Goal: Task Accomplishment & Management: Use online tool/utility

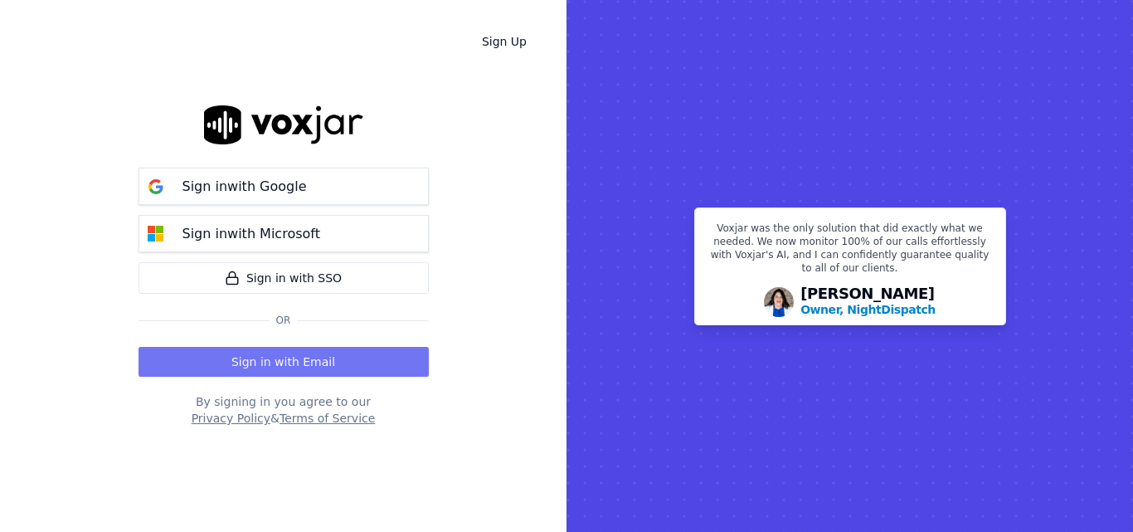
click at [367, 369] on button "Sign in with Email" at bounding box center [283, 362] width 290 height 30
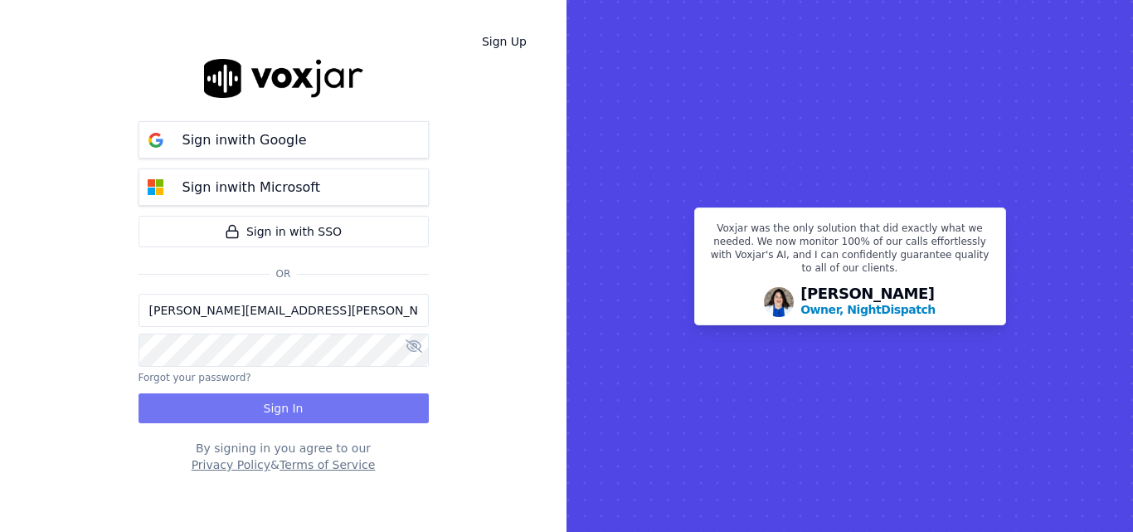
click at [342, 394] on button "Sign In" at bounding box center [283, 408] width 290 height 30
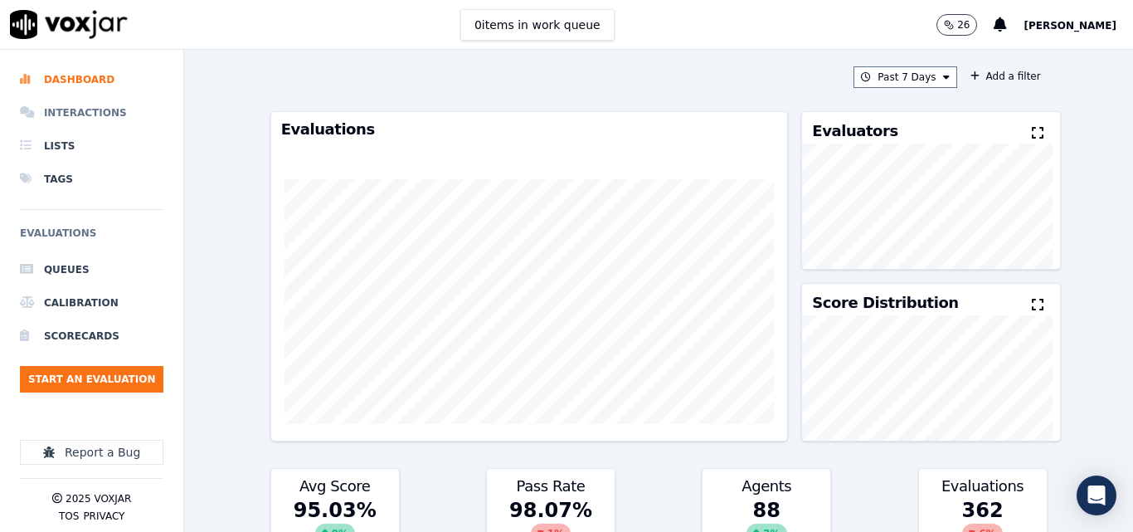
click at [95, 102] on li "Interactions" at bounding box center [91, 112] width 143 height 33
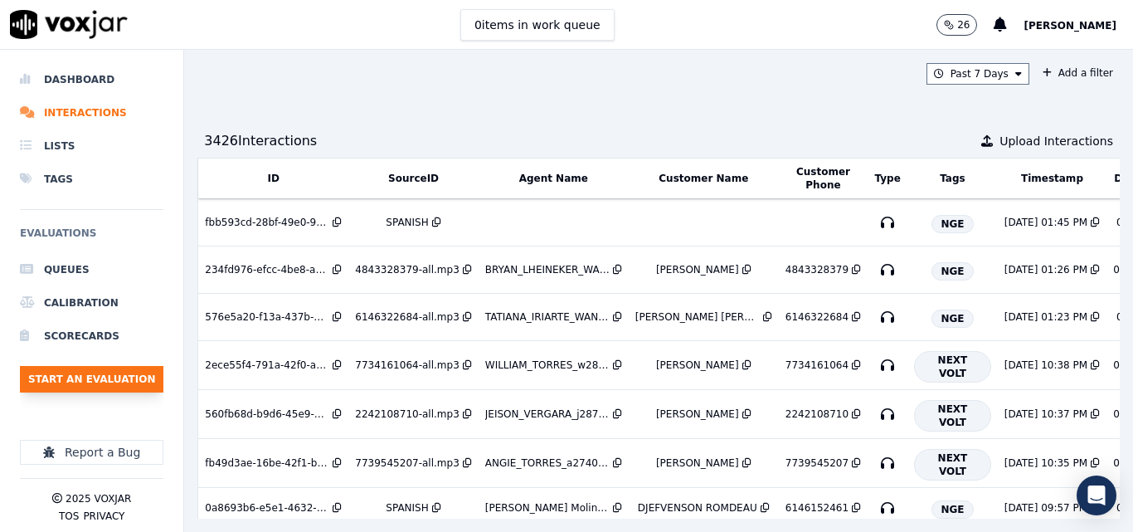
click at [104, 380] on button "Start an Evaluation" at bounding box center [91, 379] width 143 height 27
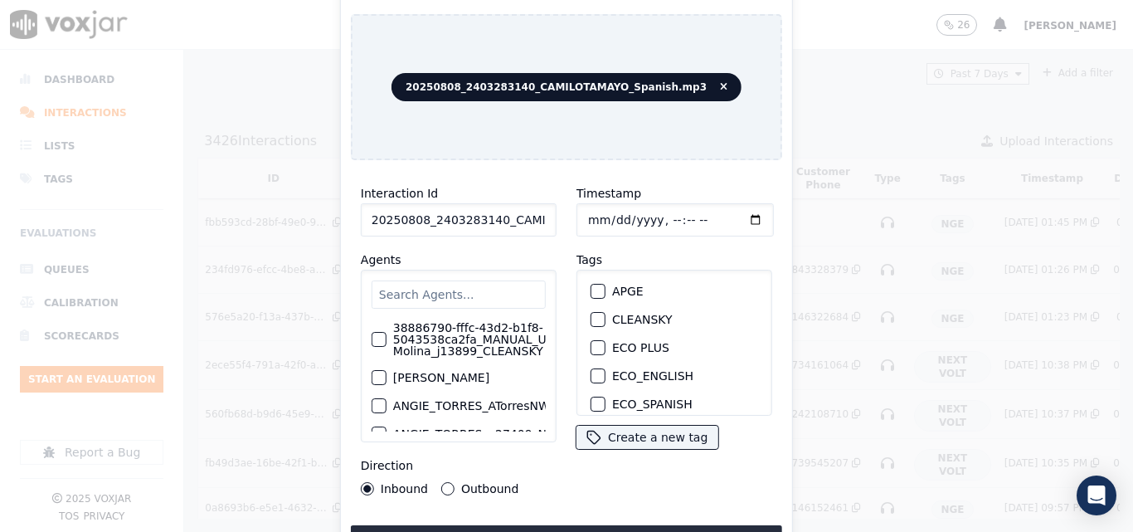
click at [520, 203] on input "20250808_2403283140_CAMILOTAMAYO_Spanish.mp3" at bounding box center [459, 219] width 196 height 33
type input "20250808_2403283140_CAMILOTAMAYO_Spanish"
click at [591, 346] on div "button" at bounding box center [597, 351] width 12 height 12
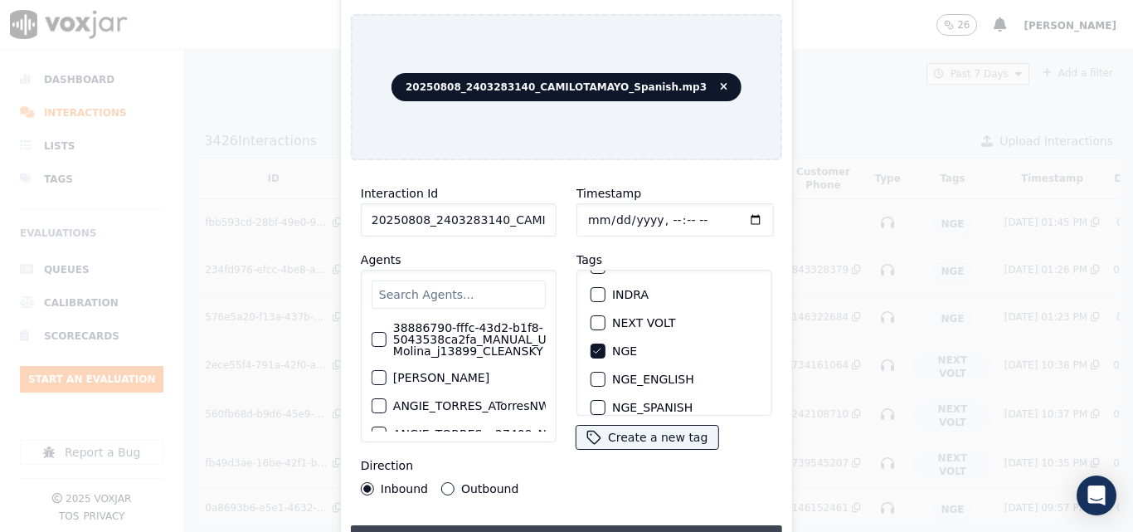
click at [681, 525] on button "Upload interaction to start evaluation" at bounding box center [566, 540] width 431 height 30
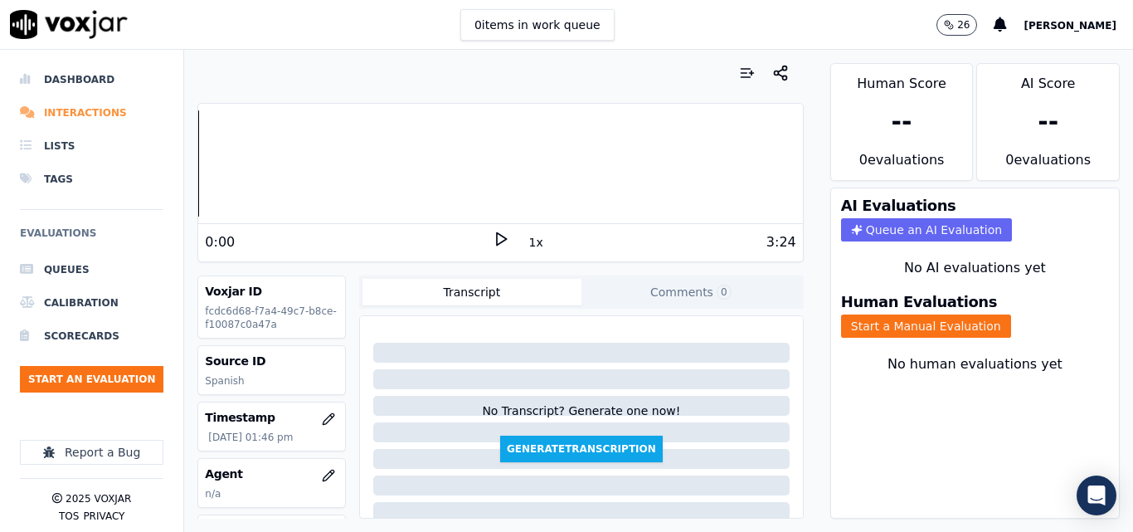
click at [76, 114] on li "Interactions" at bounding box center [91, 112] width 143 height 33
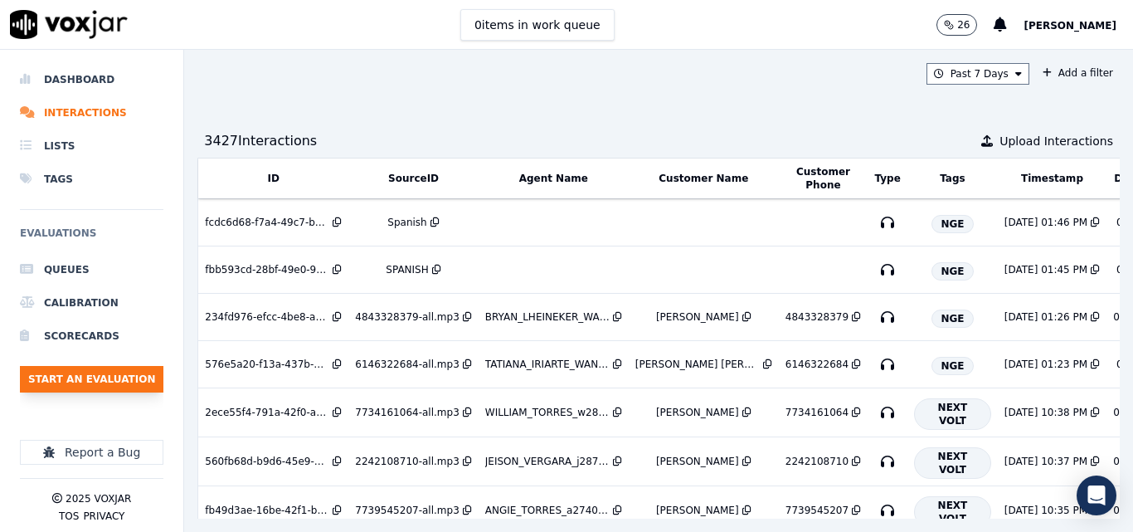
click at [111, 372] on button "Start an Evaluation" at bounding box center [91, 379] width 143 height 27
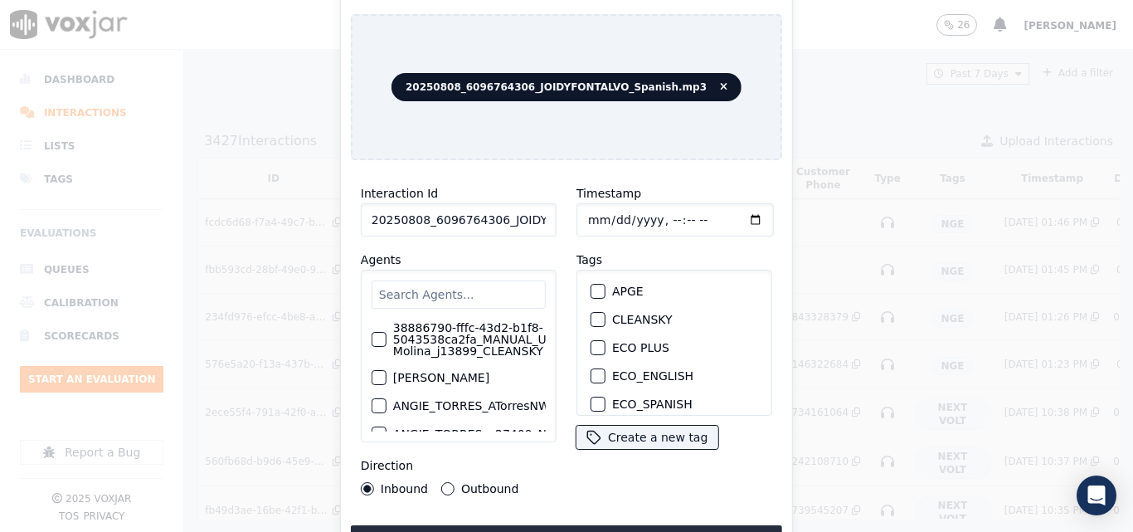
click at [537, 208] on input "20250808_6096764306_JOIDYFONTALVO_Spanish.mp3" at bounding box center [459, 219] width 196 height 33
type input "20250808_6096764306_JOIDYFONTALVO_Spanish"
click at [591, 345] on div "button" at bounding box center [597, 351] width 12 height 12
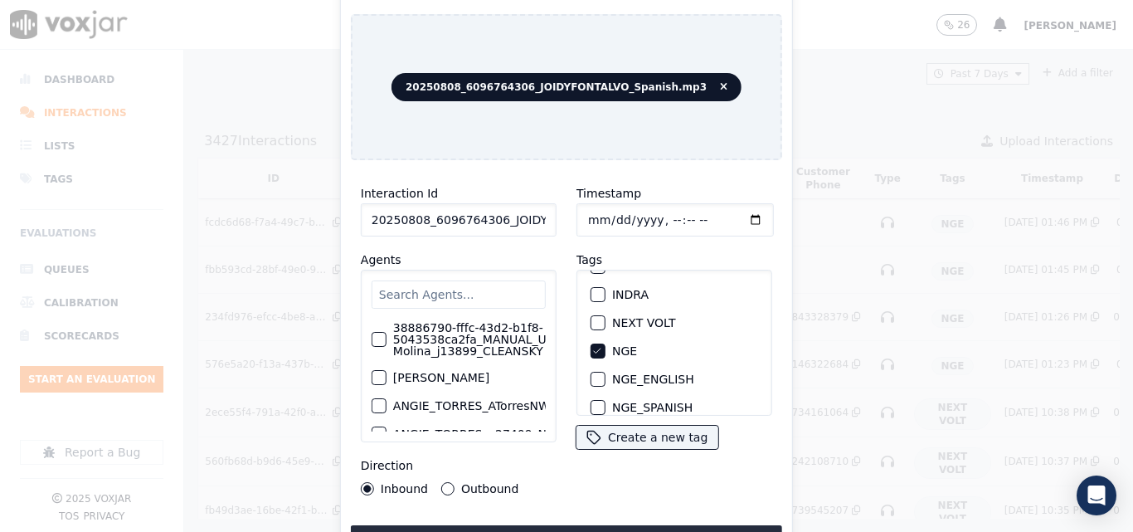
click at [584, 514] on div "Interaction Id 20250808_6096764306_JOIDYFONTALVO_Spanish Agents 38886790-fffc-4…" at bounding box center [566, 363] width 431 height 381
click at [584, 525] on button "Upload interaction to start evaluation" at bounding box center [566, 540] width 431 height 30
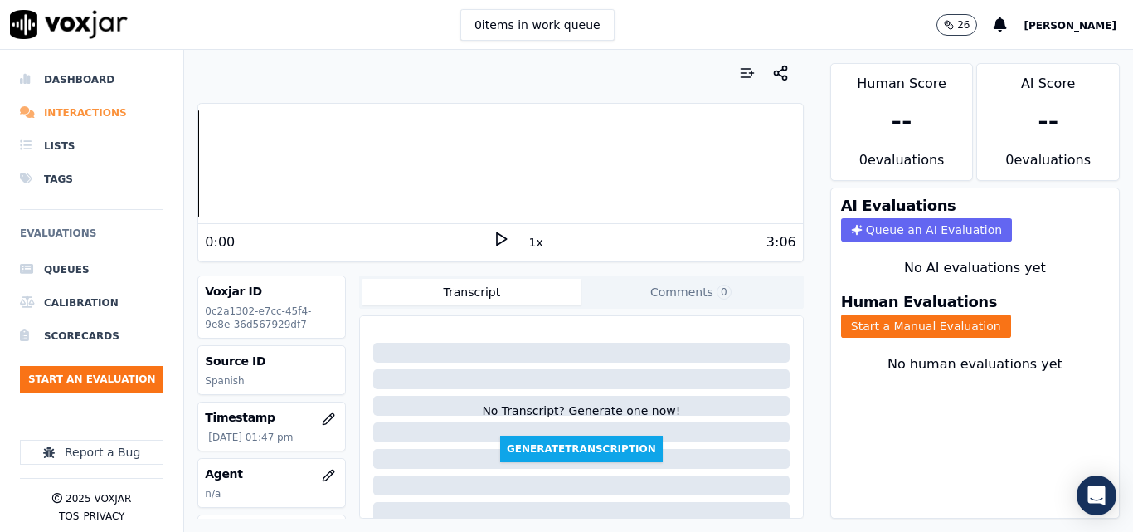
click at [75, 117] on li "Interactions" at bounding box center [91, 112] width 143 height 33
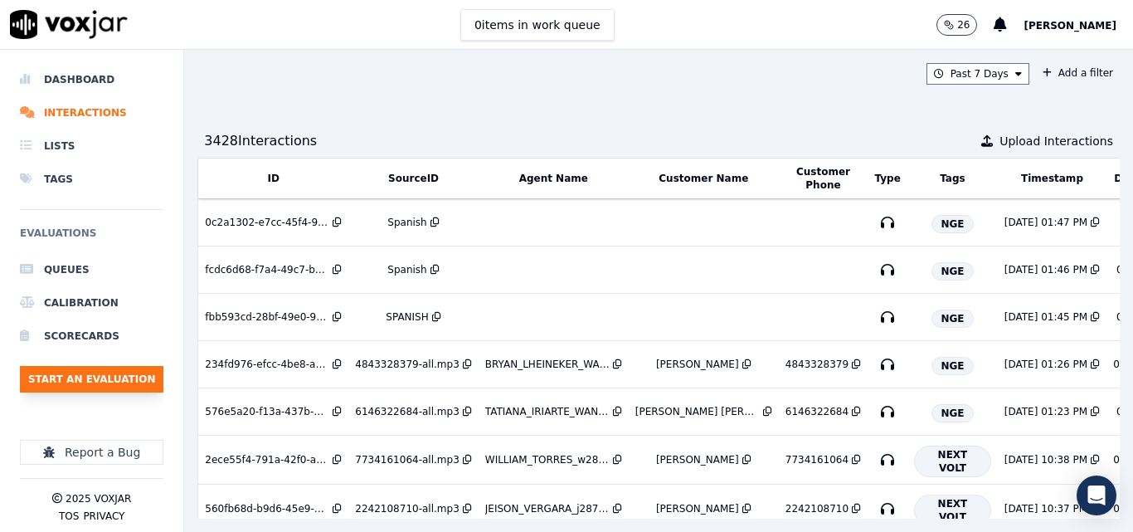
click at [99, 381] on button "Start an Evaluation" at bounding box center [91, 379] width 143 height 27
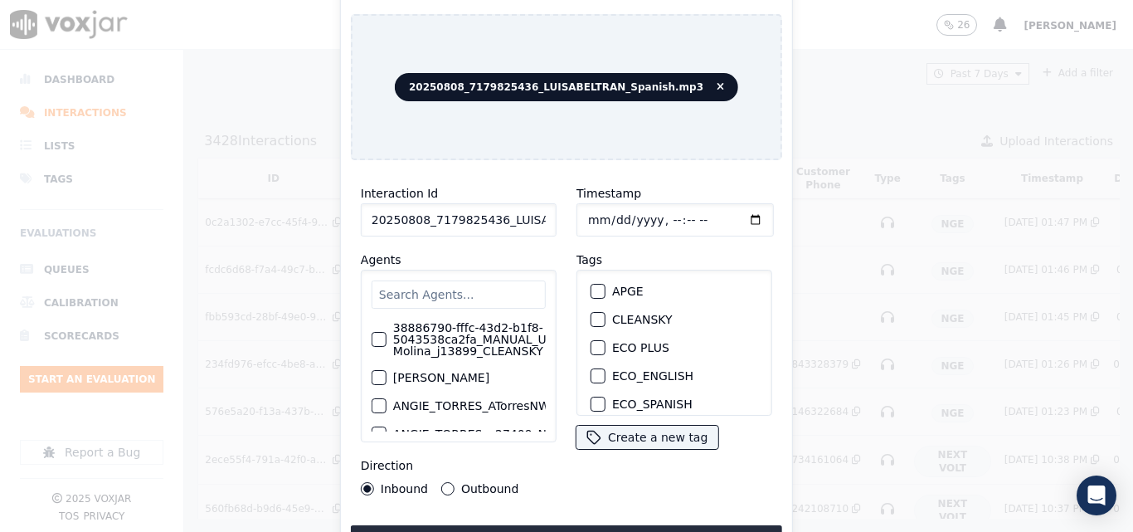
click at [515, 223] on input "20250808_7179825436_LUISABELTRAN_Spanish.mp3" at bounding box center [459, 219] width 196 height 33
type input "20250808_7179825436_LUISABELTRAN_Spanish"
click at [591, 345] on div "button" at bounding box center [597, 351] width 12 height 12
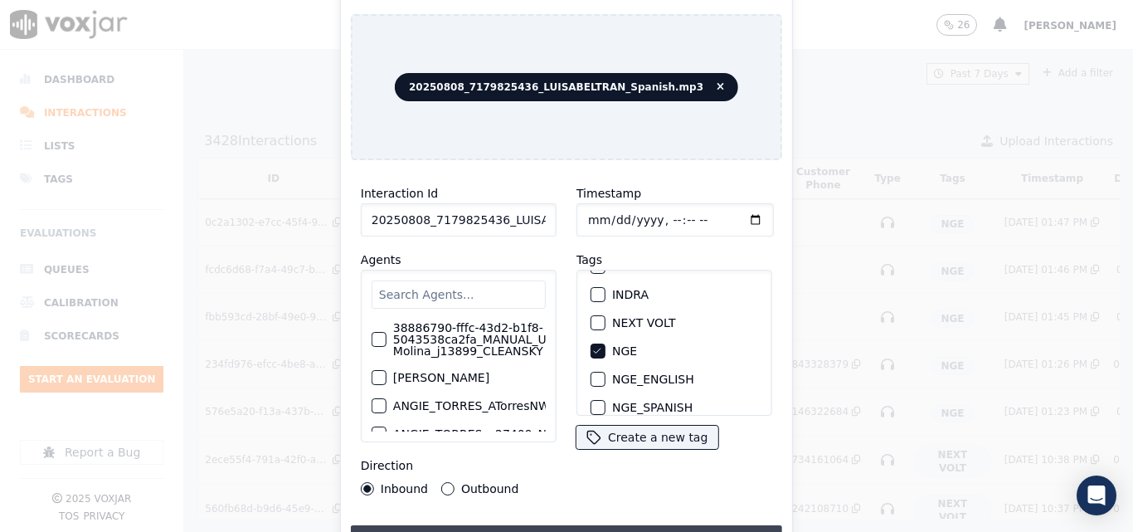
click at [606, 525] on button "Upload interaction to start evaluation" at bounding box center [566, 540] width 431 height 30
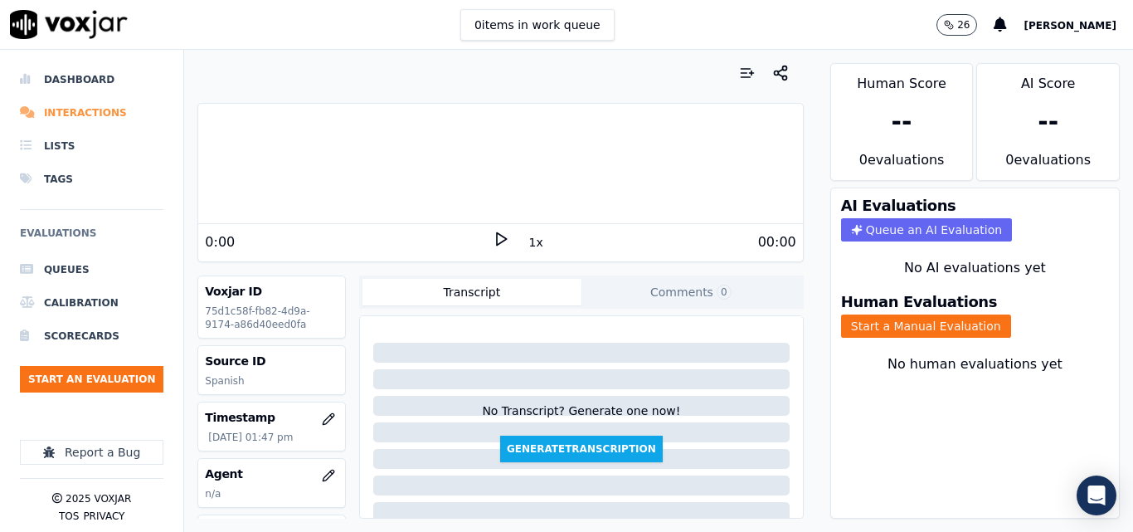
click at [72, 107] on li "Interactions" at bounding box center [91, 112] width 143 height 33
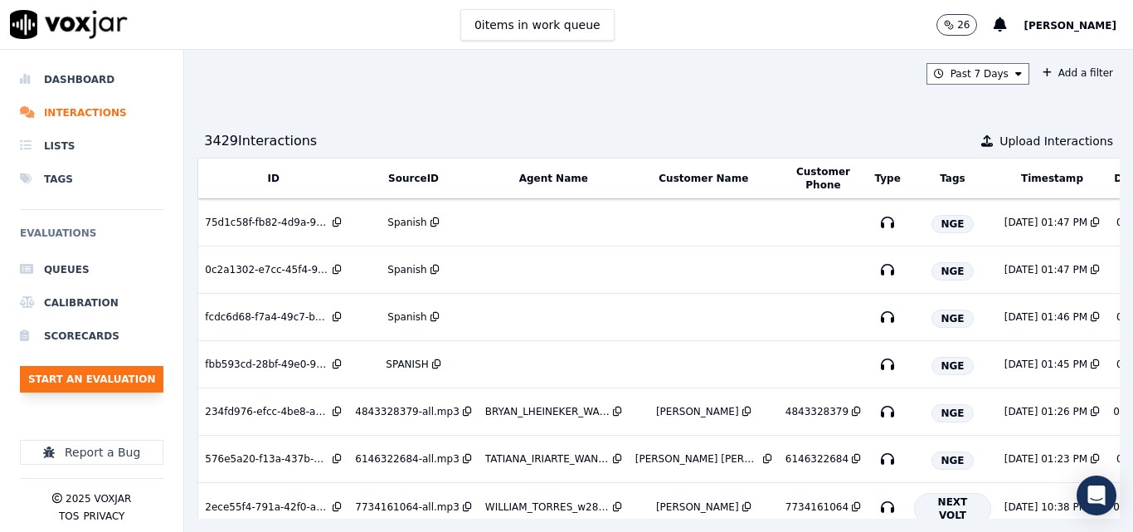
click at [142, 374] on button "Start an Evaluation" at bounding box center [91, 379] width 143 height 27
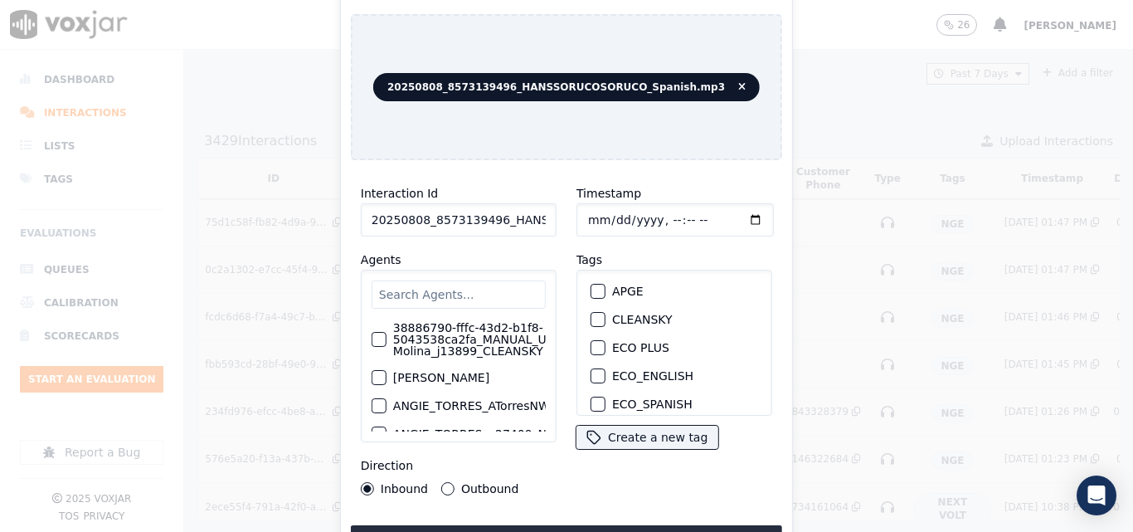
drag, startPoint x: 527, startPoint y: 209, endPoint x: 536, endPoint y: 213, distance: 9.3
click at [527, 210] on input "20250808_8573139496_HANSSORUCOSORUCO_Spanish.mp3" at bounding box center [459, 219] width 196 height 33
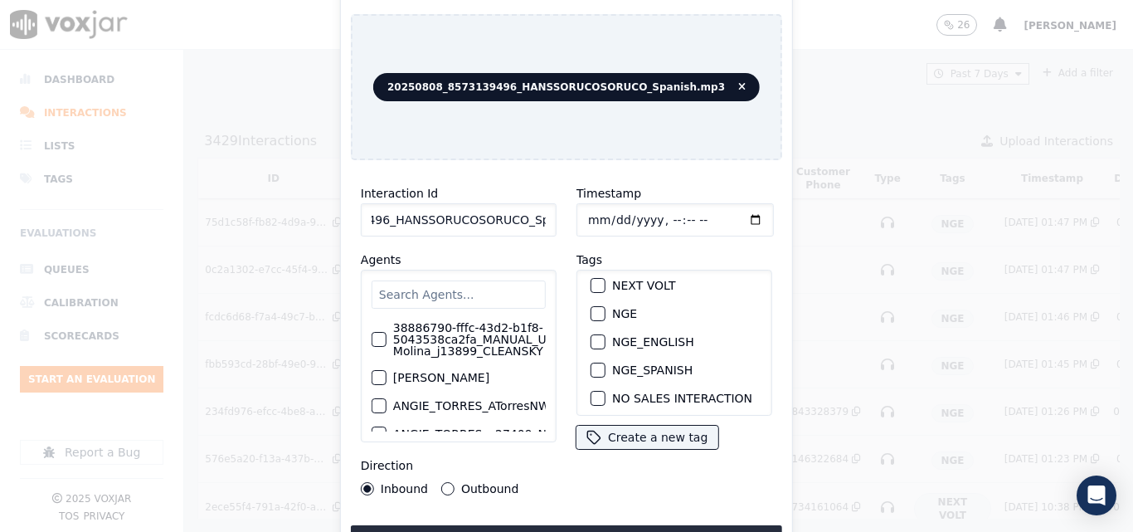
scroll to position [166, 0]
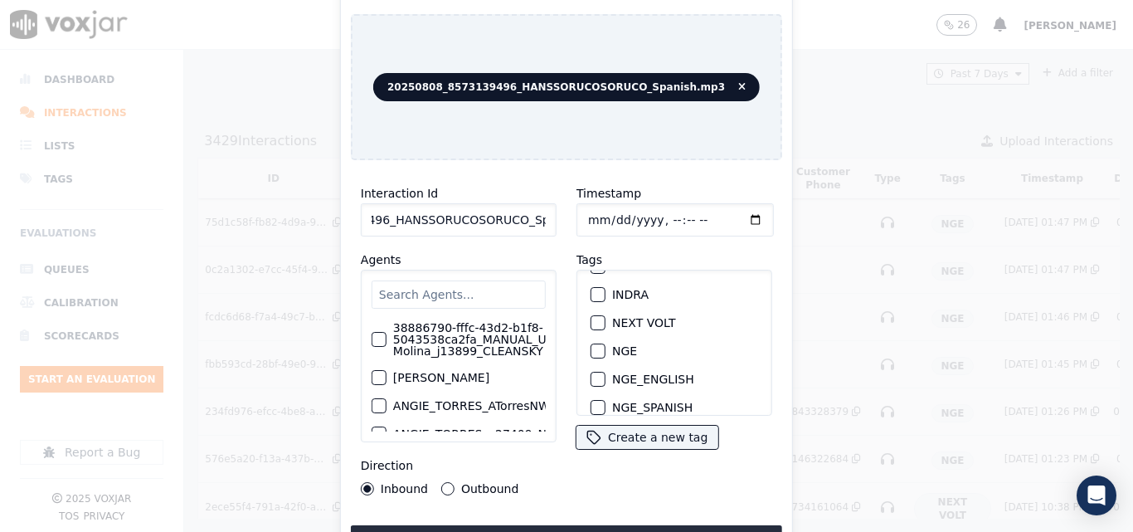
type input "20250808_8573139496_HANSSORUCOSORUCO_Spanish"
click at [591, 345] on div "button" at bounding box center [597, 351] width 12 height 12
click at [647, 525] on button "Upload interaction to start evaluation" at bounding box center [566, 540] width 431 height 30
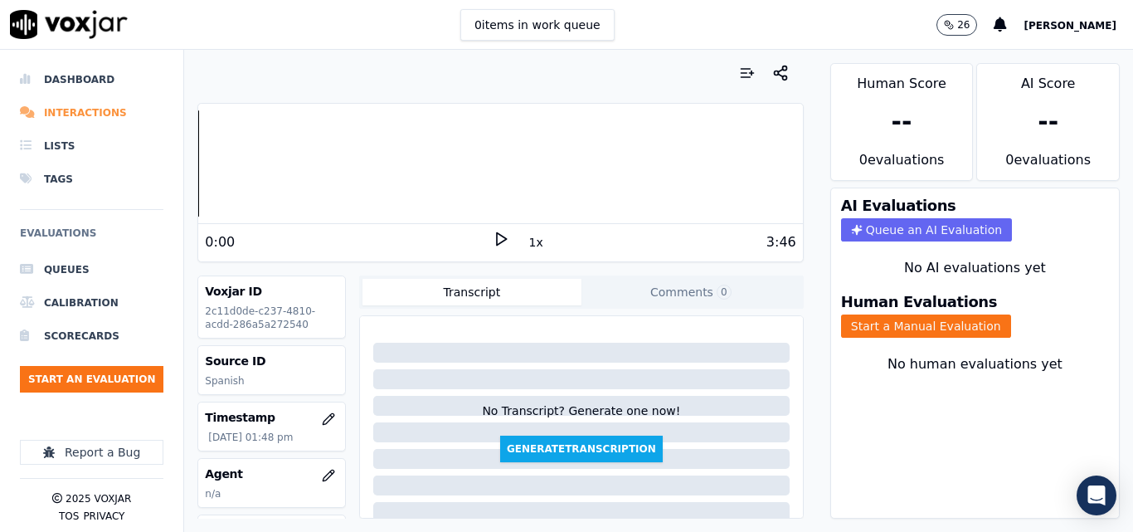
click at [91, 112] on li "Interactions" at bounding box center [91, 112] width 143 height 33
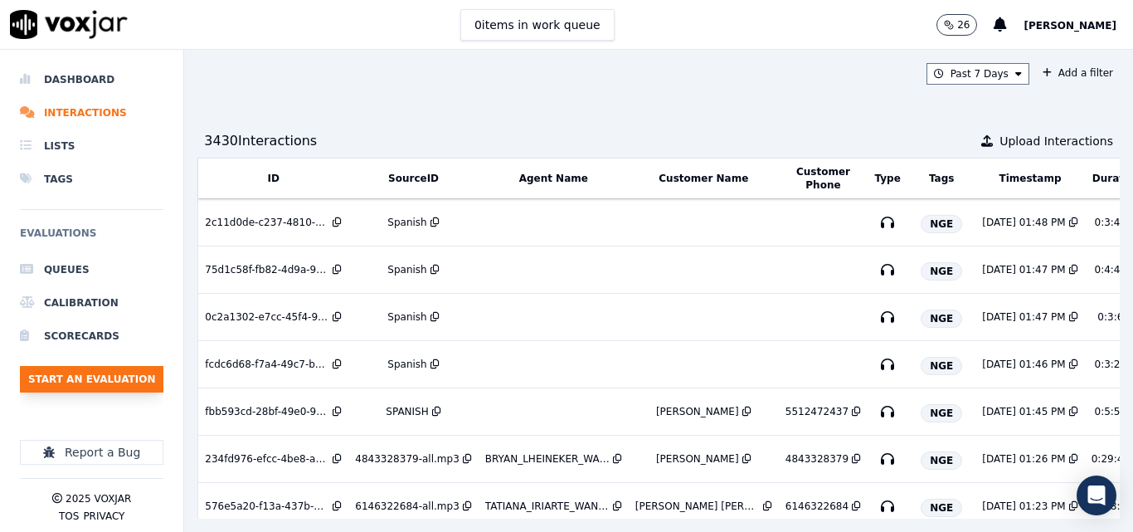
click at [96, 381] on button "Start an Evaluation" at bounding box center [91, 379] width 143 height 27
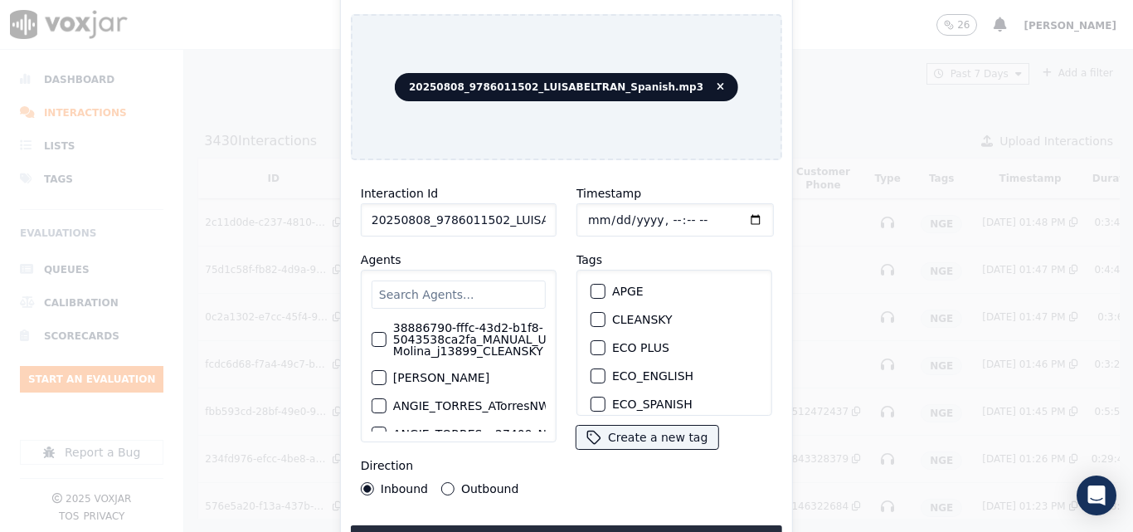
click at [532, 206] on input "20250808_9786011502_LUISABELTRAN_Spanish.mp3" at bounding box center [459, 219] width 196 height 33
type input "20250808_9786011502_LUISABELTRAN_Spanish"
click at [597, 343] on button "NGE" at bounding box center [597, 350] width 15 height 15
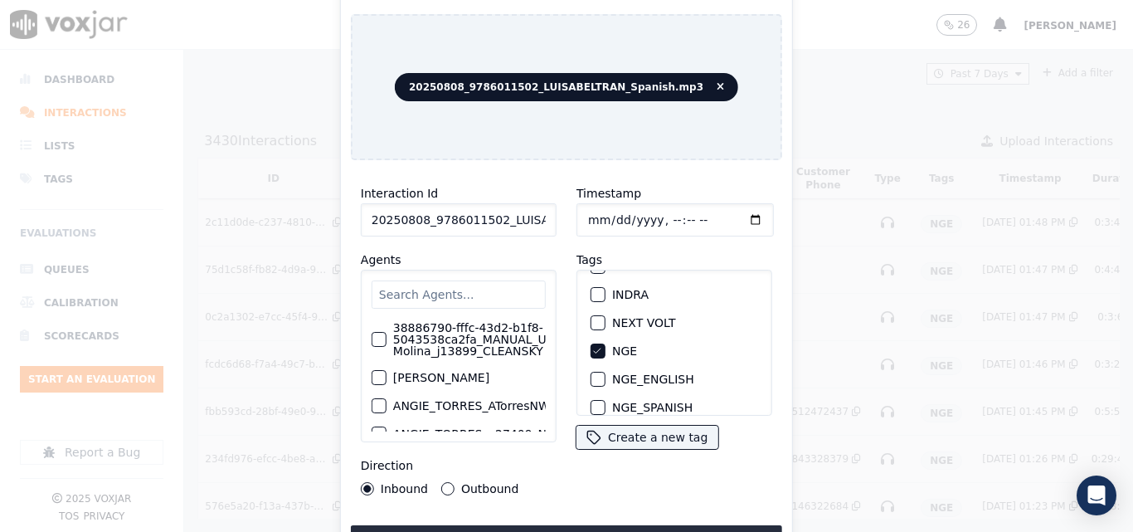
click at [618, 525] on button "Upload interaction to start evaluation" at bounding box center [566, 540] width 431 height 30
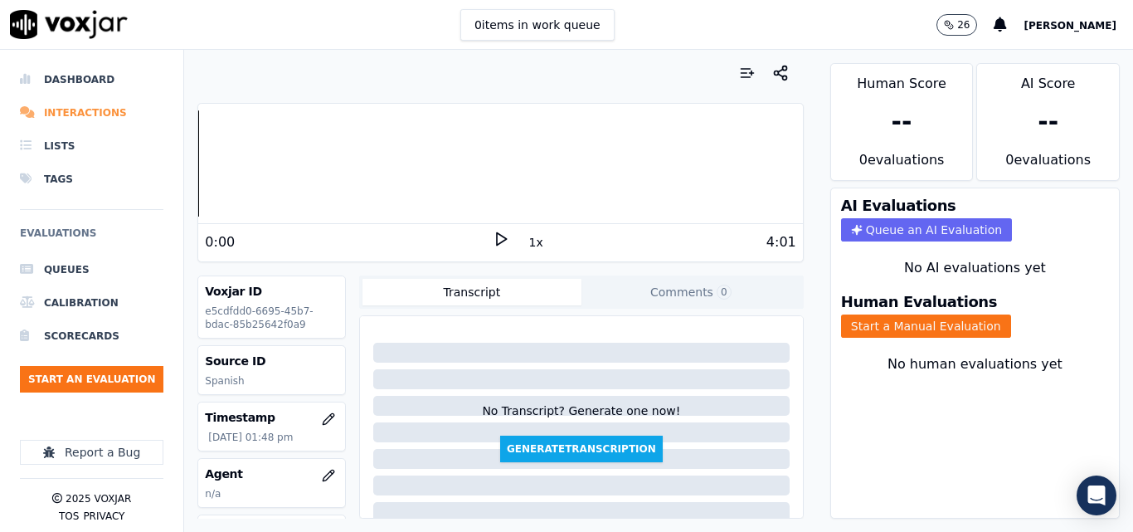
click at [95, 123] on li "Interactions" at bounding box center [91, 112] width 143 height 33
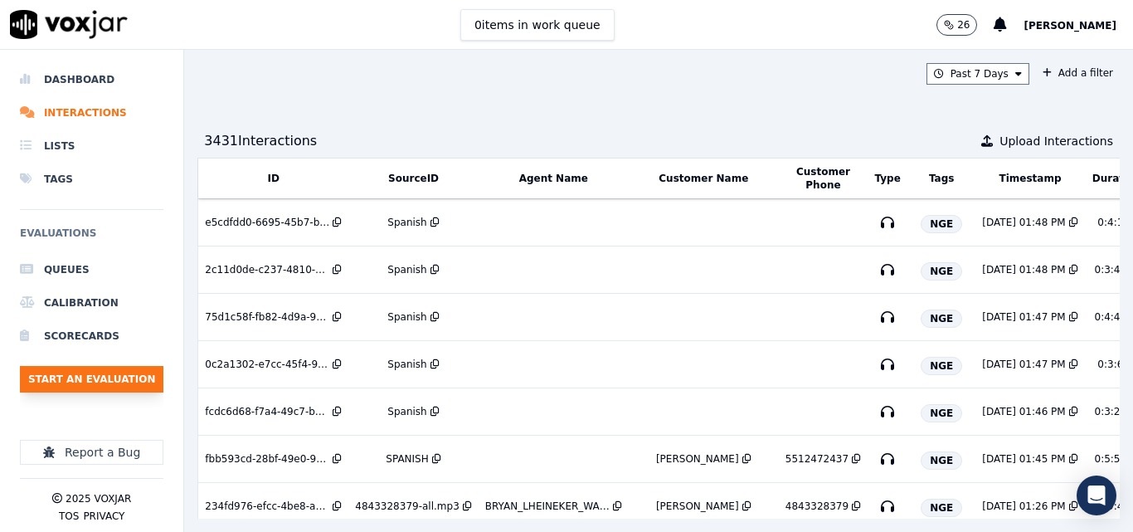
click at [109, 375] on button "Start an Evaluation" at bounding box center [91, 379] width 143 height 27
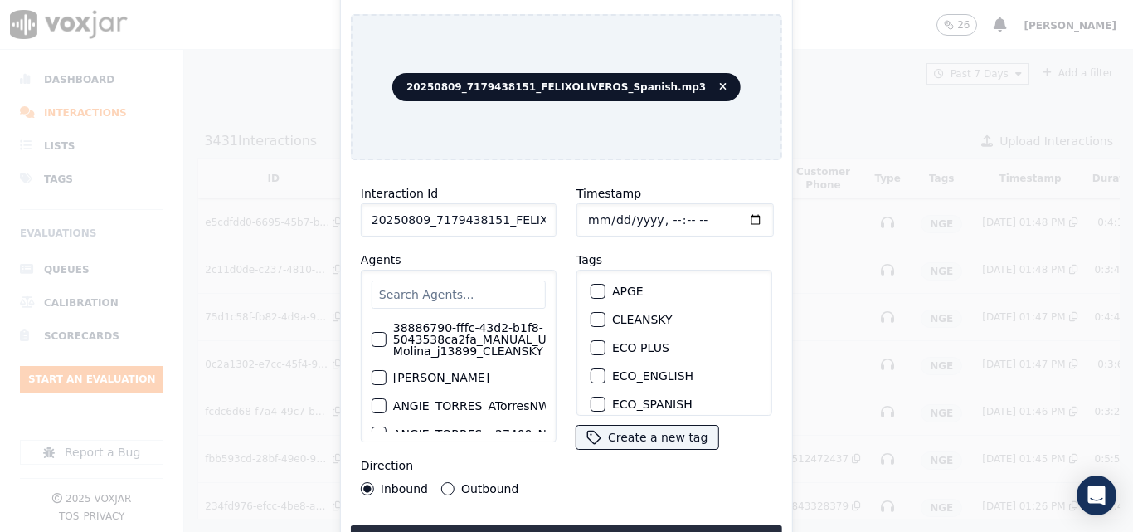
click at [530, 207] on input "20250809_7179438151_FELIXOLIVEROS_Spanish.mp3" at bounding box center [459, 219] width 196 height 33
type input "20250809_7179438151_FELIXOLIVEROS_Spanish"
click at [592, 347] on div "button" at bounding box center [597, 351] width 12 height 12
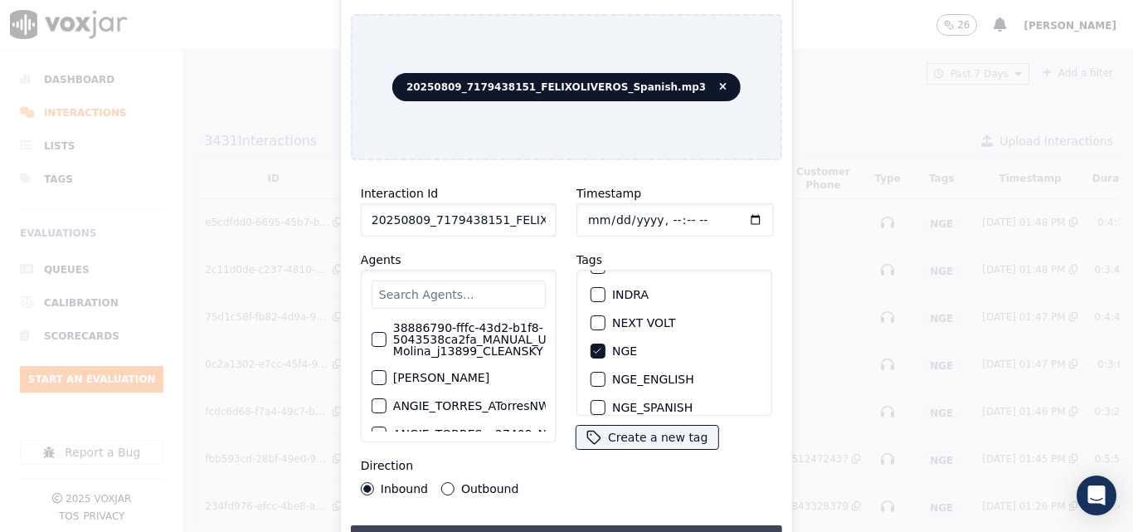
click at [594, 525] on button "Upload interaction to start evaluation" at bounding box center [566, 540] width 431 height 30
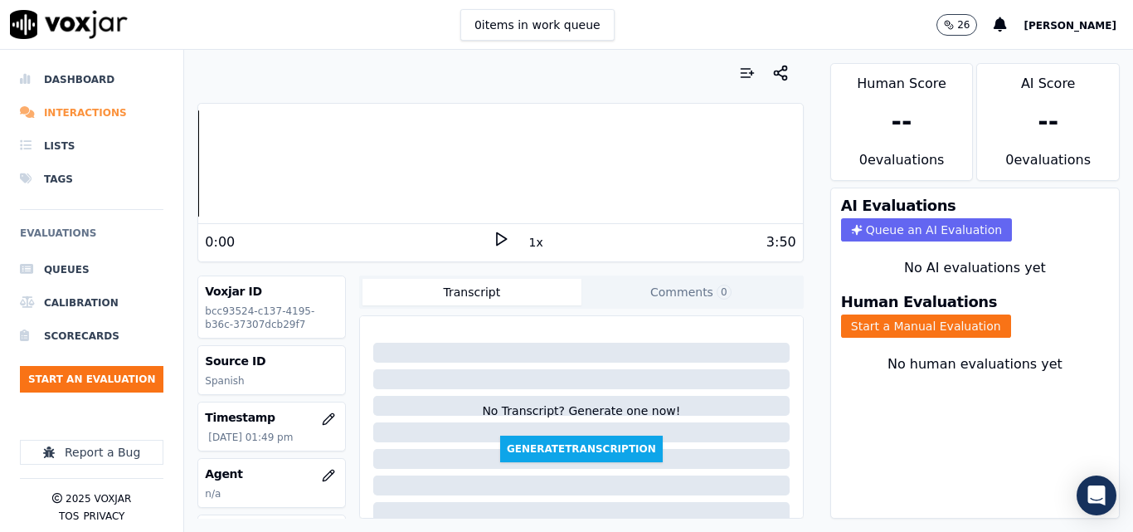
click at [73, 104] on li "Interactions" at bounding box center [91, 112] width 143 height 33
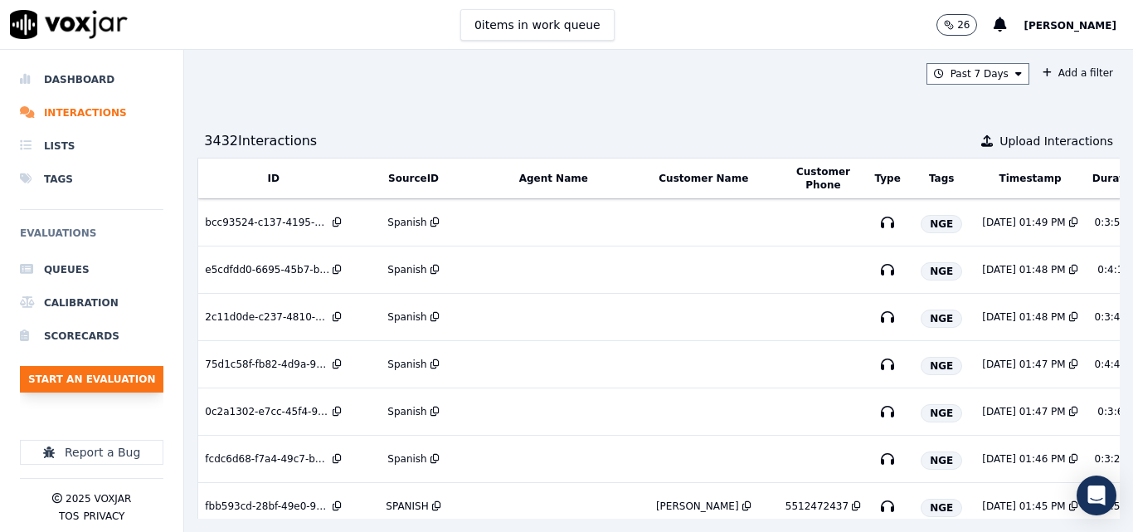
click at [121, 376] on button "Start an Evaluation" at bounding box center [91, 379] width 143 height 27
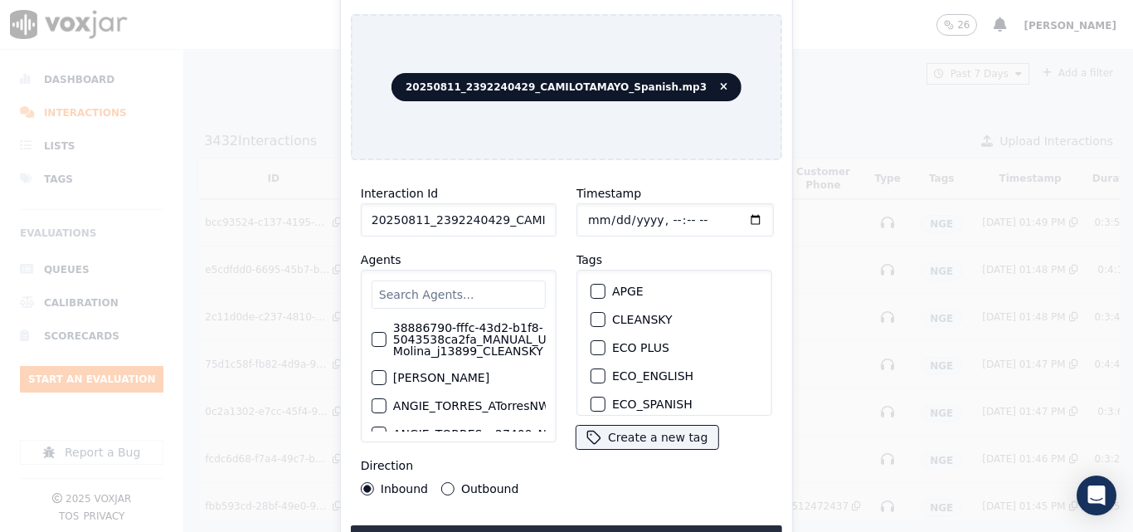
click at [490, 218] on input "20250811_2392240429_CAMILOTAMAYO_Spanish.mp3" at bounding box center [459, 219] width 196 height 33
type input "20250811_2392240429_CAMILOTAMAYO_Spanish"
click at [591, 345] on div "button" at bounding box center [597, 351] width 12 height 12
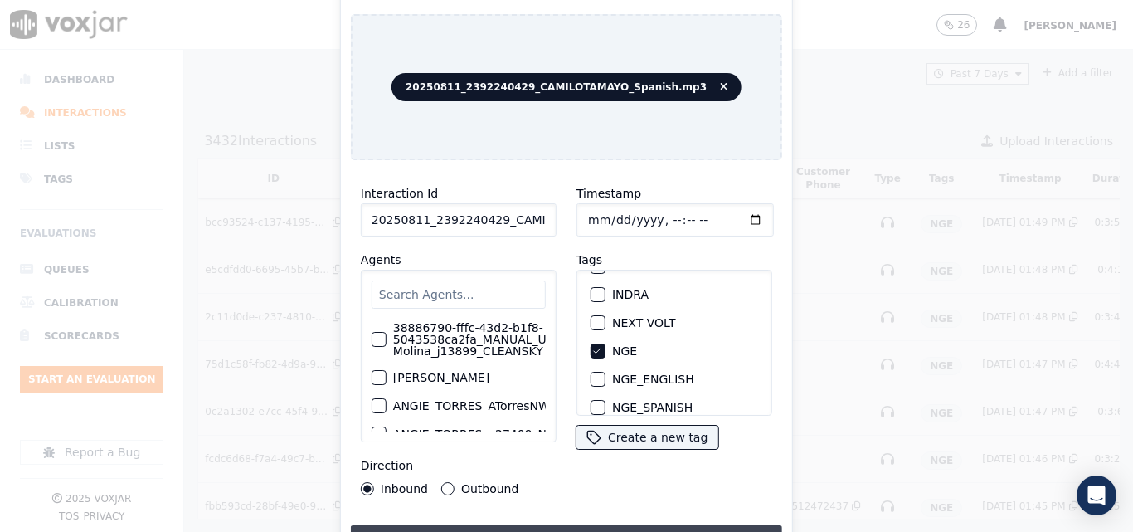
click at [629, 525] on button "Upload interaction to start evaluation" at bounding box center [566, 540] width 431 height 30
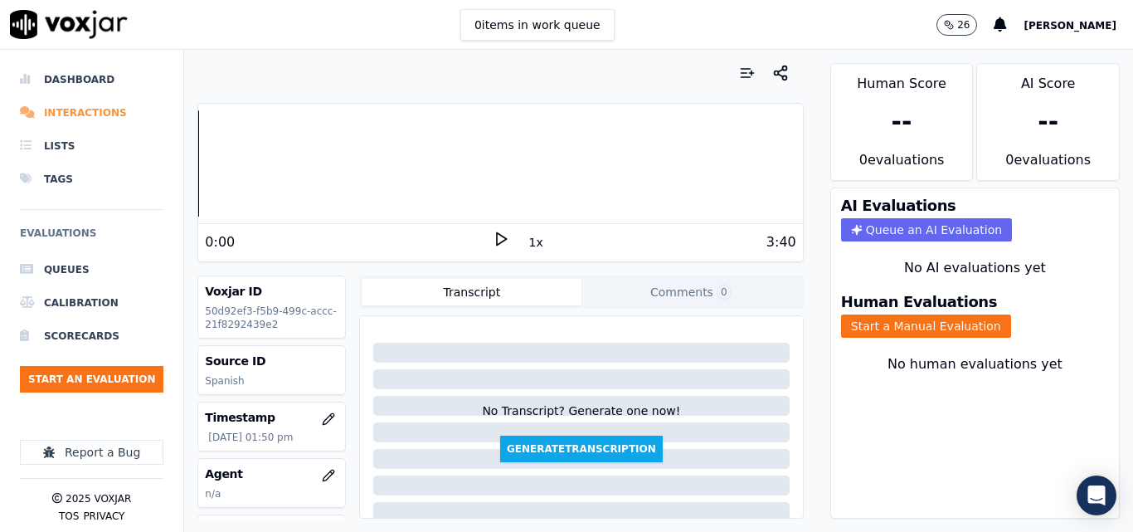
click at [91, 114] on li "Interactions" at bounding box center [91, 112] width 143 height 33
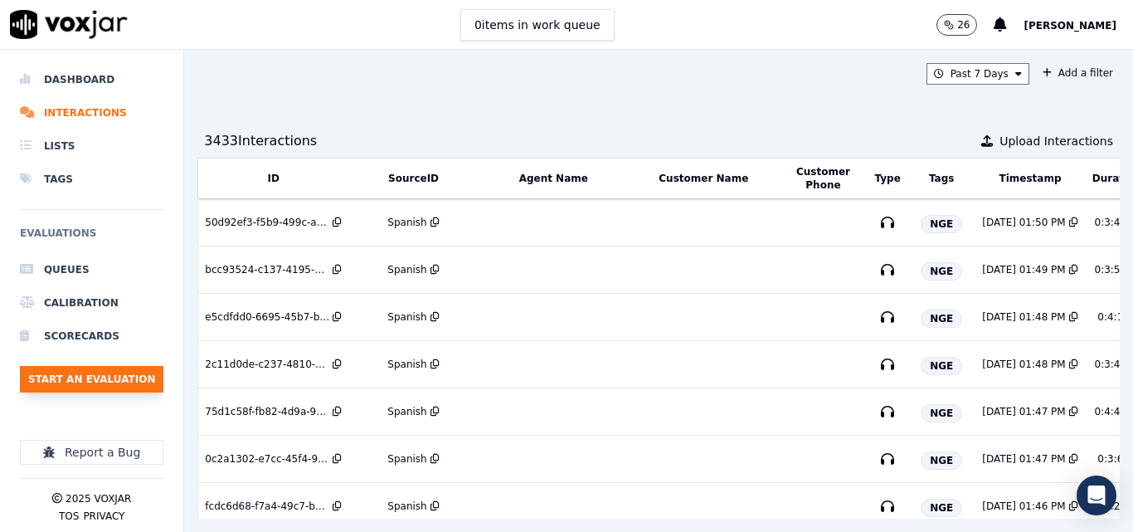
click at [104, 386] on button "Start an Evaluation" at bounding box center [91, 379] width 143 height 27
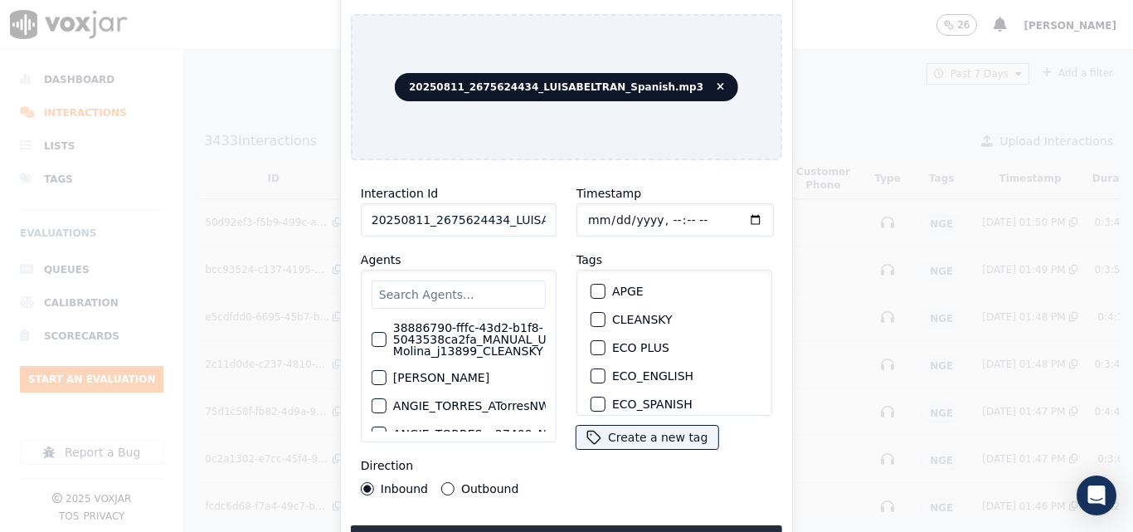
click at [517, 228] on input "20250811_2675624434_LUISABELTRAN_Spanish.mp3" at bounding box center [459, 219] width 196 height 33
type input "20250811_2675624434_LUISABELTRAN_Spanish"
click at [596, 345] on div "button" at bounding box center [597, 351] width 12 height 12
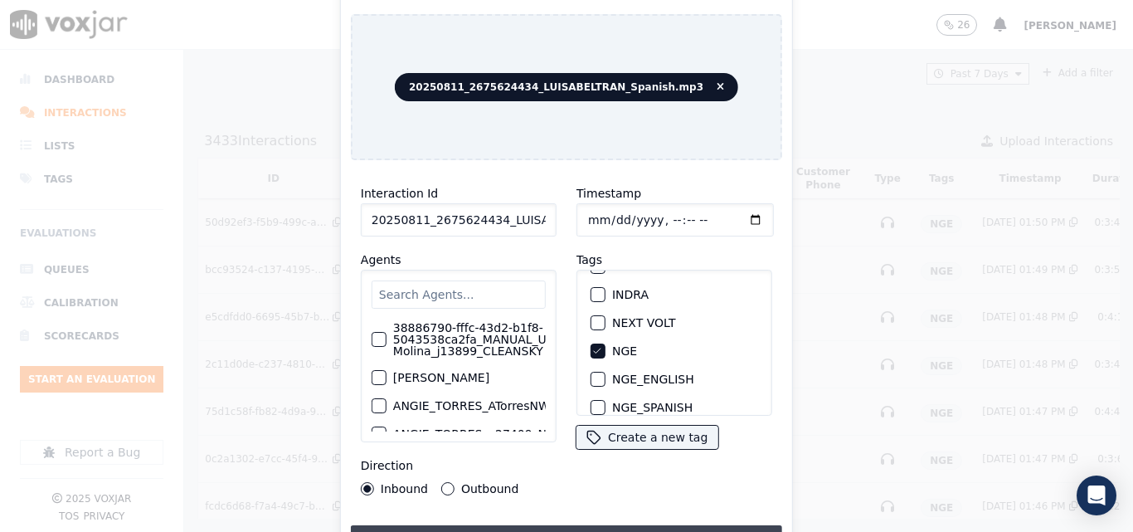
click at [571, 526] on button "Upload interaction to start evaluation" at bounding box center [566, 540] width 431 height 30
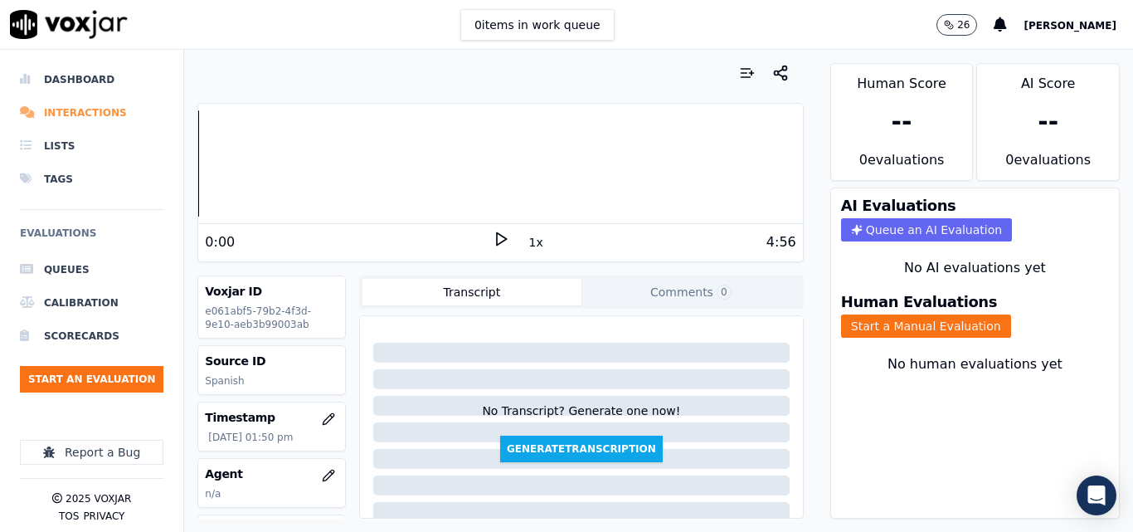
click at [93, 109] on li "Interactions" at bounding box center [91, 112] width 143 height 33
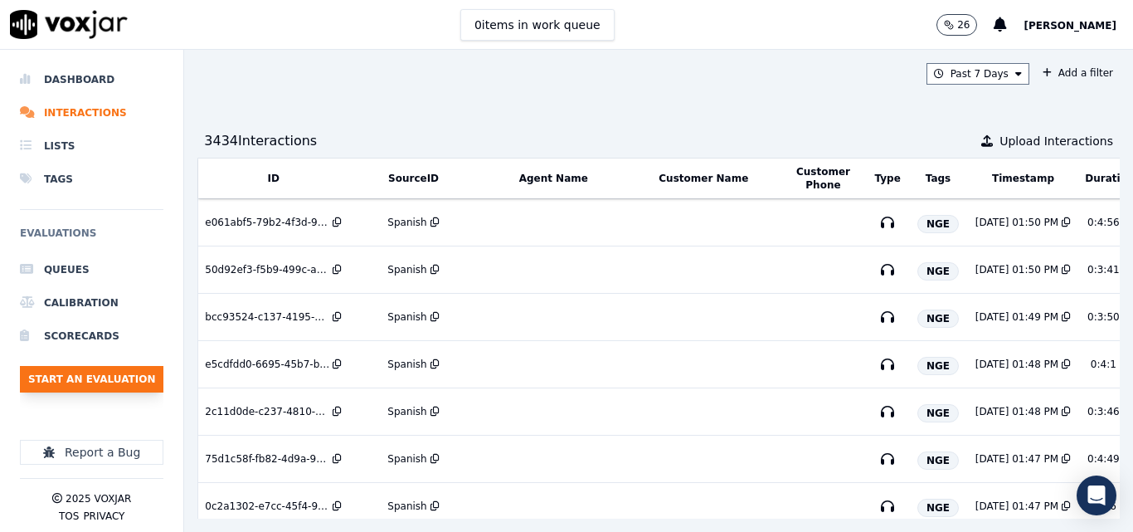
click at [92, 367] on button "Start an Evaluation" at bounding box center [91, 379] width 143 height 27
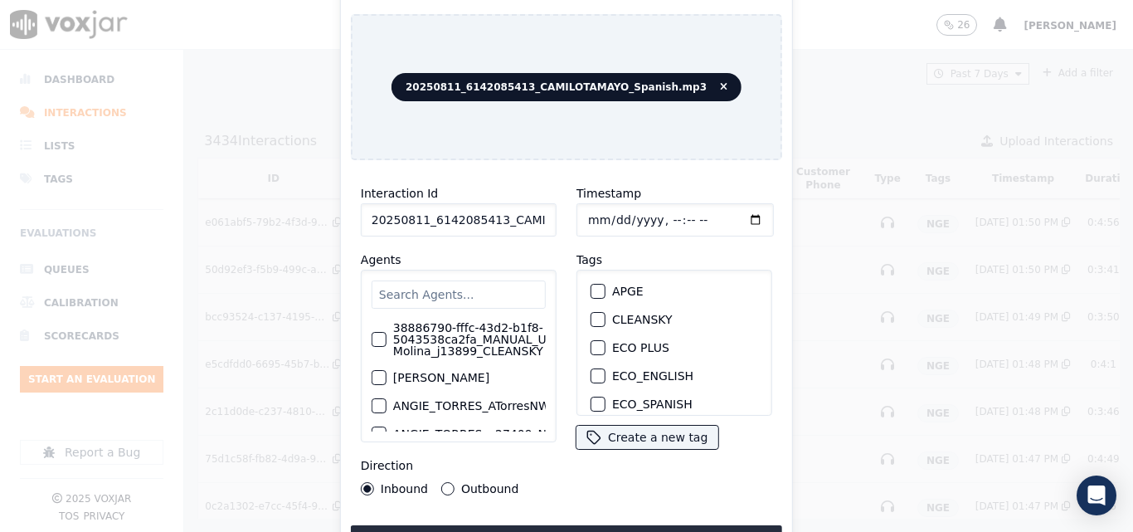
click at [496, 213] on input "20250811_6142085413_CAMILOTAMAYO_Spanish.mp3" at bounding box center [459, 219] width 196 height 33
type input "20250811_6142085413_CAMILOTAMAYO_Spanish"
click at [591, 345] on div "button" at bounding box center [597, 351] width 12 height 12
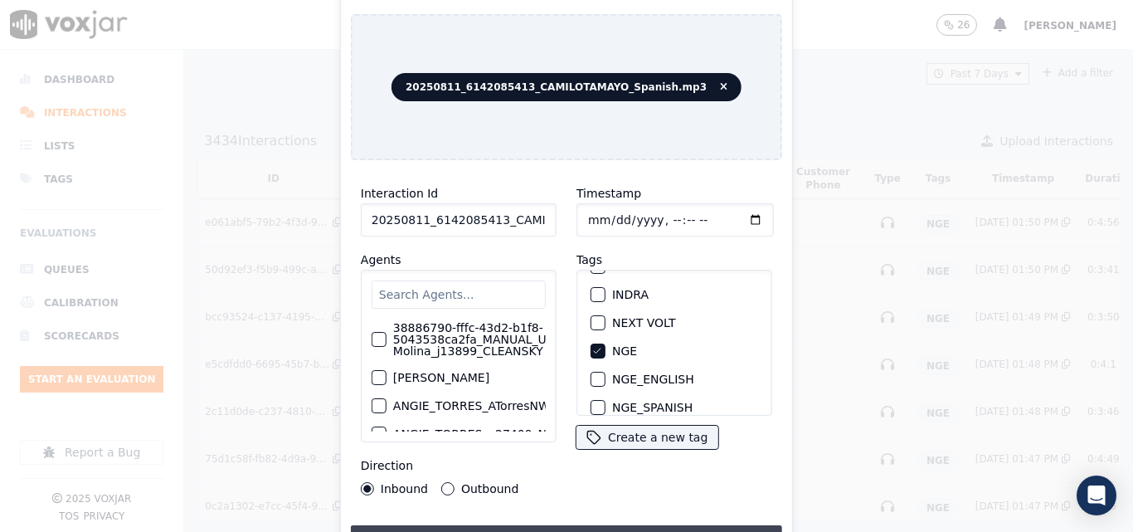
click at [599, 527] on button "Upload interaction to start evaluation" at bounding box center [566, 540] width 431 height 30
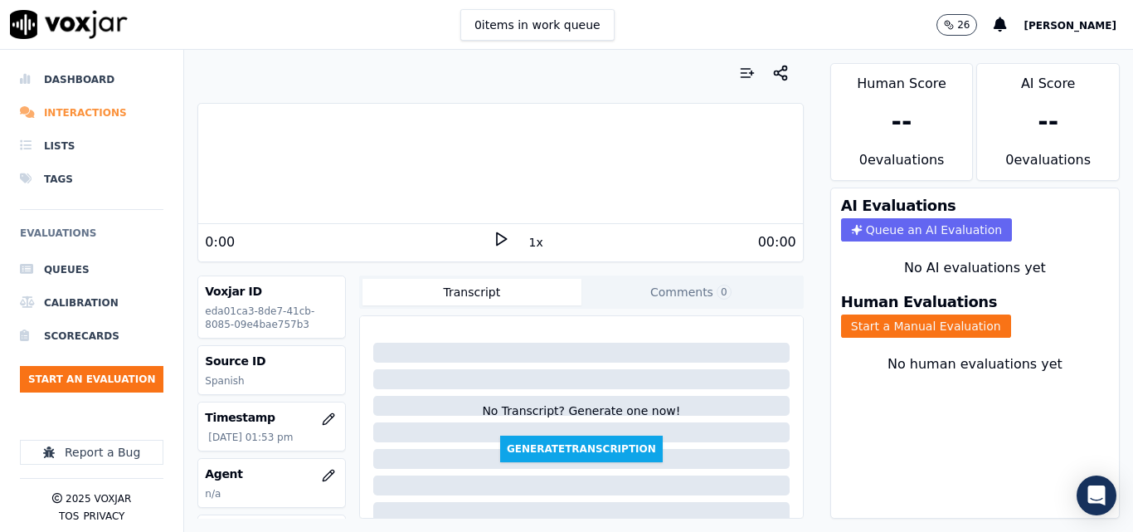
click at [87, 108] on li "Interactions" at bounding box center [91, 112] width 143 height 33
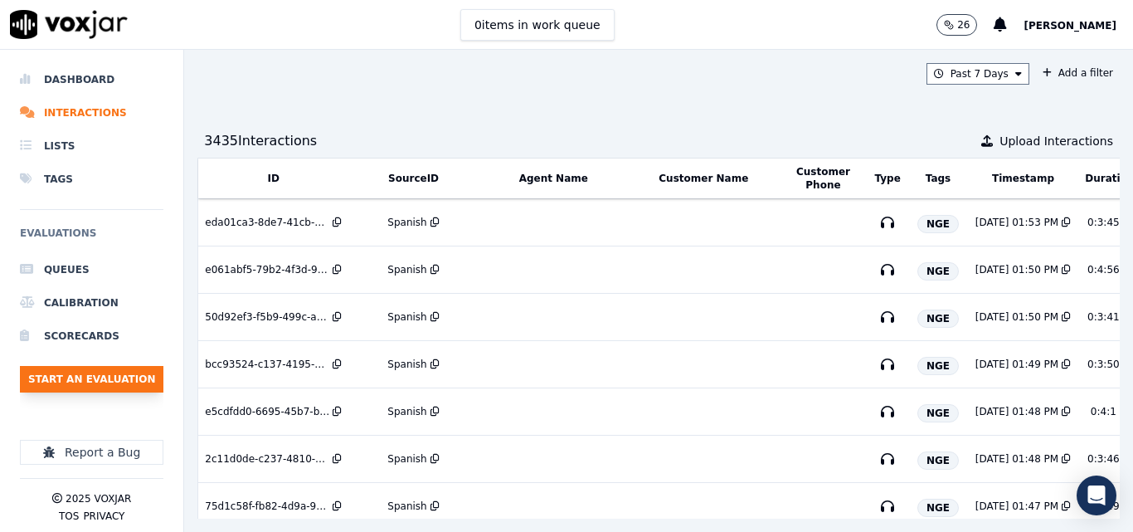
click at [123, 382] on button "Start an Evaluation" at bounding box center [91, 379] width 143 height 27
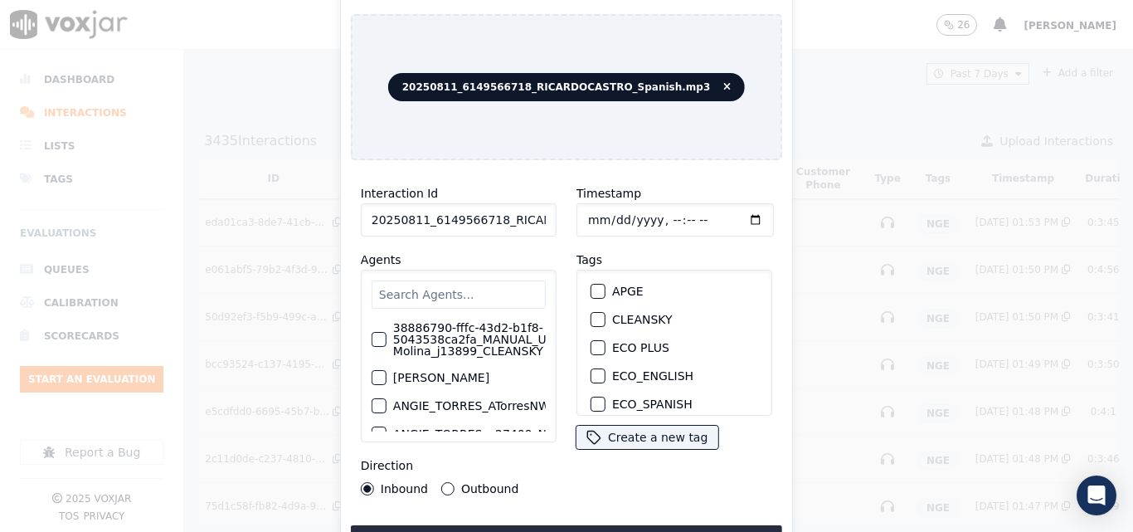
click at [517, 214] on input "20250811_6149566718_RICARDOCASTRO_Spanish.mp3" at bounding box center [459, 219] width 196 height 33
type input "20250811_6149566718_RICARDOCASTRO_Spanish"
click at [596, 345] on div "button" at bounding box center [597, 351] width 12 height 12
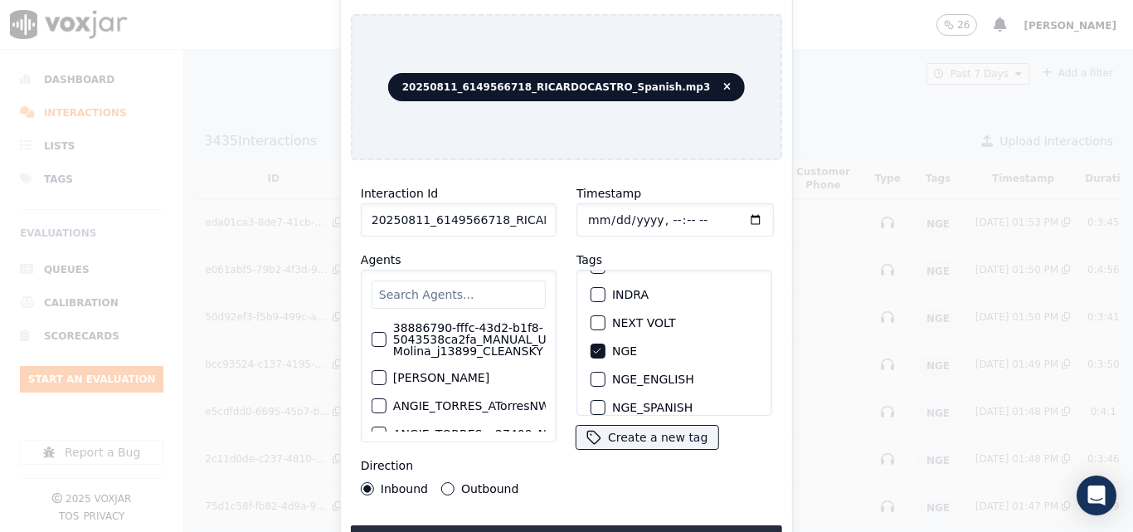
click at [626, 512] on div "Interaction Id 20250811_6149566718_RICARDOCASTRO_Spanish Agents 38886790-fffc-4…" at bounding box center [566, 363] width 431 height 381
click at [624, 525] on button "Upload interaction to start evaluation" at bounding box center [566, 540] width 431 height 30
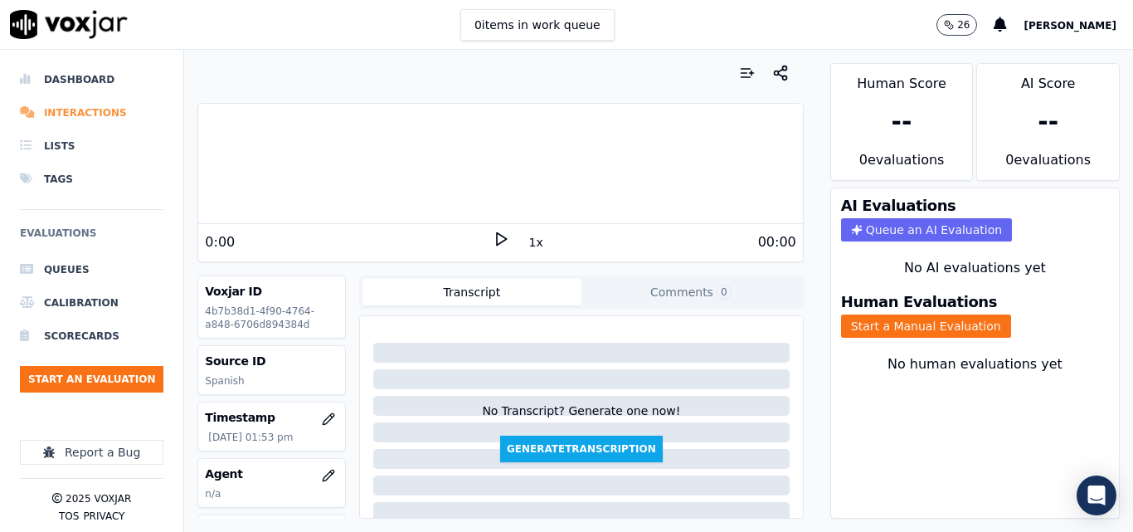
click at [80, 115] on li "Interactions" at bounding box center [91, 112] width 143 height 33
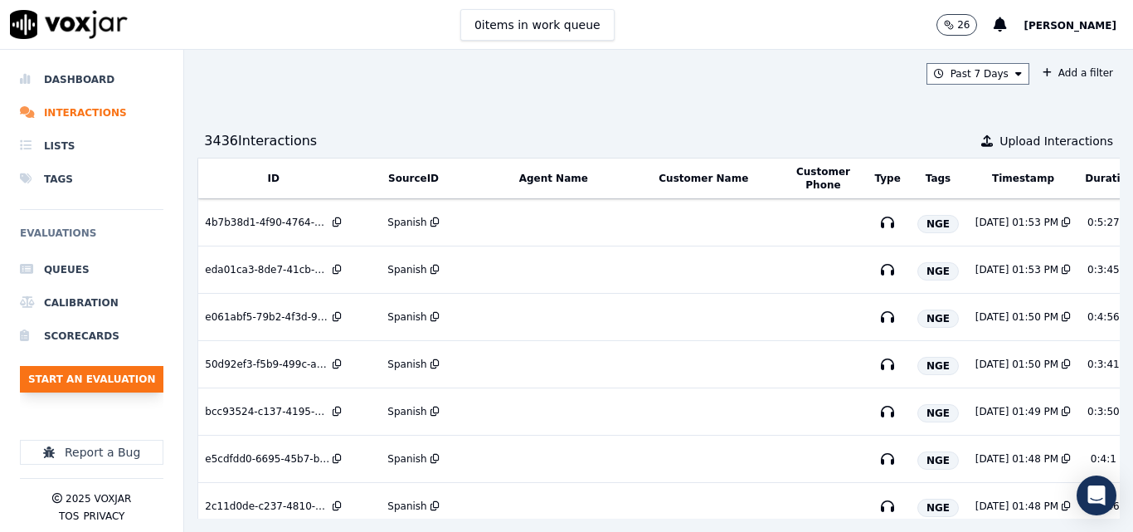
click at [110, 370] on button "Start an Evaluation" at bounding box center [91, 379] width 143 height 27
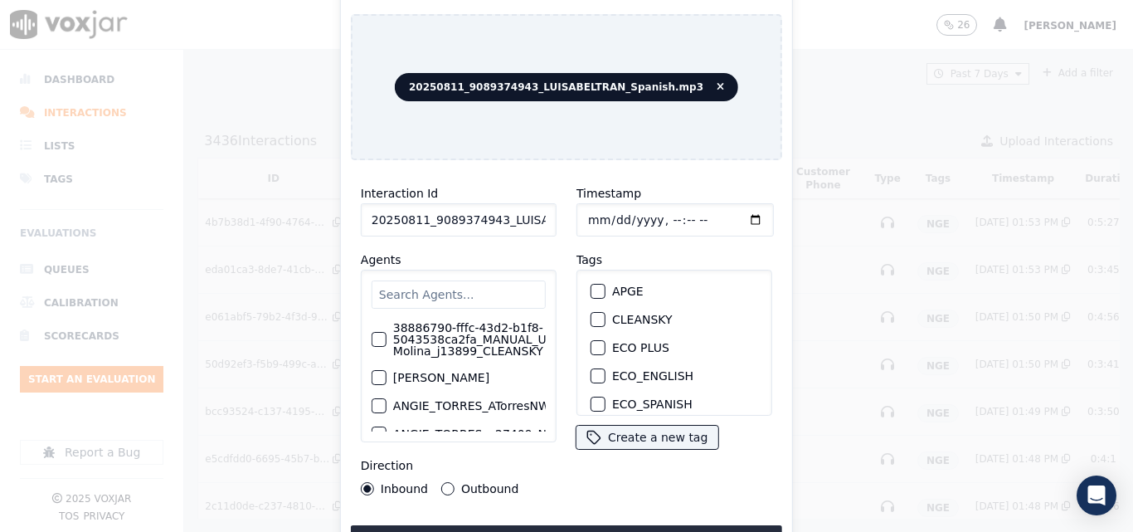
click at [496, 207] on input "20250811_9089374943_LUISABELTRAN_Spanish.mp3" at bounding box center [459, 219] width 196 height 33
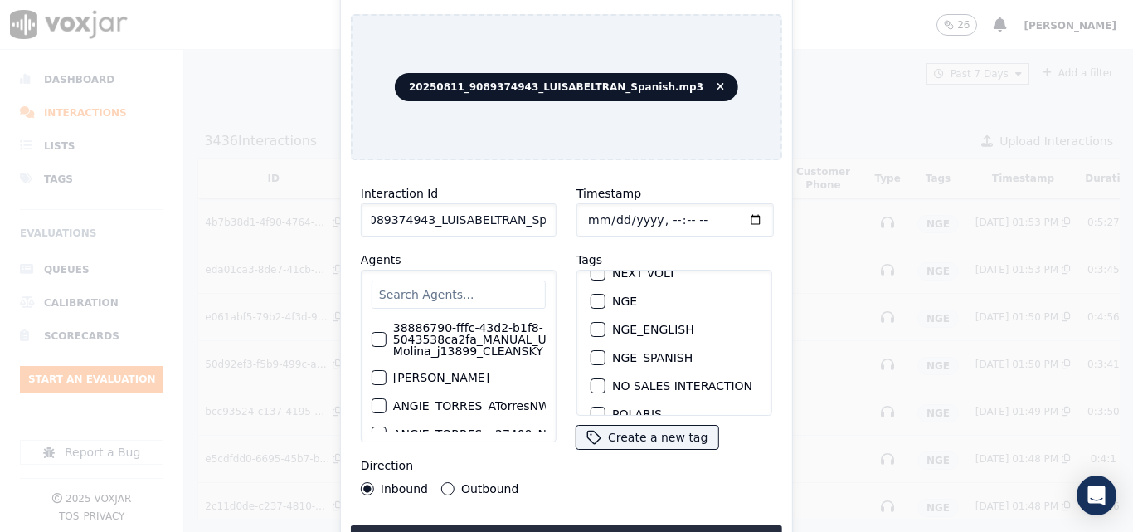
scroll to position [166, 0]
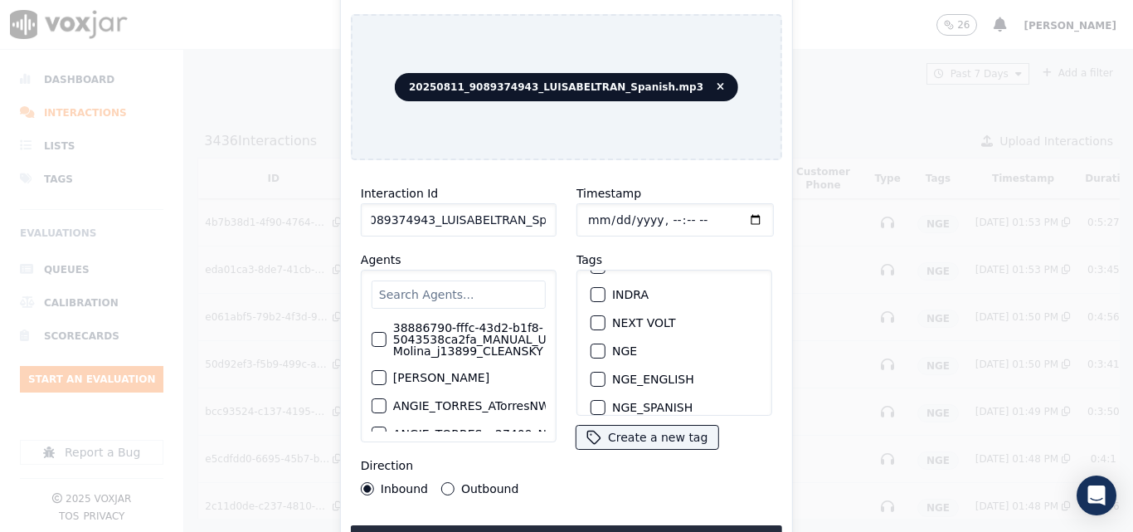
type input "20250811_9089374943_LUISABELTRAN_Spanish"
click at [591, 346] on div "button" at bounding box center [597, 351] width 12 height 12
click at [609, 526] on button "Upload interaction to start evaluation" at bounding box center [566, 540] width 431 height 30
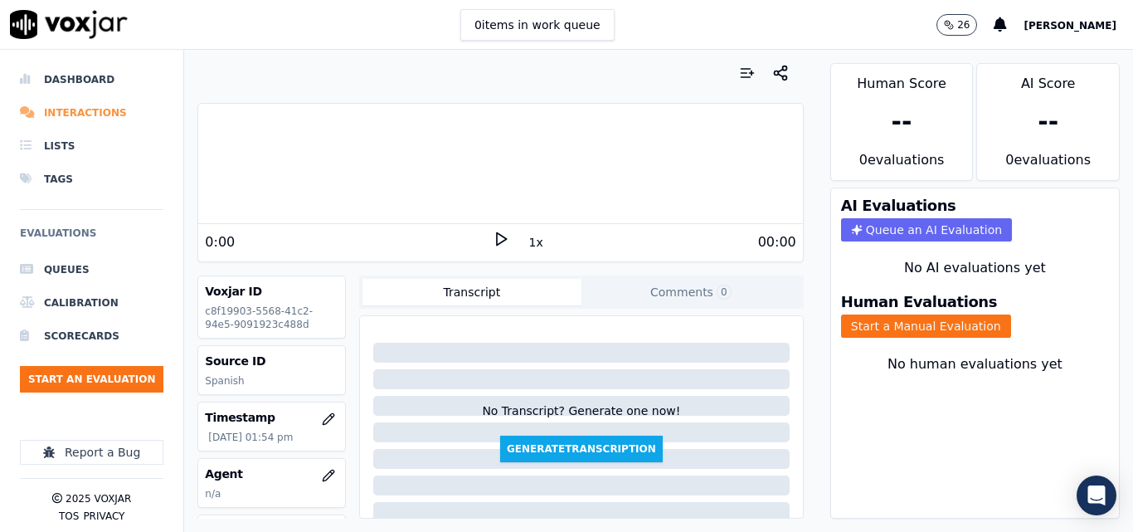
click at [83, 107] on li "Interactions" at bounding box center [91, 112] width 143 height 33
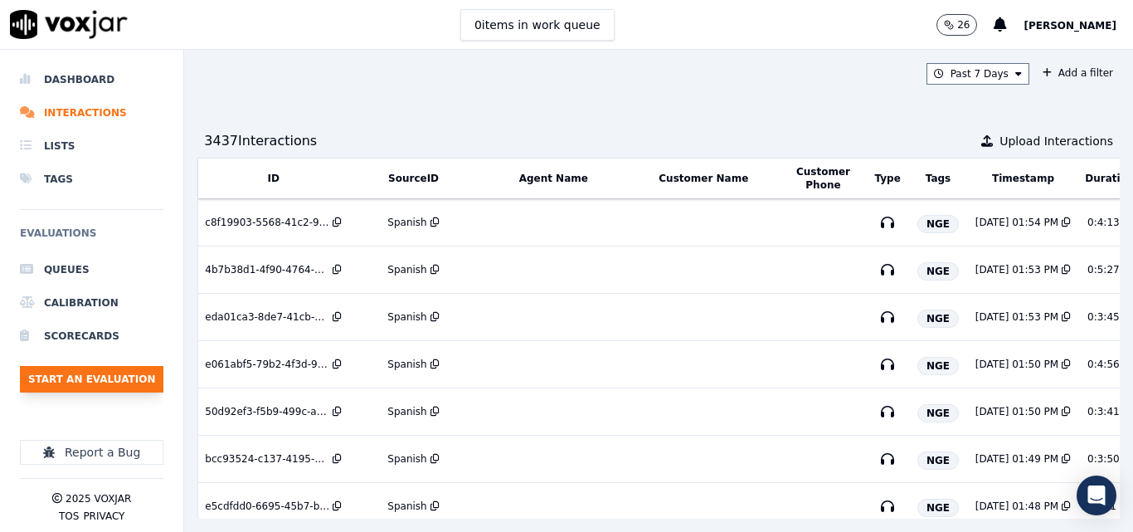
click at [153, 368] on button "Start an Evaluation" at bounding box center [91, 379] width 143 height 27
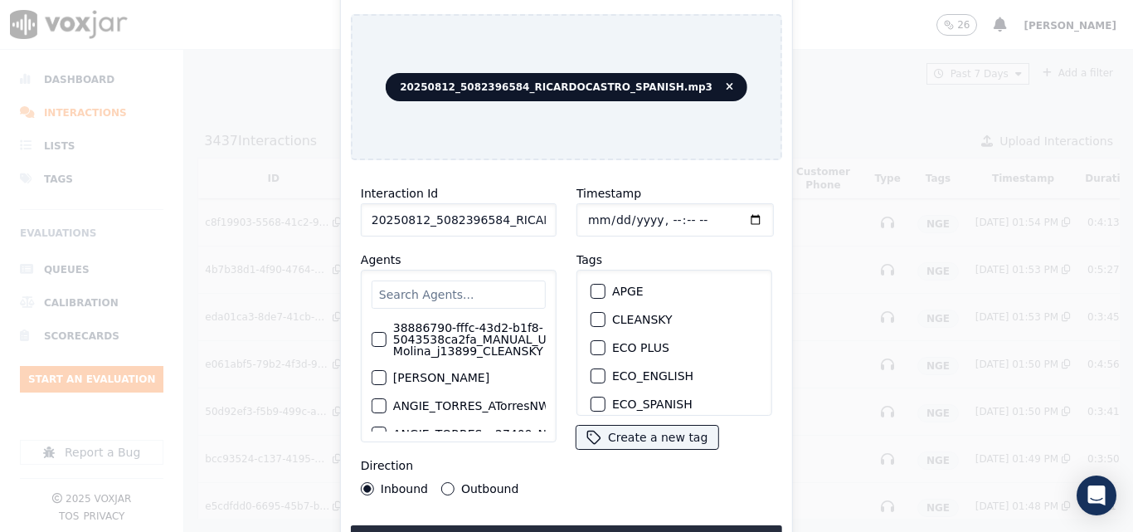
click at [526, 223] on input "20250812_5082396584_RICARDOCASTRO_SPANISH.mp3" at bounding box center [459, 219] width 196 height 33
type input "20250812_5082396584_RICARDOCASTRO_SPANISH"
drag, startPoint x: 590, startPoint y: 342, endPoint x: 623, endPoint y: 397, distance: 64.3
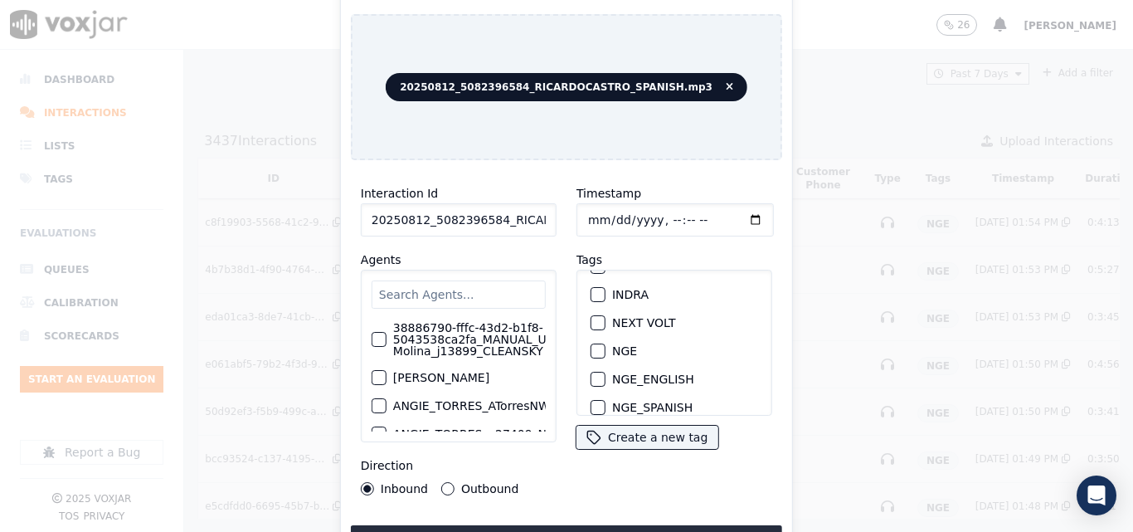
click at [591, 345] on div "button" at bounding box center [597, 351] width 12 height 12
click at [644, 525] on button "Upload interaction to start evaluation" at bounding box center [566, 540] width 431 height 30
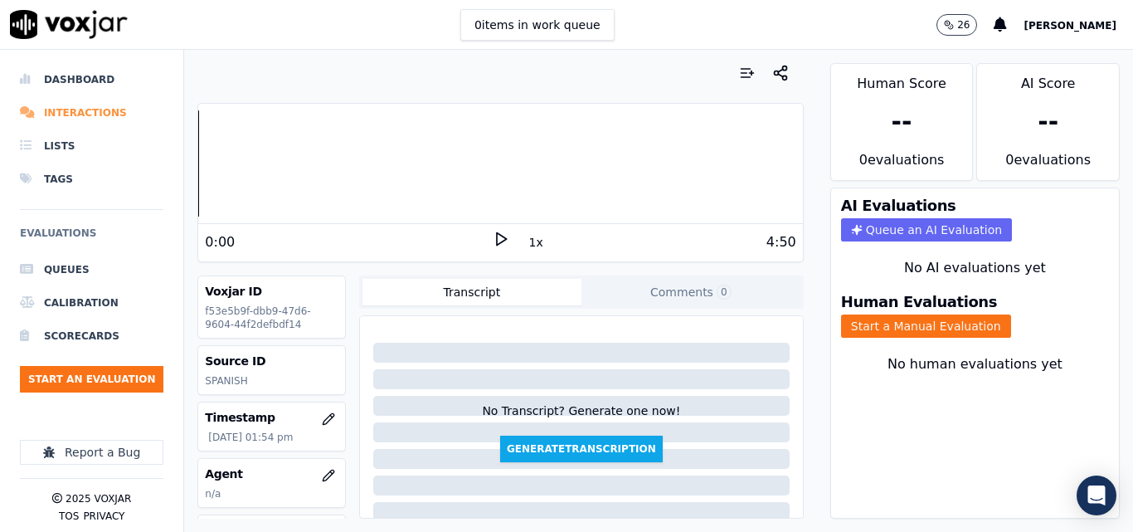
click at [95, 114] on li "Interactions" at bounding box center [91, 112] width 143 height 33
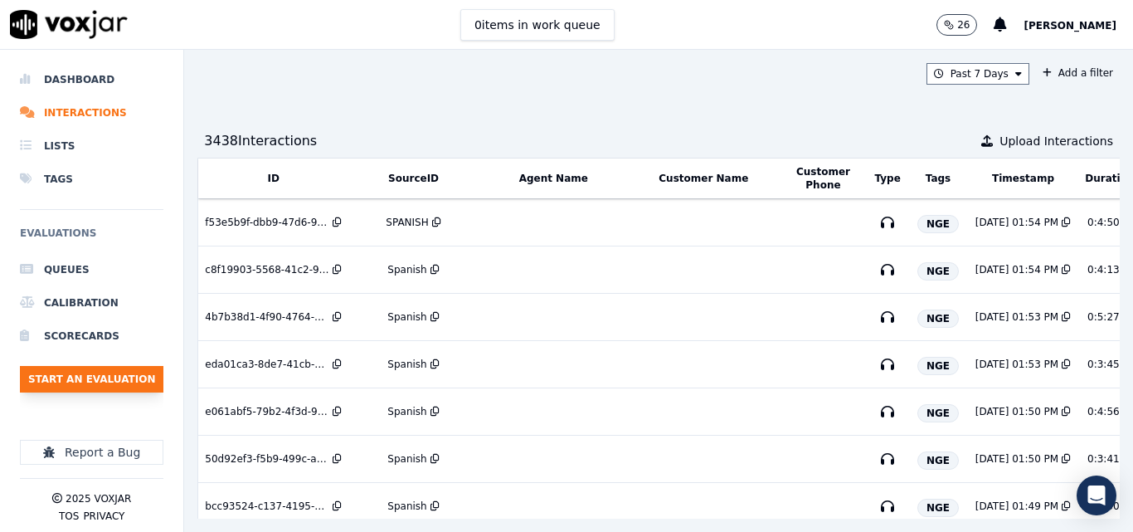
click at [109, 387] on button "Start an Evaluation" at bounding box center [91, 379] width 143 height 27
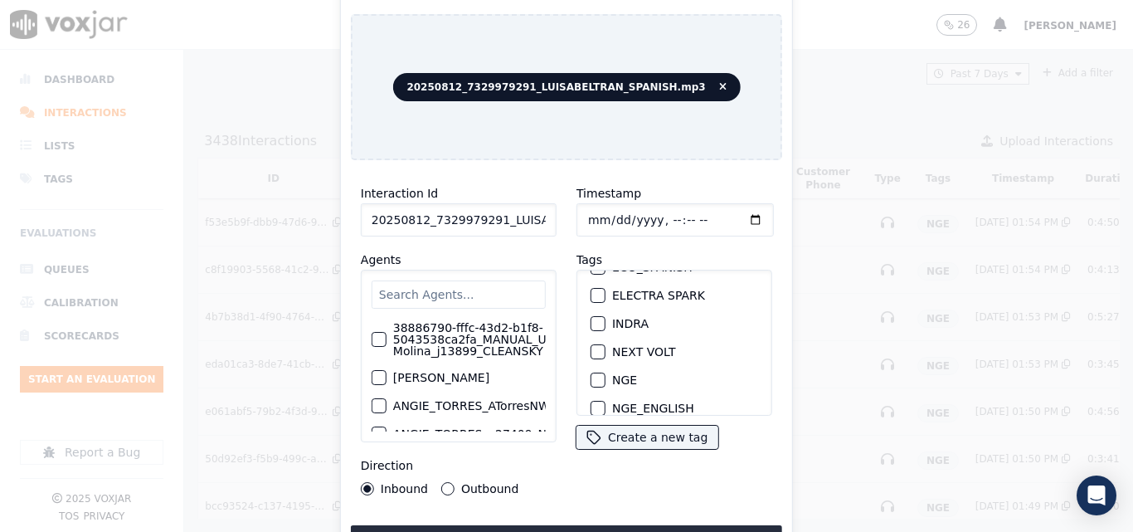
scroll to position [166, 0]
click at [595, 345] on div "button" at bounding box center [597, 351] width 12 height 12
click at [522, 218] on input "20250812_7329979291_LUISABELTRAN_SPANISH.mp3" at bounding box center [459, 219] width 196 height 33
type input "20250812_7329979291_LUISABELTRAN_SPANISH"
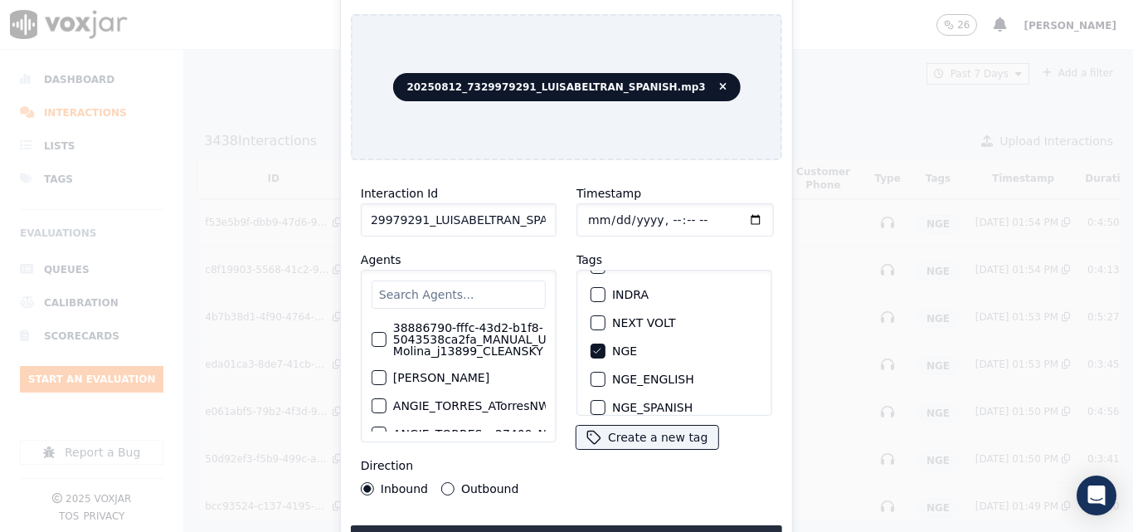
scroll to position [0, 0]
click at [643, 516] on div "Interaction Id 20250812_7329979291_LUISABELTRAN_SPANISH Agents 38886790-fffc-43…" at bounding box center [566, 363] width 431 height 381
click at [633, 527] on button "Upload interaction to start evaluation" at bounding box center [566, 540] width 431 height 30
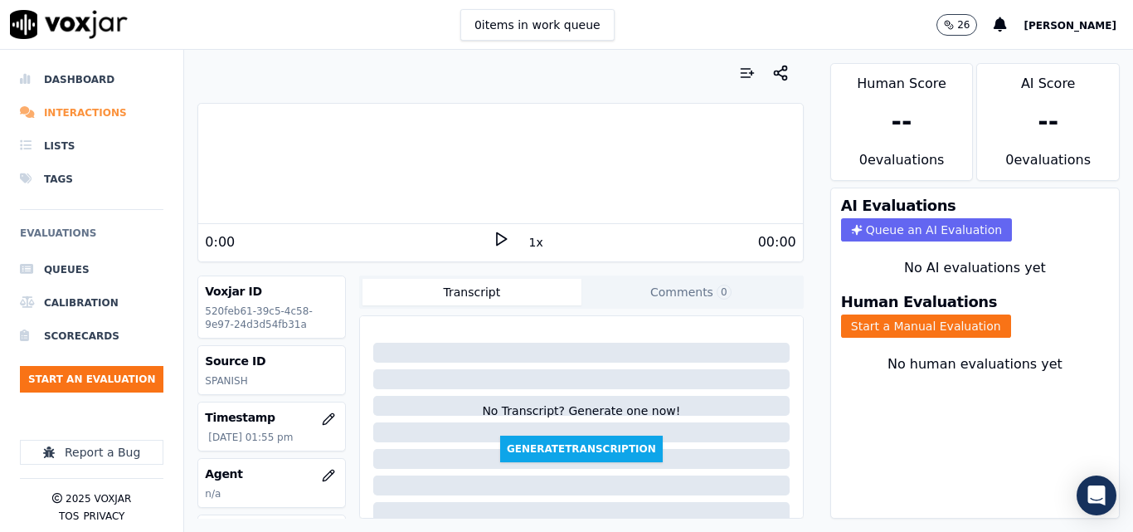
click at [86, 107] on li "Interactions" at bounding box center [91, 112] width 143 height 33
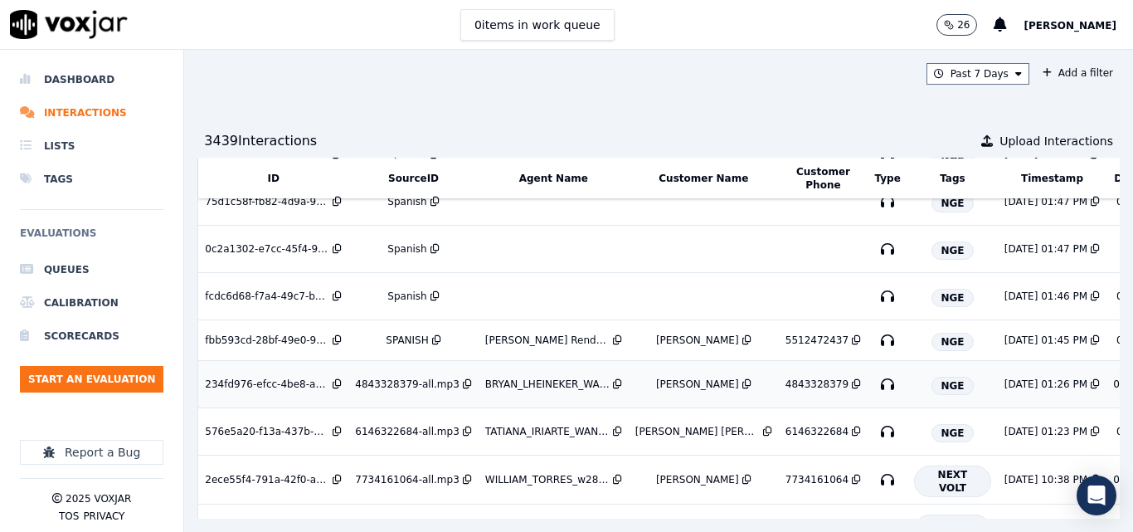
scroll to position [498, 0]
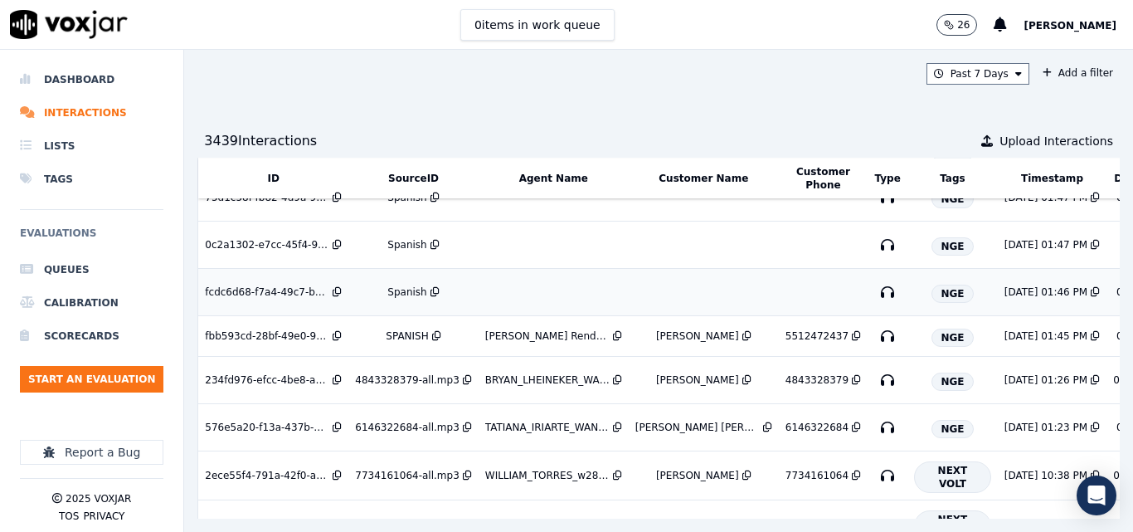
click at [387, 284] on td "Spanish" at bounding box center [412, 292] width 129 height 47
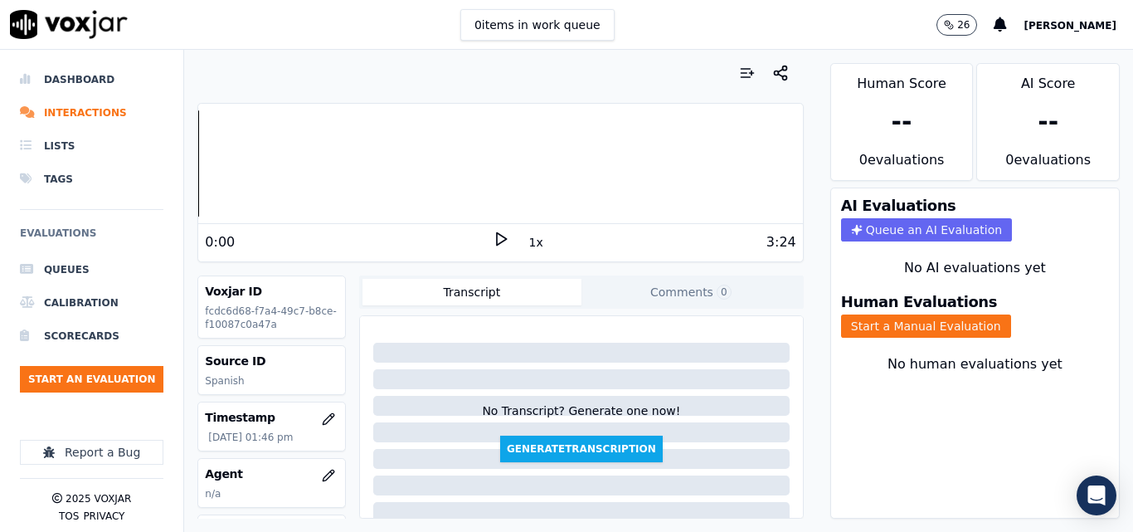
drag, startPoint x: 294, startPoint y: 13, endPoint x: 296, endPoint y: 22, distance: 9.3
click at [295, 13] on div "0 items in work queue 26 Sheila De Castro" at bounding box center [566, 25] width 1133 height 50
click at [495, 240] on icon at bounding box center [501, 239] width 17 height 17
click at [659, 299] on button "Comments 0" at bounding box center [690, 292] width 219 height 27
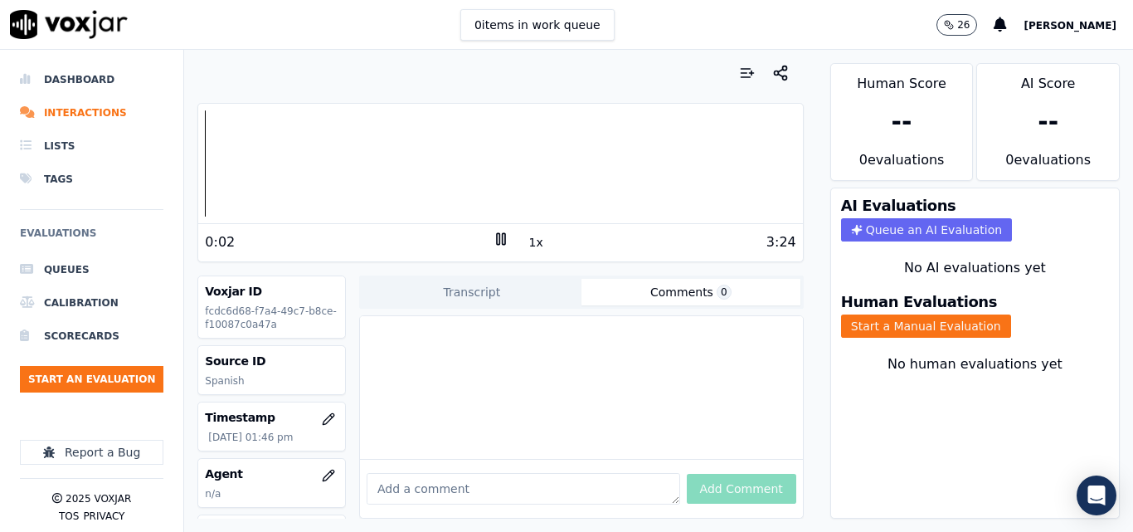
click at [524, 473] on textarea at bounding box center [523, 489] width 313 height 32
click at [486, 230] on div "0:46 1x 3:24" at bounding box center [500, 242] width 604 height 36
click at [495, 237] on icon at bounding box center [501, 239] width 17 height 17
click at [497, 244] on polygon at bounding box center [502, 239] width 10 height 12
click at [422, 166] on div at bounding box center [500, 163] width 604 height 106
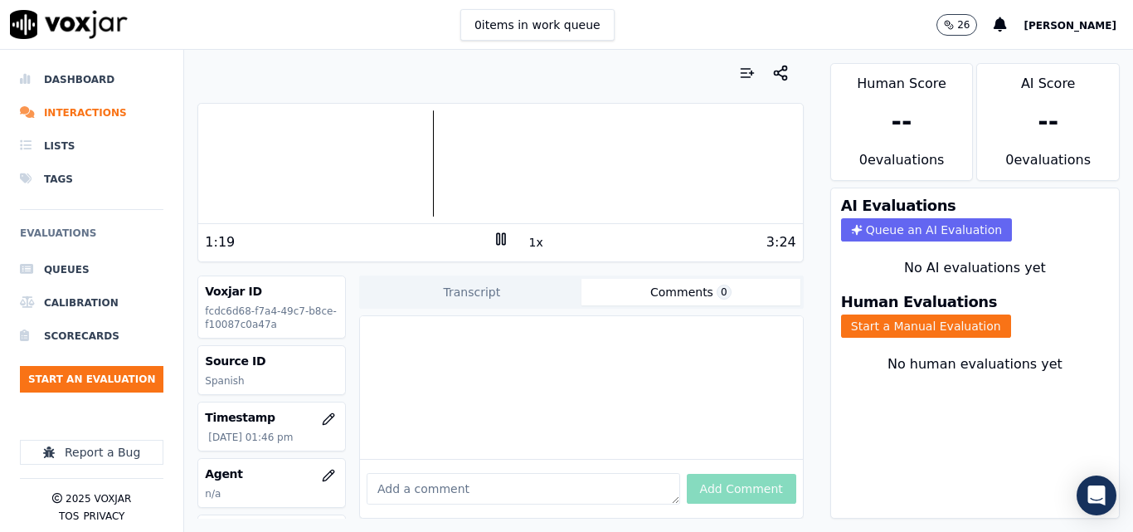
click at [410, 163] on div at bounding box center [500, 163] width 604 height 106
click at [390, 160] on div at bounding box center [500, 163] width 604 height 106
click at [371, 155] on div at bounding box center [500, 163] width 604 height 106
click at [361, 162] on div at bounding box center [500, 163] width 604 height 106
click at [342, 154] on div at bounding box center [500, 163] width 604 height 106
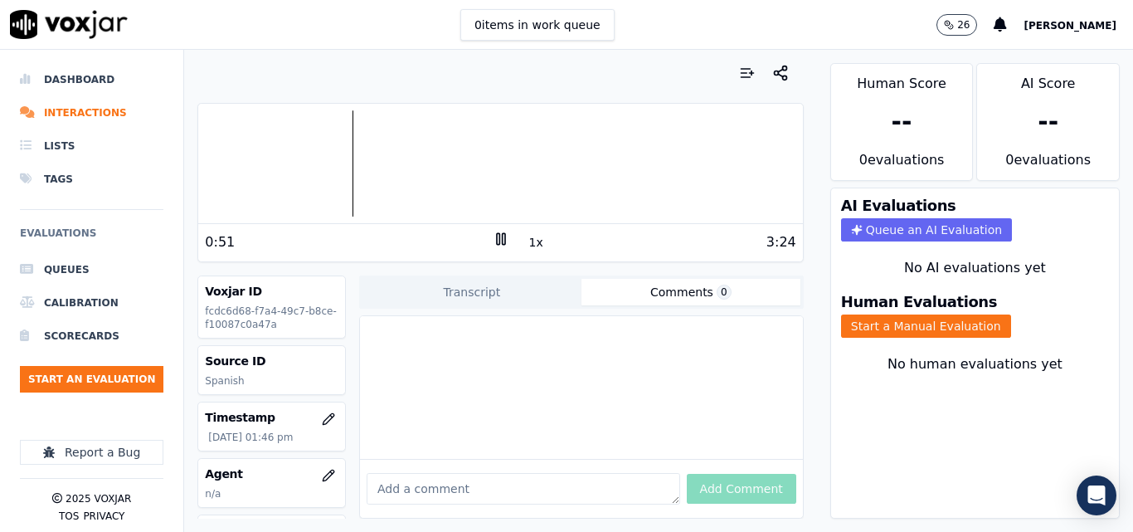
click at [333, 156] on div at bounding box center [500, 163] width 604 height 106
click at [493, 235] on icon at bounding box center [501, 239] width 17 height 17
click at [862, 326] on button "Start a Manual Evaluation" at bounding box center [926, 325] width 170 height 23
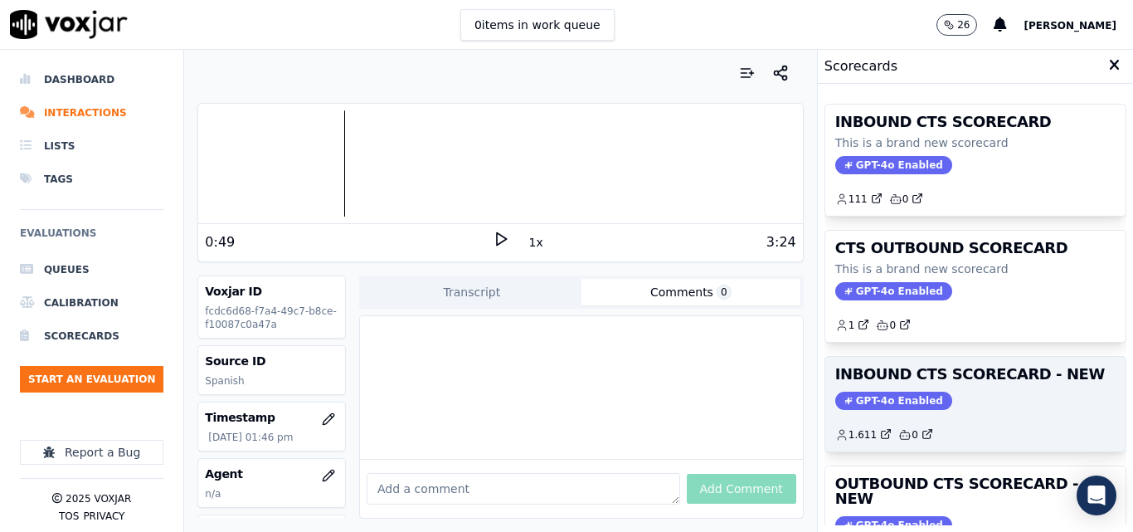
click at [993, 450] on div "INBOUND CTS SCORECARD - NEW GPT-4o Enabled 1.611 0" at bounding box center [975, 404] width 300 height 95
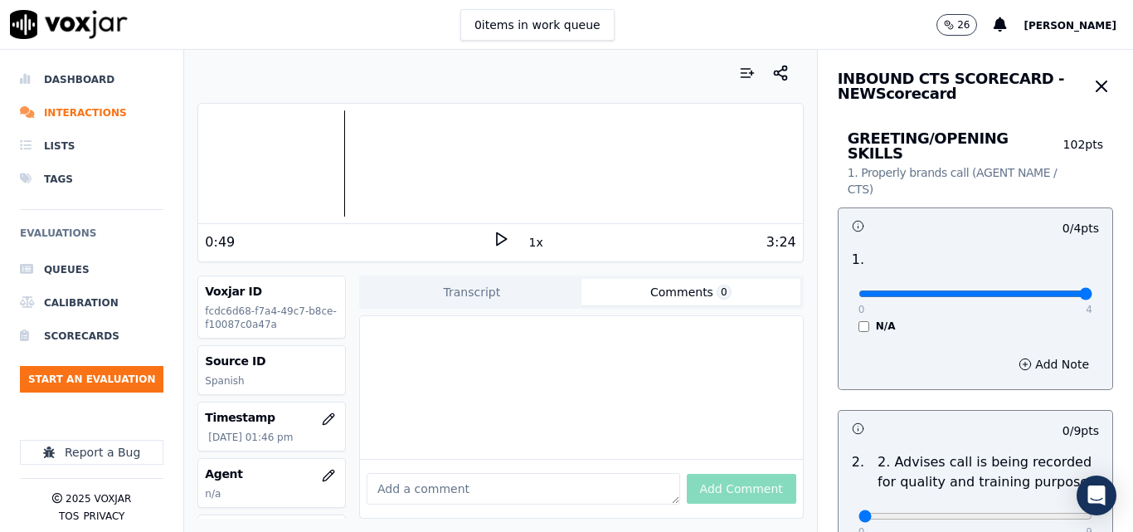
type input "4"
click at [1049, 290] on input "range" at bounding box center [975, 293] width 234 height 7
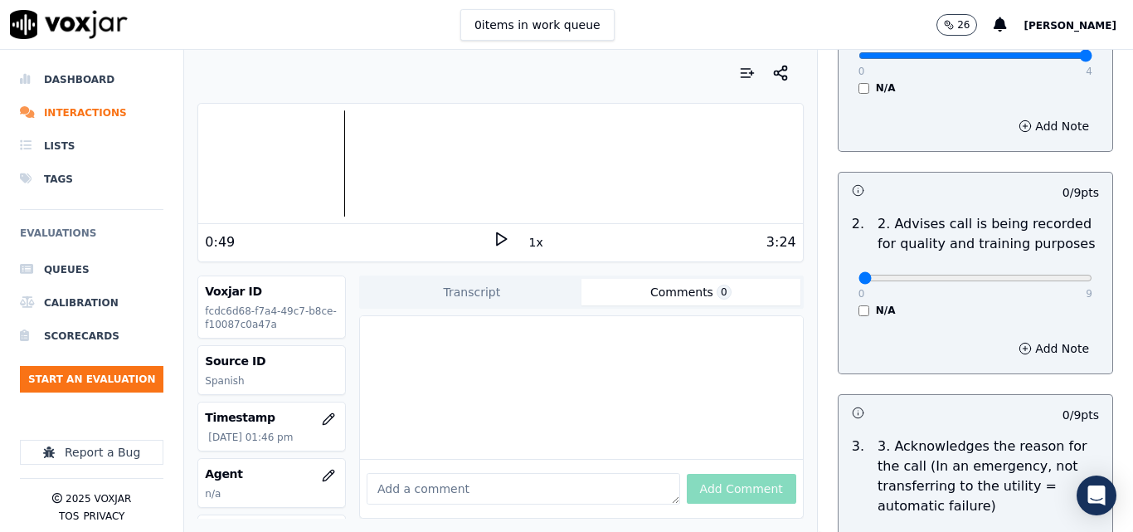
scroll to position [249, 0]
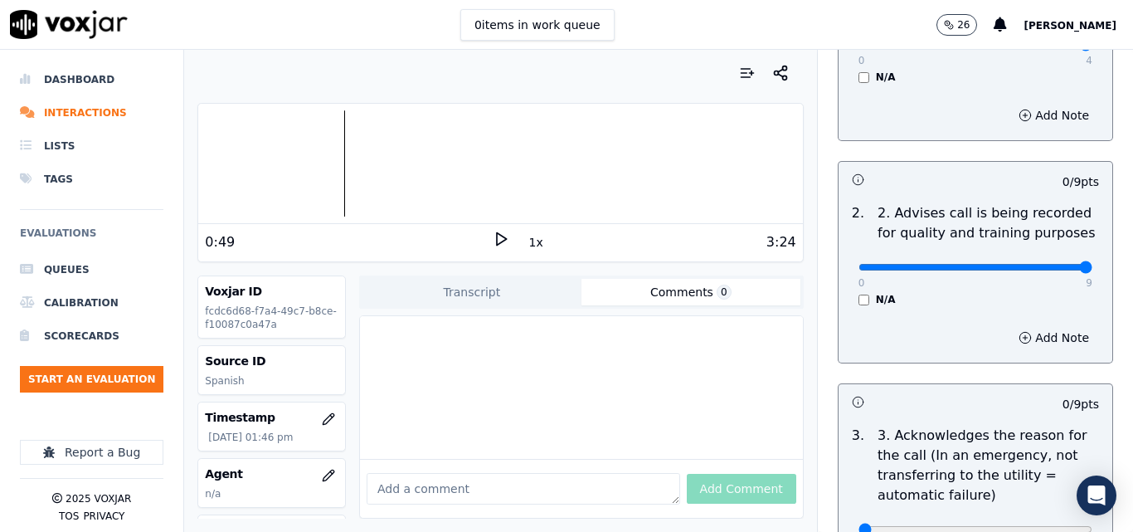
type input "9"
click at [1047, 48] on input "range" at bounding box center [975, 44] width 234 height 7
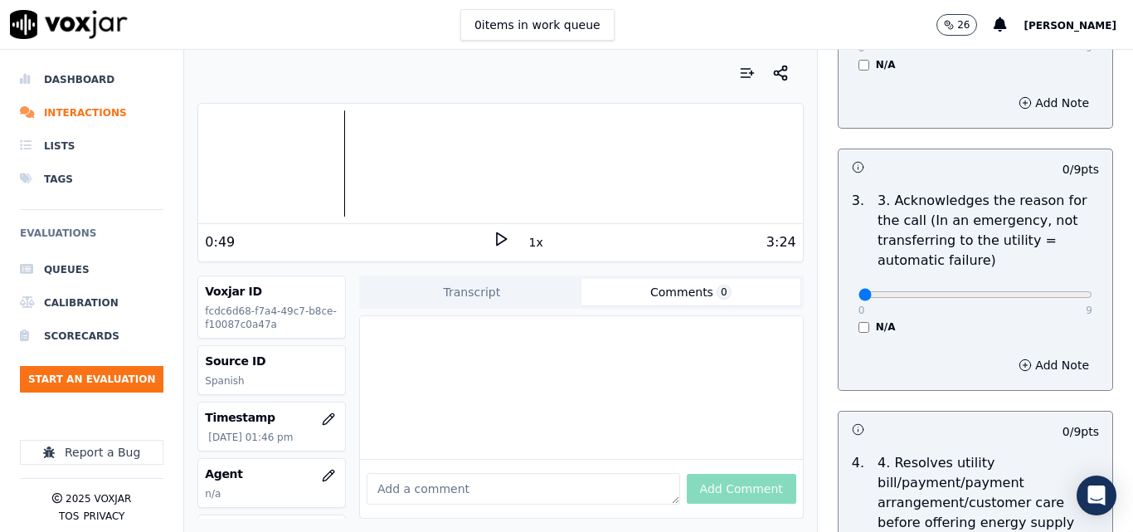
scroll to position [498, 0]
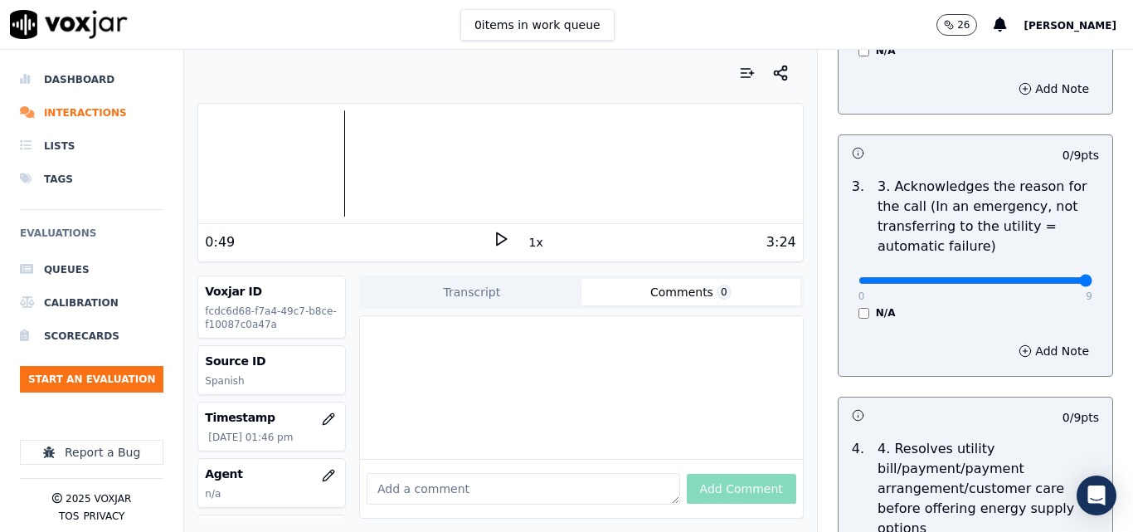
type input "9"
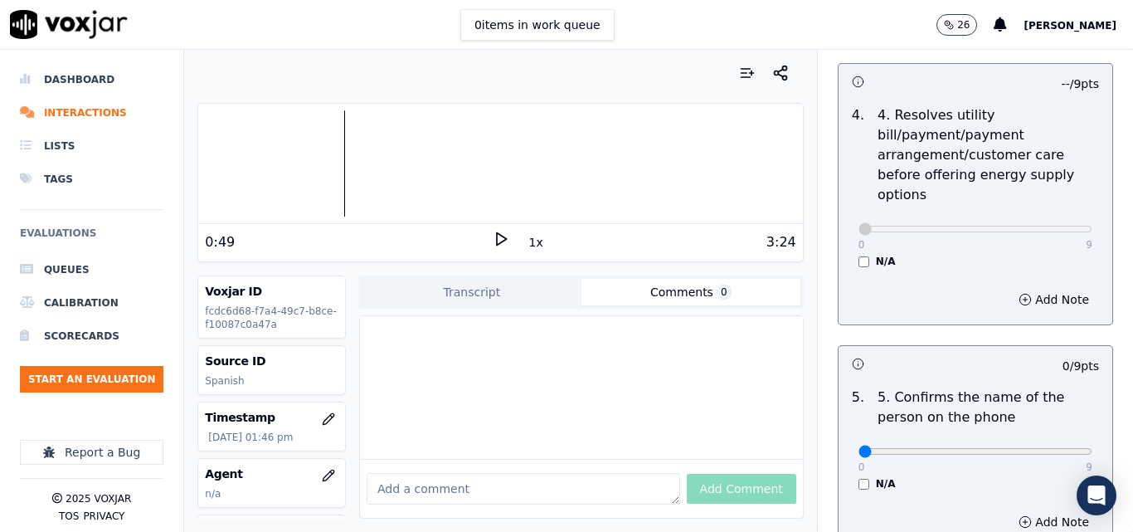
scroll to position [912, 0]
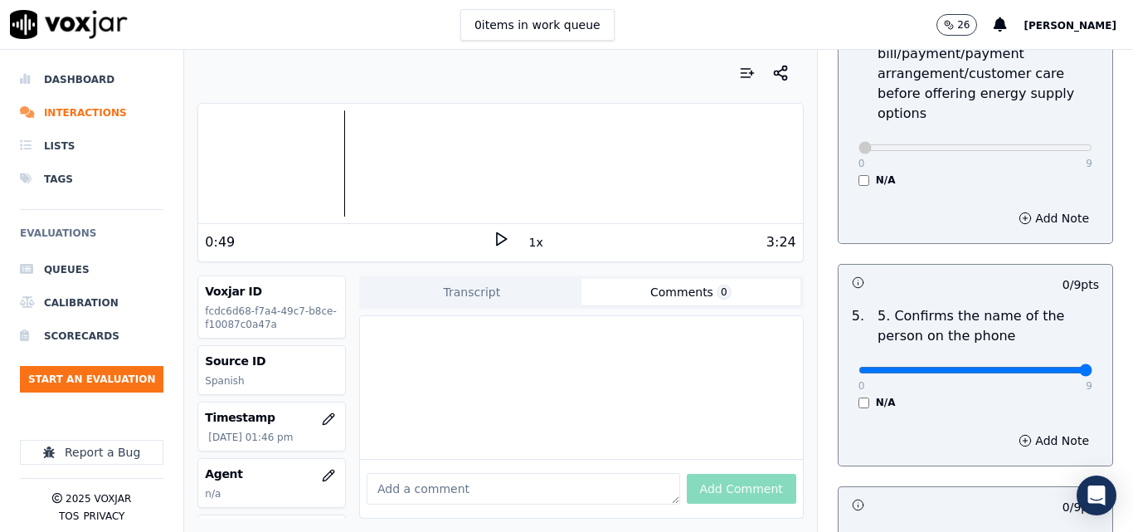
type input "9"
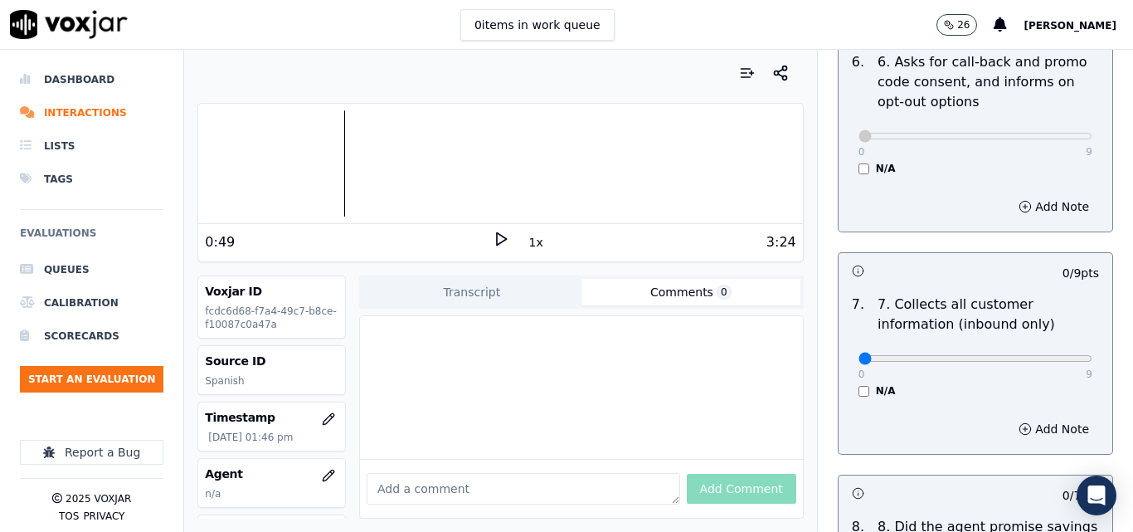
scroll to position [1410, 0]
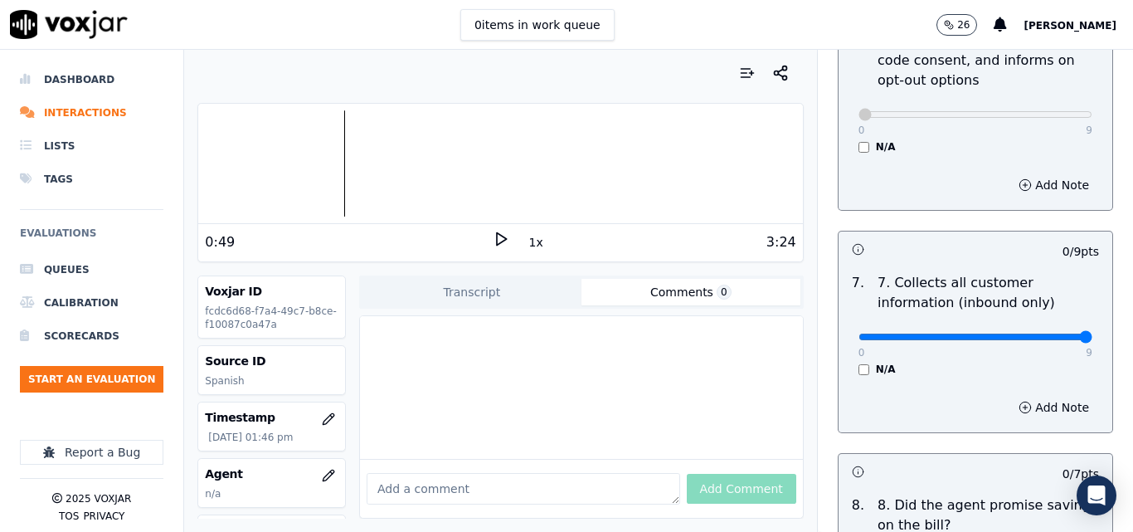
type input "9"
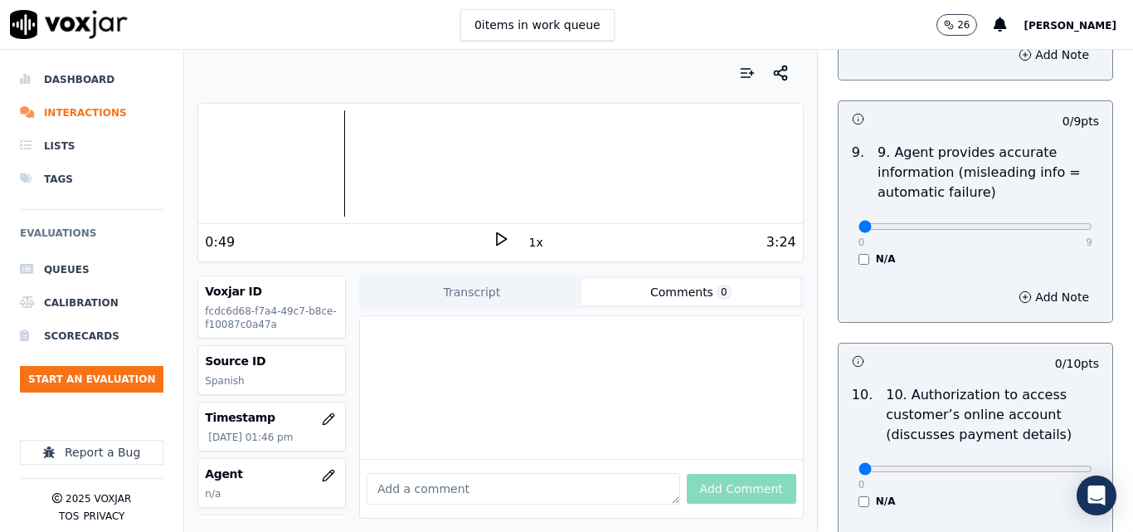
scroll to position [1990, 0]
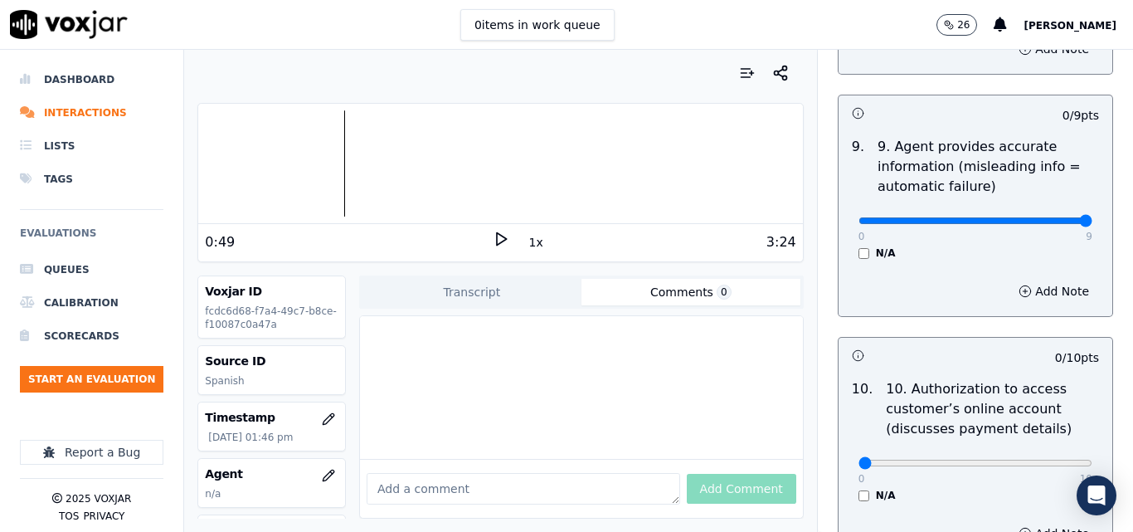
type input "9"
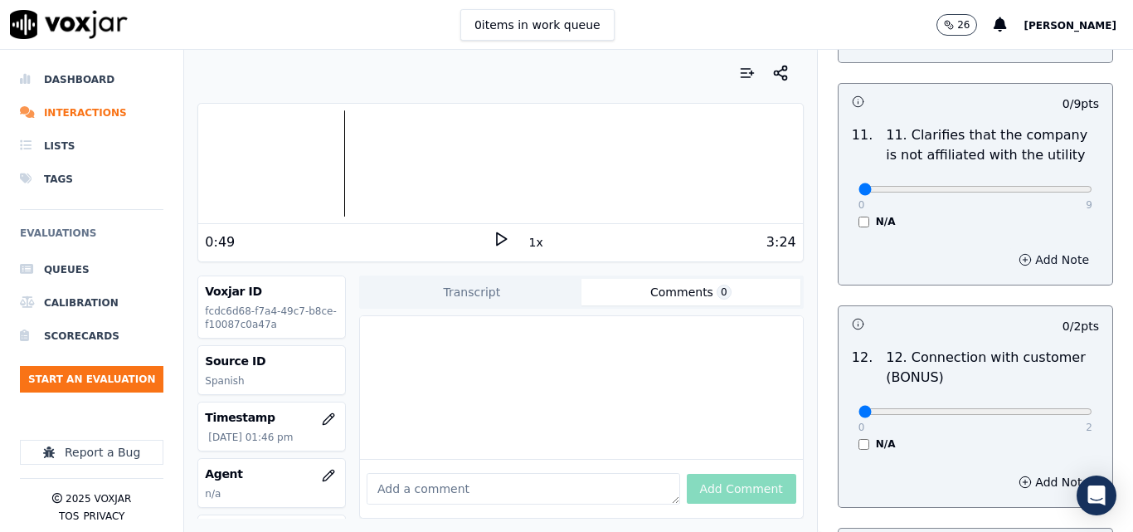
scroll to position [2488, 0]
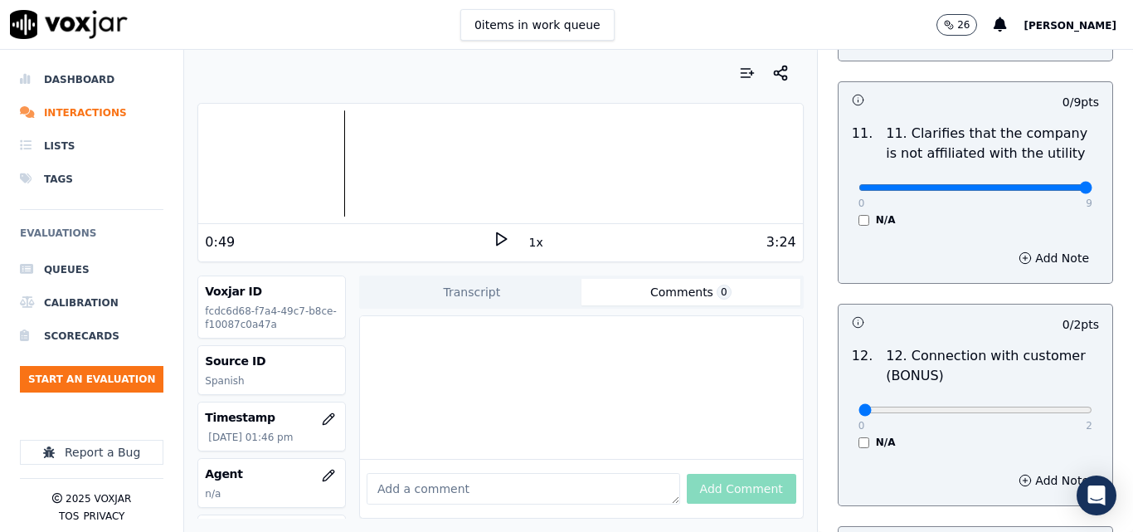
type input "9"
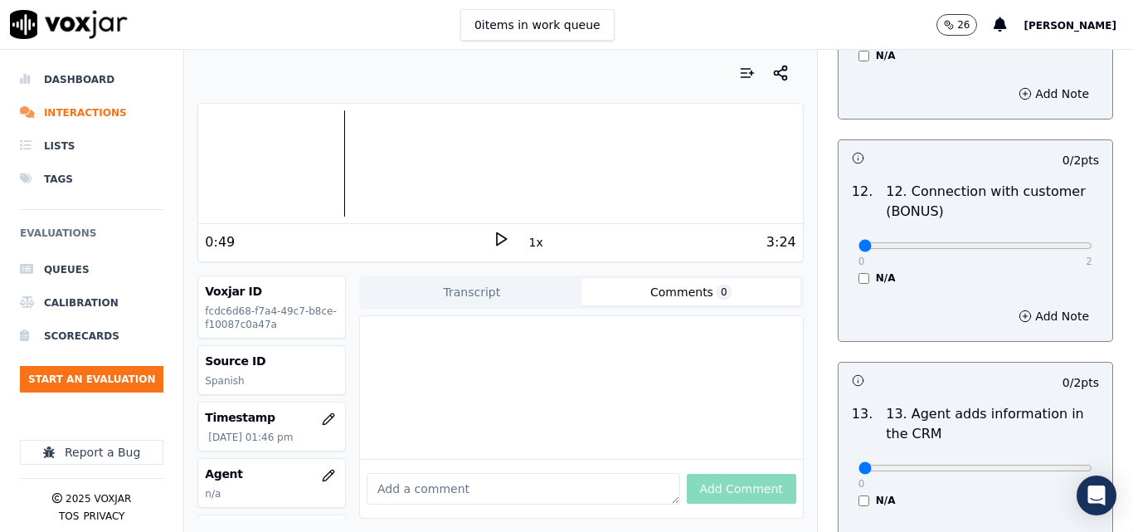
scroll to position [2654, 0]
type input "2"
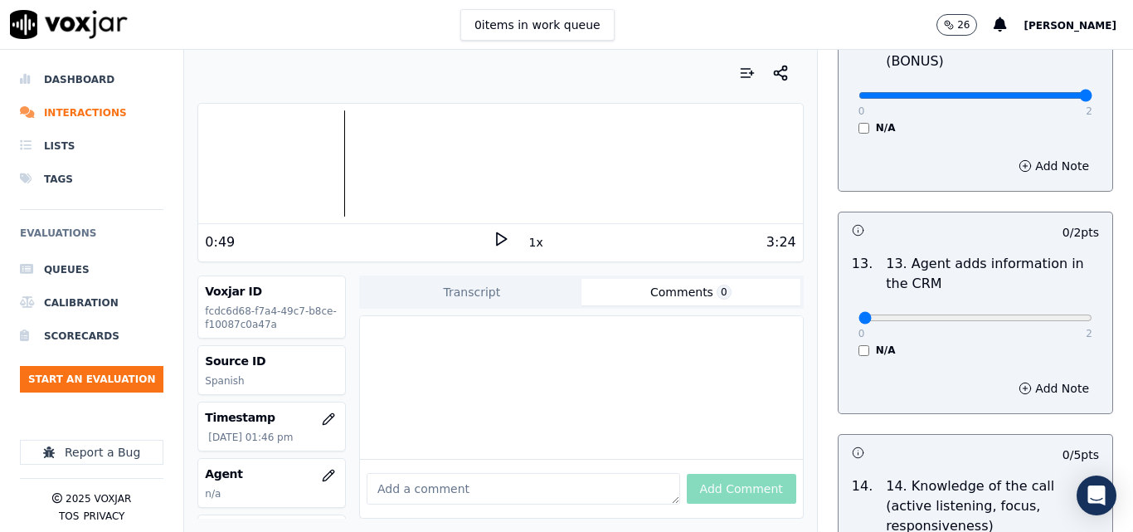
scroll to position [2819, 0]
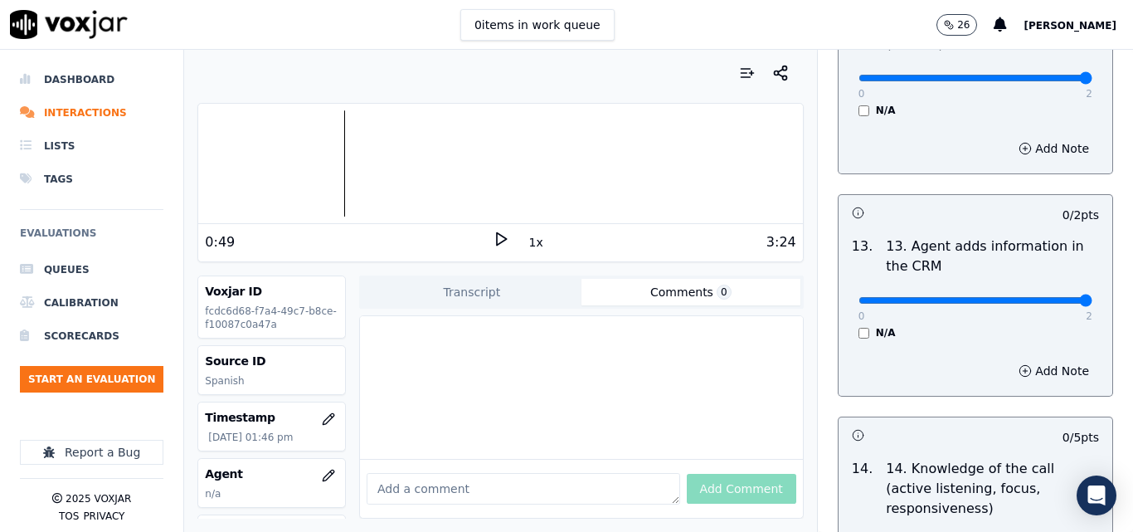
type input "2"
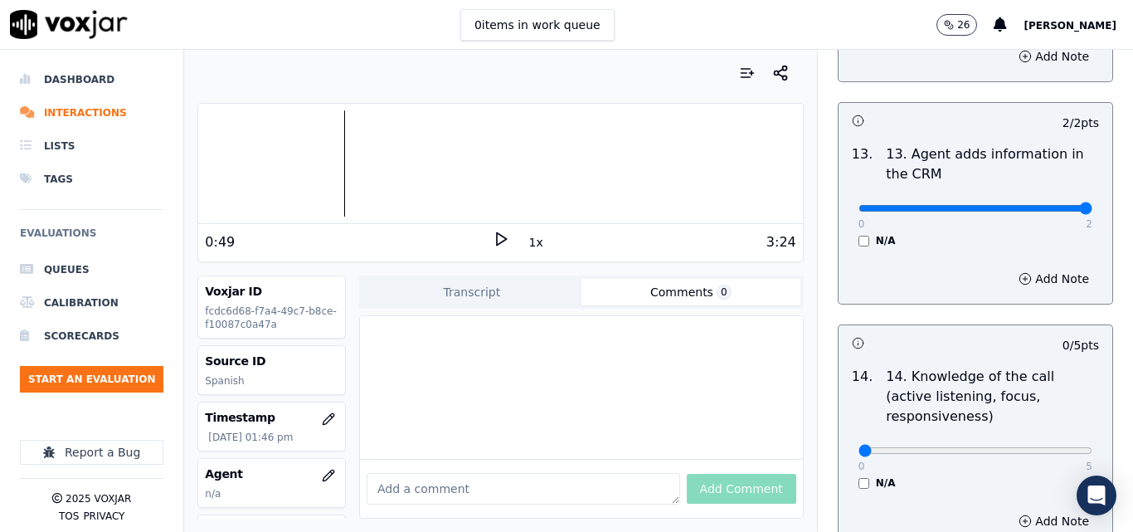
scroll to position [3028, 0]
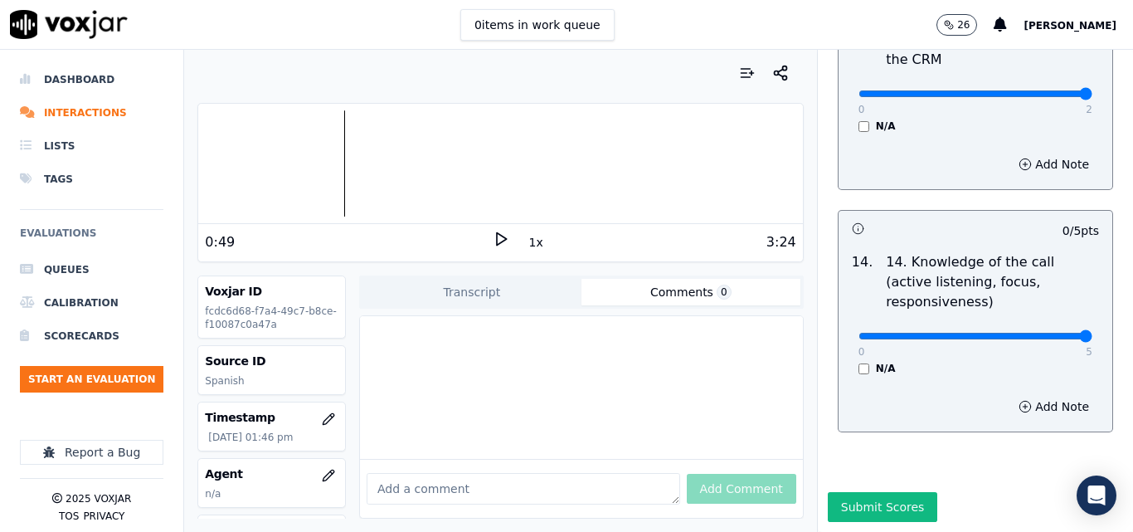
type input "5"
click at [849, 492] on button "Submit Scores" at bounding box center [883, 507] width 110 height 30
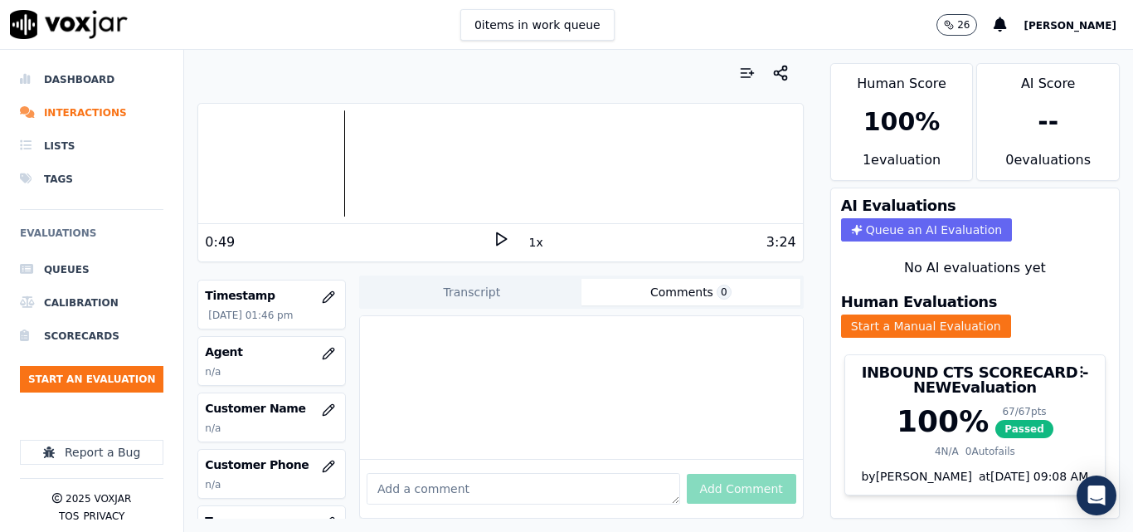
scroll to position [166, 0]
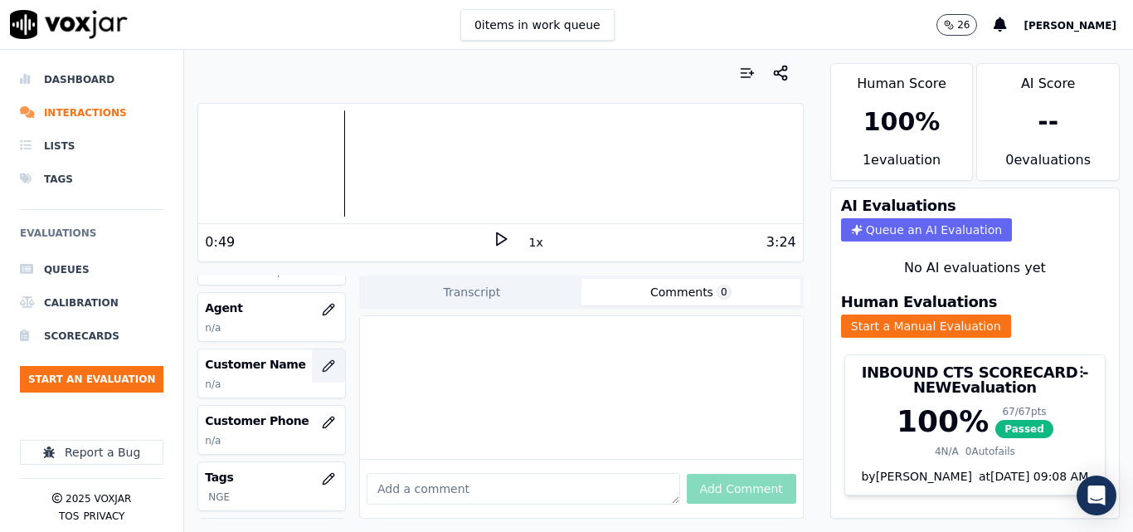
click at [322, 366] on icon "button" at bounding box center [328, 365] width 13 height 13
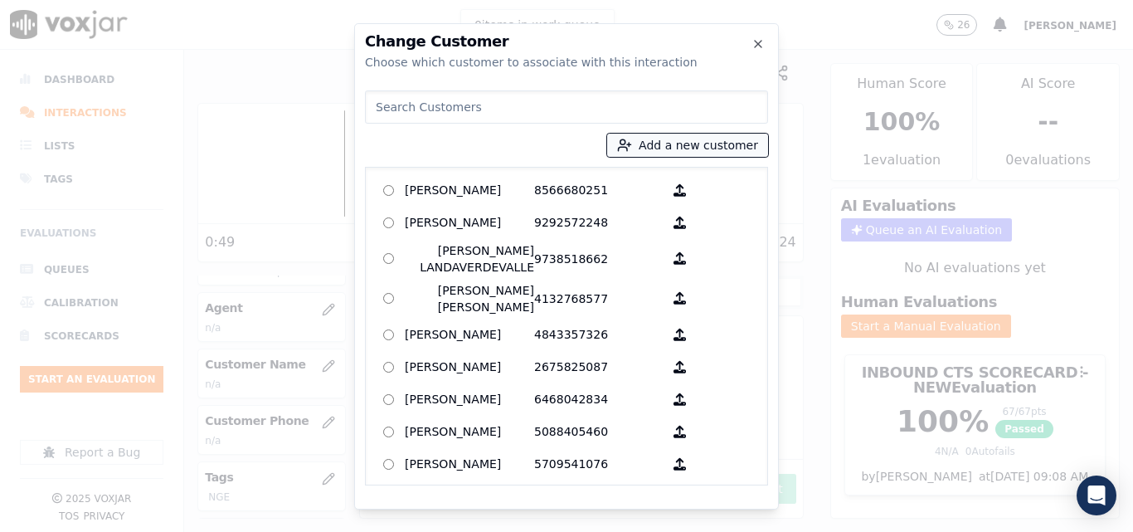
click at [705, 138] on button "Add a new customer" at bounding box center [687, 145] width 161 height 23
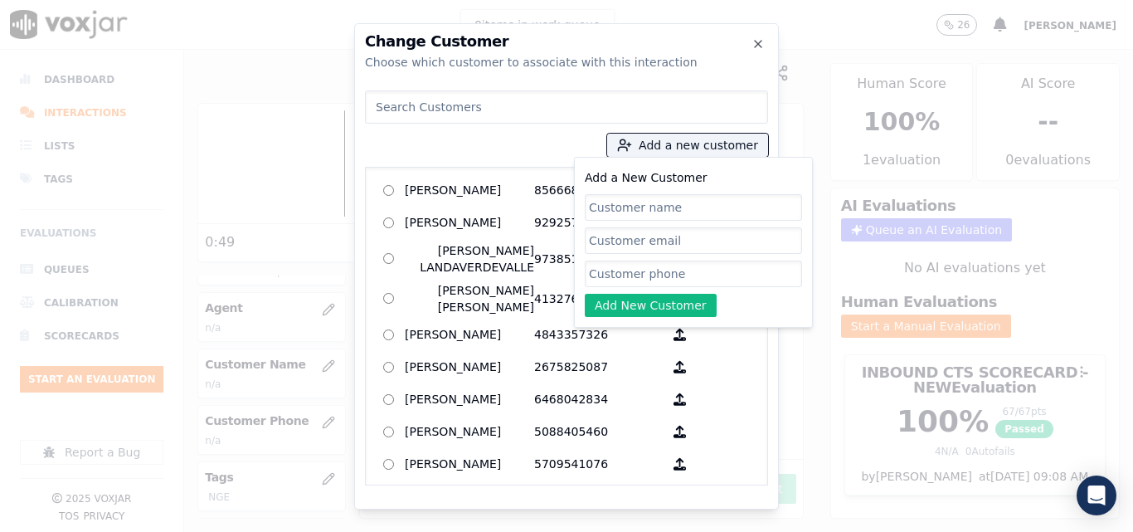
click at [623, 204] on input "Add a New Customer" at bounding box center [693, 207] width 217 height 27
type input "Walter Diaz Ramos"
click at [638, 265] on input "Add a New Customer" at bounding box center [693, 273] width 217 height 27
click at [727, 273] on input "Add a New Customer" at bounding box center [693, 273] width 217 height 27
paste input "3306172914"
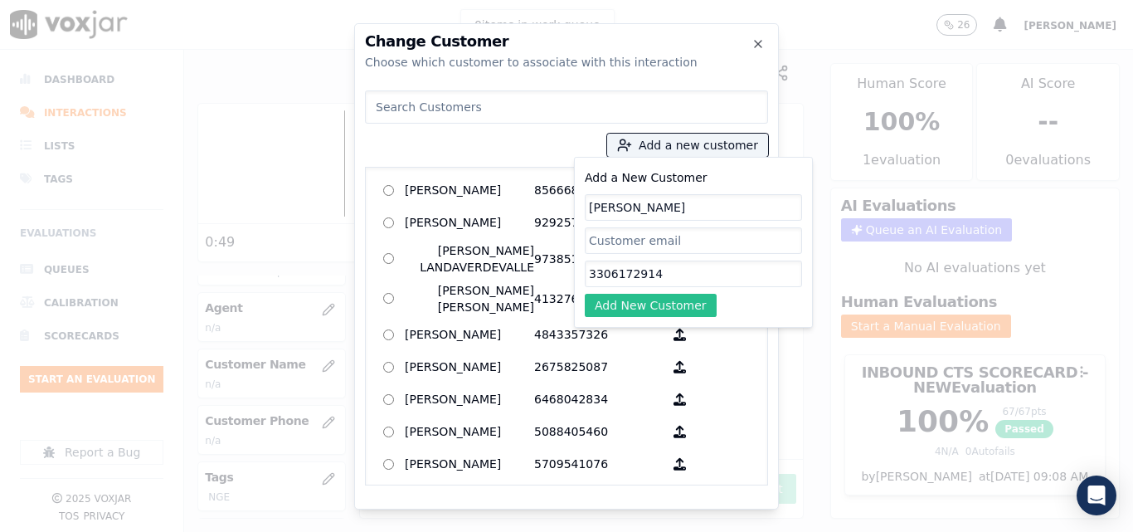
type input "3306172914"
click at [651, 299] on button "Add New Customer" at bounding box center [651, 305] width 132 height 23
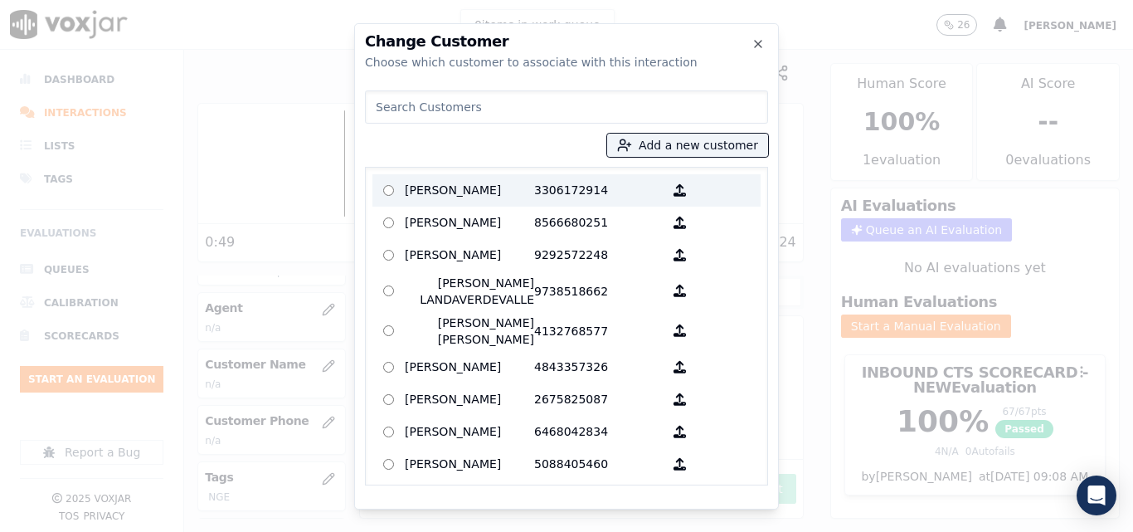
click at [504, 199] on p "Walter Diaz Ramos" at bounding box center [469, 190] width 129 height 26
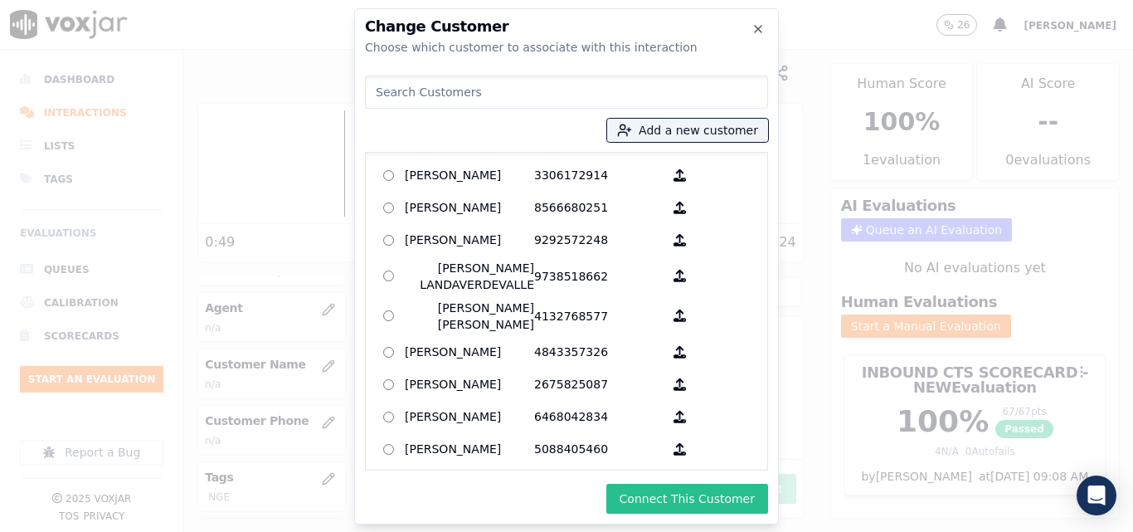
click at [698, 487] on button "Connect This Customer" at bounding box center [687, 498] width 162 height 30
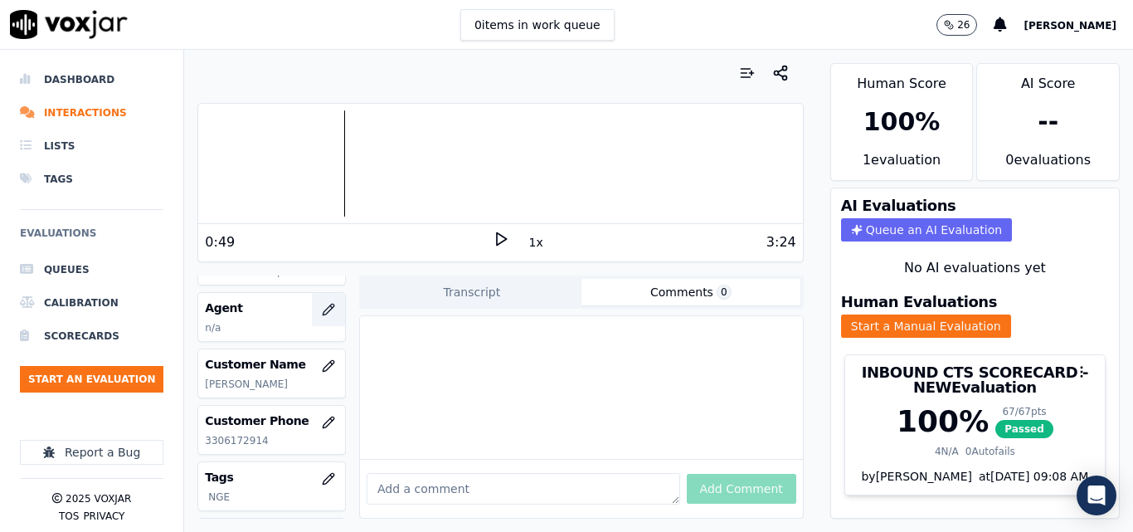
click at [322, 305] on icon "button" at bounding box center [328, 309] width 13 height 13
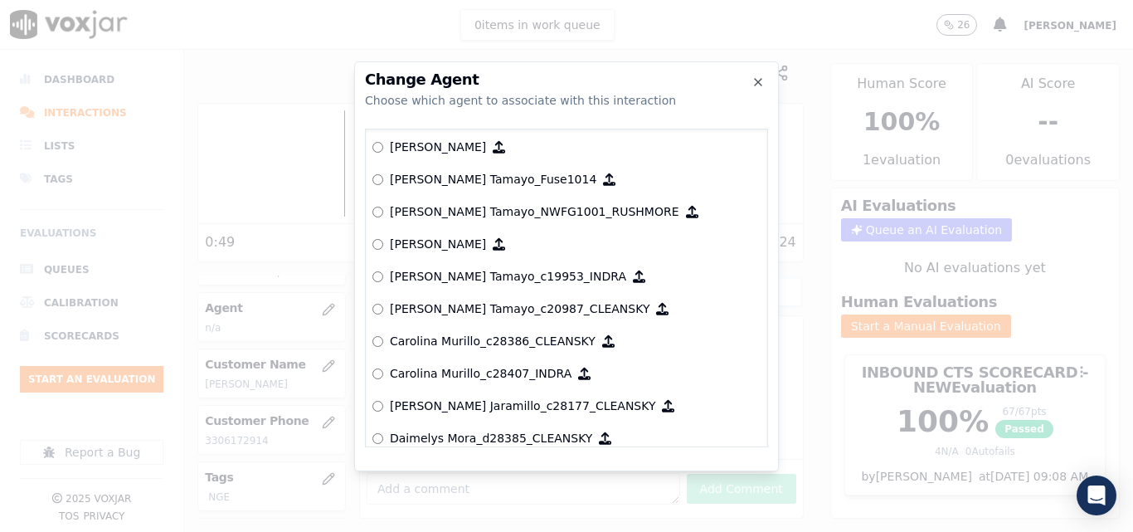
scroll to position [1345, 0]
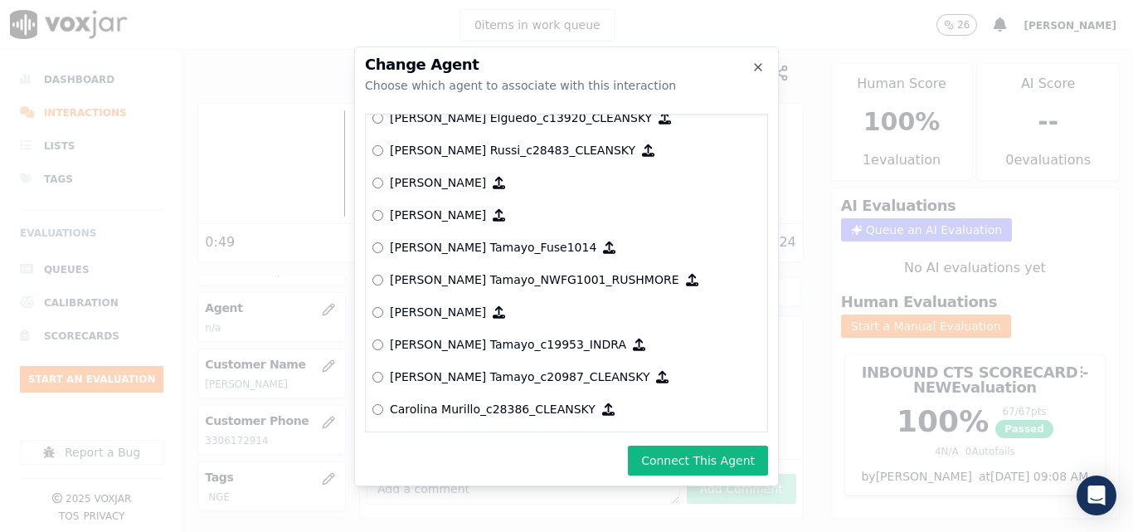
click at [690, 443] on div "Change Agent Choose which agent to associate with this interaction null Yeraldi…" at bounding box center [566, 266] width 425 height 440
click at [684, 454] on button "Connect This Agent" at bounding box center [698, 460] width 140 height 30
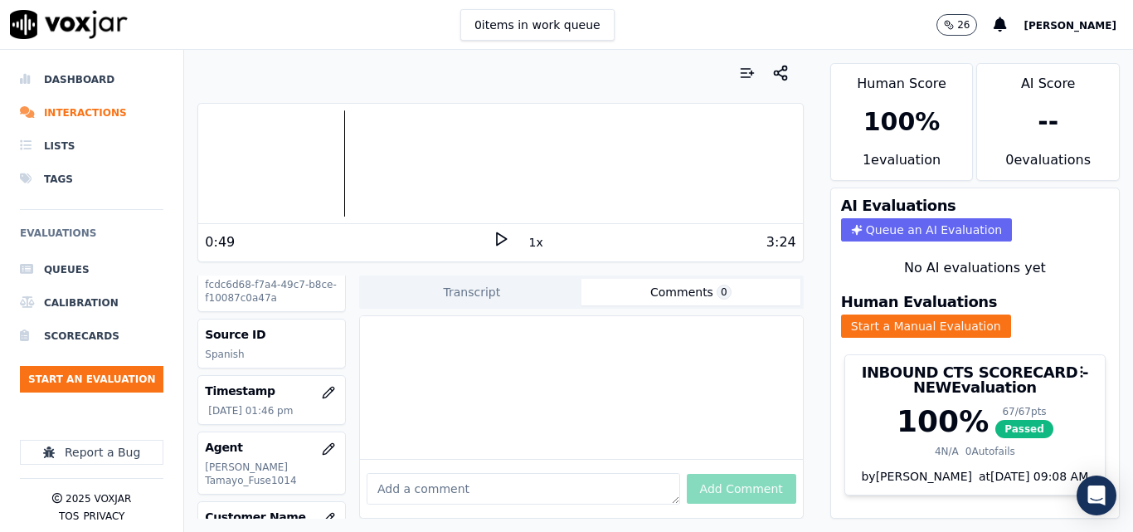
scroll to position [0, 0]
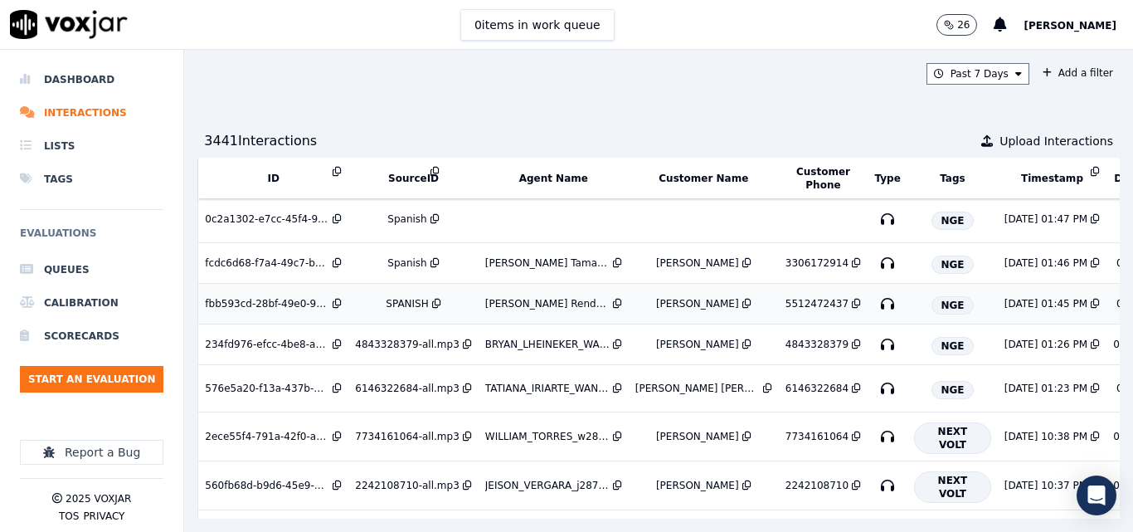
scroll to position [483, 0]
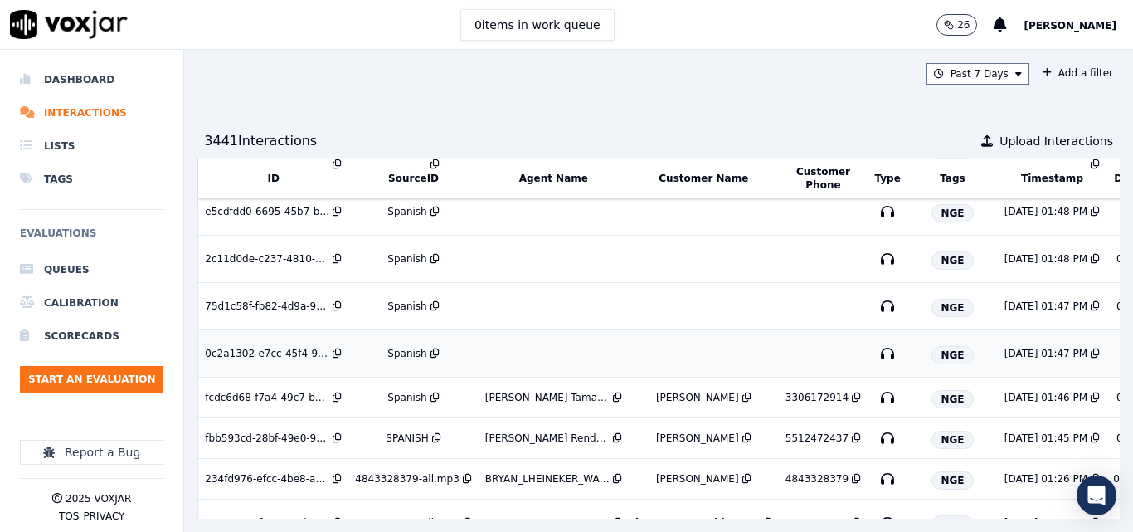
click at [404, 349] on div "Spanish" at bounding box center [406, 353] width 39 height 13
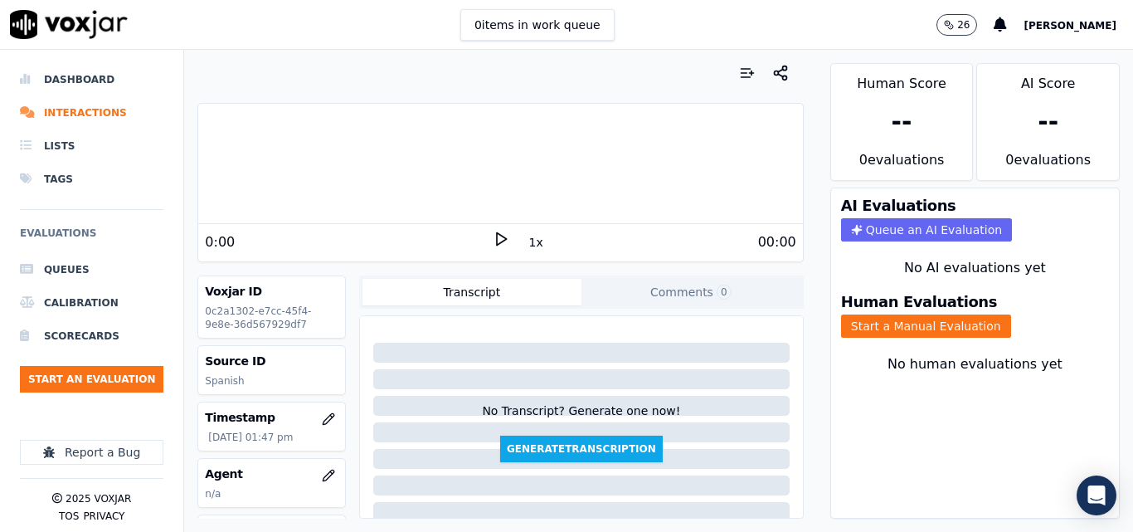
click at [668, 33] on div "0 items in work queue 26 [PERSON_NAME]" at bounding box center [566, 25] width 1133 height 50
click at [493, 244] on icon at bounding box center [501, 239] width 17 height 17
click at [493, 237] on icon at bounding box center [501, 239] width 17 height 17
click at [493, 232] on icon at bounding box center [501, 239] width 17 height 17
click at [497, 239] on rect at bounding box center [498, 238] width 2 height 11
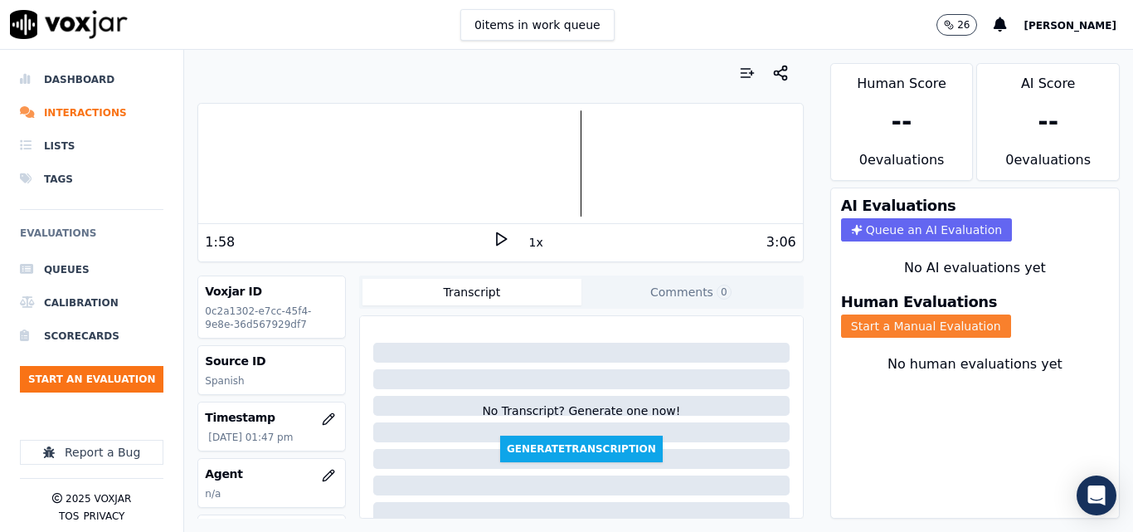
click at [918, 327] on button "Start a Manual Evaluation" at bounding box center [926, 325] width 170 height 23
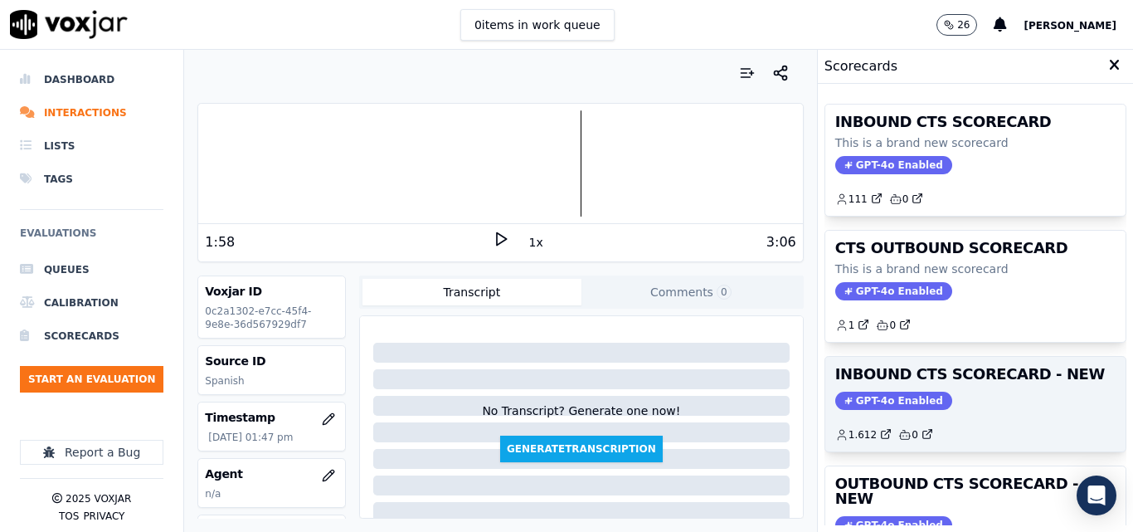
click at [988, 390] on div "INBOUND CTS SCORECARD - NEW GPT-4o Enabled 1.612 0" at bounding box center [975, 404] width 300 height 95
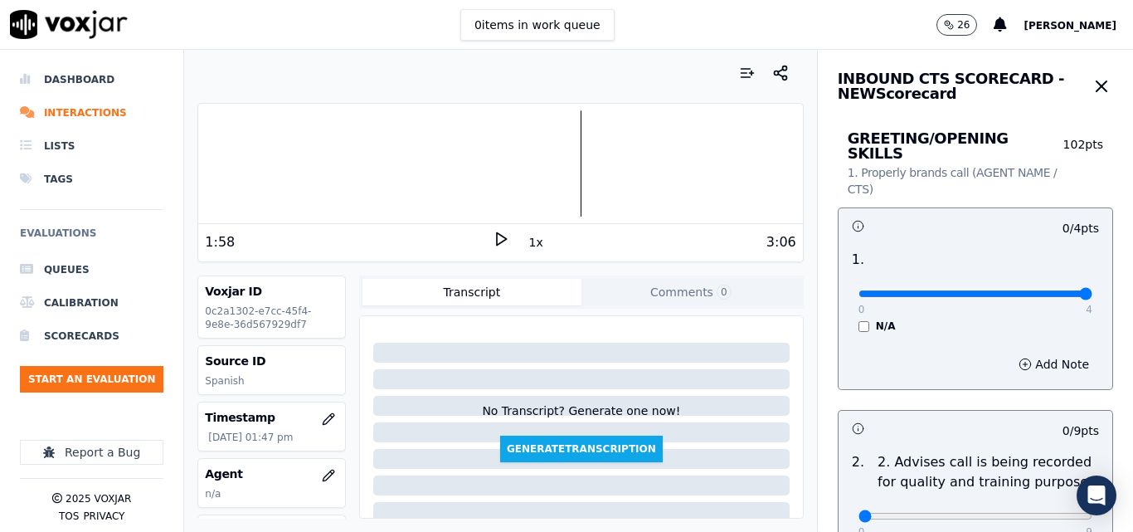
type input "4"
click at [1047, 290] on input "range" at bounding box center [975, 293] width 234 height 7
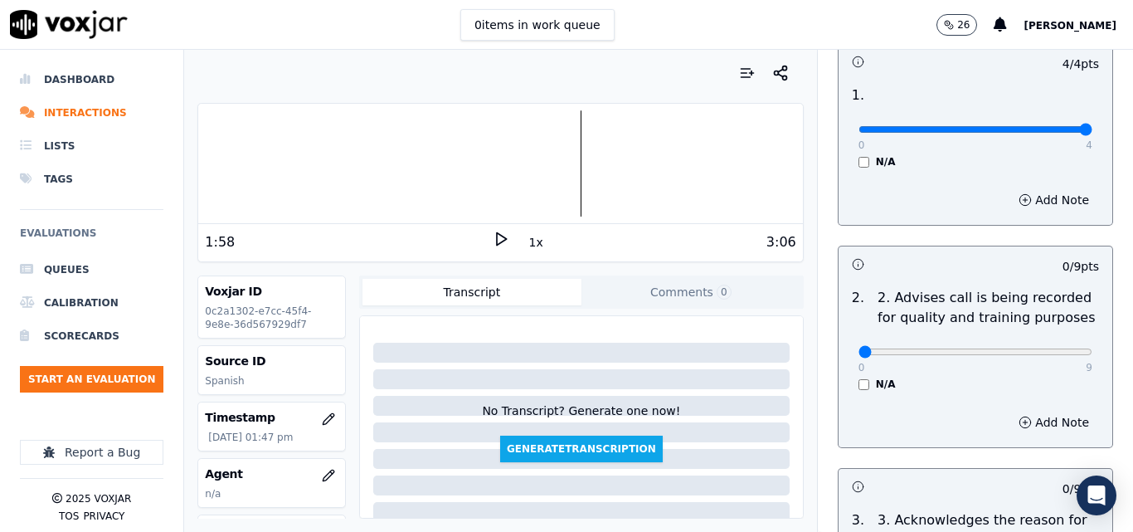
scroll to position [166, 0]
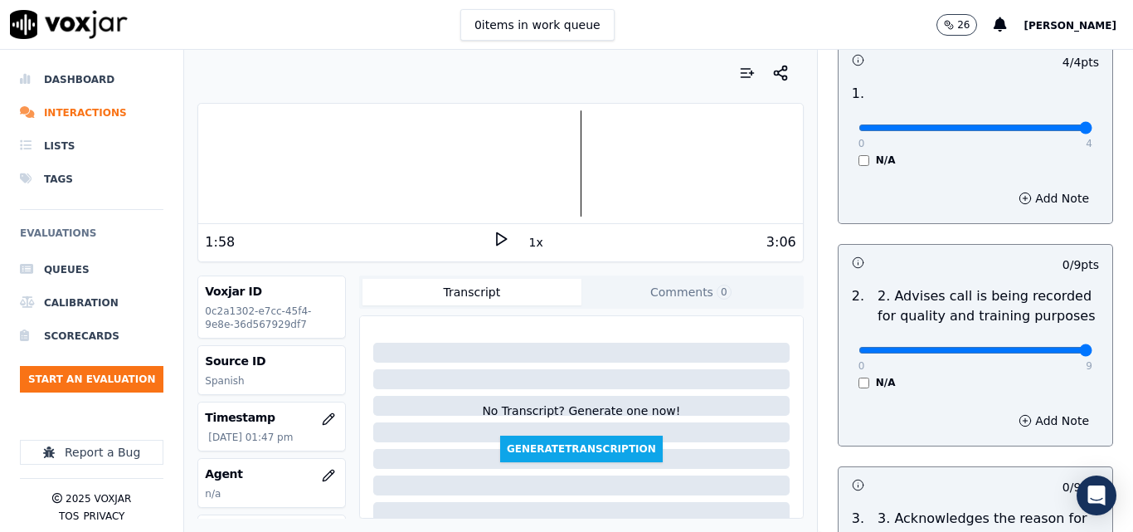
type input "9"
click at [1045, 131] on input "range" at bounding box center [975, 127] width 234 height 7
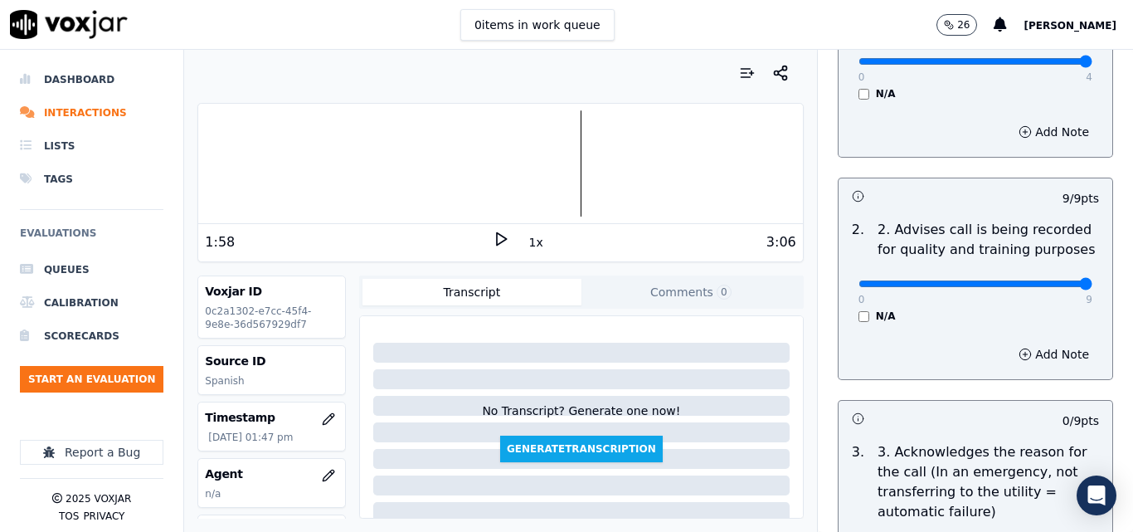
scroll to position [415, 0]
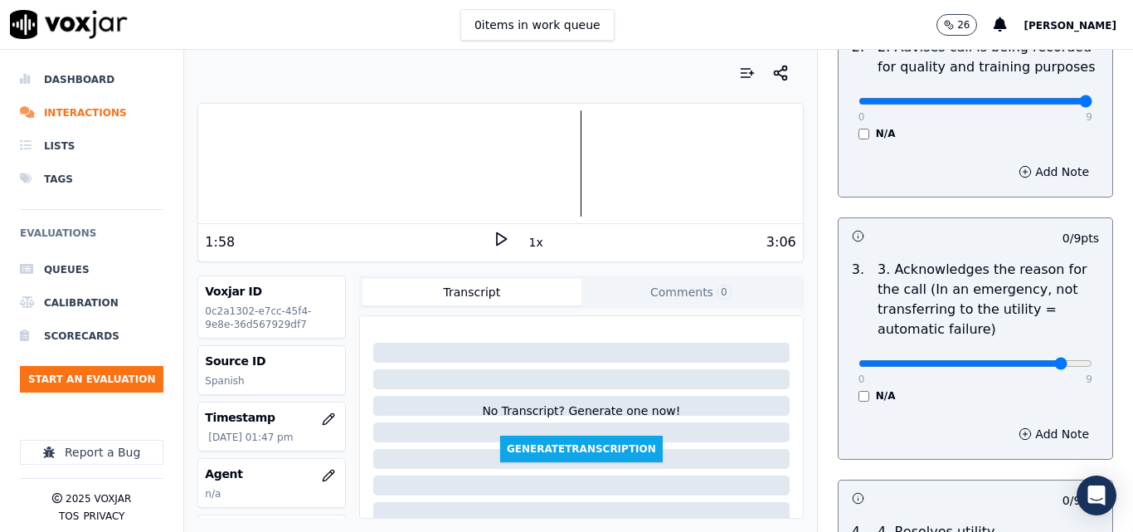
type input "9"
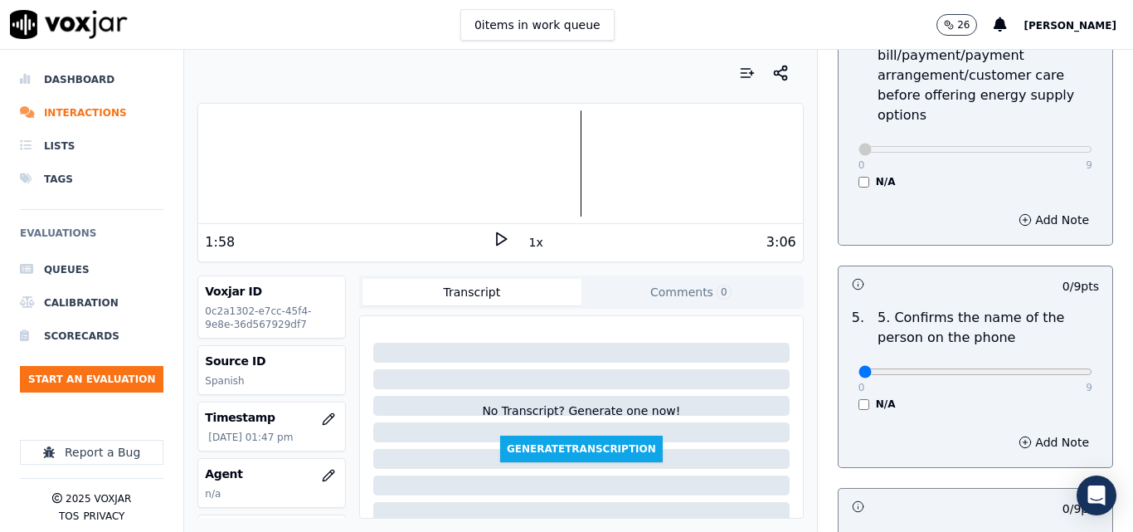
scroll to position [912, 0]
type input "9"
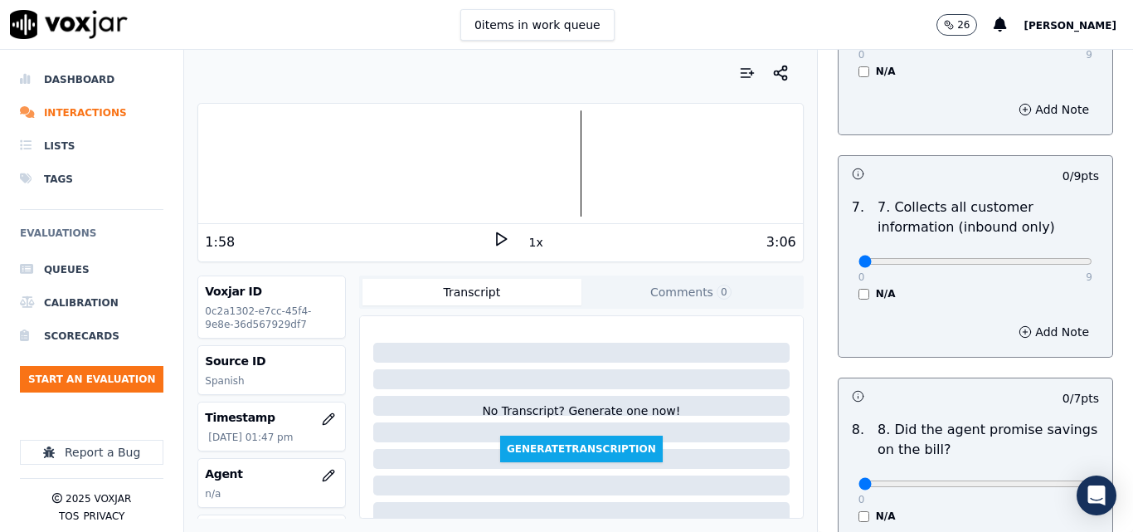
scroll to position [1493, 0]
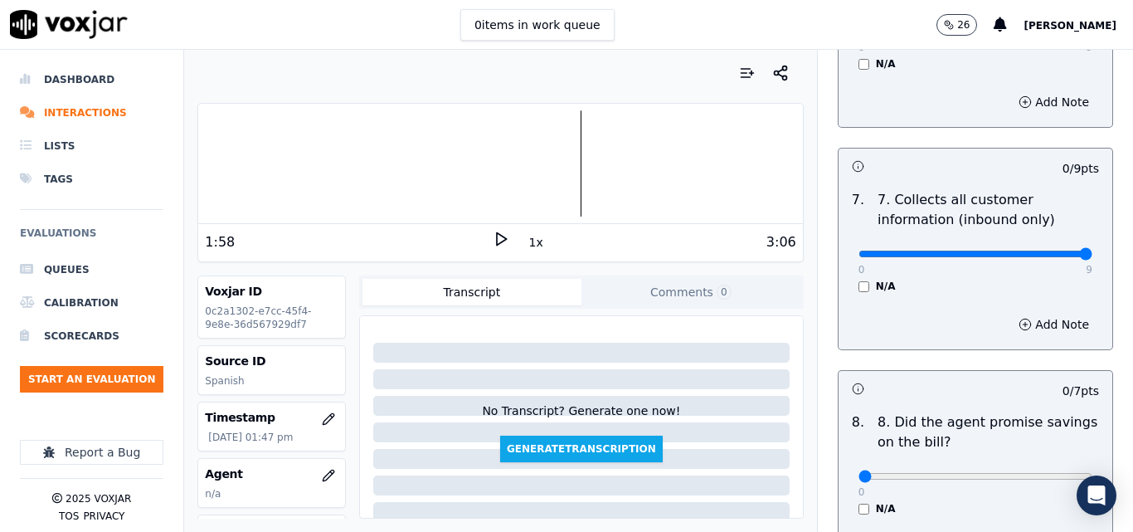
type input "9"
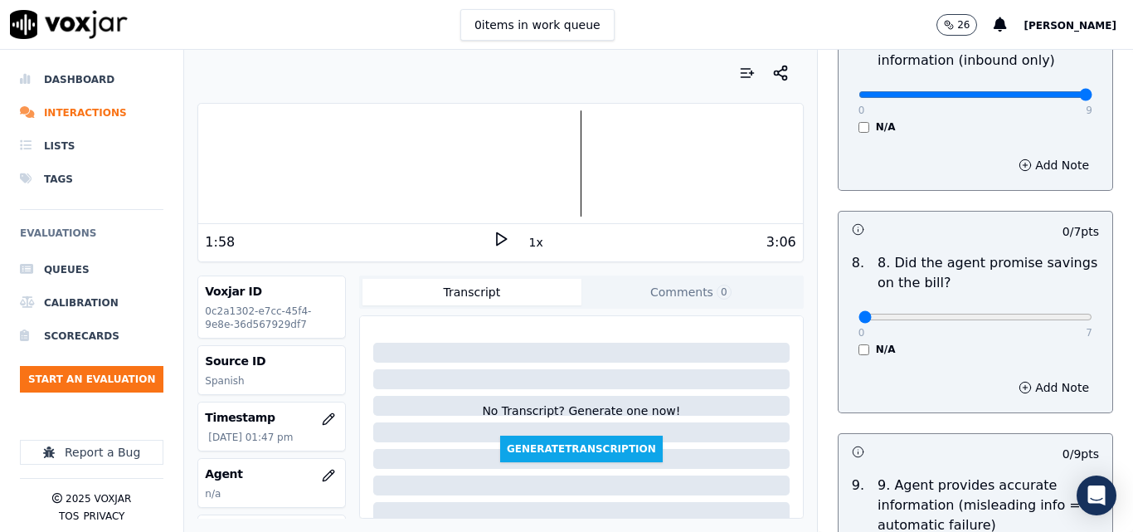
scroll to position [1659, 0]
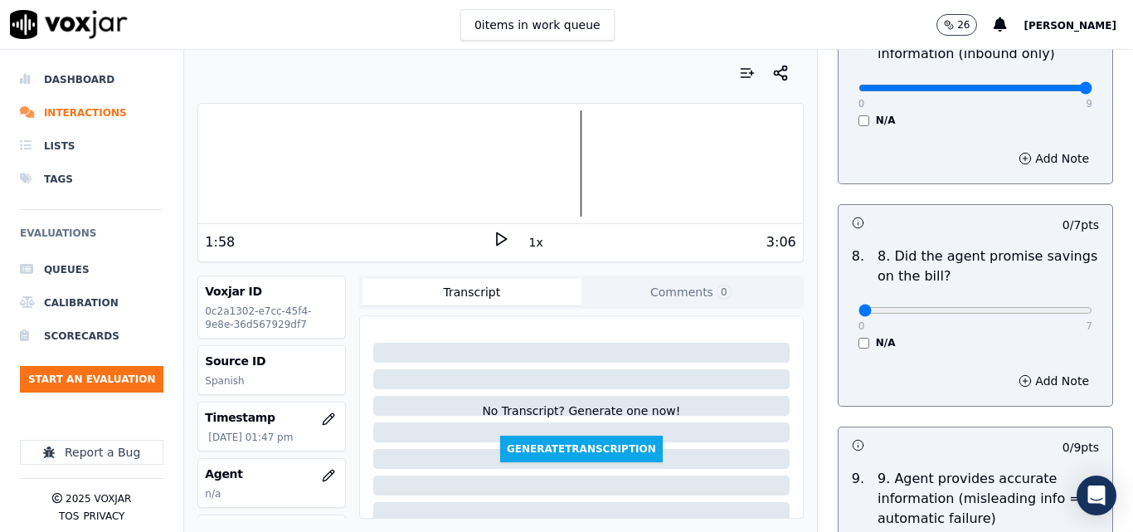
click at [858, 336] on div "N/A" at bounding box center [975, 342] width 234 height 13
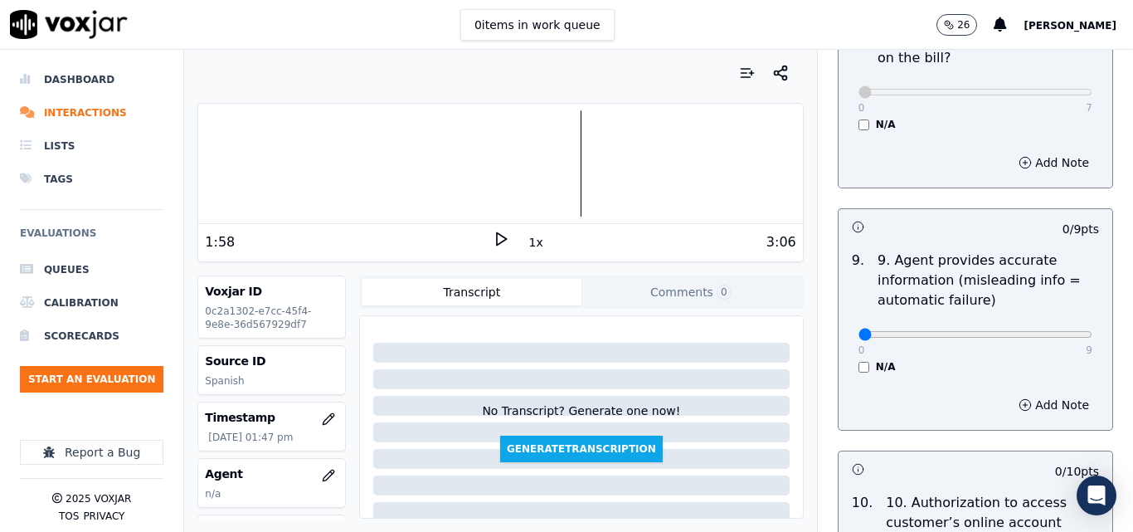
scroll to position [1907, 0]
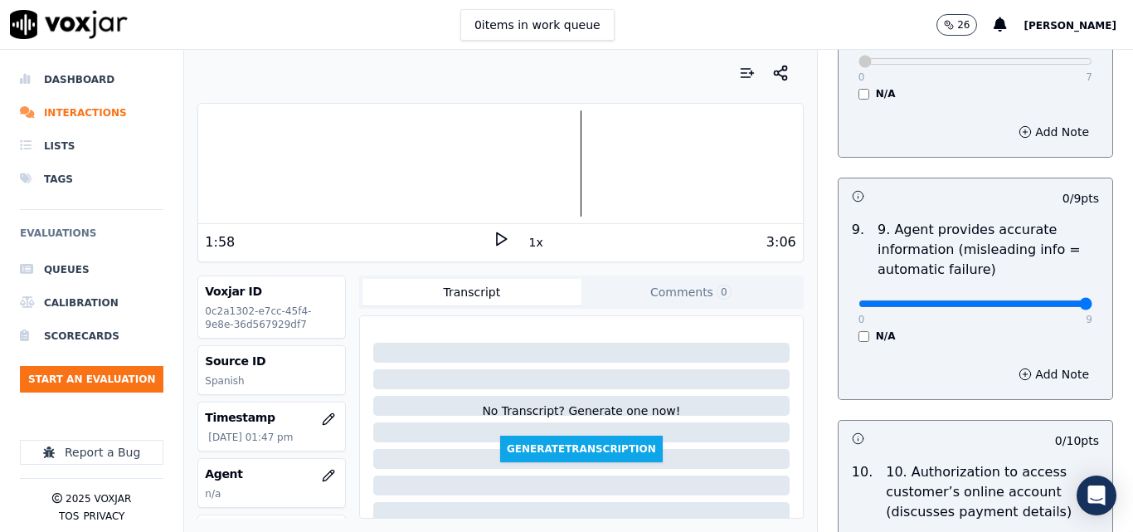
type input "9"
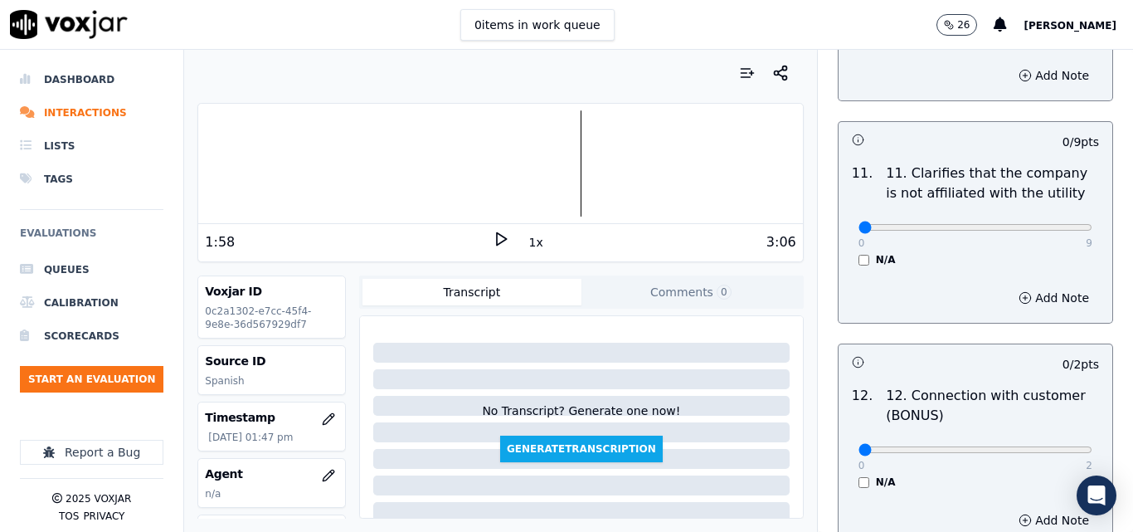
scroll to position [2488, 0]
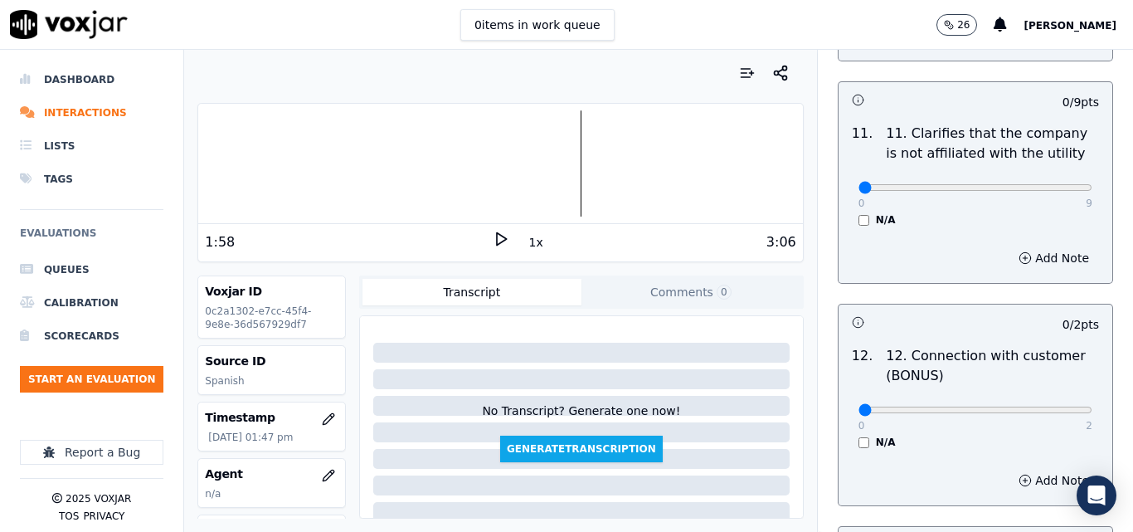
click at [1055, 172] on div "0 9 N/A" at bounding box center [975, 194] width 260 height 63
type input "9"
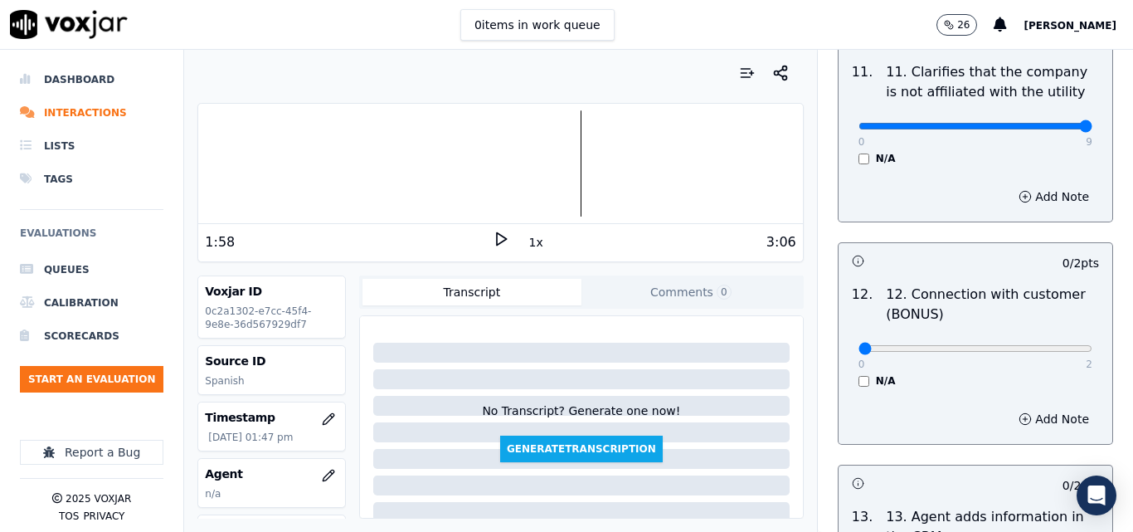
scroll to position [2654, 0]
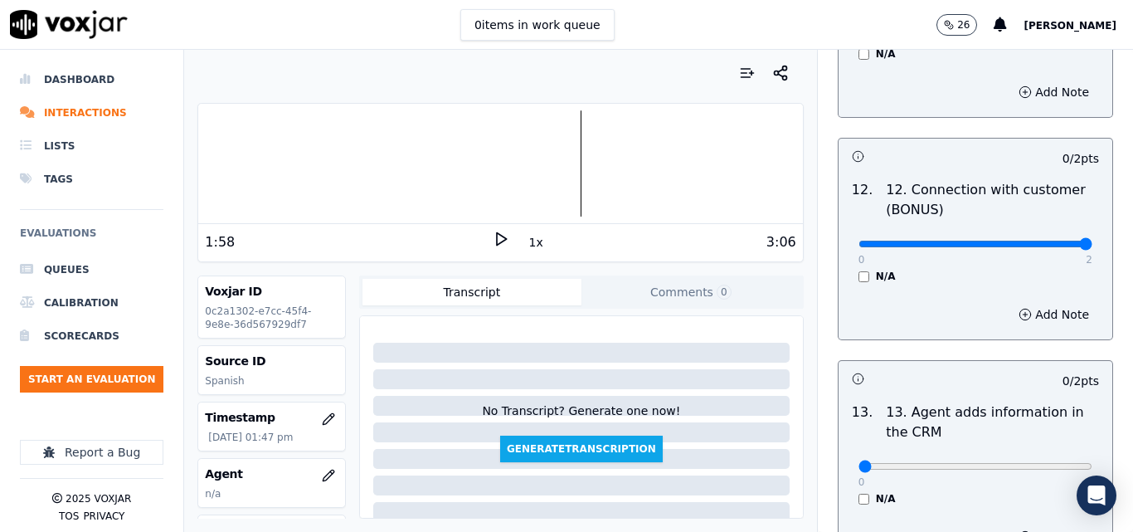
type input "2"
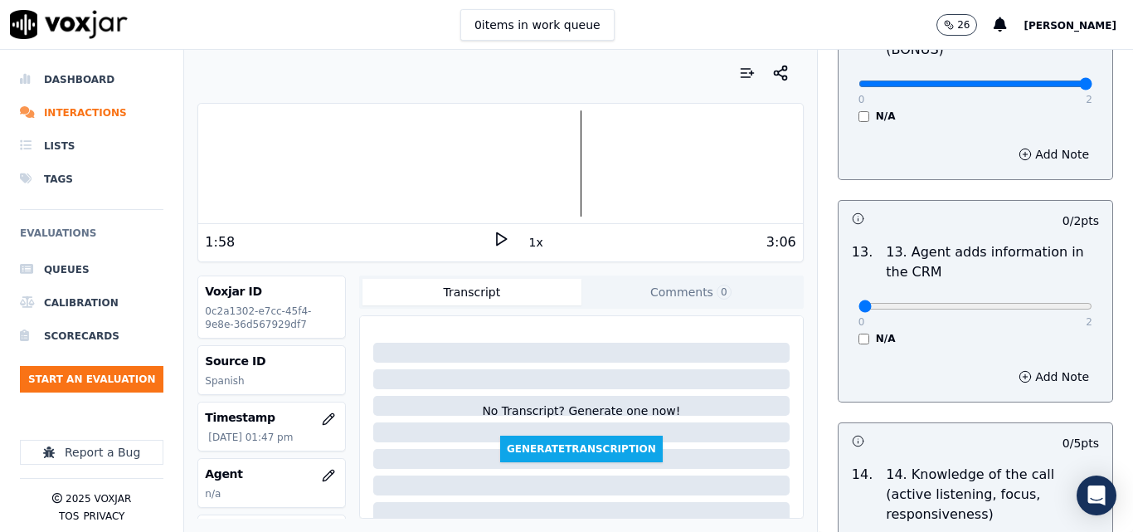
scroll to position [2819, 0]
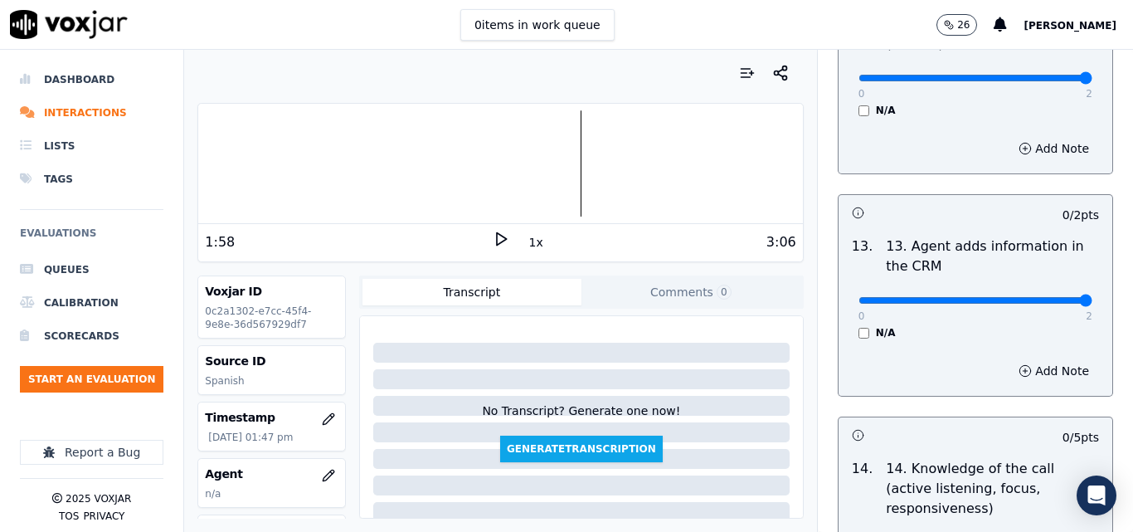
type input "2"
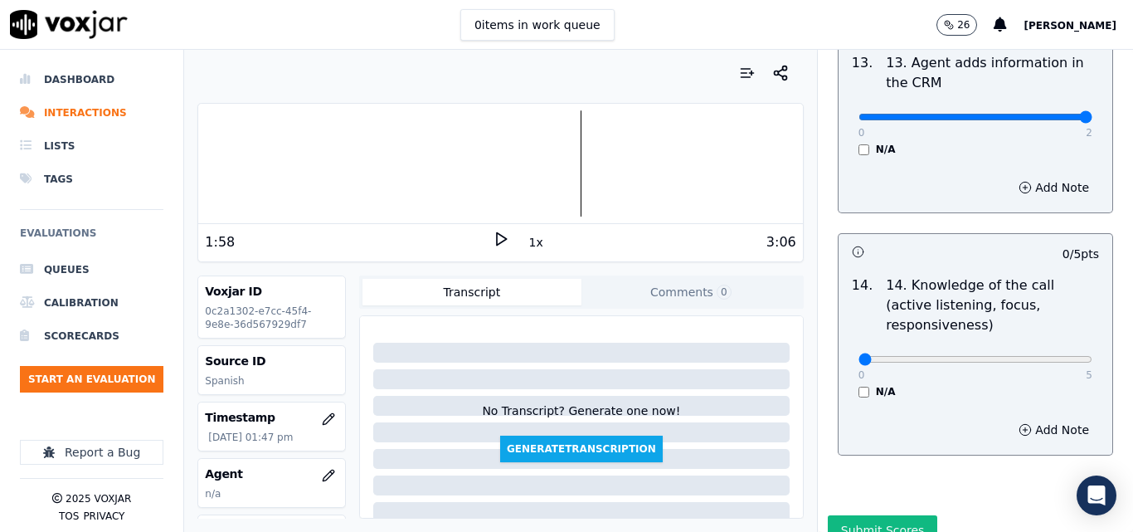
scroll to position [3028, 0]
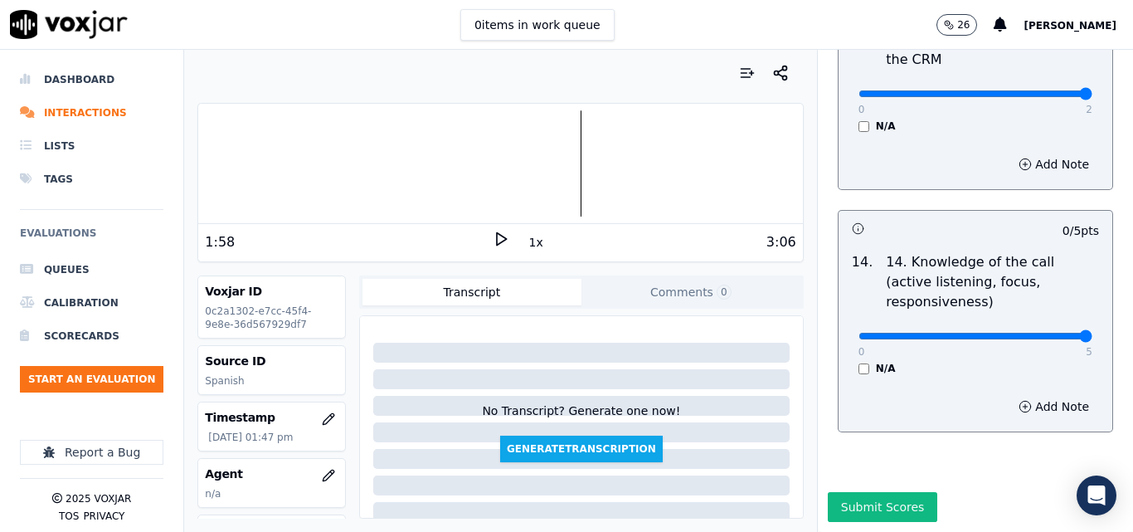
type input "5"
click at [903, 492] on button "Submit Scores" at bounding box center [883, 507] width 110 height 30
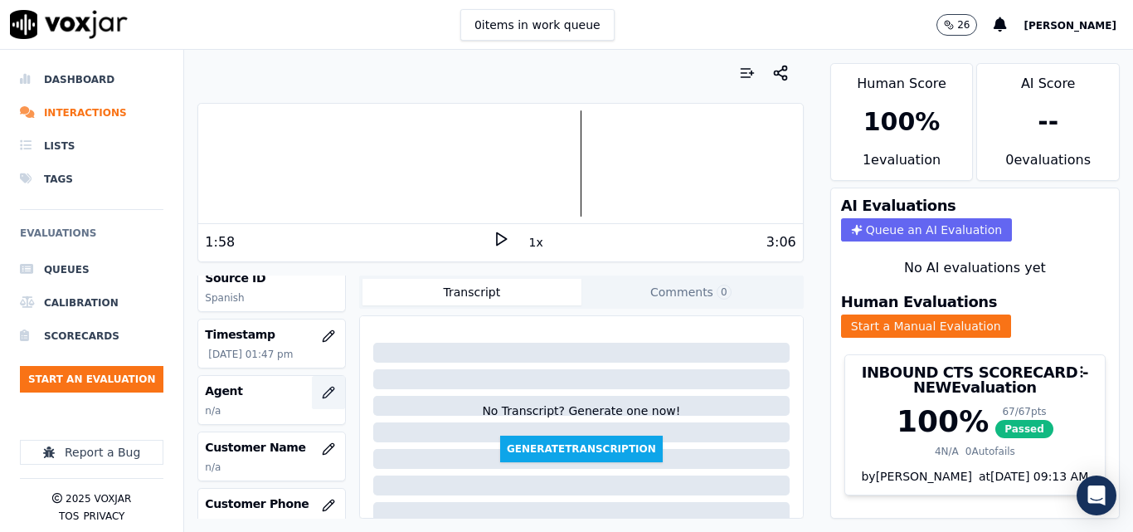
scroll to position [166, 0]
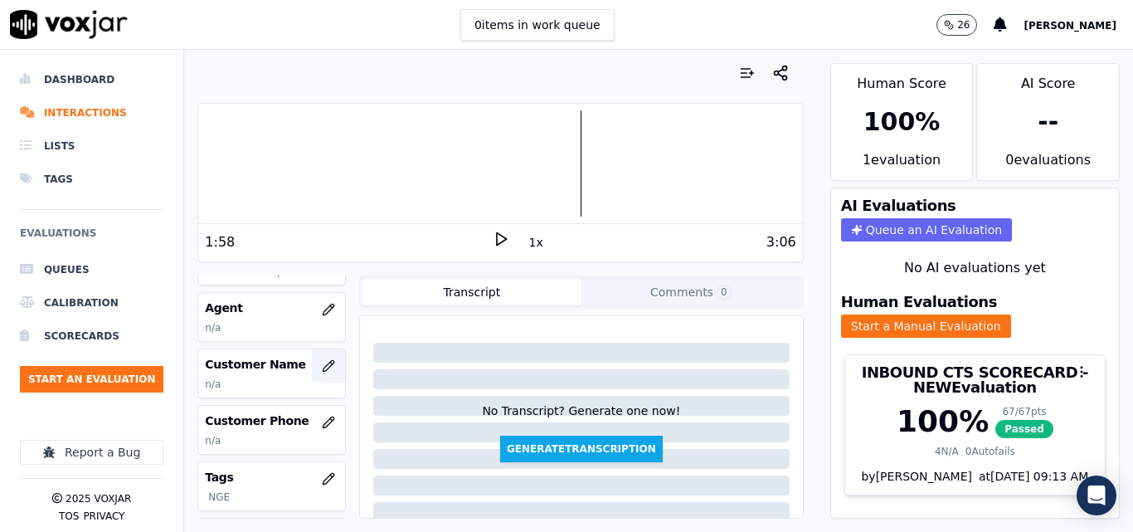
click at [318, 358] on button "button" at bounding box center [328, 365] width 33 height 33
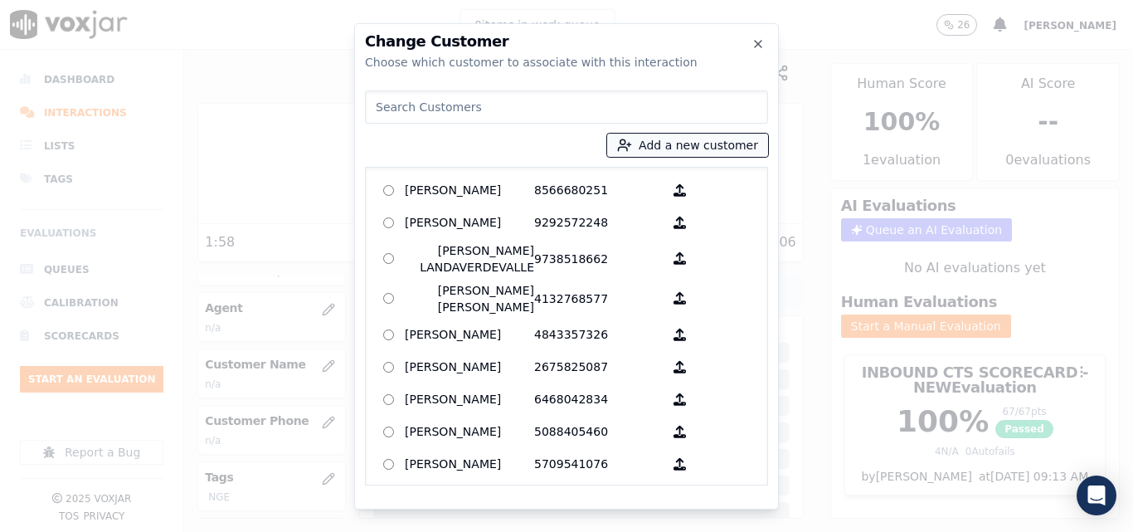
click at [691, 148] on button "Add a new customer" at bounding box center [687, 145] width 161 height 23
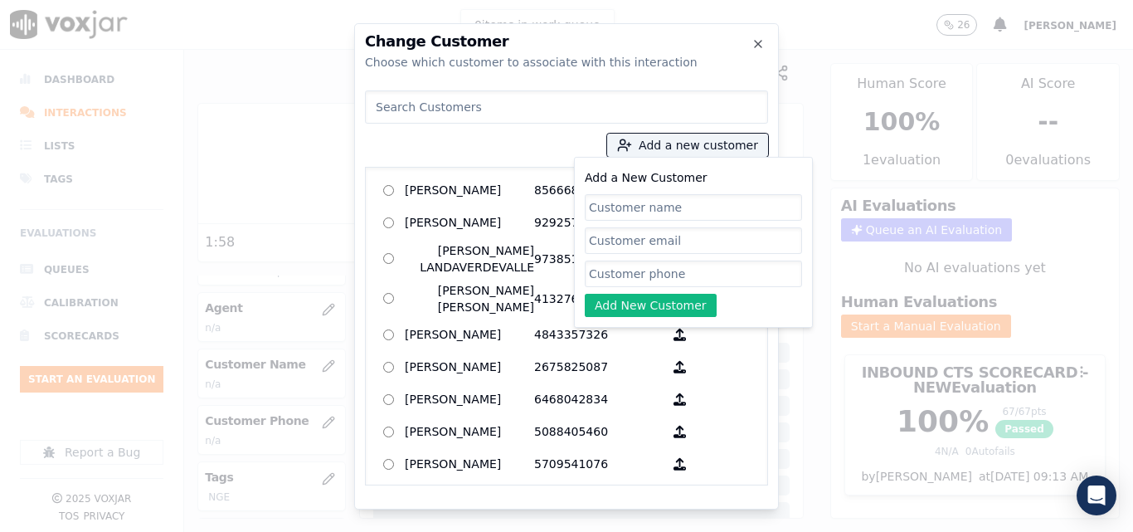
click at [682, 202] on input "Add a New Customer" at bounding box center [693, 207] width 217 height 27
type input "Karina Rijo Espinal"
click at [710, 265] on input "Add a New Customer" at bounding box center [693, 273] width 217 height 27
click at [715, 286] on div "Add a New Customer Karina Rijo Espinal Add New Customer" at bounding box center [693, 242] width 217 height 149
click at [715, 281] on input "Add a New Customer" at bounding box center [693, 273] width 217 height 27
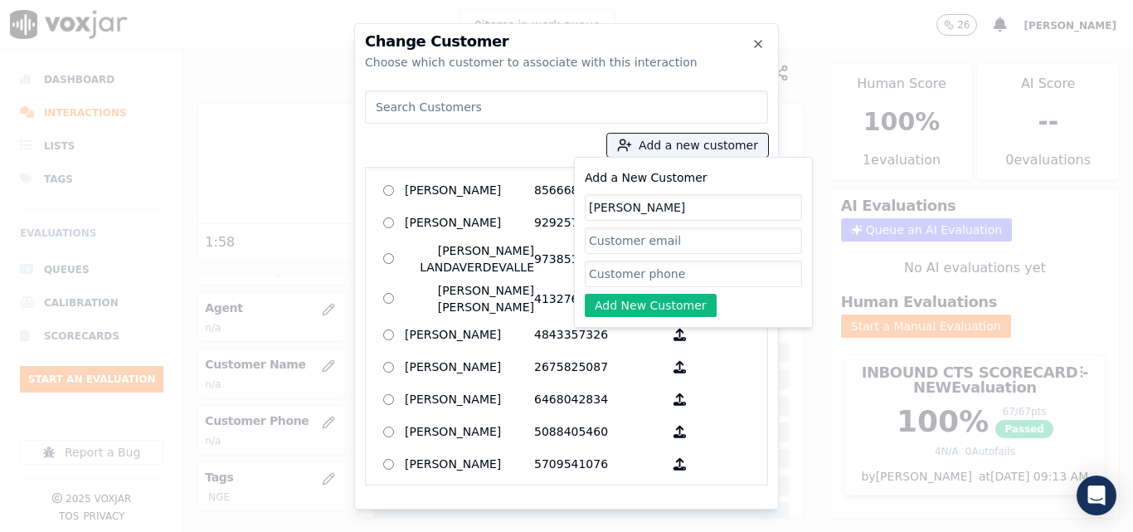
paste input "6096764306"
type input "6096764306"
click at [695, 315] on button "Add New Customer" at bounding box center [651, 305] width 132 height 23
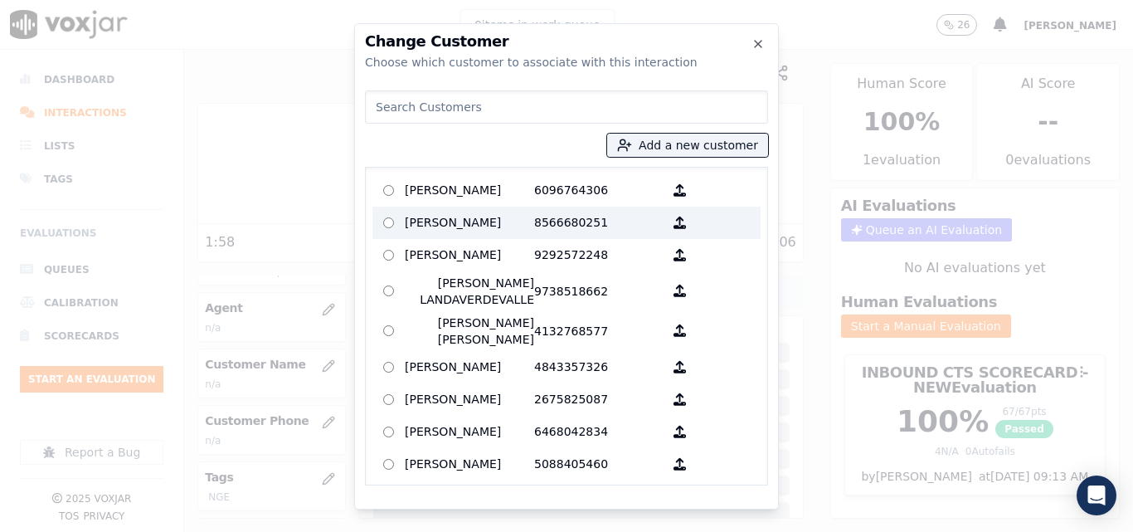
click at [509, 204] on label "Karina Rijo Espinal 6096764306" at bounding box center [566, 190] width 388 height 32
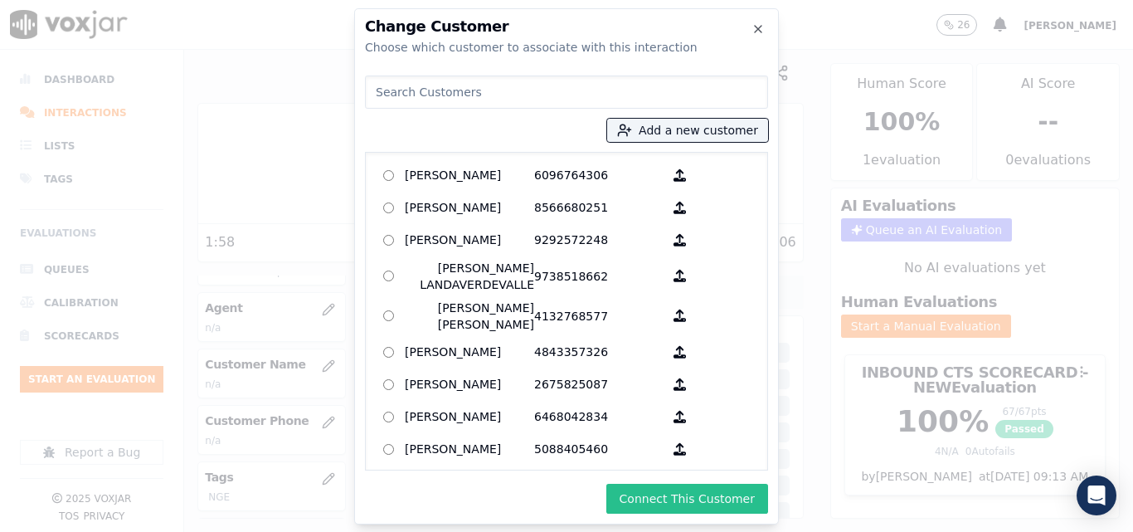
click at [722, 512] on button "Connect This Customer" at bounding box center [687, 498] width 162 height 30
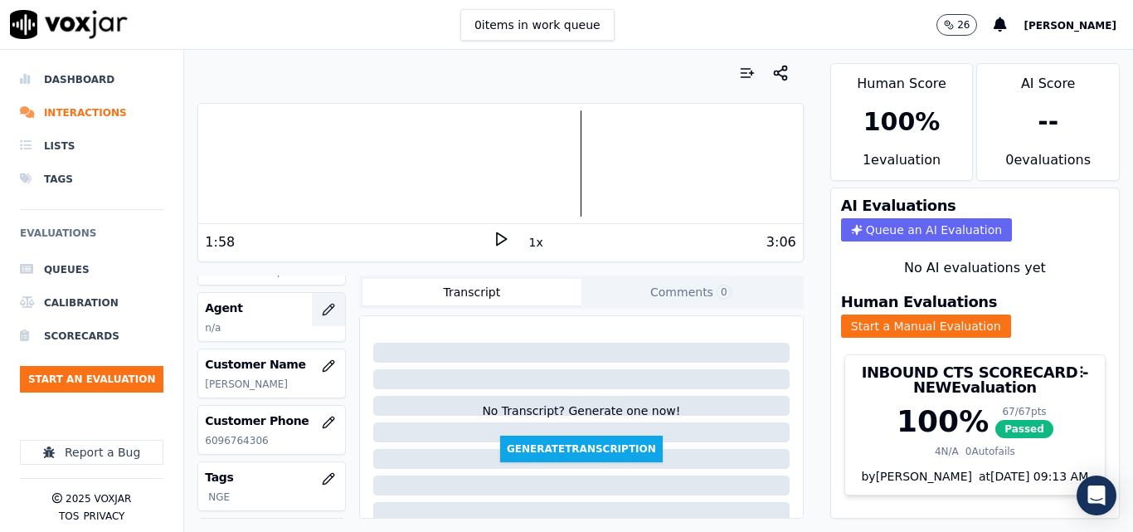
click at [322, 306] on icon "button" at bounding box center [328, 309] width 13 height 13
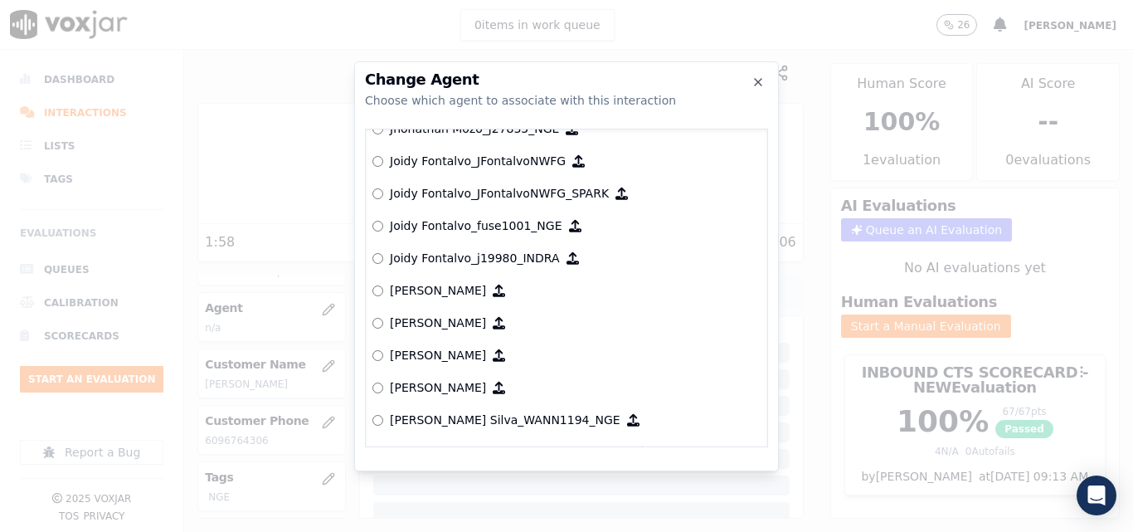
scroll to position [4351, 0]
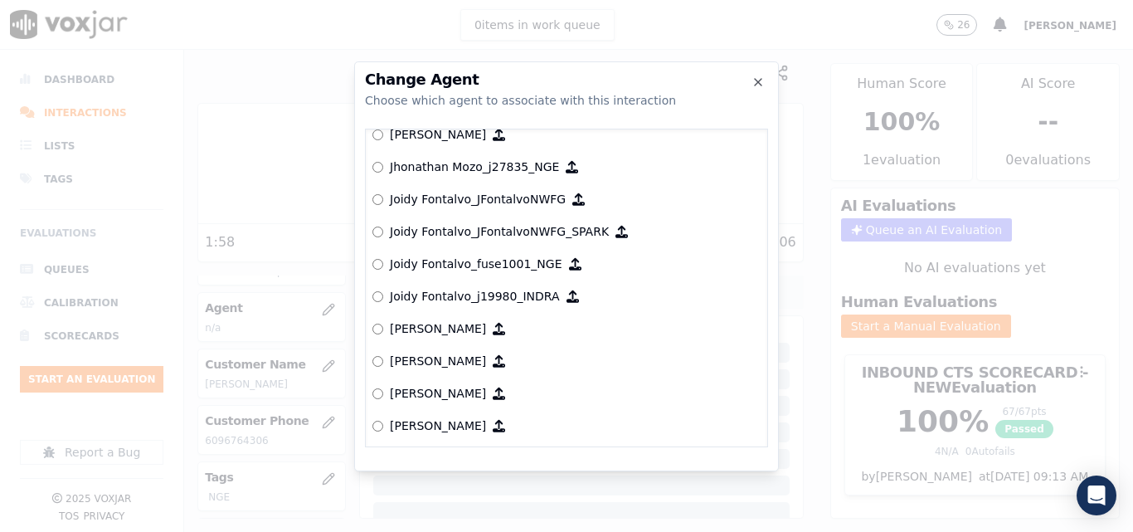
click at [371, 262] on div "null Yeraldin Dias_YDiasNWFG_SPARK ANGIE_TORRES_ATorresNWFG_SPARK ANGIE_TORRES_…" at bounding box center [566, 288] width 403 height 318
click at [383, 263] on label "Joidy Fontalvo_fuse1001_NGE" at bounding box center [566, 264] width 388 height 32
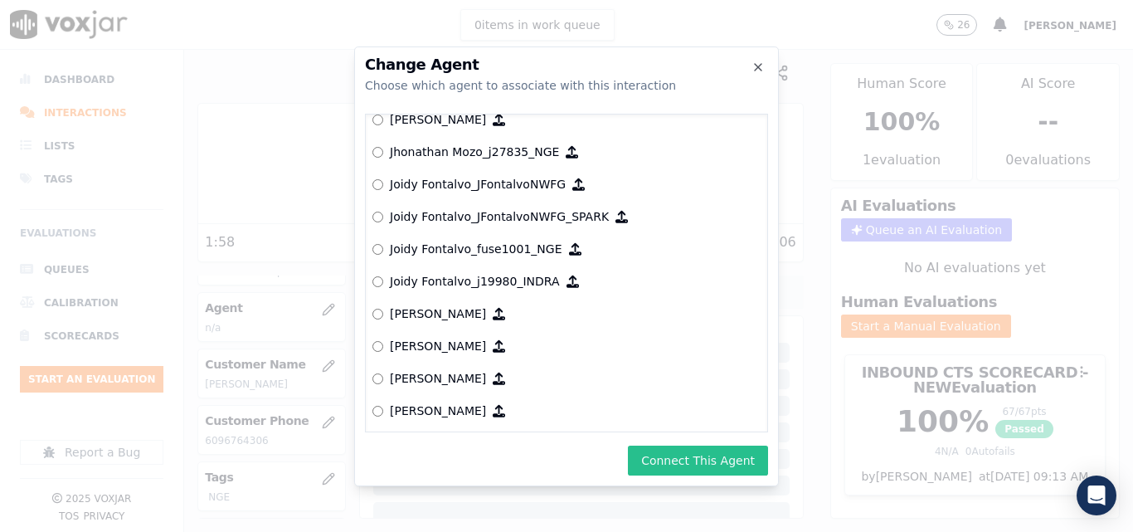
click at [709, 463] on button "Connect This Agent" at bounding box center [698, 460] width 140 height 30
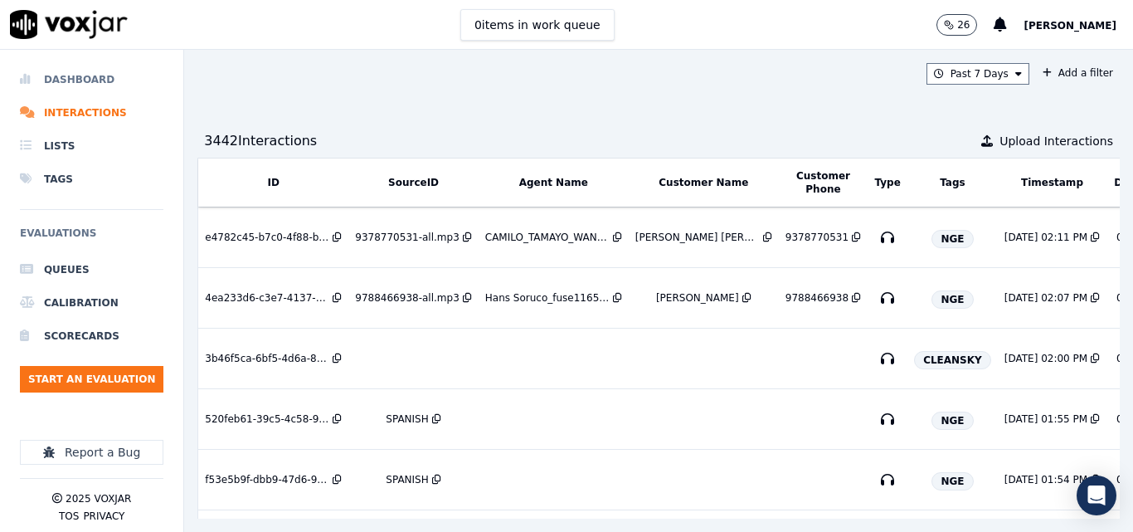
click at [99, 66] on li "Dashboard" at bounding box center [91, 79] width 143 height 33
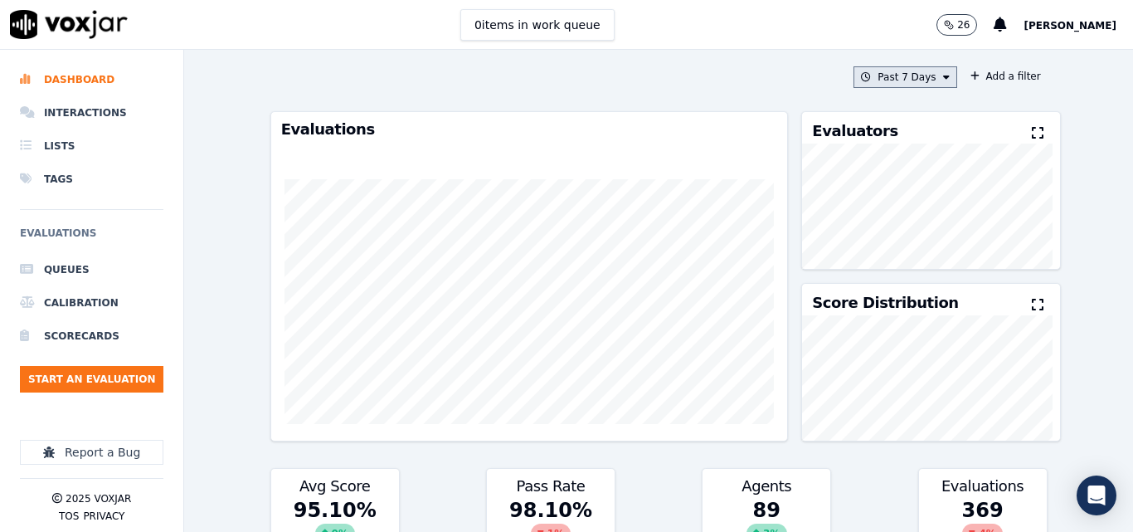
click at [902, 77] on button "Past 7 Days" at bounding box center [904, 77] width 103 height 22
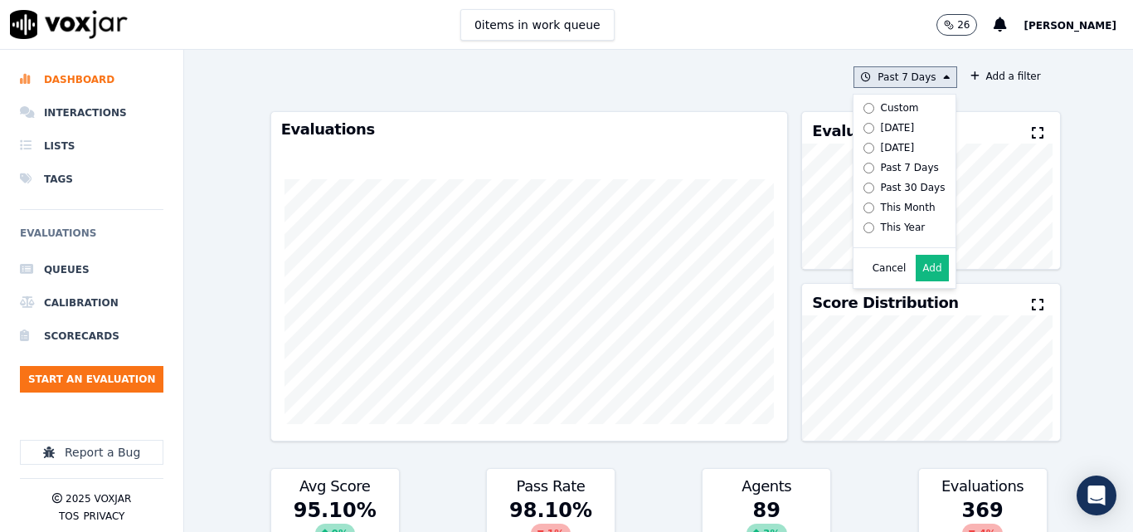
click at [886, 134] on label "[DATE]" at bounding box center [901, 128] width 89 height 20
click at [916, 280] on button "Add" at bounding box center [932, 268] width 32 height 27
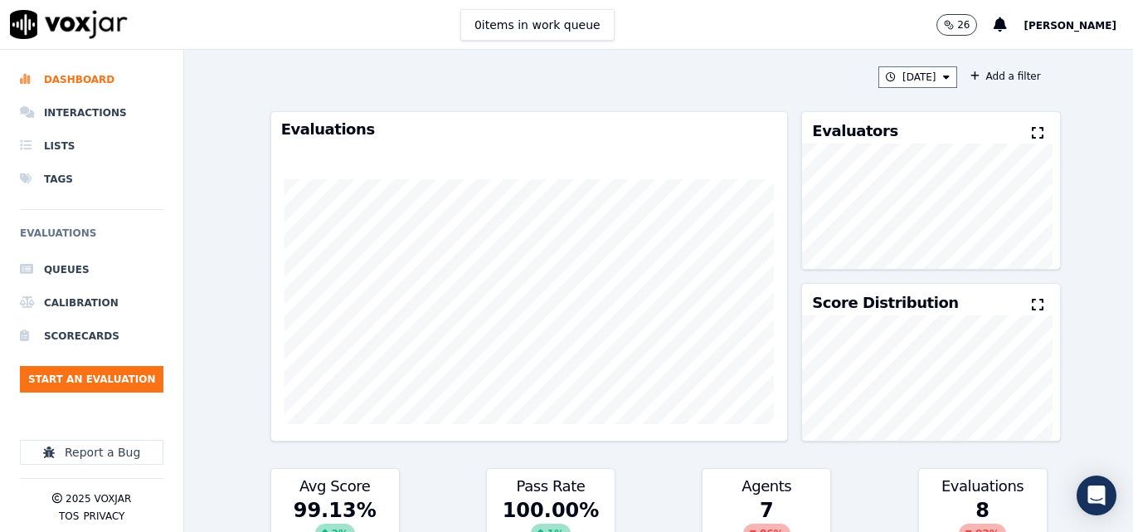
click at [1032, 130] on icon at bounding box center [1038, 132] width 12 height 13
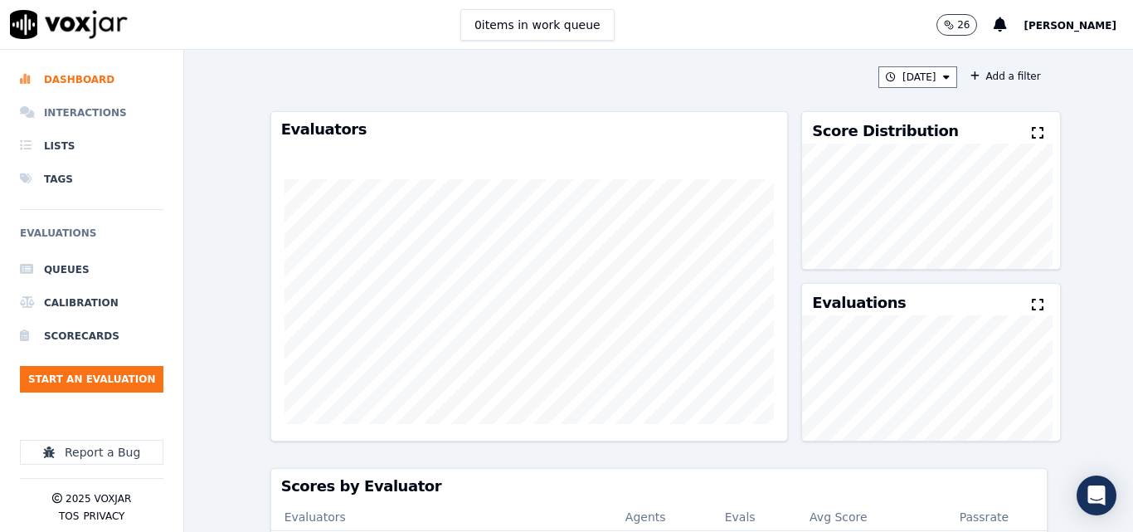
click at [75, 118] on li "Interactions" at bounding box center [91, 112] width 143 height 33
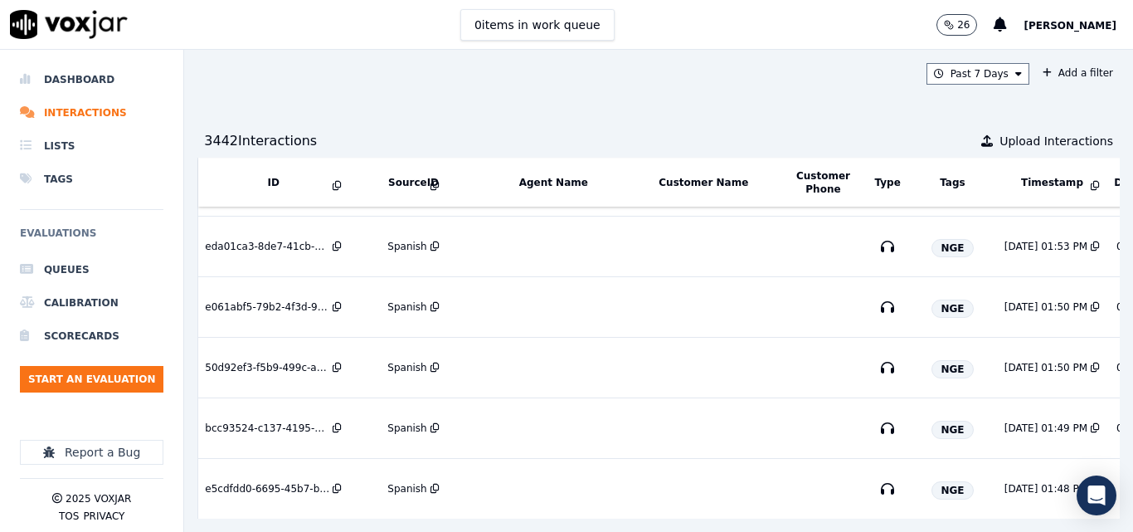
scroll to position [746, 0]
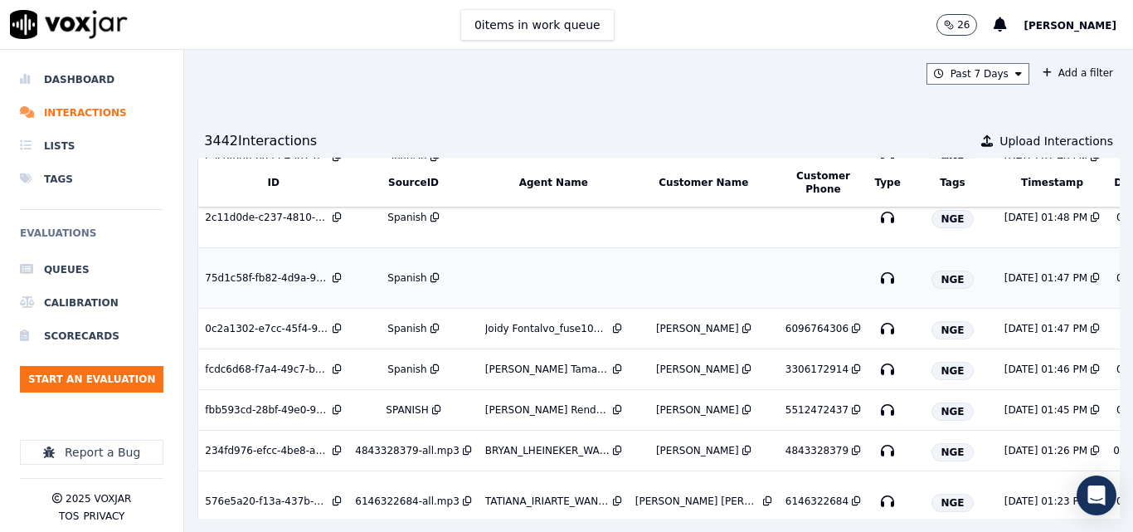
click at [391, 267] on td "Spanish" at bounding box center [412, 278] width 129 height 61
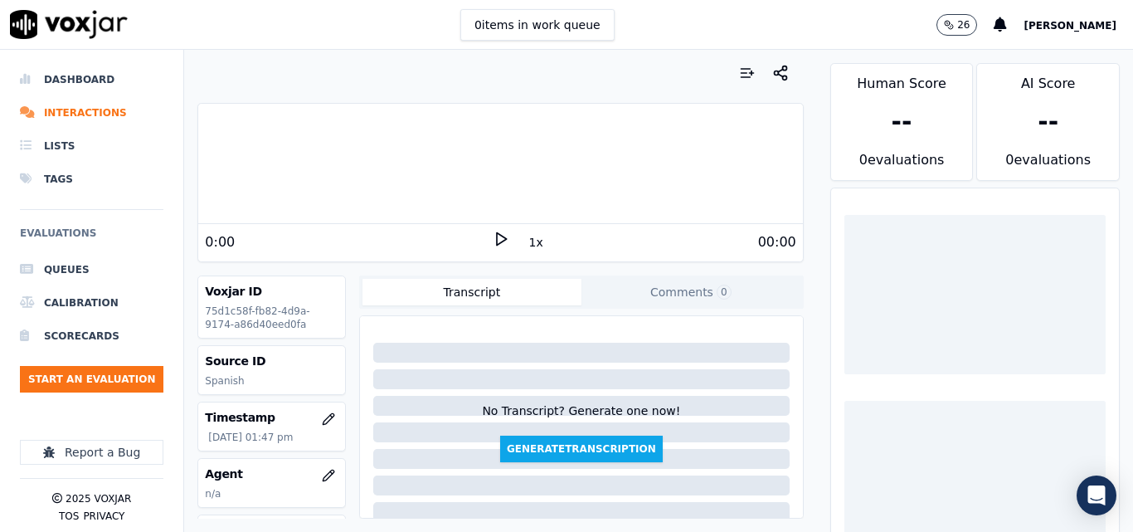
click at [269, 35] on div "0 items in work queue 26 [PERSON_NAME]" at bounding box center [566, 25] width 1133 height 50
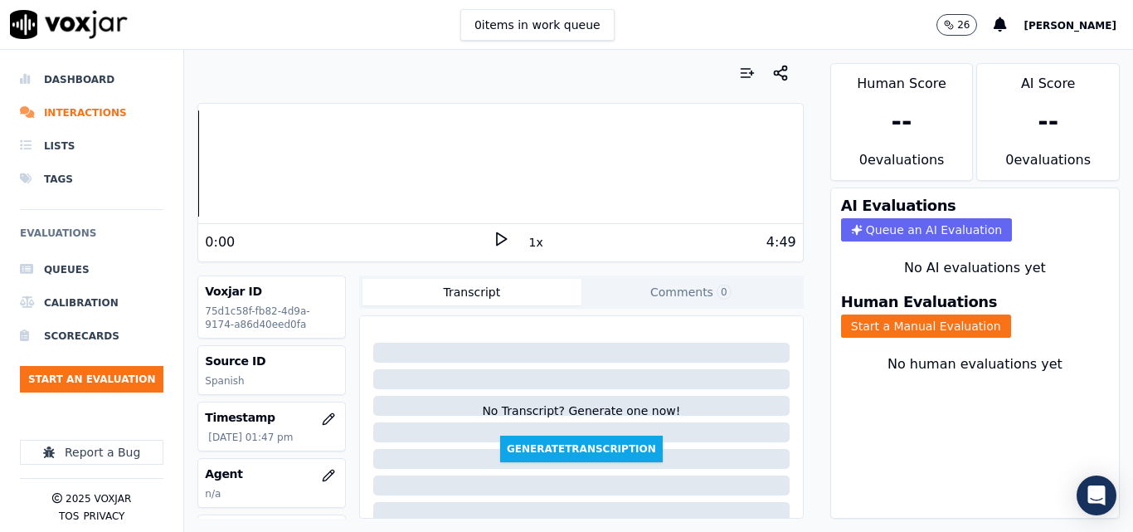
click at [483, 226] on div "0:00 1x 4:49" at bounding box center [500, 242] width 604 height 36
click at [497, 239] on polygon at bounding box center [502, 239] width 10 height 12
click at [493, 231] on icon at bounding box center [501, 239] width 17 height 17
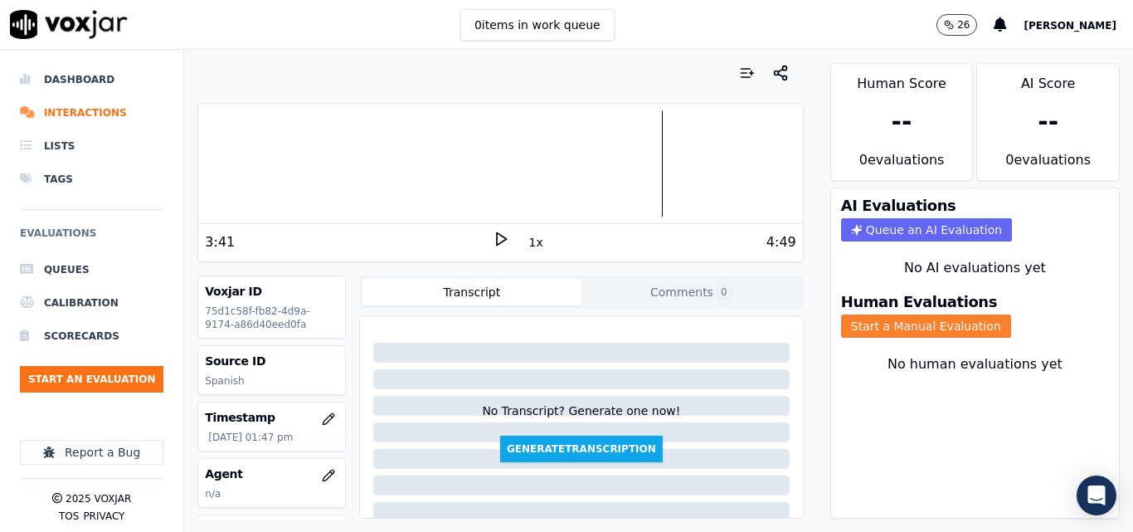
click at [848, 326] on button "Start a Manual Evaluation" at bounding box center [926, 325] width 170 height 23
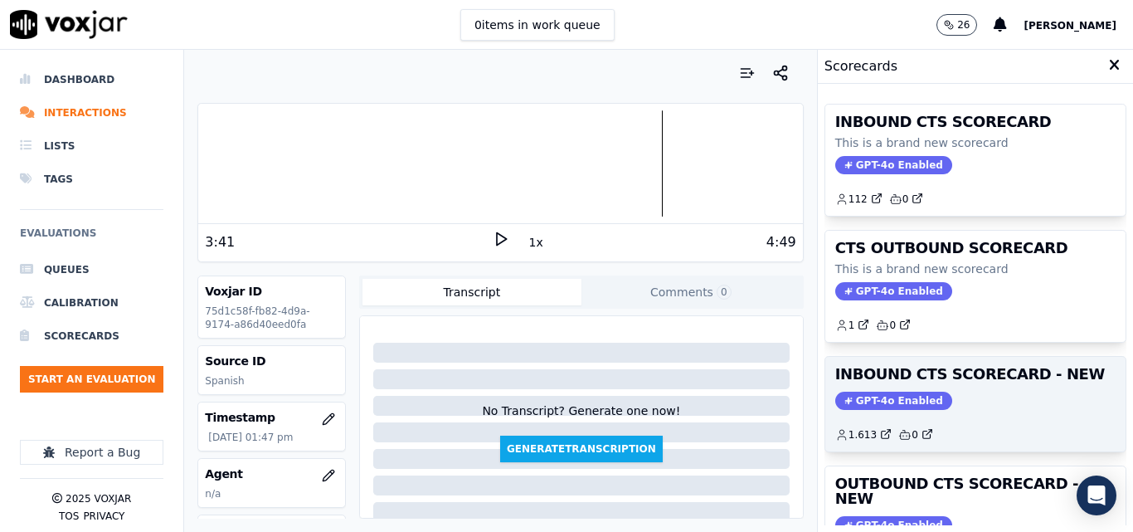
click at [993, 386] on div "INBOUND CTS SCORECARD - NEW GPT-4o Enabled 1.613 0" at bounding box center [975, 404] width 300 height 95
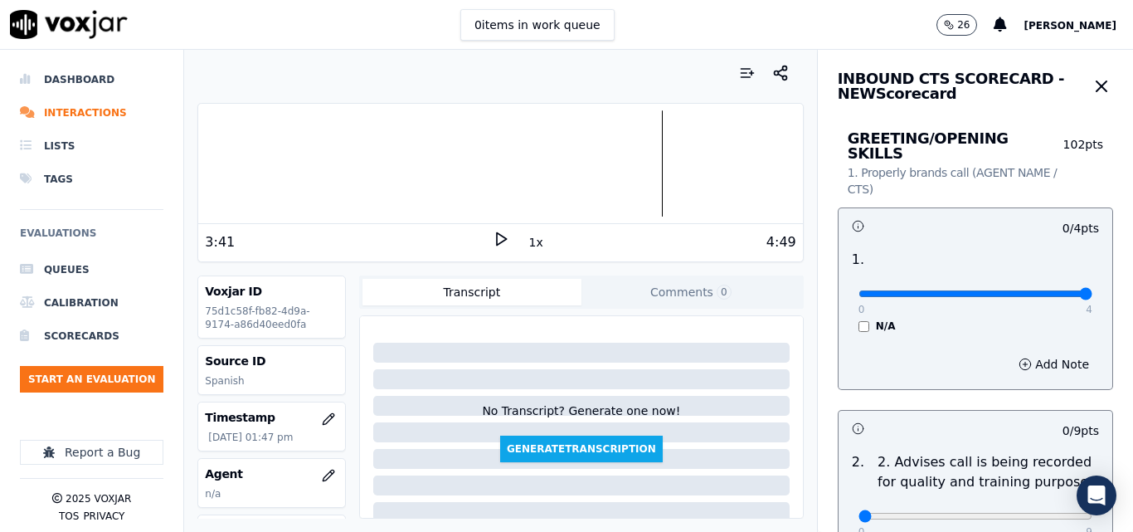
type input "4"
click at [1041, 290] on input "range" at bounding box center [975, 293] width 234 height 7
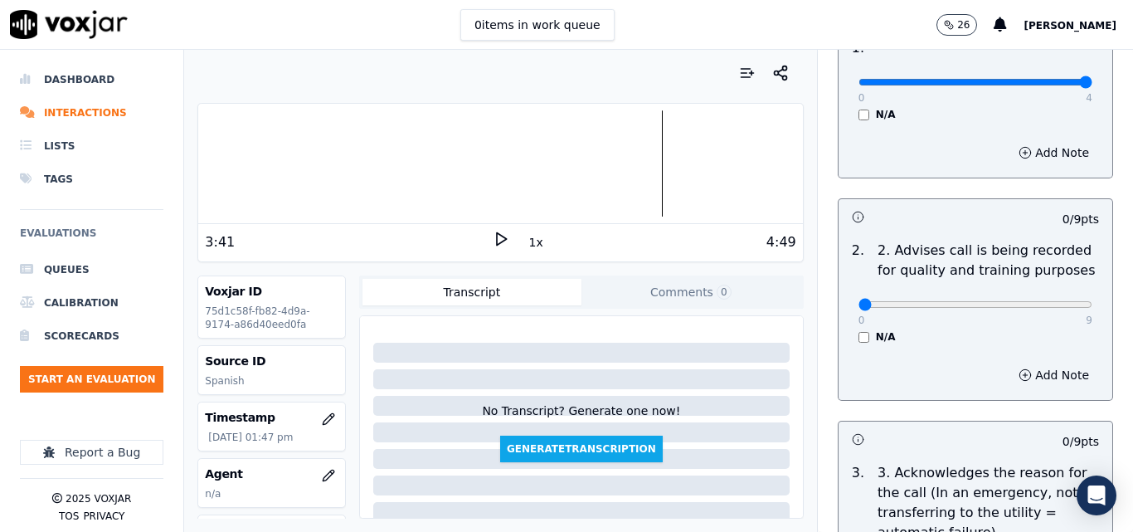
scroll to position [249, 0]
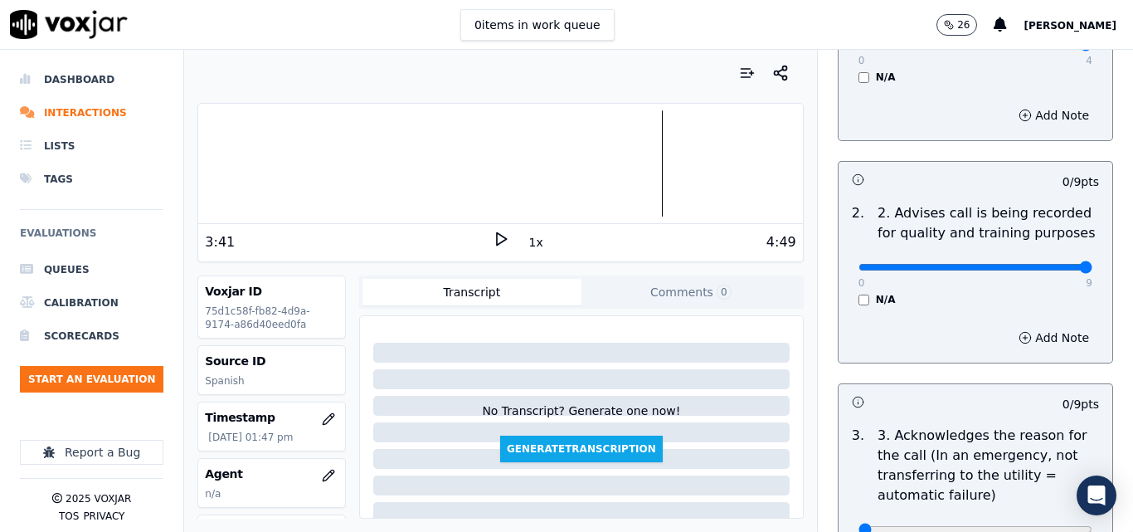
type input "9"
click at [1042, 48] on input "range" at bounding box center [975, 44] width 234 height 7
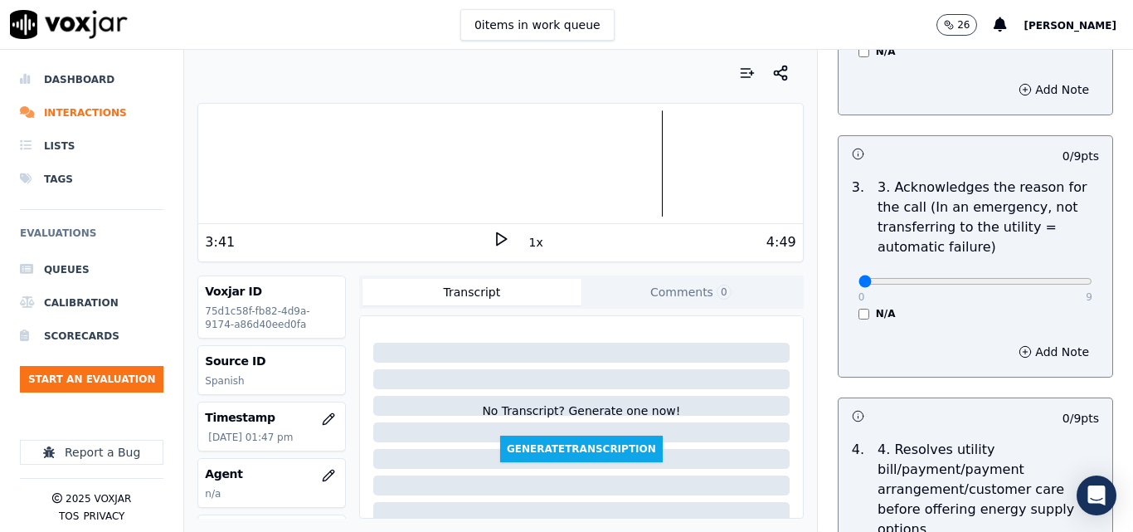
scroll to position [498, 0]
drag, startPoint x: 1043, startPoint y: 256, endPoint x: 1041, endPoint y: 270, distance: 13.5
click at [1042, 270] on div "0 9" at bounding box center [975, 280] width 234 height 20
type input "9"
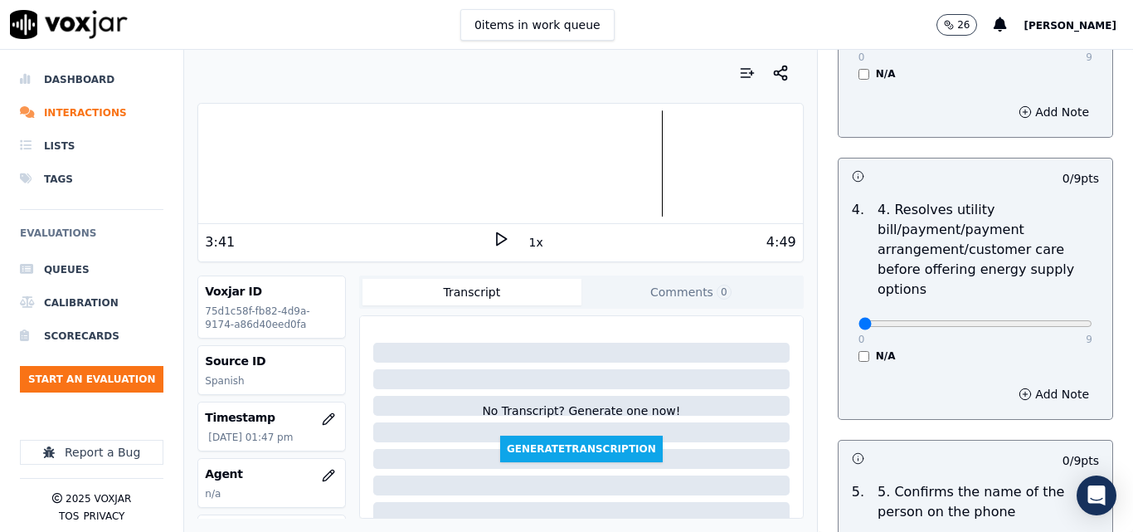
scroll to position [746, 0]
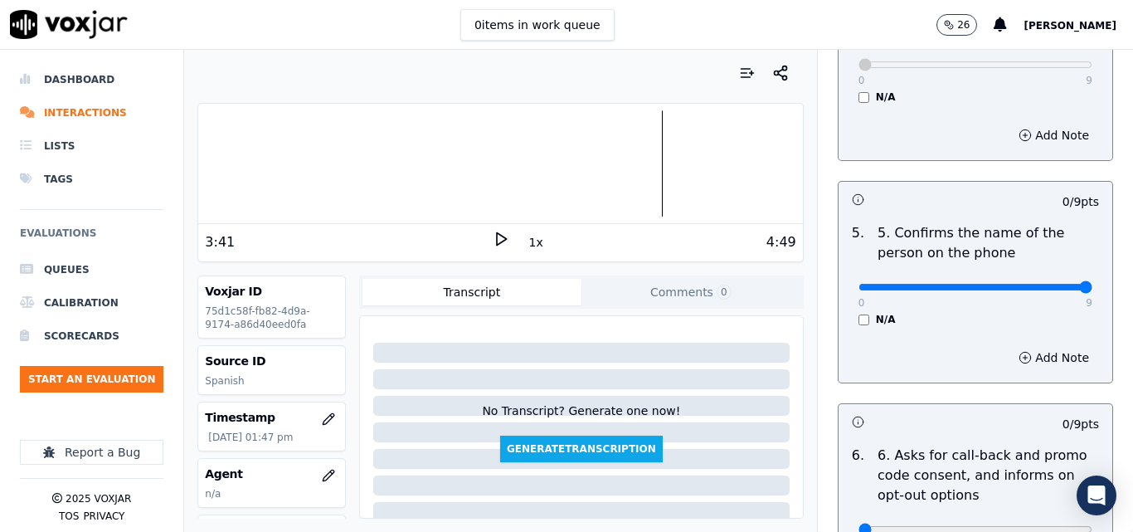
type input "9"
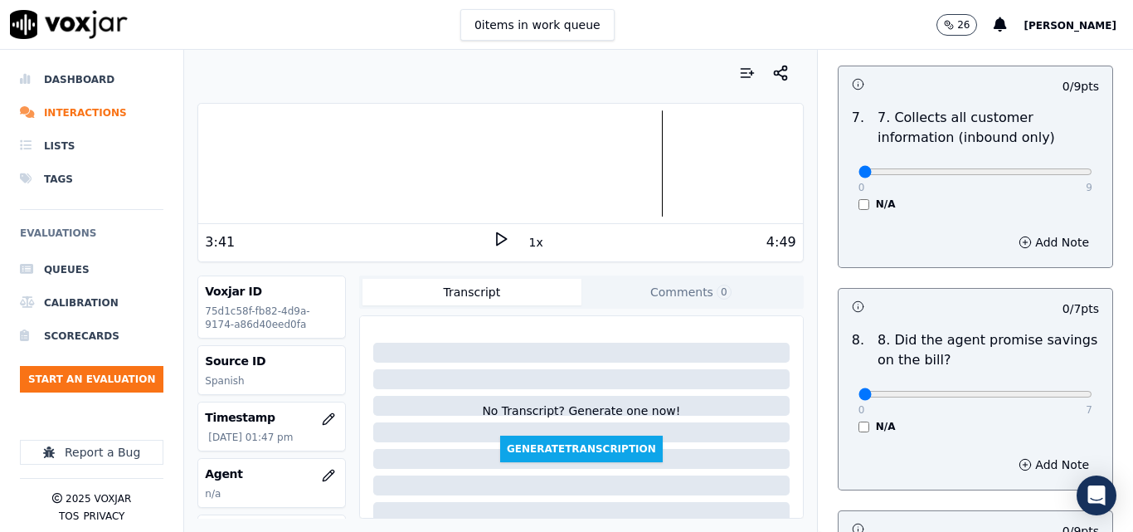
scroll to position [1576, 0]
click at [1047, 160] on div "0 9" at bounding box center [975, 170] width 234 height 20
type input "9"
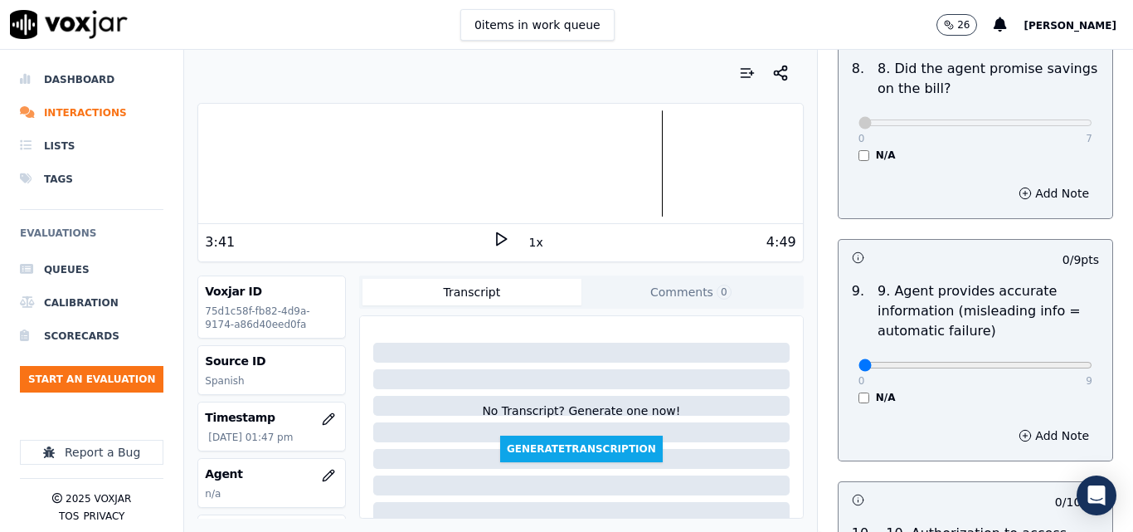
scroll to position [1990, 0]
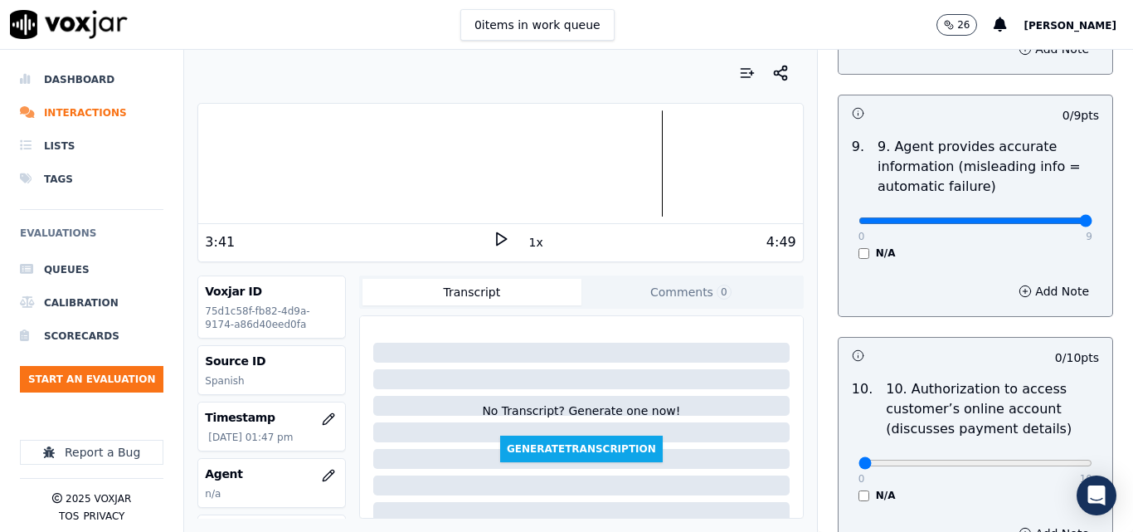
type input "9"
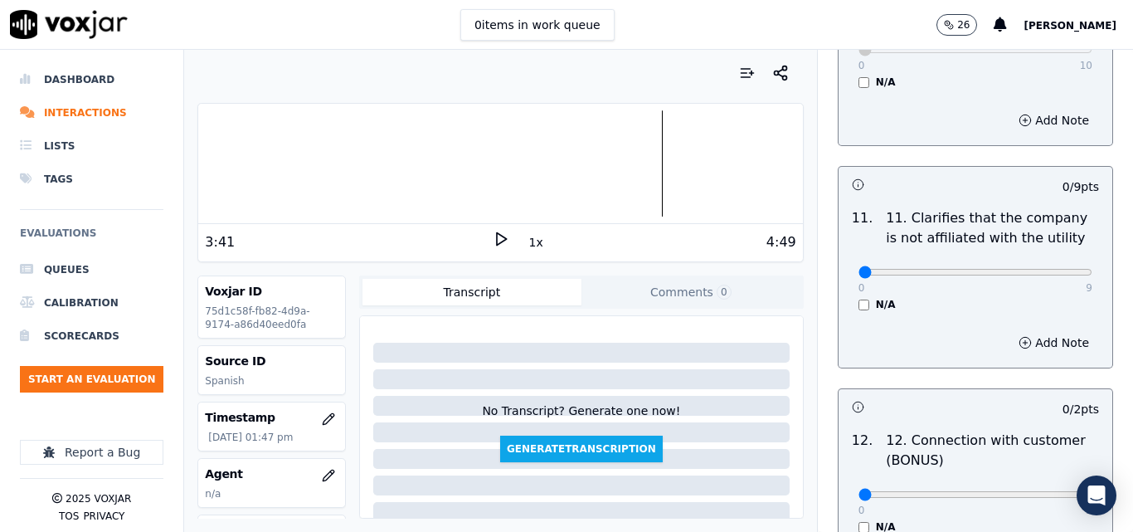
scroll to position [2405, 0]
type input "9"
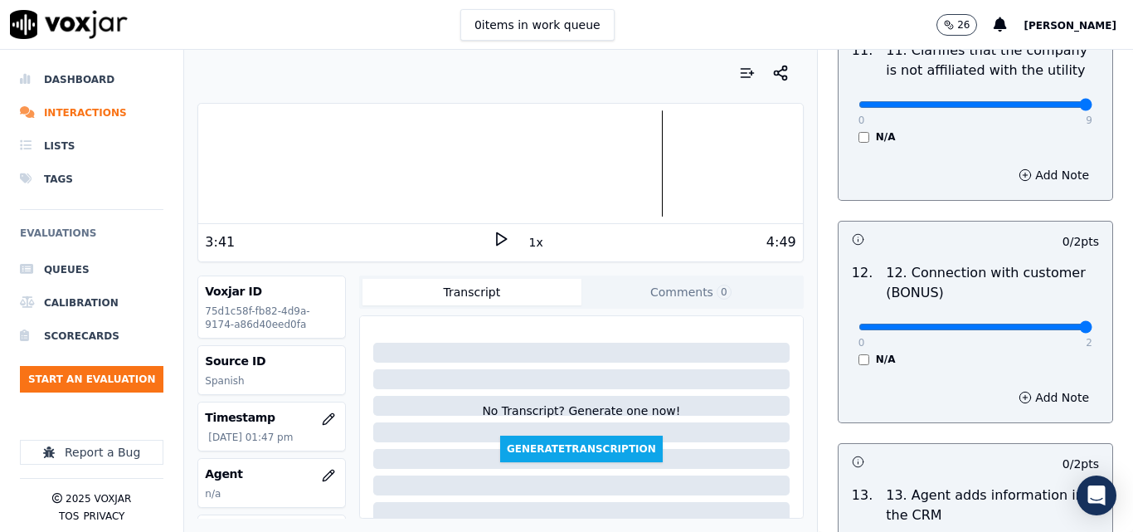
type input "2"
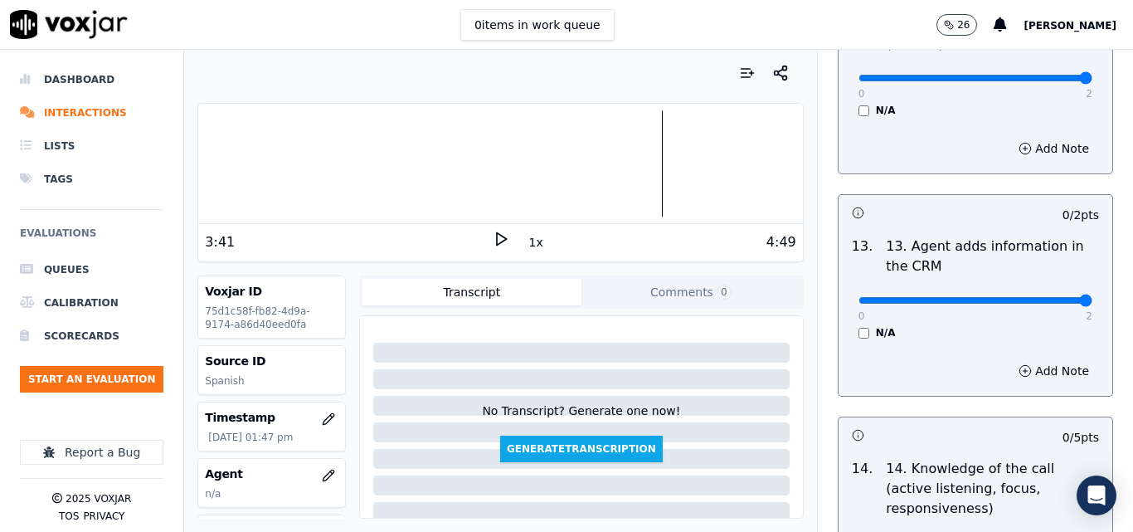
type input "2"
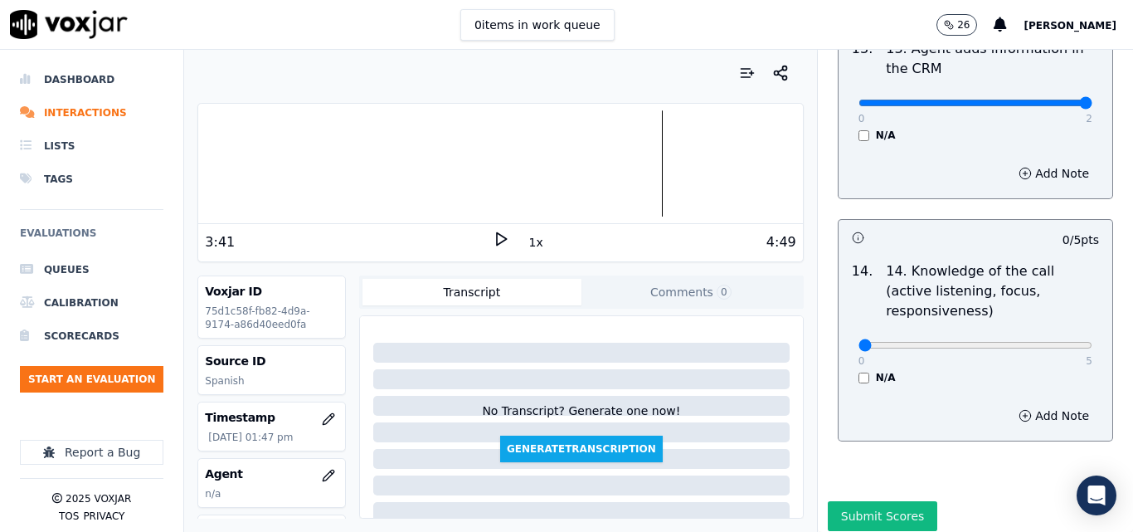
scroll to position [3028, 0]
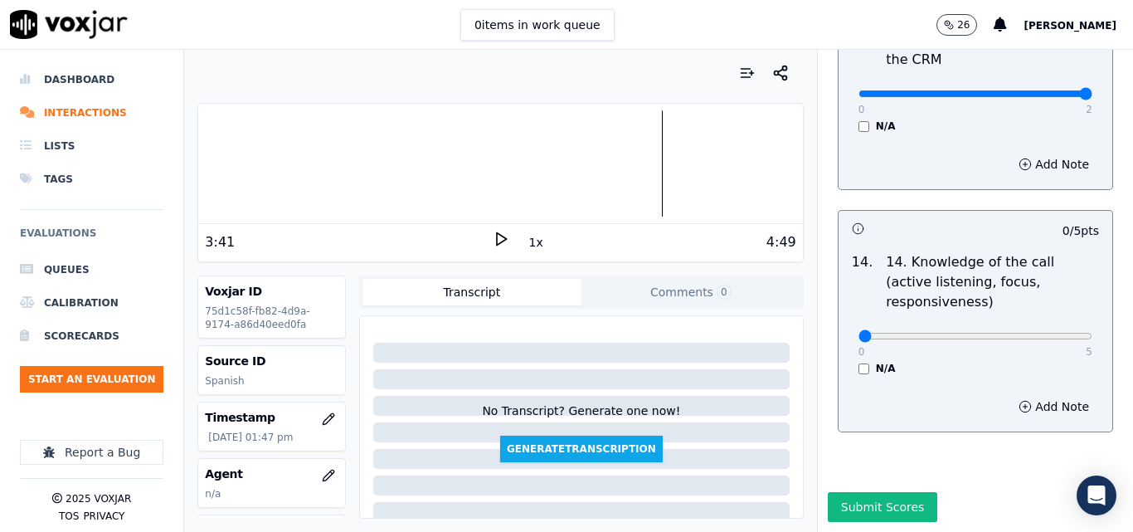
click at [1061, 312] on div "0 5 N/A" at bounding box center [975, 343] width 260 height 63
type input "5"
drag, startPoint x: 888, startPoint y: 478, endPoint x: 877, endPoint y: 470, distance: 14.3
click at [883, 492] on button "Submit Scores" at bounding box center [883, 507] width 110 height 30
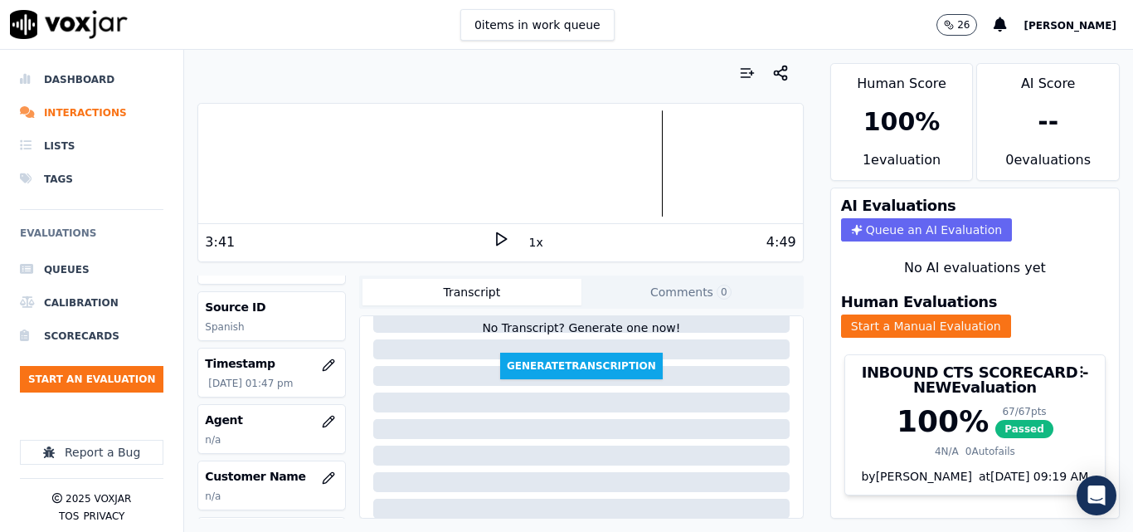
scroll to position [83, 0]
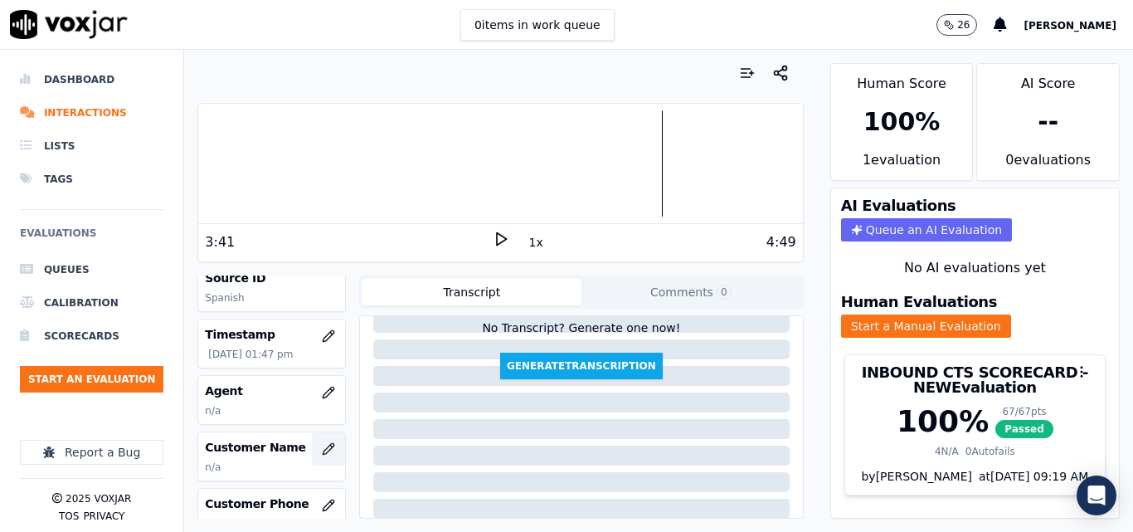
click at [322, 444] on icon "button" at bounding box center [328, 448] width 13 height 13
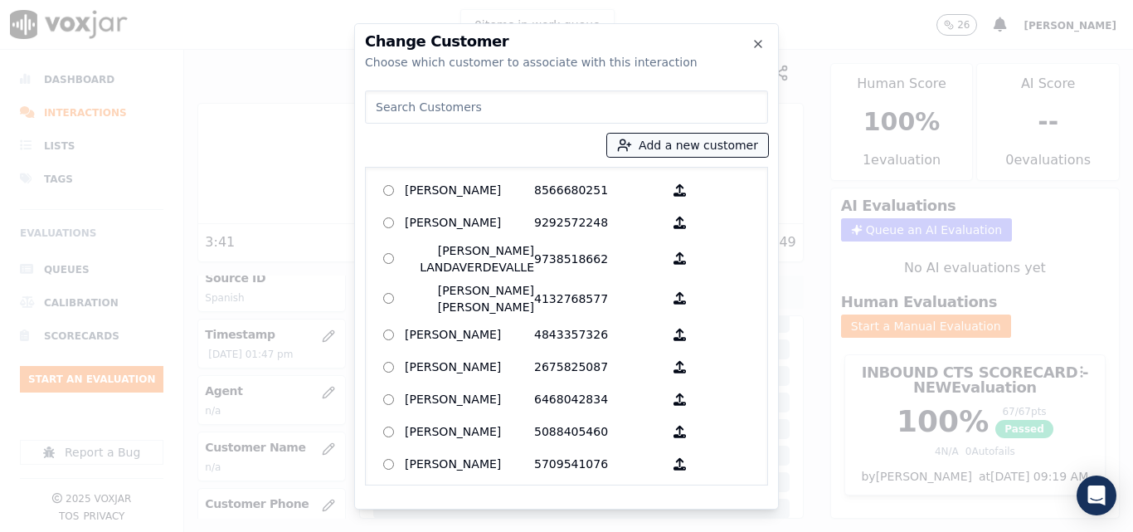
click at [738, 143] on button "Add a new customer" at bounding box center [687, 145] width 161 height 23
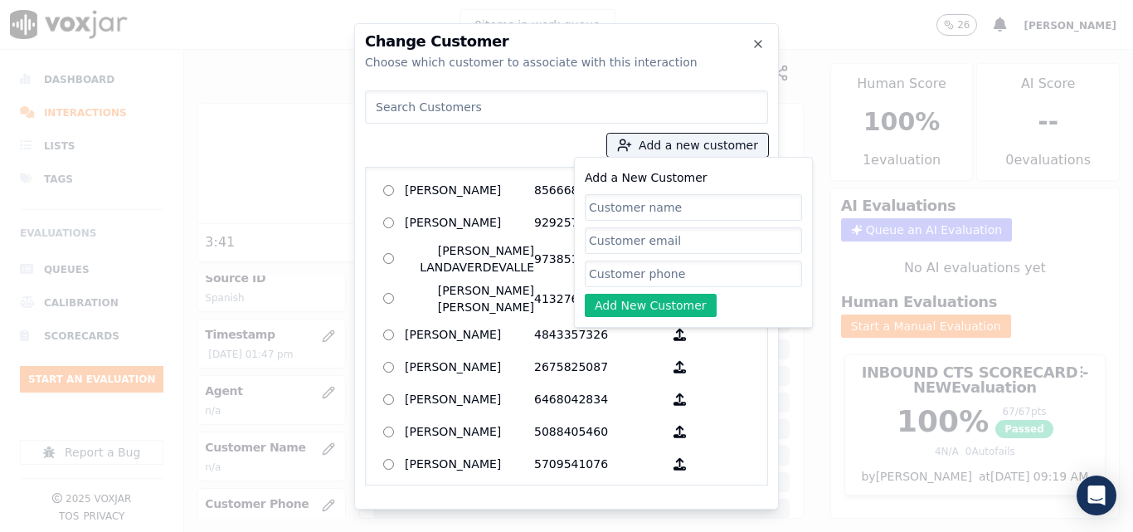
click at [702, 202] on input "Add a New Customer" at bounding box center [693, 207] width 217 height 27
type input "[PERSON_NAME]"
click at [630, 255] on div "Add a New Customer [PERSON_NAME] Add New Customer" at bounding box center [693, 242] width 217 height 149
click at [626, 263] on input "Add a New Customer" at bounding box center [693, 273] width 217 height 27
click at [720, 283] on input "Add a New Customer" at bounding box center [693, 273] width 217 height 27
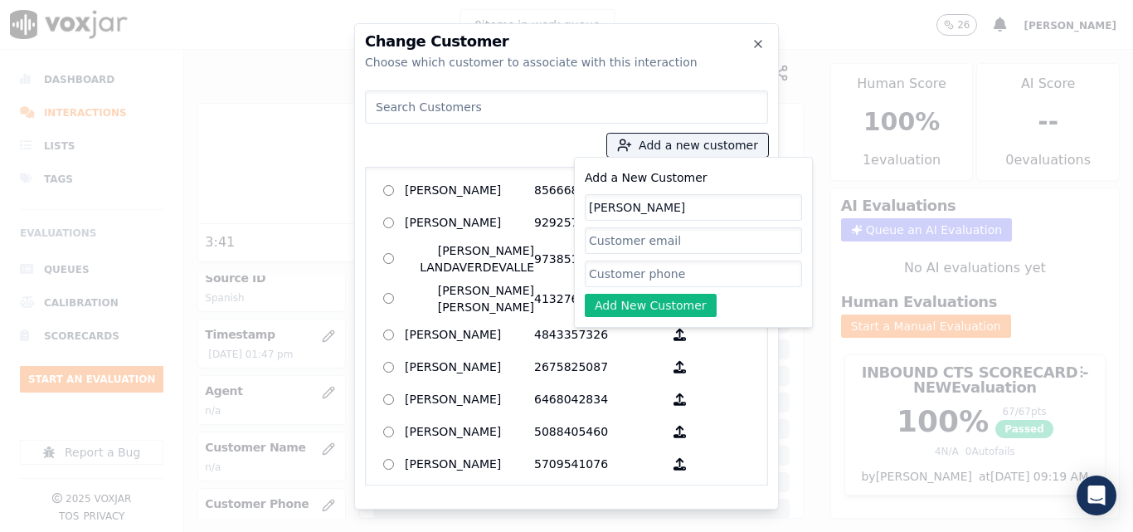
paste input "7179825436"
type input "7179825436"
click at [653, 309] on button "Add New Customer" at bounding box center [651, 305] width 132 height 23
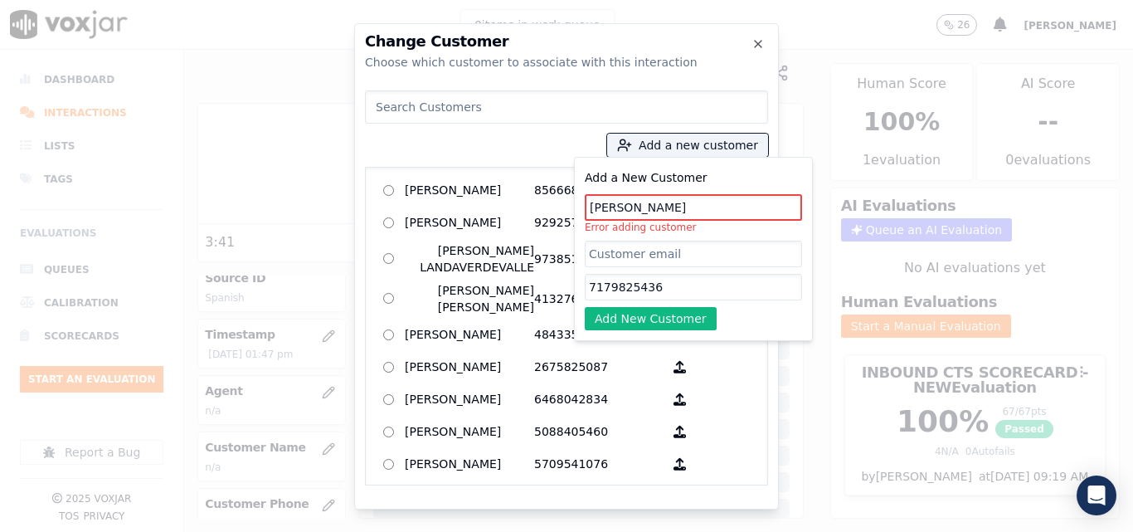
click at [524, 110] on input at bounding box center [566, 106] width 403 height 33
click at [524, 109] on input at bounding box center [566, 106] width 403 height 33
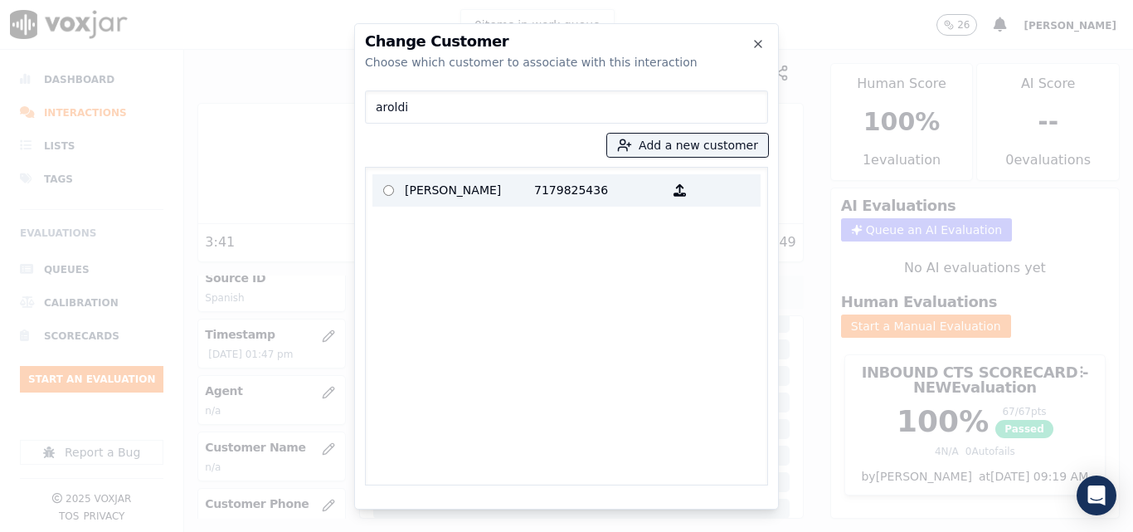
type input "aroldi"
click at [515, 186] on p "[PERSON_NAME]" at bounding box center [469, 190] width 129 height 26
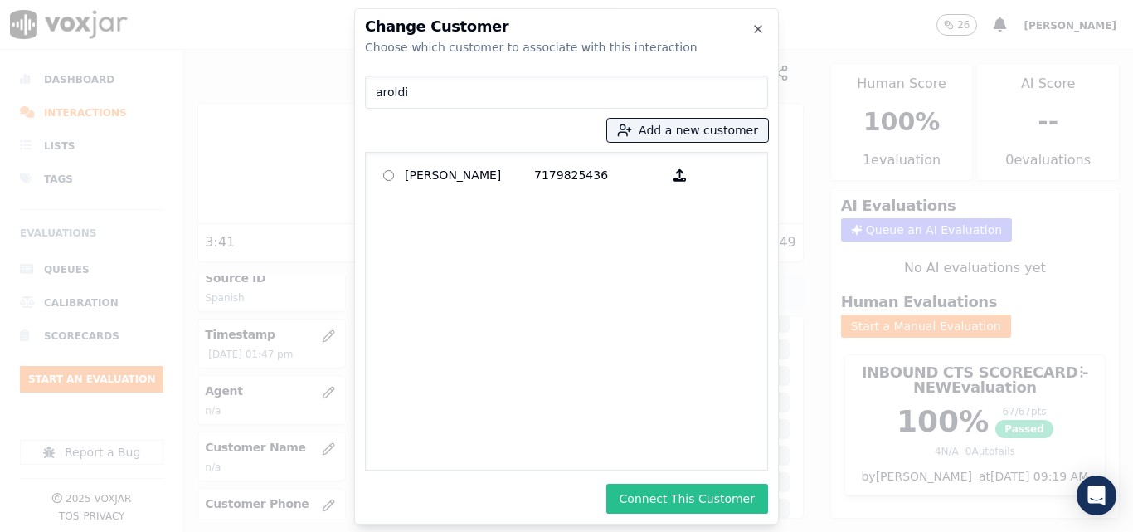
click at [641, 489] on button "Connect This Customer" at bounding box center [687, 498] width 162 height 30
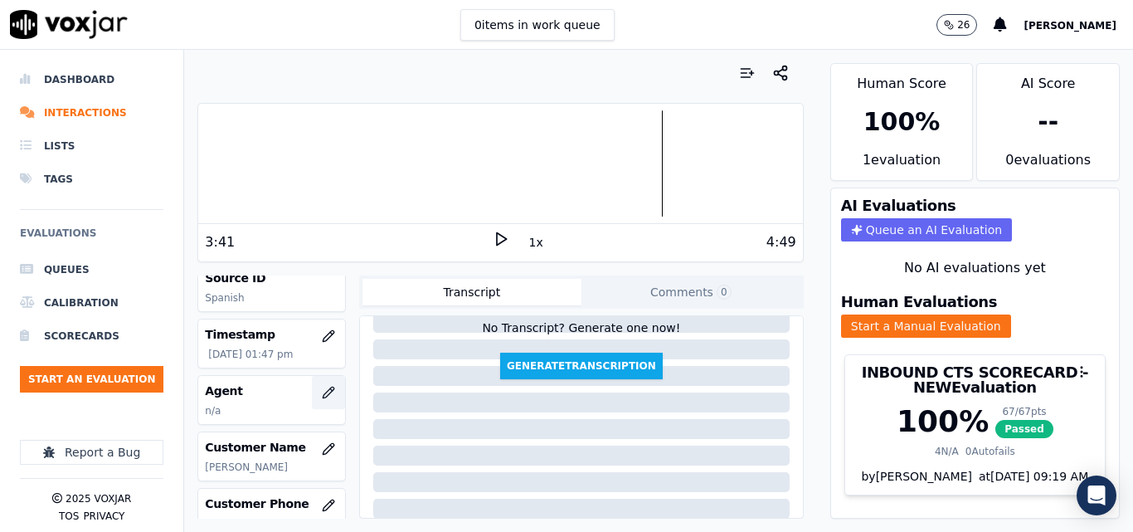
click at [322, 388] on icon "button" at bounding box center [328, 392] width 13 height 13
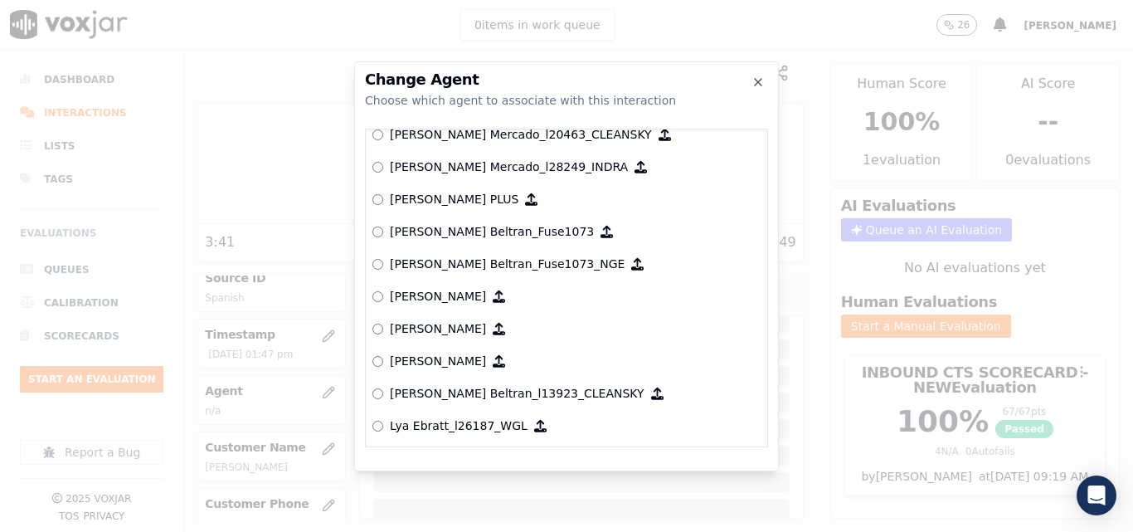
scroll to position [5989, 0]
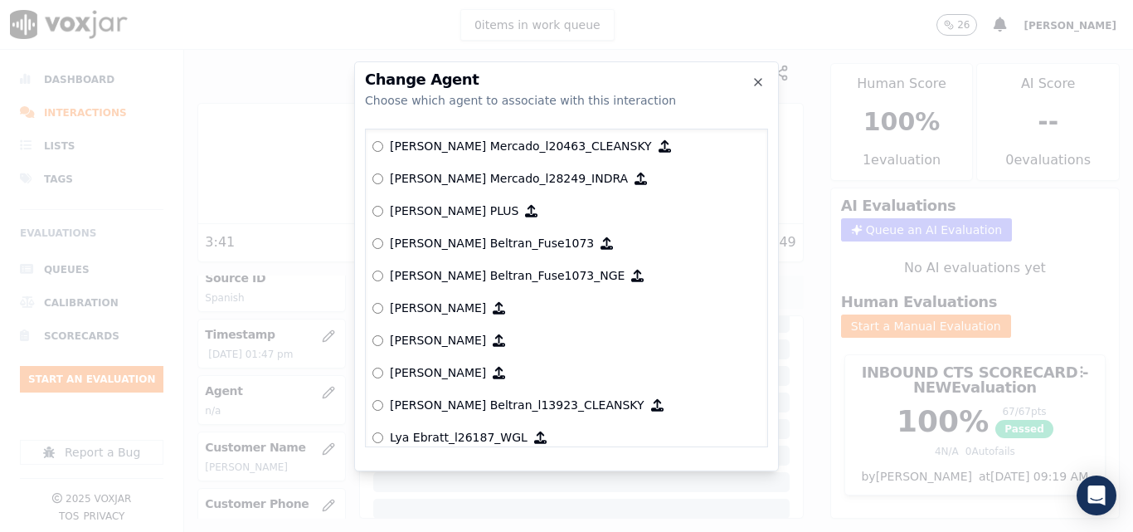
click at [380, 236] on label "[PERSON_NAME] Beltran_Fuse1073" at bounding box center [566, 243] width 388 height 32
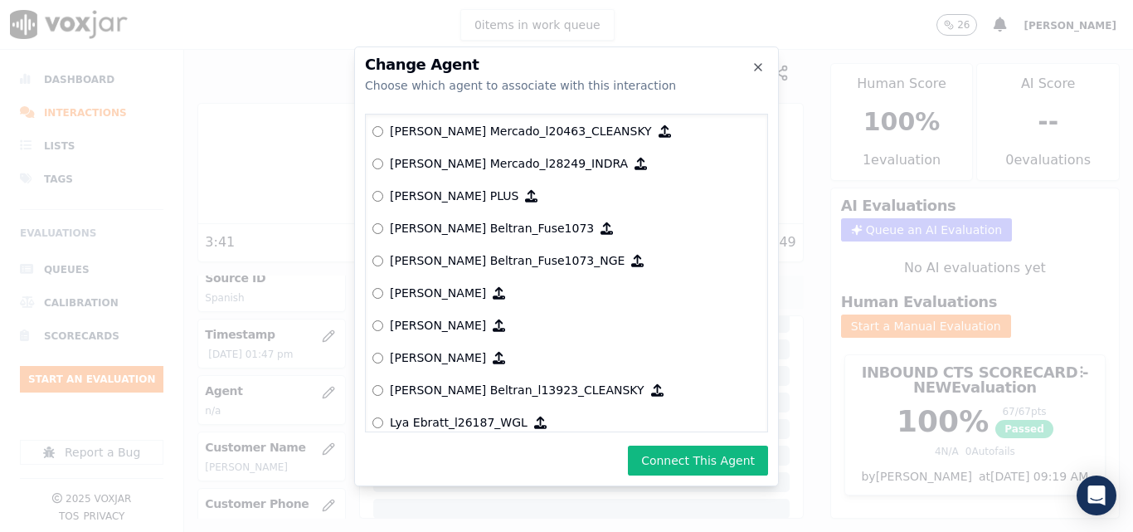
click at [655, 444] on div "Change Agent Choose which agent to associate with this interaction null [PERSON…" at bounding box center [566, 266] width 425 height 440
drag, startPoint x: 661, startPoint y: 451, endPoint x: 673, endPoint y: 445, distance: 13.0
click at [663, 453] on button "Connect This Agent" at bounding box center [698, 460] width 140 height 30
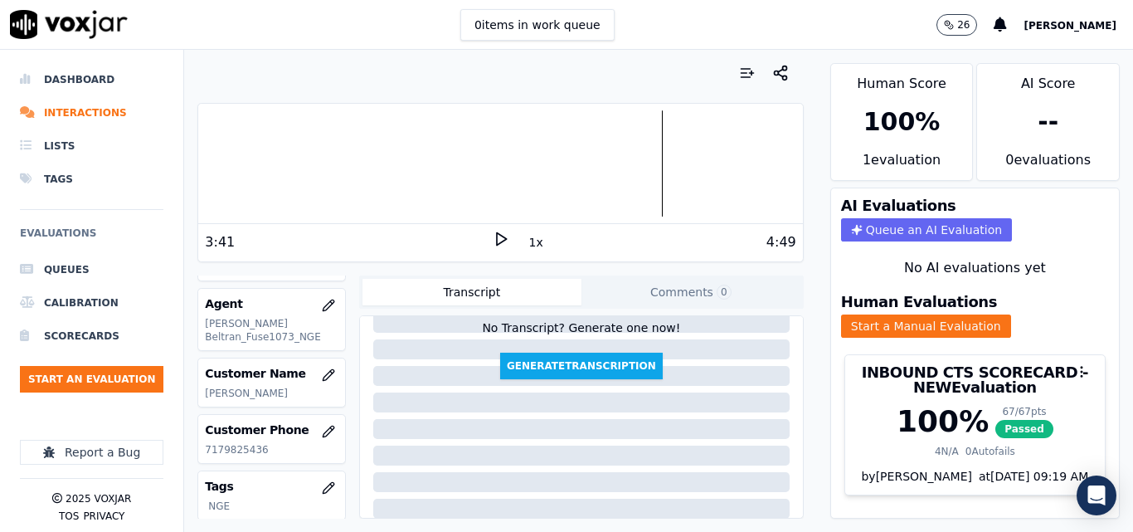
scroll to position [0, 0]
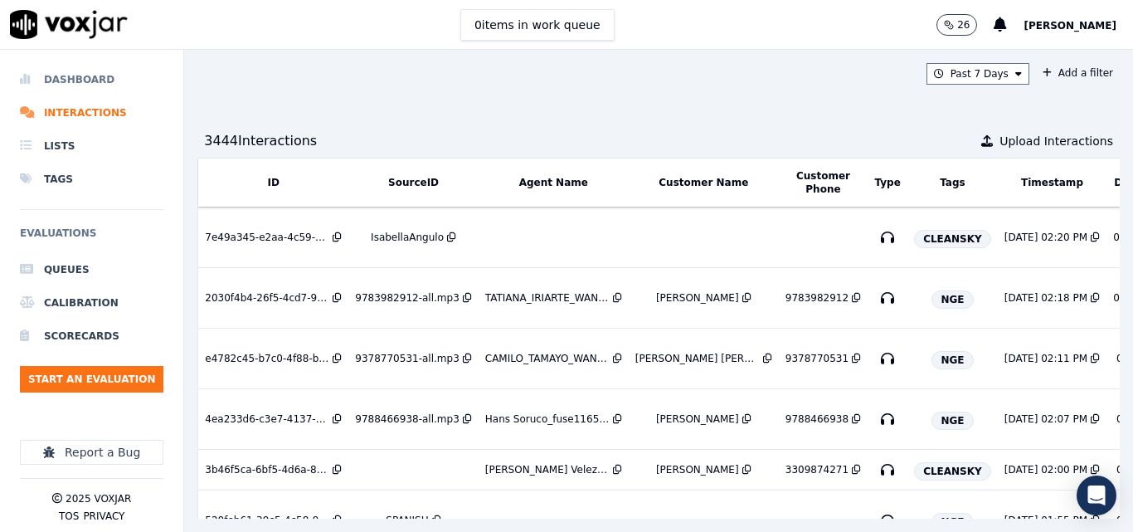
click at [90, 74] on li "Dashboard" at bounding box center [91, 79] width 143 height 33
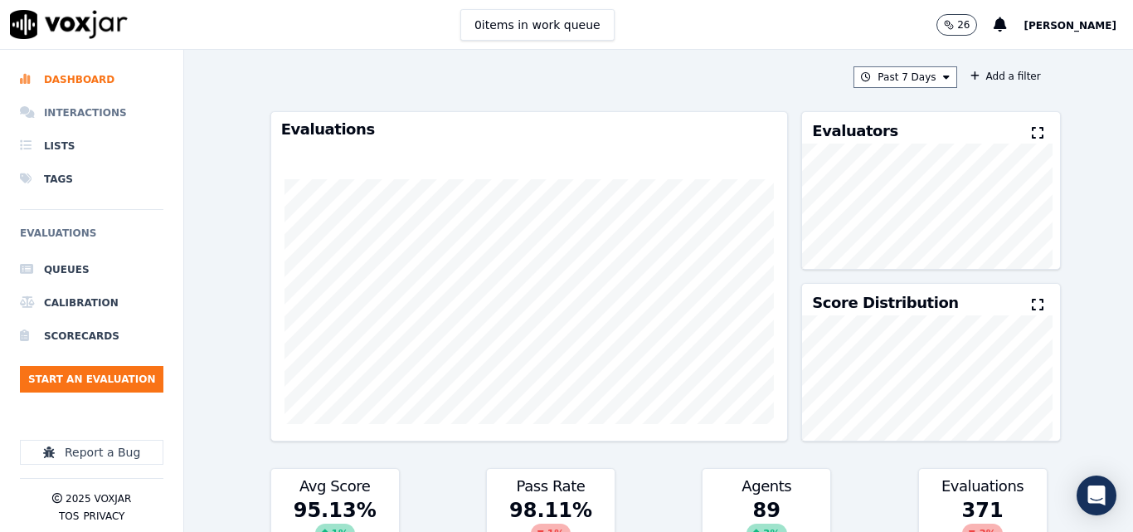
click at [85, 118] on li "Interactions" at bounding box center [91, 112] width 143 height 33
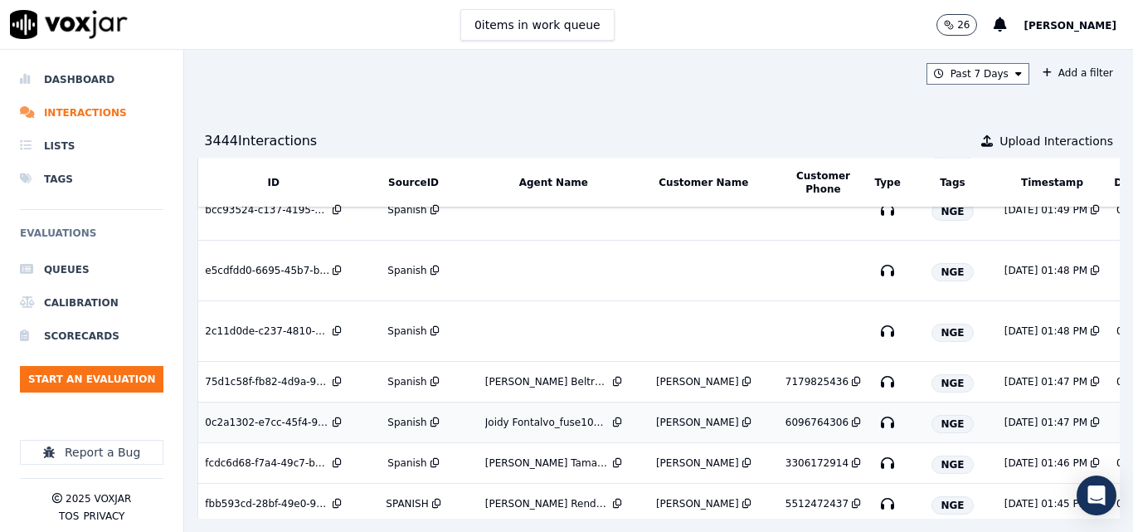
scroll to position [818, 0]
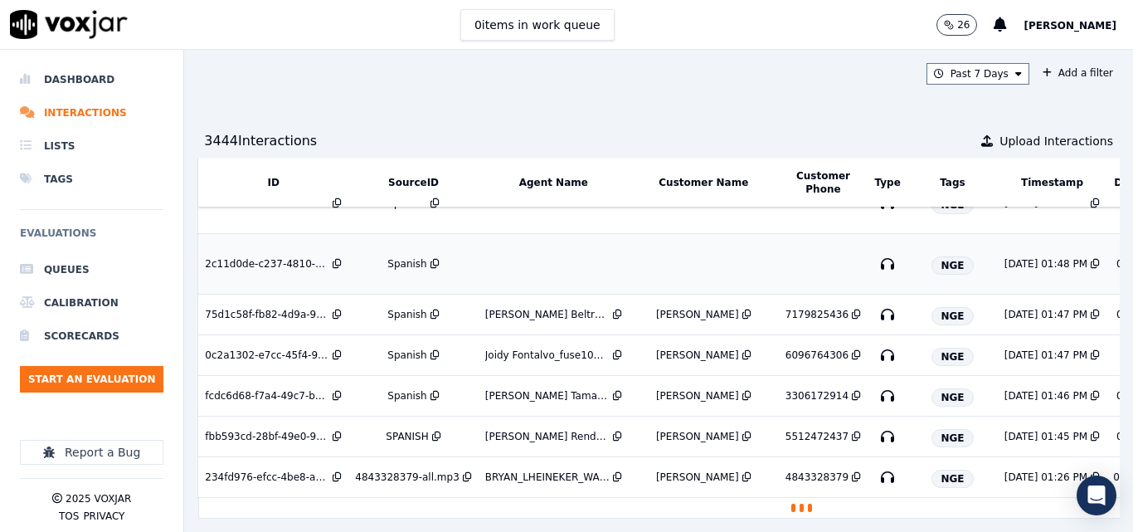
click at [400, 257] on div "Spanish" at bounding box center [406, 263] width 39 height 13
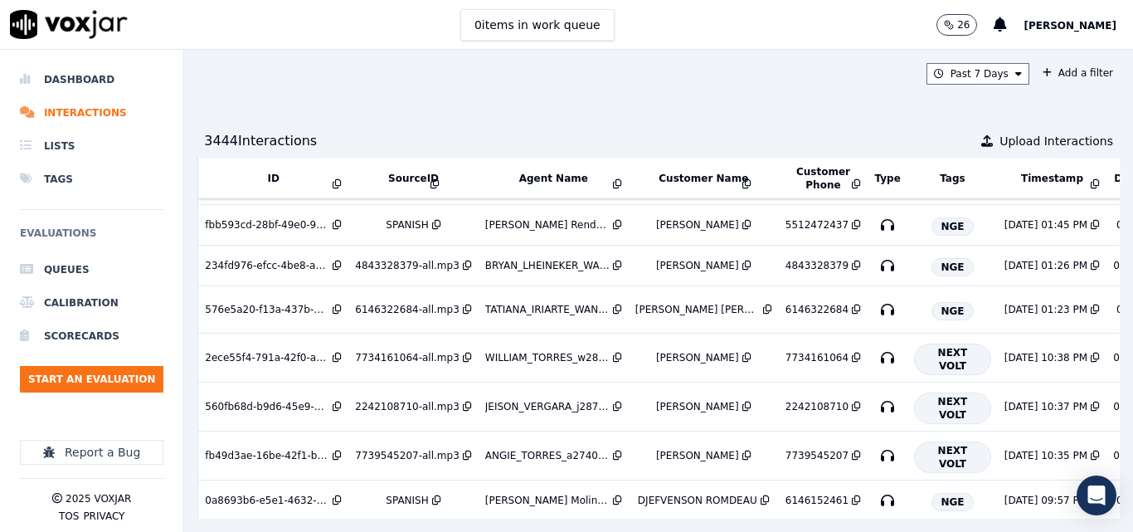
scroll to position [644, 0]
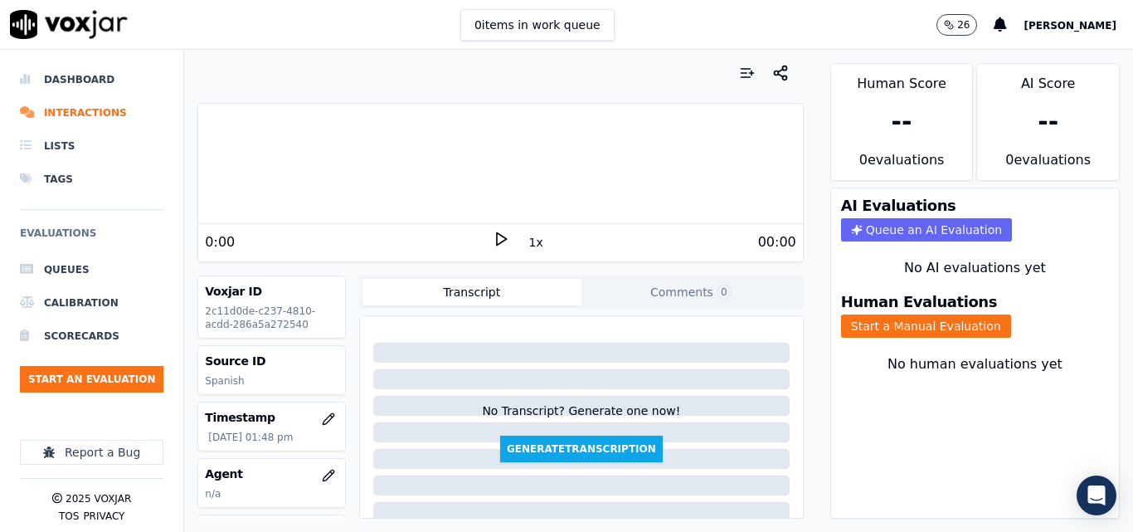
click at [678, 7] on div "0 items in work queue 26 Sheila De Castro" at bounding box center [566, 25] width 1133 height 50
click at [493, 240] on icon at bounding box center [501, 239] width 17 height 17
click at [498, 239] on icon at bounding box center [501, 239] width 17 height 17
click at [940, 326] on button "Start a Manual Evaluation" at bounding box center [926, 325] width 170 height 23
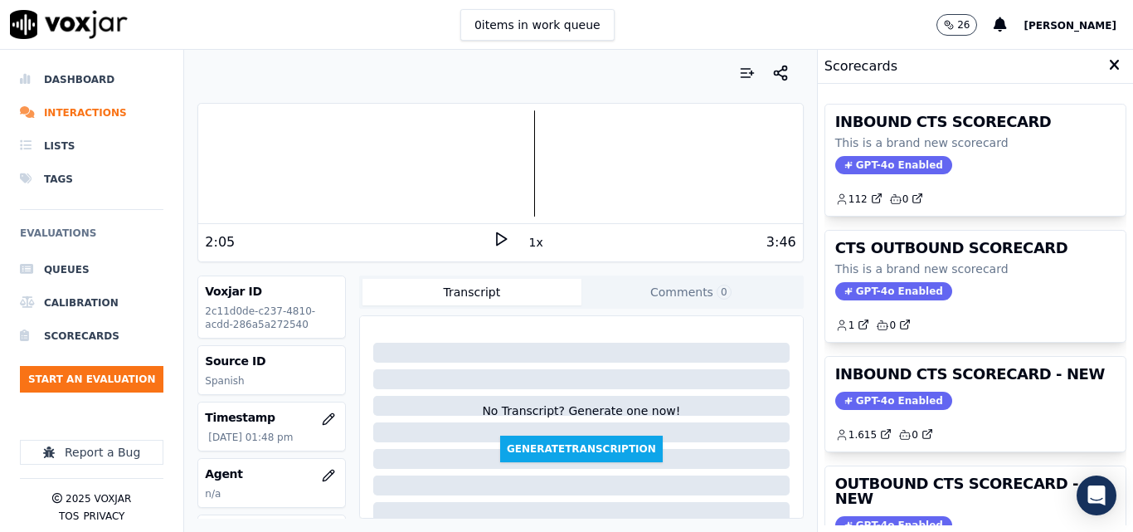
click at [979, 393] on div "GPT-4o Enabled" at bounding box center [975, 400] width 280 height 18
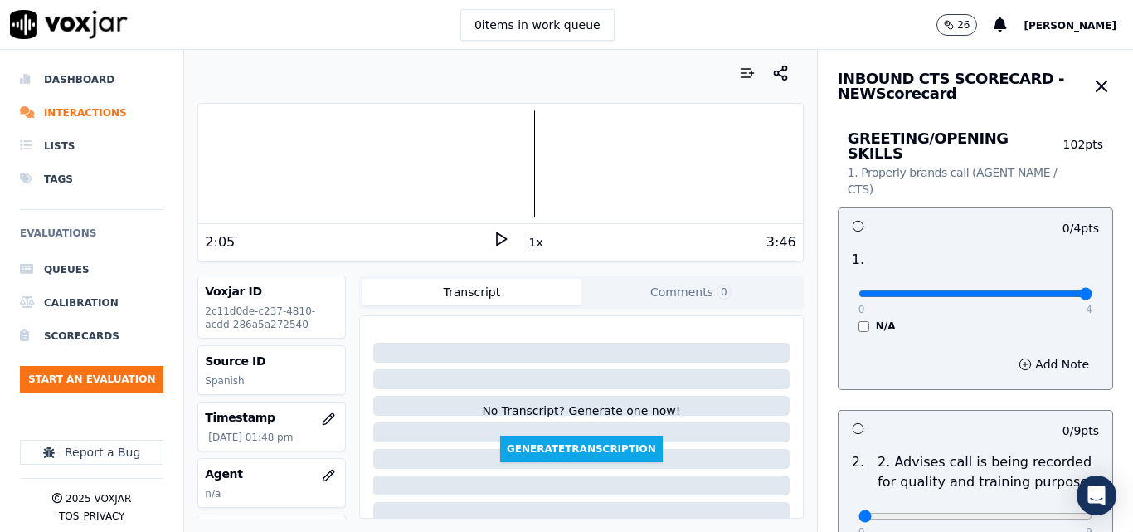
type input "4"
click at [1047, 290] on input "range" at bounding box center [975, 293] width 234 height 7
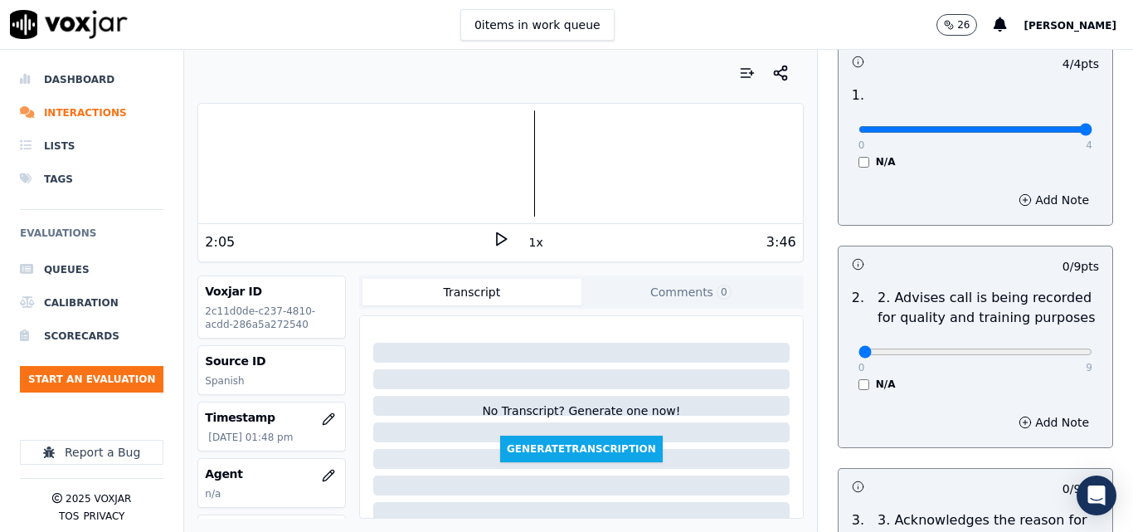
scroll to position [166, 0]
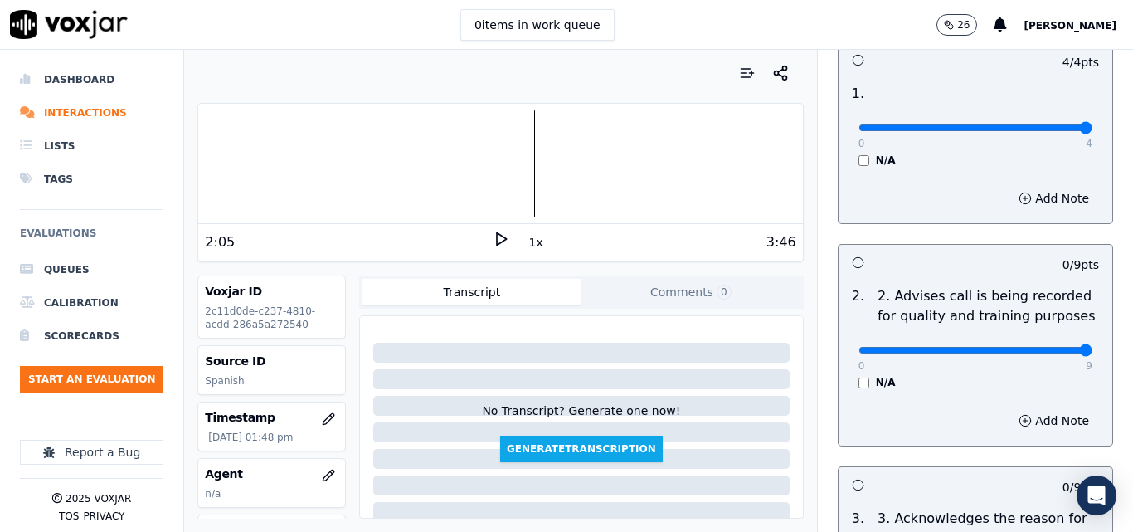
type input "9"
click at [1048, 131] on input "range" at bounding box center [975, 127] width 234 height 7
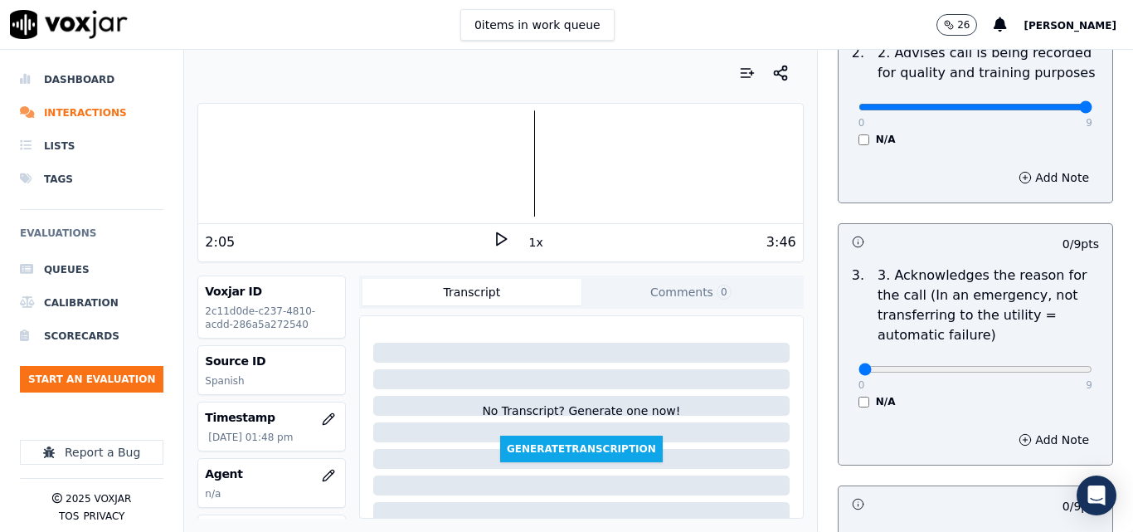
scroll to position [415, 0]
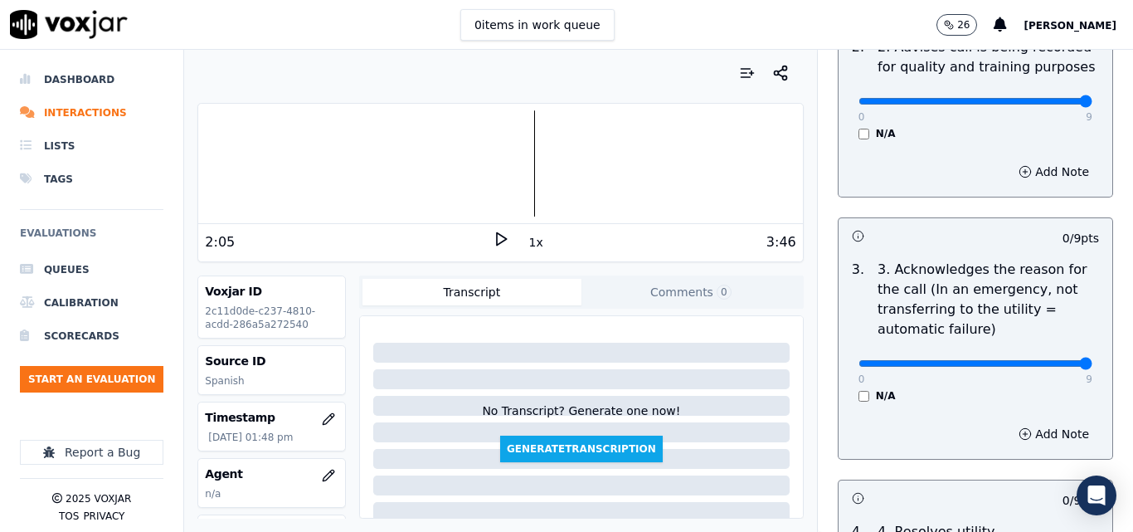
type input "9"
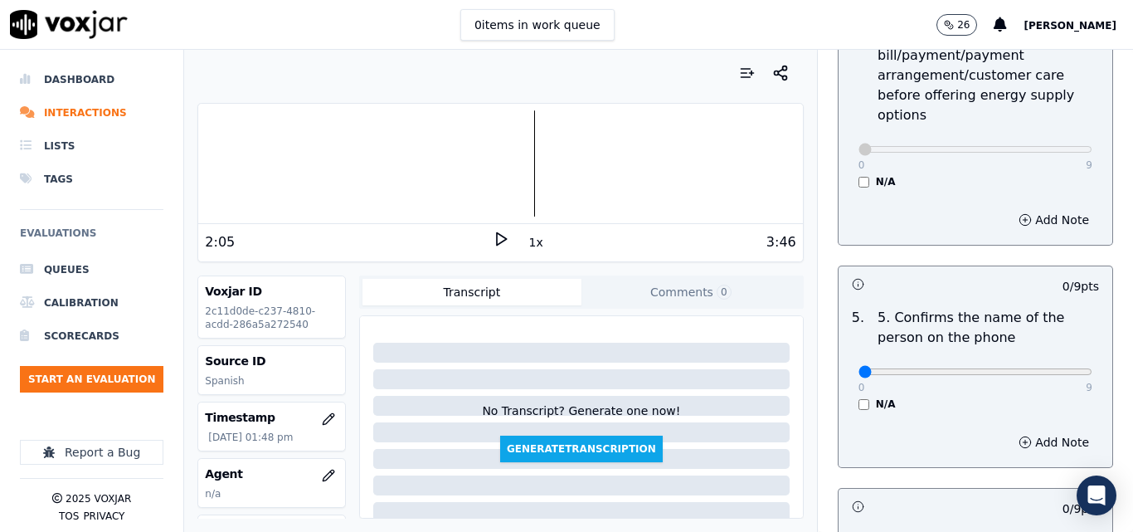
scroll to position [912, 0]
type input "9"
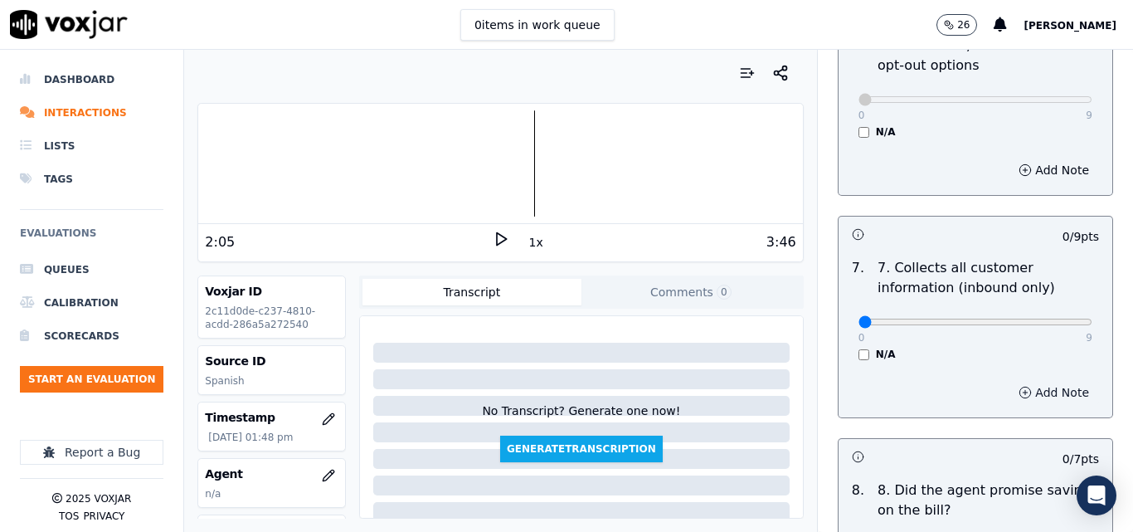
scroll to position [1493, 0]
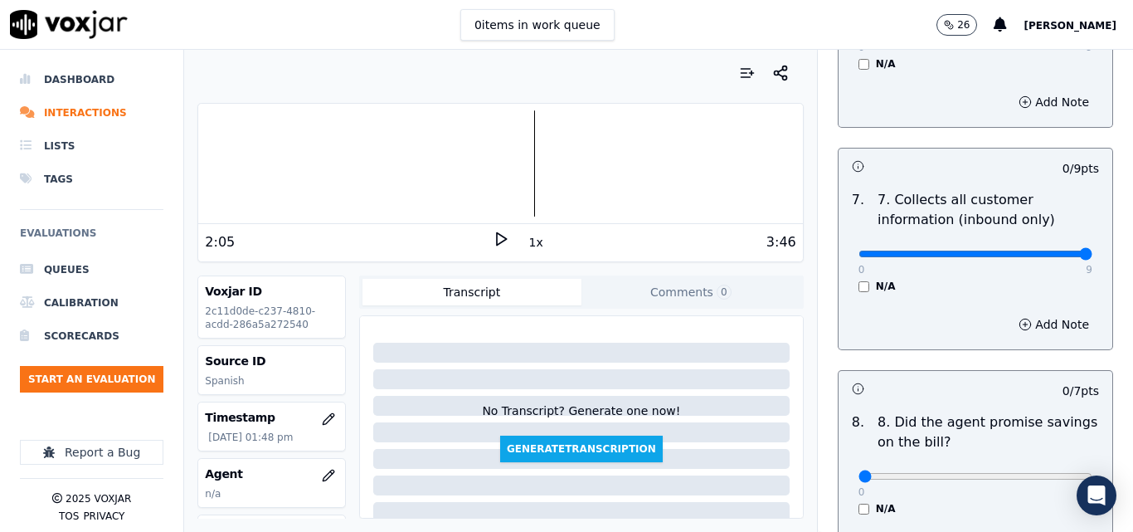
type input "9"
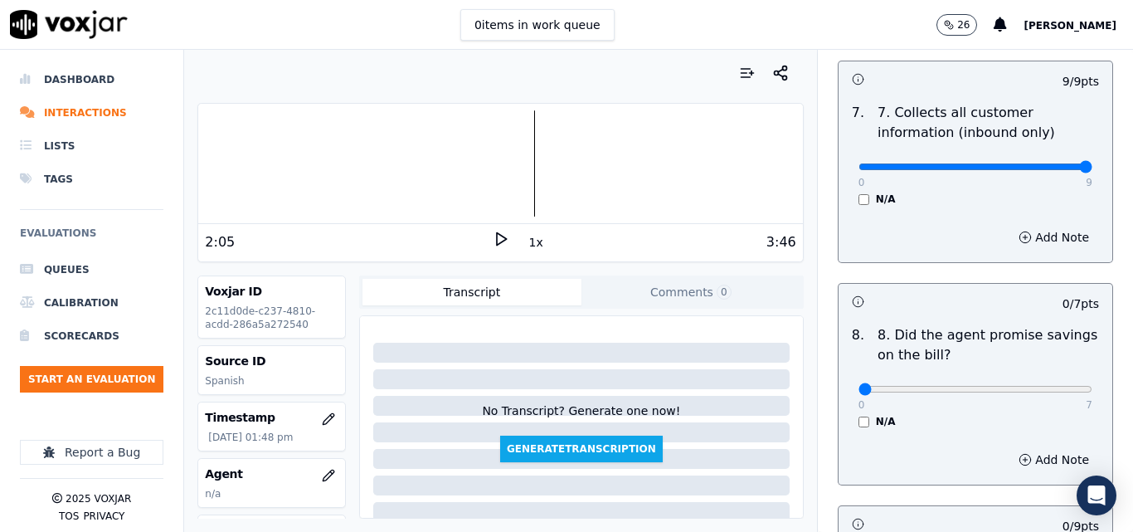
scroll to position [1659, 0]
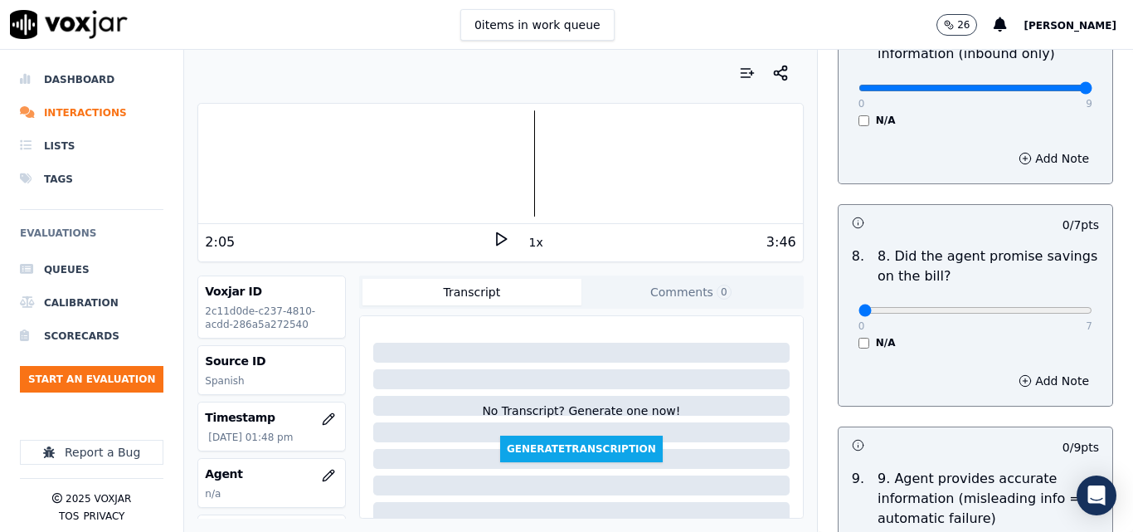
click at [858, 336] on div "N/A" at bounding box center [975, 342] width 234 height 13
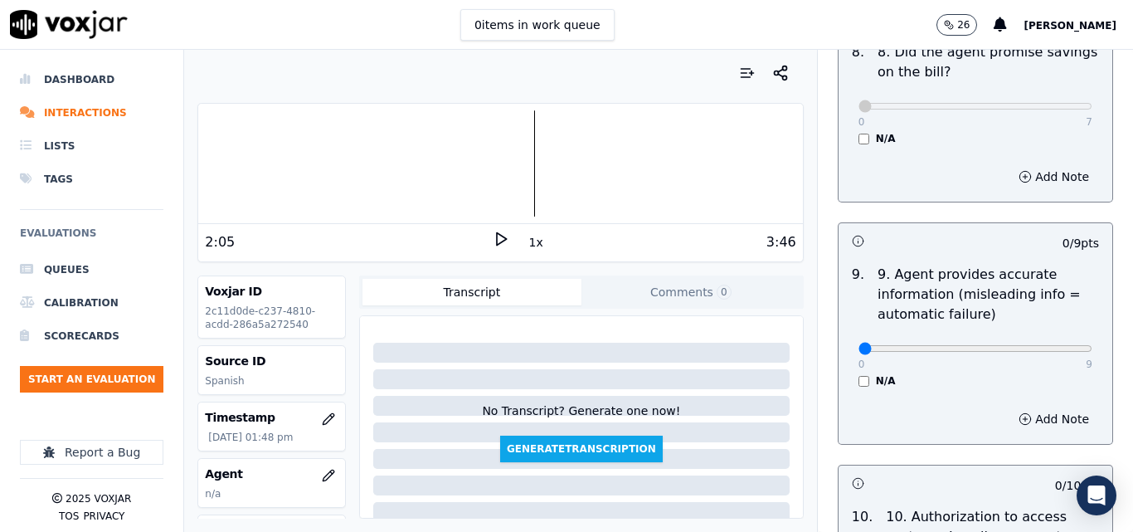
scroll to position [1907, 0]
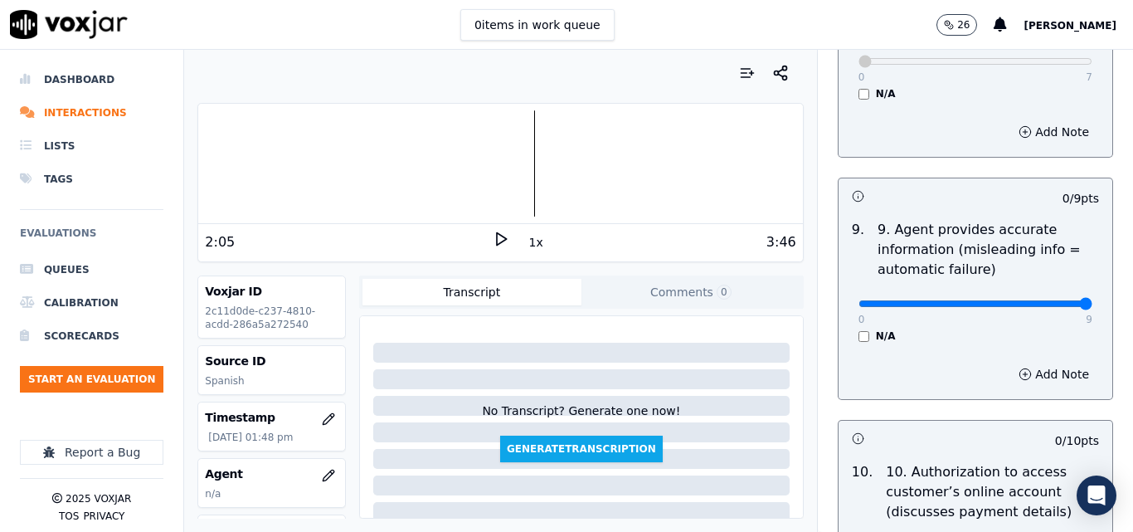
type input "9"
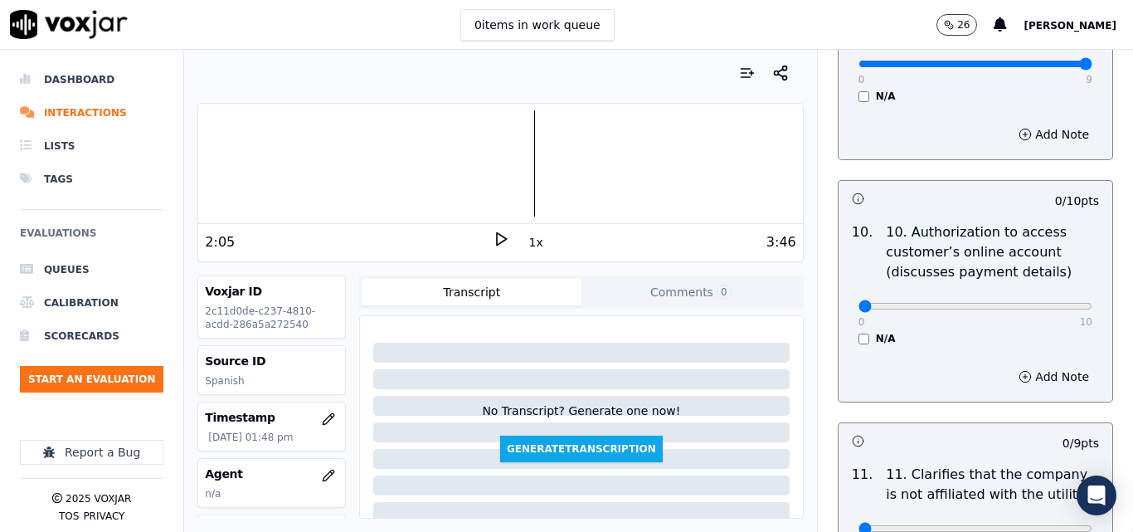
scroll to position [2156, 0]
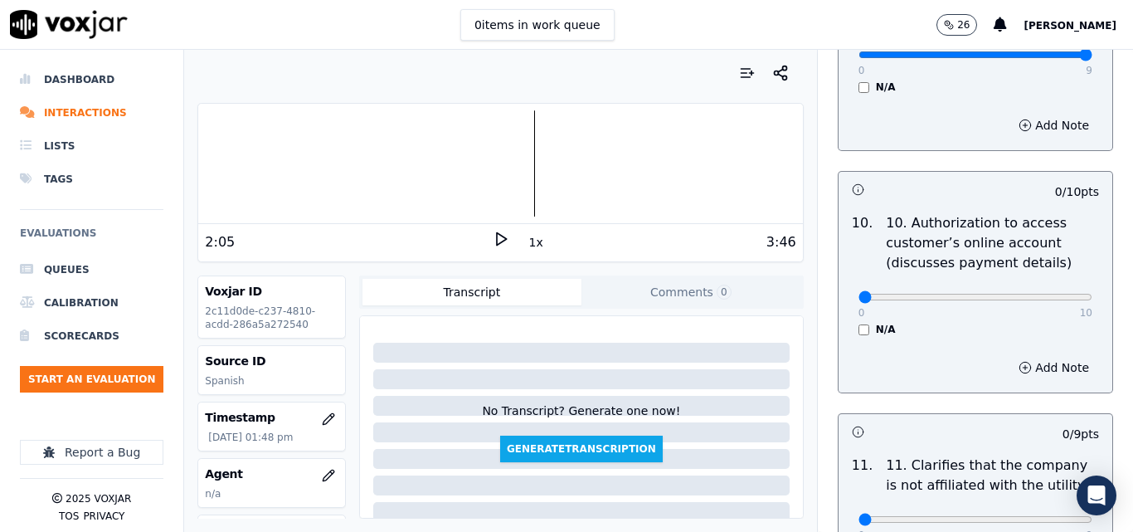
click at [858, 323] on div "N/A" at bounding box center [975, 329] width 234 height 13
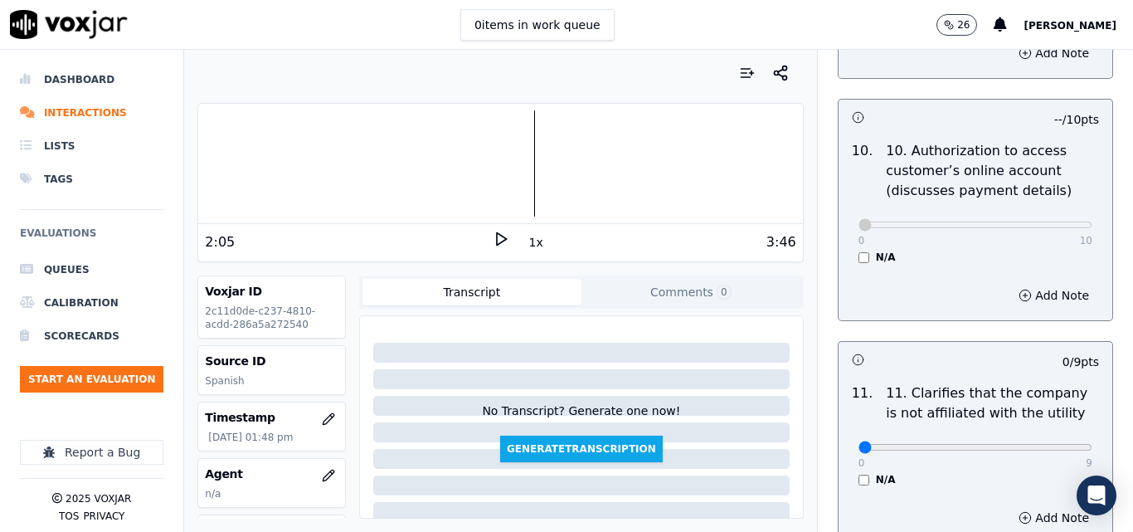
scroll to position [2405, 0]
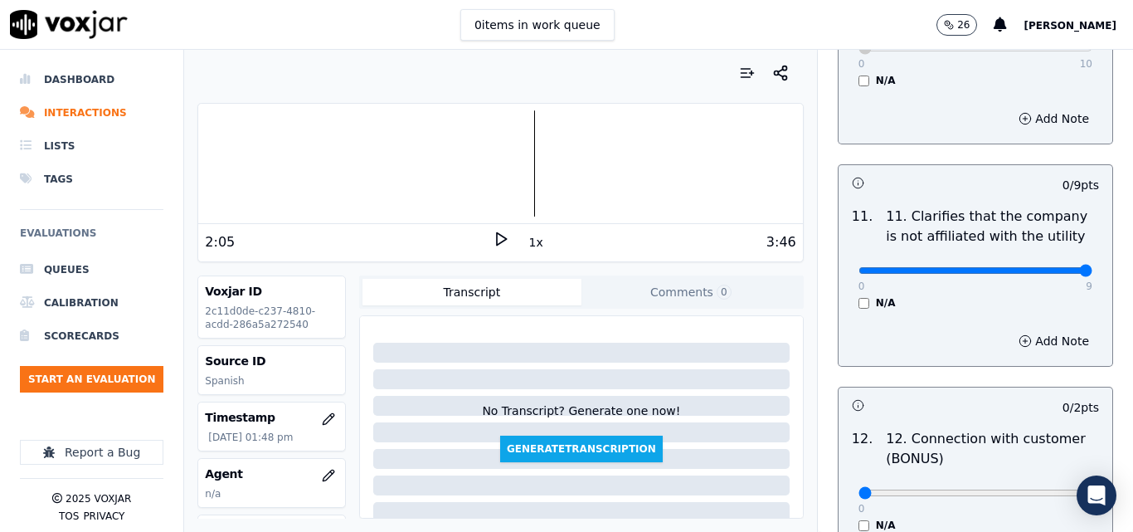
type input "9"
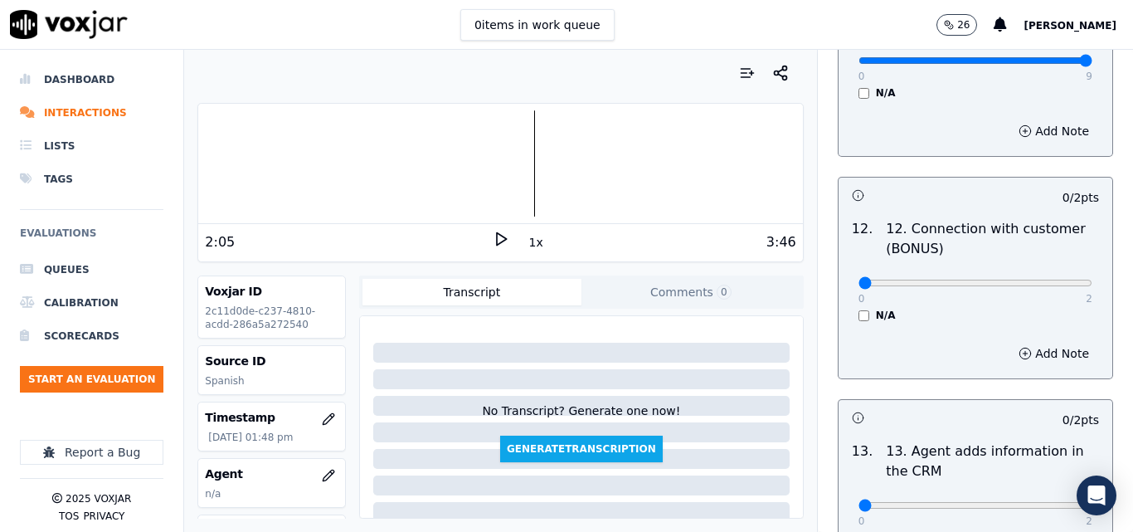
scroll to position [2654, 0]
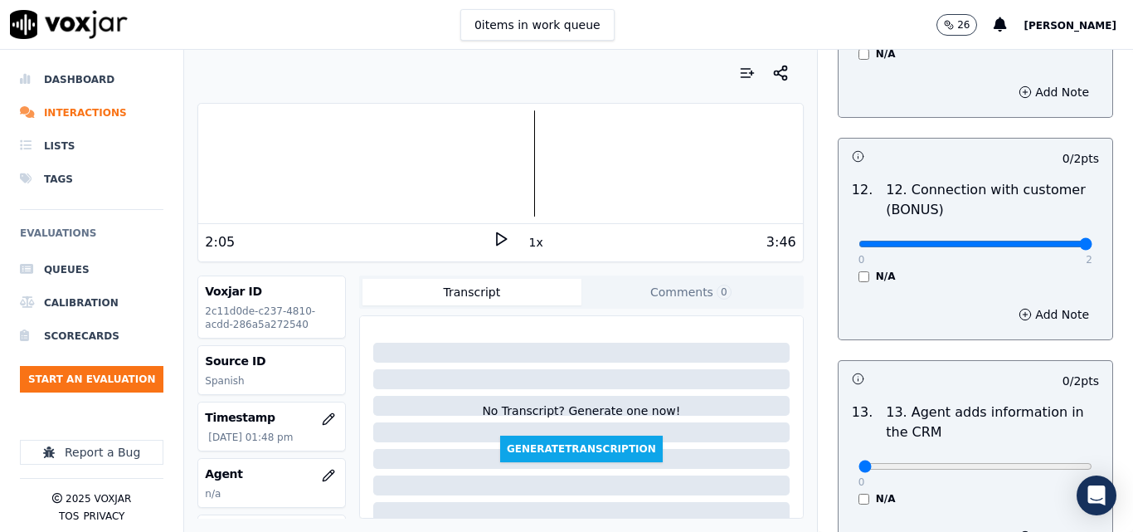
type input "2"
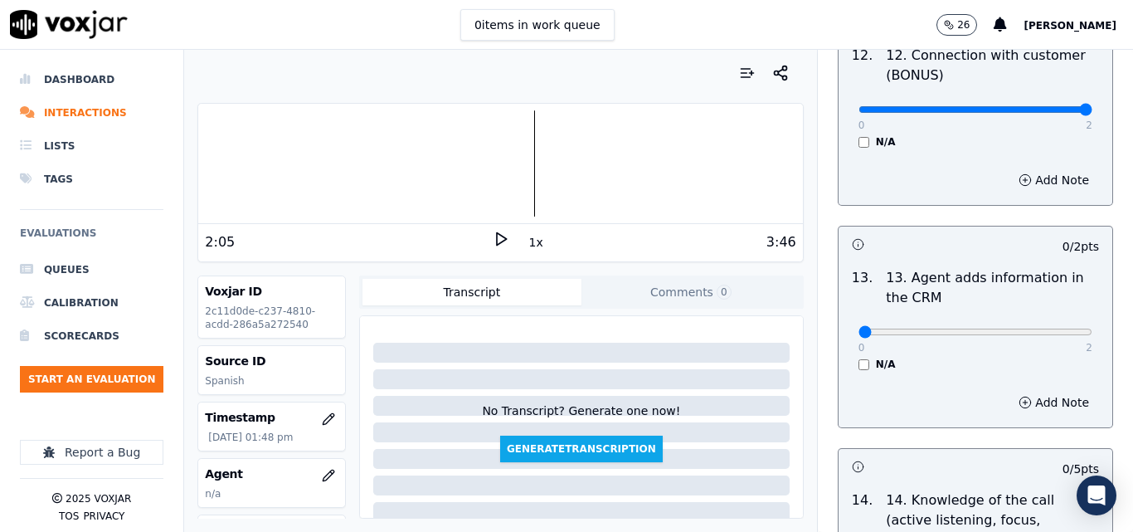
scroll to position [2819, 0]
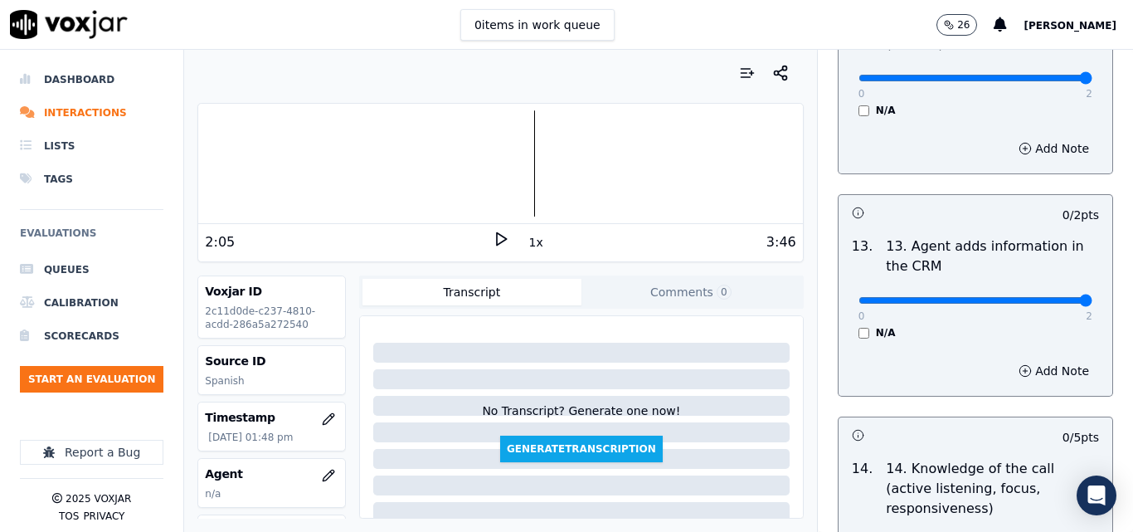
type input "2"
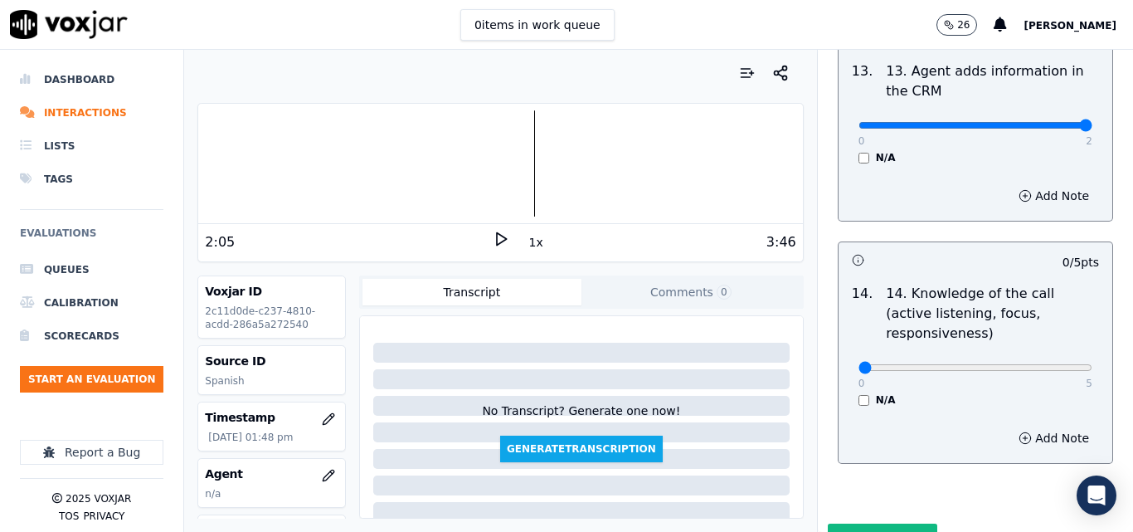
scroll to position [3028, 0]
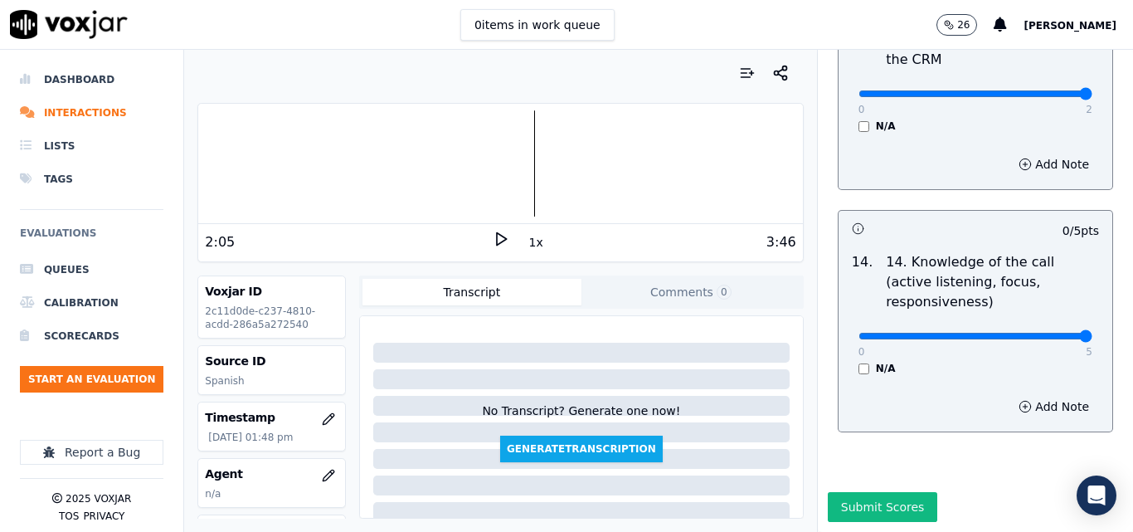
type input "5"
click at [852, 492] on button "Submit Scores" at bounding box center [883, 507] width 110 height 30
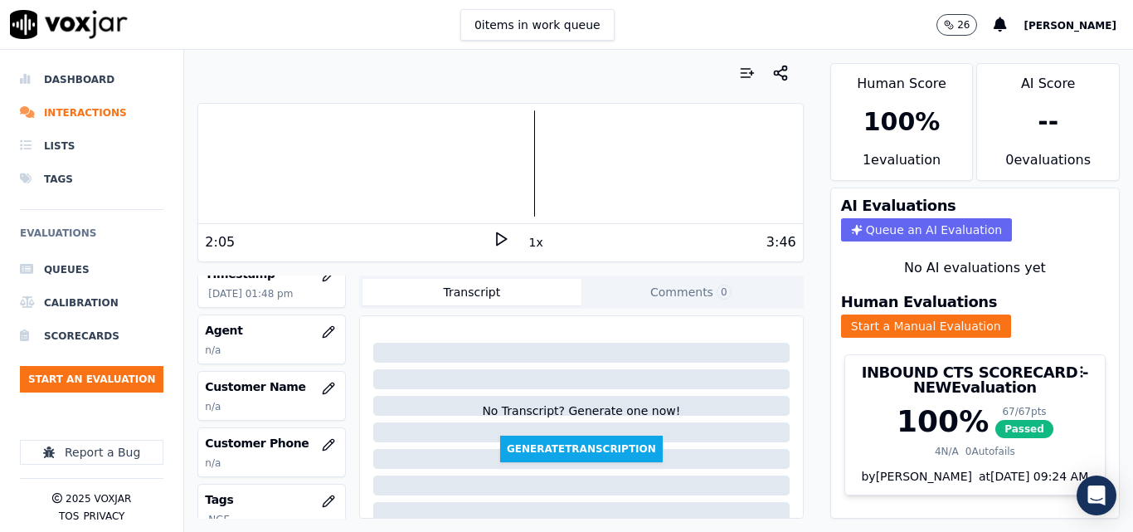
scroll to position [166, 0]
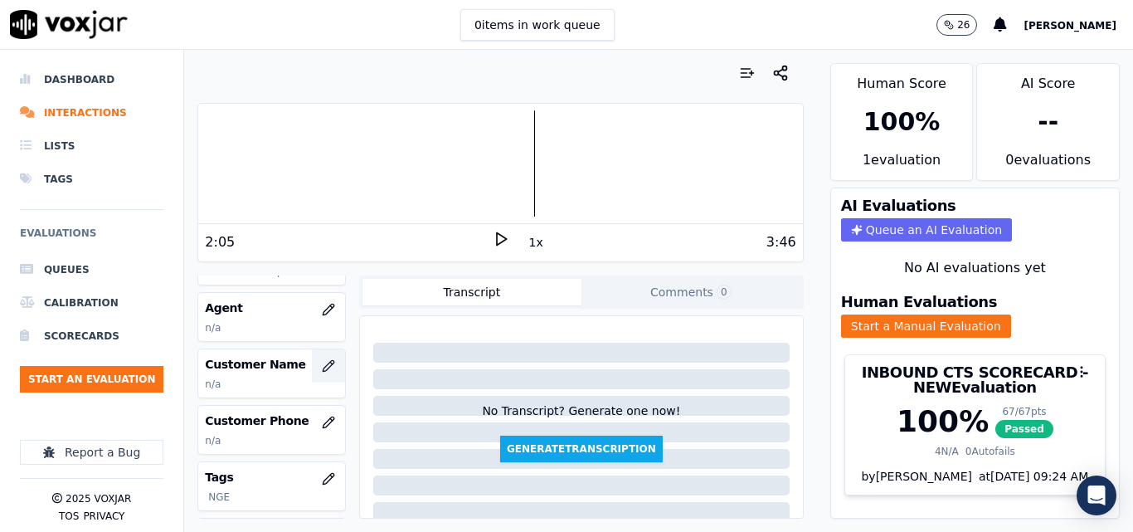
click at [312, 360] on button "button" at bounding box center [328, 365] width 33 height 33
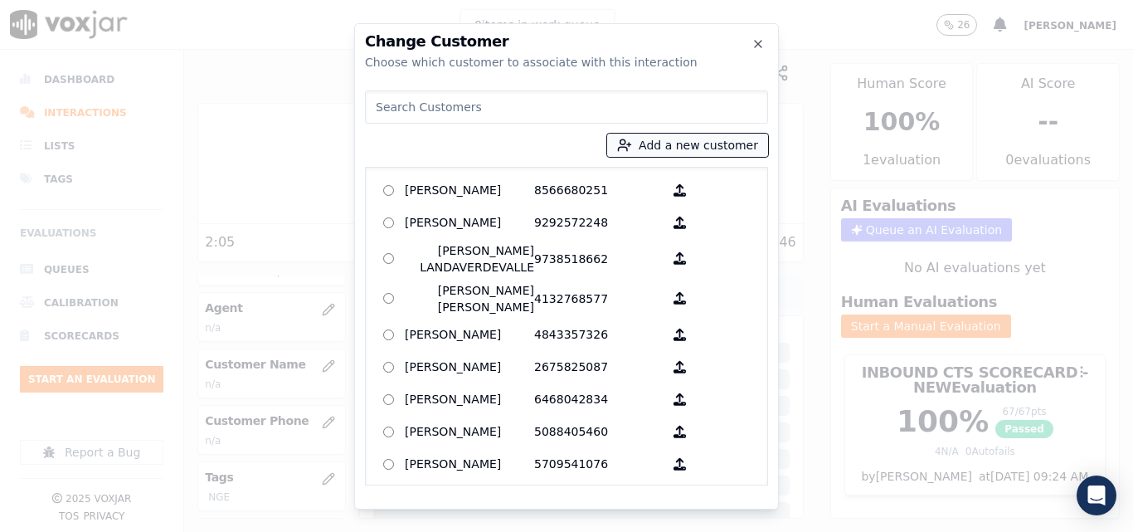
click at [708, 156] on button "Add a new customer" at bounding box center [687, 145] width 161 height 23
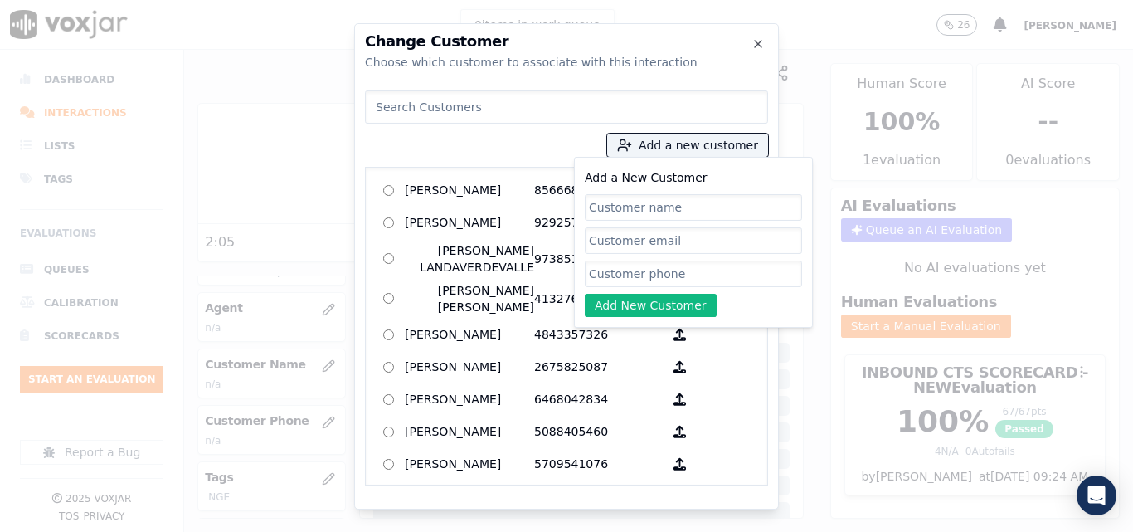
click at [658, 205] on input "Add a New Customer" at bounding box center [693, 207] width 217 height 27
click at [624, 210] on input "Cesasr Quintero" at bounding box center [693, 207] width 217 height 27
type input "[PERSON_NAME]"
drag, startPoint x: 657, startPoint y: 271, endPoint x: 662, endPoint y: 262, distance: 10.4
click at [657, 271] on input "Add a New Customer" at bounding box center [693, 273] width 217 height 27
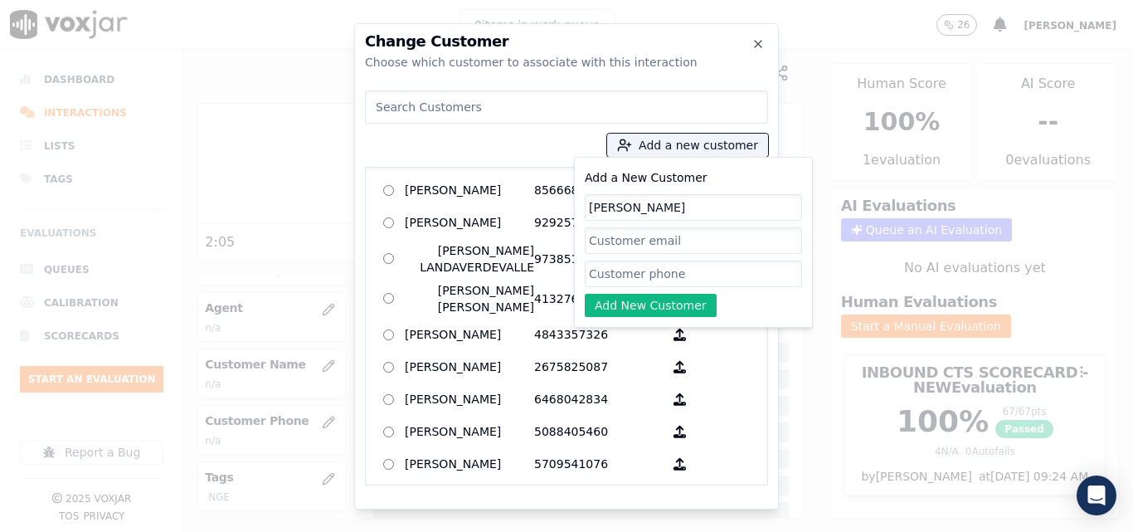
click at [637, 272] on input "Add a New Customer" at bounding box center [693, 273] width 217 height 27
paste input "8573139496"
type input "8573139496"
click at [634, 297] on button "Add New Customer" at bounding box center [651, 305] width 132 height 23
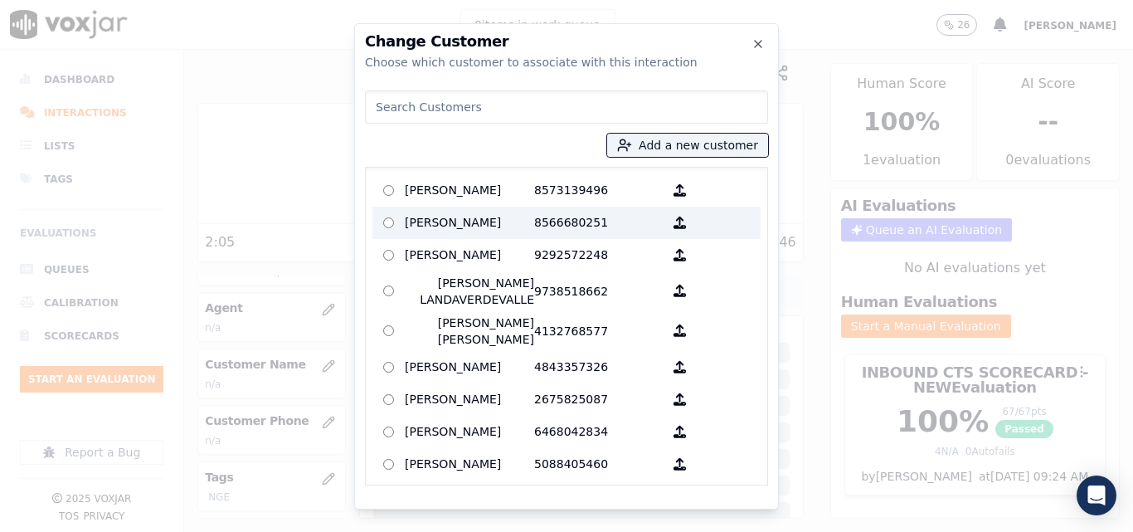
click at [512, 205] on label "Cesar Quintero 8573139496" at bounding box center [566, 190] width 388 height 32
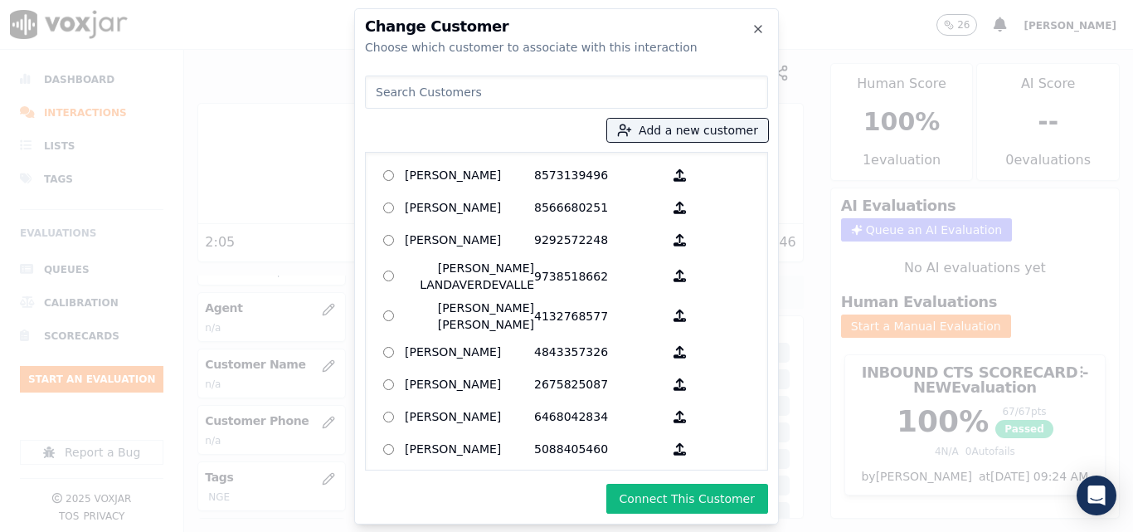
click at [678, 488] on button "Connect This Customer" at bounding box center [687, 498] width 162 height 30
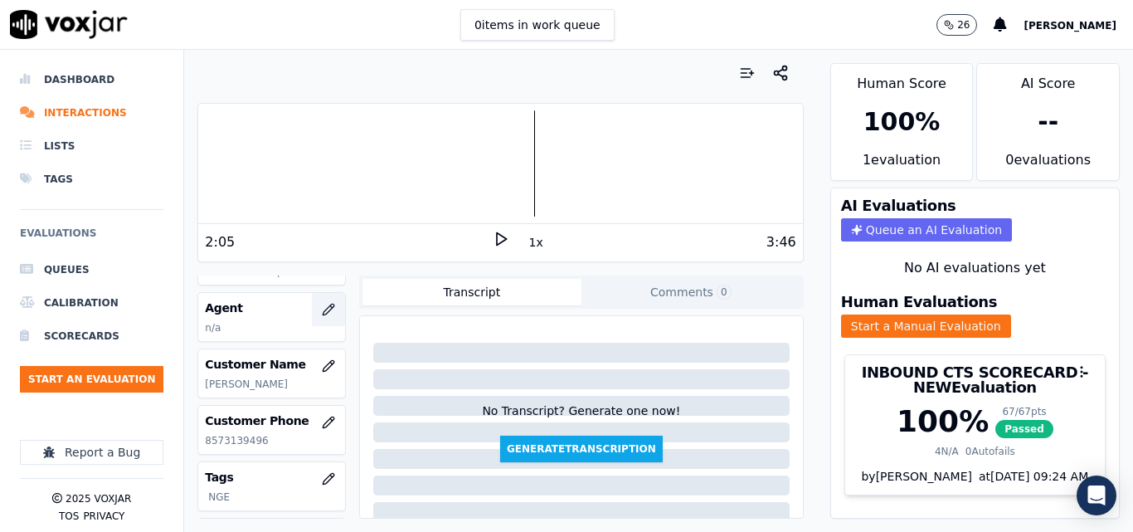
click at [312, 310] on button "button" at bounding box center [328, 309] width 33 height 33
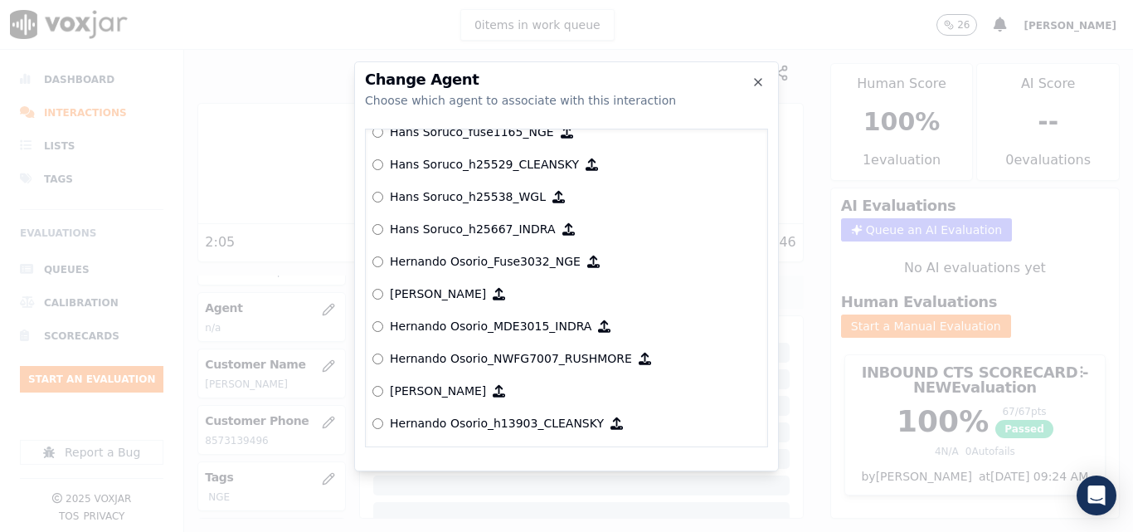
scroll to position [3397, 0]
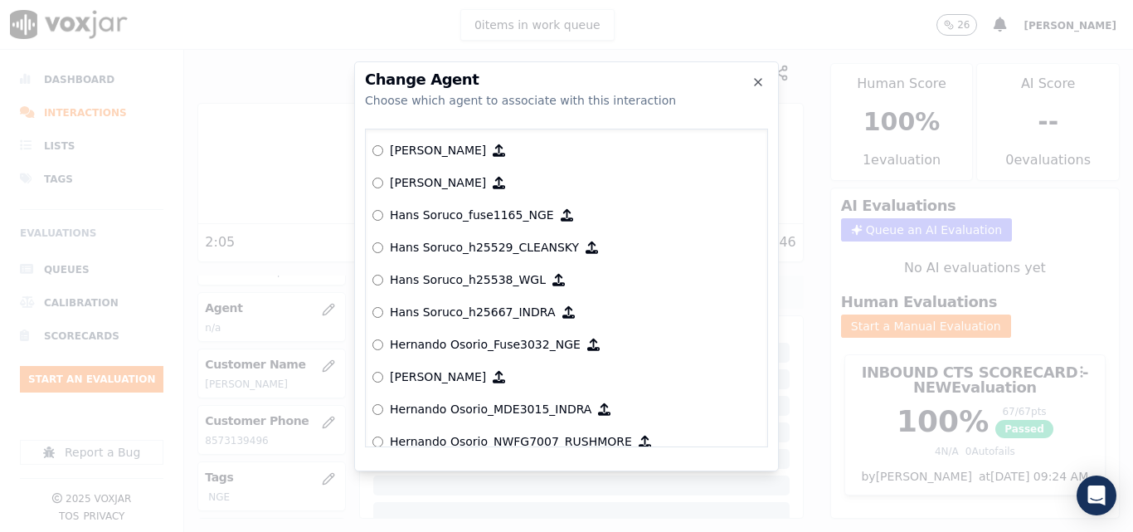
click at [370, 212] on div "null Yeraldin Dias_YDiasNWFG_SPARK ANGIE_TORRES_ATorresNWFG_SPARK ANGIE_TORRES_…" at bounding box center [566, 288] width 403 height 318
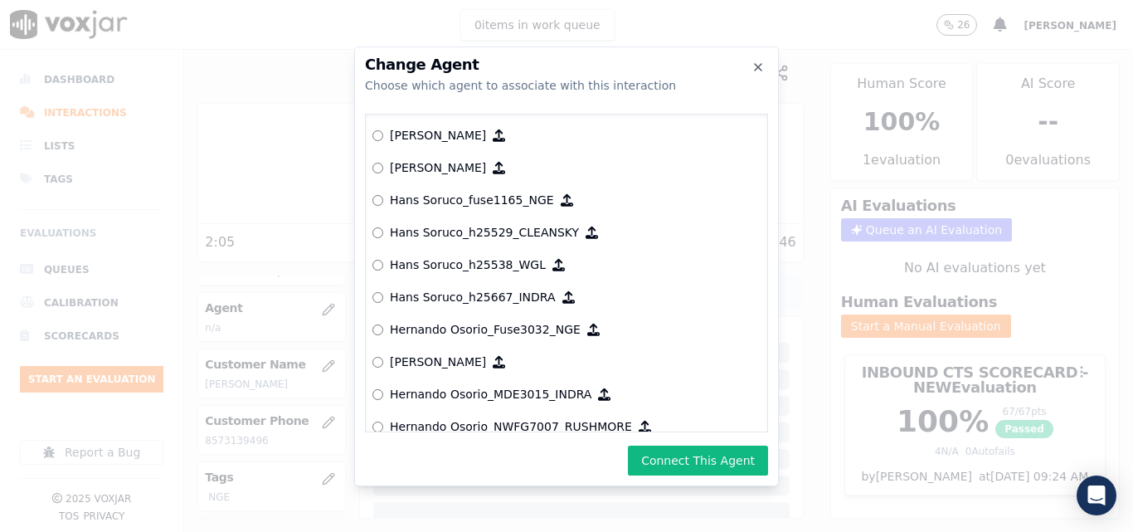
drag, startPoint x: 704, startPoint y: 464, endPoint x: 621, endPoint y: 425, distance: 92.0
click at [700, 461] on button "Connect This Agent" at bounding box center [698, 460] width 140 height 30
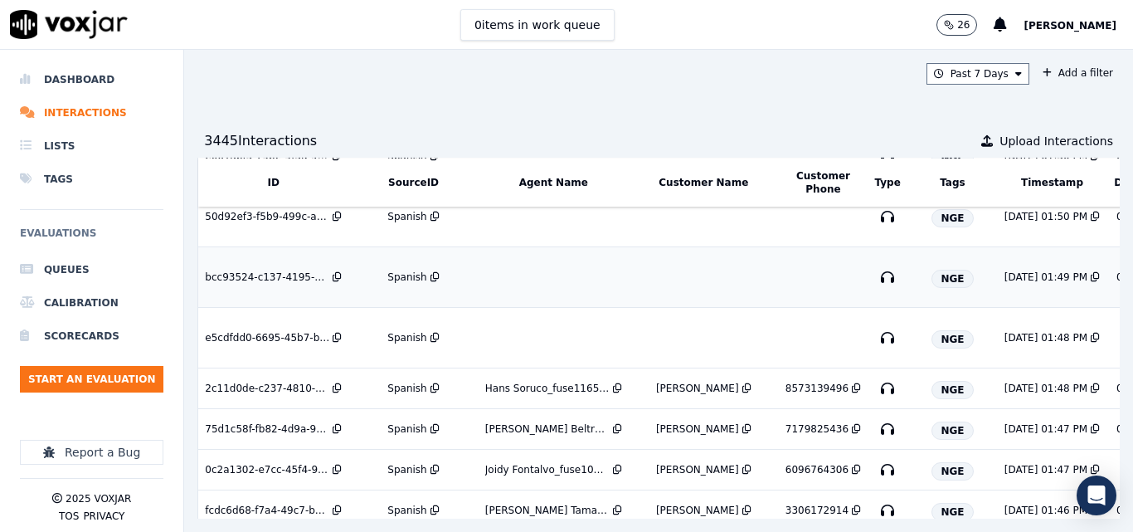
scroll to position [746, 0]
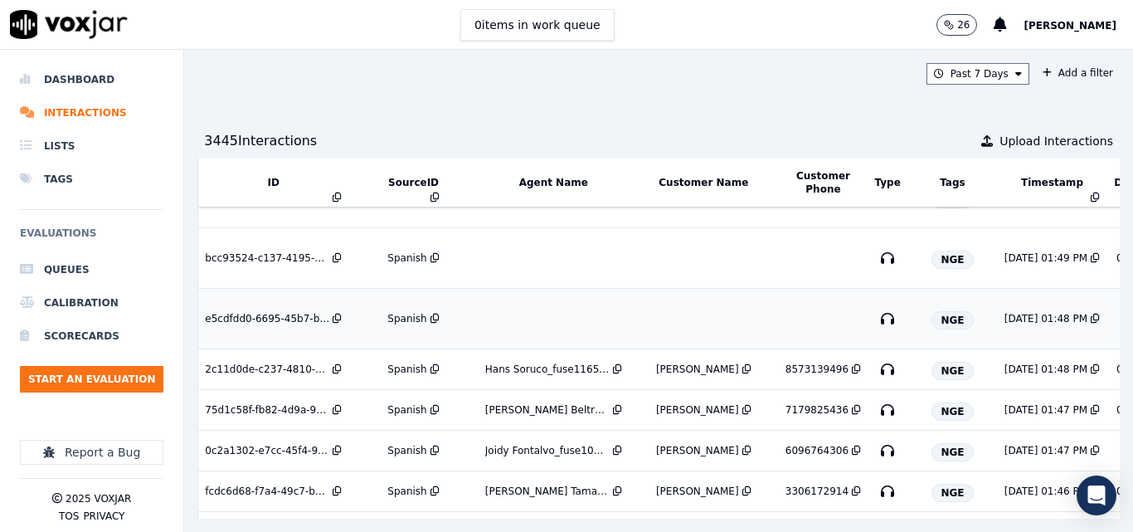
click at [412, 312] on div "Spanish" at bounding box center [406, 318] width 39 height 13
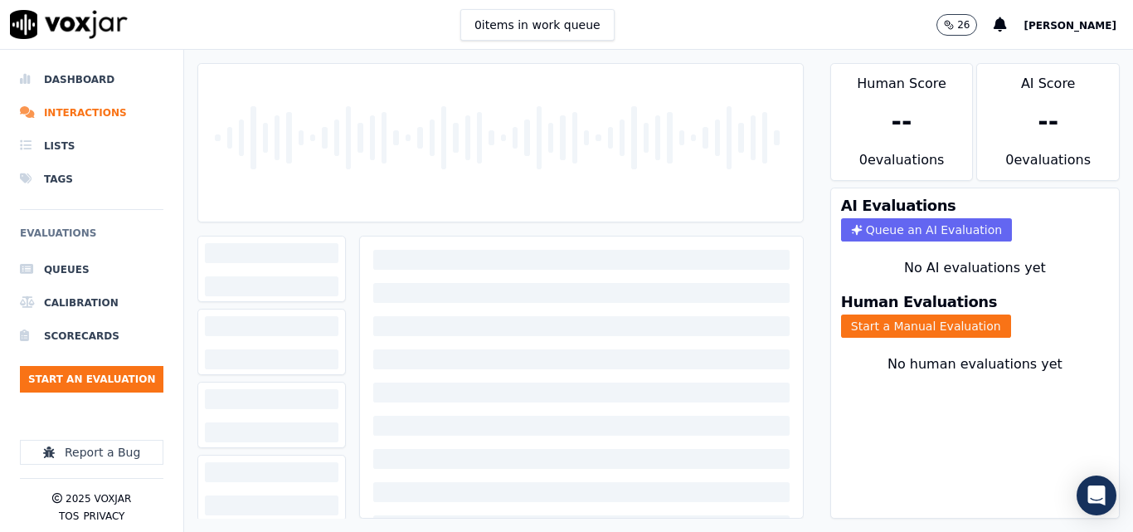
click at [673, 20] on div "0 items in work queue 26 [PERSON_NAME]" at bounding box center [566, 25] width 1133 height 50
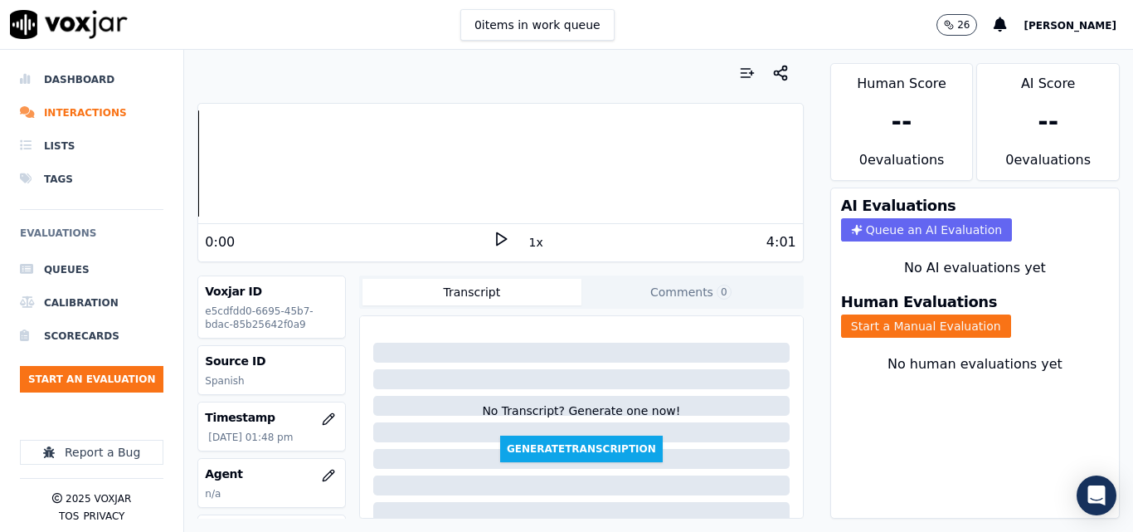
click at [493, 231] on icon at bounding box center [501, 239] width 17 height 17
click at [498, 241] on icon at bounding box center [501, 239] width 17 height 17
click at [497, 234] on polygon at bounding box center [502, 239] width 10 height 12
click at [494, 240] on icon at bounding box center [501, 239] width 17 height 17
click at [931, 312] on div "Human Evaluations Start a Manual Evaluation" at bounding box center [975, 315] width 288 height 63
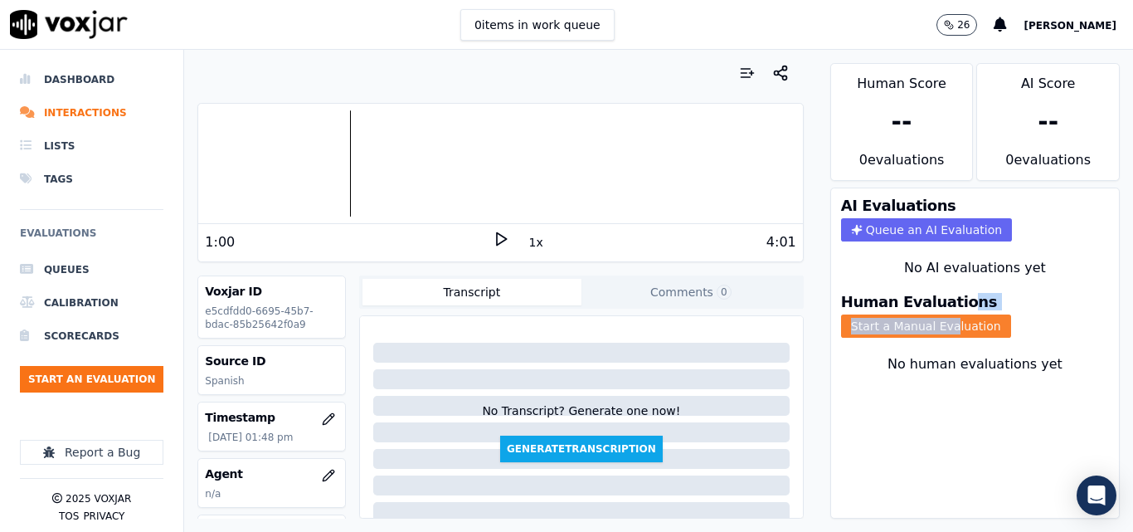
click at [916, 329] on button "Start a Manual Evaluation" at bounding box center [926, 325] width 170 height 23
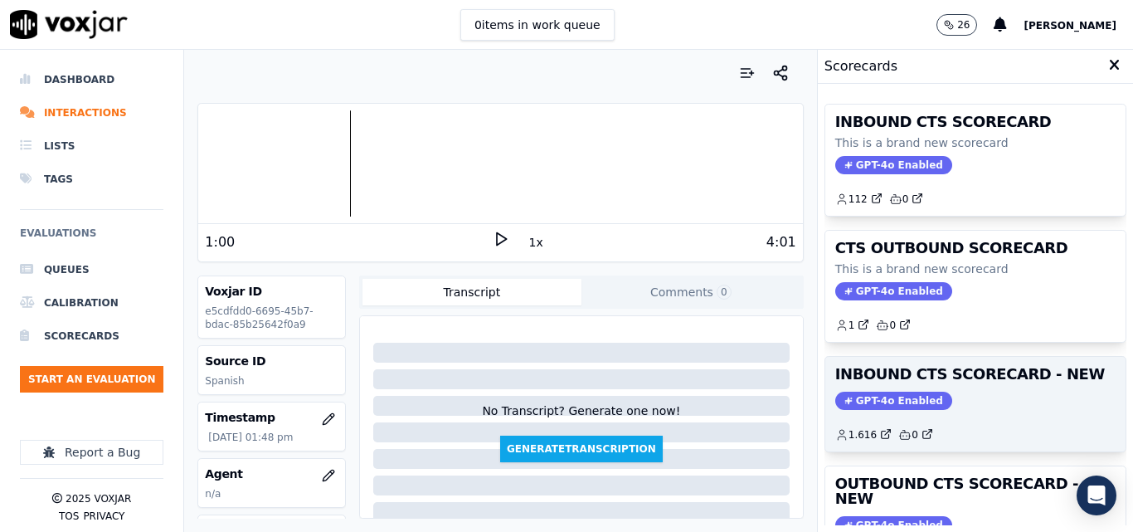
click at [1004, 381] on h3 "INBOUND CTS SCORECARD - NEW" at bounding box center [975, 374] width 280 height 15
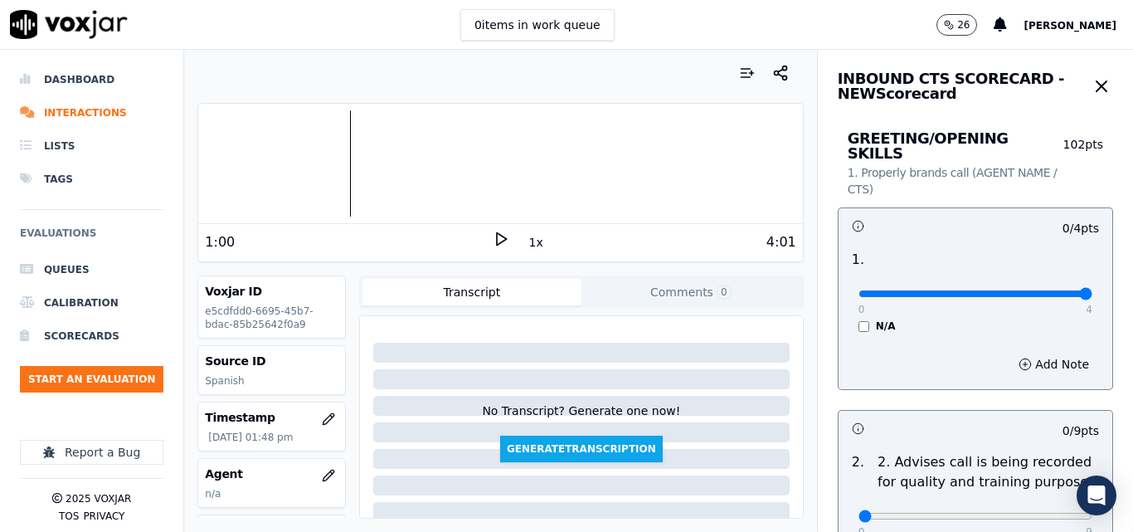
type input "4"
click at [1046, 290] on input "range" at bounding box center [975, 293] width 234 height 7
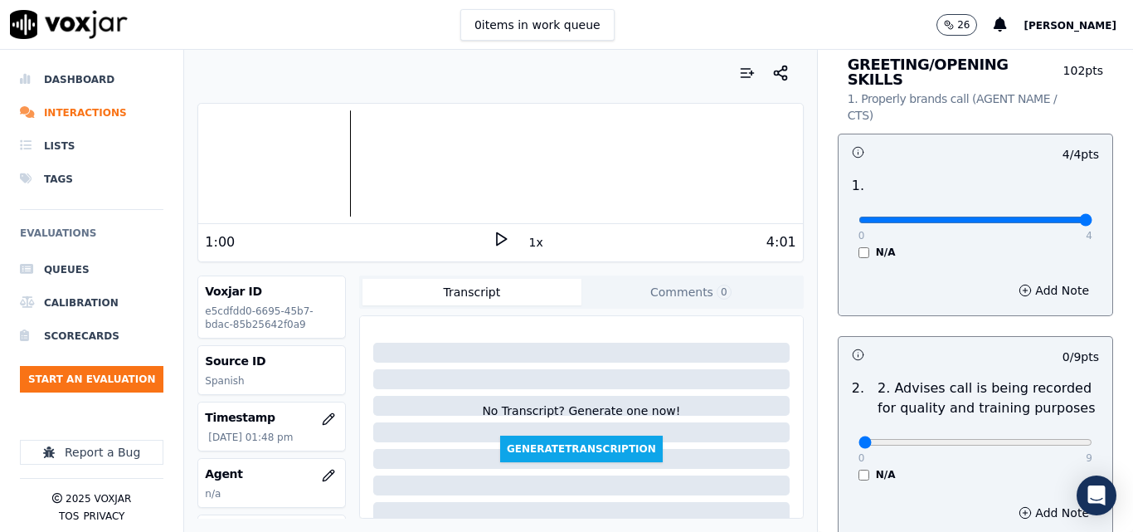
scroll to position [166, 0]
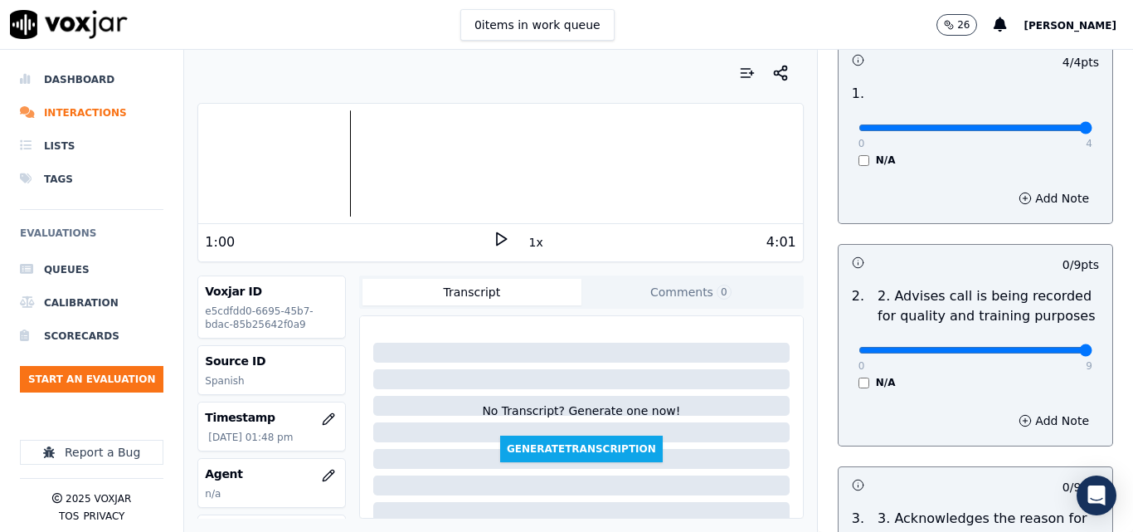
type input "9"
click at [1038, 131] on input "range" at bounding box center [975, 127] width 234 height 7
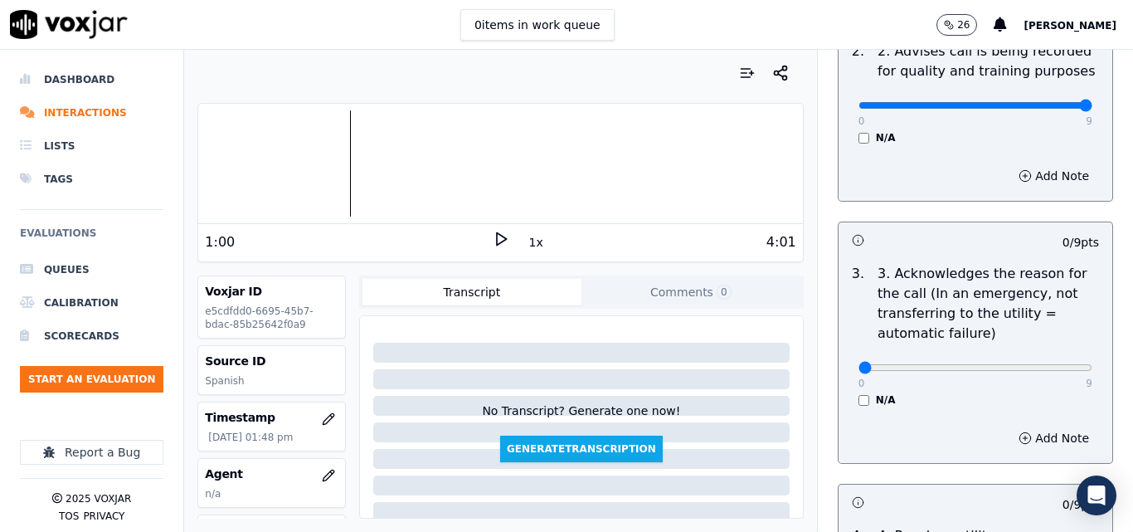
scroll to position [415, 0]
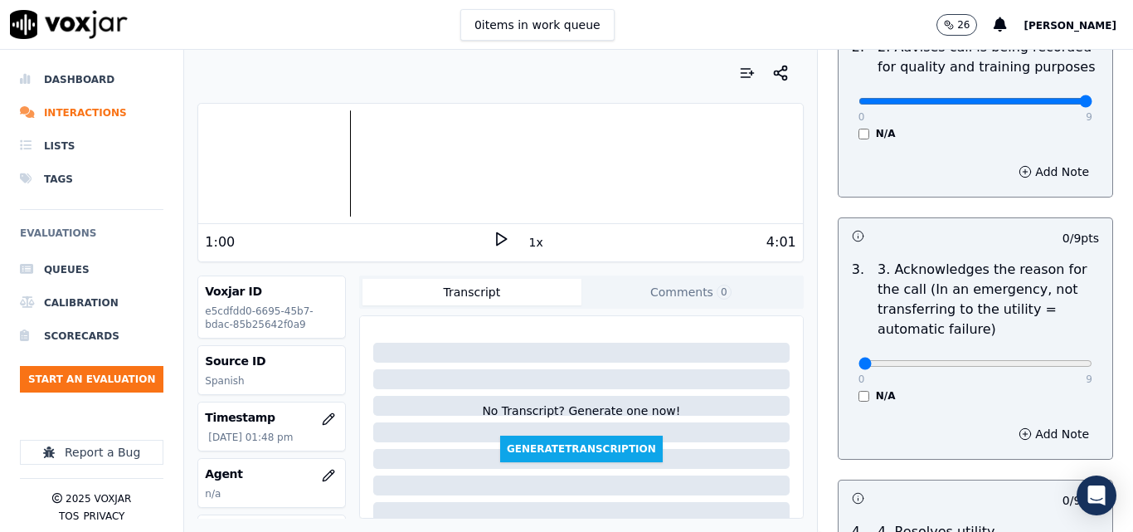
drag, startPoint x: 1064, startPoint y: 338, endPoint x: 1049, endPoint y: 341, distance: 15.1
click at [1061, 339] on div "0 9 N/A" at bounding box center [975, 370] width 260 height 63
type input "9"
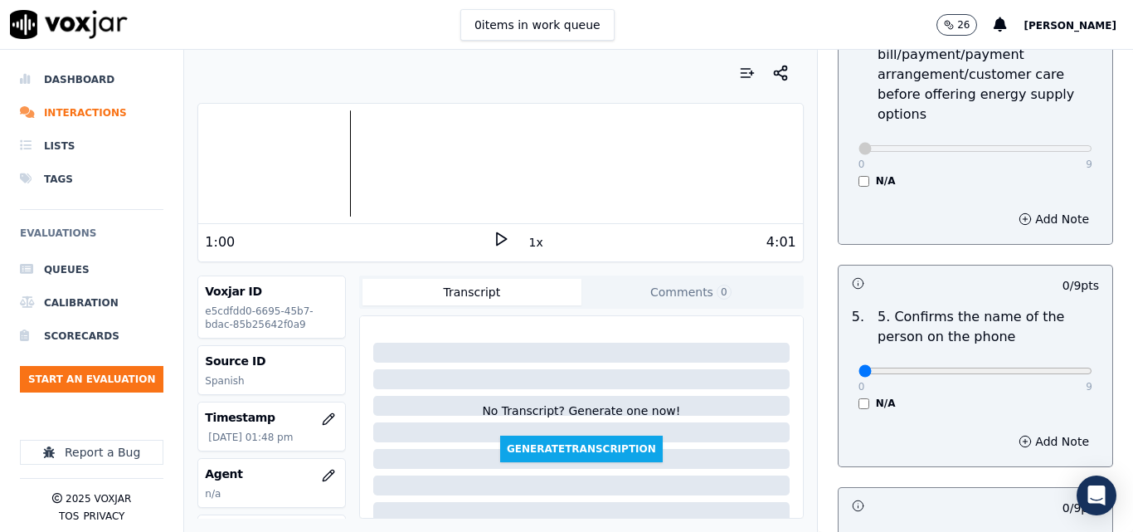
scroll to position [912, 0]
drag, startPoint x: 1048, startPoint y: 351, endPoint x: 1061, endPoint y: 342, distance: 14.9
type input "9"
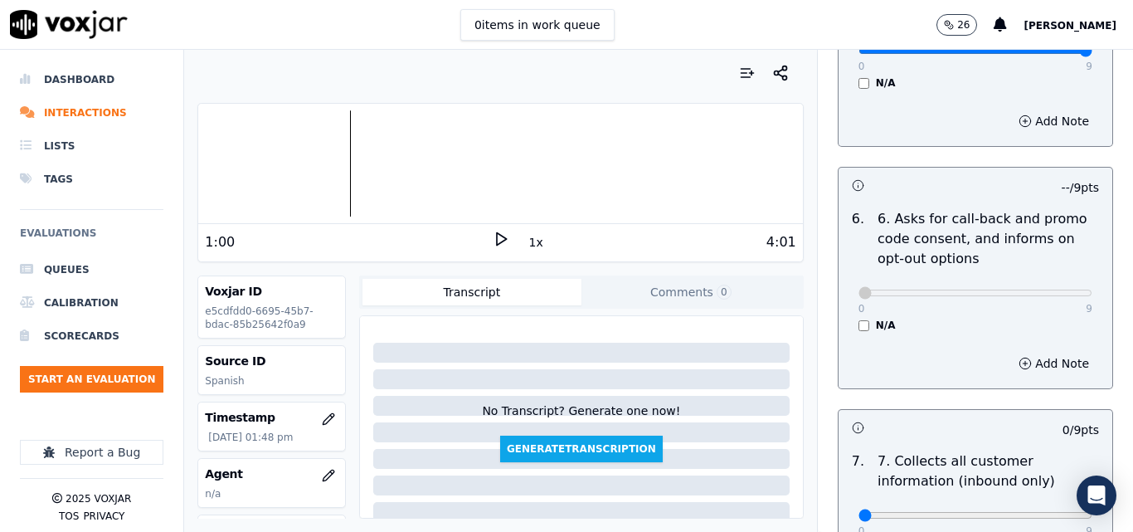
scroll to position [1327, 0]
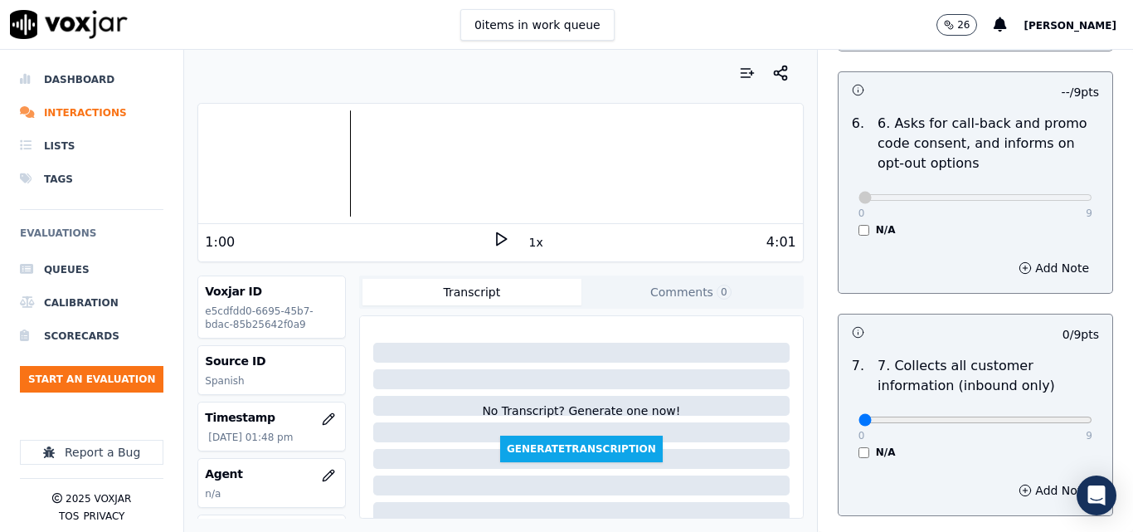
click at [1055, 404] on div "0 9 N/A" at bounding box center [975, 427] width 260 height 63
type input "9"
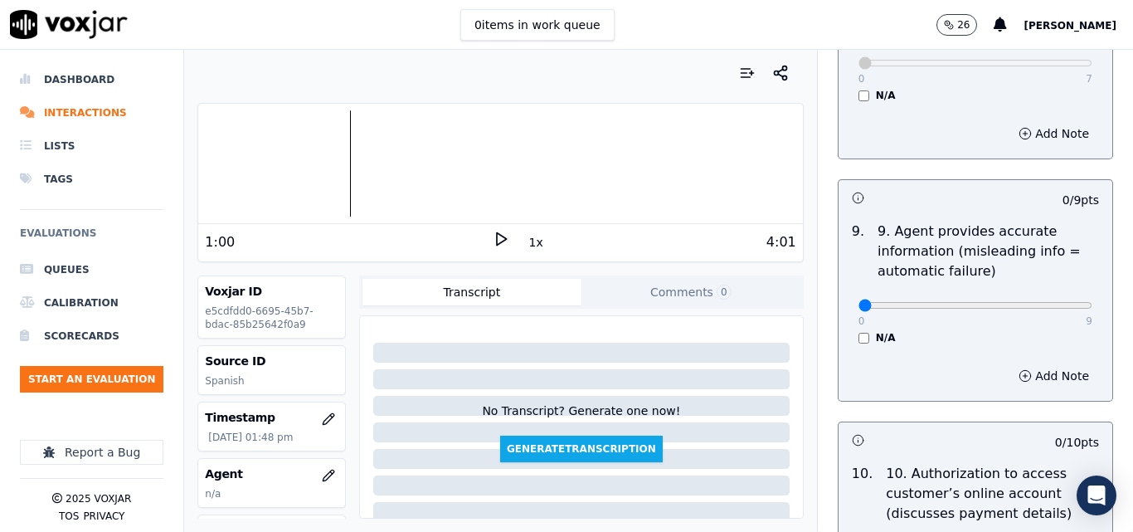
scroll to position [1907, 0]
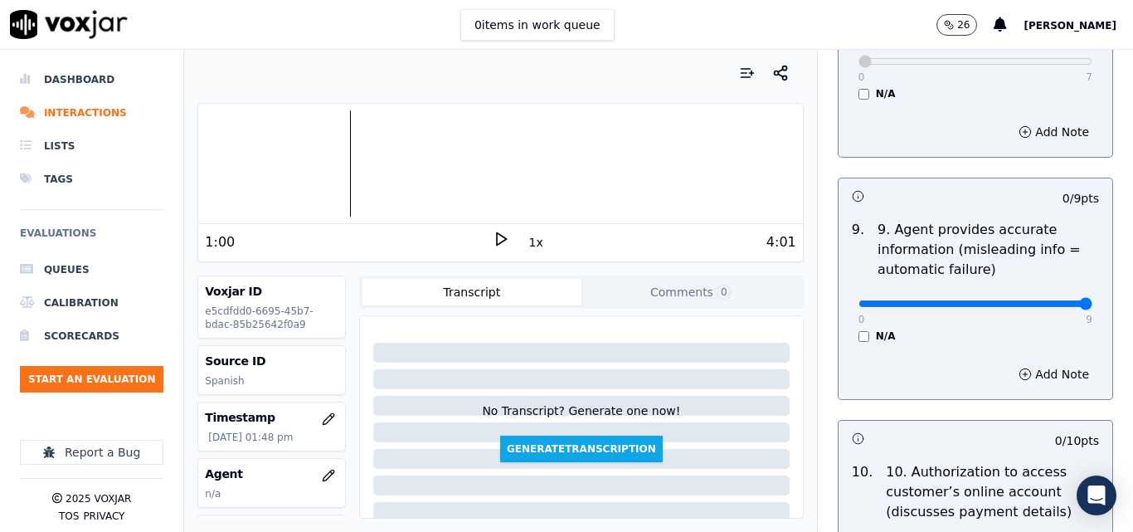
type input "9"
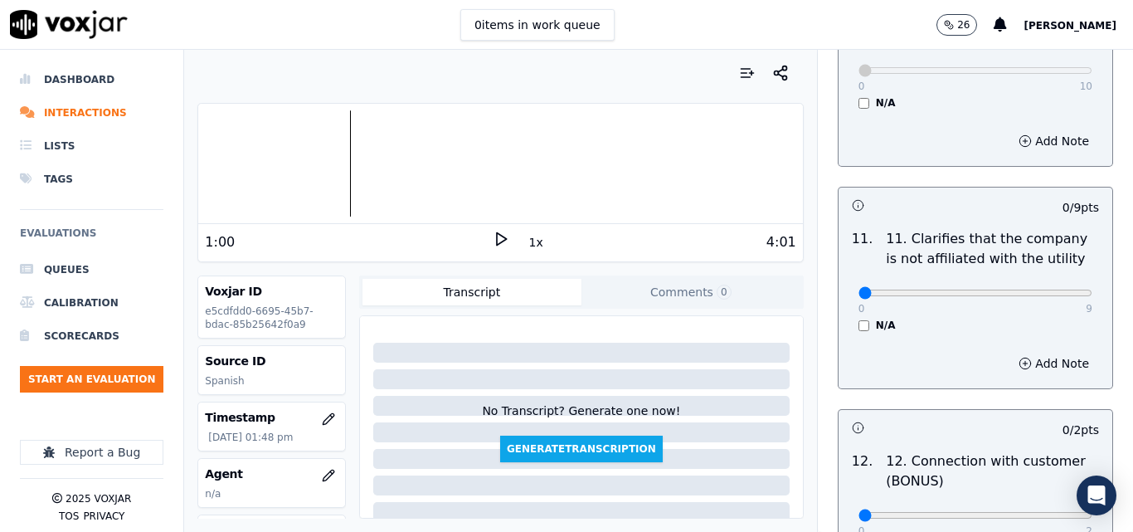
scroll to position [2405, 0]
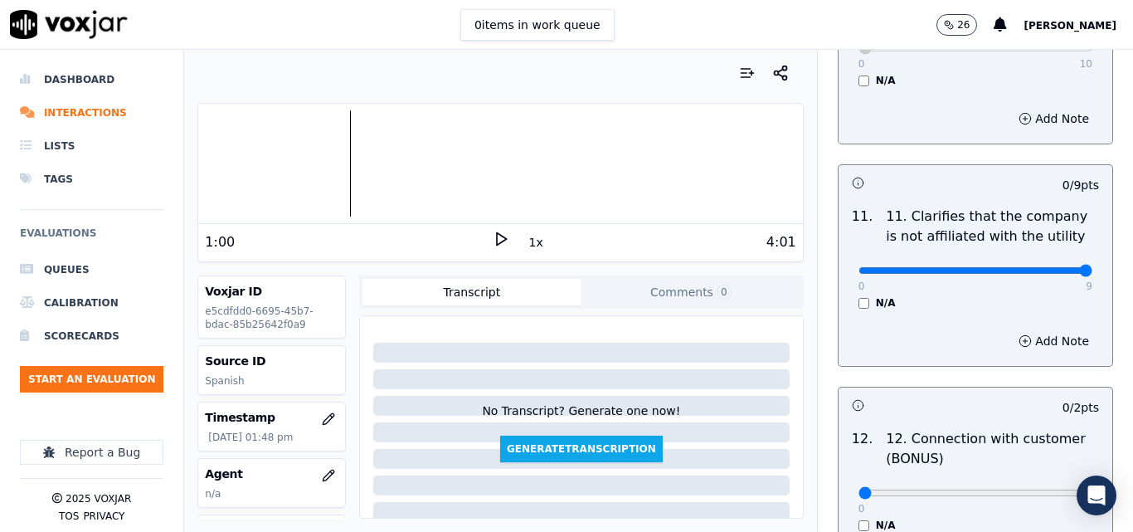
type input "9"
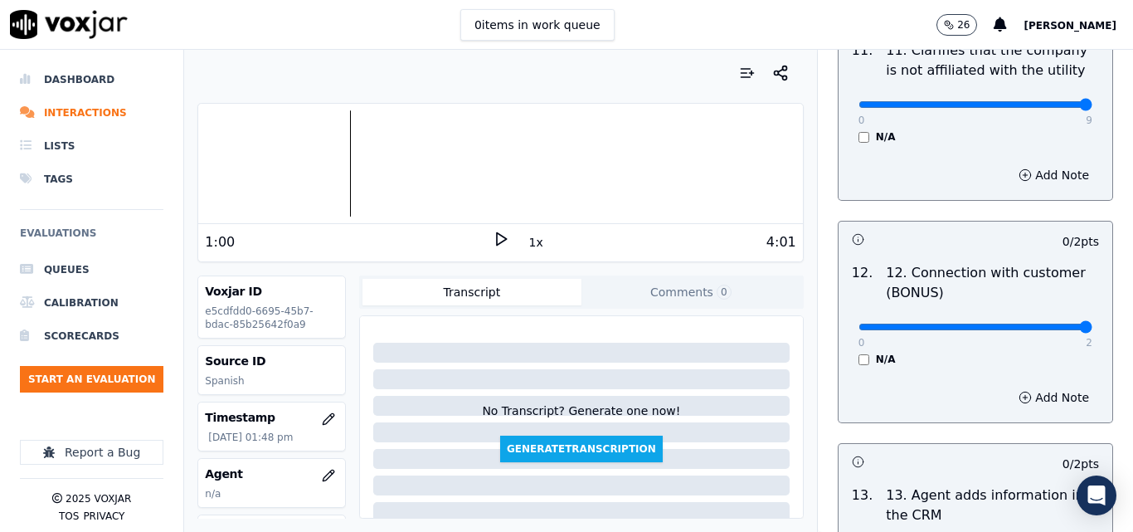
type input "2"
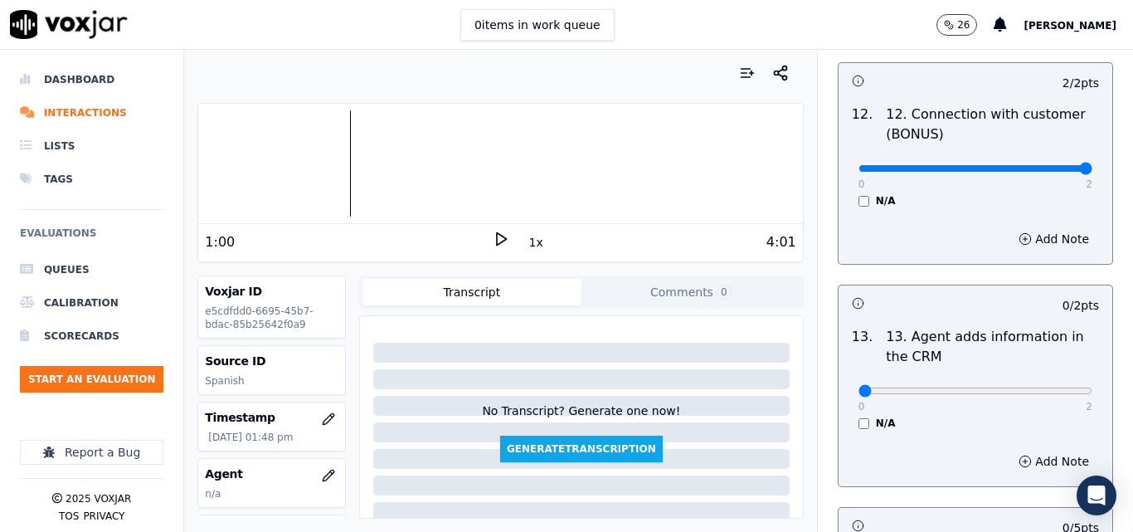
scroll to position [2737, 0]
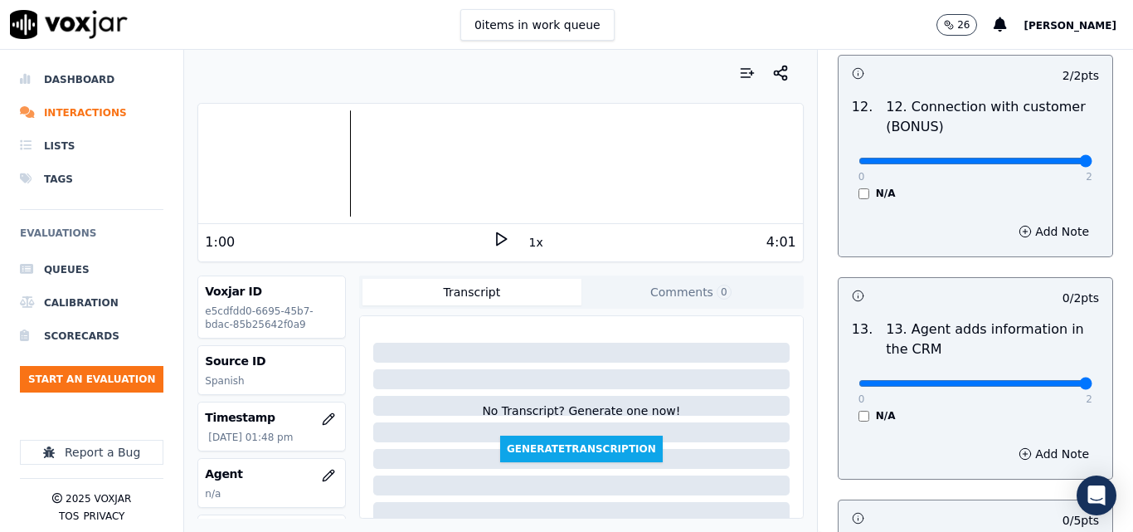
type input "2"
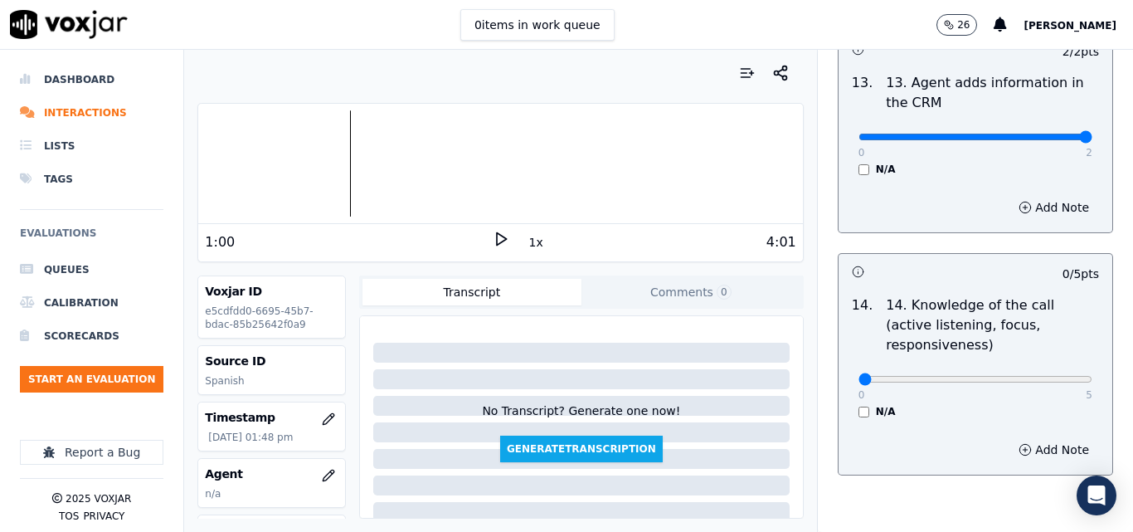
scroll to position [3028, 0]
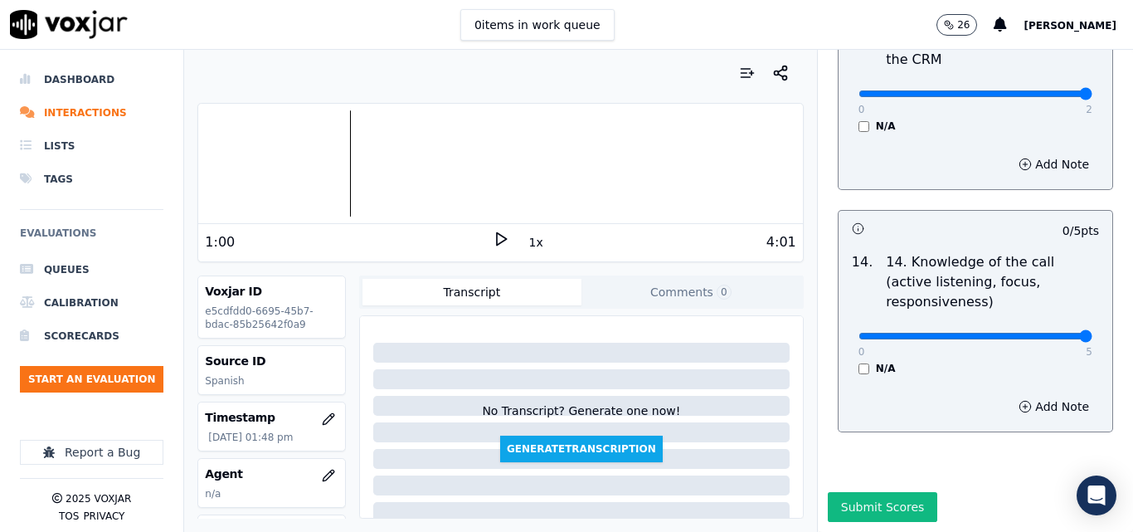
type input "5"
click at [847, 492] on button "Submit Scores" at bounding box center [883, 507] width 110 height 30
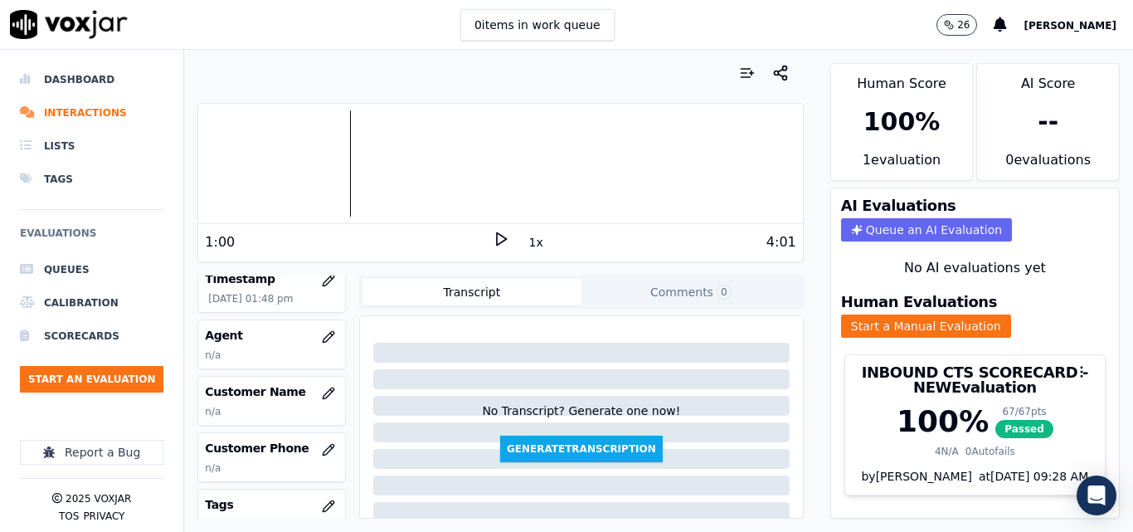
scroll to position [166, 0]
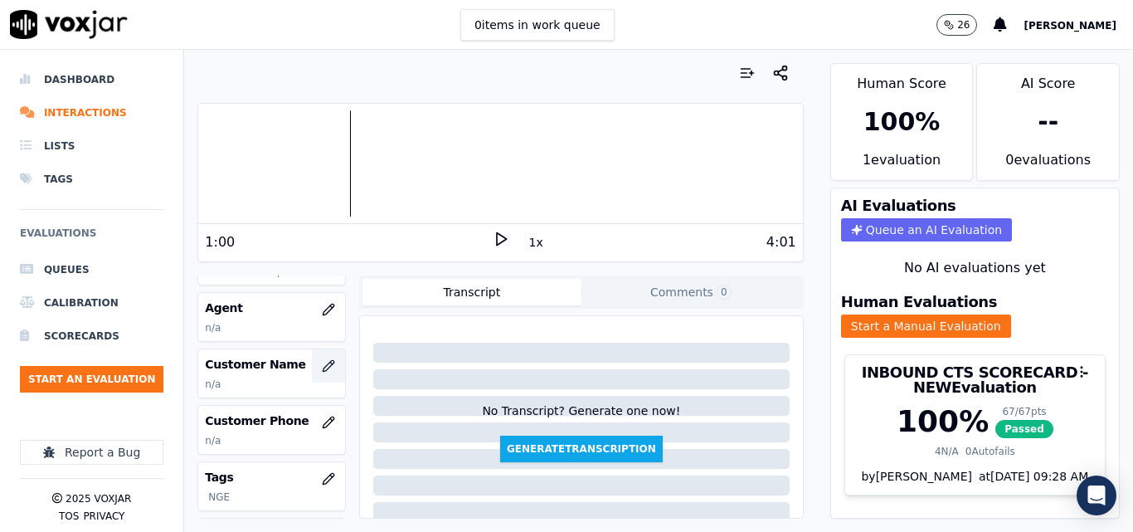
click at [322, 355] on button "button" at bounding box center [328, 365] width 33 height 33
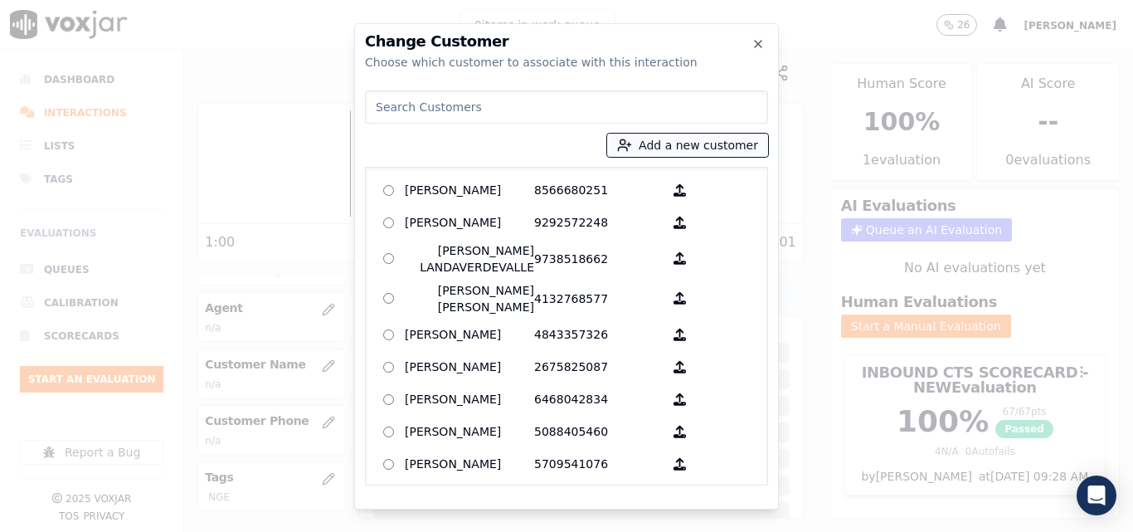
click at [646, 140] on button "Add a new customer" at bounding box center [687, 145] width 161 height 23
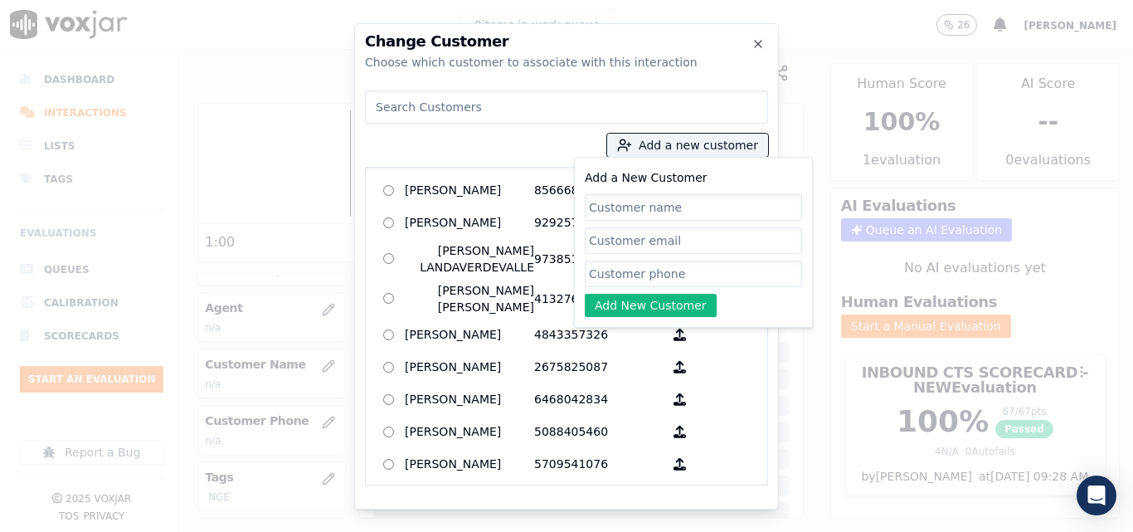
click at [636, 202] on input "Add a New Customer" at bounding box center [693, 207] width 217 height 27
type input "[PERSON_NAME]"
click at [695, 270] on input "Add a New Customer" at bounding box center [693, 273] width 217 height 27
click at [663, 275] on input "Add a New Customer" at bounding box center [693, 273] width 217 height 27
paste input "9783148846"
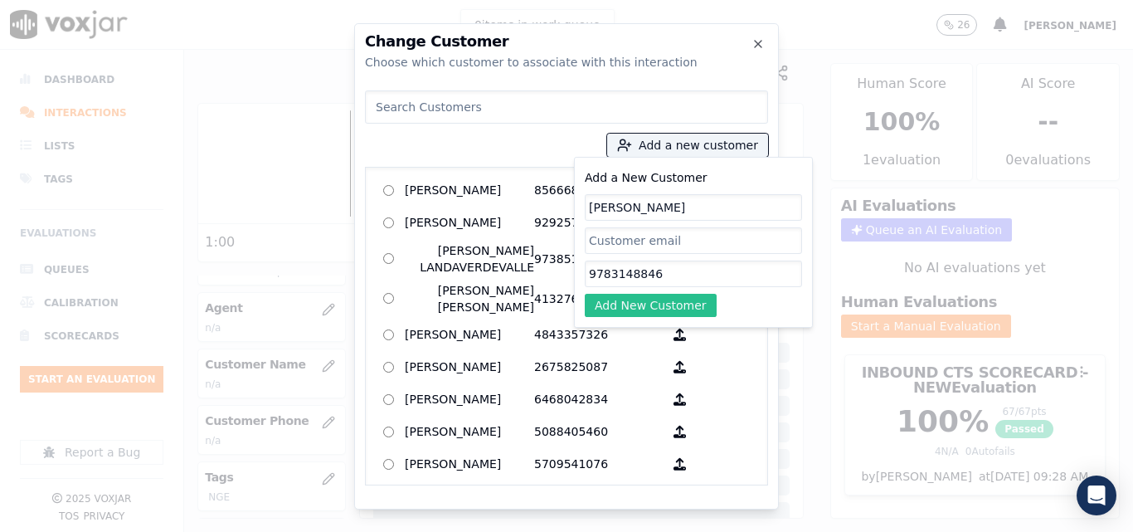
type input "9783148846"
click at [651, 295] on button "Add New Customer" at bounding box center [651, 305] width 132 height 23
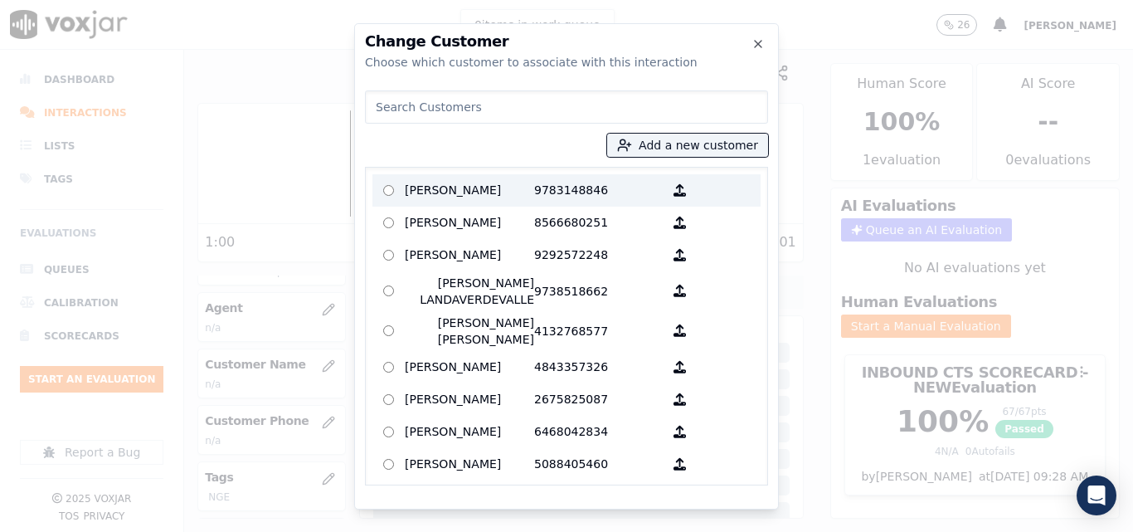
click at [497, 192] on p "[PERSON_NAME]" at bounding box center [469, 190] width 129 height 26
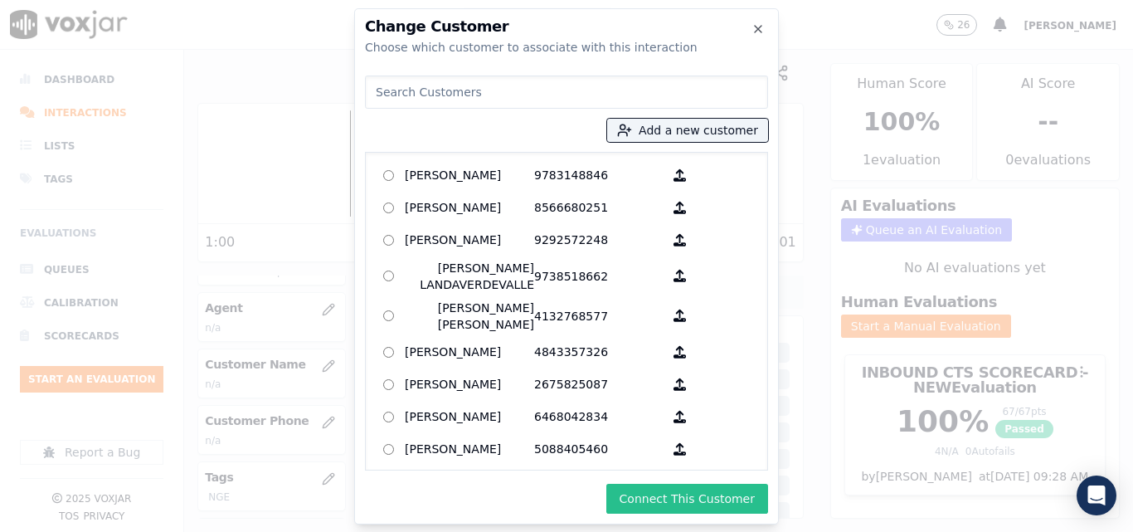
click at [702, 503] on button "Connect This Customer" at bounding box center [687, 498] width 162 height 30
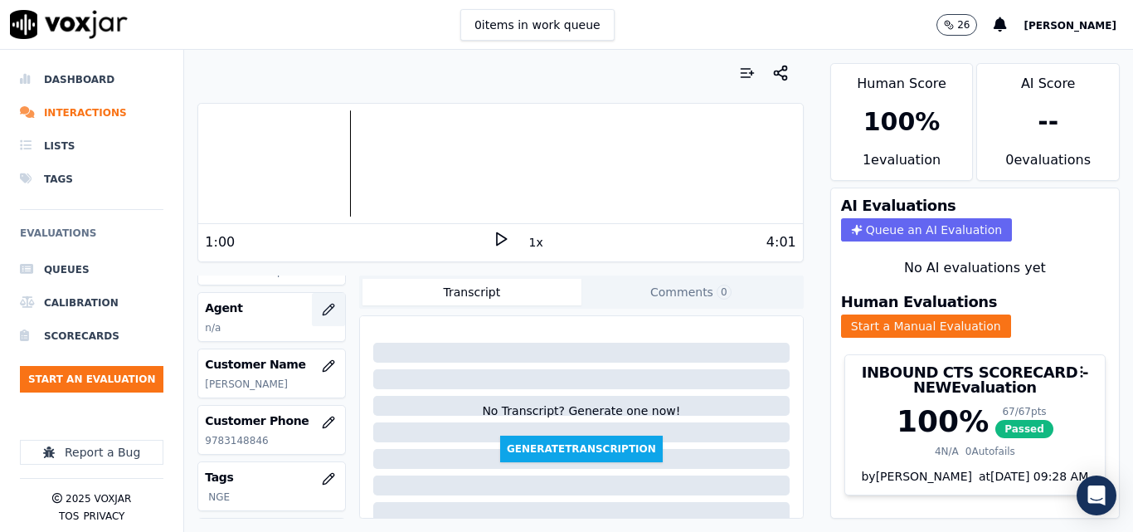
click at [323, 304] on icon "button" at bounding box center [328, 309] width 11 height 11
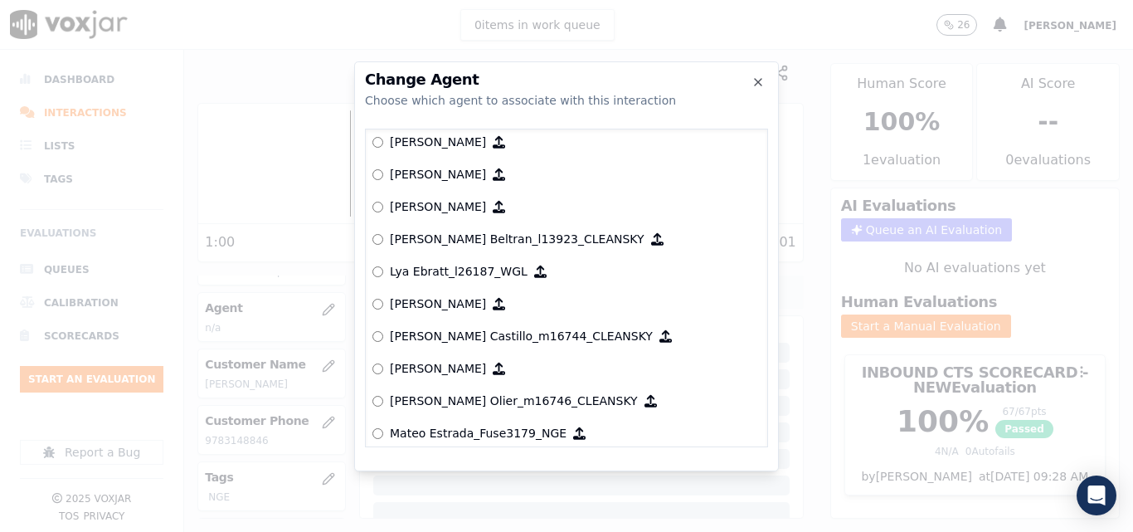
scroll to position [6072, 0]
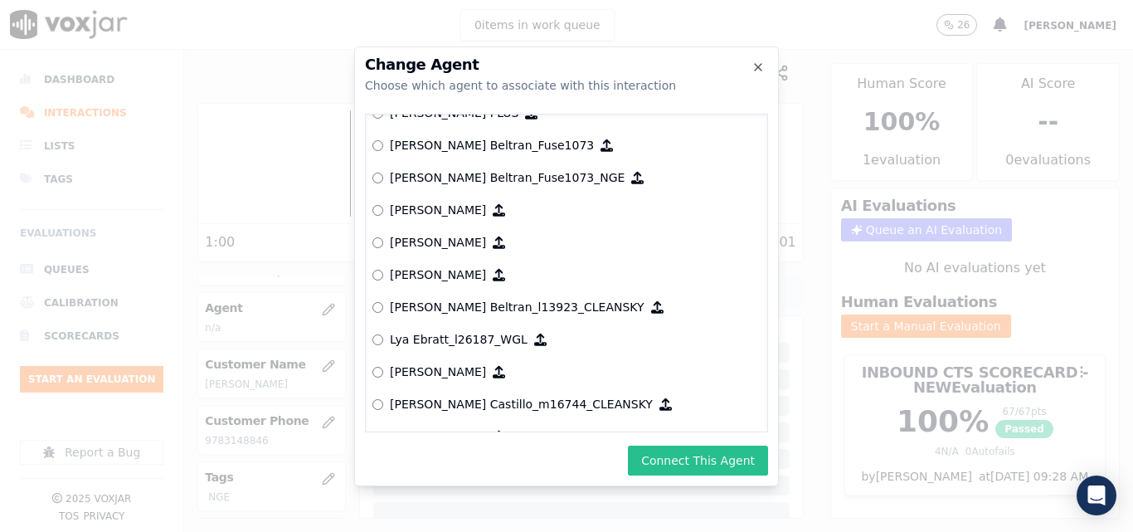
click at [675, 450] on button "Connect This Agent" at bounding box center [698, 460] width 140 height 30
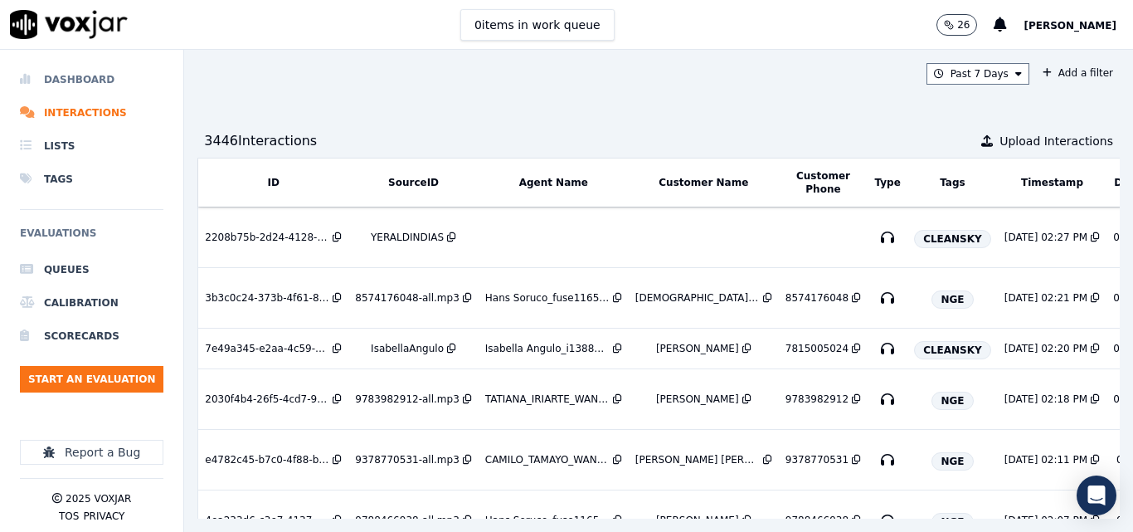
click at [66, 72] on li "Dashboard" at bounding box center [91, 79] width 143 height 33
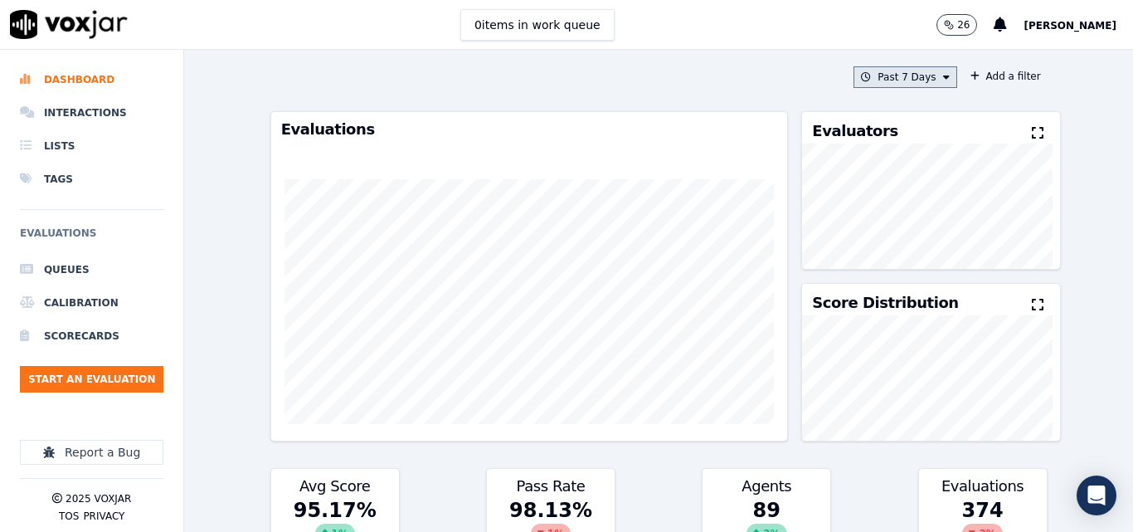
click at [920, 73] on button "Past 7 Days" at bounding box center [904, 77] width 103 height 22
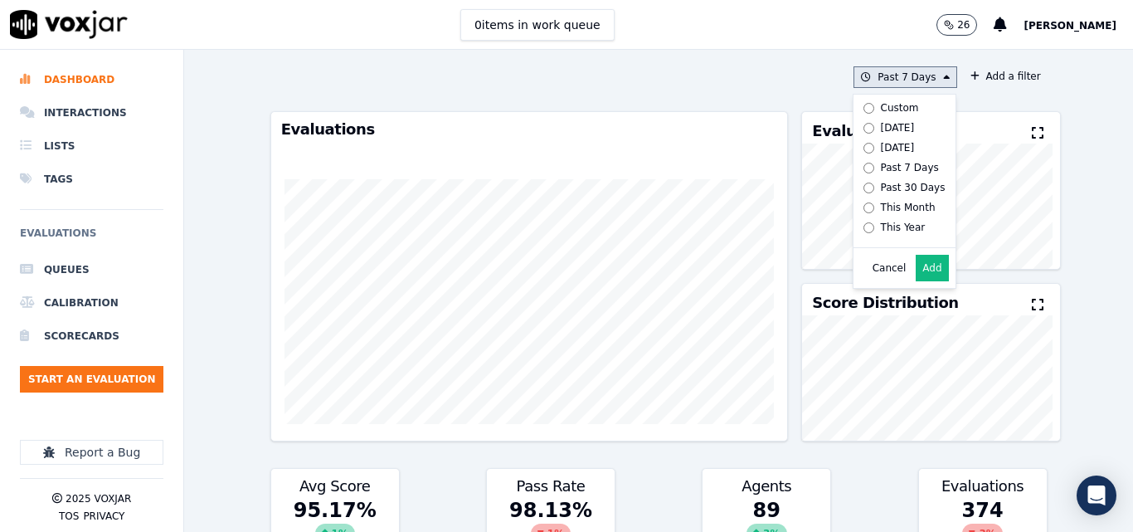
click at [857, 131] on label "[DATE]" at bounding box center [901, 128] width 89 height 20
drag, startPoint x: 923, startPoint y: 260, endPoint x: 913, endPoint y: 270, distance: 14.1
click at [924, 259] on div "Custom [DATE] [DATE] Past 7 Days Past 30 Days This Month This Year Cancel Add" at bounding box center [904, 191] width 104 height 195
click at [916, 279] on button "Add" at bounding box center [932, 268] width 32 height 27
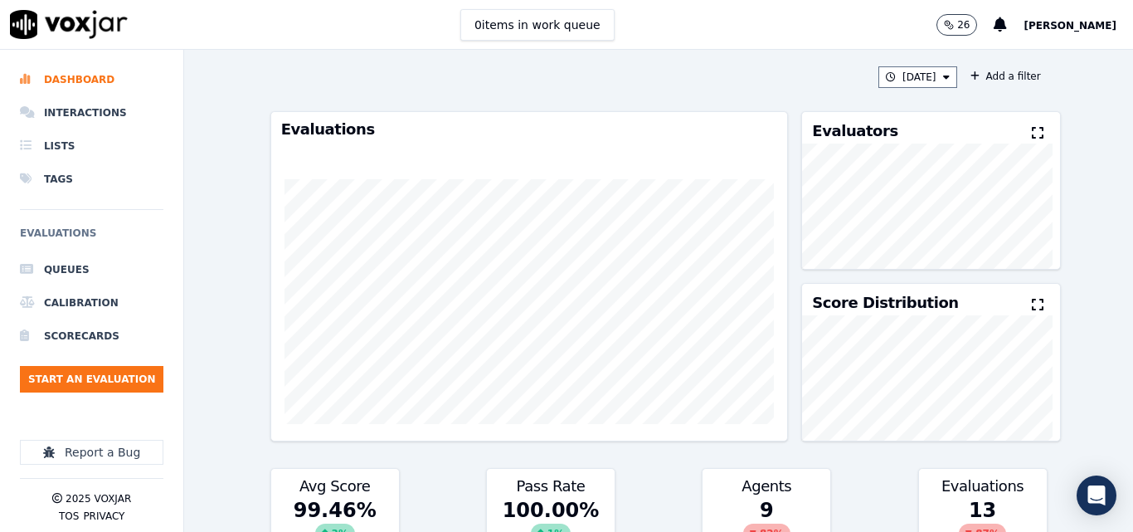
click at [1032, 131] on button at bounding box center [1041, 134] width 18 height 20
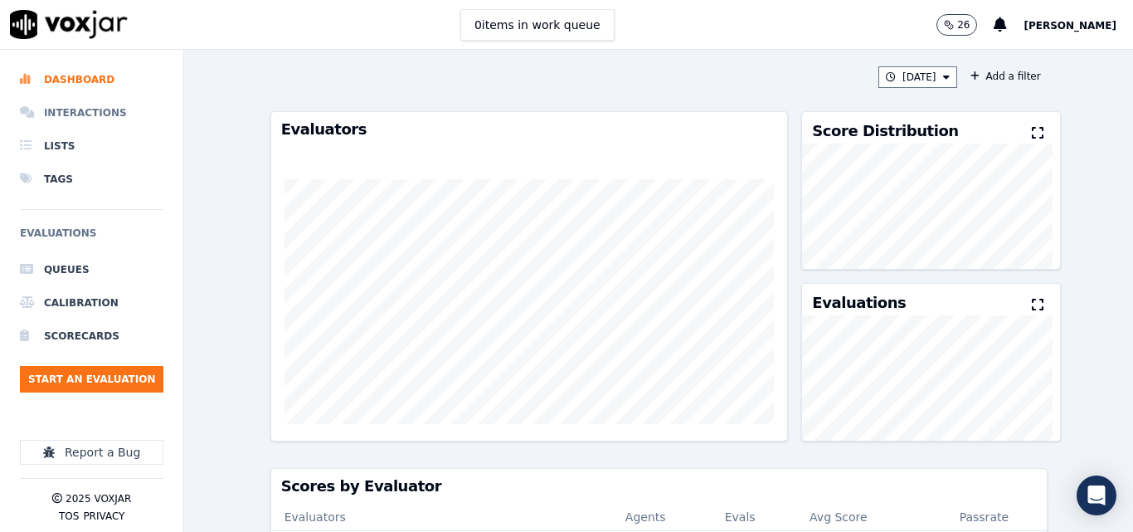
click at [89, 111] on li "Interactions" at bounding box center [91, 112] width 143 height 33
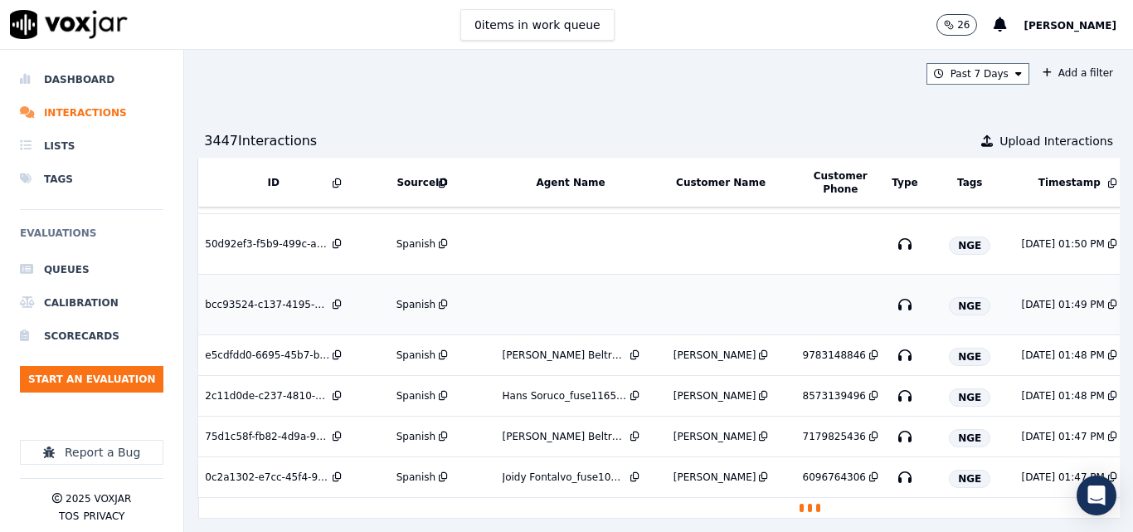
scroll to position [658, 0]
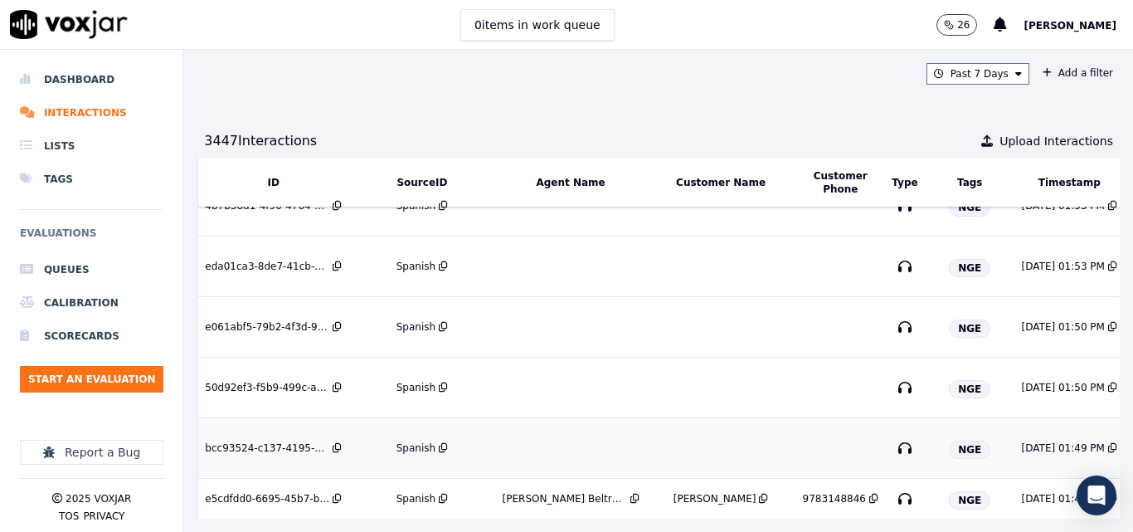
click at [415, 478] on td "Spanish" at bounding box center [421, 498] width 147 height 41
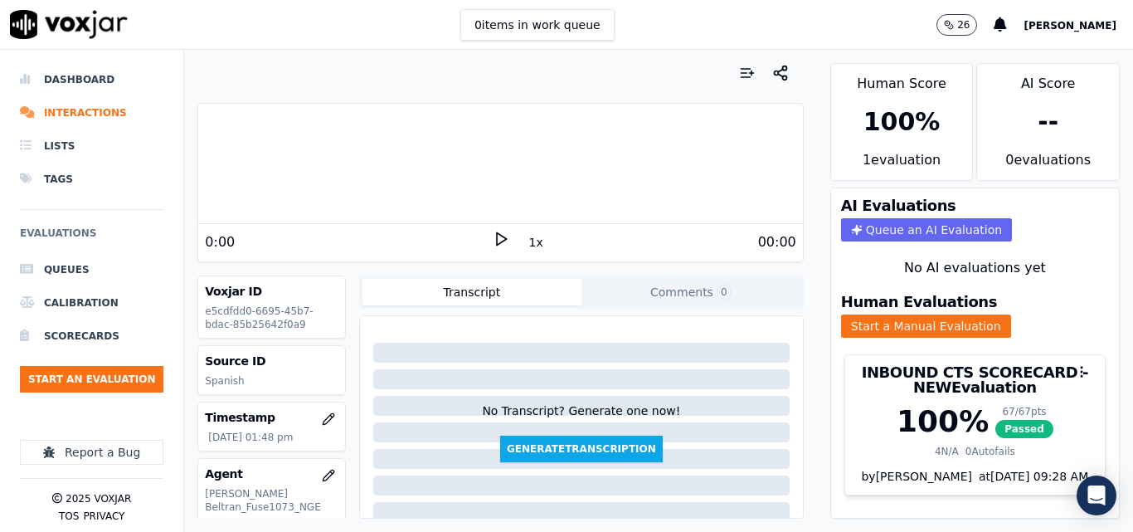
click at [654, 22] on div "0 items in work queue 26 [PERSON_NAME]" at bounding box center [566, 25] width 1133 height 50
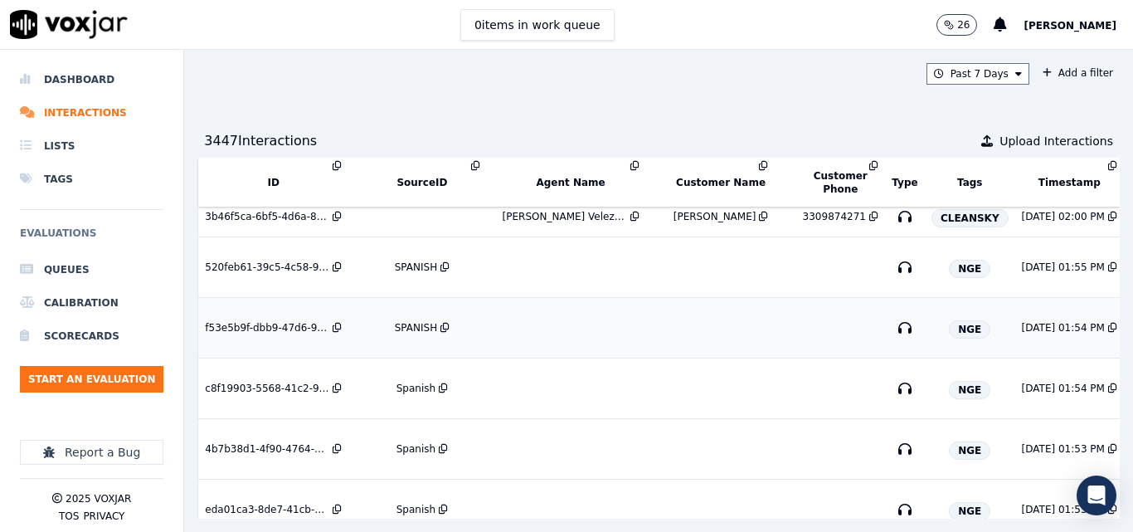
scroll to position [746, 0]
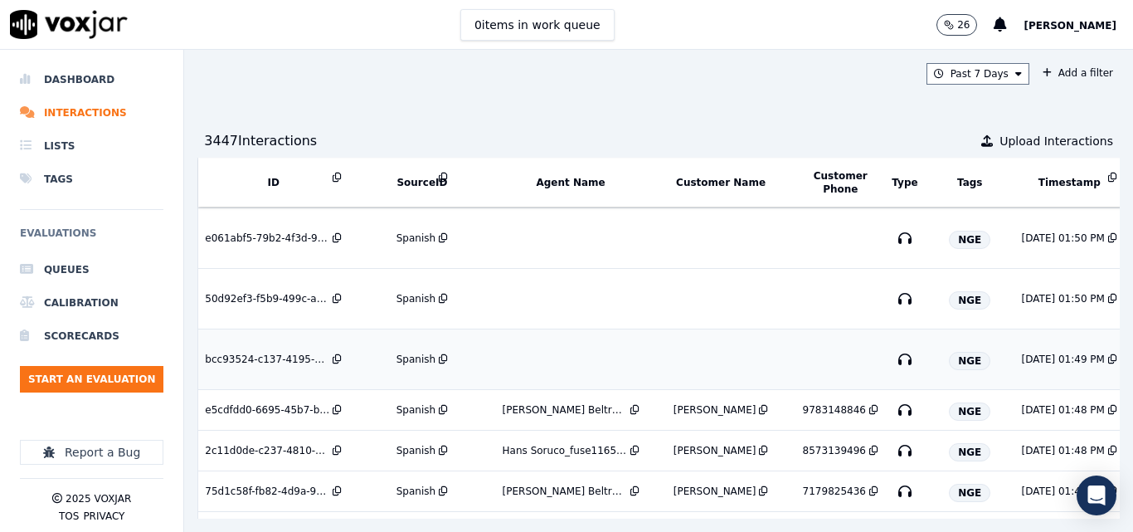
click at [410, 357] on div "Spanish" at bounding box center [415, 358] width 39 height 13
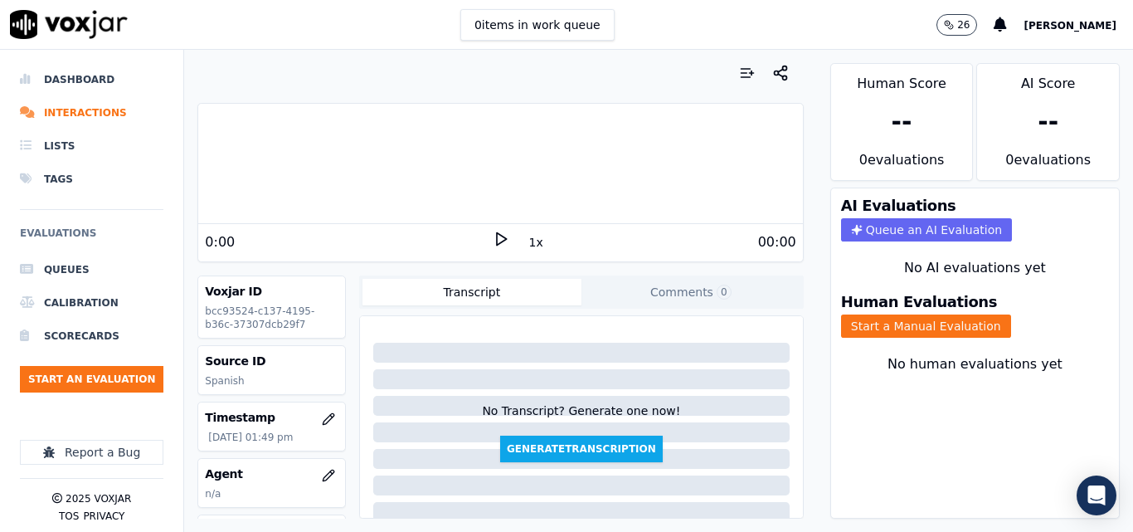
click at [673, 17] on div "0 items in work queue 26 Sheila De Castro" at bounding box center [566, 25] width 1133 height 50
click at [479, 235] on div "0:00" at bounding box center [348, 242] width 287 height 20
click at [493, 230] on div "0:00 1x 3:50" at bounding box center [500, 242] width 604 height 36
click at [497, 232] on icon at bounding box center [501, 239] width 17 height 17
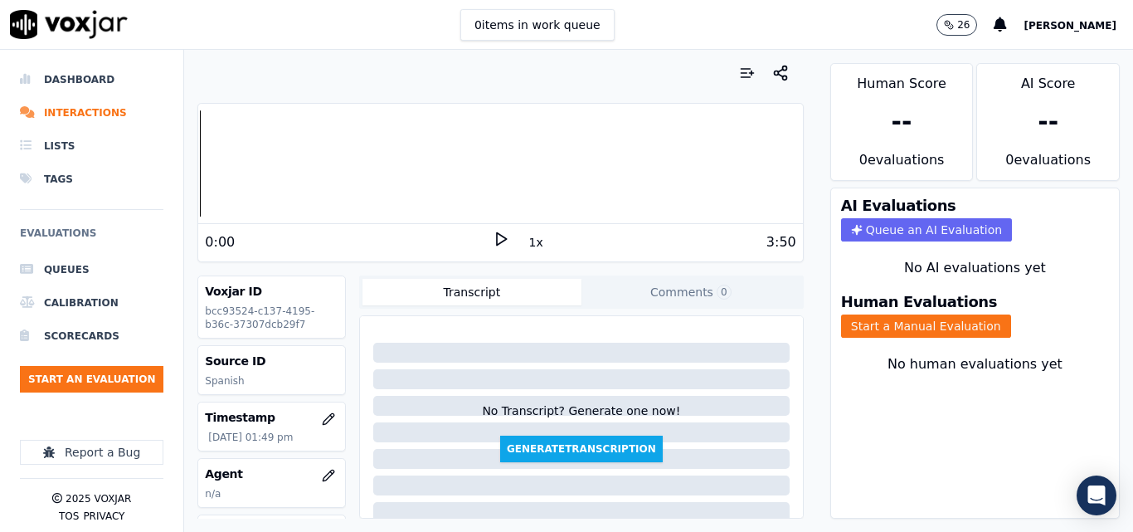
click at [500, 233] on div "0:00 1x 3:50" at bounding box center [500, 242] width 604 height 36
click at [493, 238] on icon at bounding box center [501, 239] width 17 height 17
click at [582, 245] on div "3:50" at bounding box center [652, 242] width 287 height 20
click at [494, 237] on icon at bounding box center [501, 239] width 17 height 17
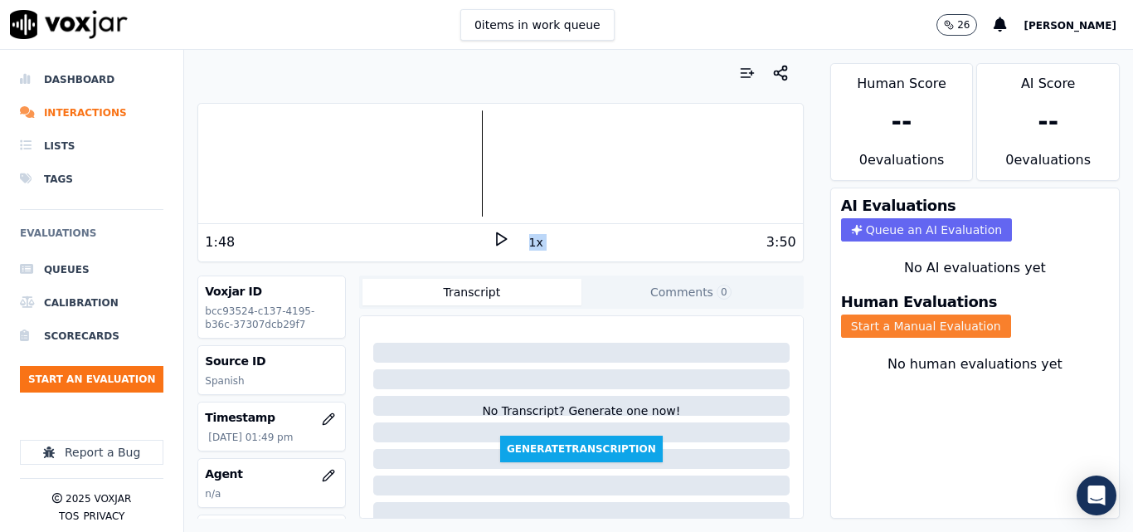
drag, startPoint x: 929, startPoint y: 326, endPoint x: 939, endPoint y: 330, distance: 10.8
click at [930, 327] on button "Start a Manual Evaluation" at bounding box center [926, 325] width 170 height 23
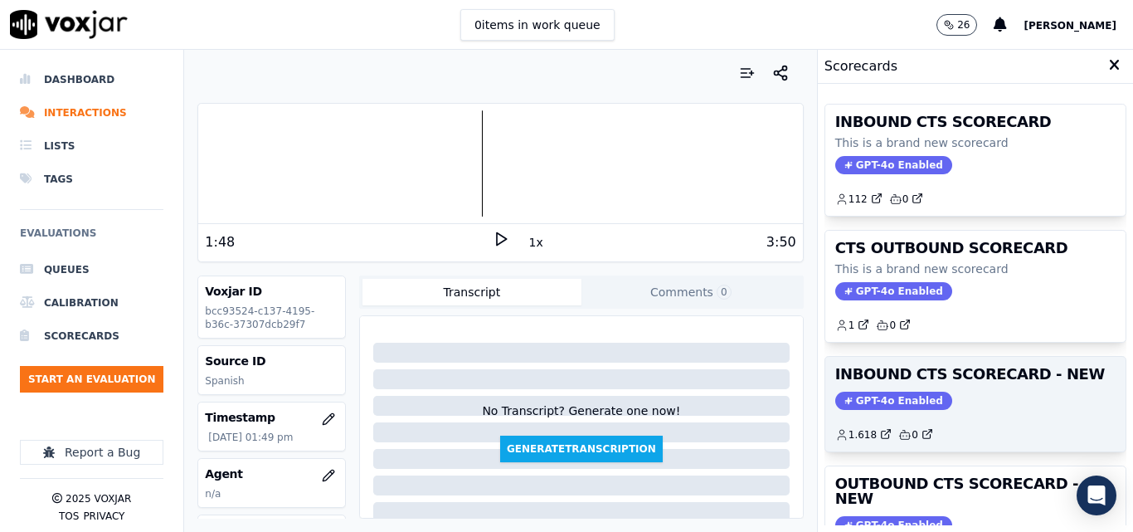
click at [986, 376] on h3 "INBOUND CTS SCORECARD - NEW" at bounding box center [975, 374] width 280 height 15
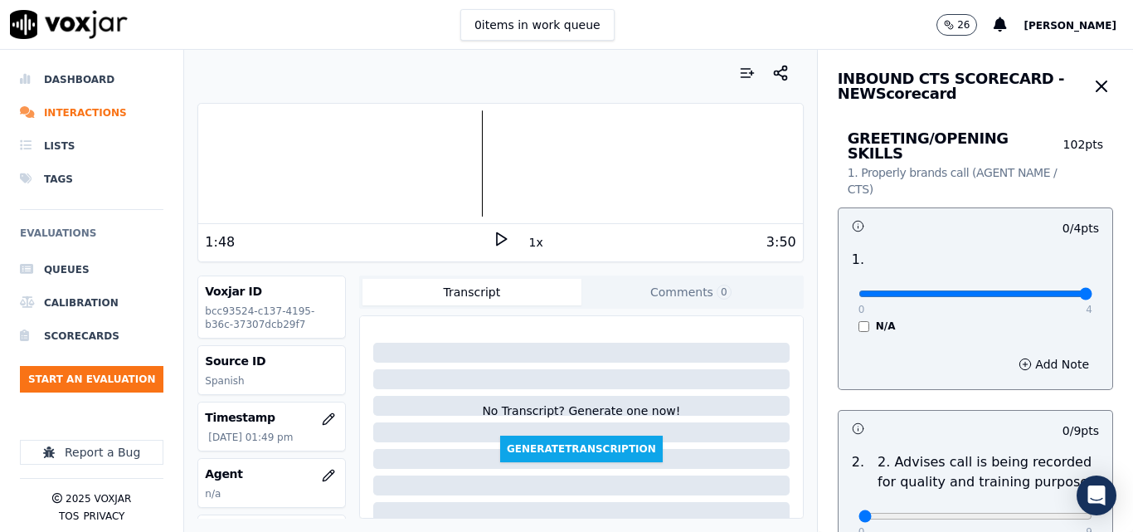
drag, startPoint x: 1053, startPoint y: 275, endPoint x: 1044, endPoint y: 281, distance: 10.8
type input "4"
click at [1052, 290] on input "range" at bounding box center [975, 293] width 234 height 7
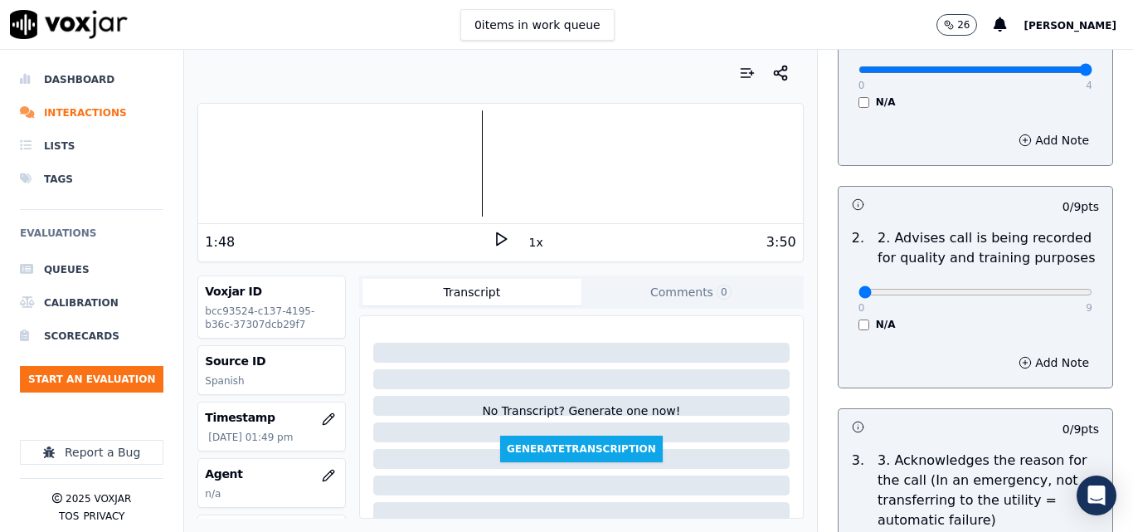
scroll to position [249, 0]
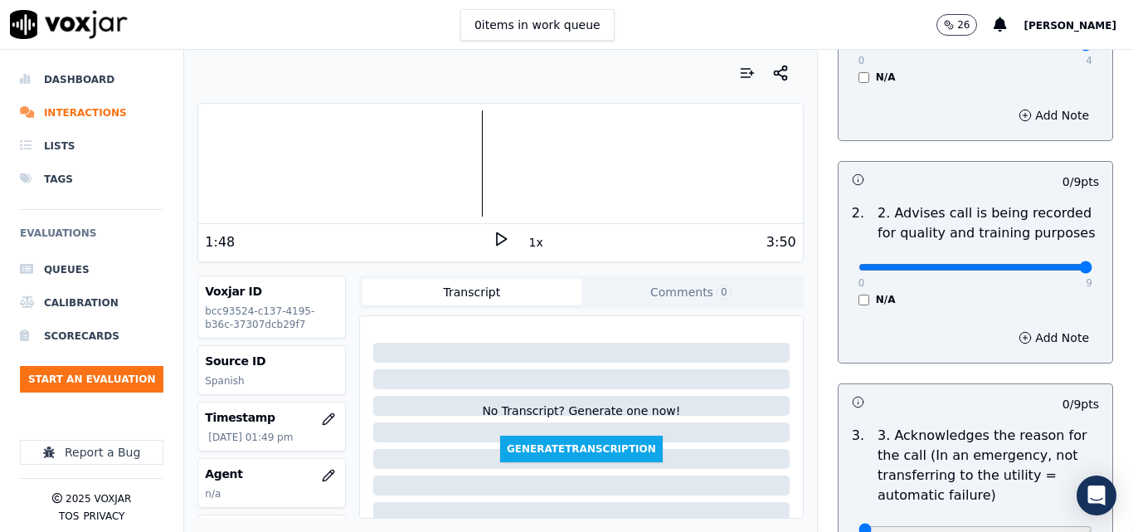
type input "9"
click at [1047, 48] on input "range" at bounding box center [975, 44] width 234 height 7
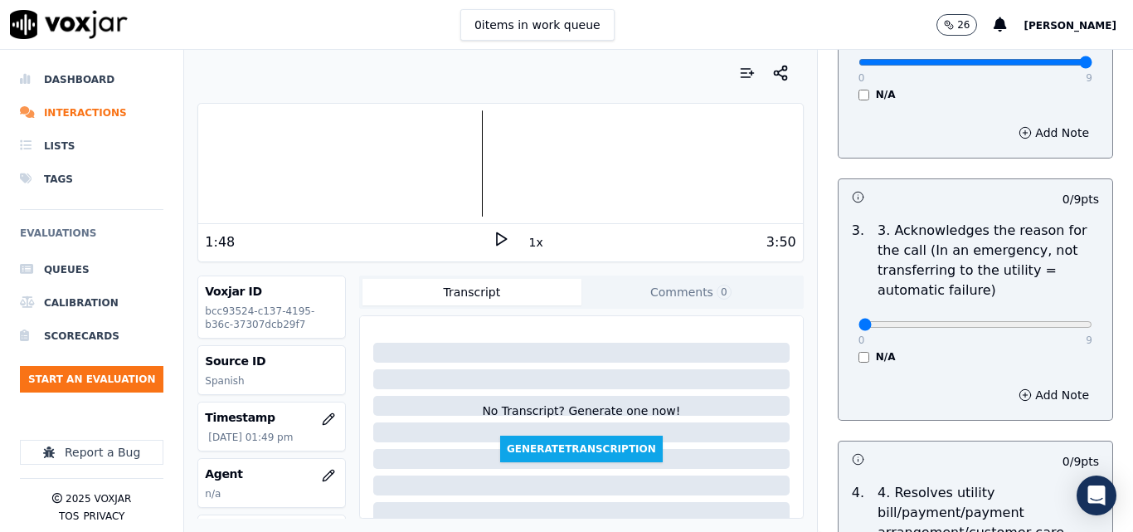
scroll to position [498, 0]
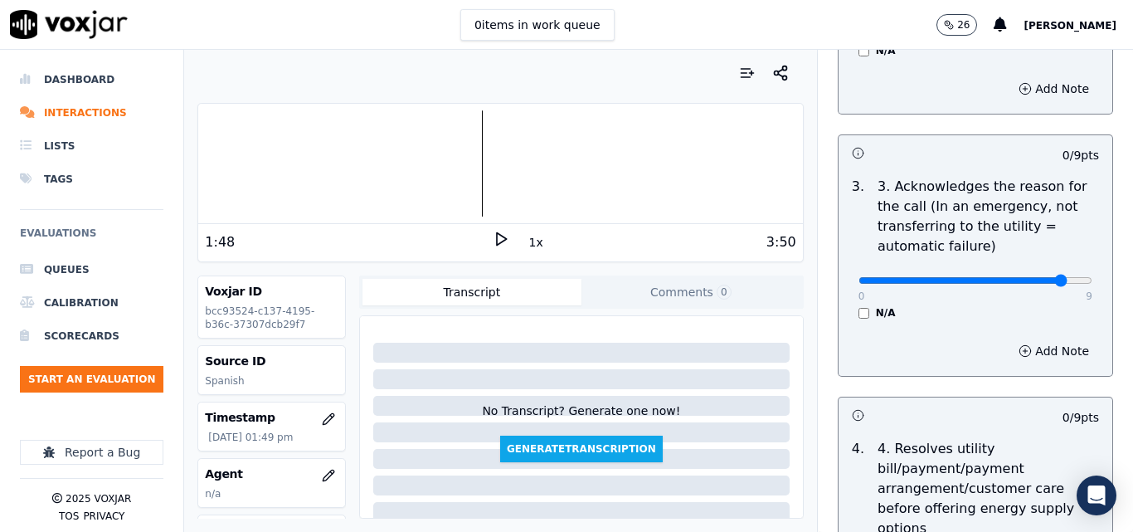
type input "9"
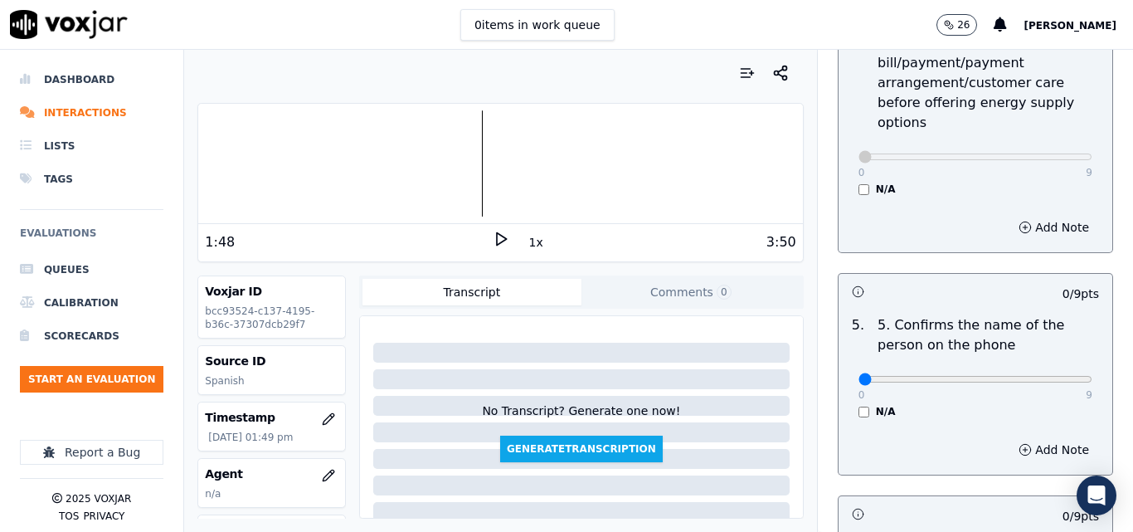
scroll to position [912, 0]
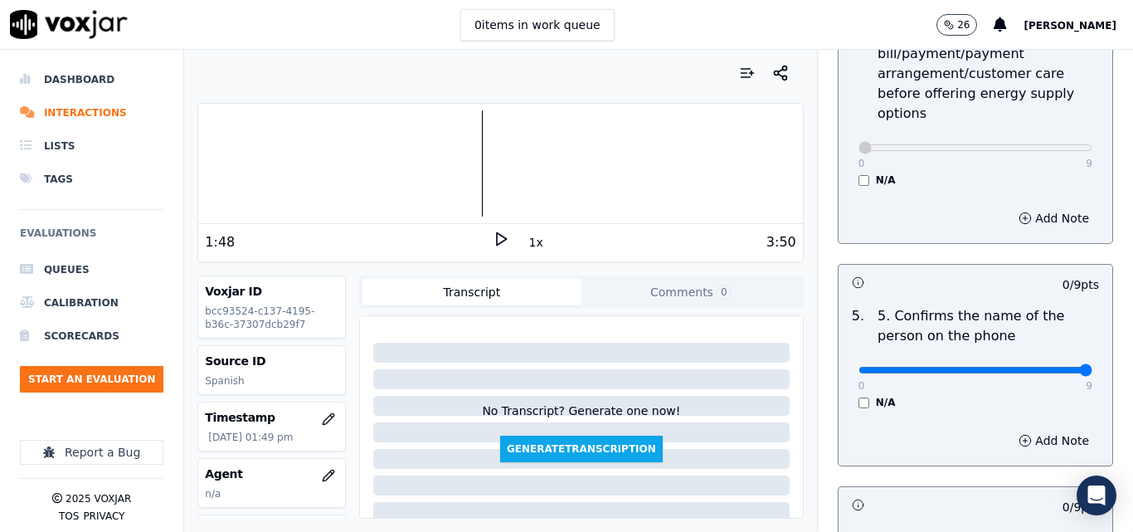
type input "9"
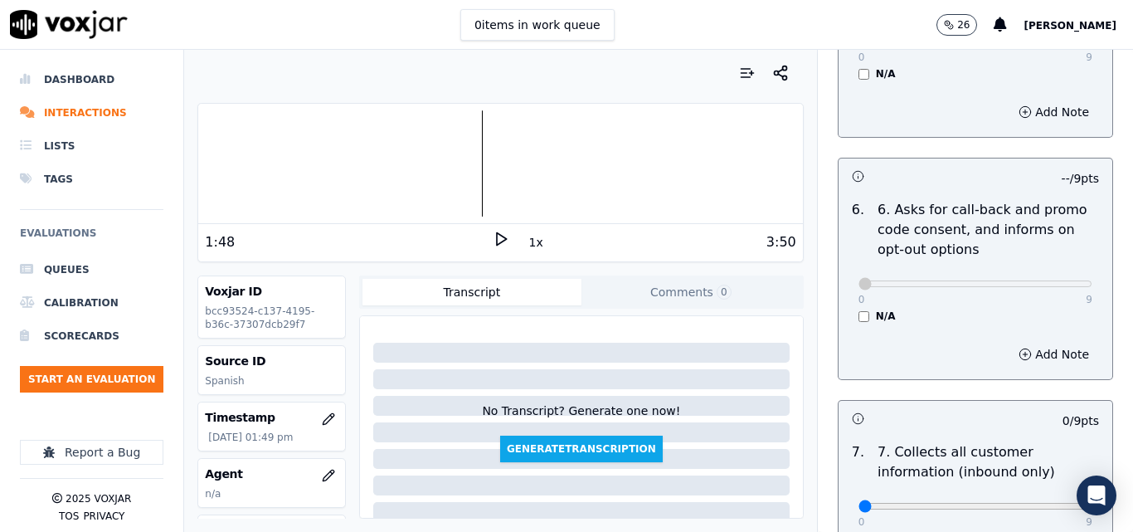
scroll to position [1410, 0]
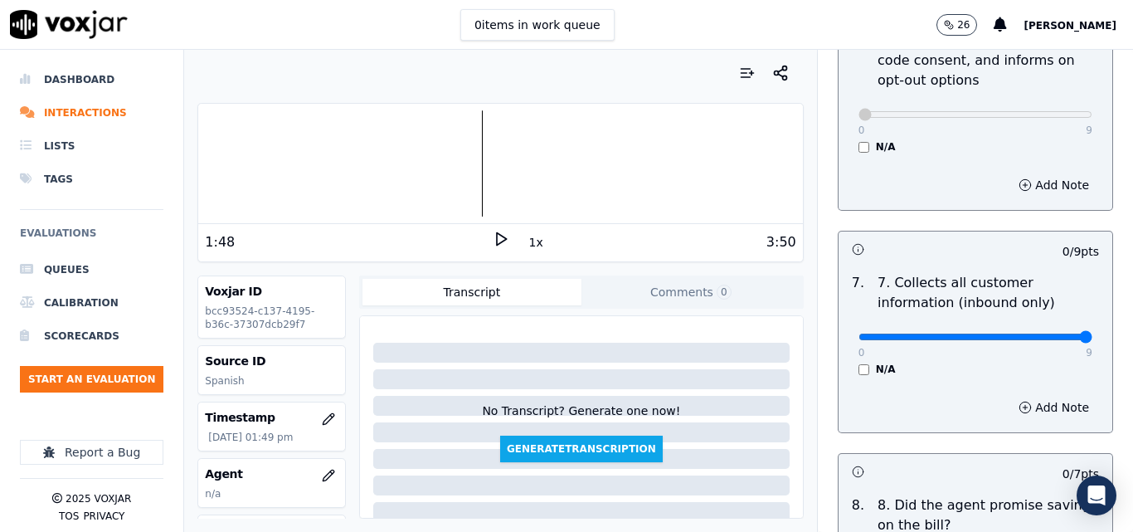
type input "9"
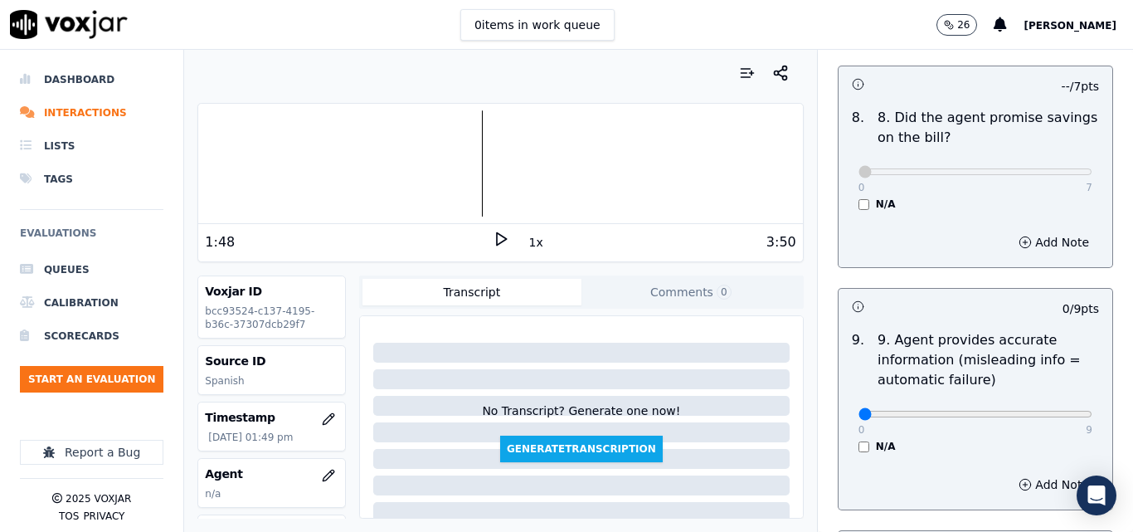
scroll to position [1824, 0]
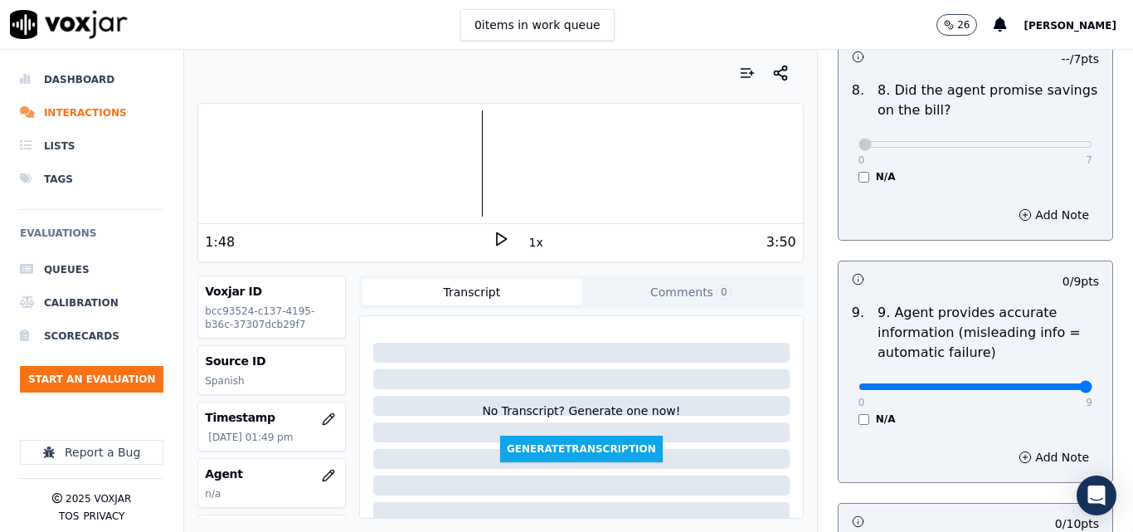
type input "9"
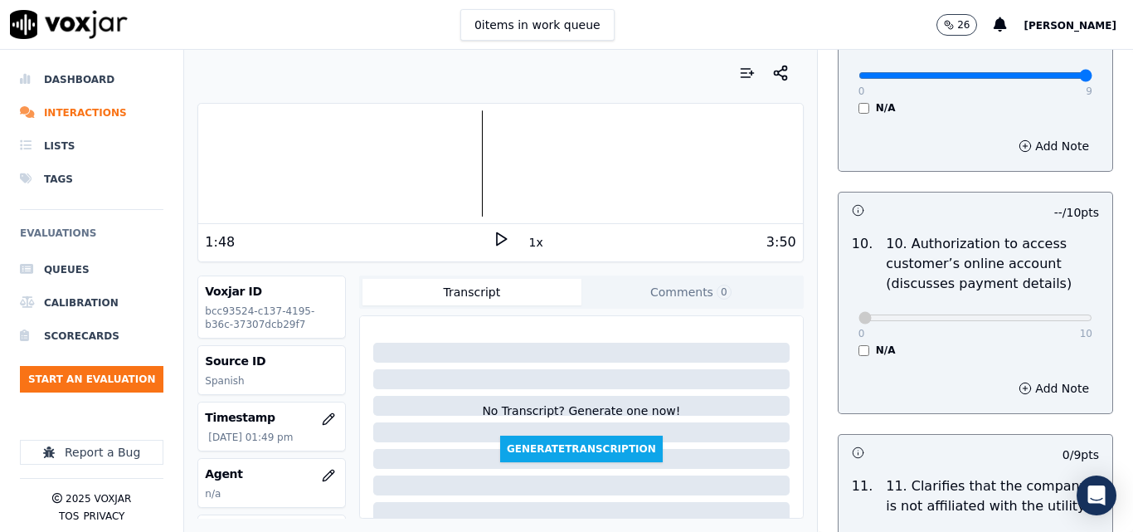
scroll to position [2322, 0]
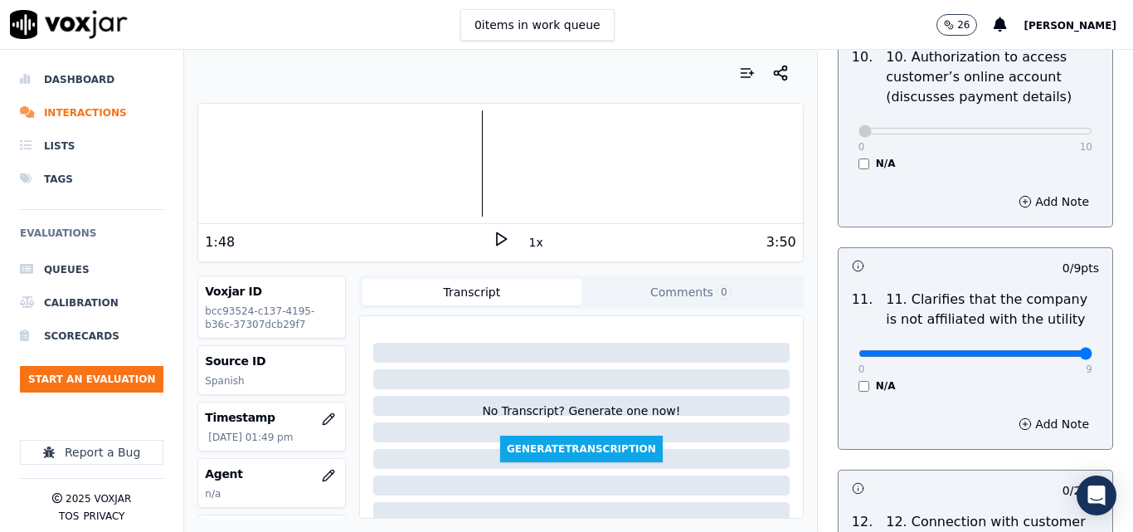
type input "9"
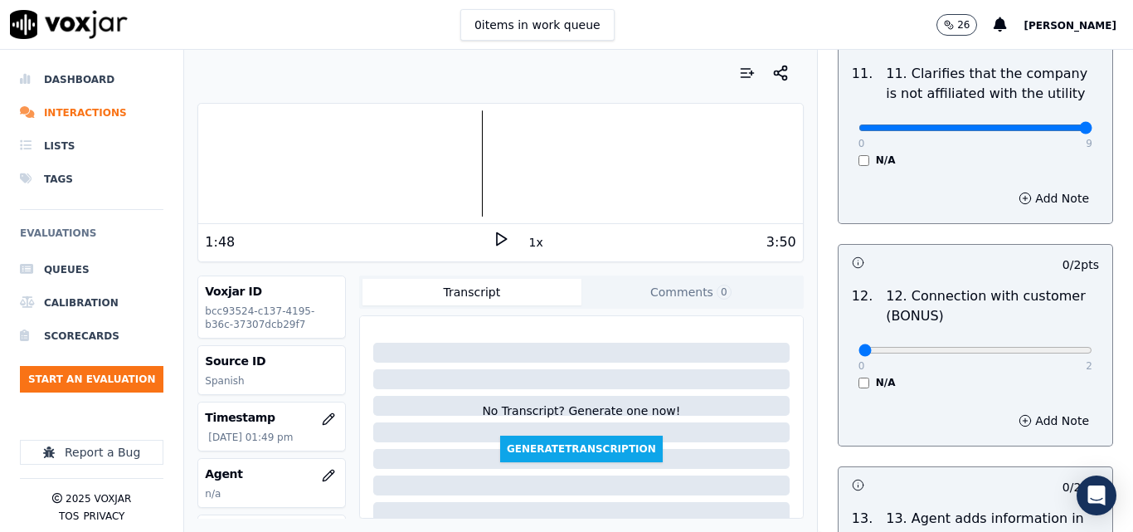
scroll to position [2571, 0]
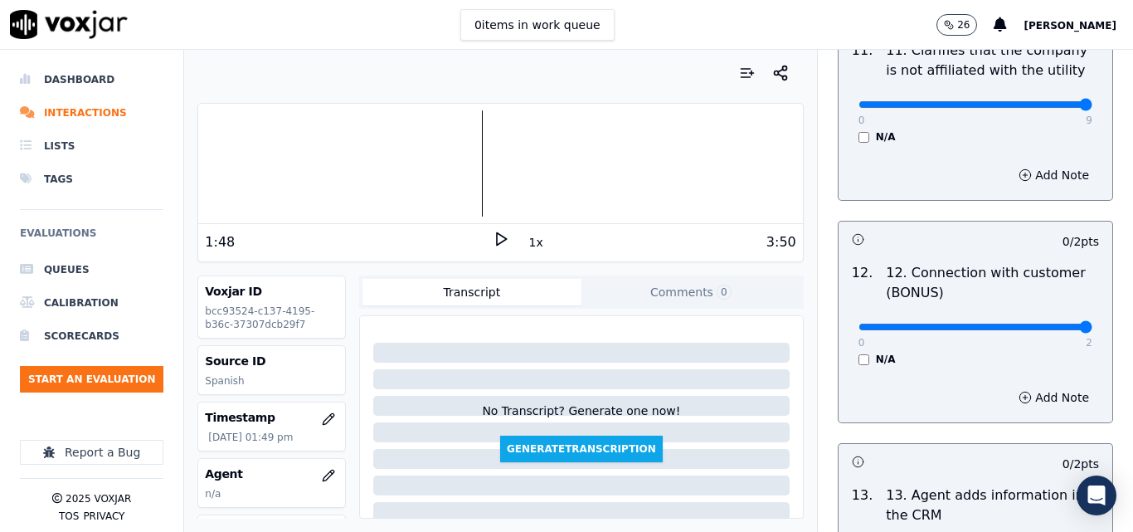
type input "2"
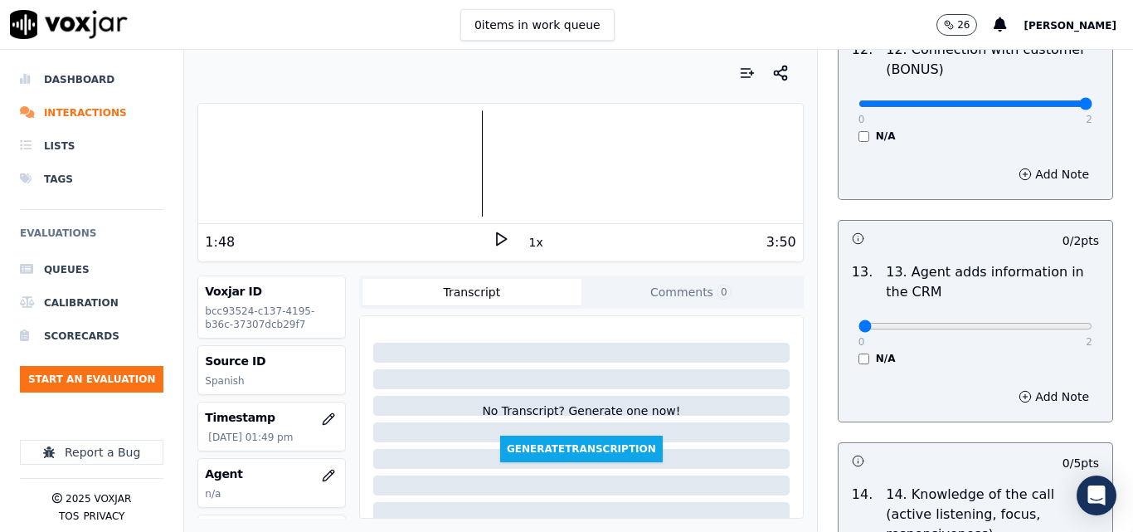
scroll to position [2819, 0]
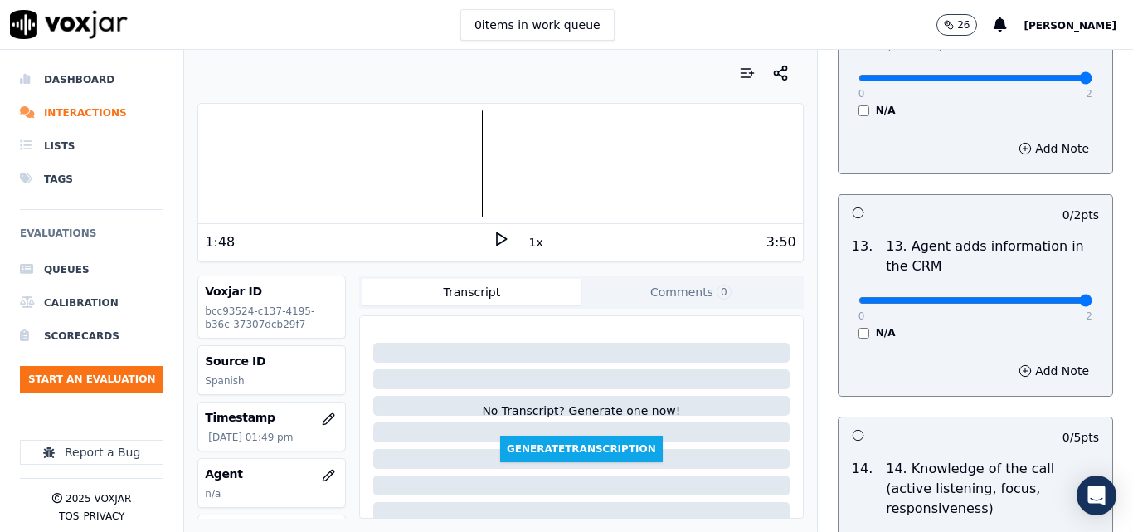
type input "2"
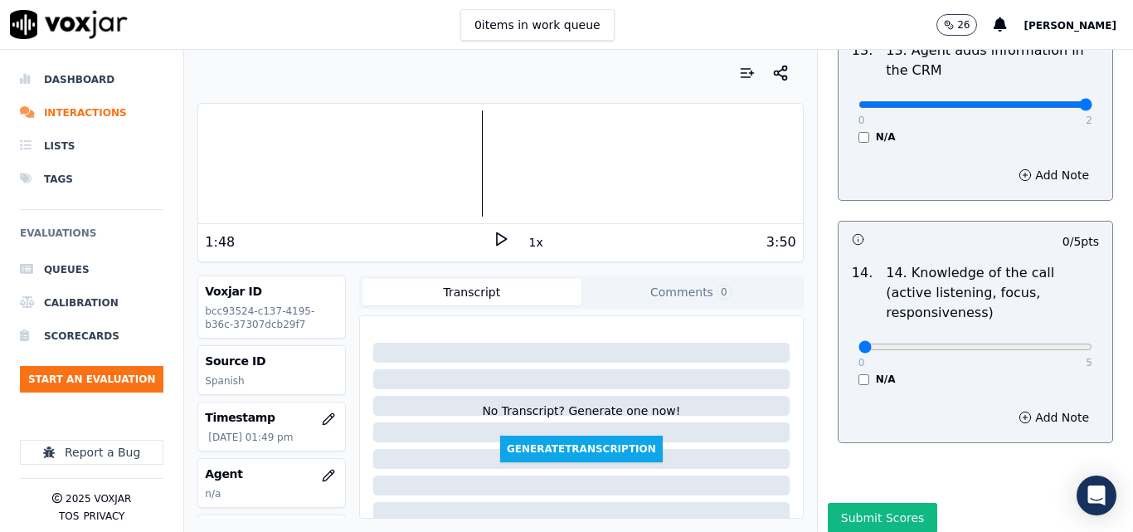
scroll to position [3028, 0]
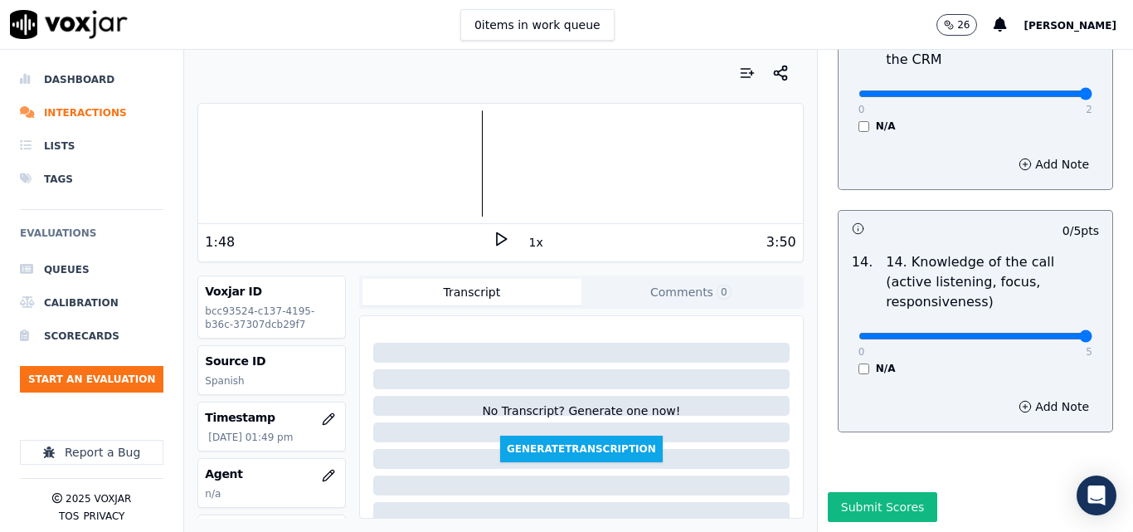
drag, startPoint x: 1046, startPoint y: 296, endPoint x: 1037, endPoint y: 308, distance: 14.8
type input "5"
click at [865, 492] on button "Submit Scores" at bounding box center [883, 507] width 110 height 30
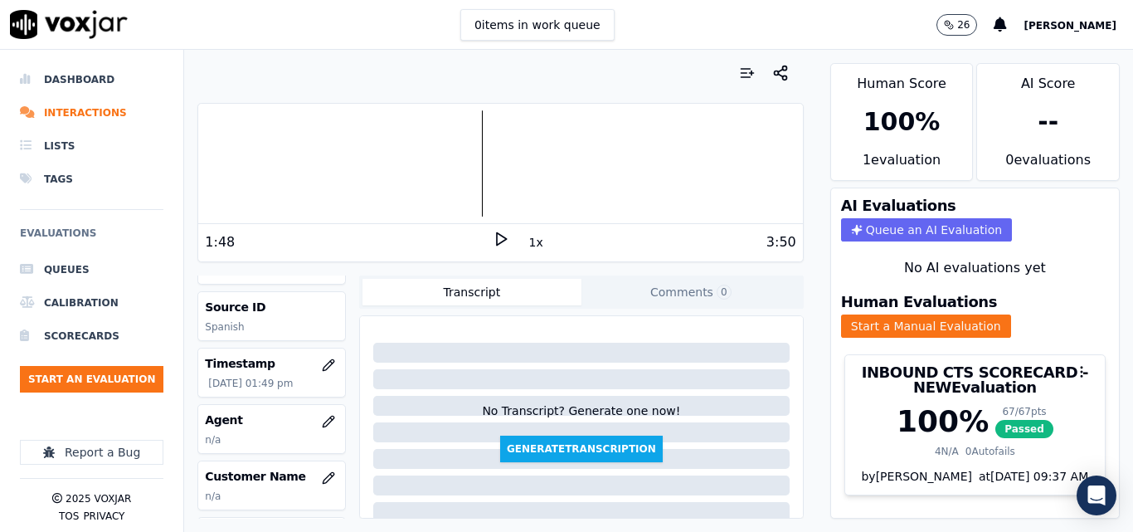
scroll to position [83, 0]
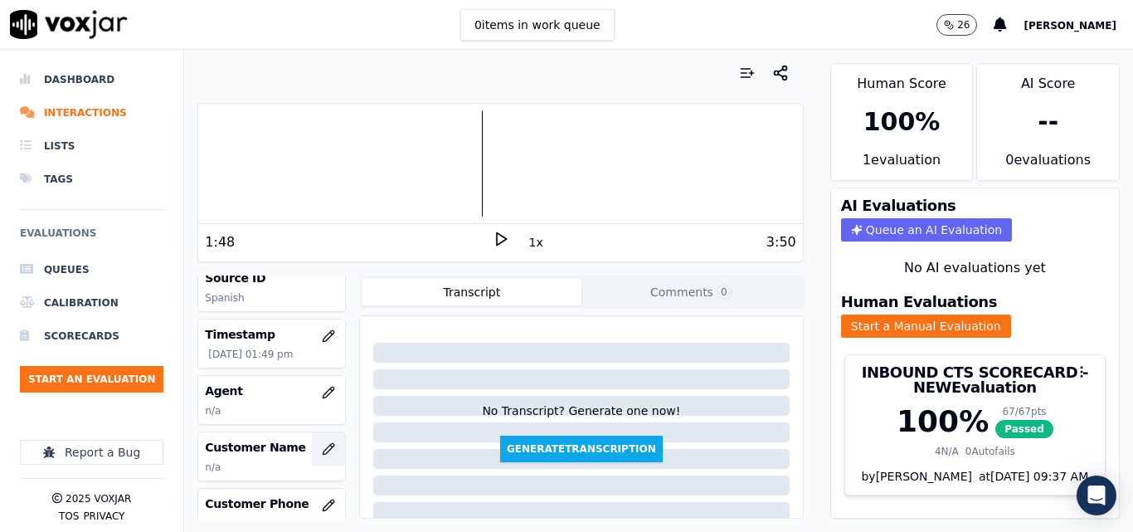
click at [322, 443] on icon "button" at bounding box center [328, 448] width 13 height 13
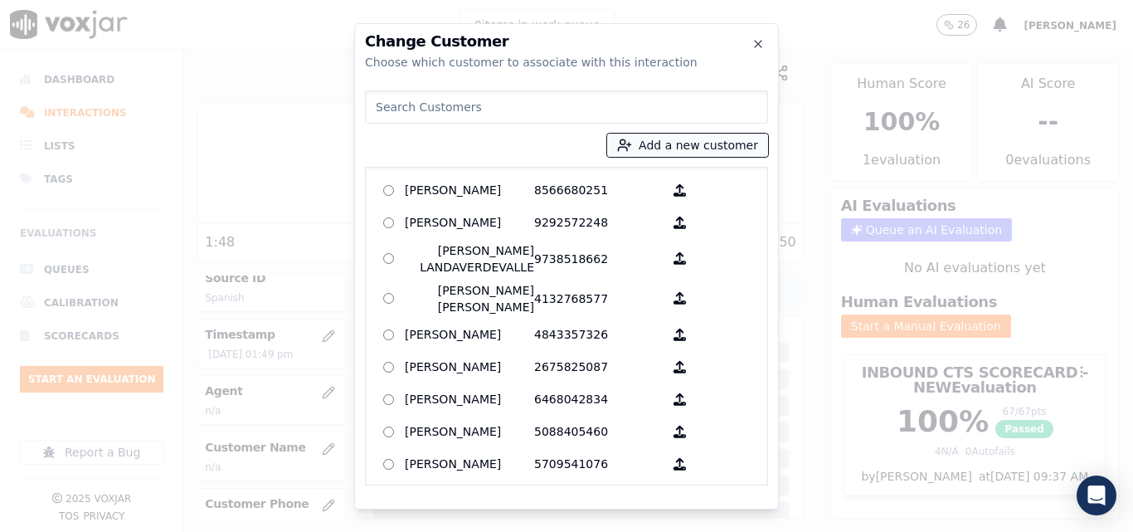
click at [698, 148] on button "Add a new customer" at bounding box center [687, 145] width 161 height 23
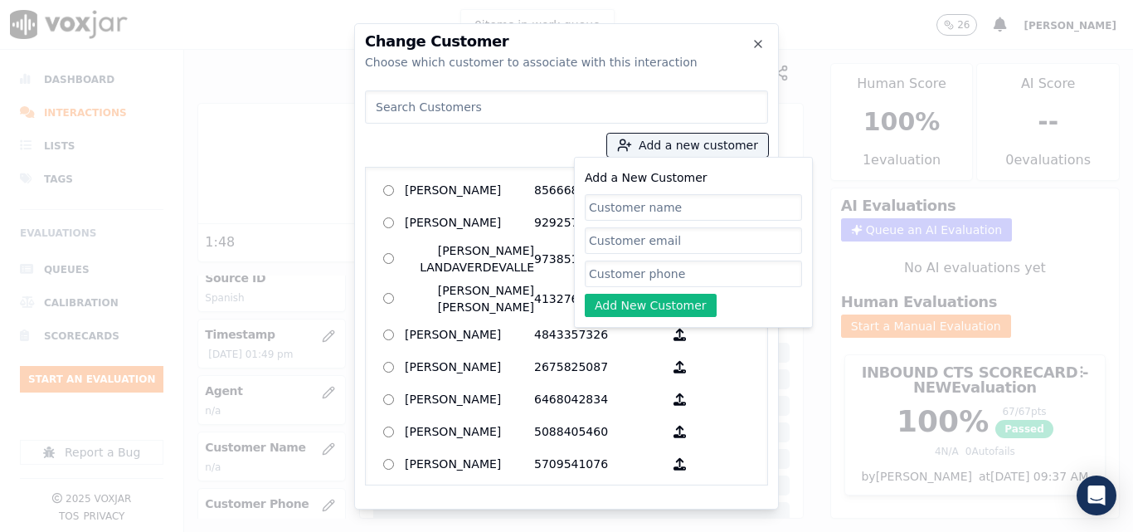
click at [700, 203] on input "Add a New Customer" at bounding box center [693, 207] width 217 height 27
type input "Antonio Mendez Perez"
click at [711, 259] on div "Add a New Customer Antonio Mendez Perez Add New Customer" at bounding box center [693, 242] width 217 height 149
click at [703, 266] on input "Add a New Customer" at bounding box center [693, 273] width 217 height 27
click at [694, 276] on input "Add a New Customer" at bounding box center [693, 273] width 217 height 27
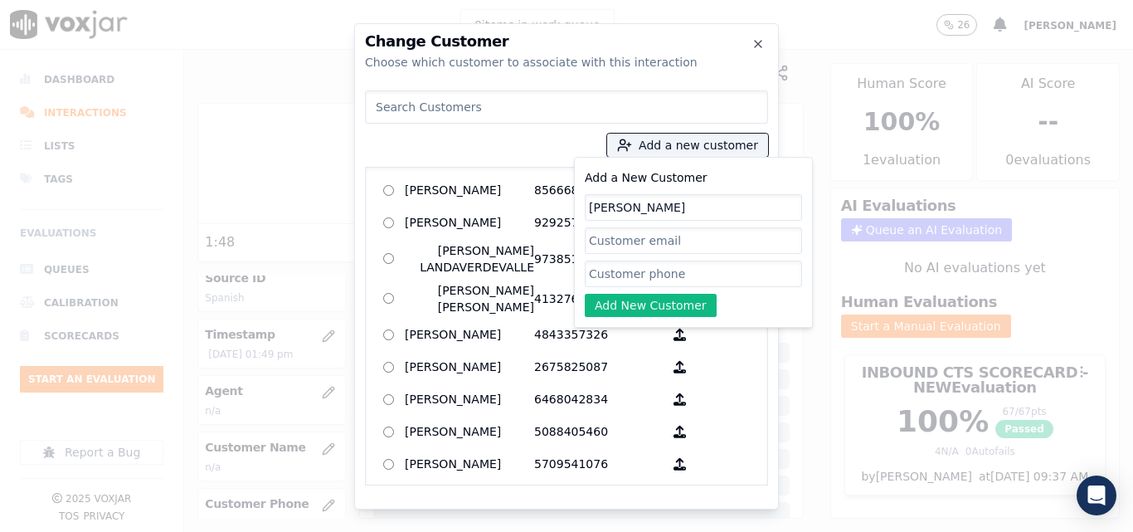
type input "v"
paste input "7179438151"
type input "7179438151"
click at [640, 301] on button "Add New Customer" at bounding box center [651, 305] width 132 height 23
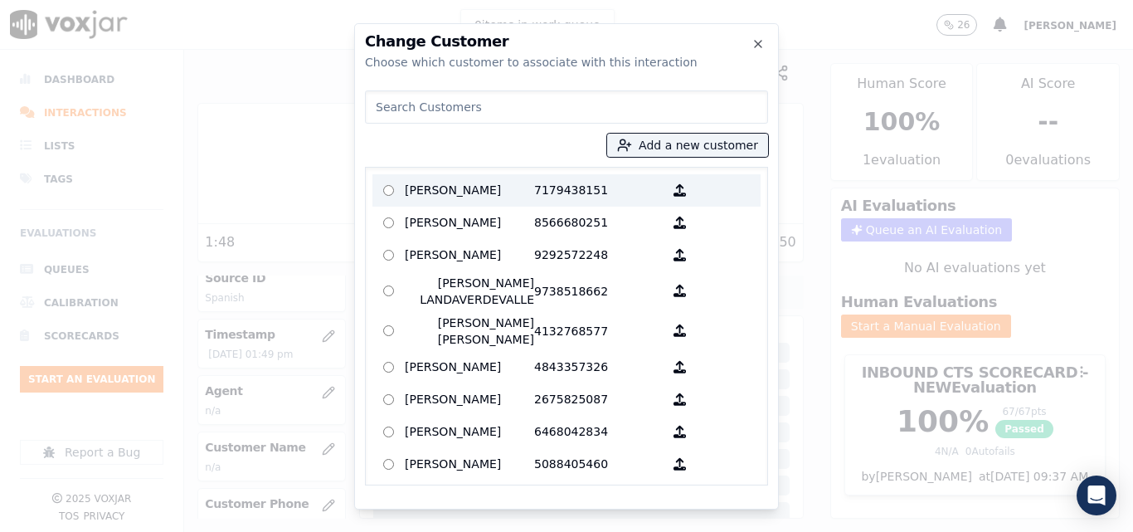
click at [534, 177] on p "7179438151" at bounding box center [598, 190] width 129 height 26
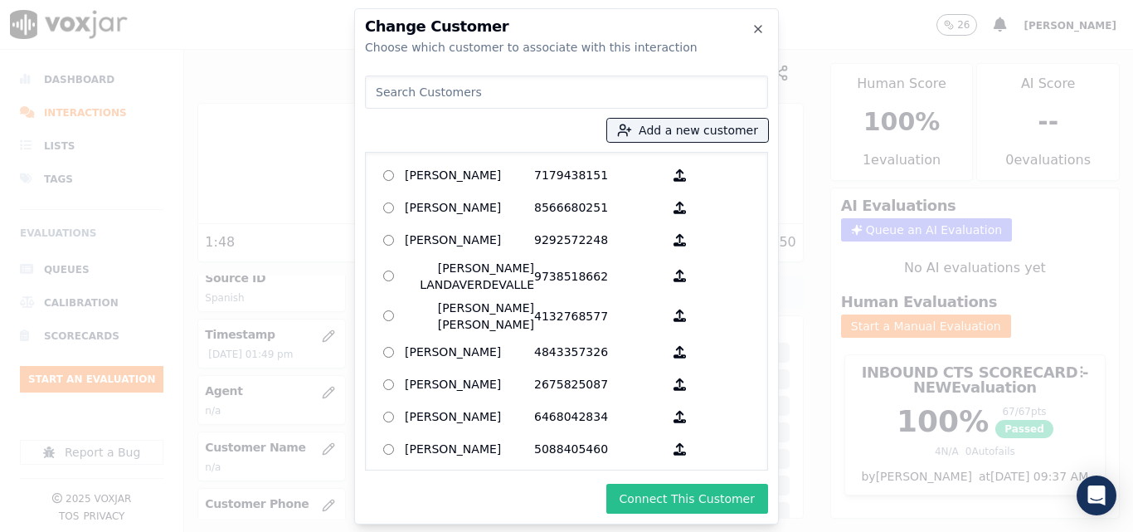
click at [705, 505] on button "Connect This Customer" at bounding box center [687, 498] width 162 height 30
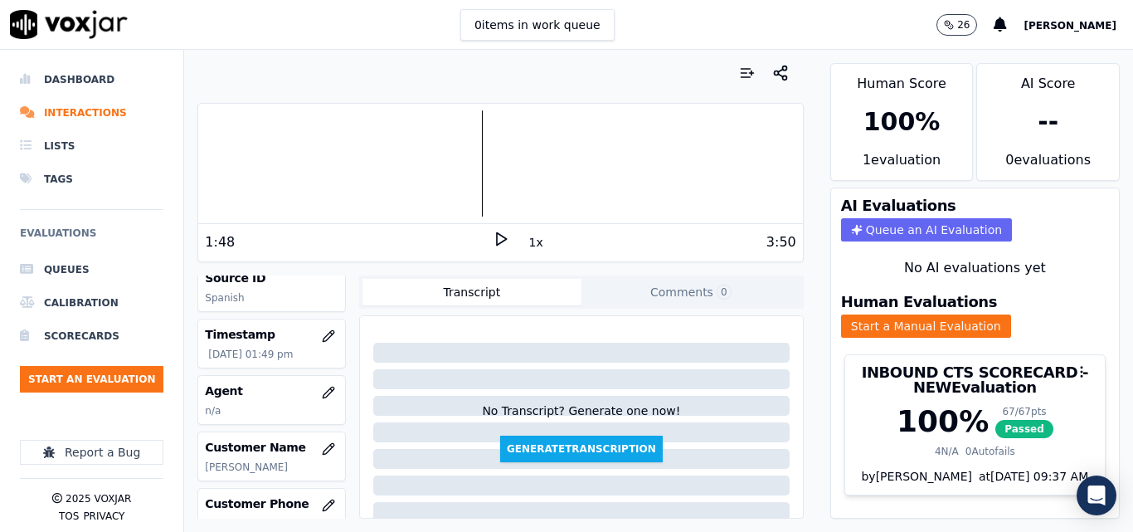
scroll to position [166, 0]
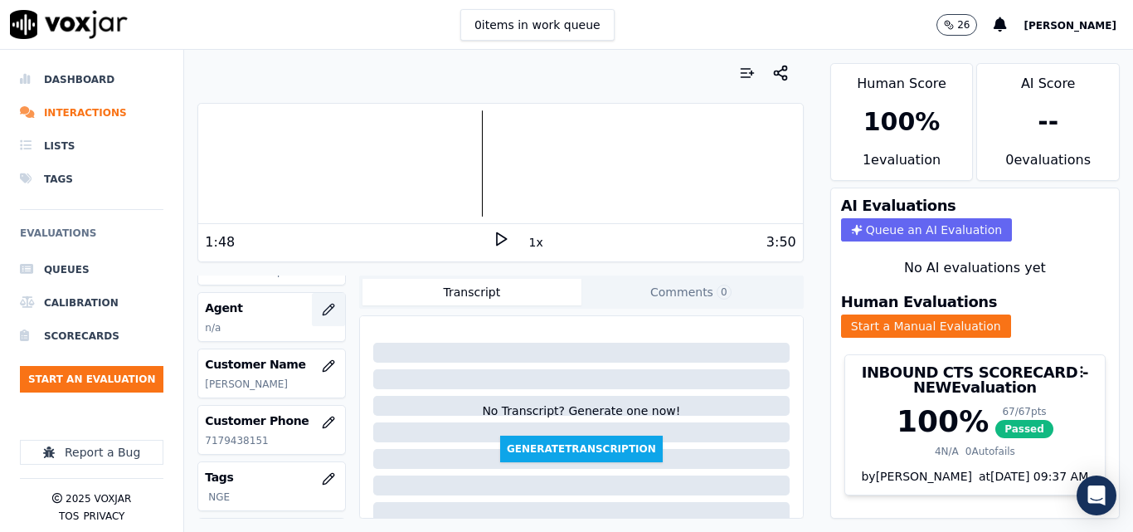
click at [322, 306] on icon "button" at bounding box center [328, 309] width 13 height 13
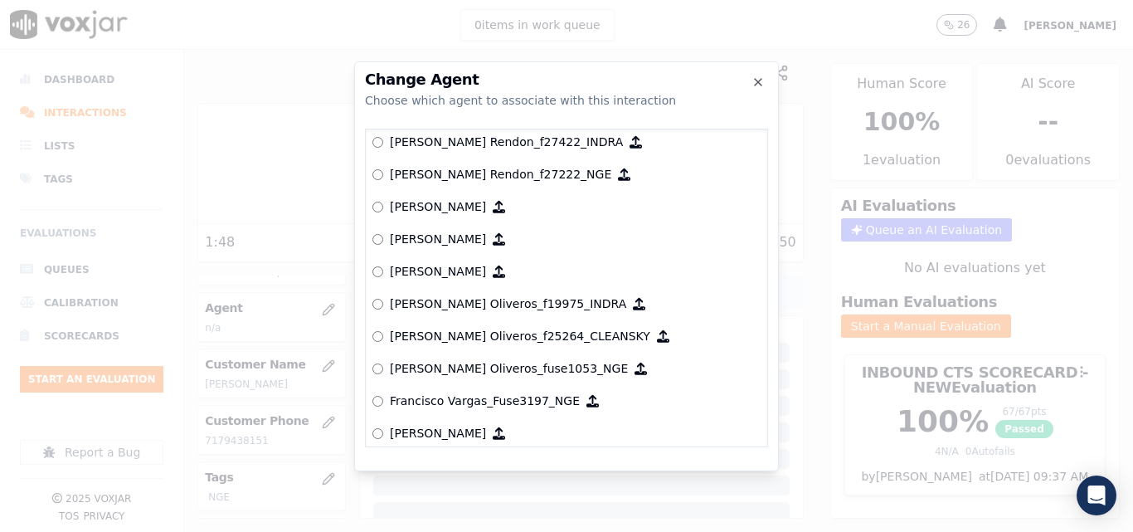
scroll to position [2943, 0]
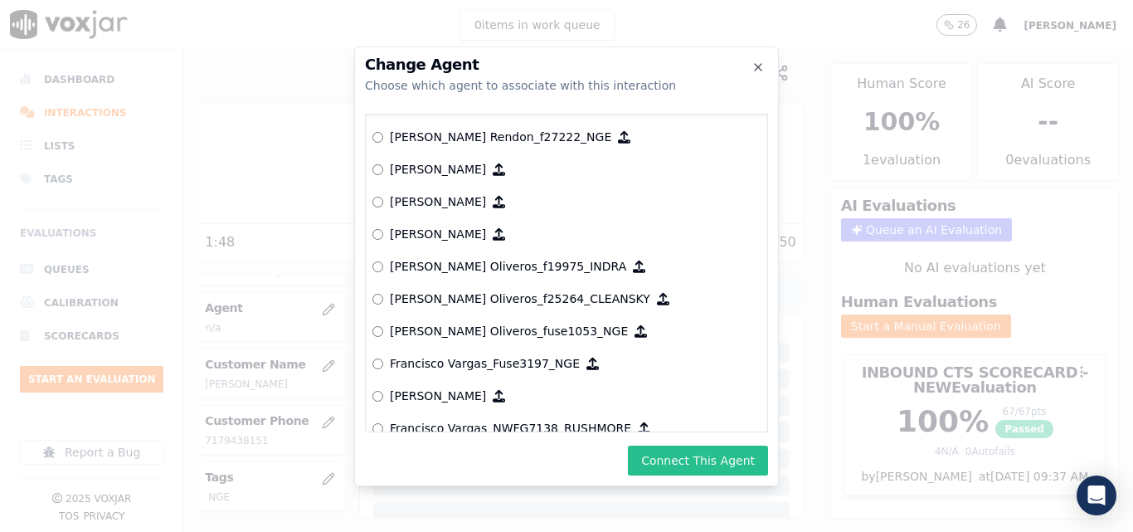
click at [686, 452] on button "Connect This Agent" at bounding box center [698, 460] width 140 height 30
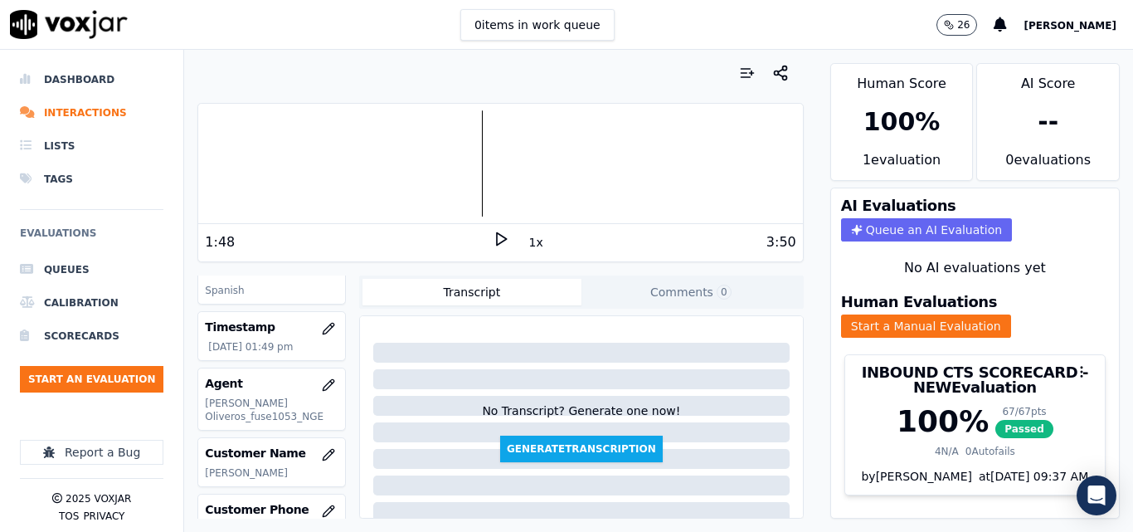
scroll to position [0, 0]
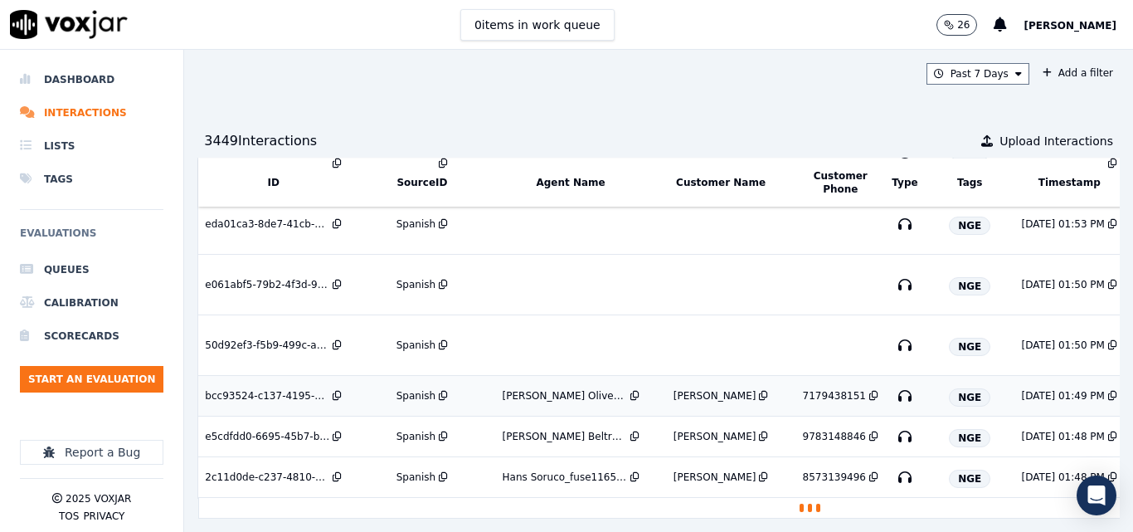
scroll to position [678, 0]
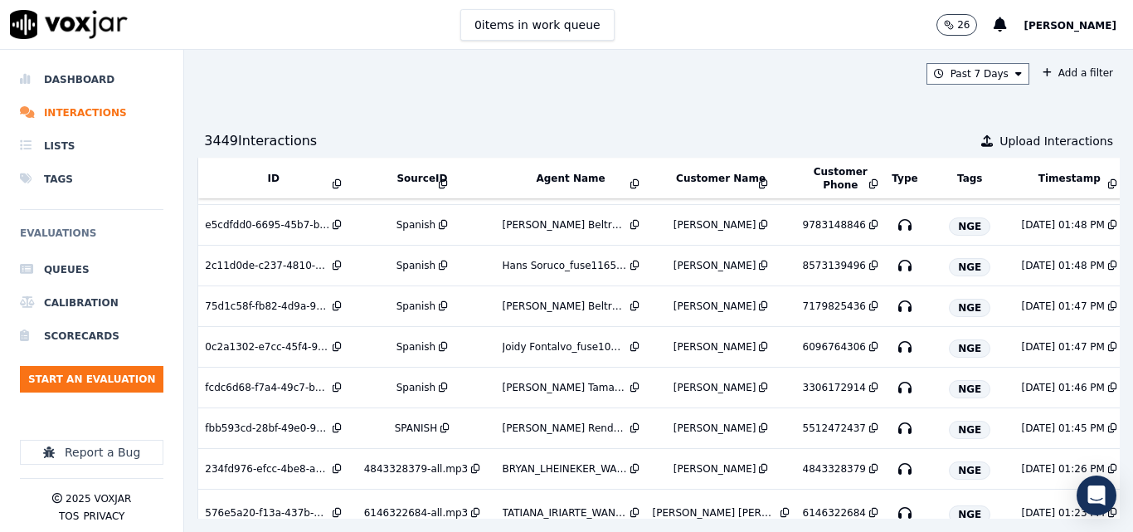
scroll to position [678, 0]
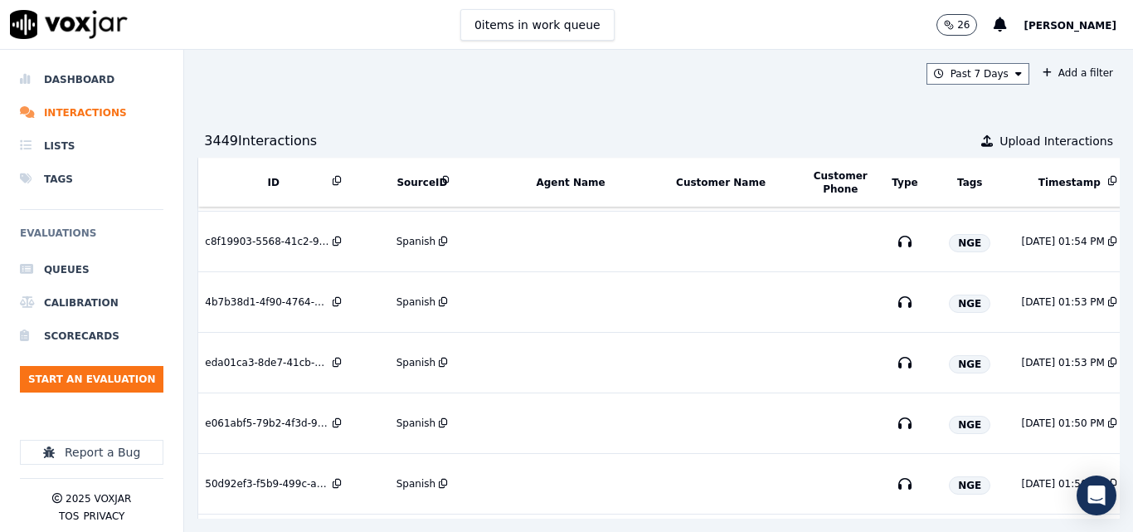
scroll to position [663, 0]
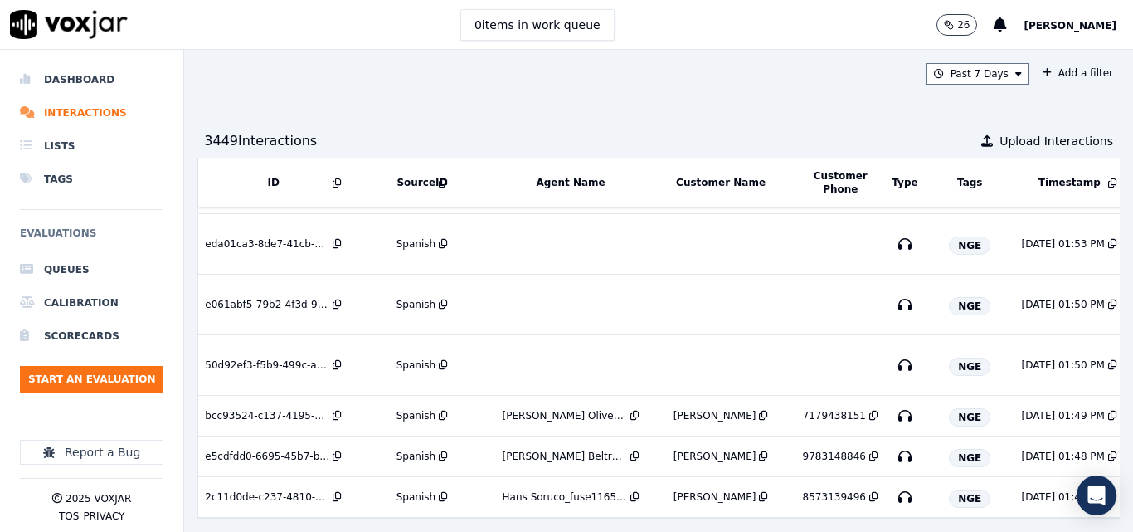
scroll to position [818, 0]
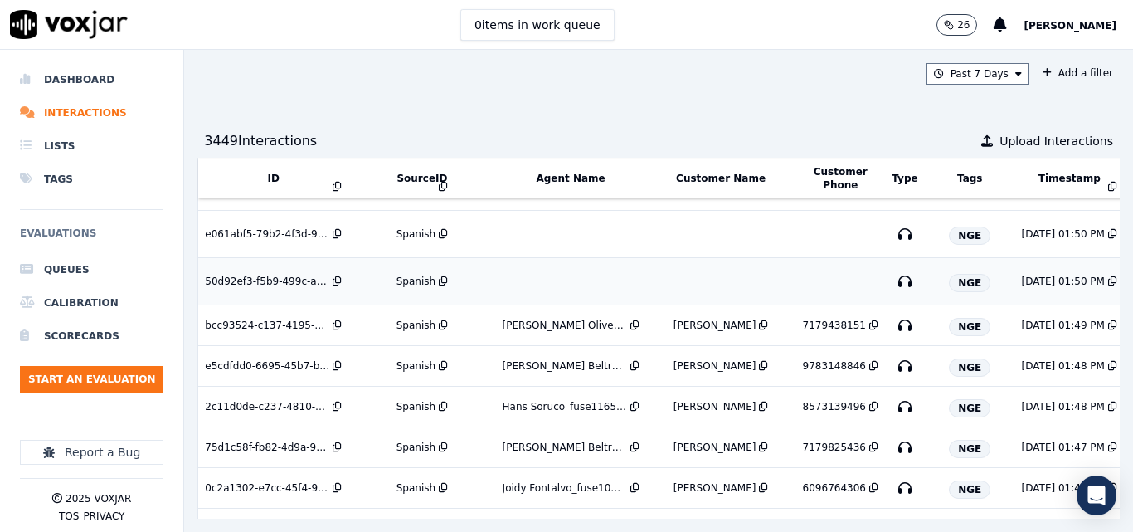
click at [415, 288] on td "Spanish" at bounding box center [421, 281] width 147 height 47
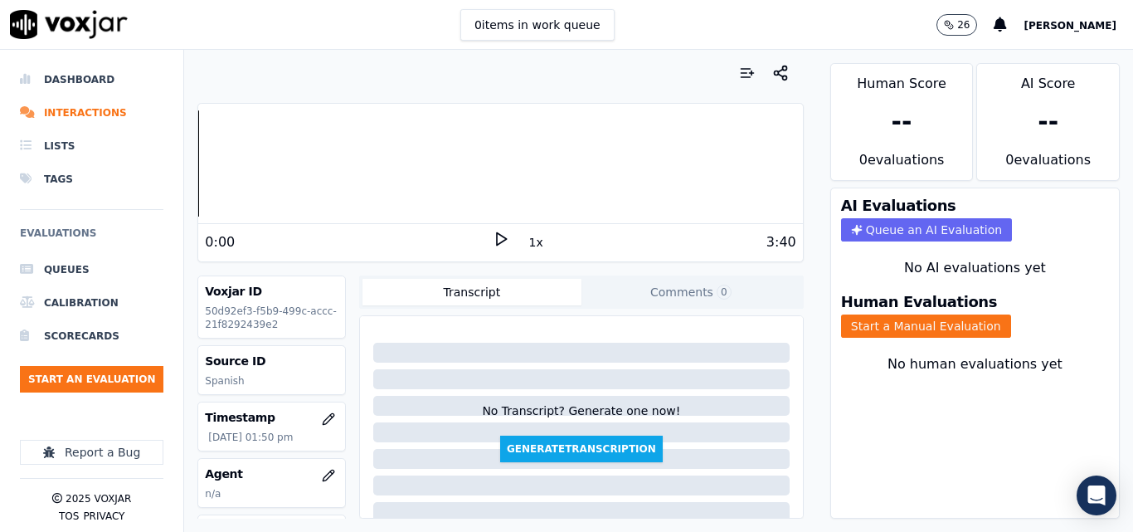
click at [493, 244] on icon at bounding box center [501, 239] width 17 height 17
click at [494, 235] on icon at bounding box center [501, 239] width 17 height 17
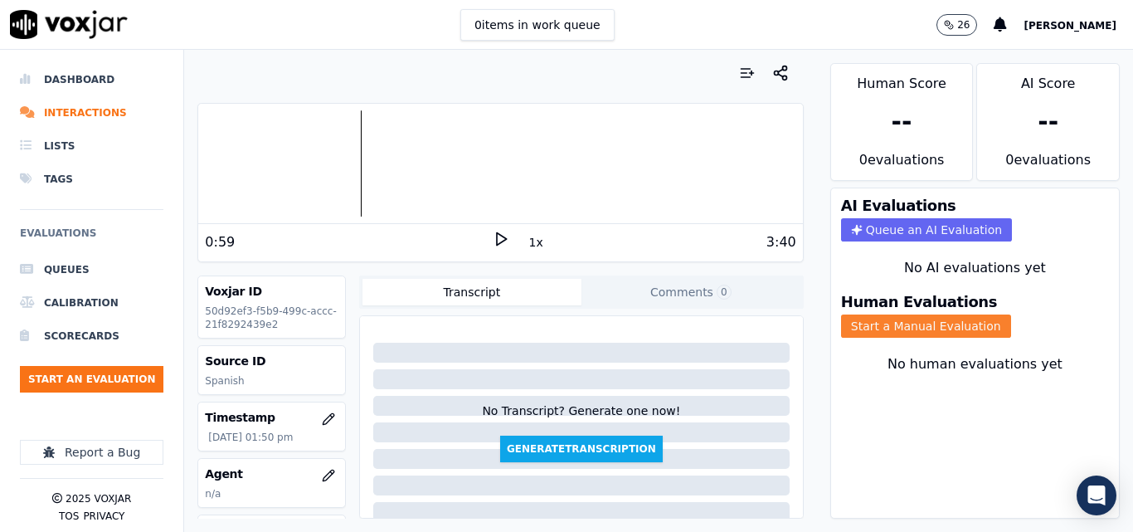
click at [974, 317] on button "Start a Manual Evaluation" at bounding box center [926, 325] width 170 height 23
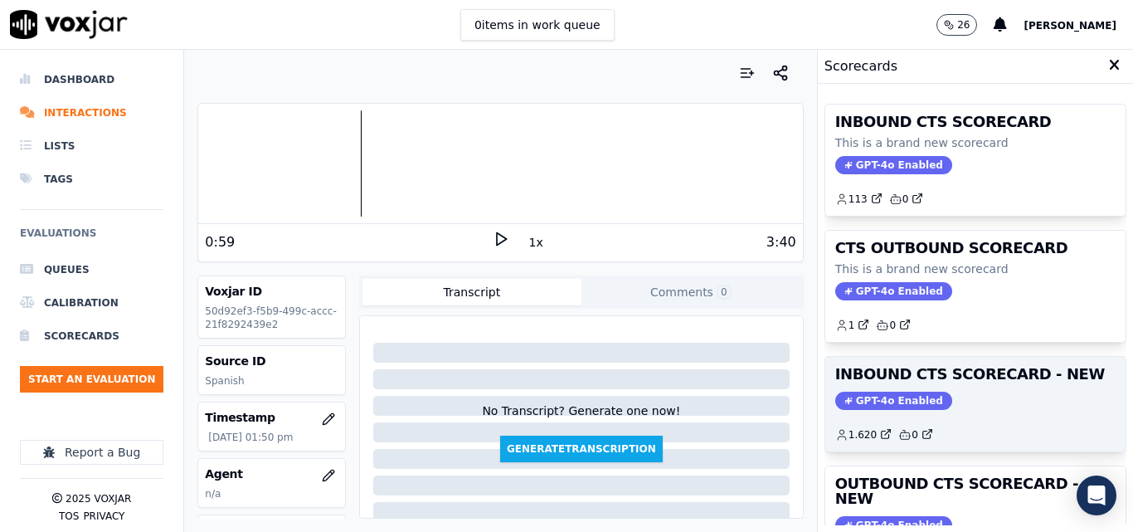
click at [1018, 393] on div "GPT-4o Enabled" at bounding box center [975, 400] width 280 height 18
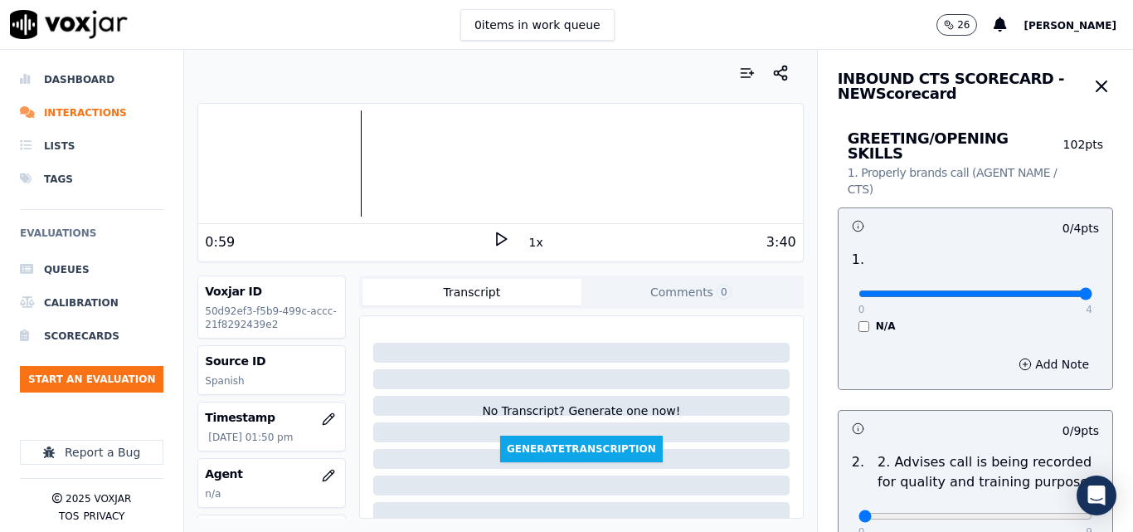
type input "4"
click at [1047, 290] on input "range" at bounding box center [975, 293] width 234 height 7
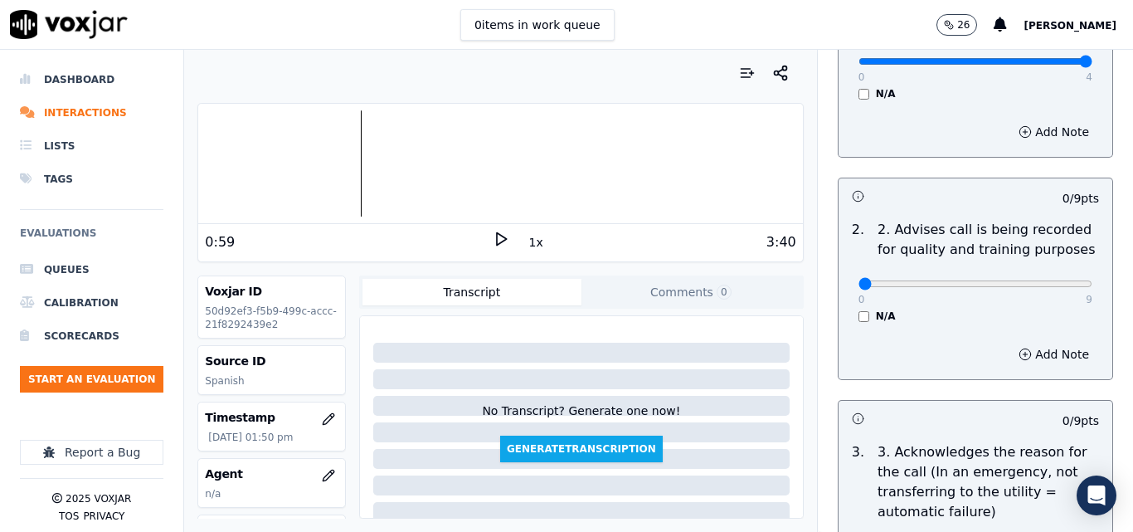
scroll to position [249, 0]
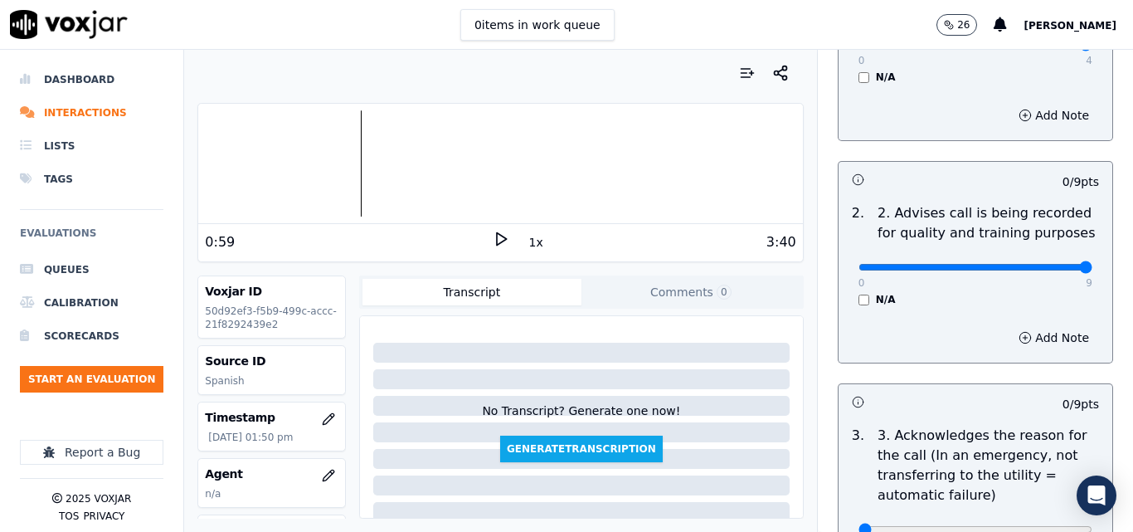
type input "9"
click at [1052, 48] on input "range" at bounding box center [975, 44] width 234 height 7
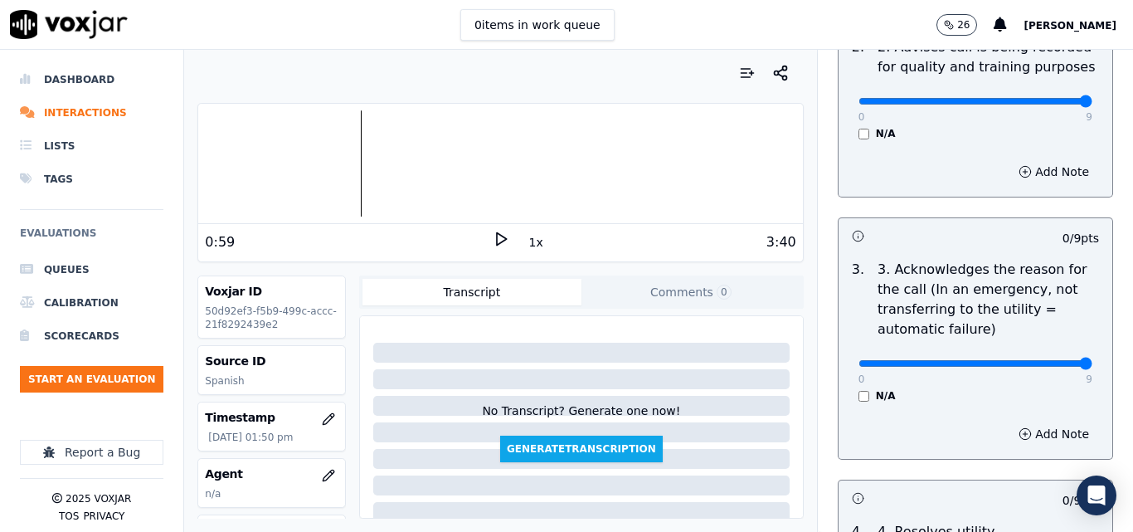
type input "9"
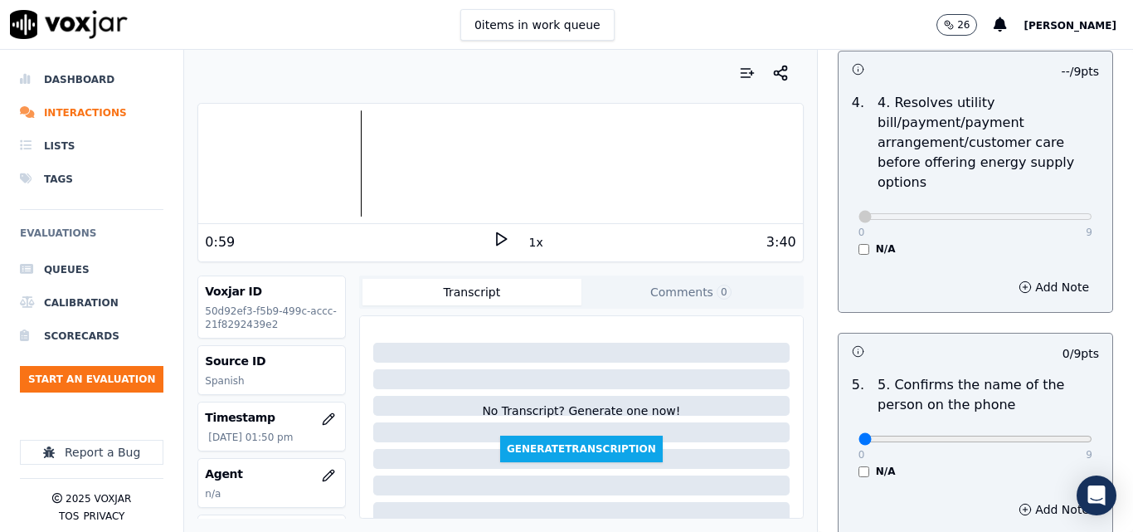
scroll to position [995, 0]
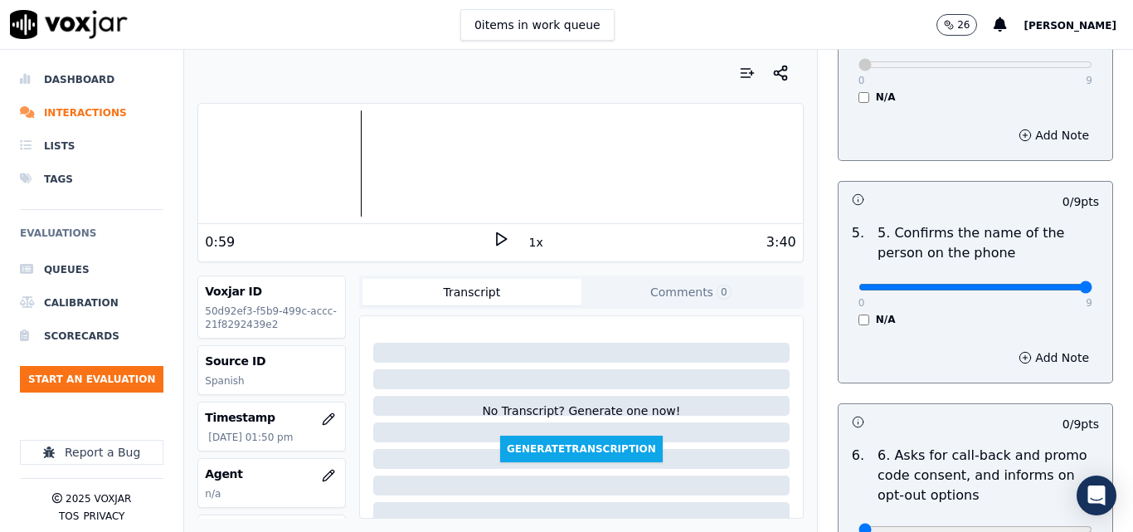
type input "9"
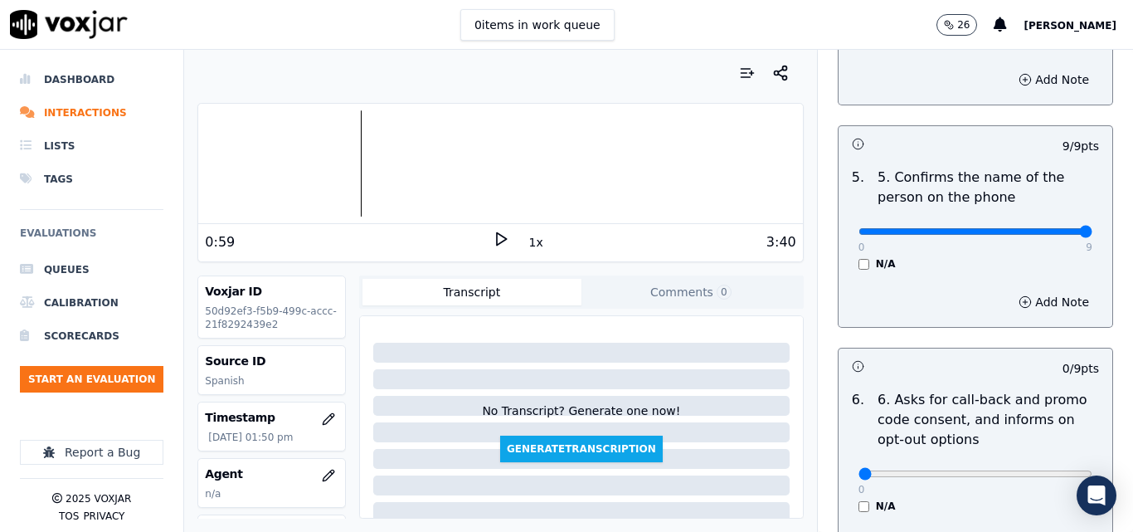
scroll to position [1161, 0]
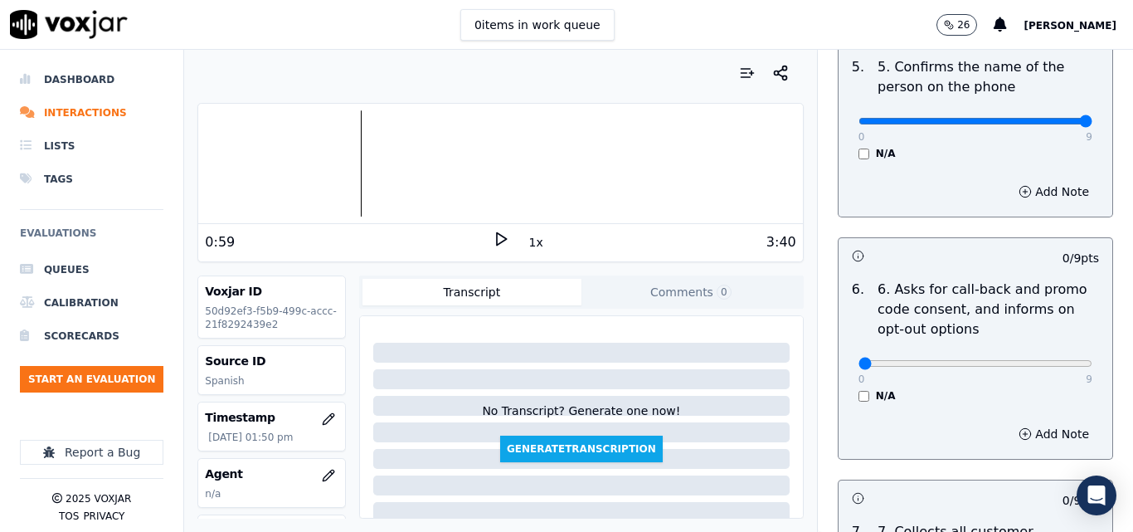
click at [858, 389] on div "N/A" at bounding box center [975, 395] width 234 height 13
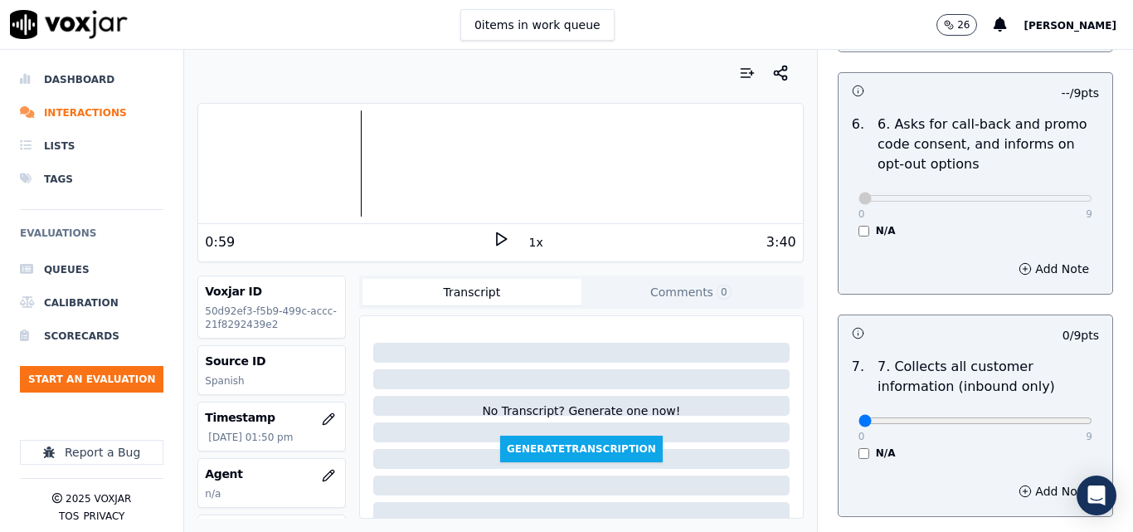
scroll to position [1327, 0]
type input "9"
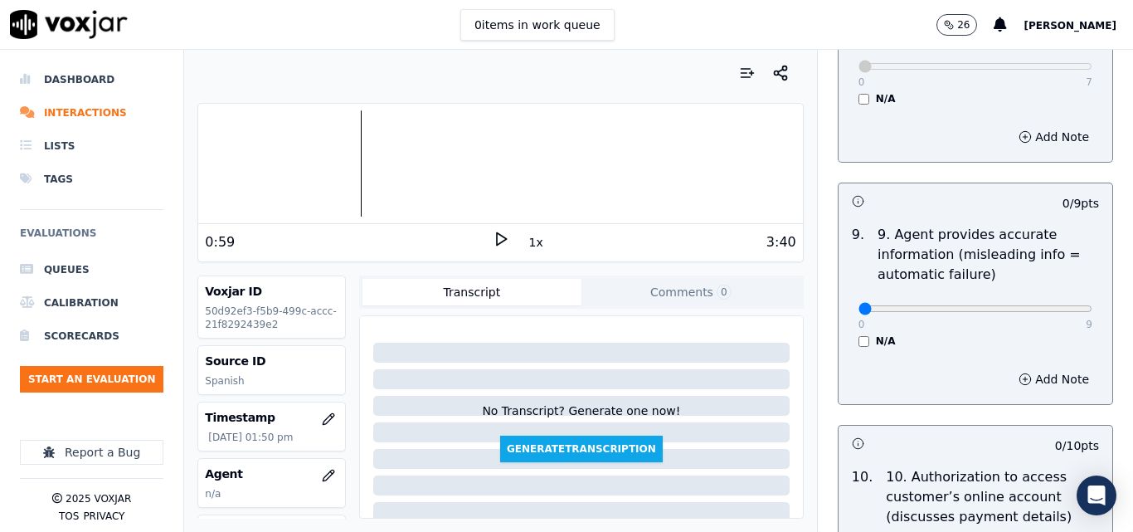
scroll to position [1907, 0]
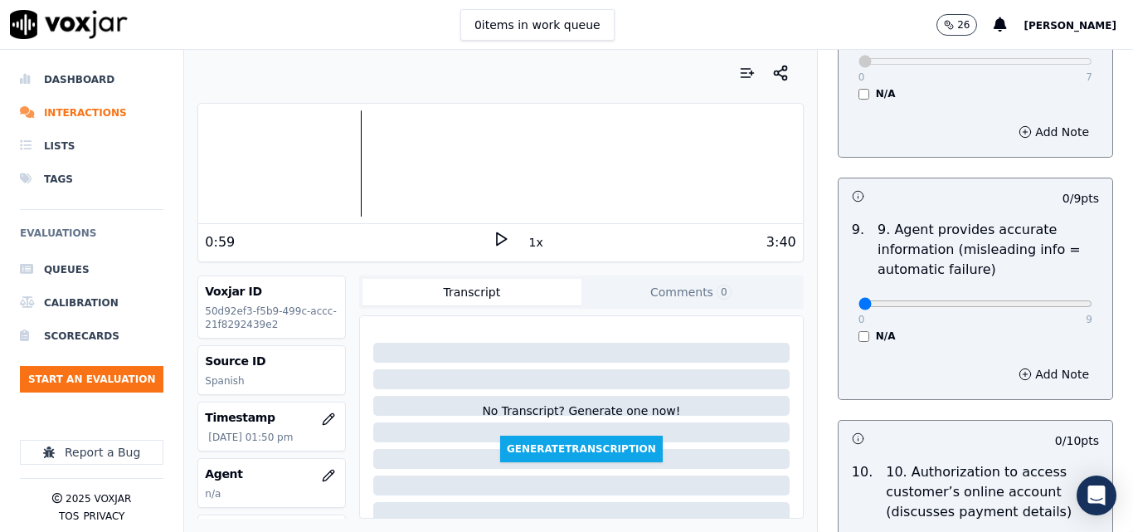
click at [1049, 293] on div "0 9" at bounding box center [975, 303] width 234 height 20
type input "9"
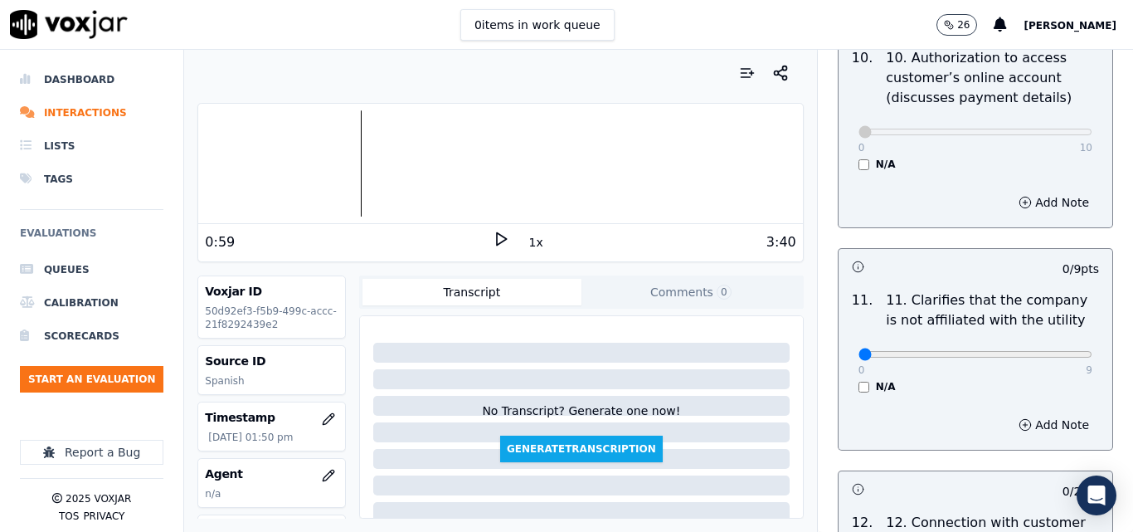
scroll to position [2322, 0]
type input "9"
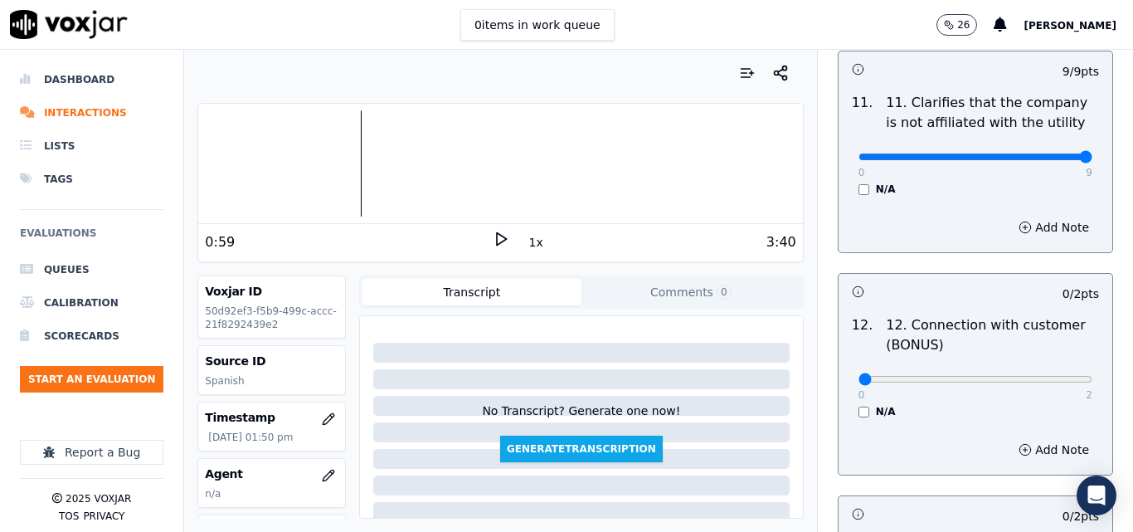
scroll to position [2571, 0]
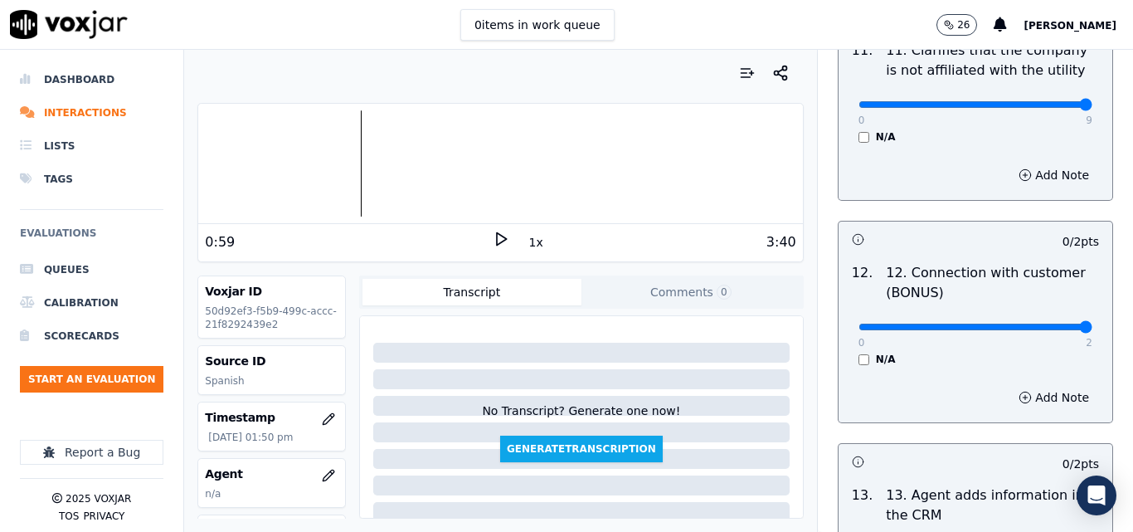
type input "2"
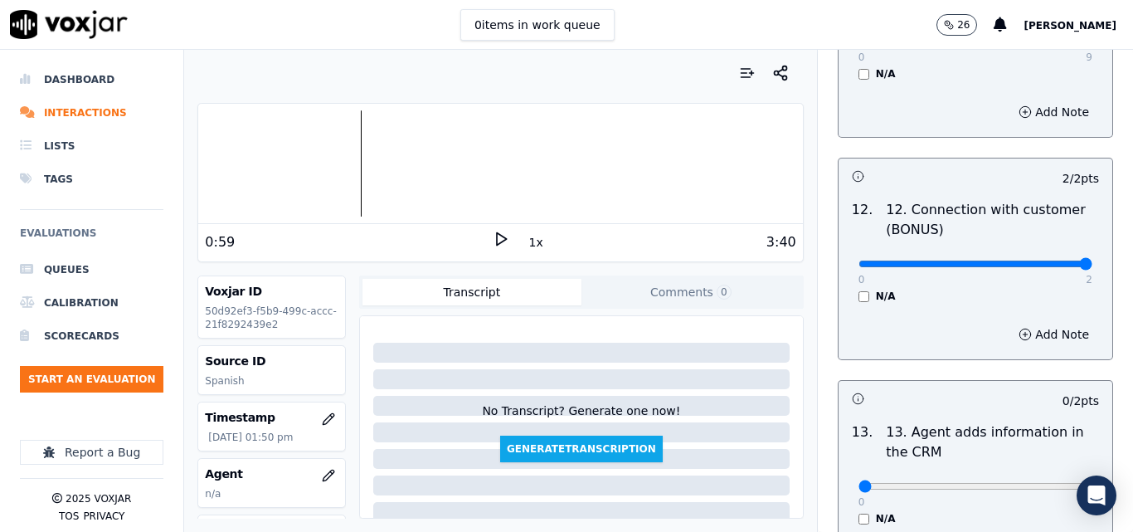
scroll to position [2819, 0]
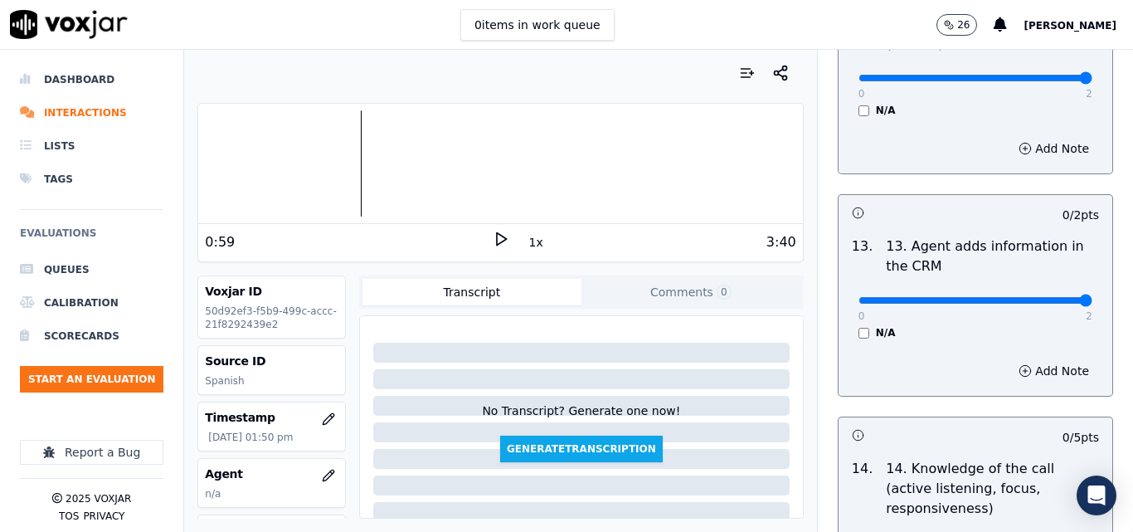
type input "2"
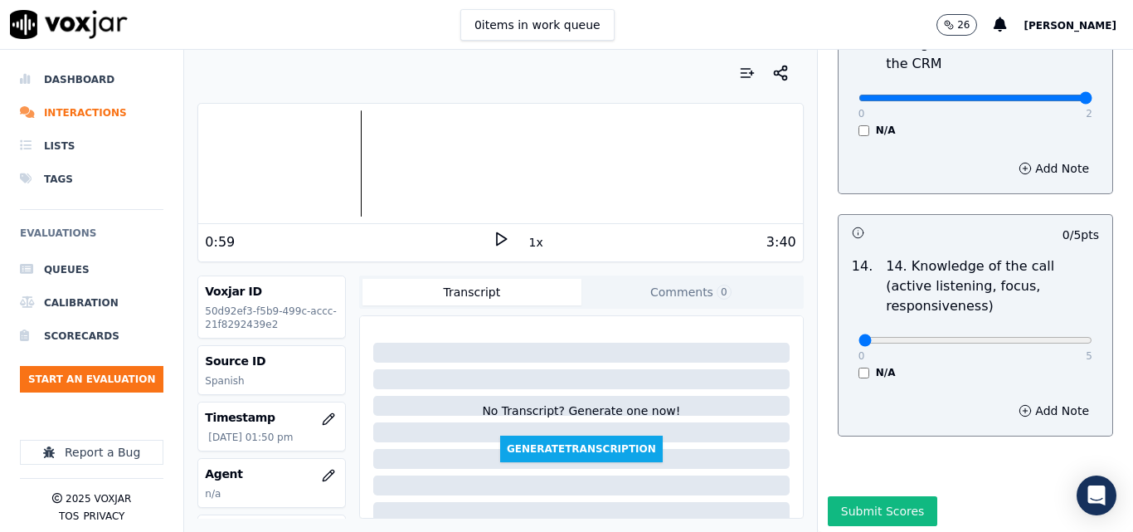
scroll to position [3028, 0]
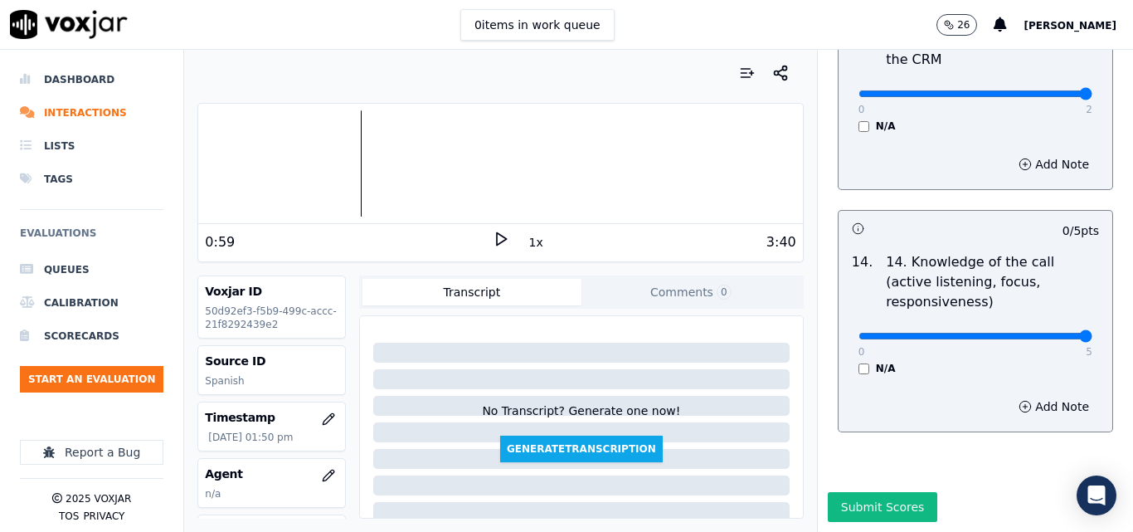
type input "5"
click at [845, 492] on button "Submit Scores" at bounding box center [883, 507] width 110 height 30
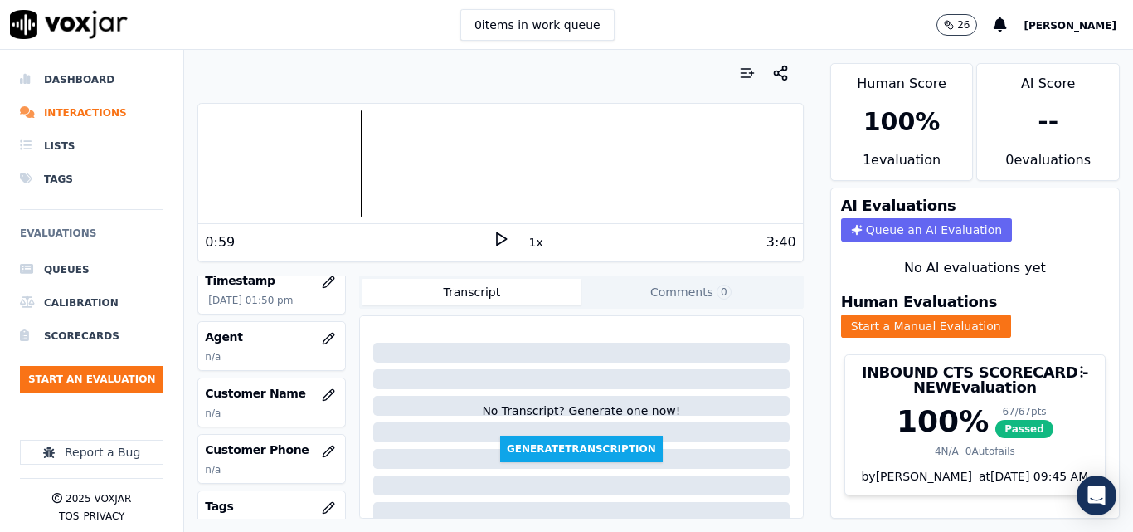
scroll to position [166, 0]
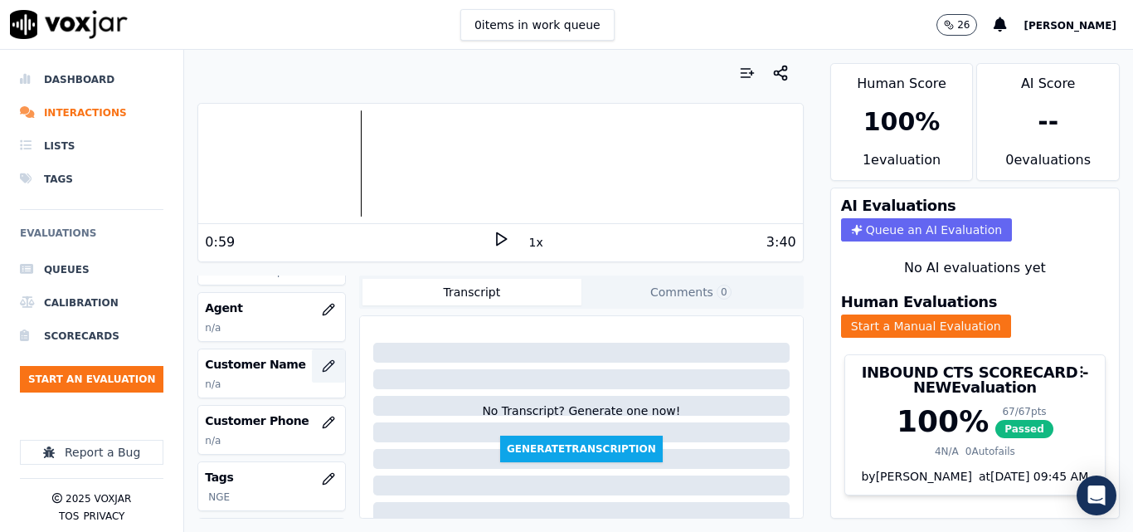
click at [318, 357] on button "button" at bounding box center [328, 365] width 33 height 33
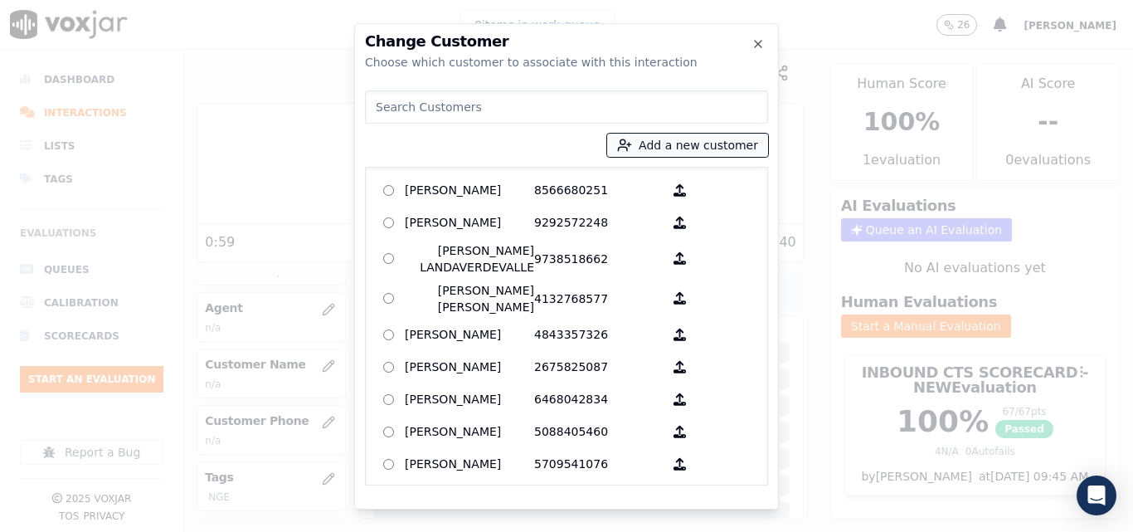
click at [713, 141] on button "Add a new customer" at bounding box center [687, 145] width 161 height 23
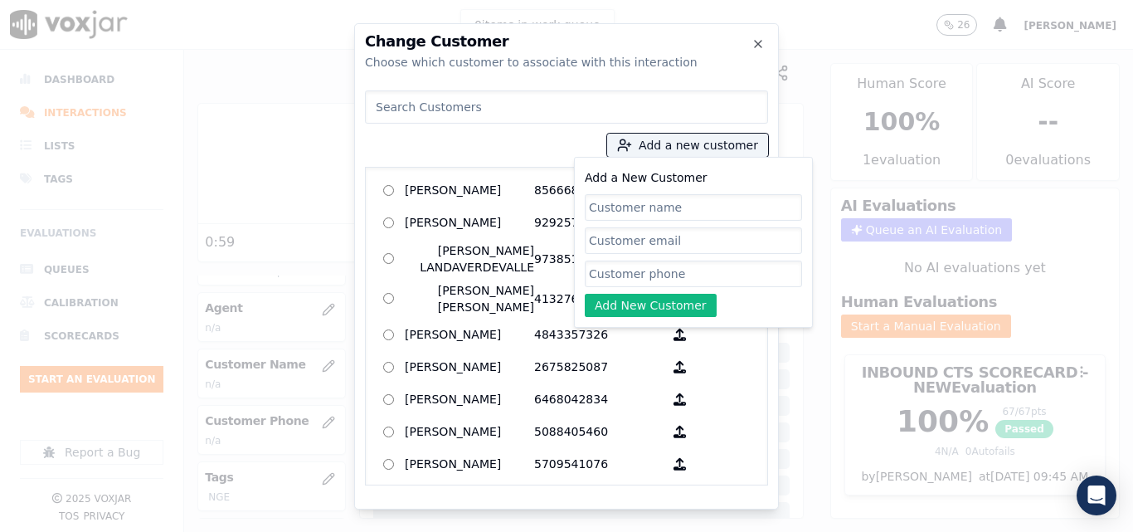
click at [659, 206] on input "Add a New Customer" at bounding box center [693, 207] width 217 height 27
type input "Tiburcio Morales"
click at [651, 279] on input "Add a New Customer" at bounding box center [693, 273] width 217 height 27
paste input "2392240429"
type input "2392240429"
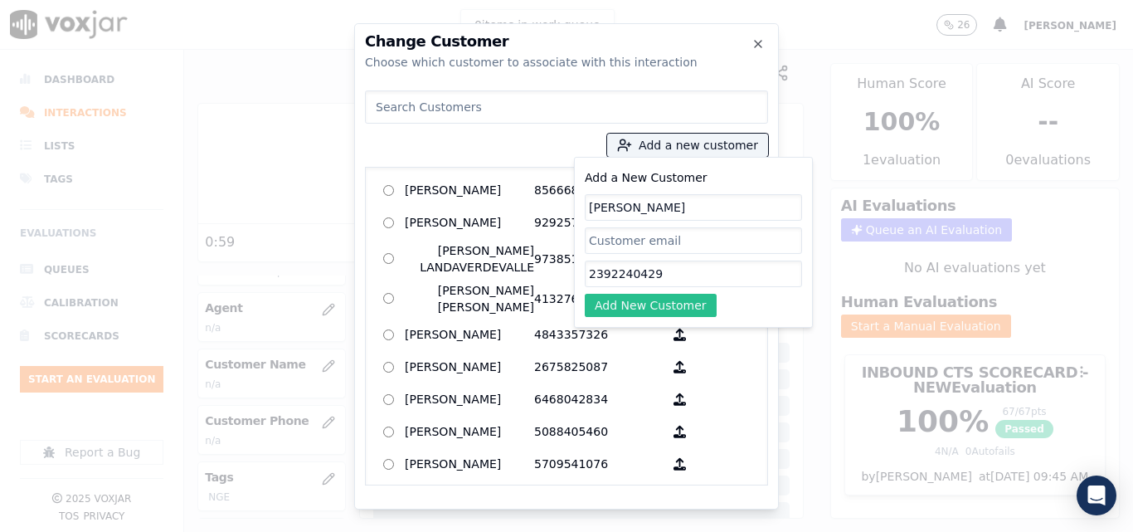
click at [643, 299] on button "Add New Customer" at bounding box center [651, 305] width 132 height 23
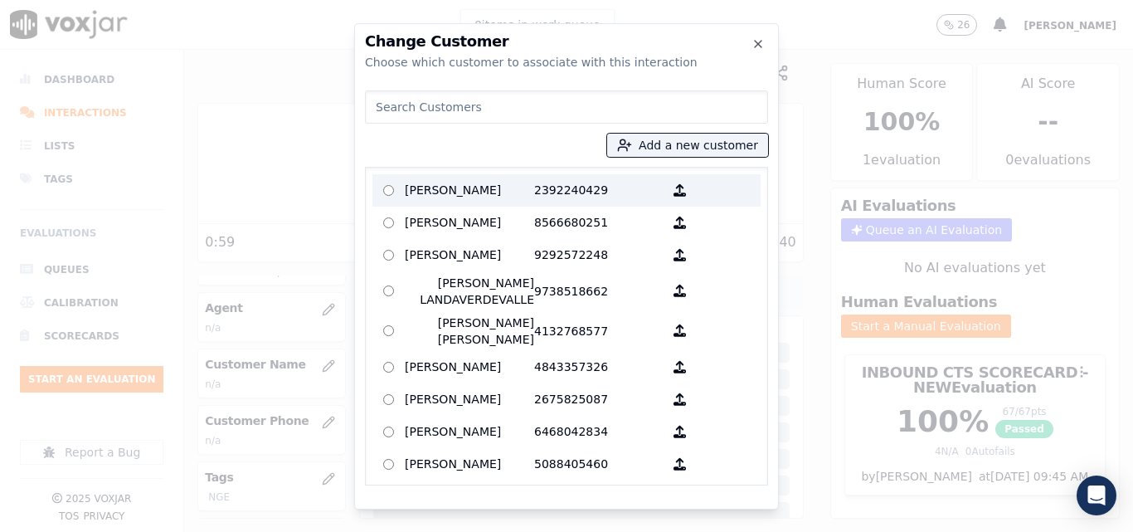
click at [507, 182] on p "Tiburcio Morales" at bounding box center [469, 190] width 129 height 26
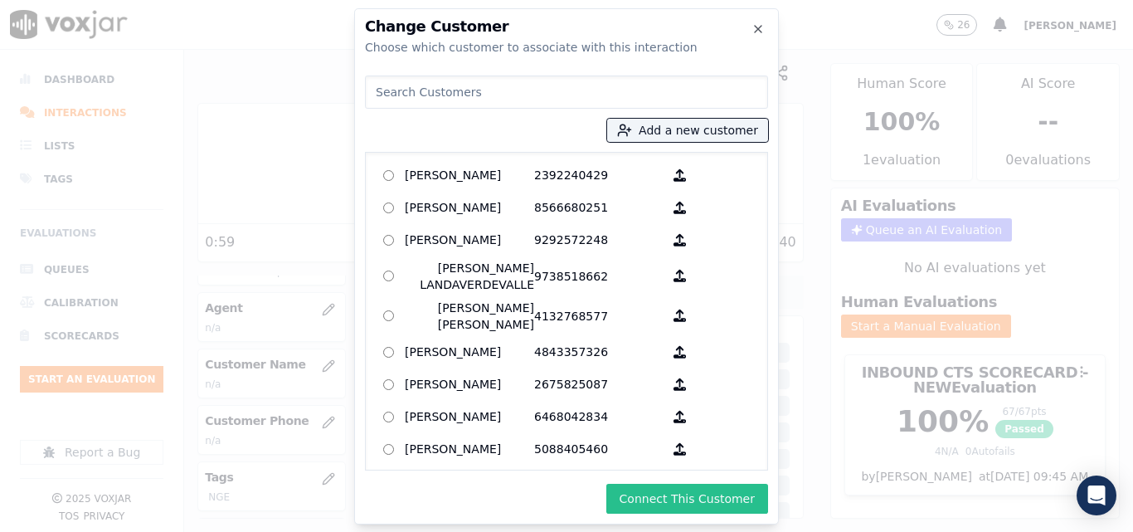
click at [731, 495] on button "Connect This Customer" at bounding box center [687, 498] width 162 height 30
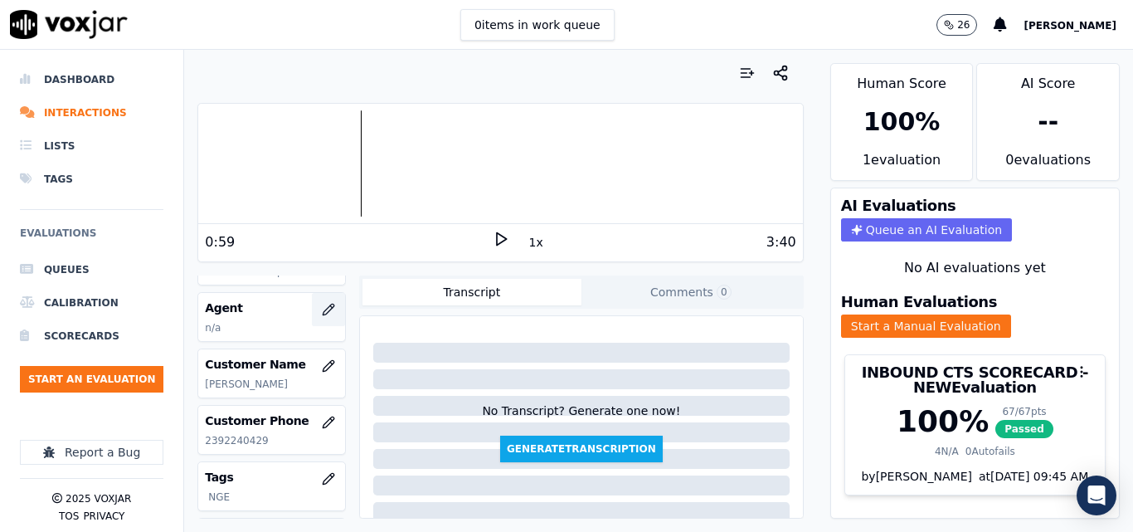
click at [312, 302] on button "button" at bounding box center [328, 309] width 33 height 33
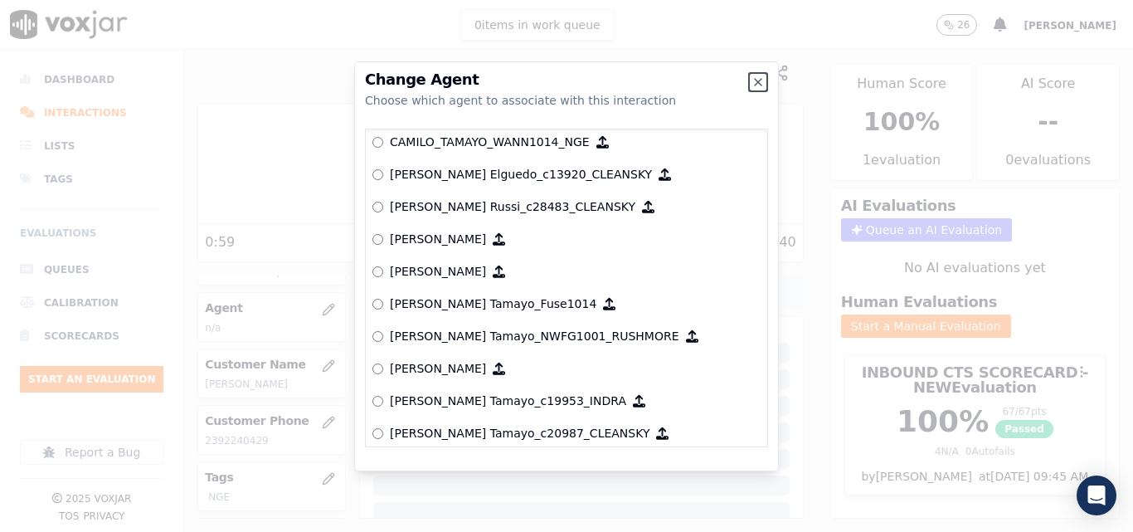
scroll to position [1221, 0]
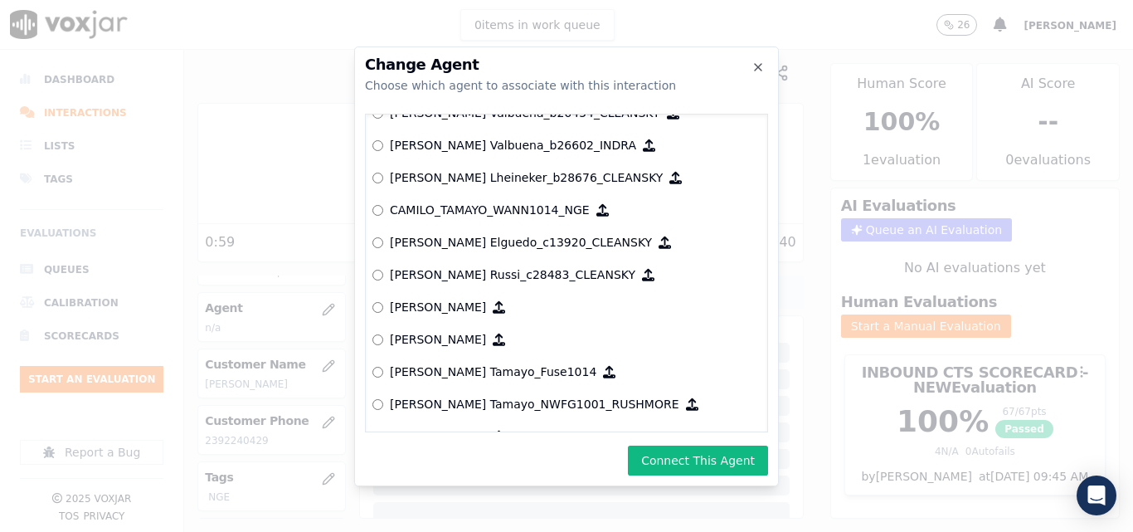
drag, startPoint x: 689, startPoint y: 454, endPoint x: 698, endPoint y: 454, distance: 9.2
click at [691, 459] on button "Connect This Agent" at bounding box center [698, 460] width 140 height 30
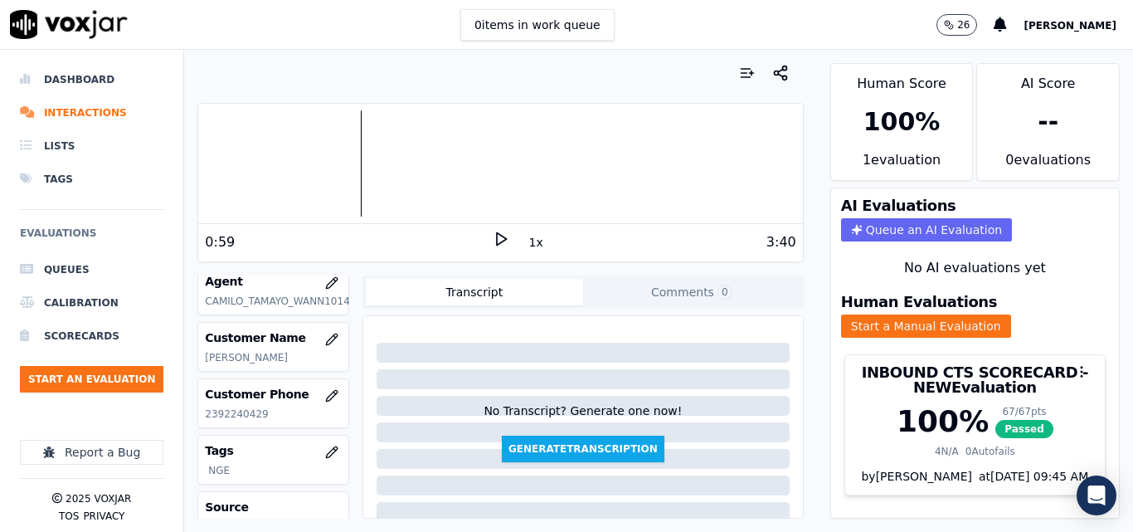
scroll to position [166, 0]
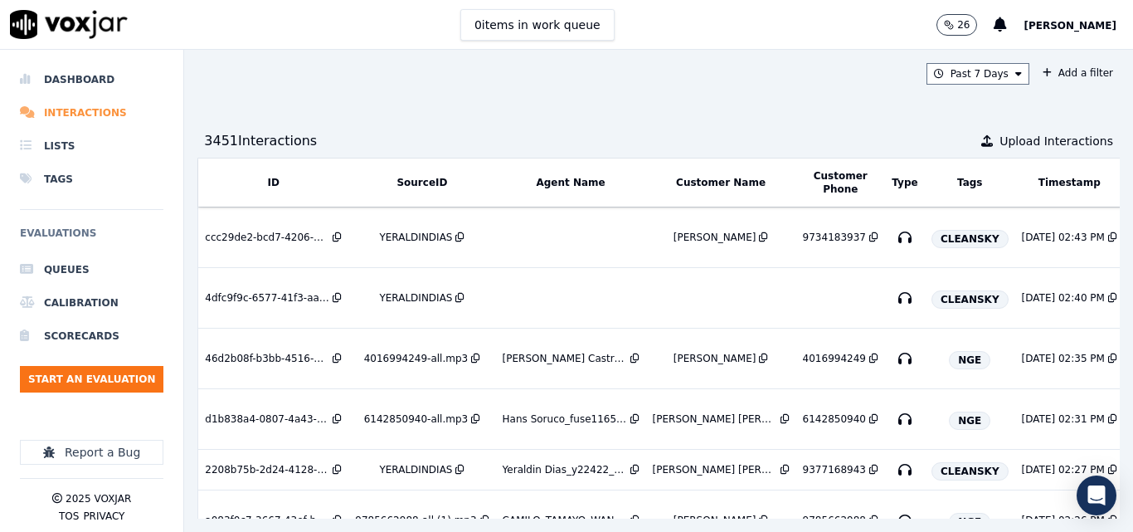
click at [59, 121] on li "Interactions" at bounding box center [91, 112] width 143 height 33
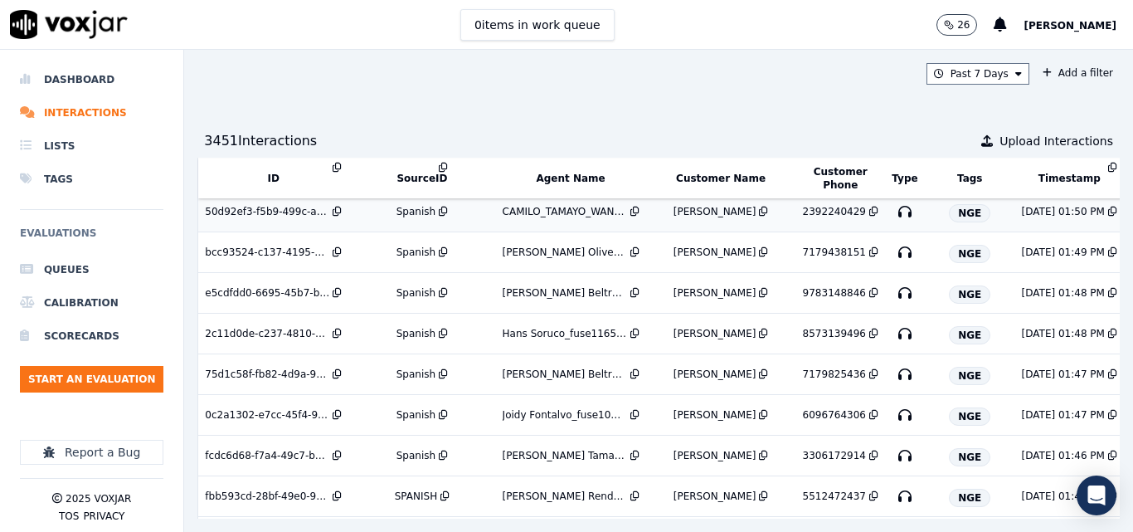
scroll to position [678, 0]
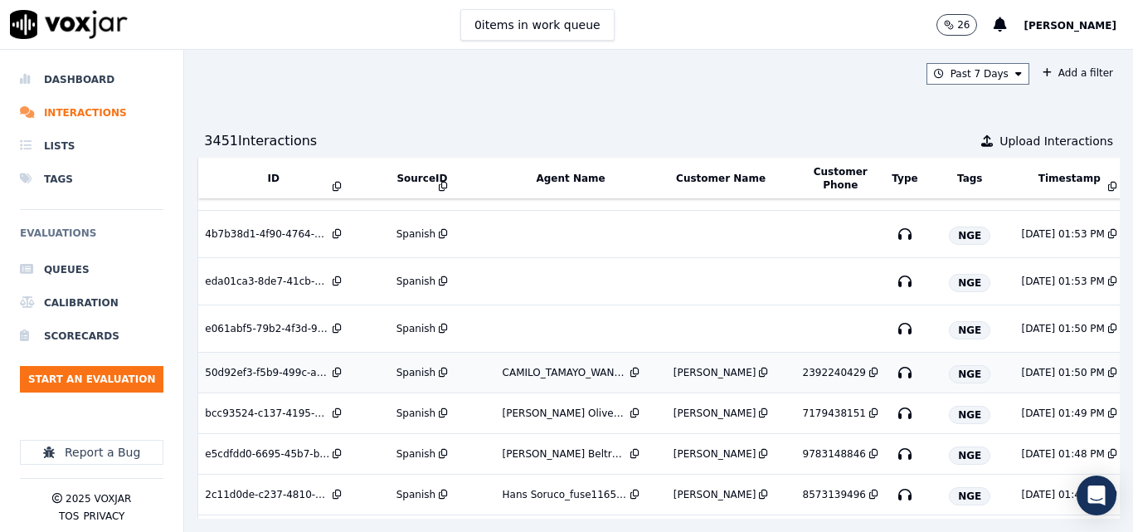
click at [413, 359] on td "Spanish" at bounding box center [421, 372] width 147 height 41
click at [80, 83] on li "Dashboard" at bounding box center [91, 79] width 143 height 33
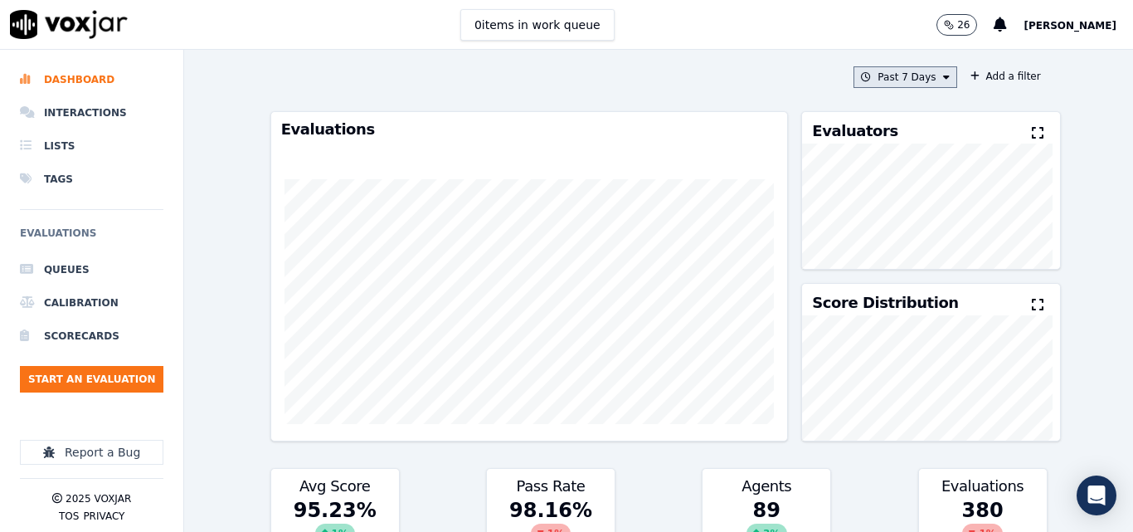
click at [896, 75] on button "Past 7 Days" at bounding box center [904, 77] width 103 height 22
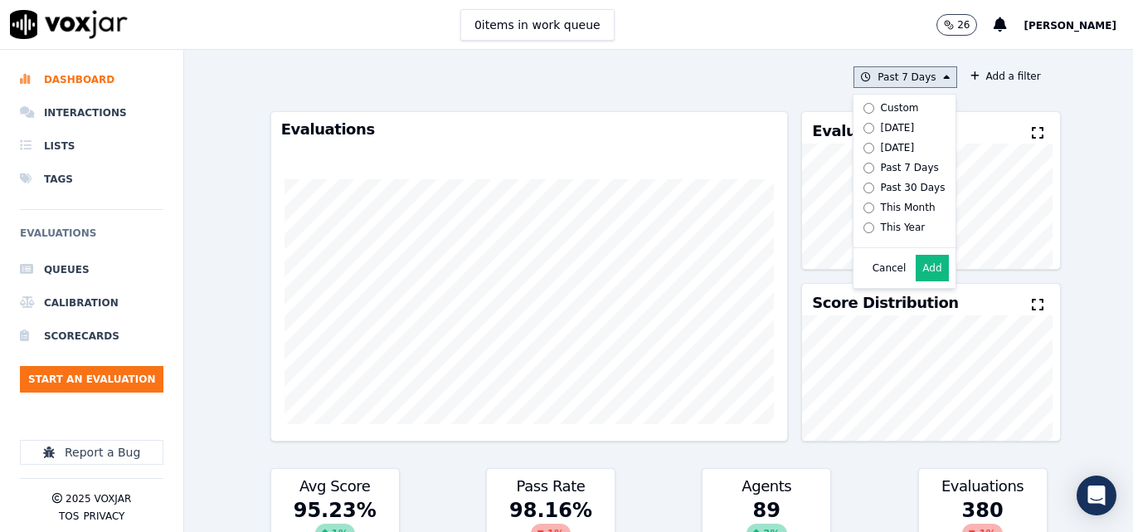
click at [882, 118] on div "Custom Today Yesterday Past 7 Days Past 30 Days This Month This Year" at bounding box center [901, 167] width 89 height 139
click at [881, 125] on div "Today" at bounding box center [898, 127] width 34 height 13
click at [927, 276] on button "Add" at bounding box center [932, 268] width 32 height 27
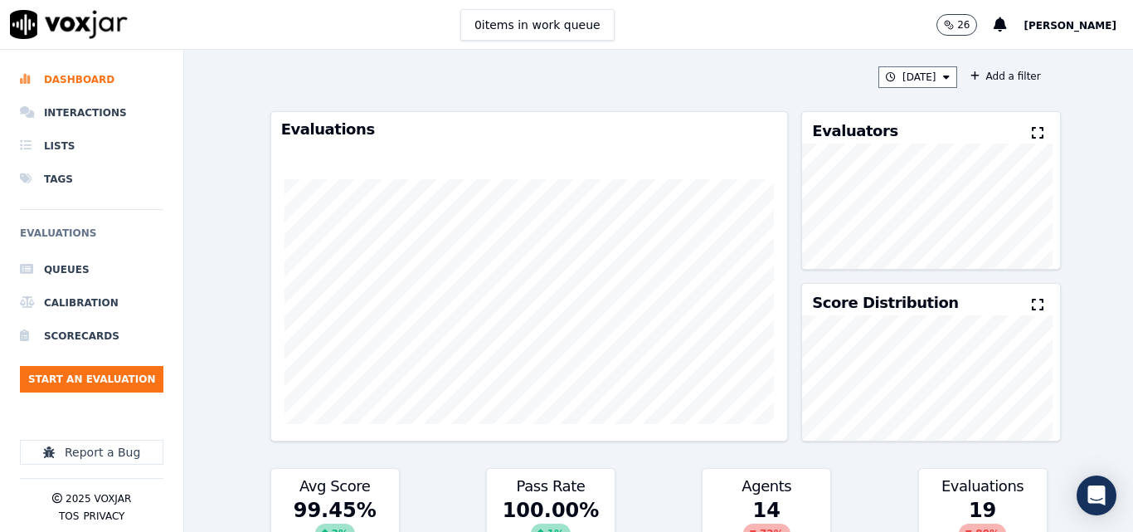
click at [1032, 127] on icon at bounding box center [1038, 132] width 12 height 13
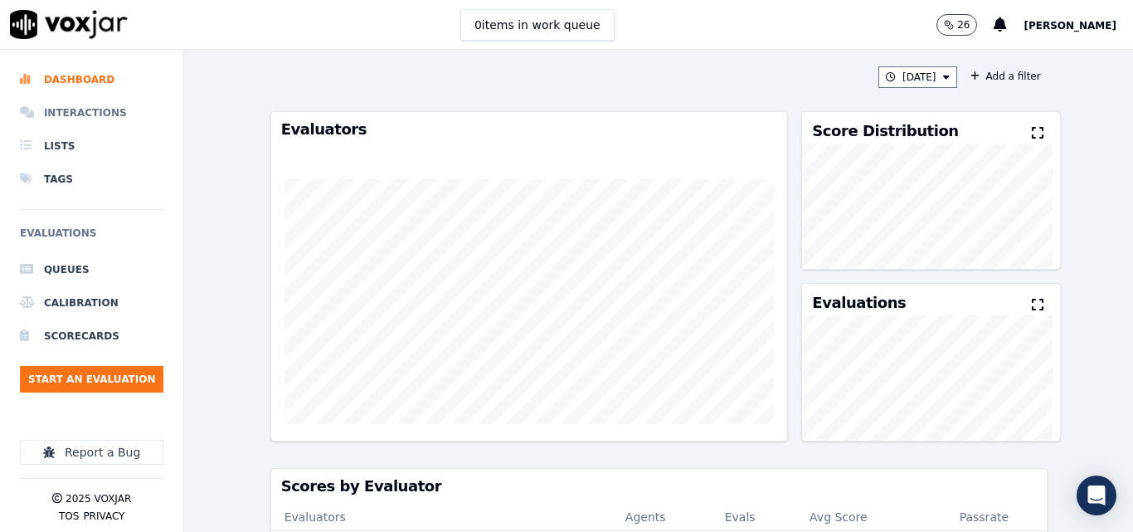
click at [101, 107] on li "Interactions" at bounding box center [91, 112] width 143 height 33
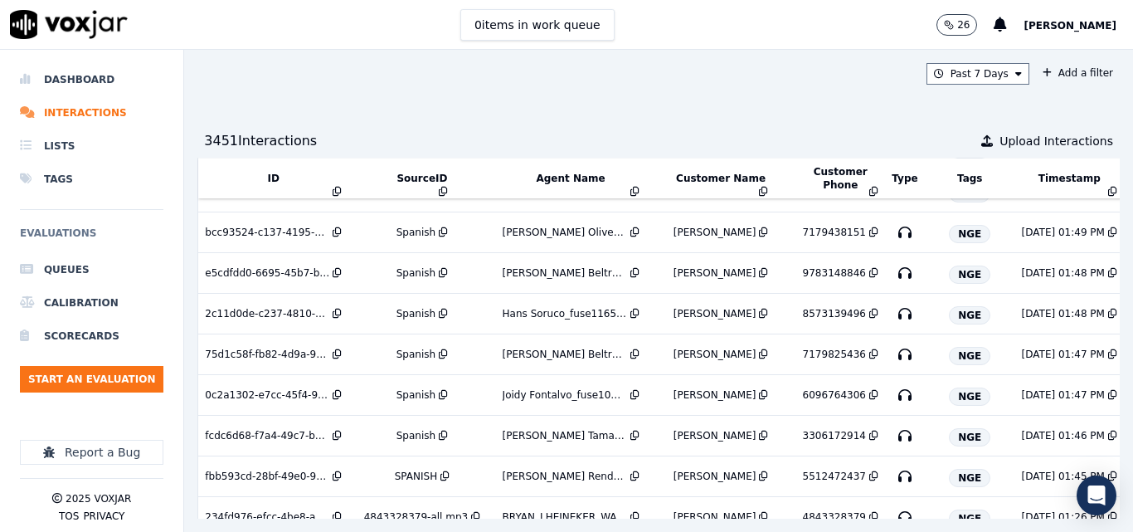
scroll to position [697, 0]
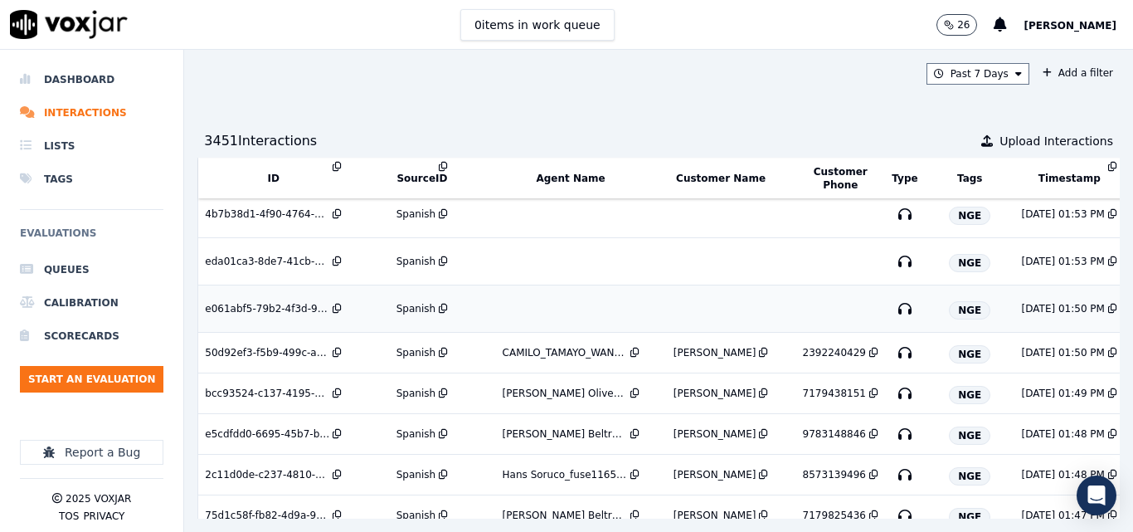
click at [412, 307] on div "Spanish" at bounding box center [415, 308] width 39 height 13
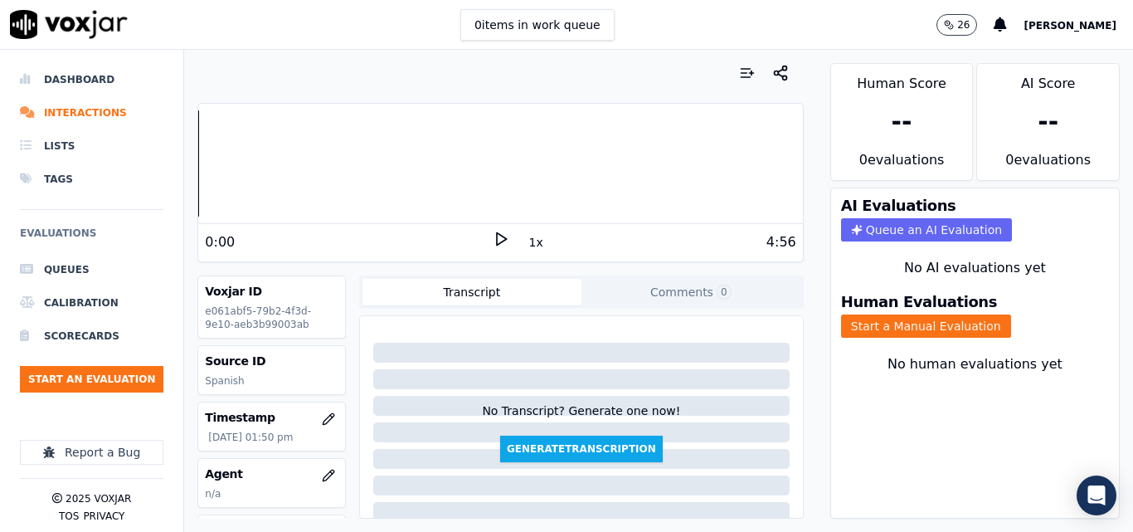
click at [493, 240] on icon at bounding box center [501, 239] width 17 height 17
click at [499, 241] on icon at bounding box center [501, 239] width 17 height 17
click at [497, 238] on icon at bounding box center [501, 239] width 17 height 17
click at [488, 229] on div "4:04 1x 4:56" at bounding box center [500, 242] width 604 height 36
click at [509, 243] on div "4:56" at bounding box center [652, 242] width 287 height 20
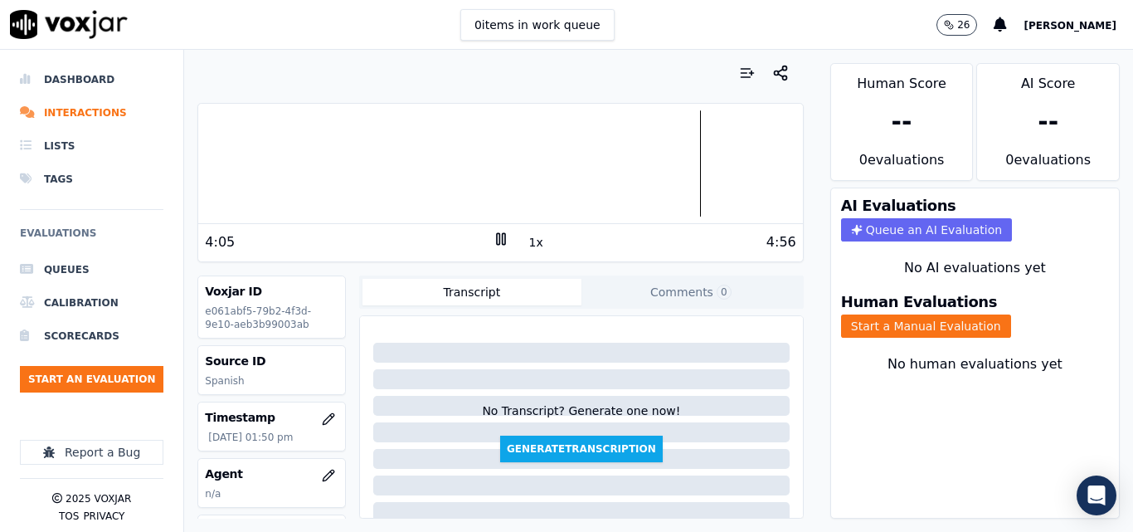
click at [485, 229] on div "4:05 1x 4:56" at bounding box center [500, 242] width 604 height 36
click at [493, 233] on icon at bounding box center [501, 239] width 17 height 17
click at [906, 330] on button "Start a Manual Evaluation" at bounding box center [926, 325] width 170 height 23
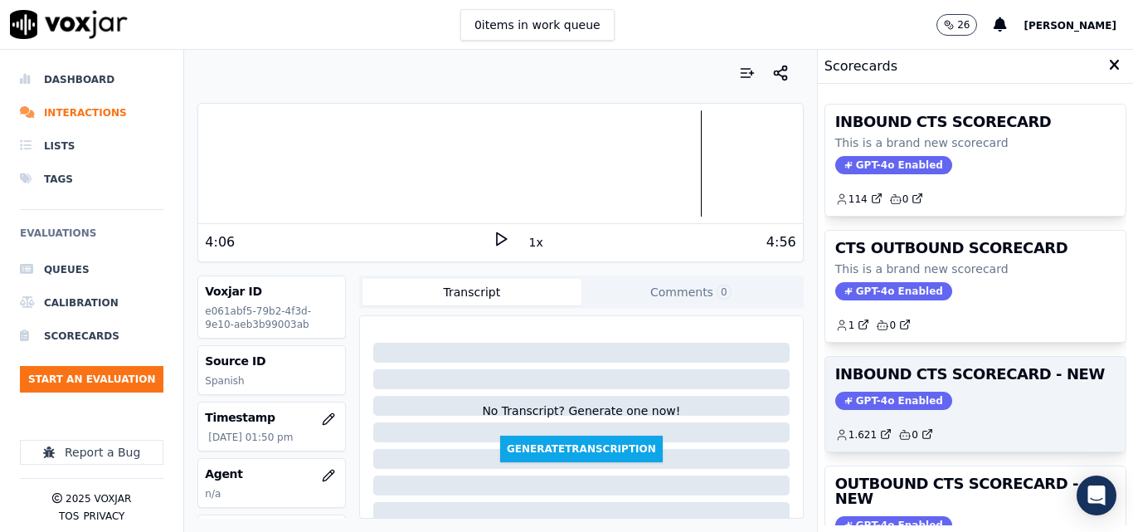
click at [997, 367] on h3 "INBOUND CTS SCORECARD - NEW" at bounding box center [975, 374] width 280 height 15
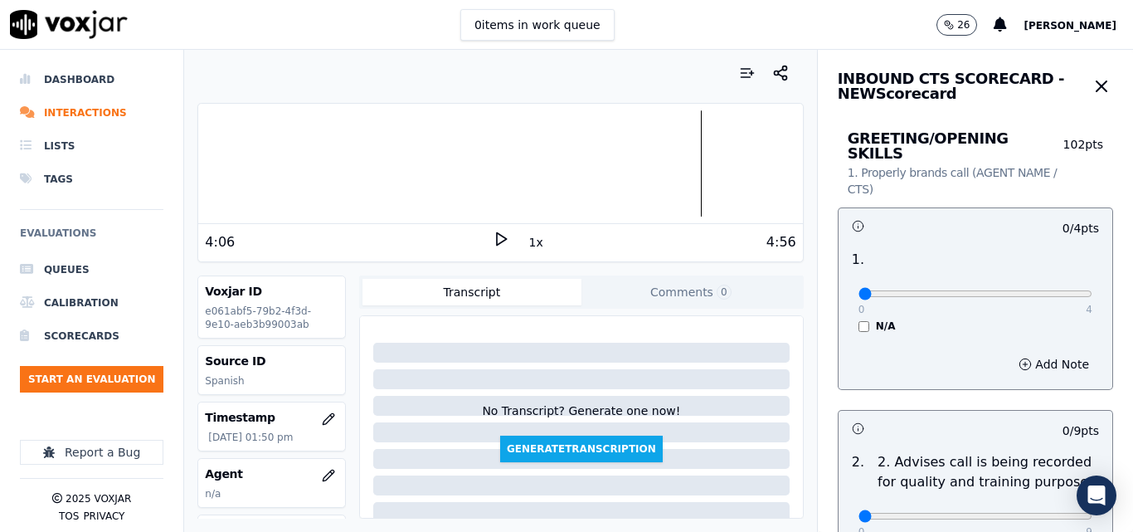
click at [1061, 276] on div "0 4 N/A" at bounding box center [975, 301] width 260 height 63
type input "4"
click at [1054, 290] on input "range" at bounding box center [975, 293] width 234 height 7
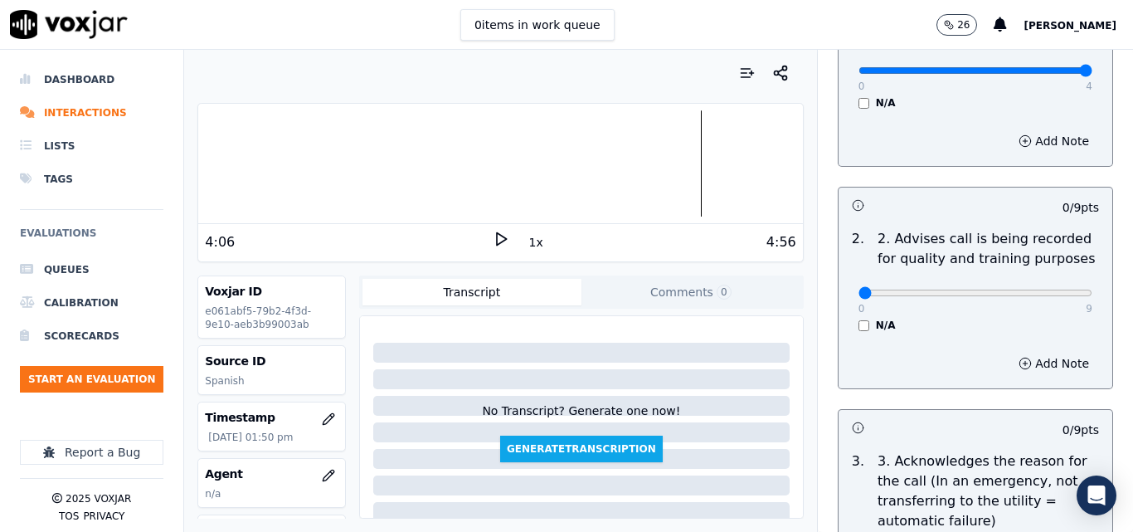
scroll to position [249, 0]
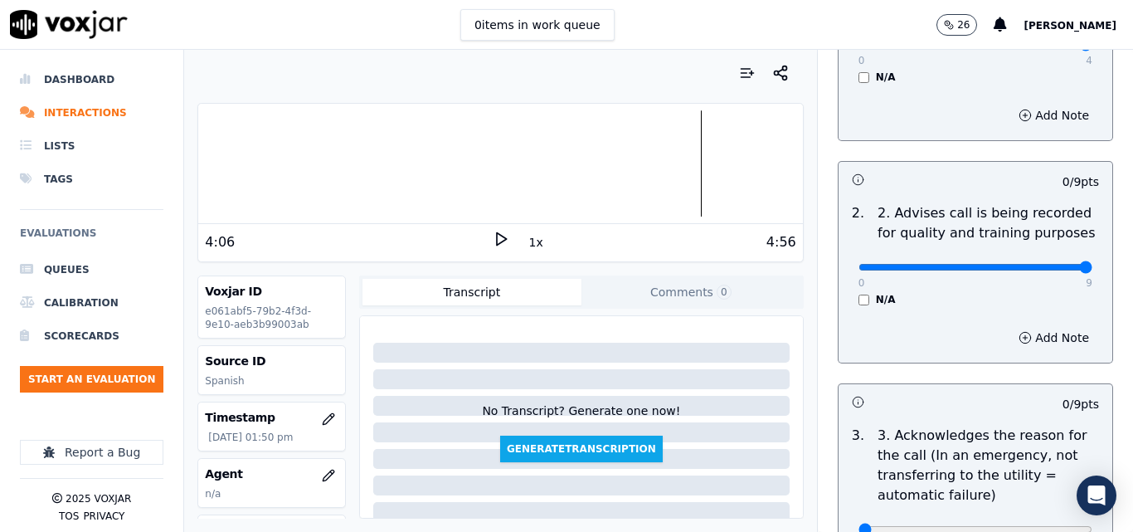
type input "9"
click at [1050, 48] on input "range" at bounding box center [975, 44] width 234 height 7
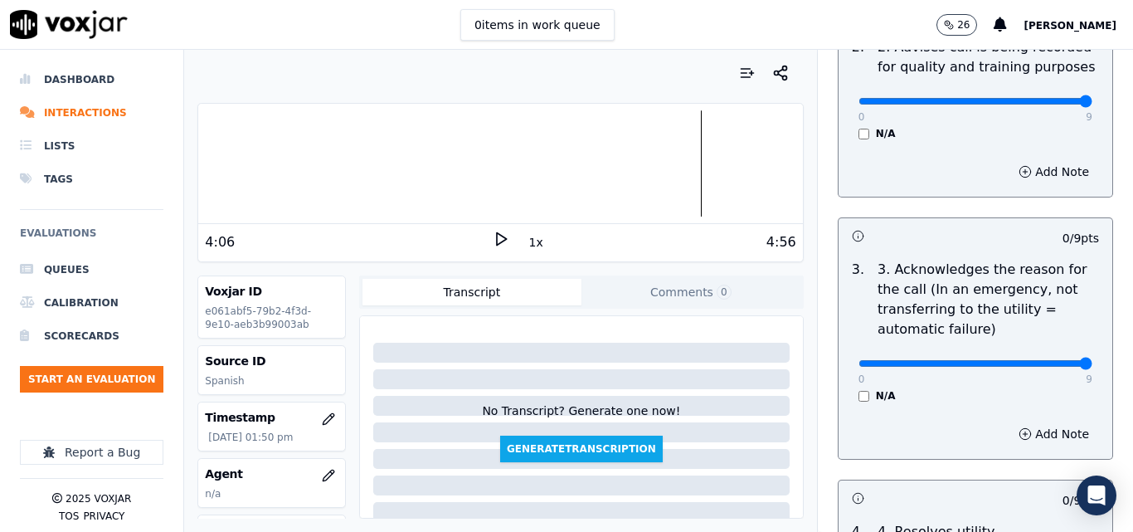
type input "9"
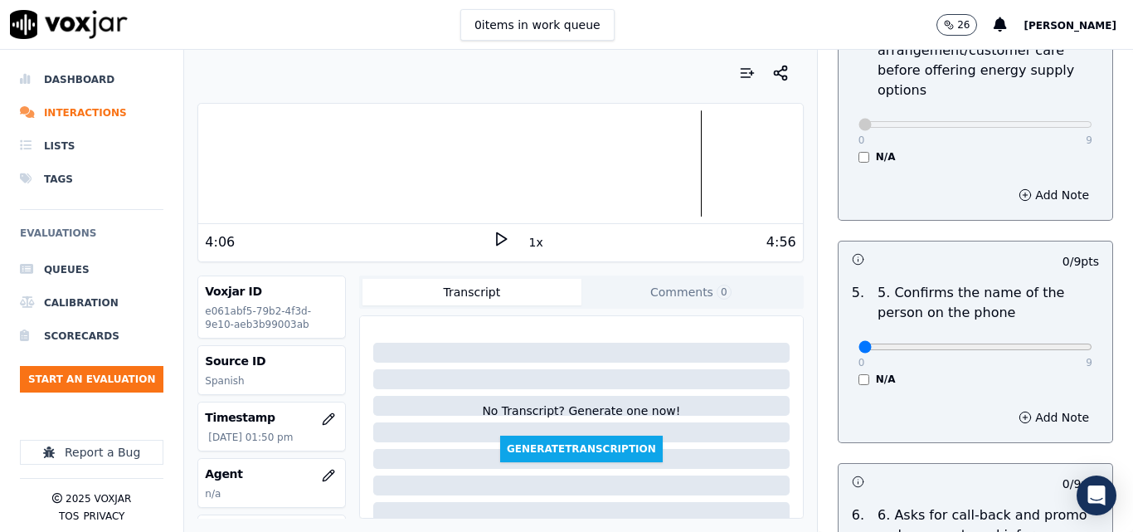
scroll to position [995, 0]
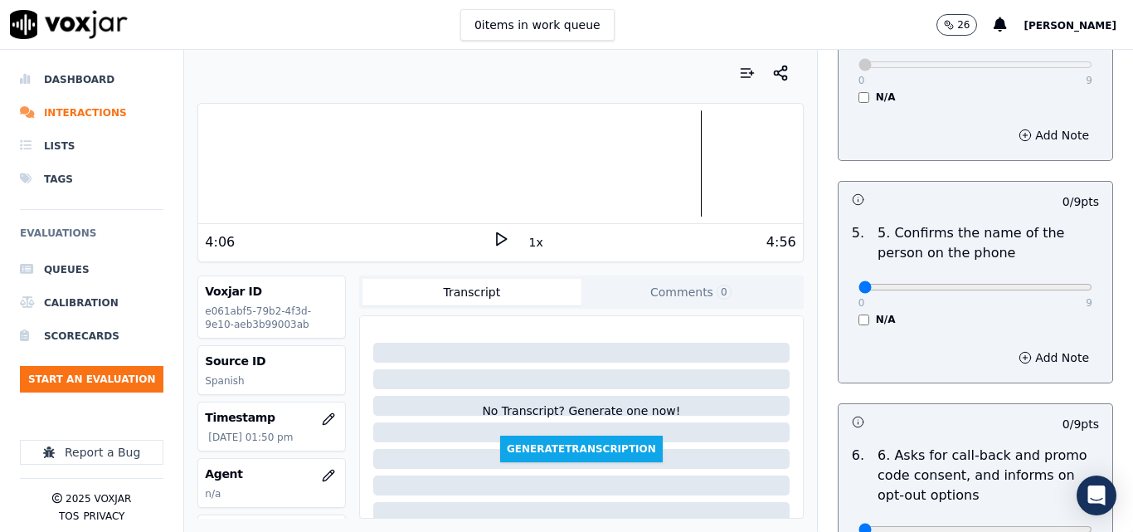
click at [1055, 271] on div "0 9 N/A" at bounding box center [975, 294] width 260 height 63
type input "9"
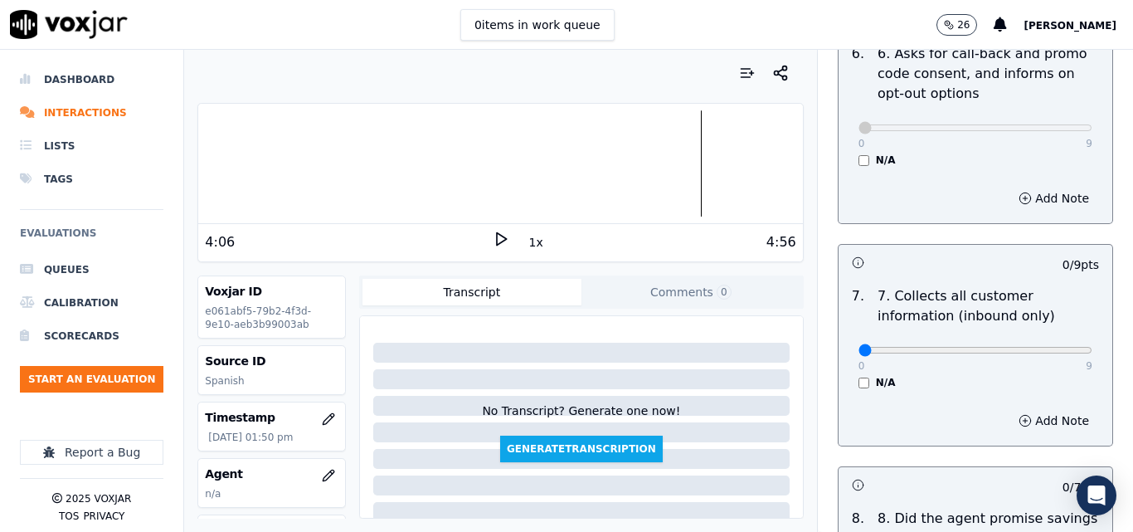
scroll to position [1493, 0]
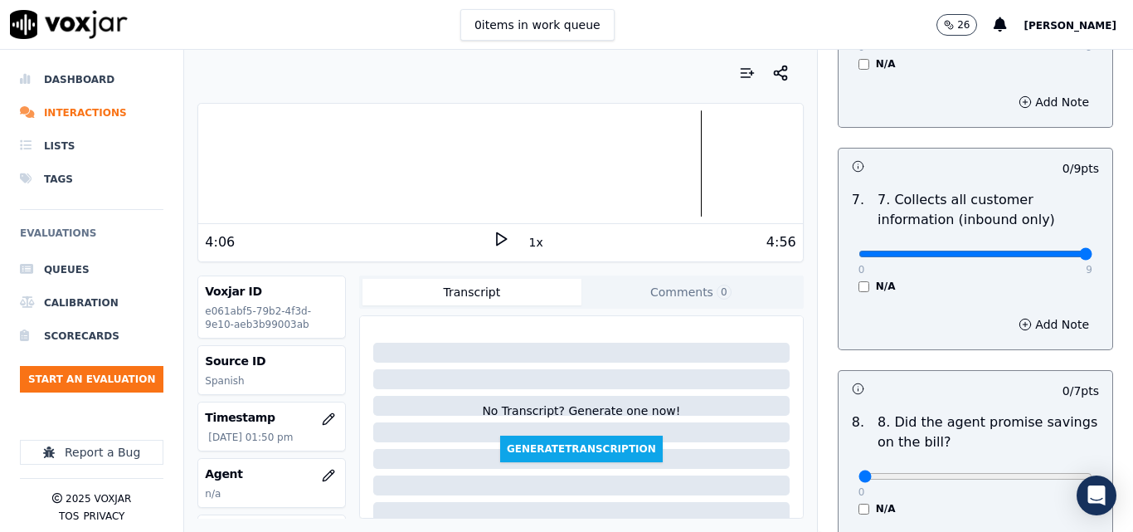
type input "9"
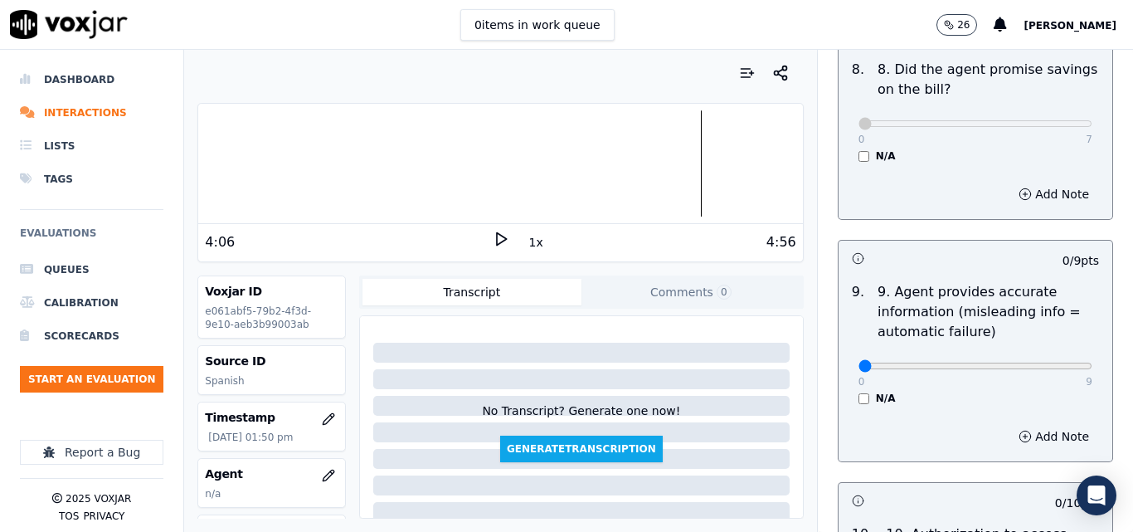
scroll to position [1907, 0]
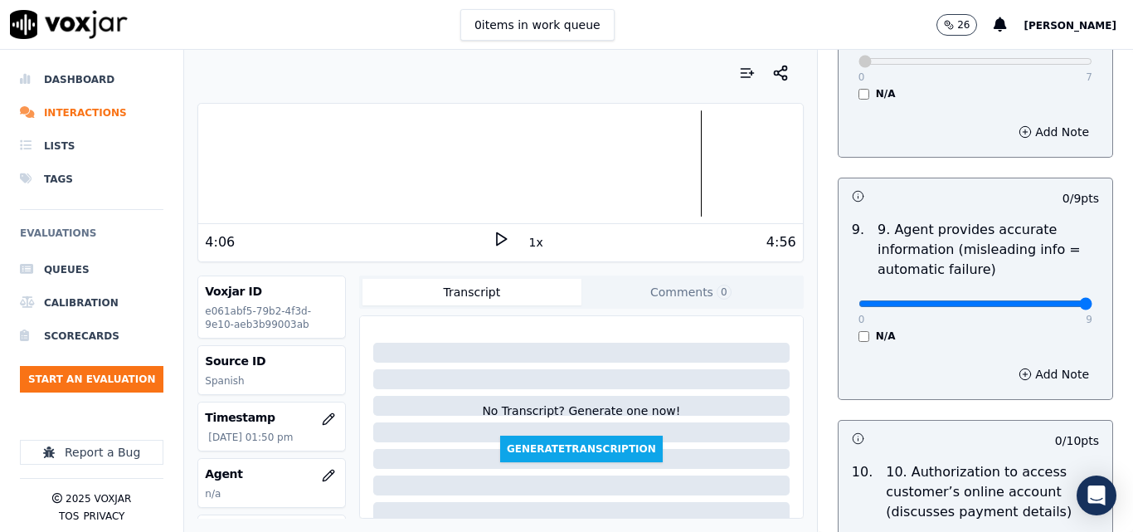
type input "9"
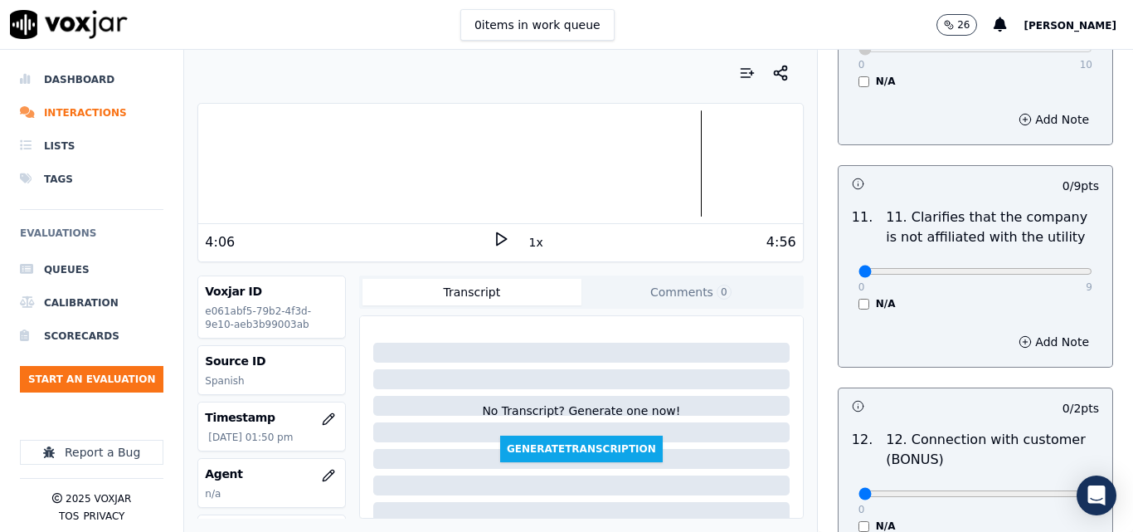
scroll to position [2405, 0]
type input "9"
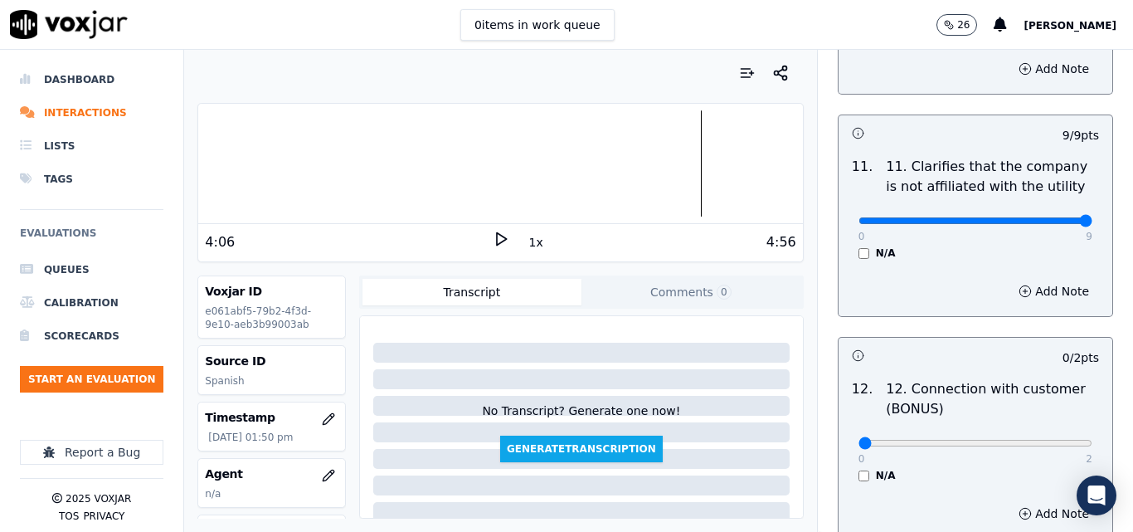
scroll to position [2654, 0]
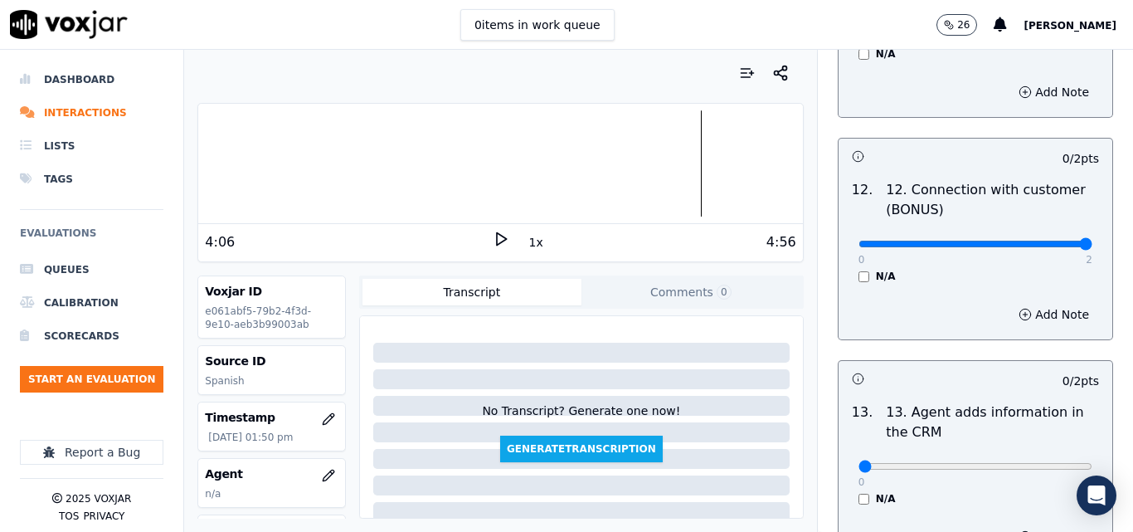
type input "2"
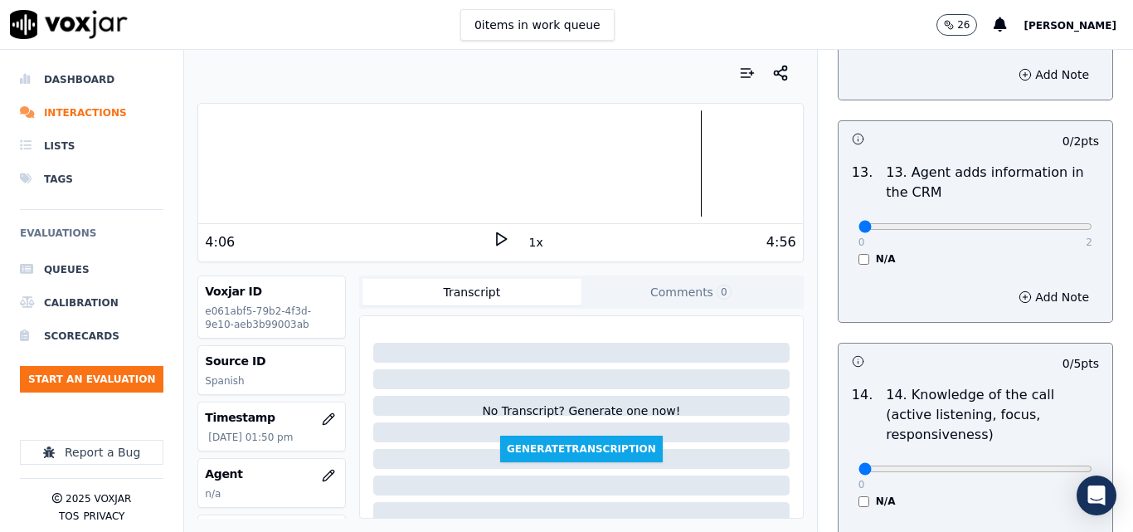
scroll to position [2902, 0]
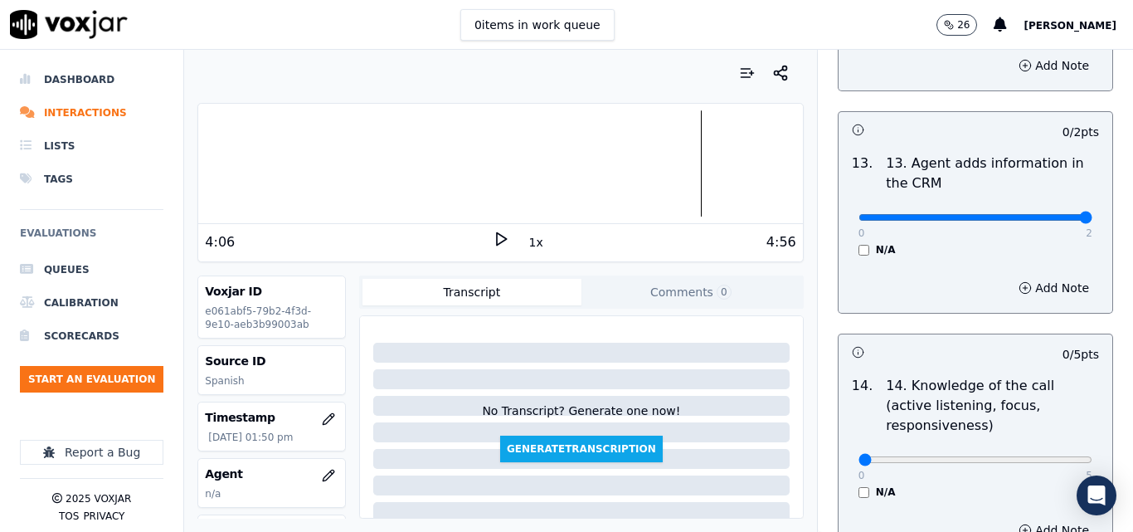
type input "2"
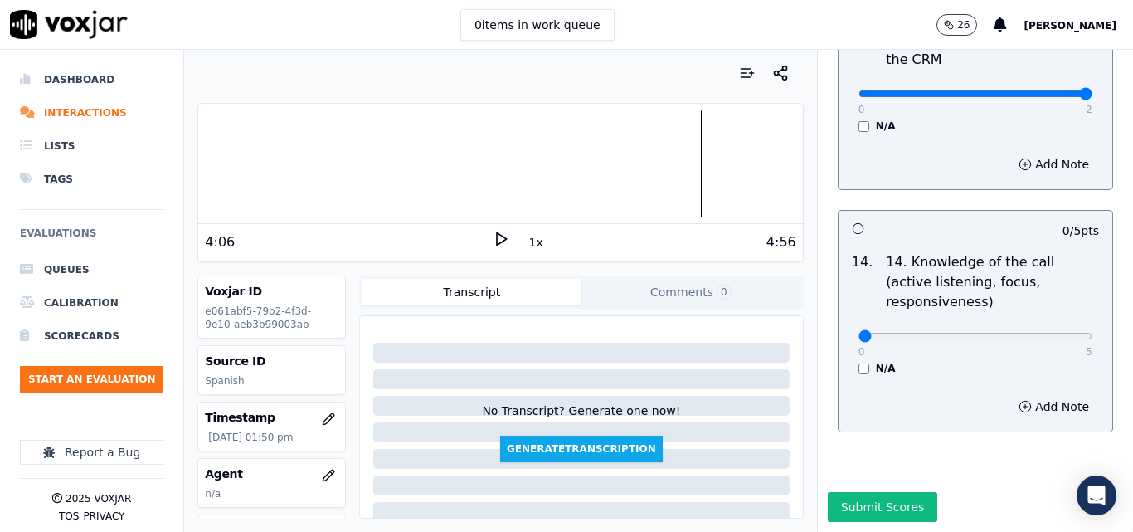
scroll to position [3028, 0]
type input "5"
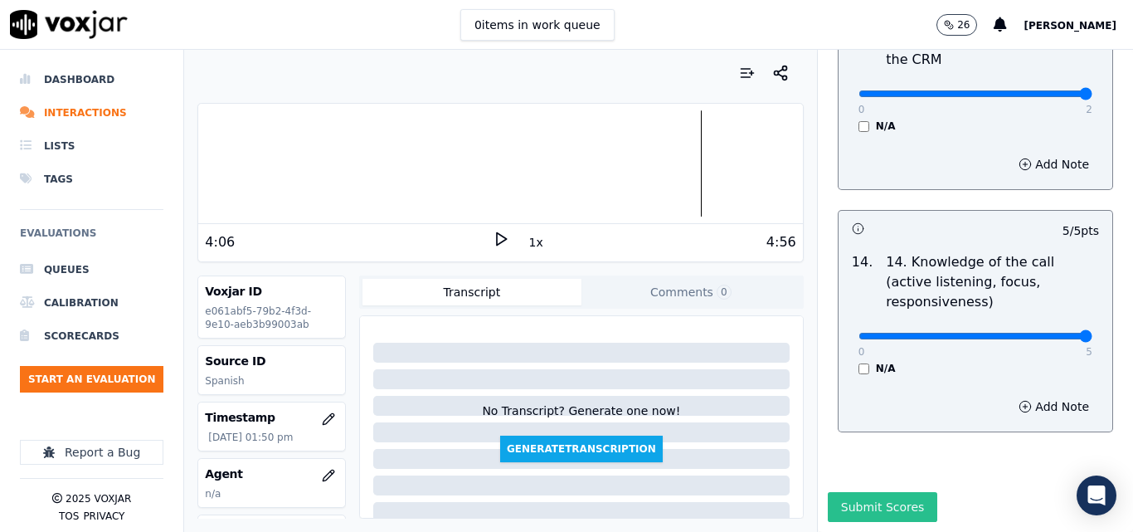
click at [880, 492] on button "Submit Scores" at bounding box center [883, 507] width 110 height 30
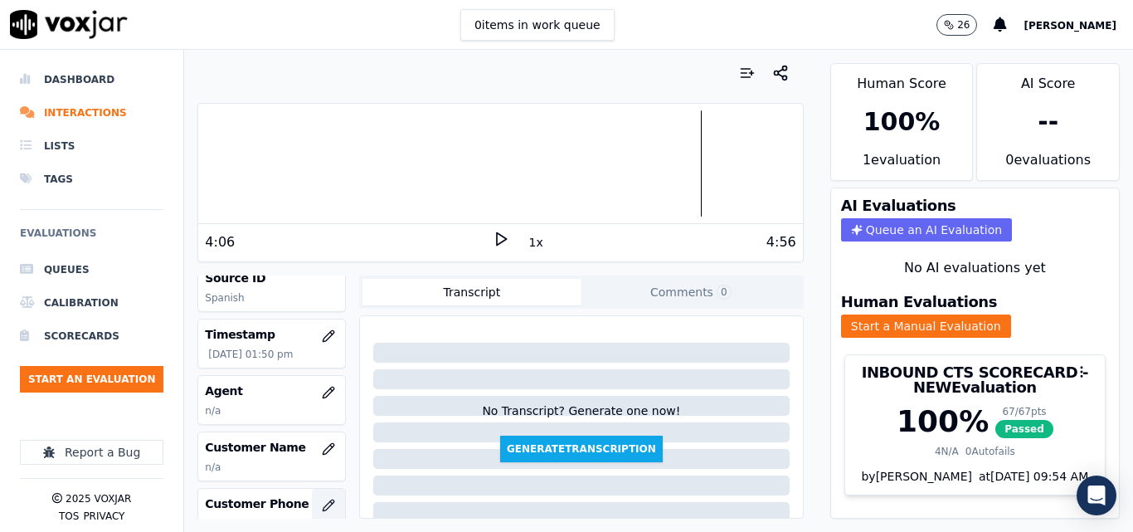
scroll to position [166, 0]
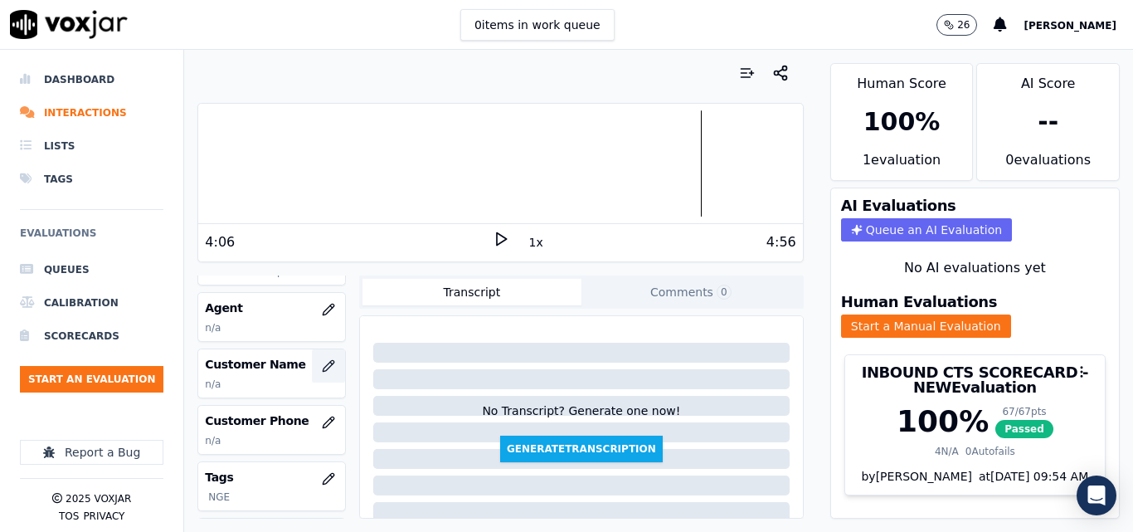
click at [322, 361] on icon "button" at bounding box center [328, 365] width 13 height 13
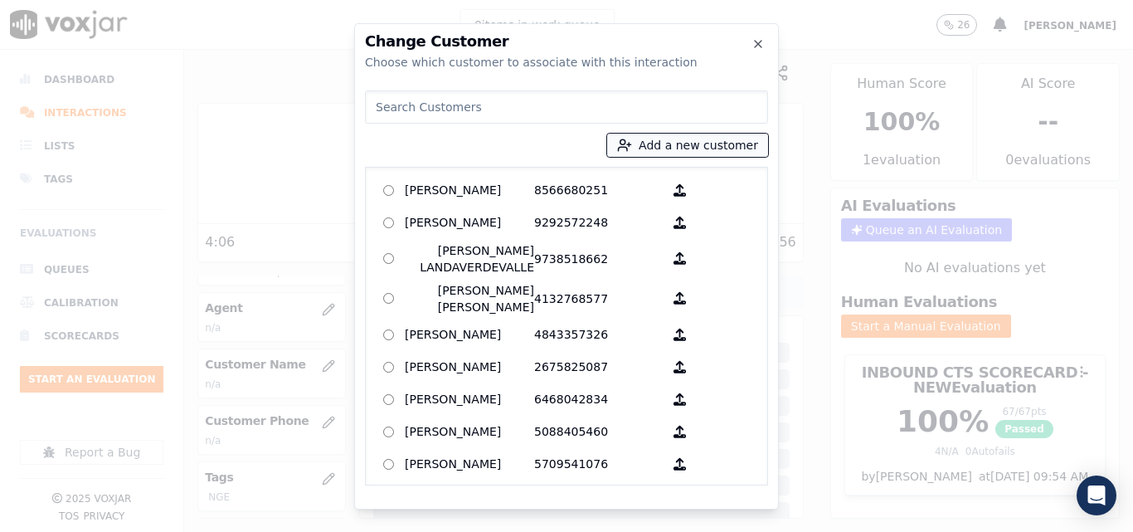
click at [686, 138] on button "Add a new customer" at bounding box center [687, 145] width 161 height 23
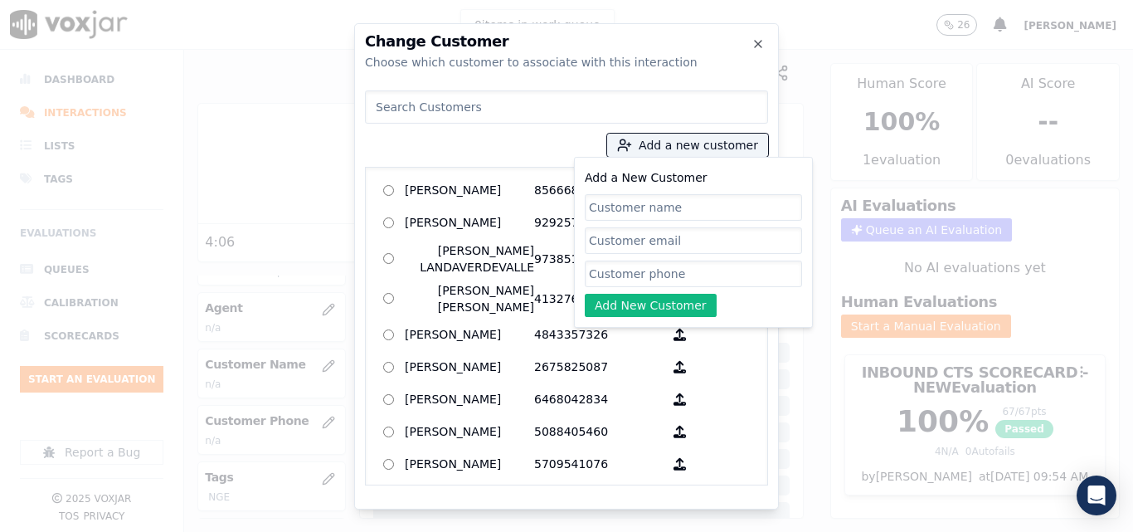
drag, startPoint x: 682, startPoint y: 195, endPoint x: 690, endPoint y: 205, distance: 13.0
click at [683, 198] on input "Add a New Customer" at bounding box center [693, 207] width 217 height 27
type input "[DEMOGRAPHIC_DATA][PERSON_NAME] De La [PERSON_NAME]"
click at [684, 268] on input "Add a New Customer" at bounding box center [693, 273] width 217 height 27
click at [723, 277] on input "Add a New Customer" at bounding box center [693, 273] width 217 height 27
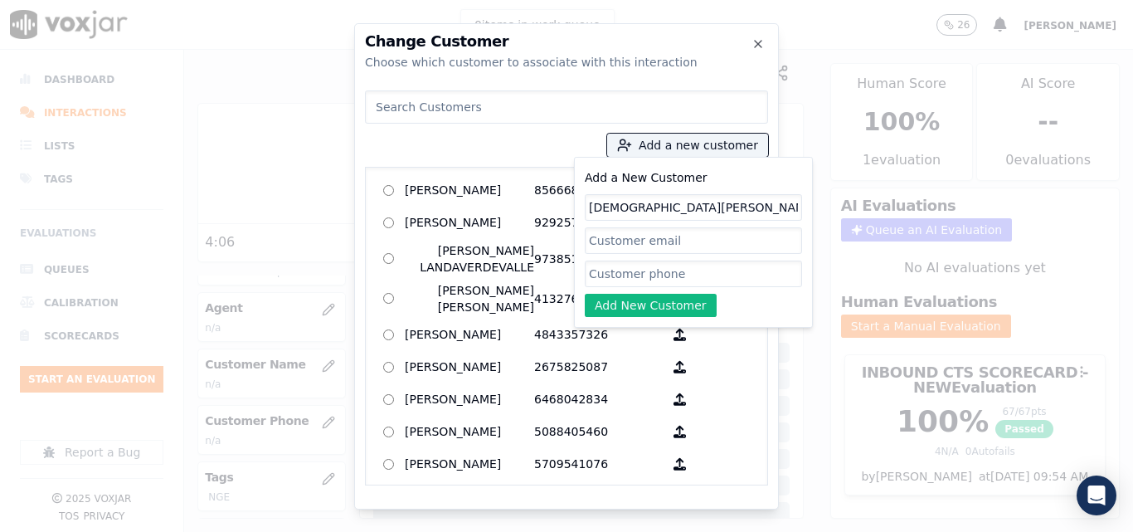
paste input "2675624434"
type input "2675624434"
click at [659, 304] on button "Add New Customer" at bounding box center [651, 305] width 132 height 23
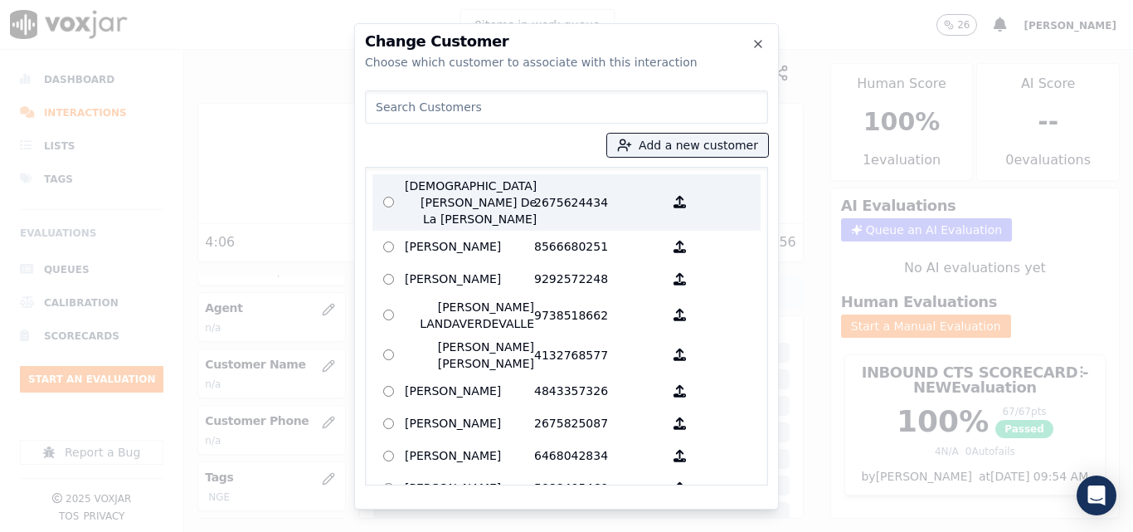
click at [534, 190] on p "2675624434" at bounding box center [598, 202] width 129 height 50
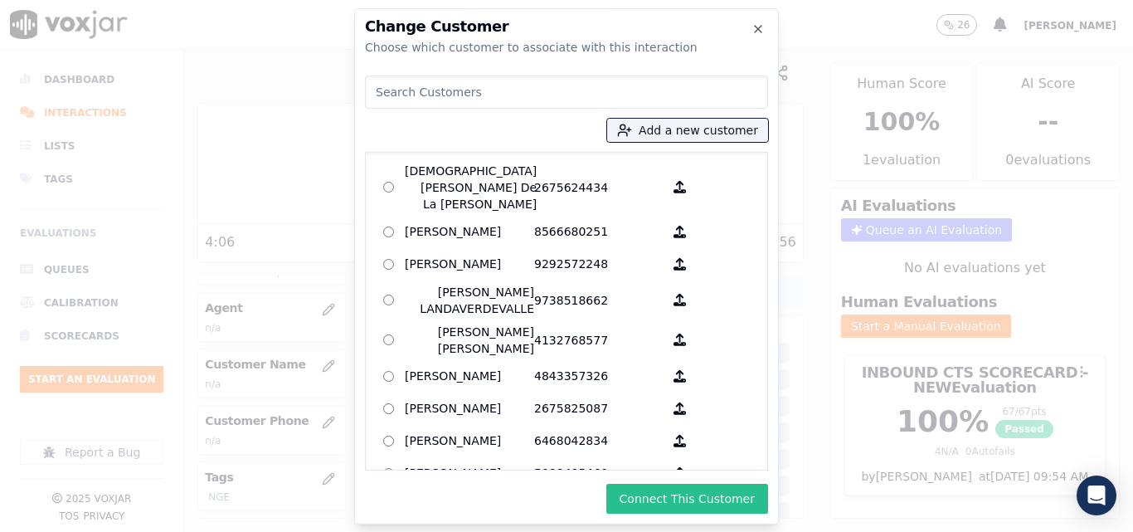
click at [698, 493] on button "Connect This Customer" at bounding box center [687, 498] width 162 height 30
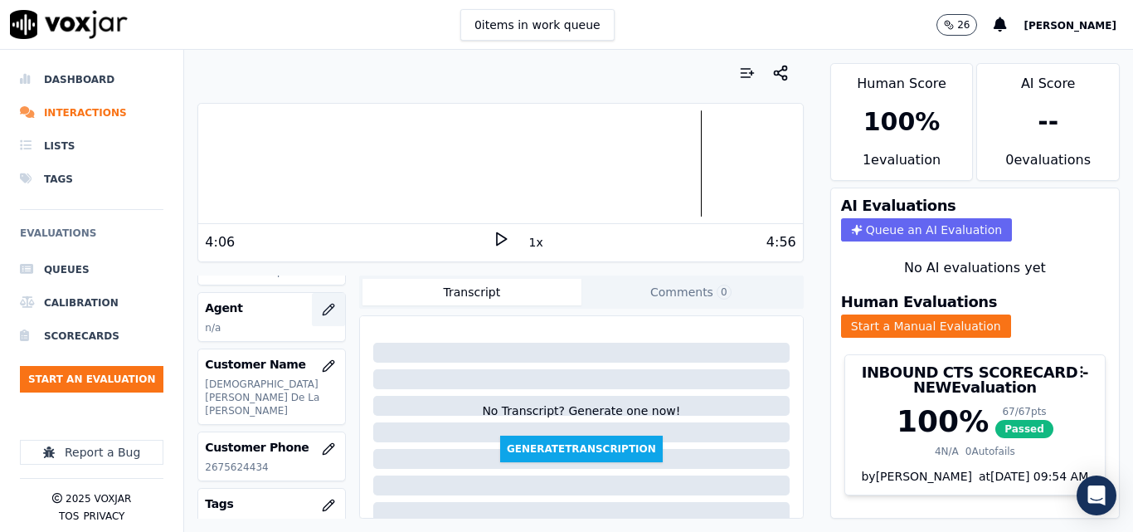
click at [313, 316] on button "button" at bounding box center [328, 309] width 33 height 33
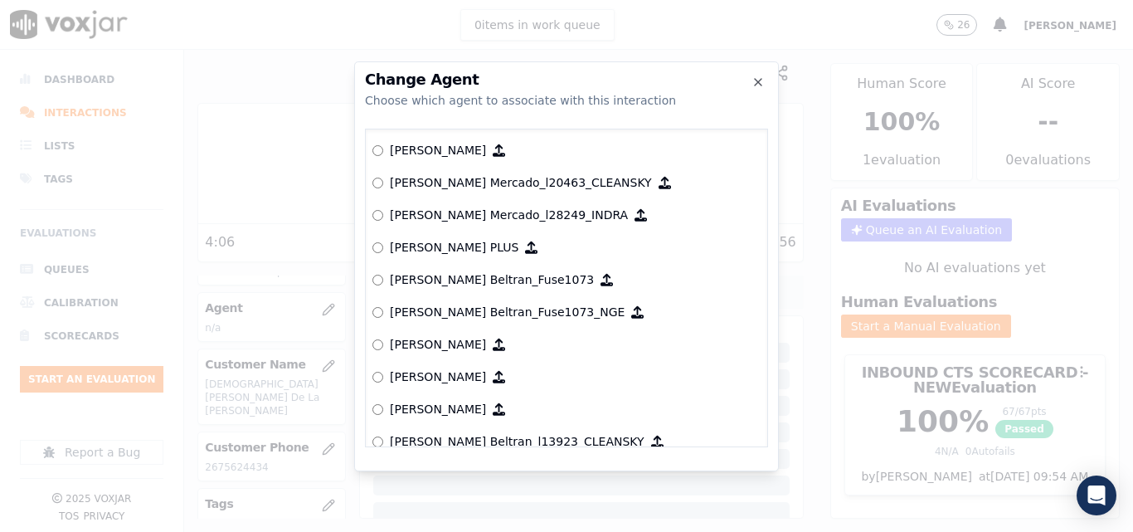
scroll to position [5989, 0]
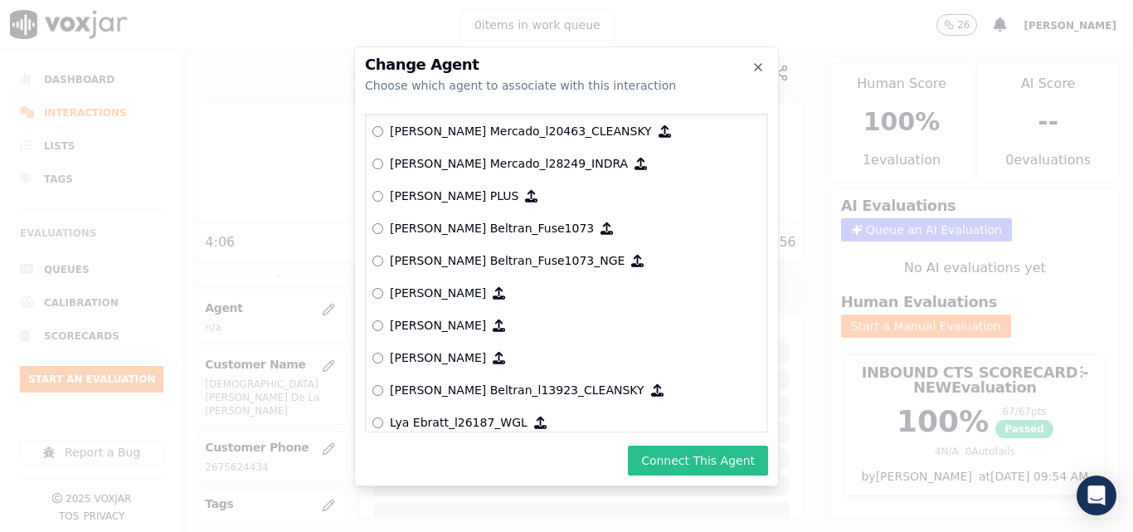
click at [667, 454] on button "Connect This Agent" at bounding box center [698, 460] width 140 height 30
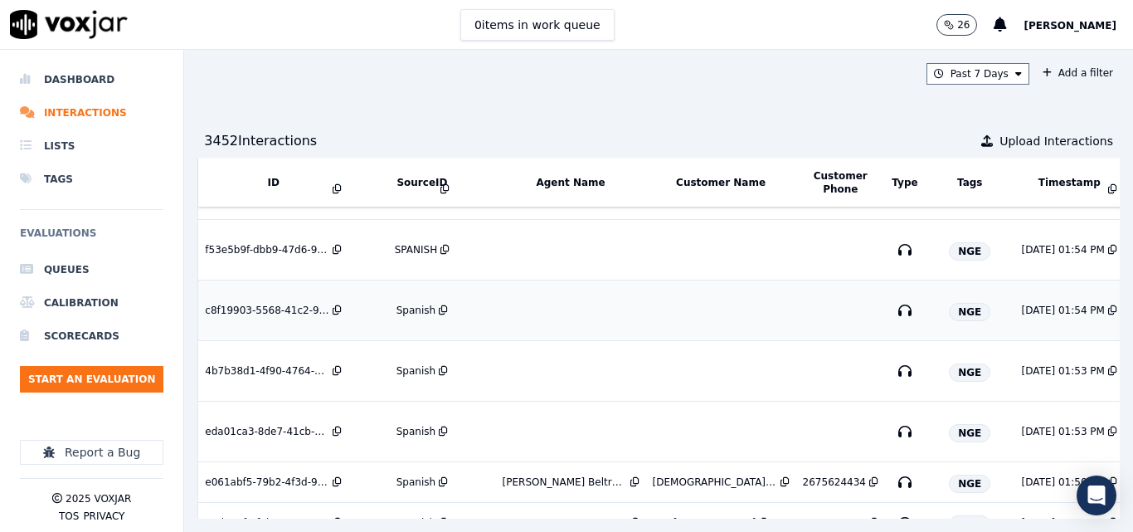
scroll to position [628, 0]
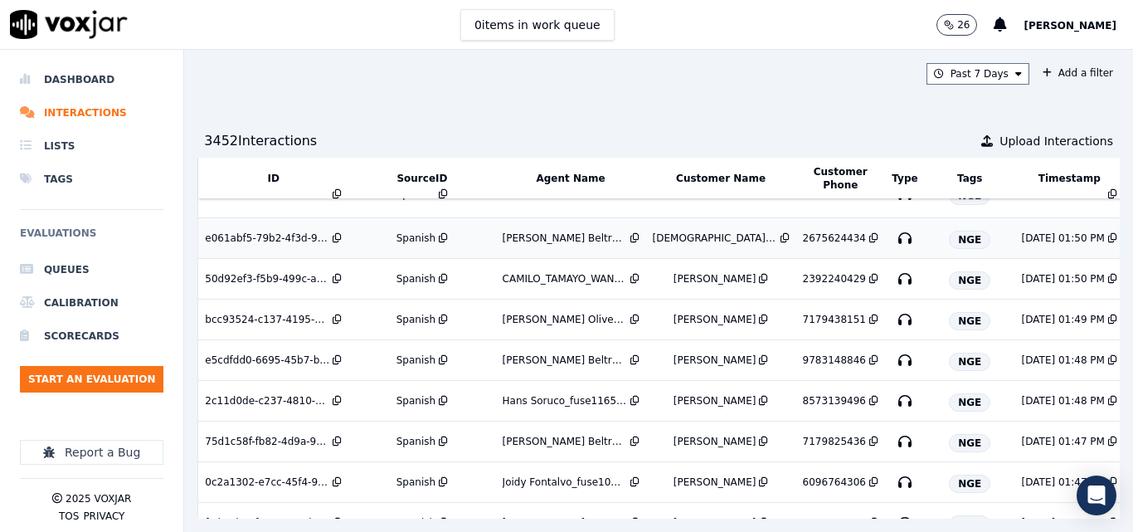
scroll to position [664, 0]
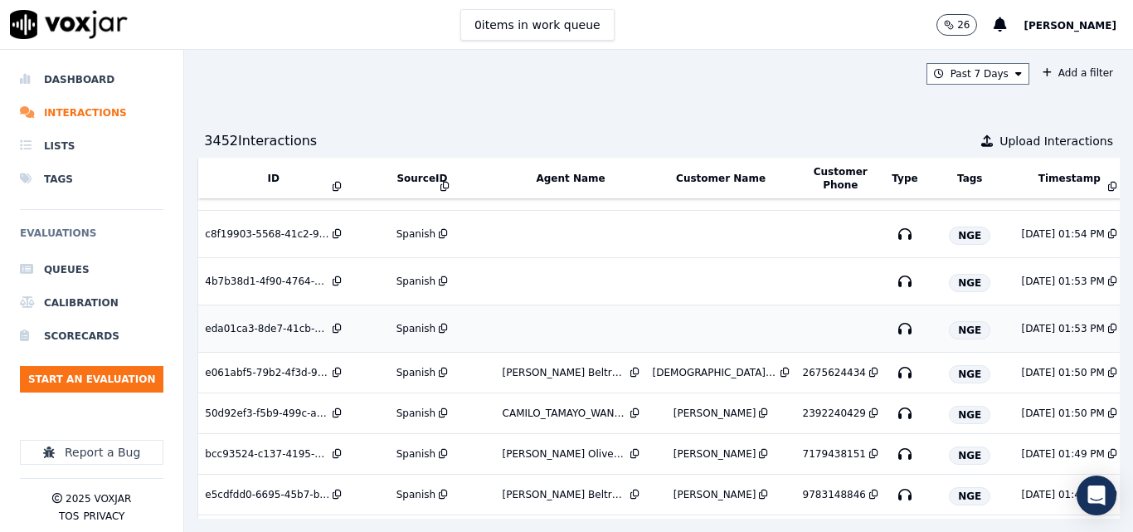
click at [411, 333] on div "Spanish" at bounding box center [415, 328] width 39 height 13
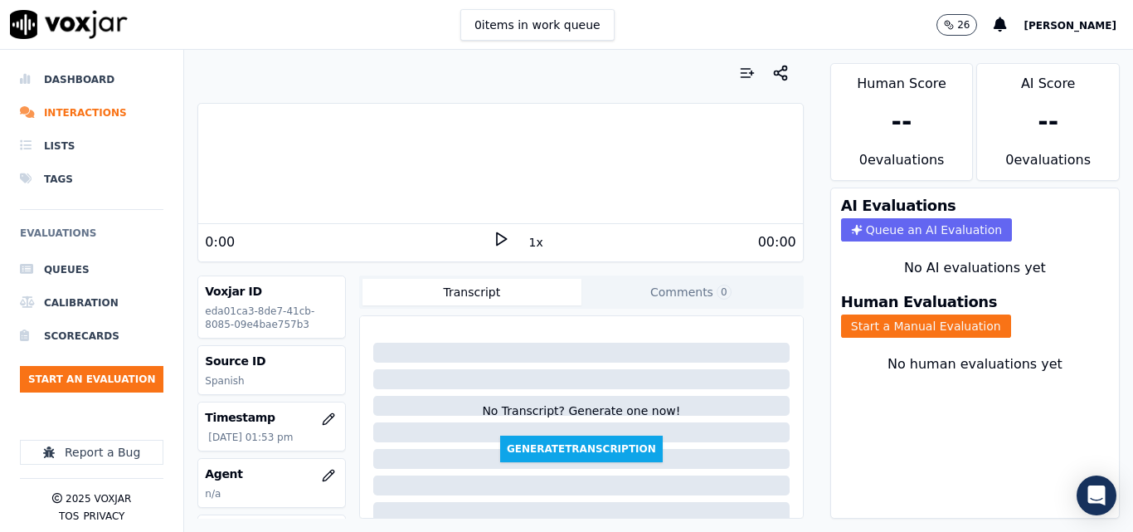
click at [657, 51] on div "Your browser does not support the audio element. 0:00 1x 00:00 Voxjar ID eda01c…" at bounding box center [500, 291] width 632 height 482
click at [493, 236] on icon at bounding box center [501, 239] width 17 height 17
click at [493, 235] on icon at bounding box center [501, 239] width 17 height 17
click at [497, 236] on polygon at bounding box center [502, 239] width 10 height 12
click at [438, 171] on div at bounding box center [500, 163] width 604 height 106
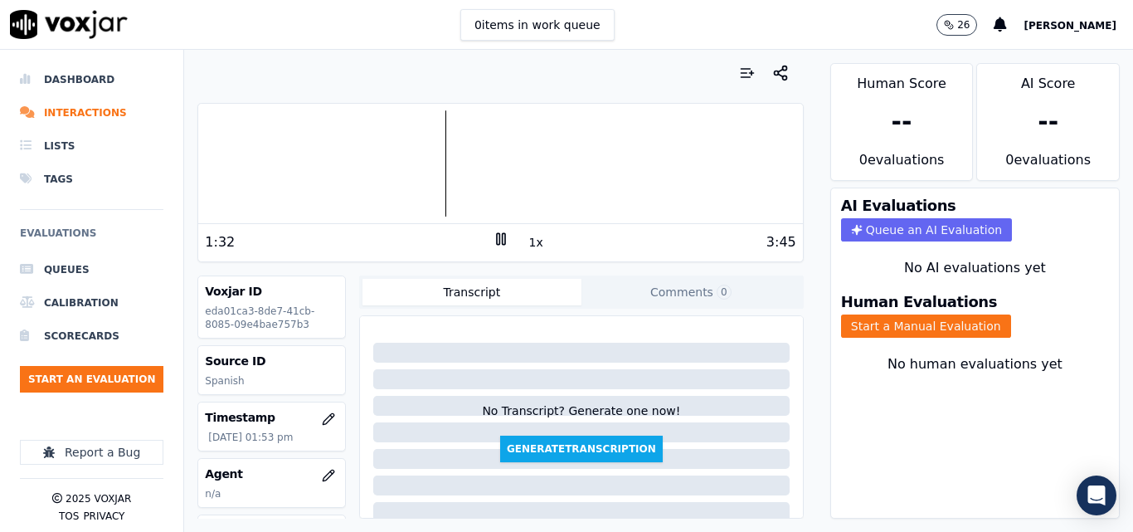
click at [423, 159] on div at bounding box center [500, 163] width 604 height 106
click at [391, 164] on div at bounding box center [500, 163] width 604 height 106
click at [385, 165] on div at bounding box center [500, 163] width 604 height 106
click at [362, 166] on div at bounding box center [500, 163] width 604 height 106
click at [345, 163] on div at bounding box center [500, 163] width 604 height 106
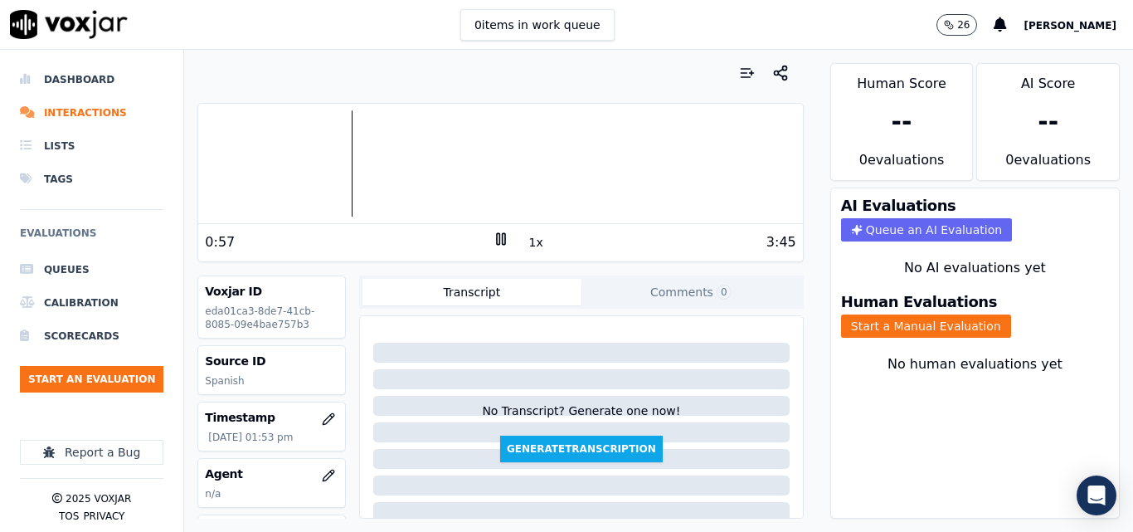
click at [333, 158] on div at bounding box center [500, 163] width 604 height 106
click at [318, 156] on div at bounding box center [500, 163] width 604 height 106
click at [489, 229] on div "0:55 1x 3:45" at bounding box center [500, 242] width 604 height 36
click at [497, 241] on rect at bounding box center [498, 238] width 2 height 11
click at [944, 309] on h3 "Human Evaluations" at bounding box center [919, 301] width 156 height 15
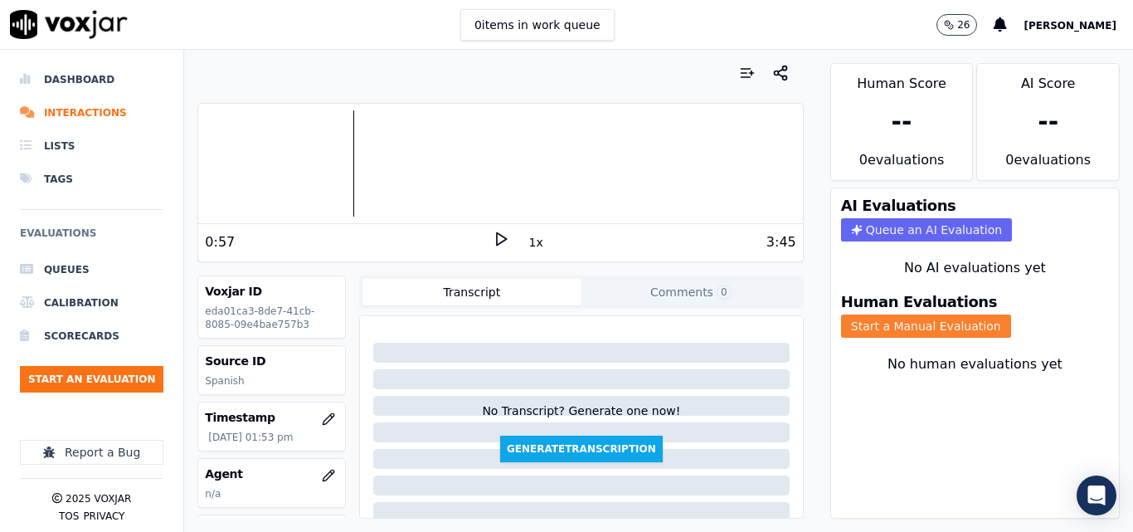
click at [938, 323] on button "Start a Manual Evaluation" at bounding box center [926, 325] width 170 height 23
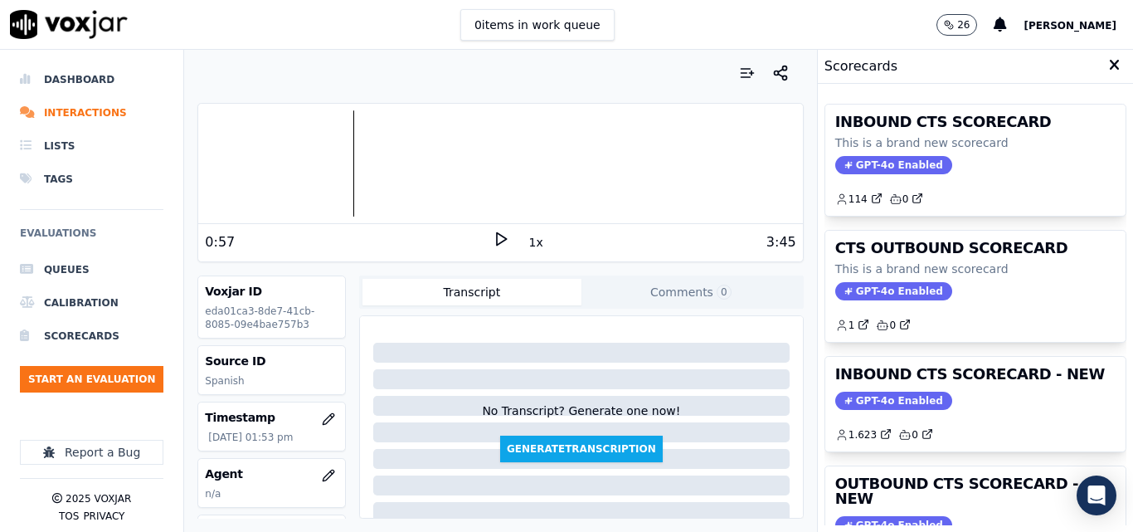
click at [1001, 366] on div "INBOUND CTS SCORECARD - NEW GPT-4o Enabled 1.623 0" at bounding box center [975, 404] width 300 height 95
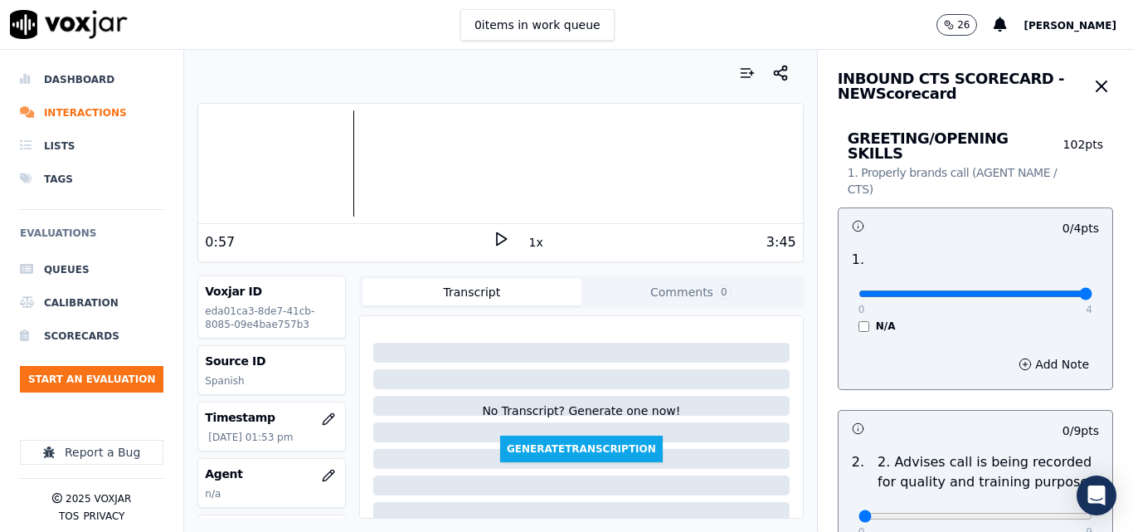
type input "4"
click at [1042, 290] on input "range" at bounding box center [975, 293] width 234 height 7
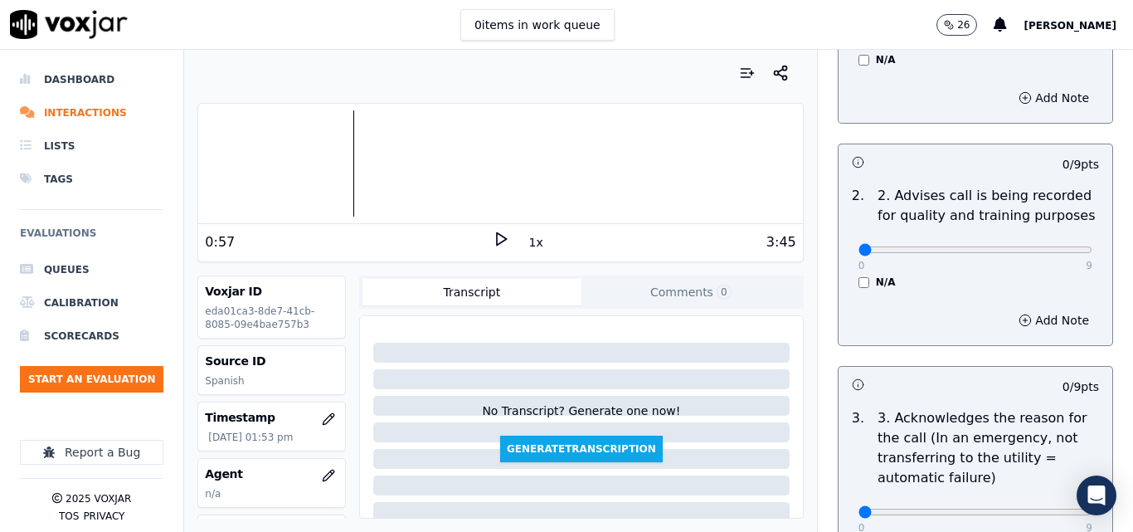
scroll to position [332, 0]
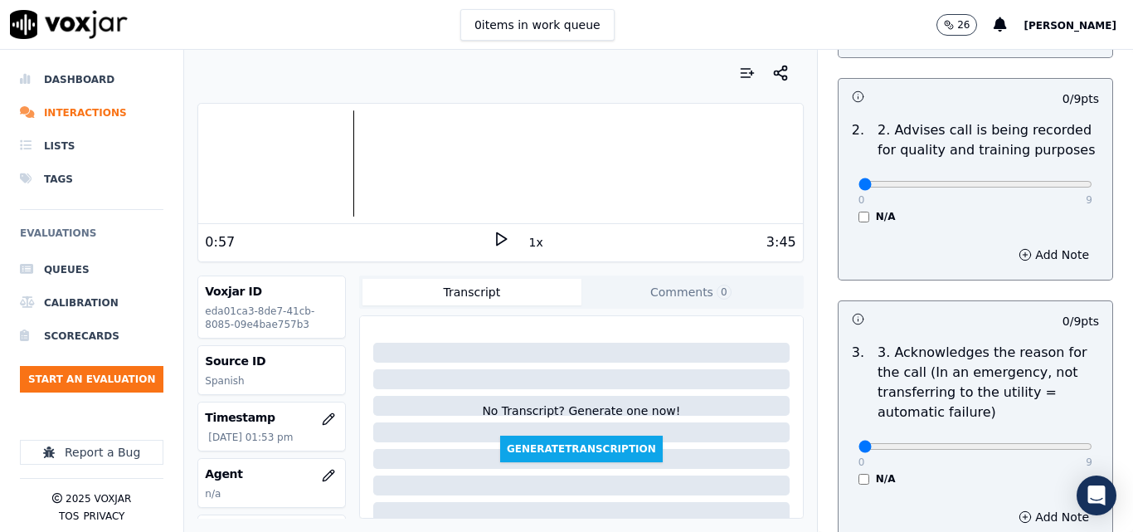
click at [1040, 173] on div "0 9" at bounding box center [975, 183] width 234 height 20
type input "9"
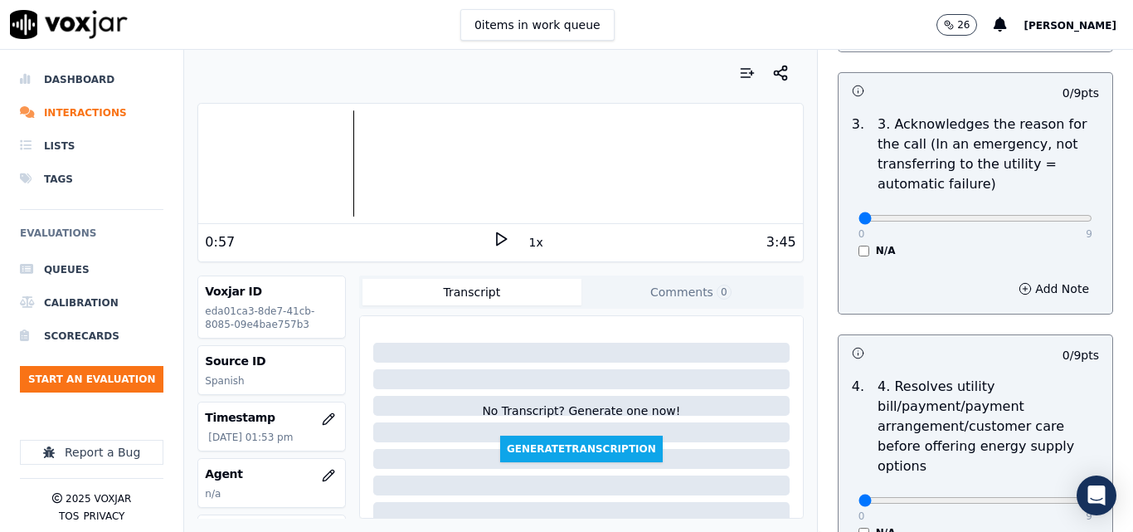
scroll to position [580, 0]
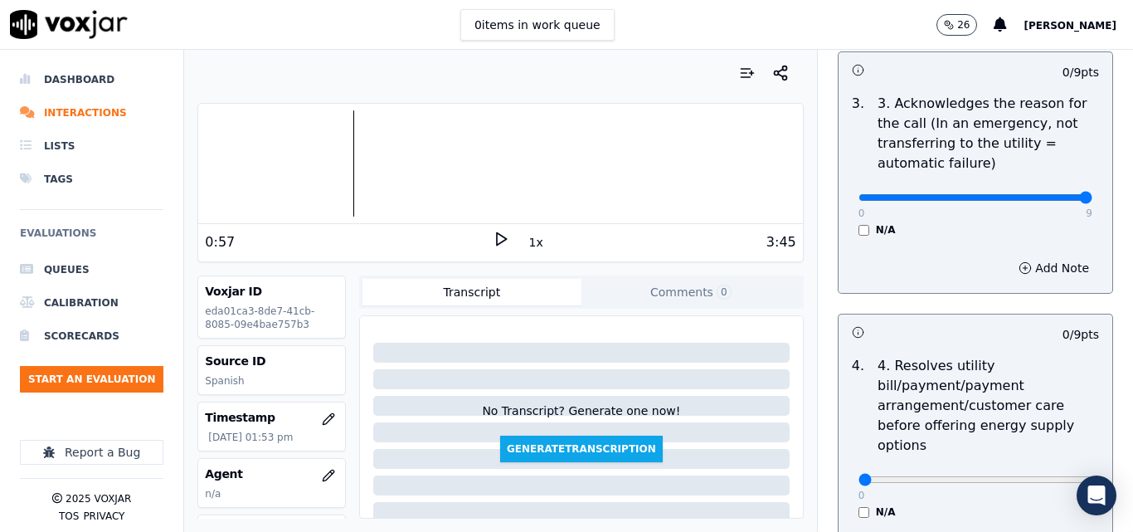
type input "9"
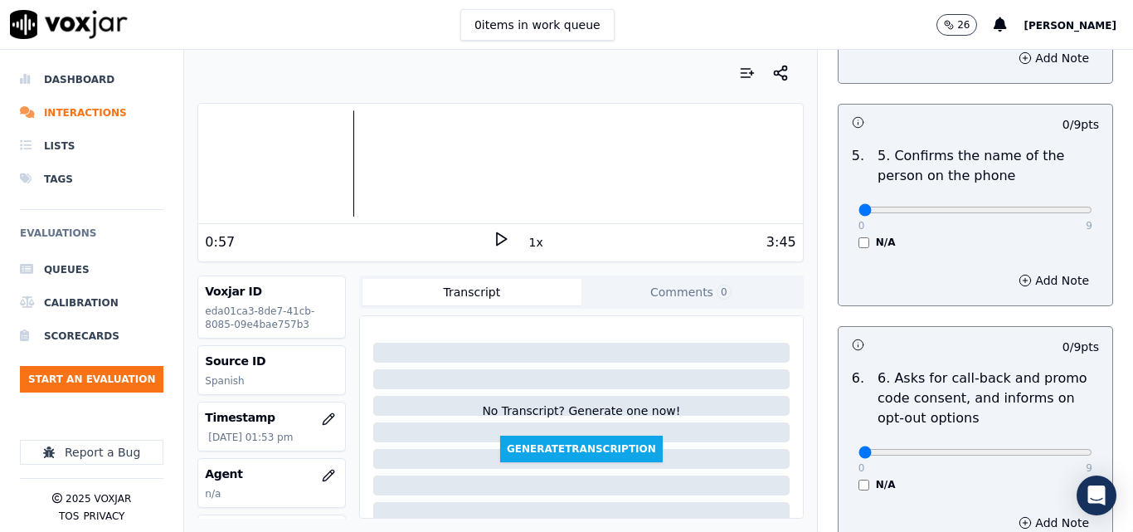
scroll to position [1078, 0]
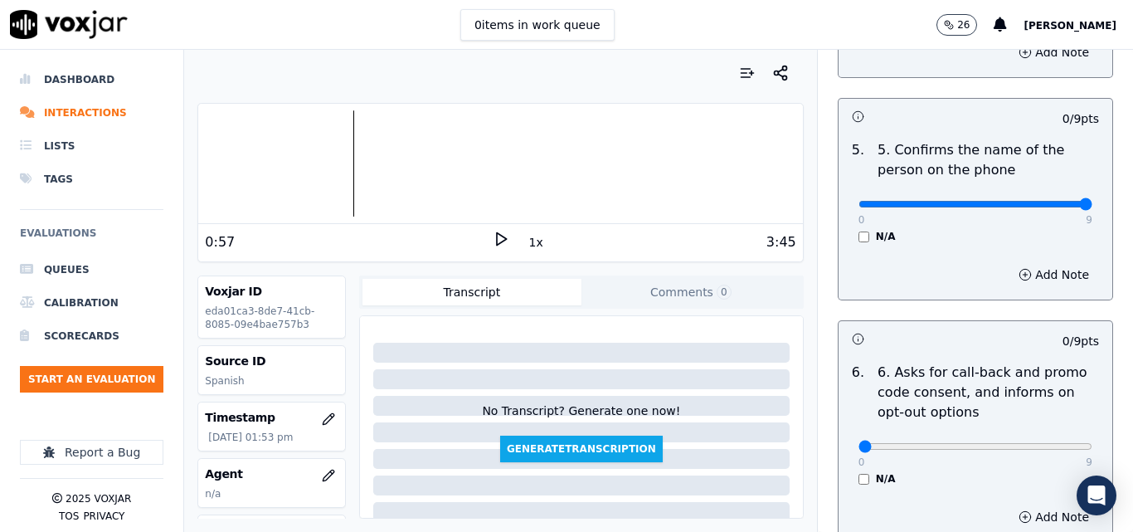
type input "9"
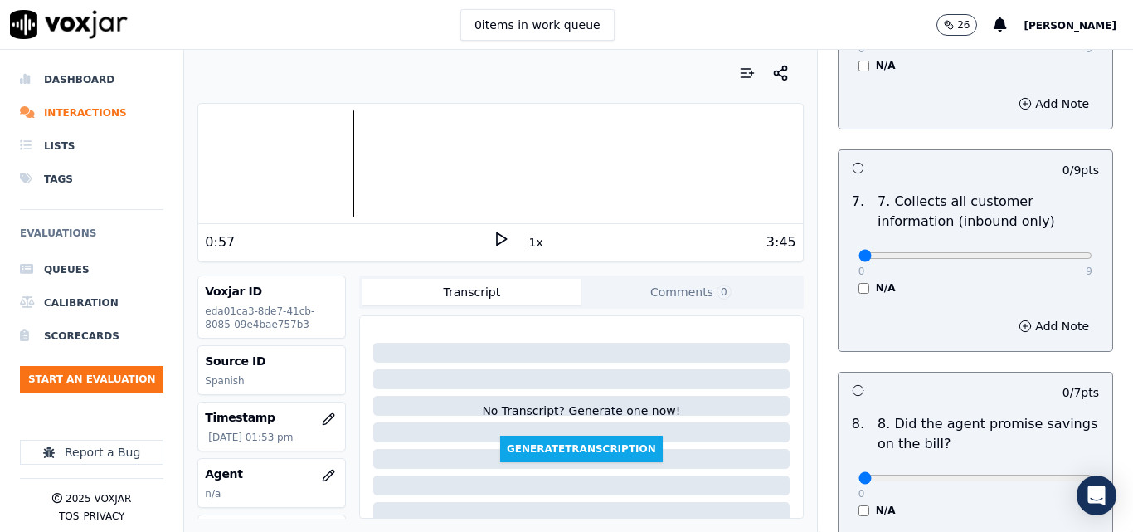
scroll to position [1493, 0]
click at [1046, 243] on div "0 9" at bounding box center [975, 253] width 234 height 20
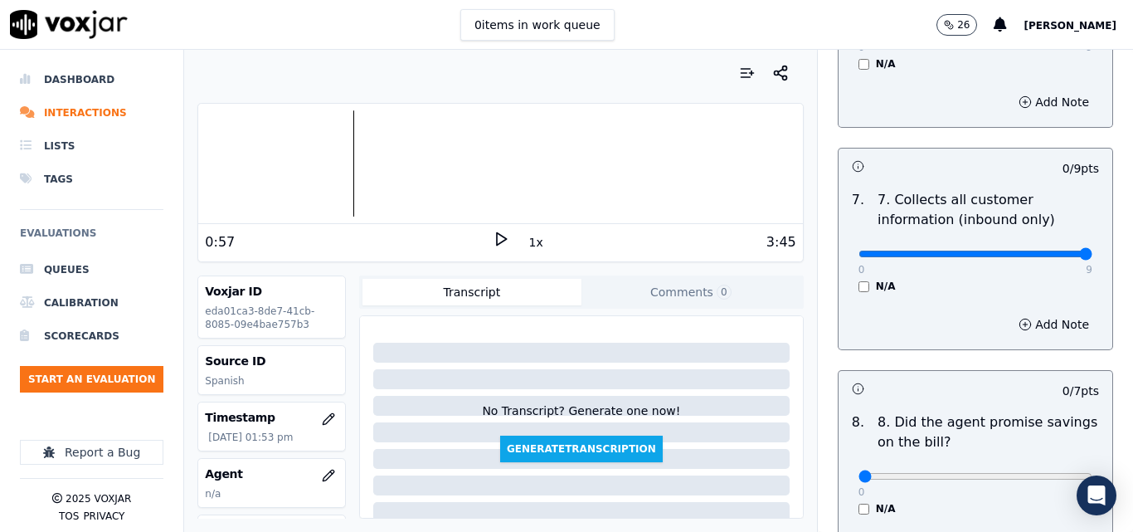
type input "9"
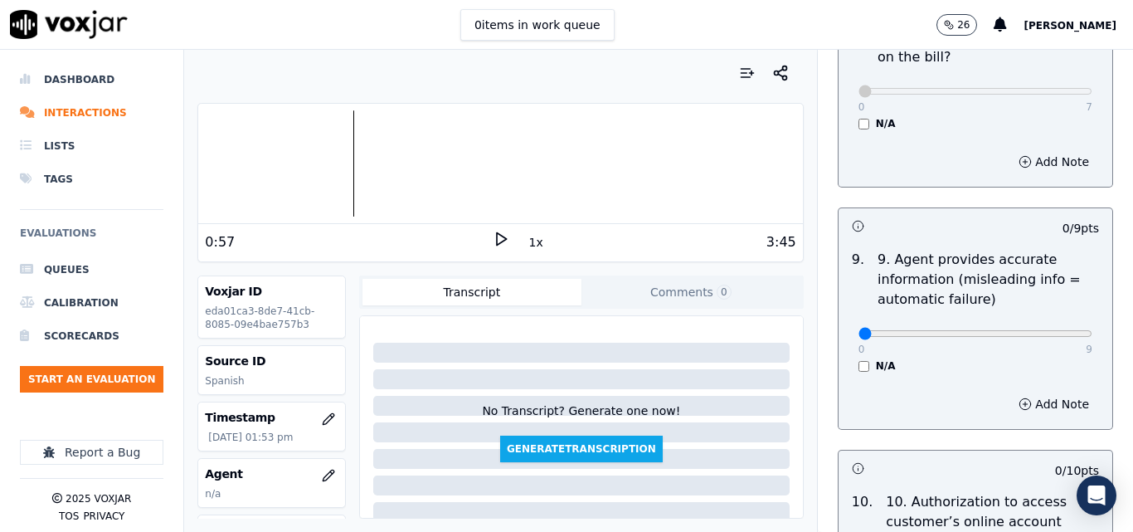
scroll to position [1907, 0]
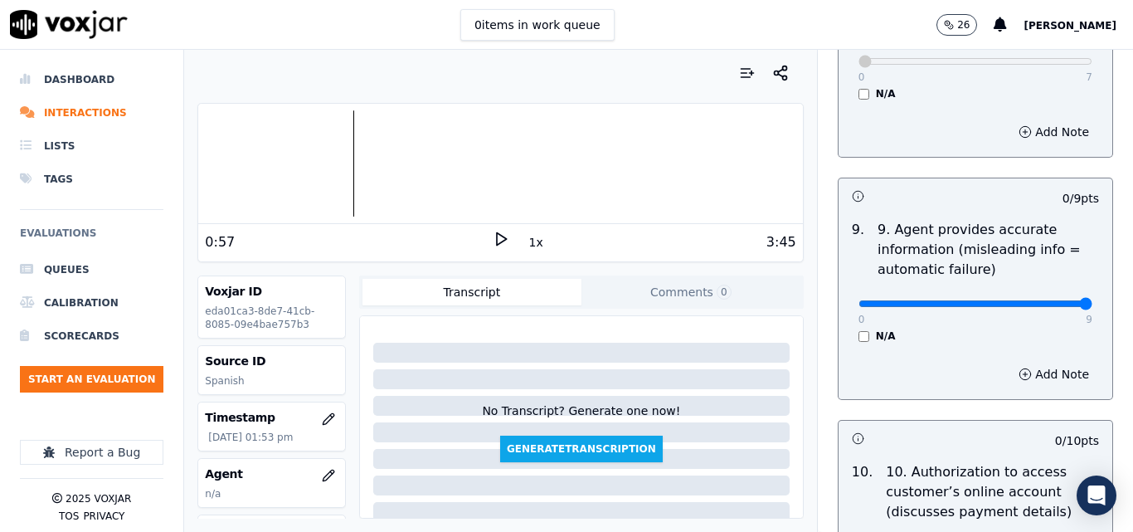
type input "9"
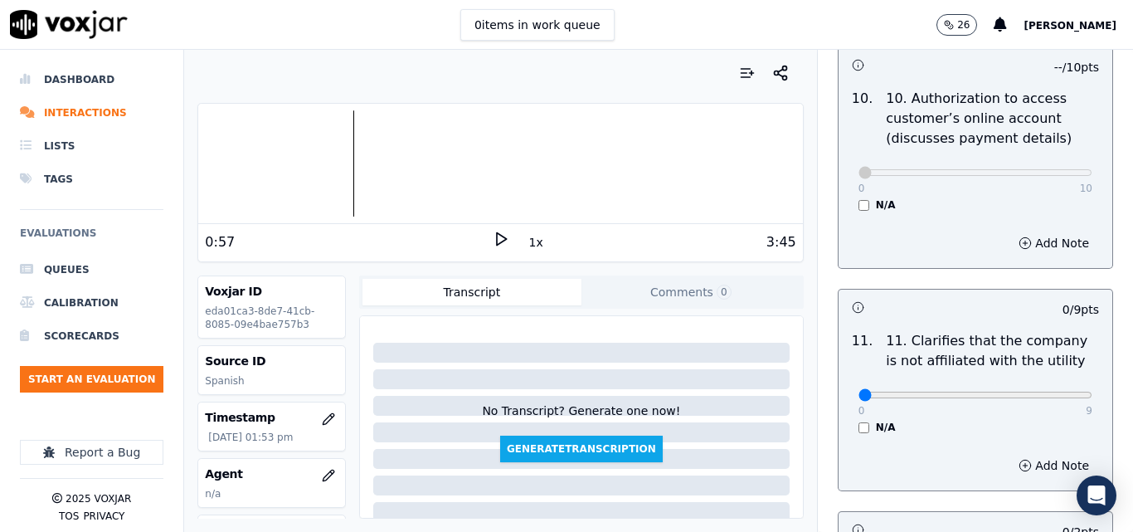
scroll to position [2322, 0]
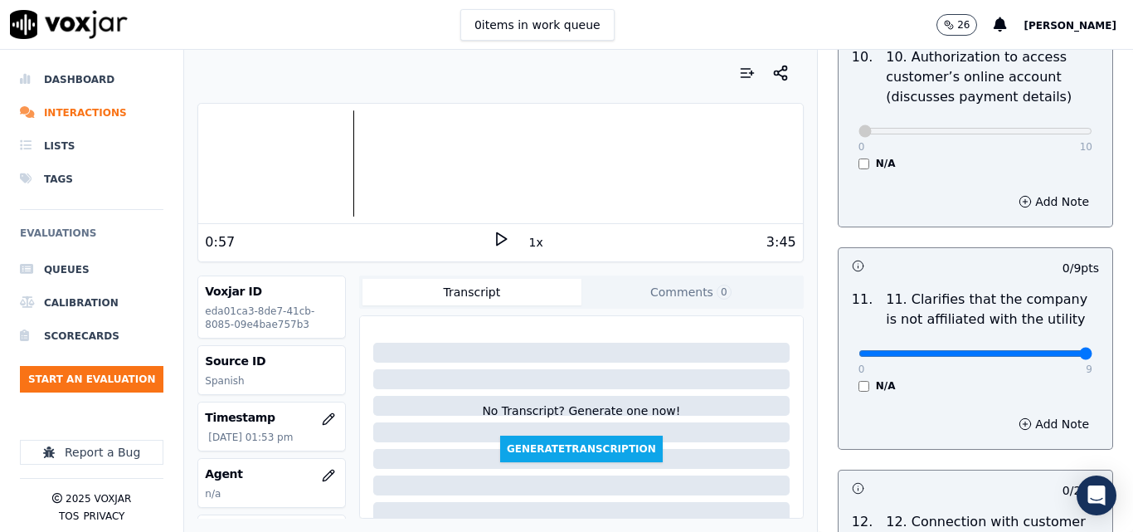
type input "9"
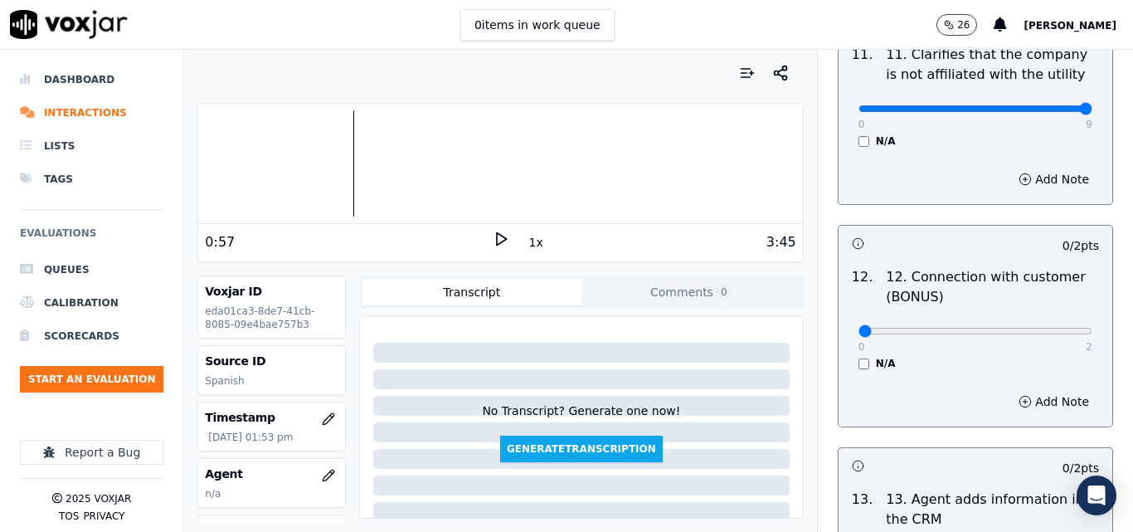
scroll to position [2571, 0]
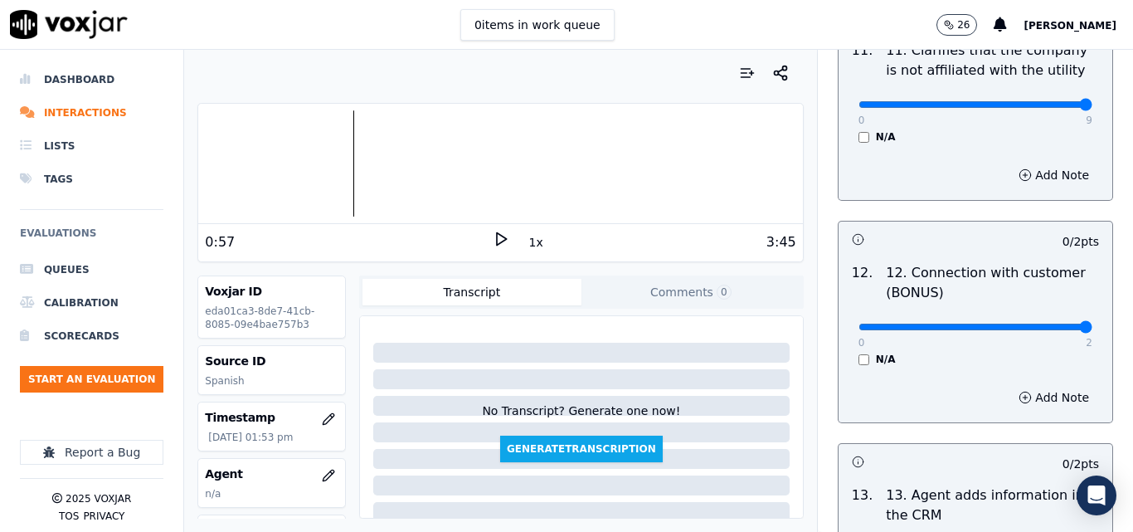
type input "2"
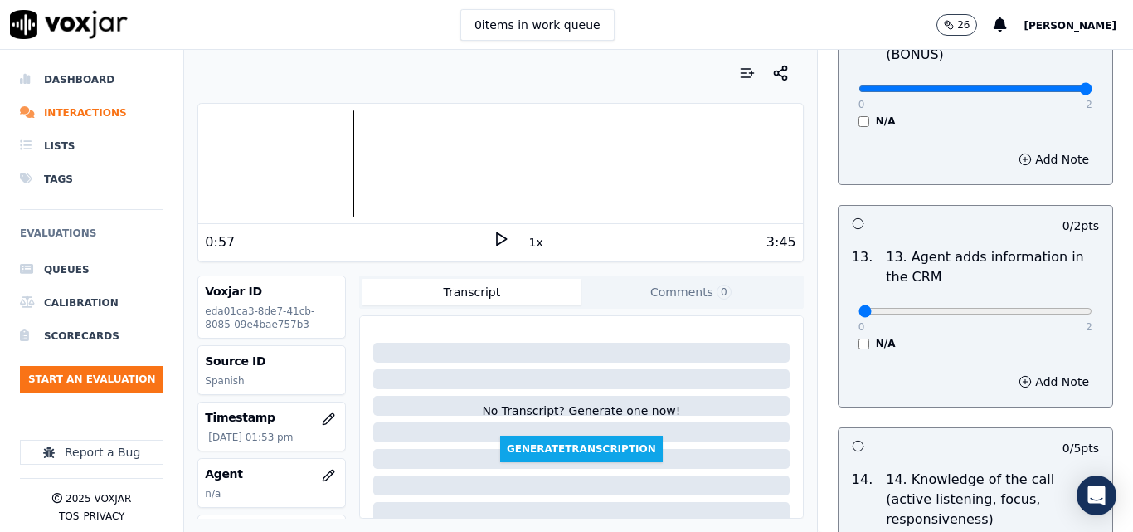
scroll to position [2819, 0]
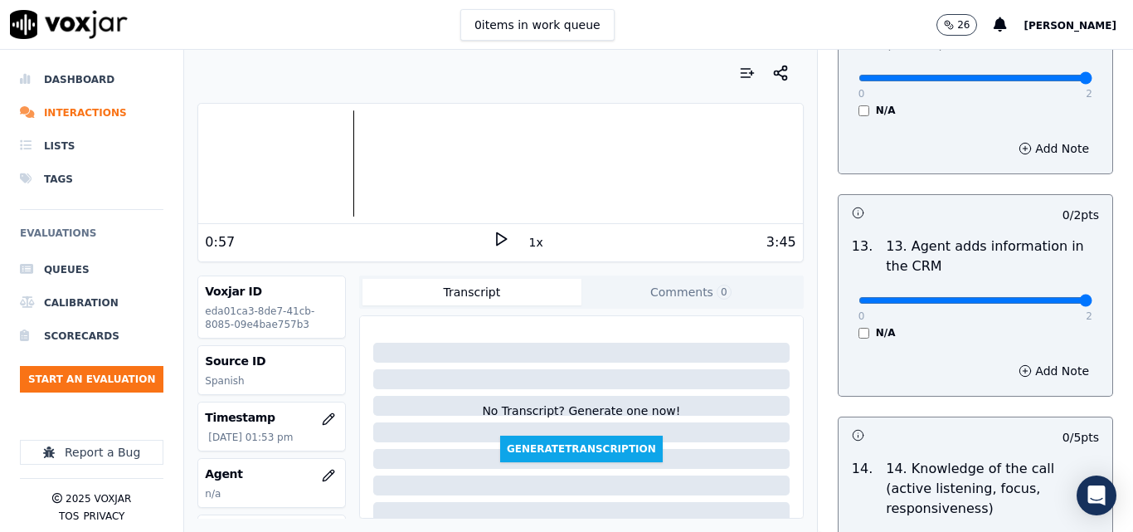
type input "2"
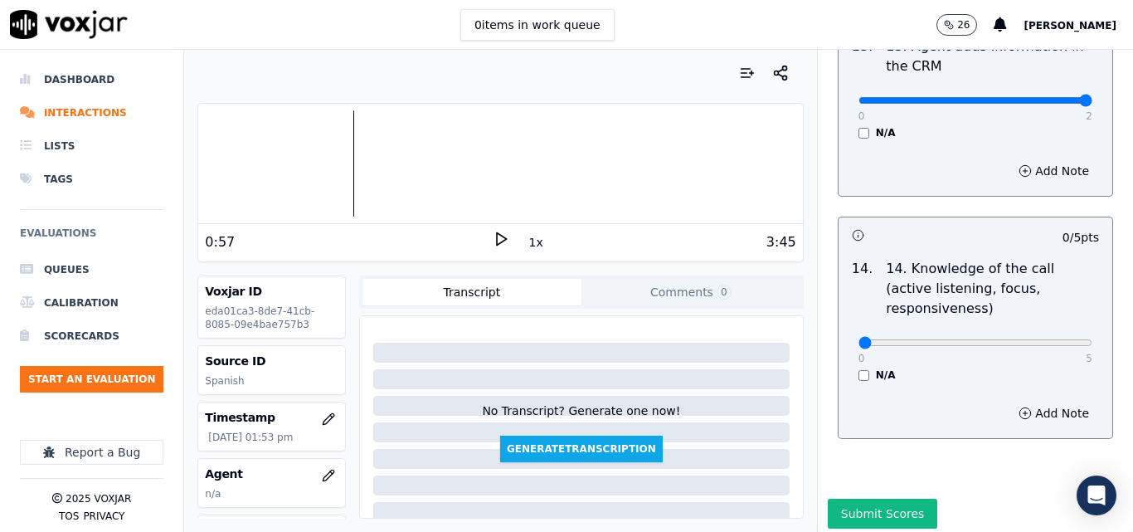
scroll to position [3028, 0]
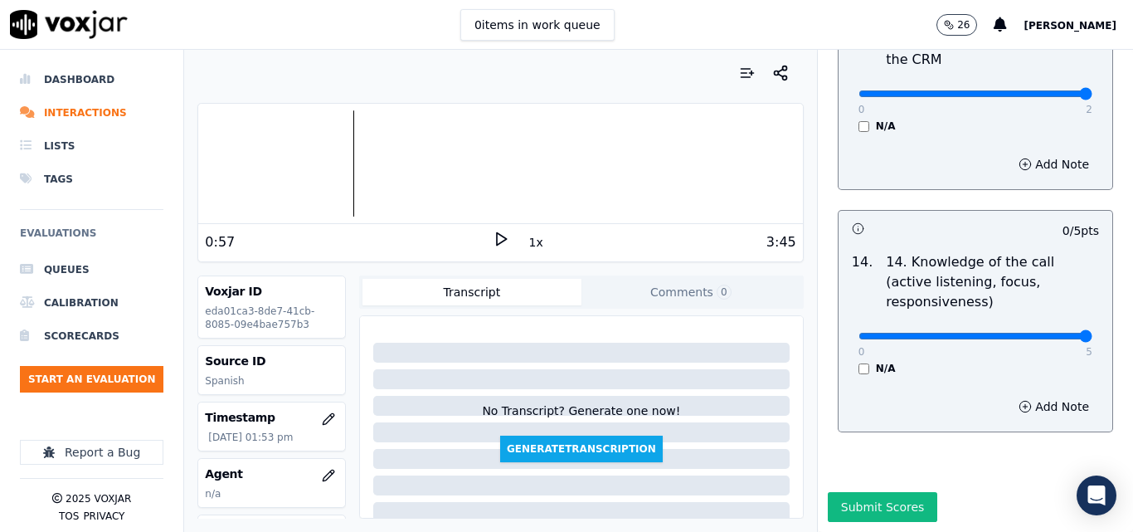
type input "5"
click at [875, 492] on button "Submit Scores" at bounding box center [883, 507] width 110 height 30
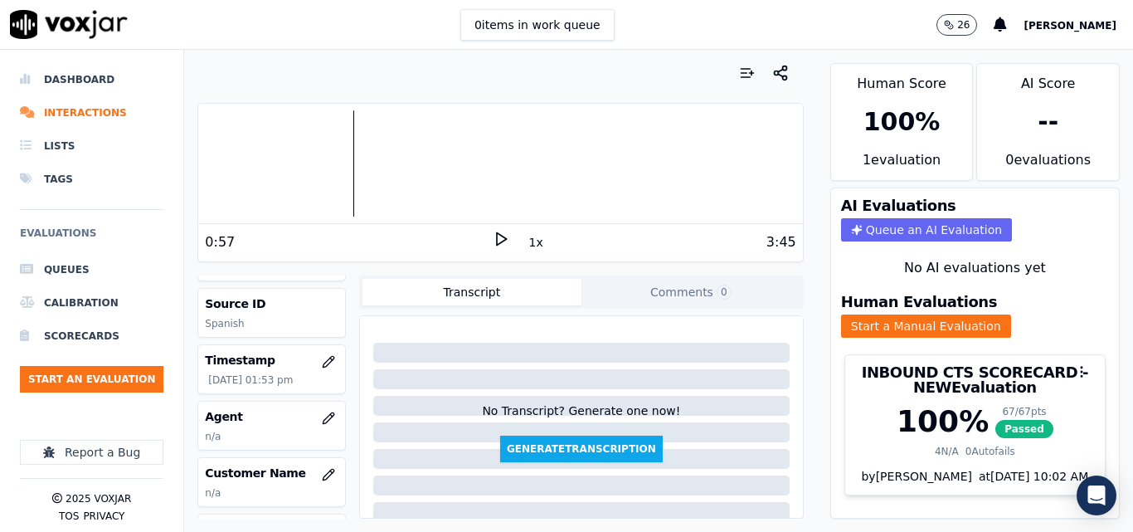
scroll to position [166, 0]
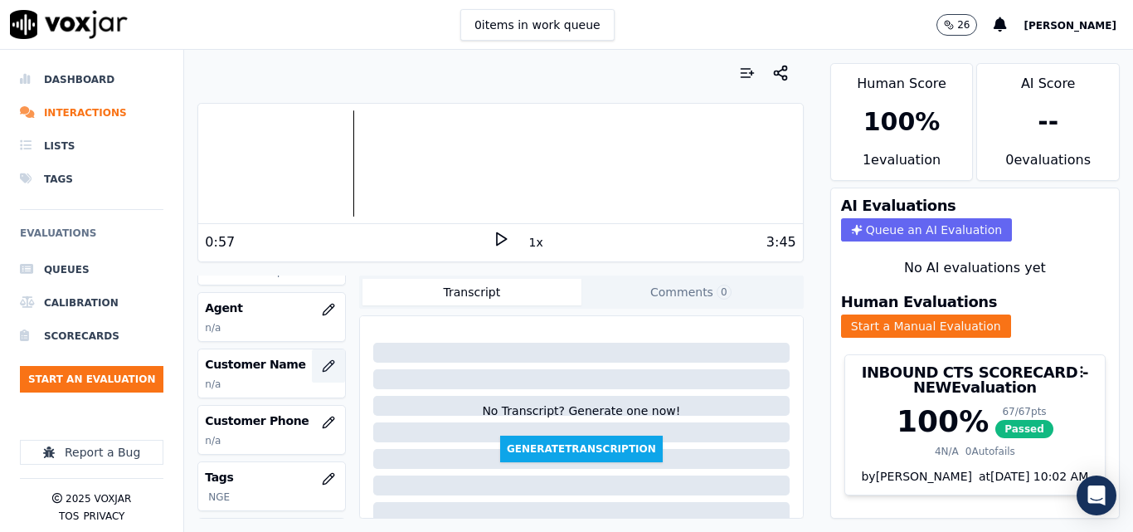
click at [322, 366] on icon "button" at bounding box center [328, 365] width 13 height 13
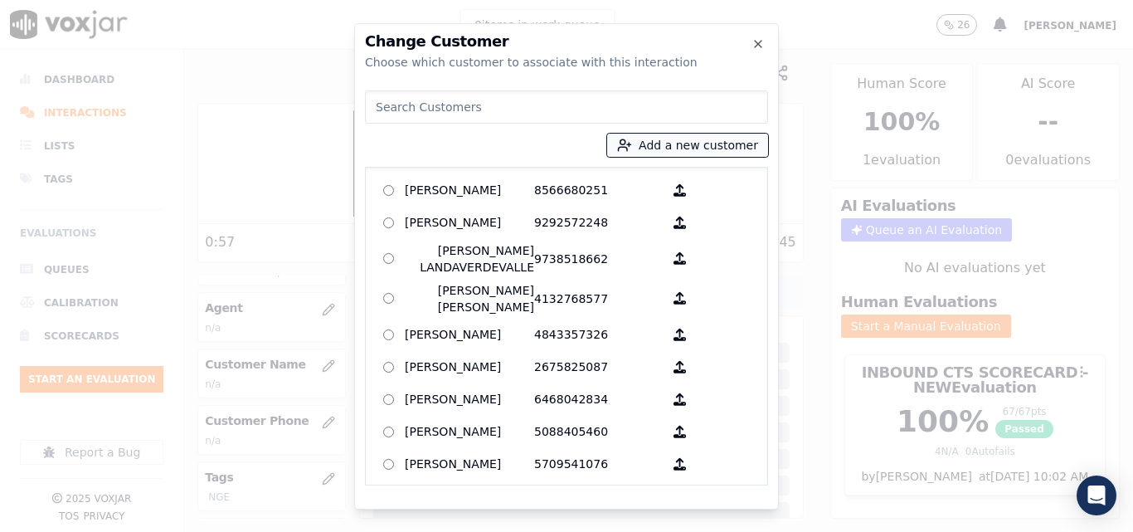
click at [679, 143] on button "Add a new customer" at bounding box center [687, 145] width 161 height 23
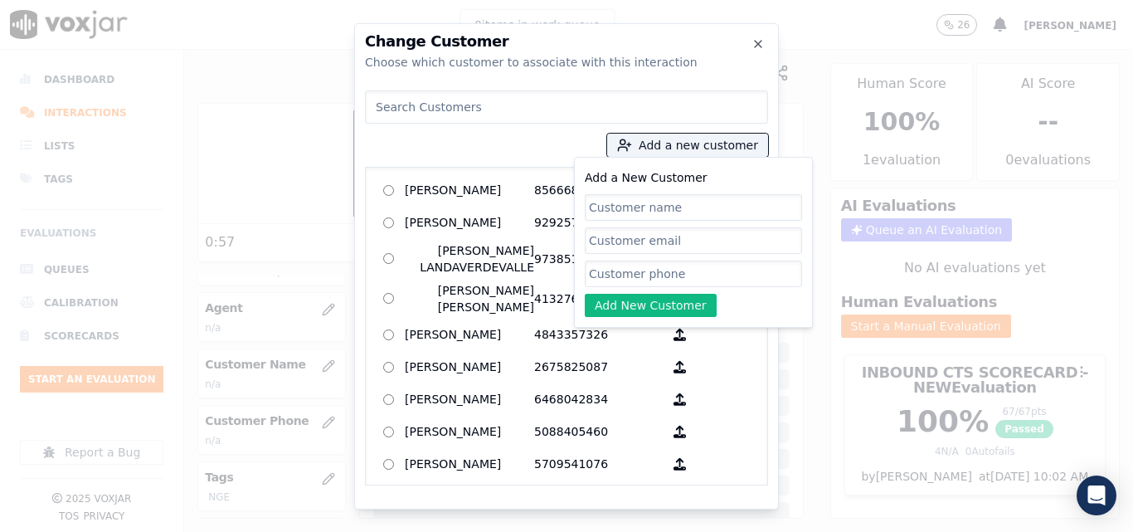
drag, startPoint x: 647, startPoint y: 220, endPoint x: 663, endPoint y: 200, distance: 25.4
click at [648, 217] on input "Add a New Customer" at bounding box center [693, 207] width 217 height 27
type input "Ivan Altuve"
click at [626, 269] on input "Add a New Customer" at bounding box center [693, 273] width 217 height 27
click at [659, 280] on input "Add a New Customer" at bounding box center [693, 273] width 217 height 27
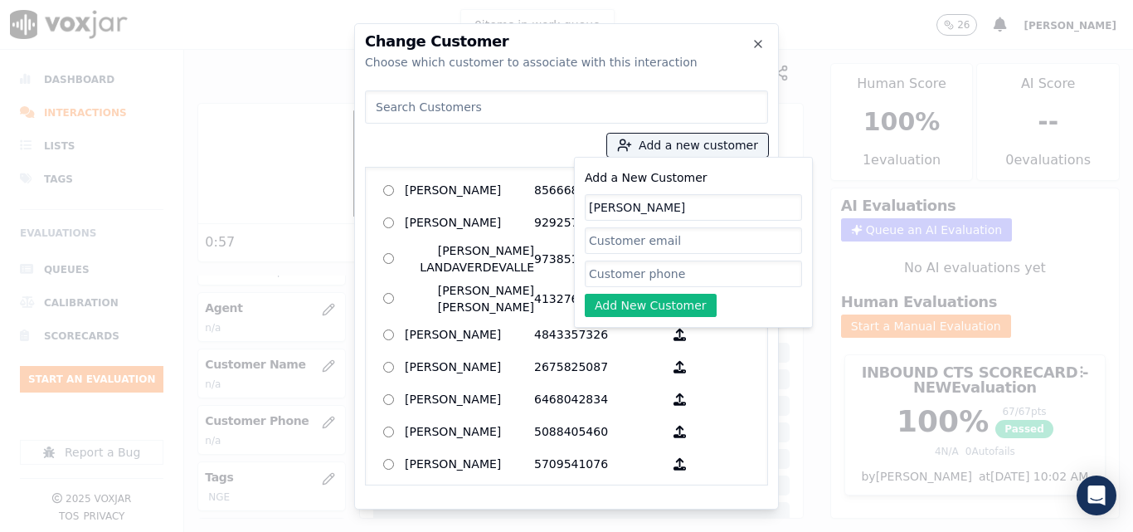
paste input "6142085413"
type input "6142085413"
click at [648, 299] on button "Add New Customer" at bounding box center [651, 305] width 132 height 23
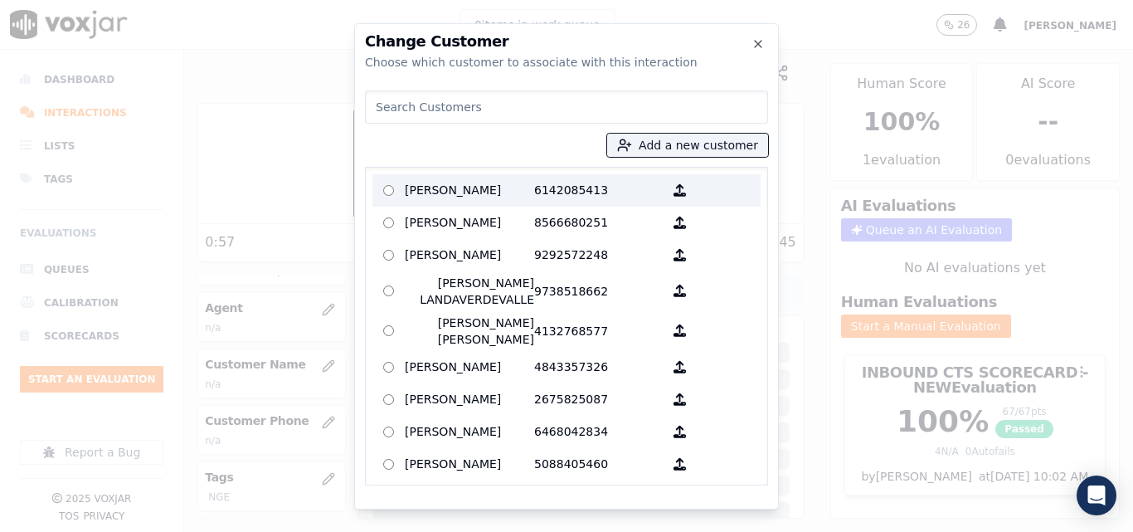
click at [496, 176] on label "Ivan Altuve 6142085413" at bounding box center [566, 190] width 388 height 32
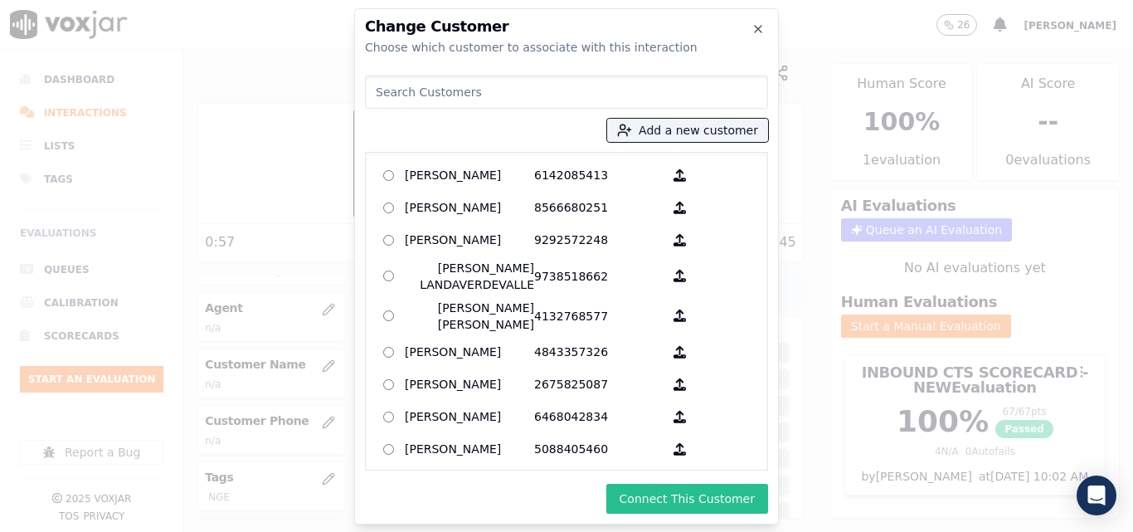
click at [687, 491] on button "Connect This Customer" at bounding box center [687, 498] width 162 height 30
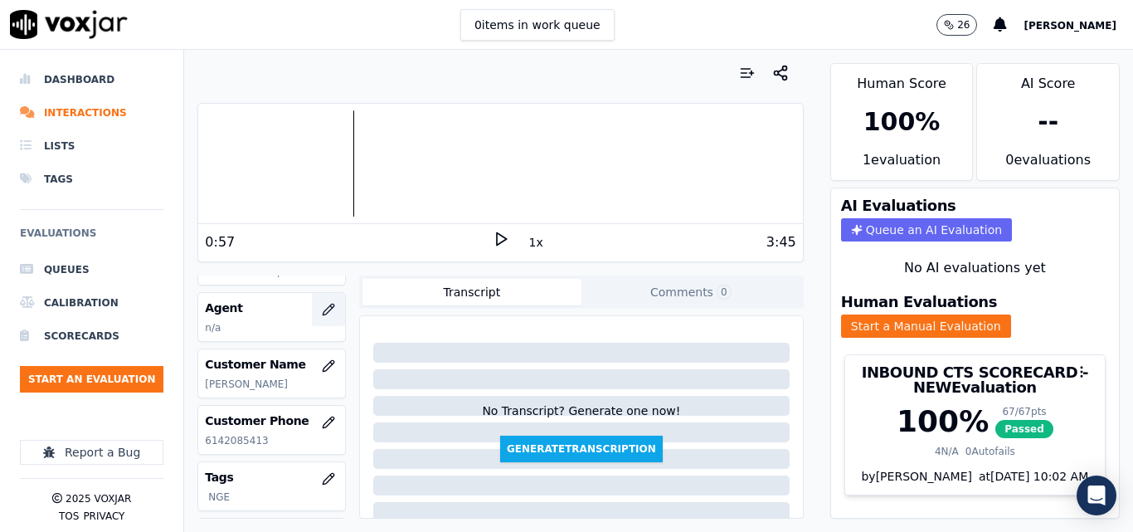
click at [312, 307] on button "button" at bounding box center [328, 309] width 33 height 33
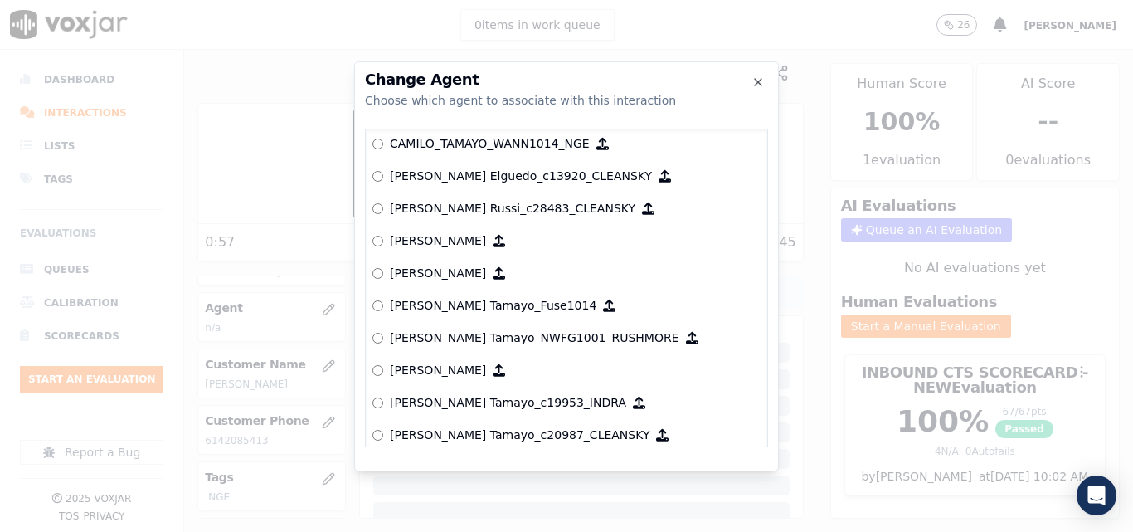
scroll to position [1304, 0]
click at [382, 139] on label "CAMILO_TAMAYO_WANN1014_NGE" at bounding box center [566, 142] width 388 height 32
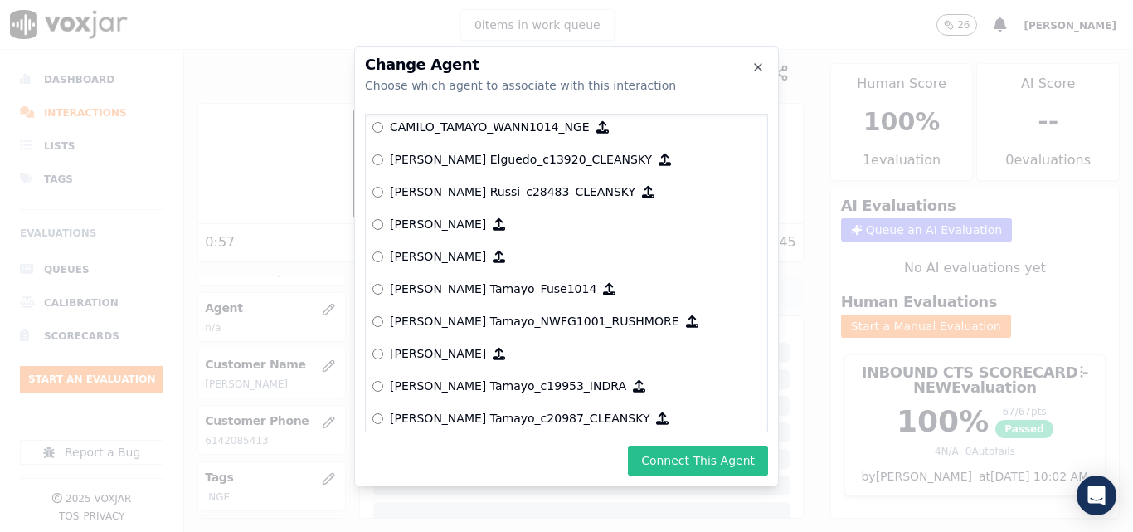
click at [715, 463] on button "Connect This Agent" at bounding box center [698, 460] width 140 height 30
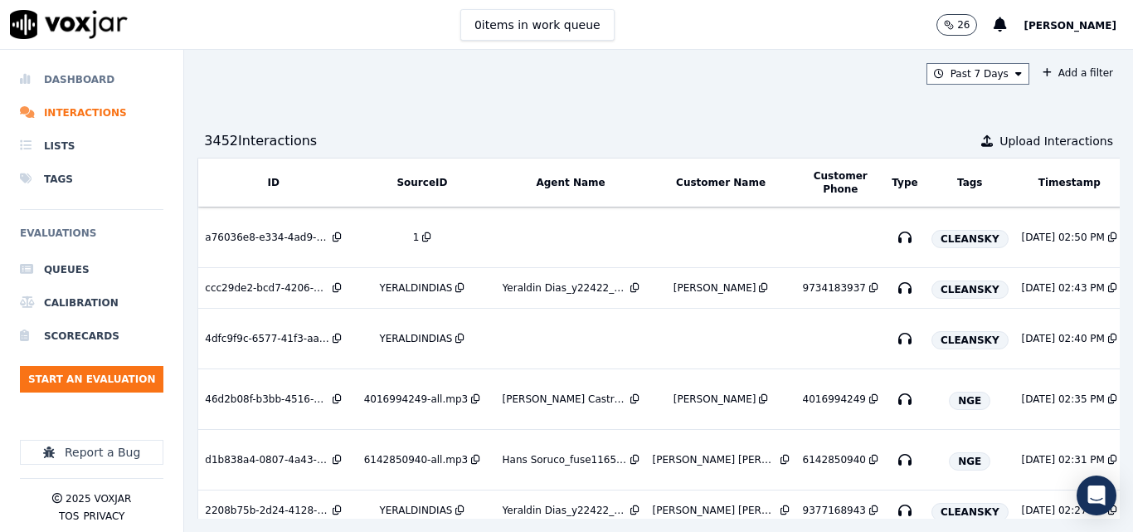
click at [54, 77] on li "Dashboard" at bounding box center [91, 79] width 143 height 33
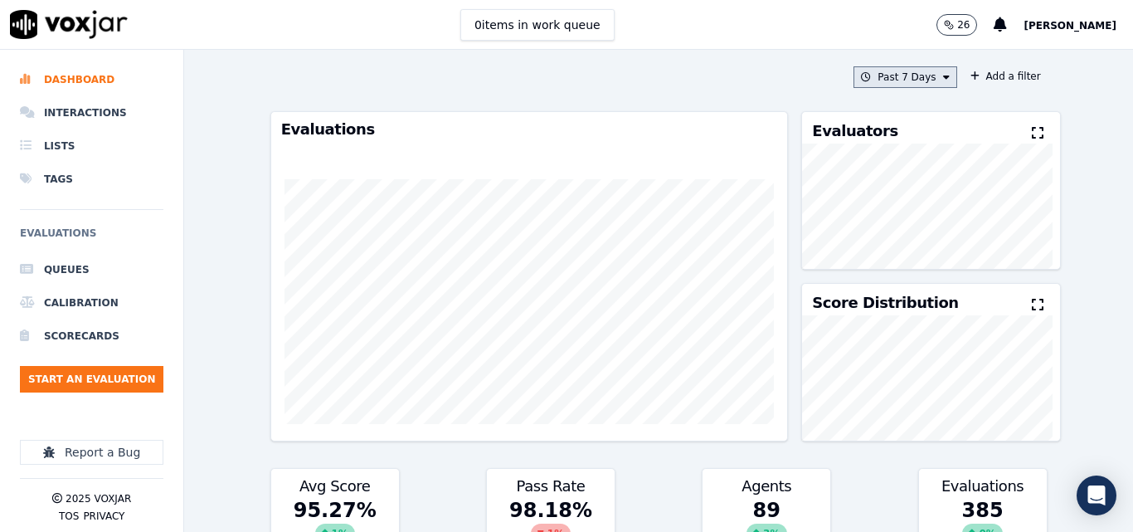
click at [896, 73] on button "Past 7 Days" at bounding box center [904, 77] width 103 height 22
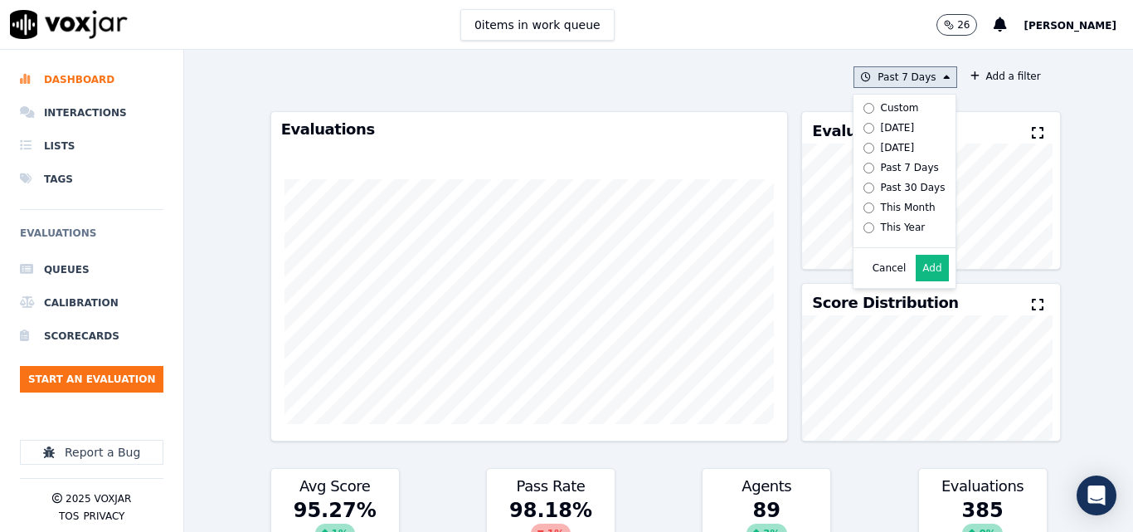
click at [857, 134] on label "[DATE]" at bounding box center [901, 128] width 89 height 20
click at [916, 276] on button "Add" at bounding box center [932, 268] width 32 height 27
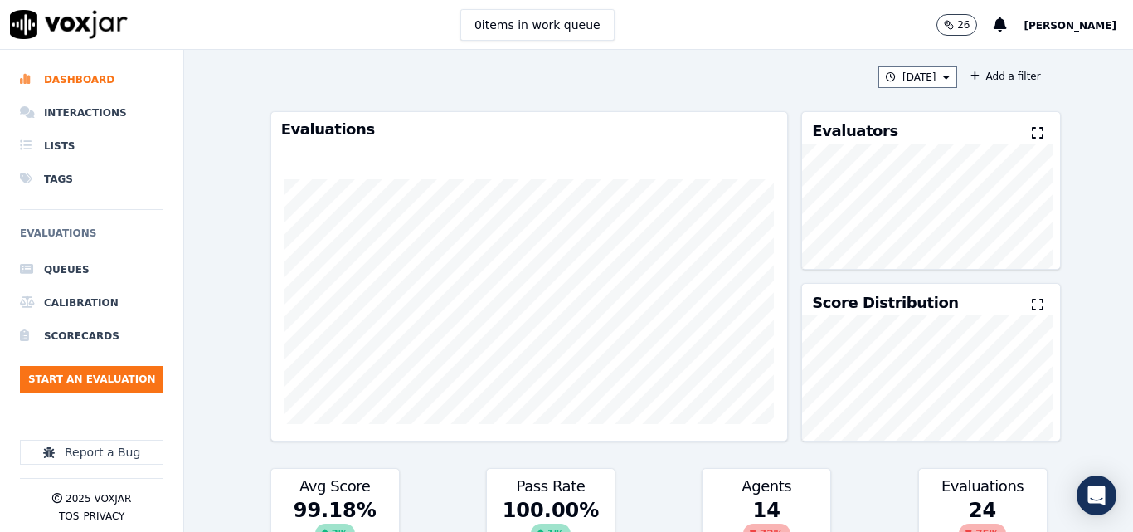
click at [1002, 146] on div "Evaluators" at bounding box center [930, 190] width 259 height 158
click at [1032, 129] on icon at bounding box center [1038, 132] width 12 height 13
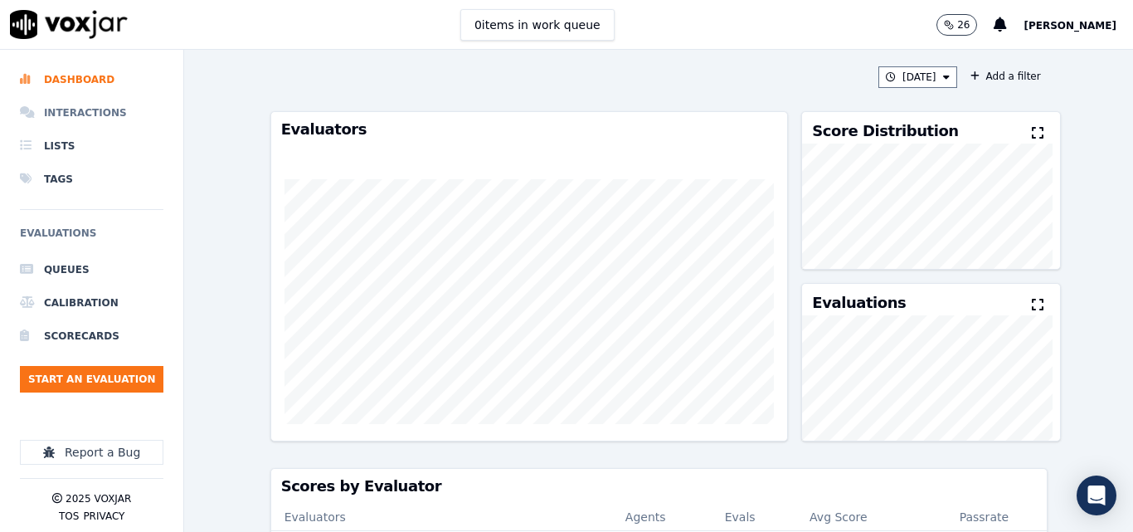
click at [82, 117] on li "Interactions" at bounding box center [91, 112] width 143 height 33
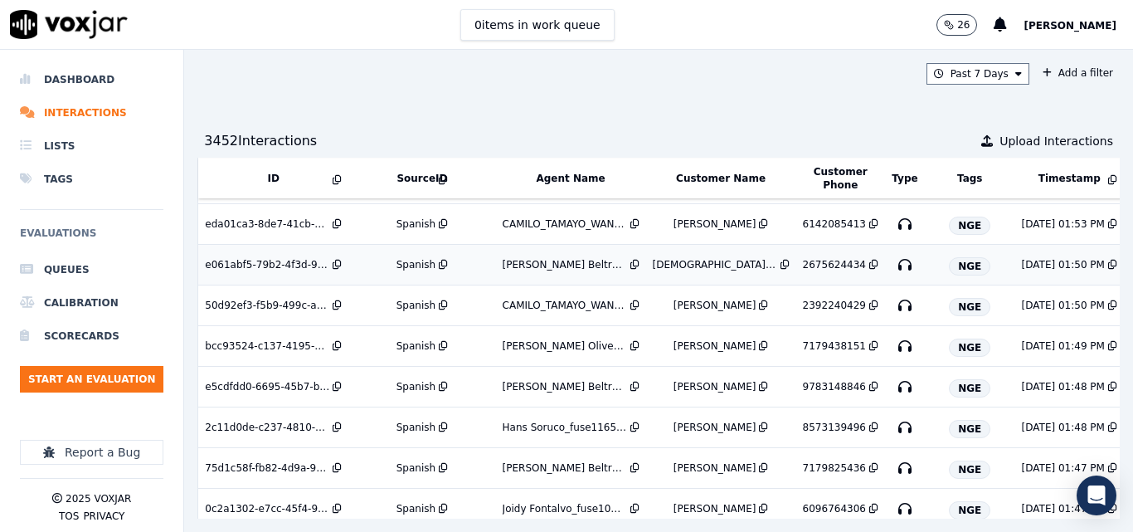
scroll to position [658, 0]
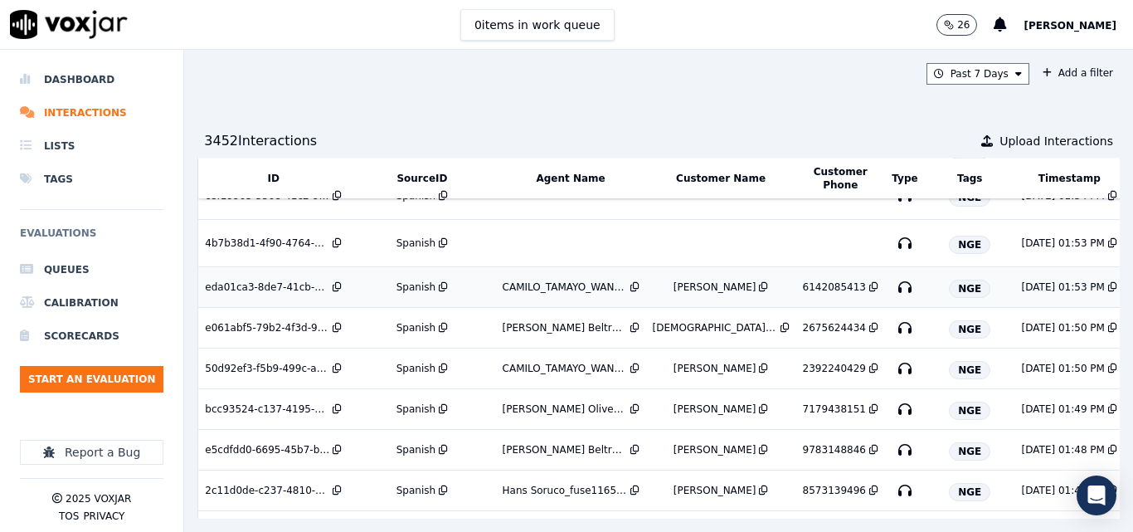
scroll to position [595, 0]
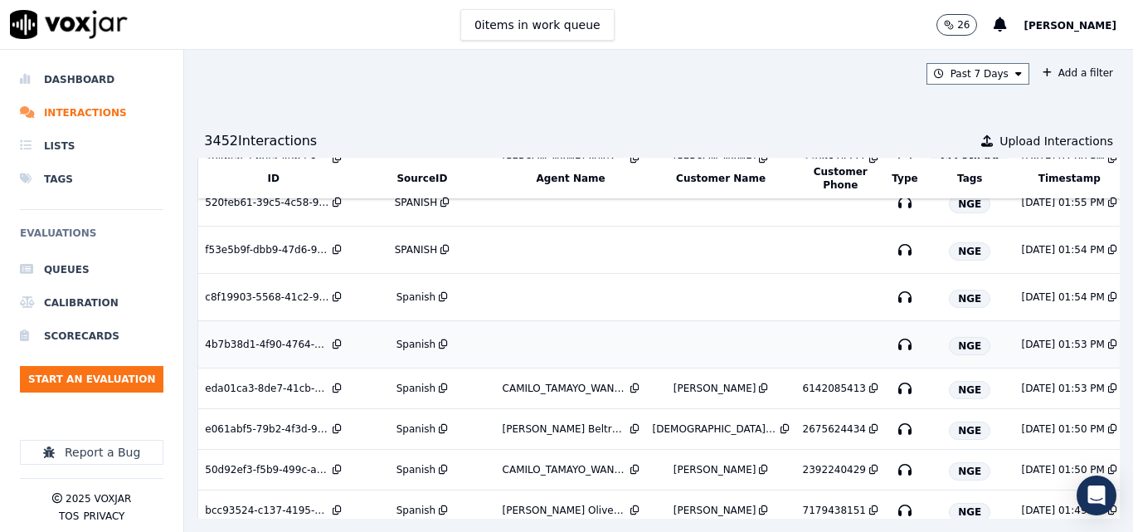
click at [413, 342] on div "Spanish" at bounding box center [415, 344] width 39 height 13
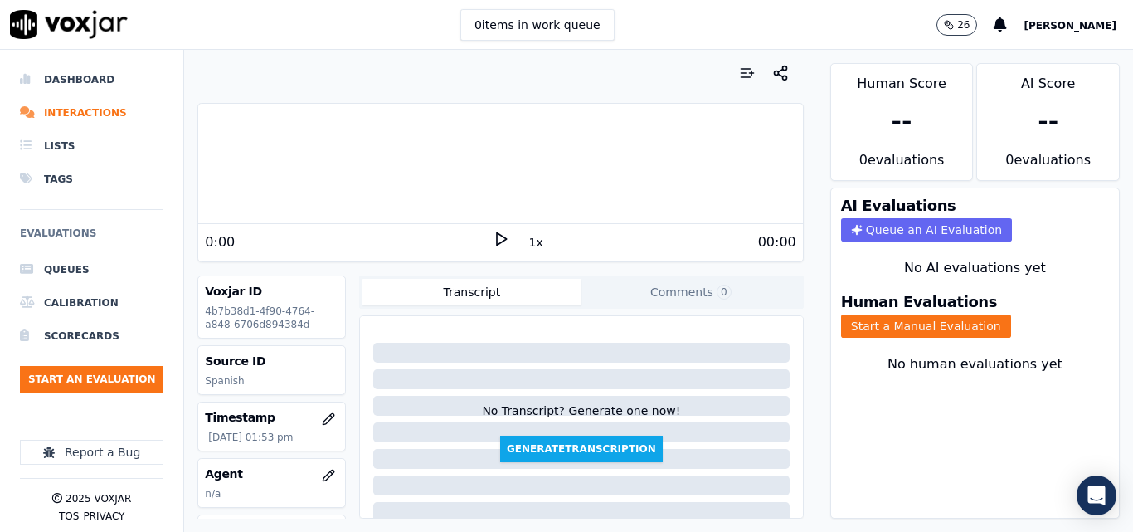
click at [673, 12] on div "0 items in work queue 26 [PERSON_NAME]" at bounding box center [566, 25] width 1133 height 50
click at [493, 240] on icon at bounding box center [501, 239] width 17 height 17
click at [493, 237] on icon at bounding box center [501, 239] width 17 height 17
click at [721, 162] on div at bounding box center [500, 163] width 604 height 106
click at [874, 323] on button "Start a Manual Evaluation" at bounding box center [926, 325] width 170 height 23
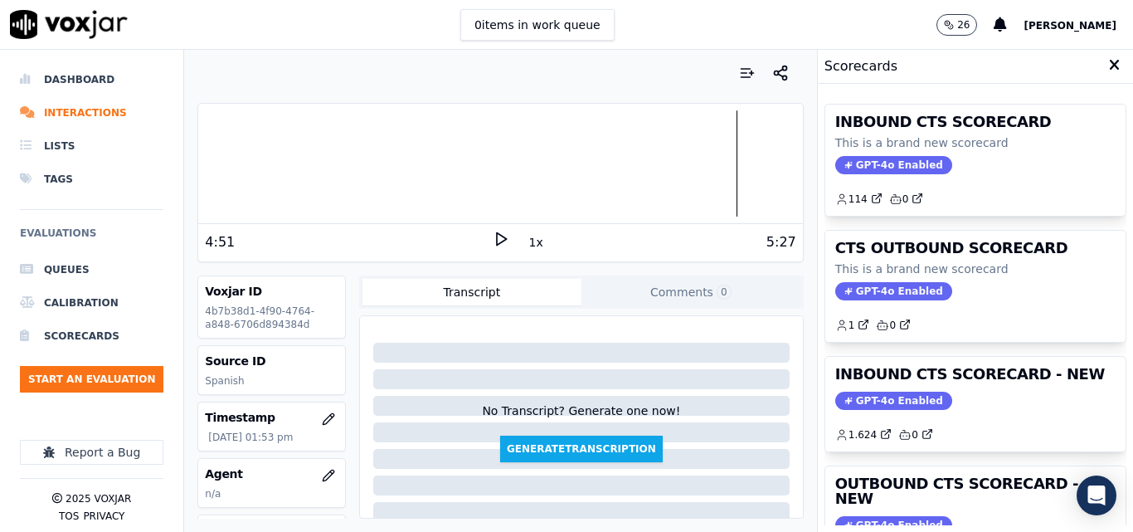
click at [1027, 471] on div "OUTBOUND CTS SCORECARD - NEW GPT-4o Enabled 753 0" at bounding box center [975, 520] width 300 height 109
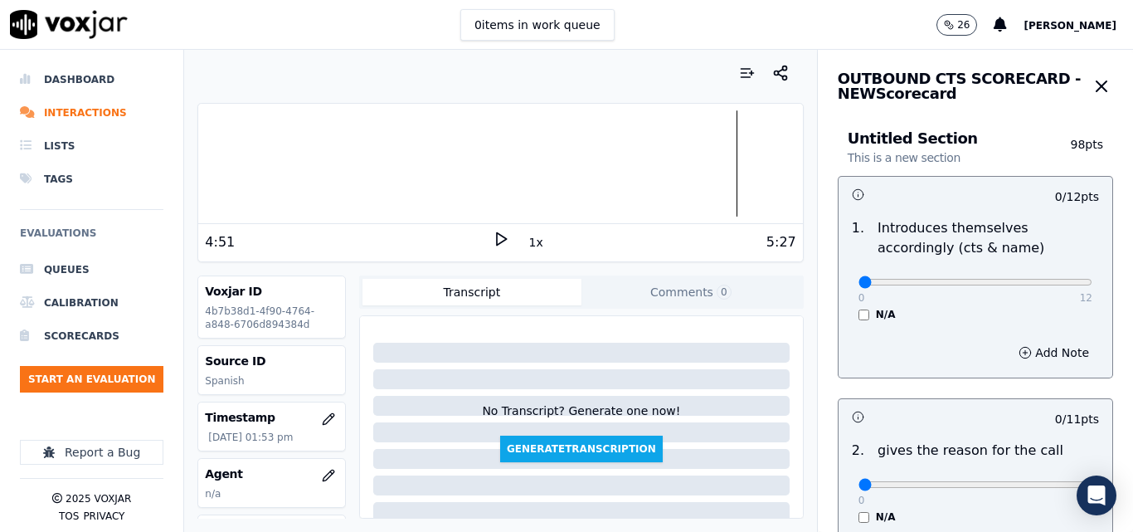
drag, startPoint x: 1055, startPoint y: 90, endPoint x: 1047, endPoint y: 112, distance: 23.6
click at [1091, 90] on icon "button" at bounding box center [1101, 86] width 20 height 20
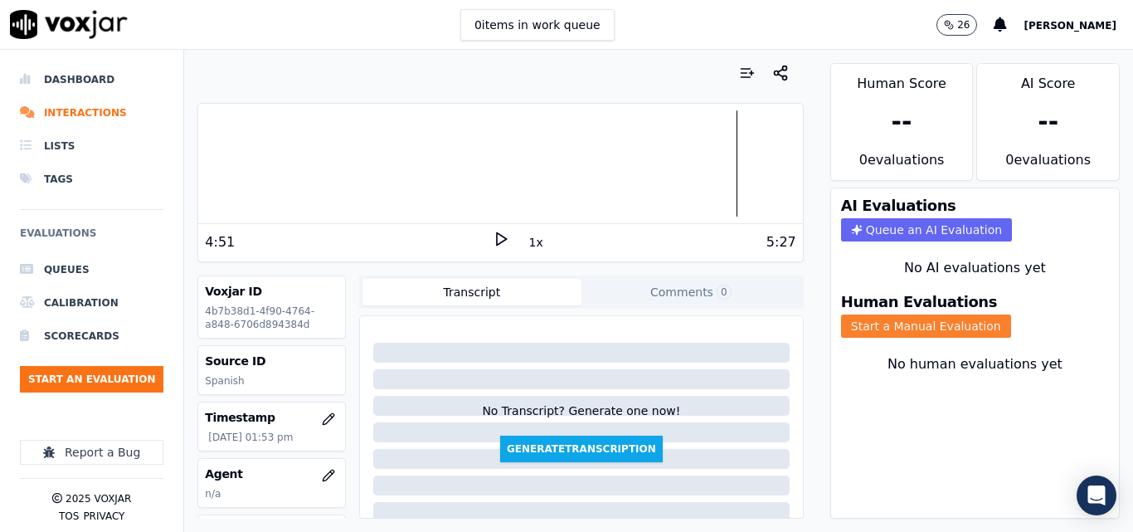
click at [876, 319] on button "Start a Manual Evaluation" at bounding box center [926, 325] width 170 height 23
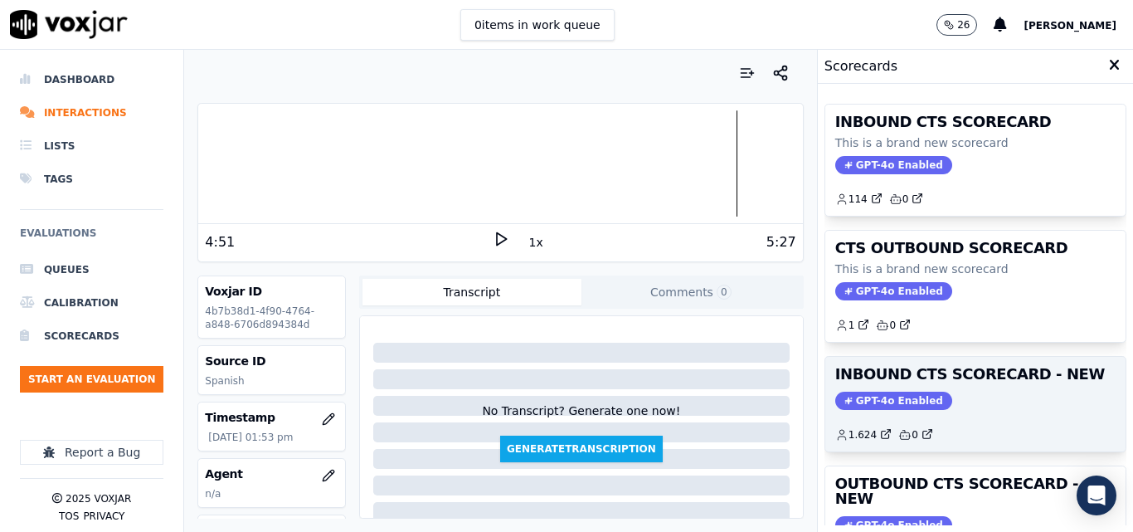
click at [983, 379] on h3 "INBOUND CTS SCORECARD - NEW" at bounding box center [975, 374] width 280 height 15
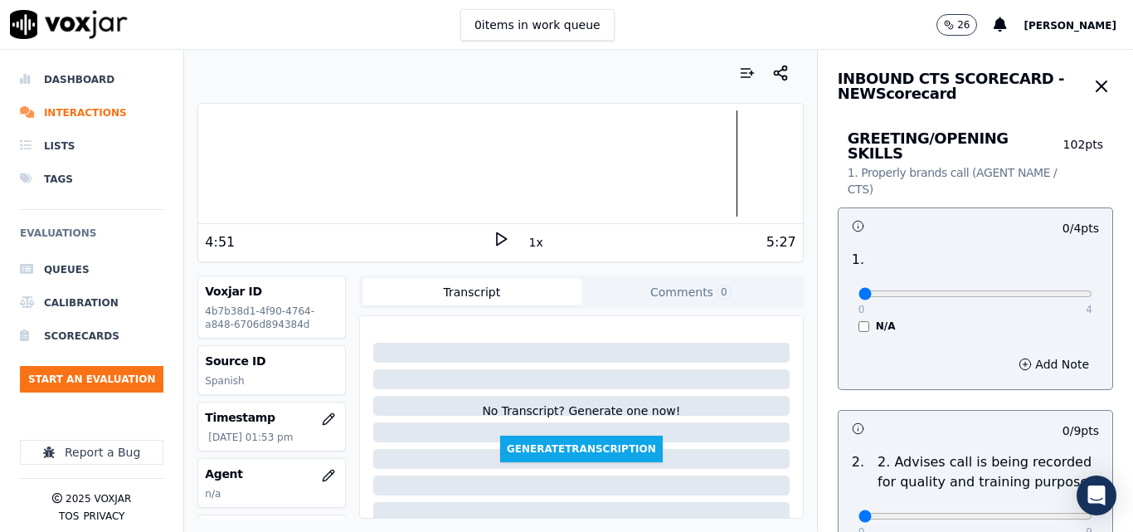
click at [1057, 284] on div "0 4 N/A" at bounding box center [975, 301] width 260 height 63
type input "4"
click at [1047, 290] on input "range" at bounding box center [975, 293] width 234 height 7
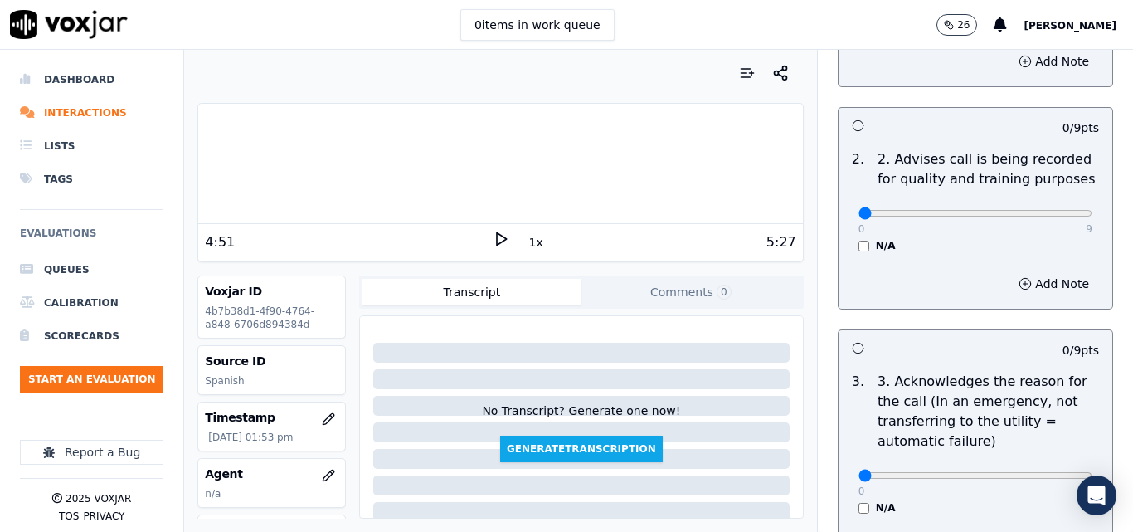
scroll to position [332, 0]
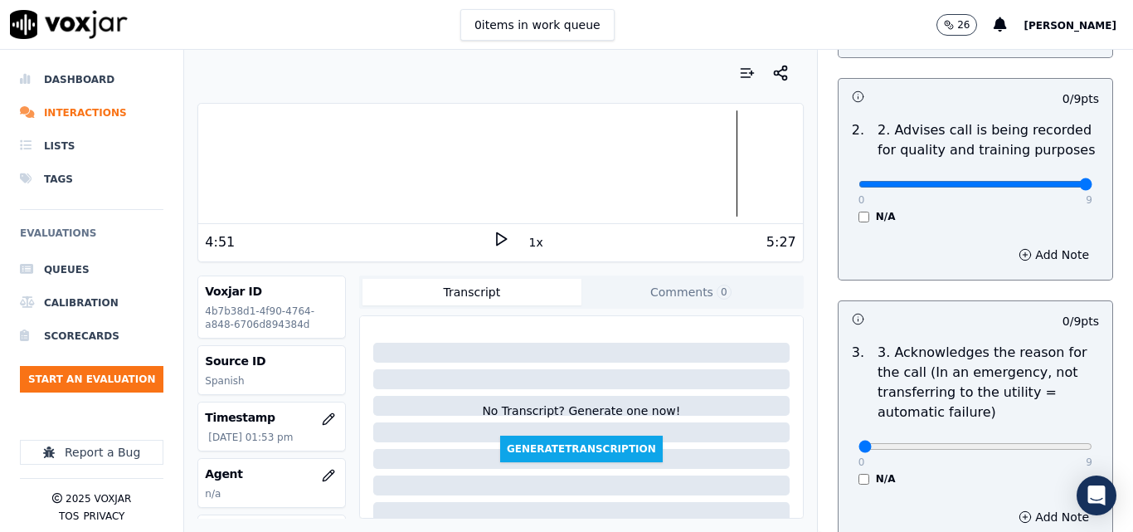
type input "9"
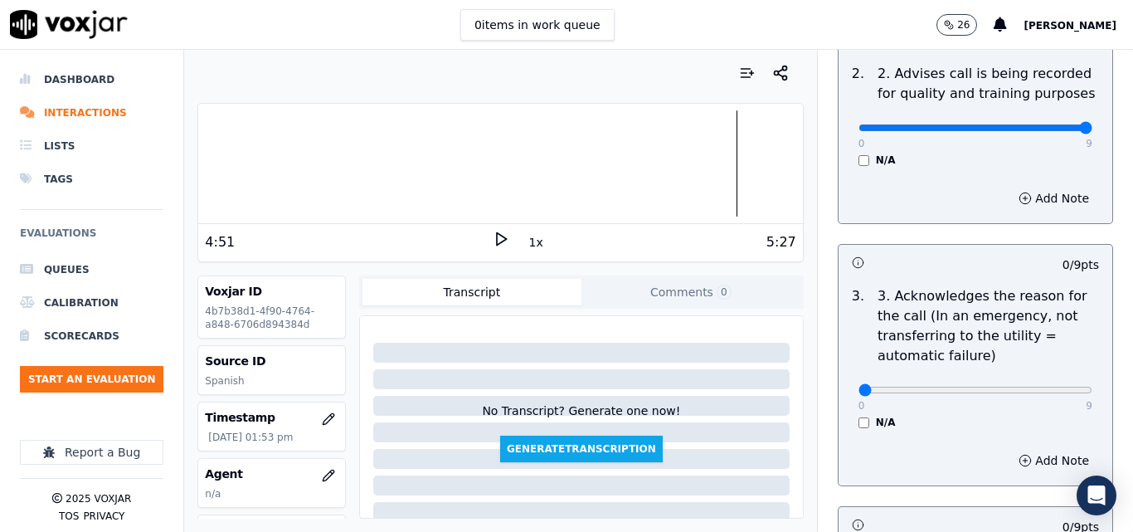
scroll to position [498, 0]
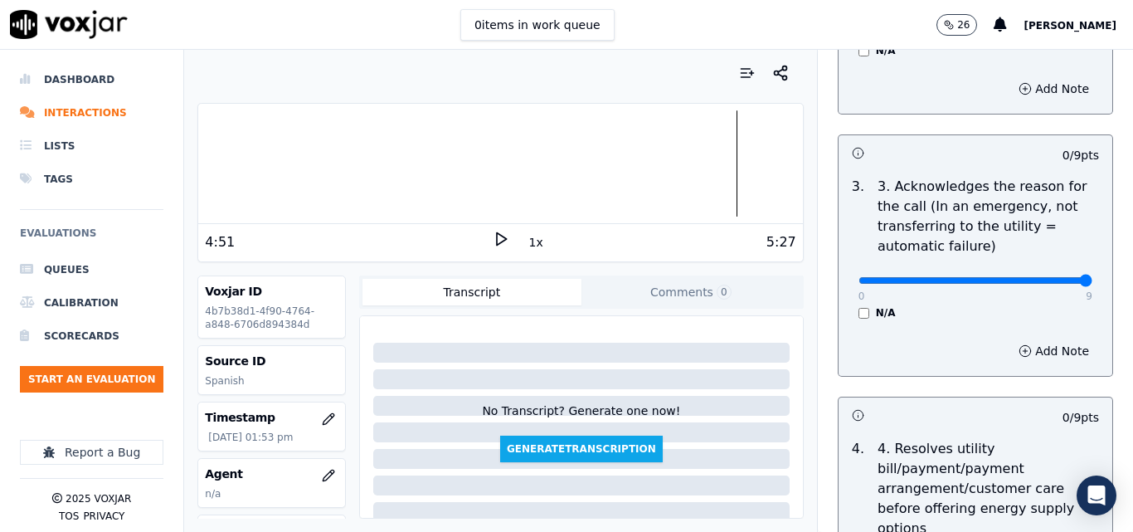
type input "9"
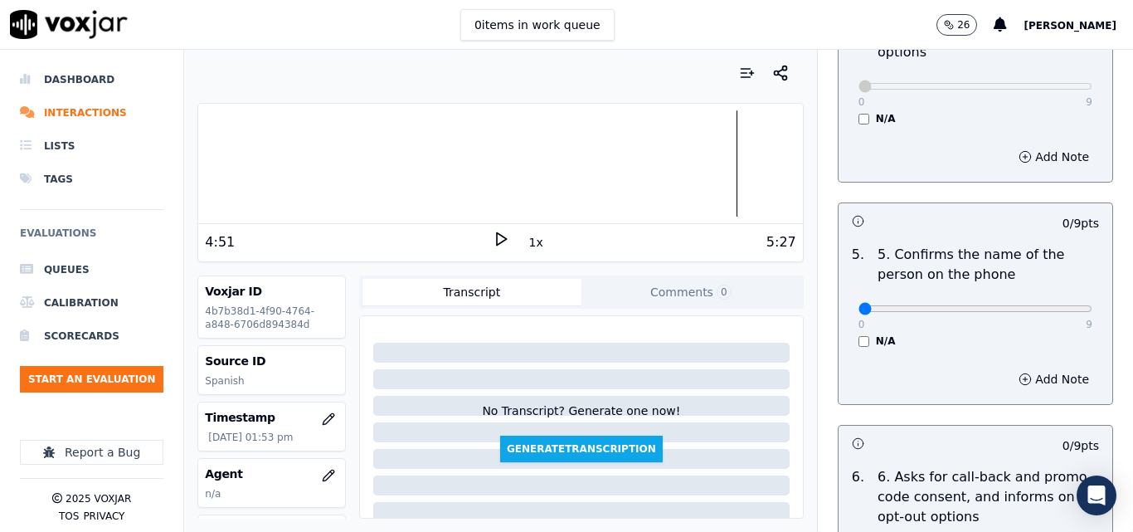
scroll to position [995, 0]
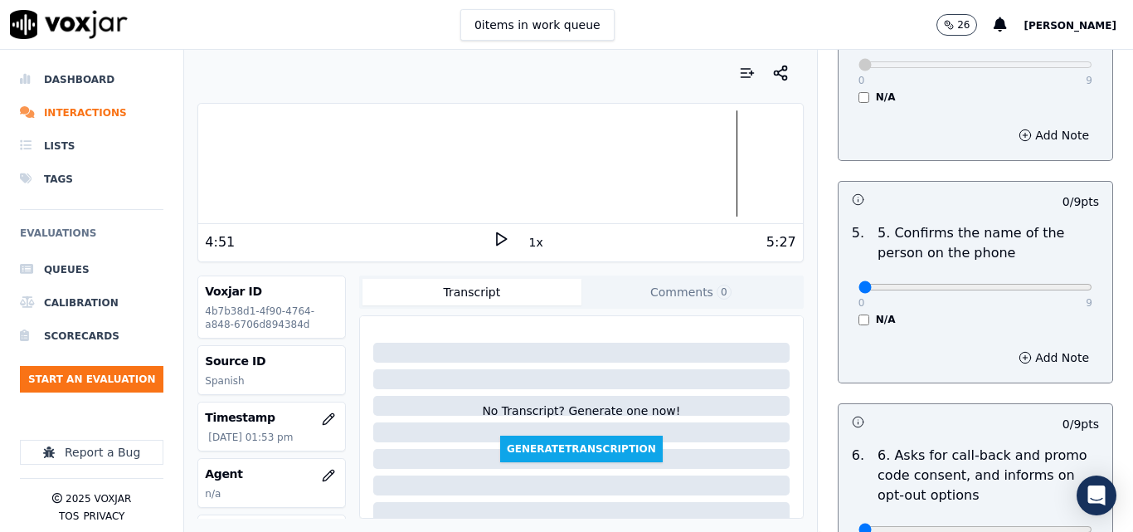
click at [1044, 276] on div "0 9" at bounding box center [975, 286] width 234 height 20
type input "9"
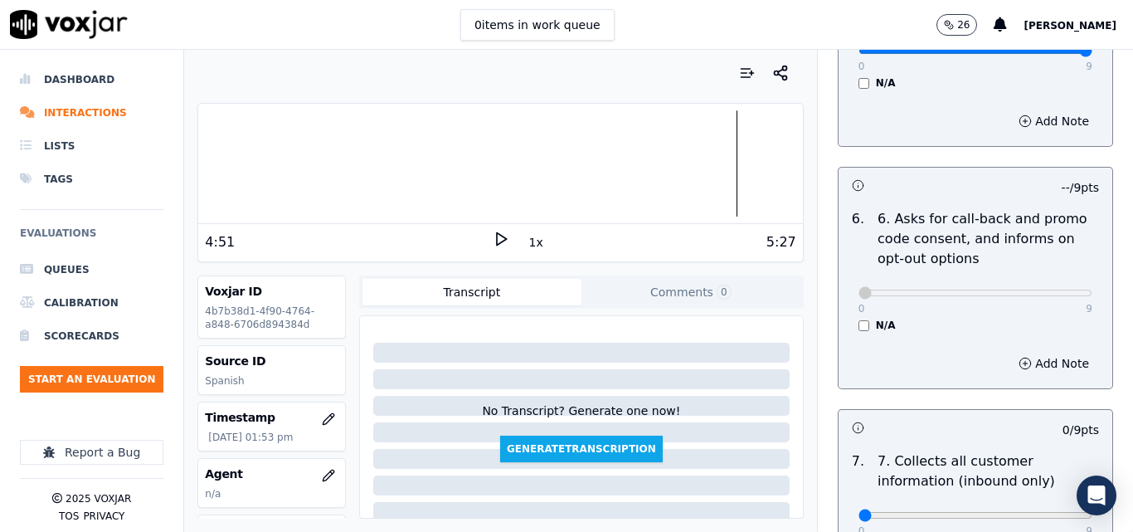
scroll to position [1410, 0]
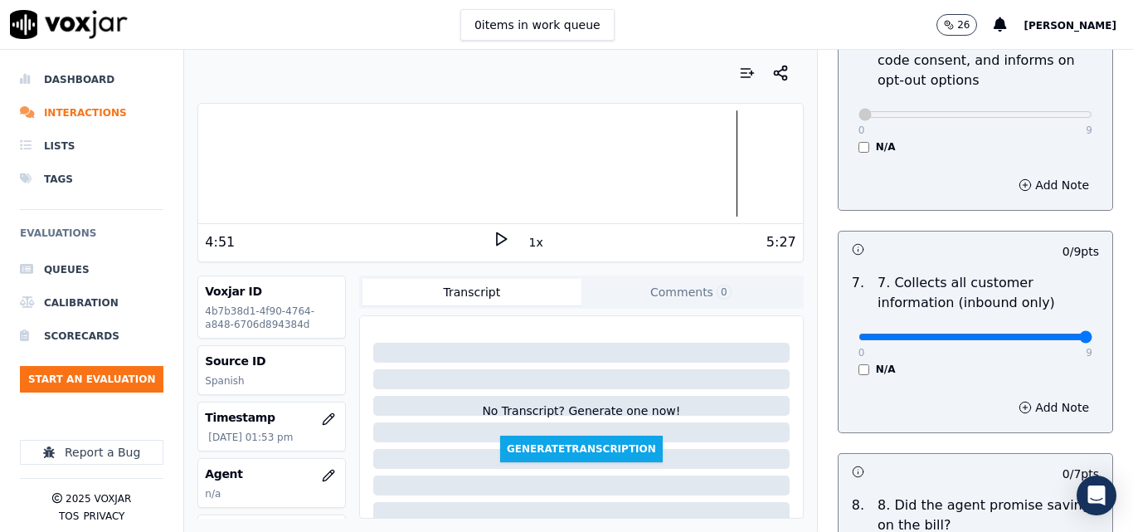
type input "9"
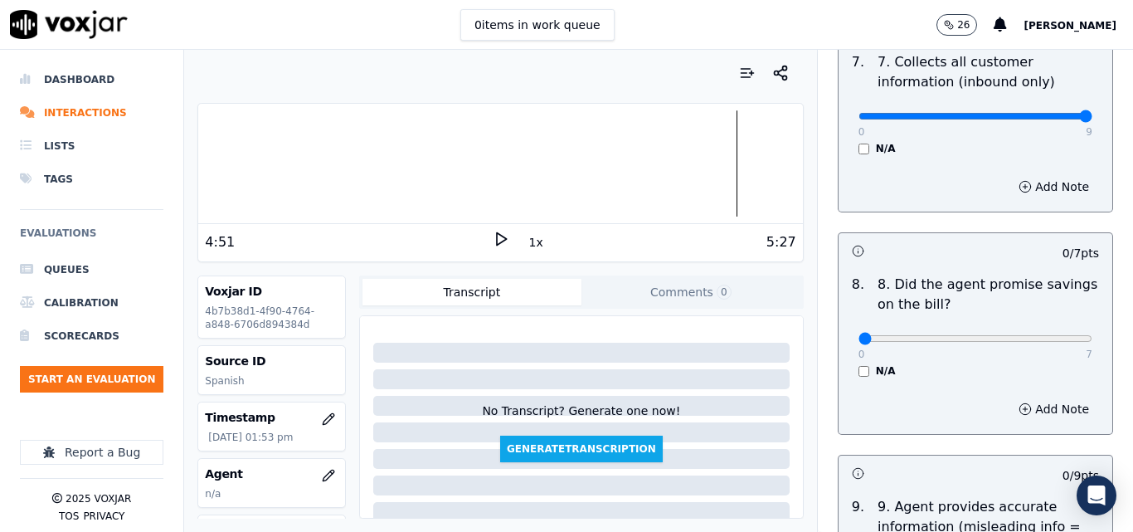
scroll to position [1659, 0]
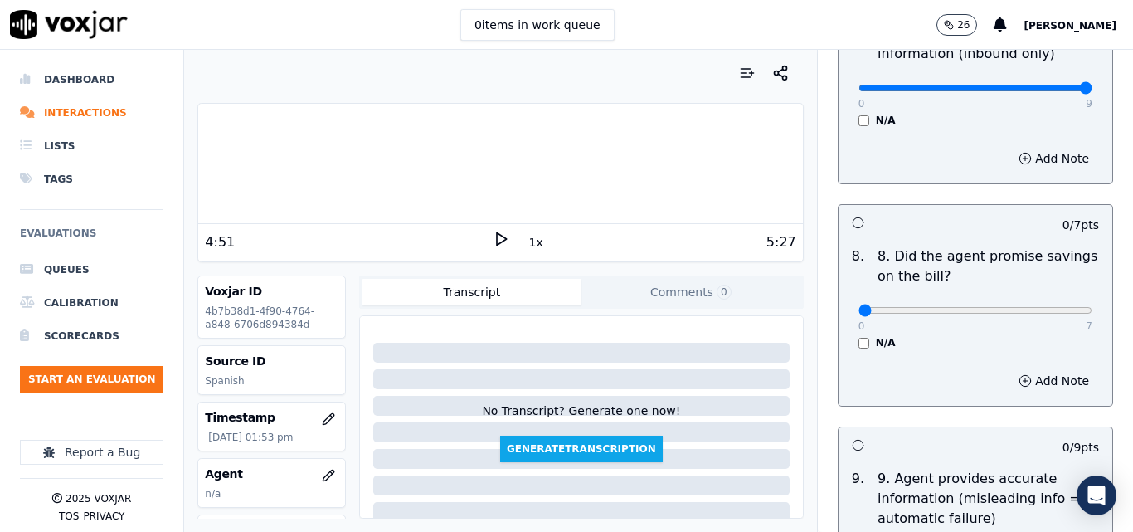
click at [858, 336] on div "N/A" at bounding box center [975, 342] width 234 height 13
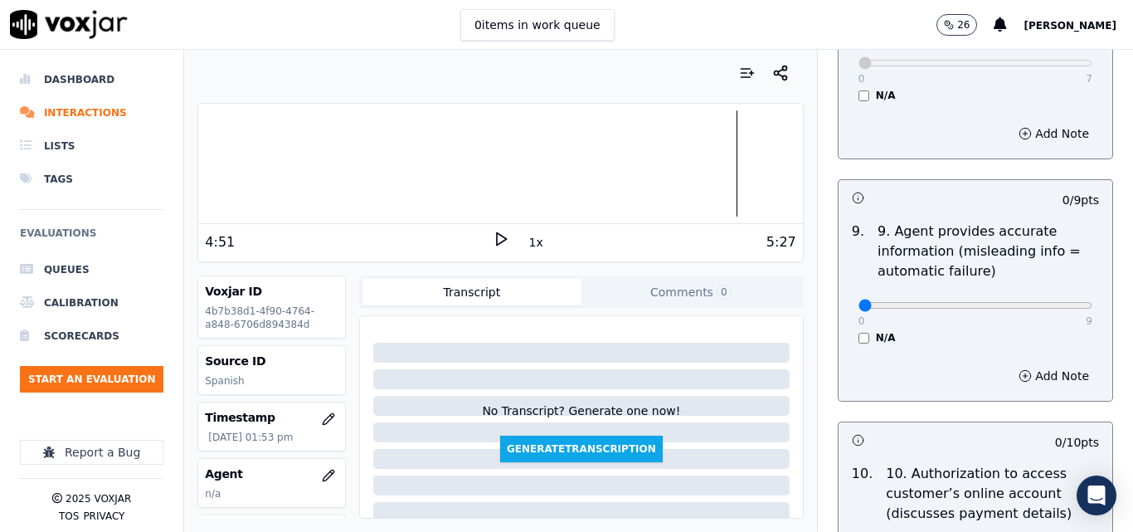
scroll to position [1907, 0]
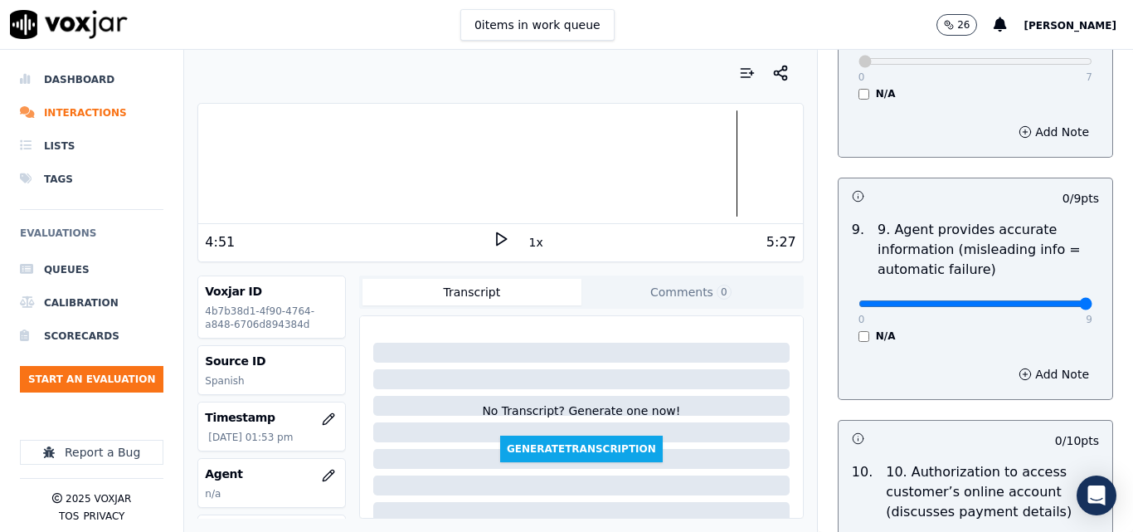
type input "9"
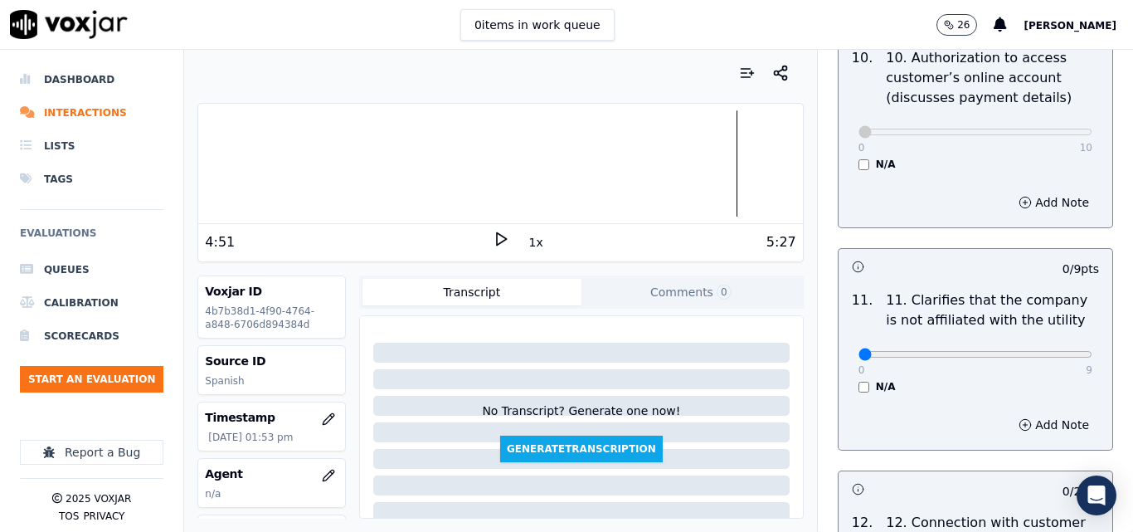
scroll to position [2322, 0]
type input "9"
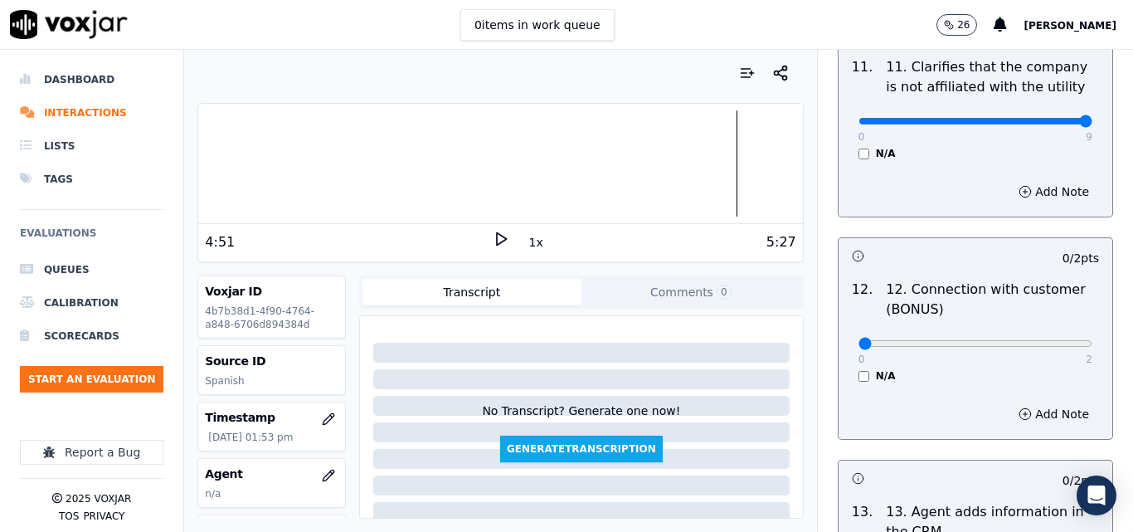
scroll to position [2571, 0]
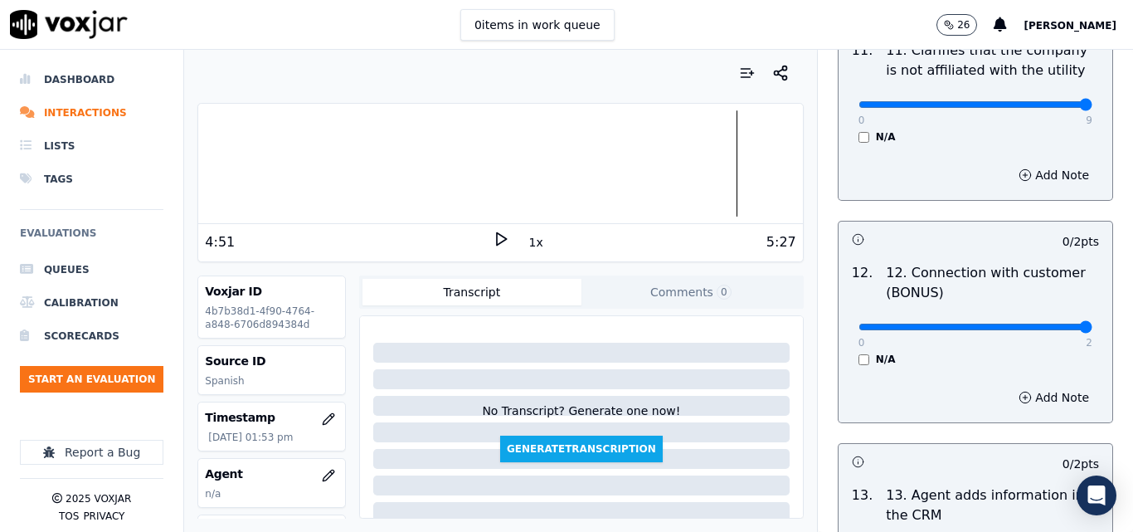
type input "2"
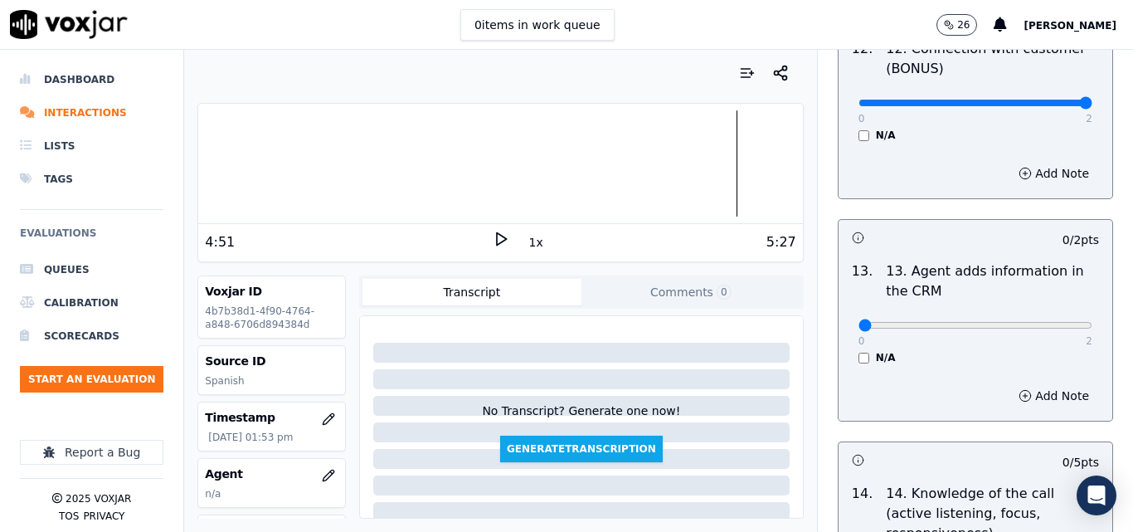
scroll to position [2819, 0]
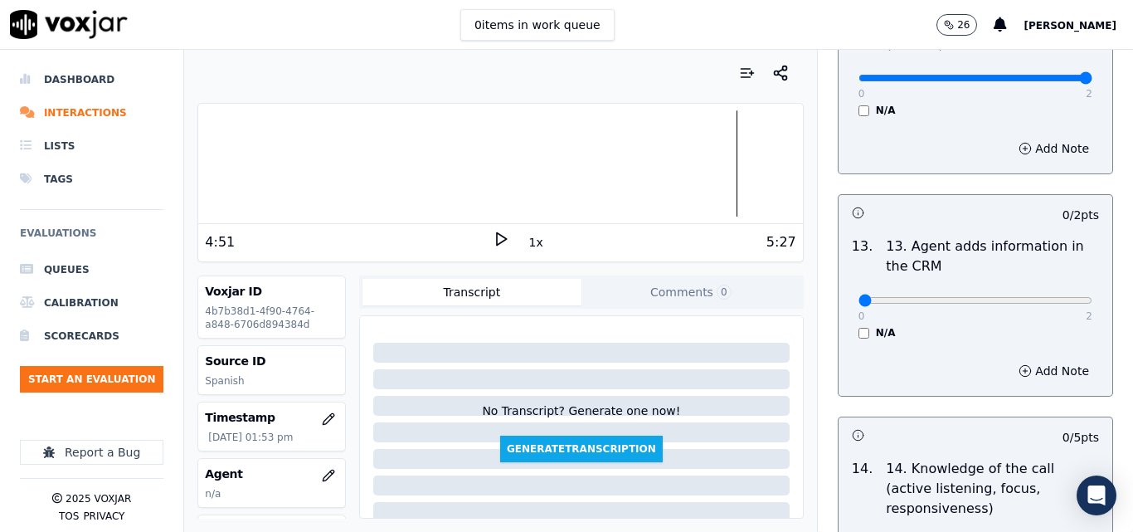
click at [1053, 290] on div "0 2 N/A" at bounding box center [975, 307] width 260 height 63
type input "2"
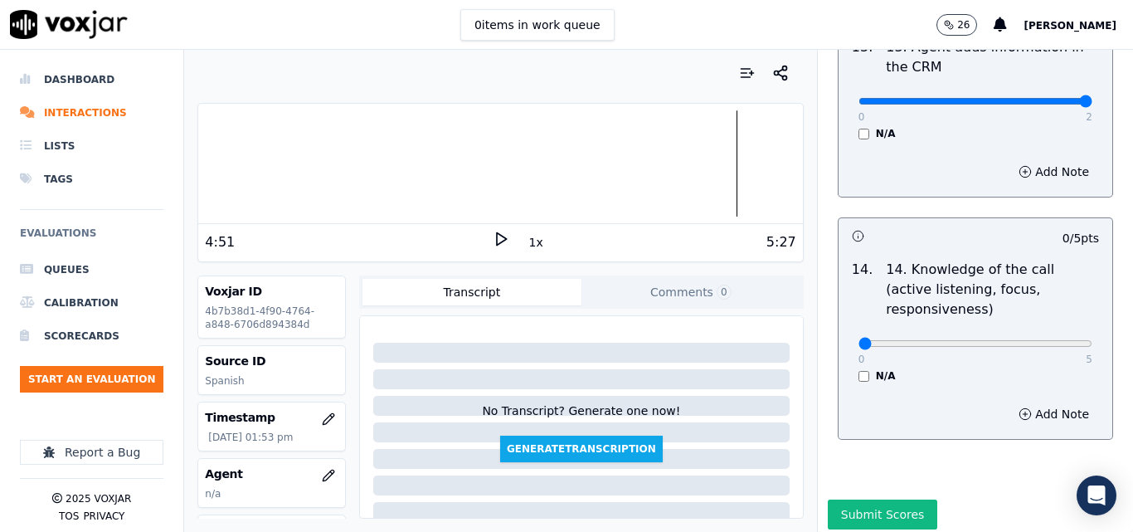
scroll to position [3028, 0]
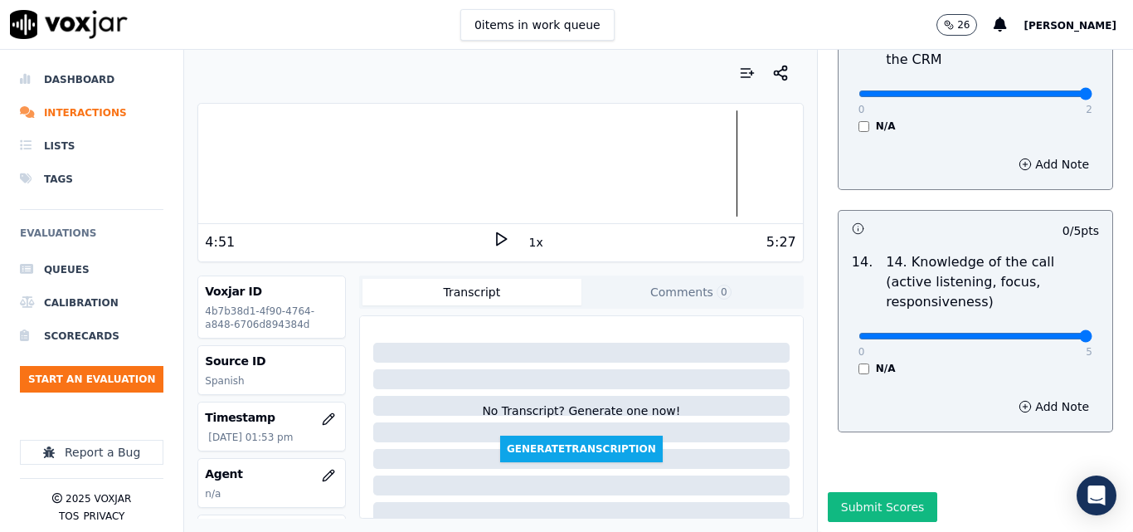
type input "5"
click at [852, 492] on button "Submit Scores" at bounding box center [883, 507] width 110 height 30
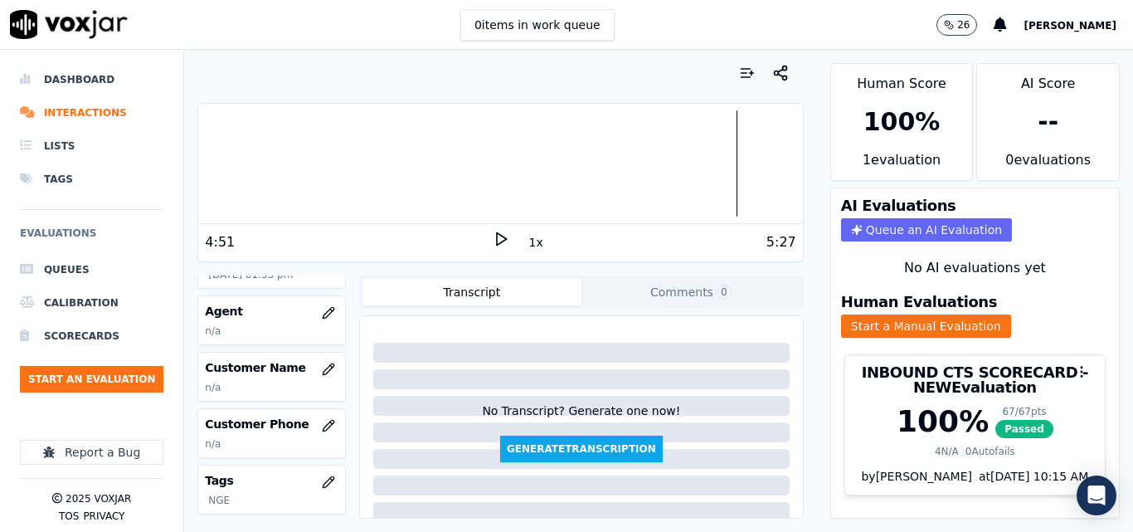
scroll to position [166, 0]
click at [323, 365] on icon "button" at bounding box center [328, 365] width 11 height 11
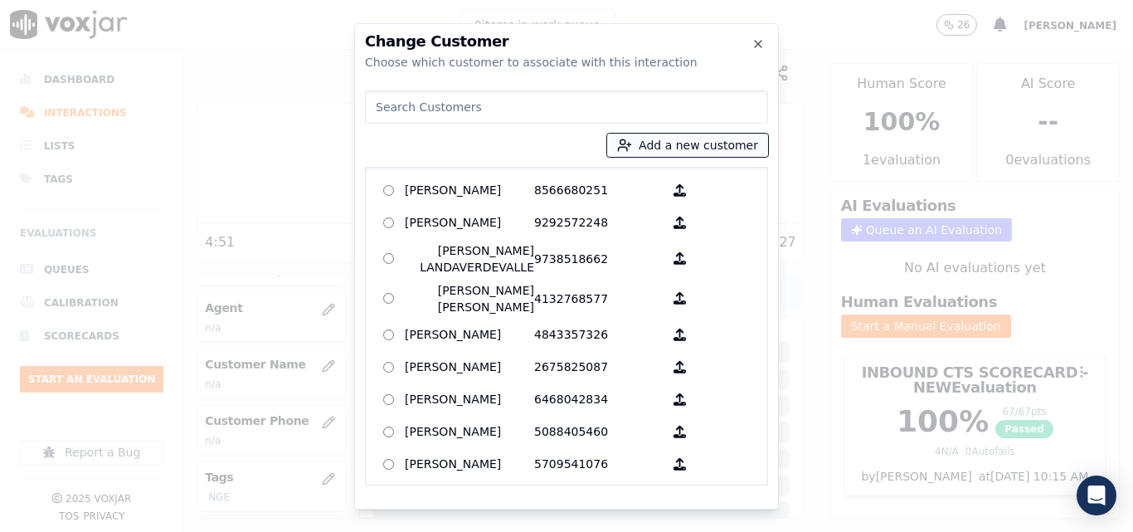
click at [706, 139] on button "Add a new customer" at bounding box center [687, 145] width 161 height 23
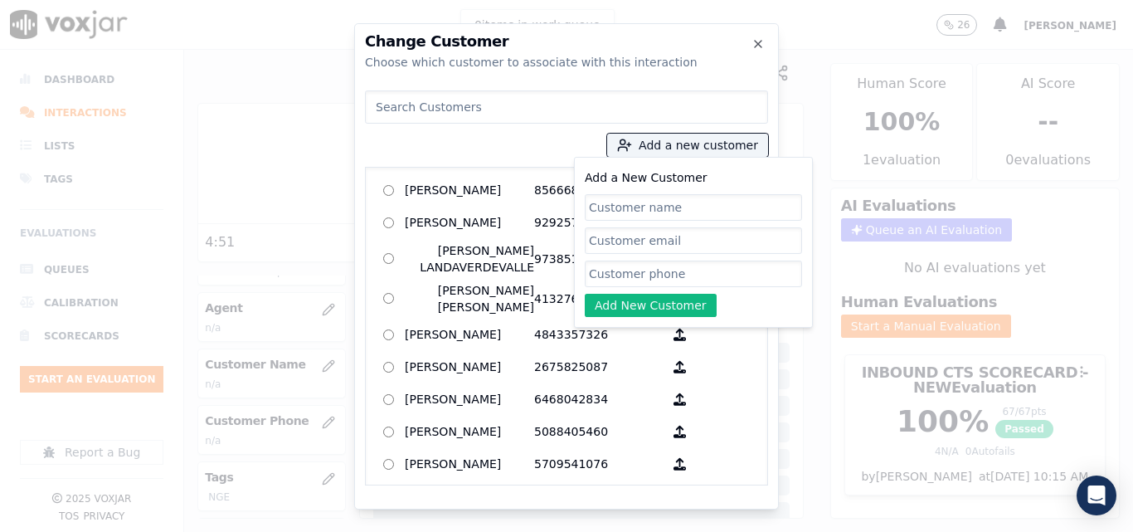
click at [658, 206] on input "Add a New Customer" at bounding box center [693, 207] width 217 height 27
type input "[PERSON_NAME]"
click at [728, 279] on input "Add a New Customer" at bounding box center [693, 273] width 217 height 27
click at [649, 271] on input "Add a New Customer" at bounding box center [693, 273] width 217 height 27
paste input "6149566718"
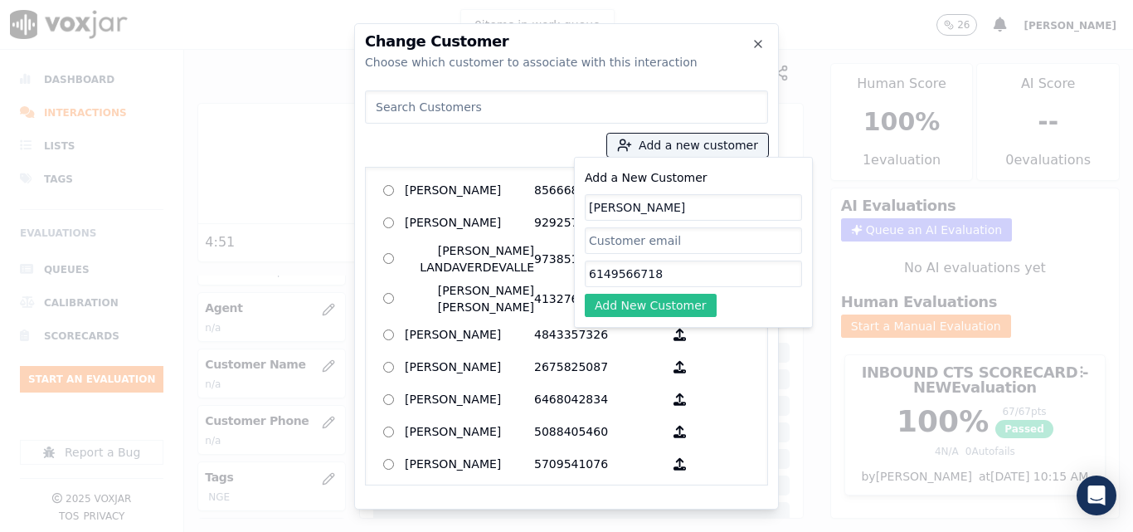
type input "6149566718"
click at [644, 297] on button "Add New Customer" at bounding box center [651, 305] width 132 height 23
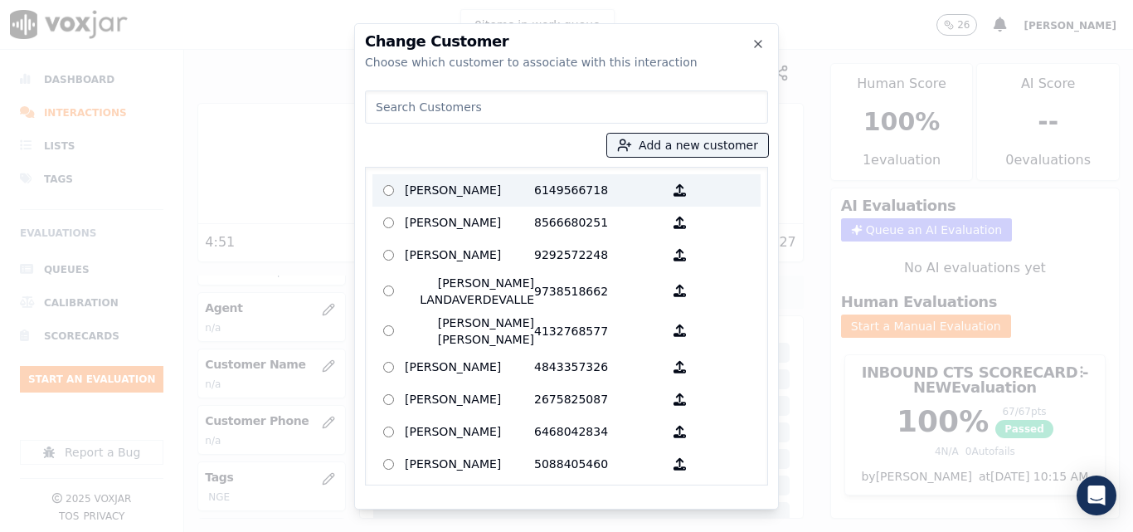
click at [500, 178] on p "[PERSON_NAME]" at bounding box center [469, 190] width 129 height 26
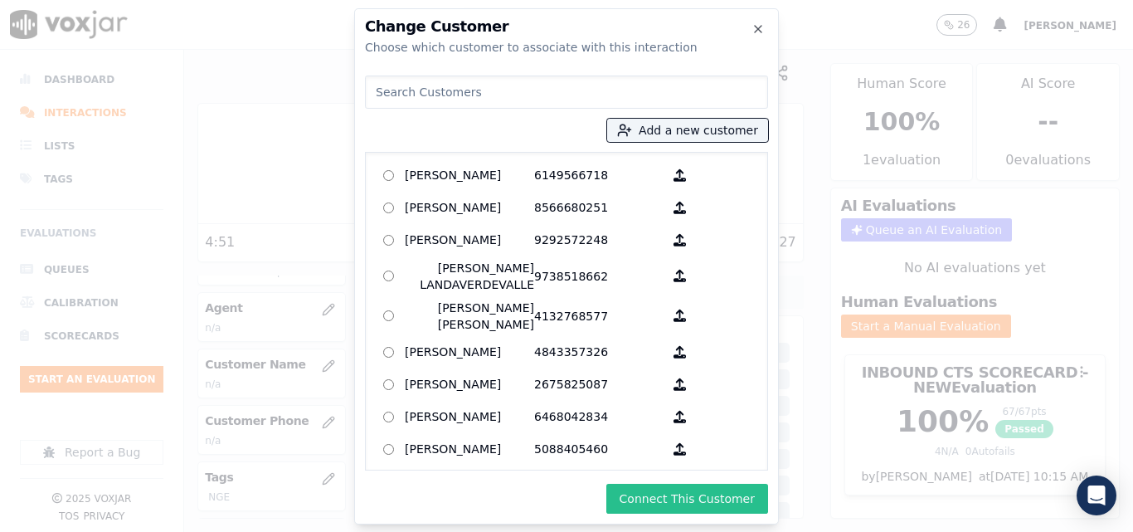
click at [677, 503] on button "Connect This Customer" at bounding box center [687, 498] width 162 height 30
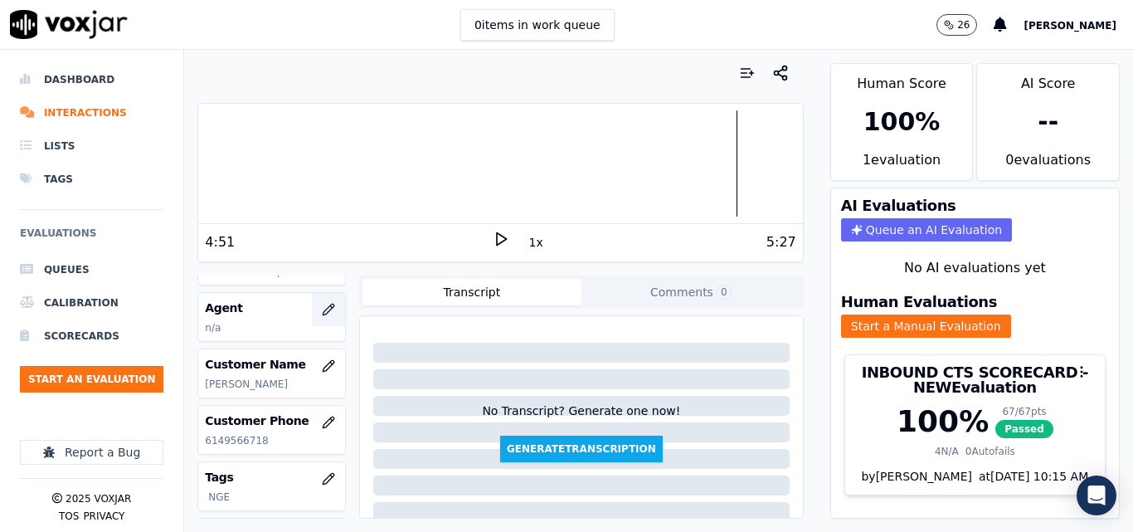
click at [322, 308] on icon "button" at bounding box center [328, 309] width 13 height 13
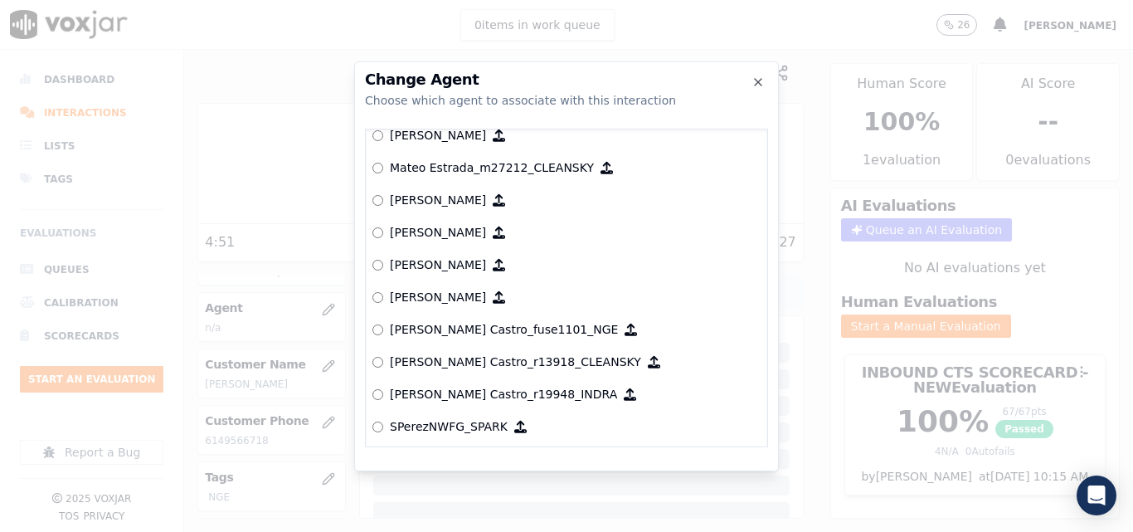
scroll to position [6570, 0]
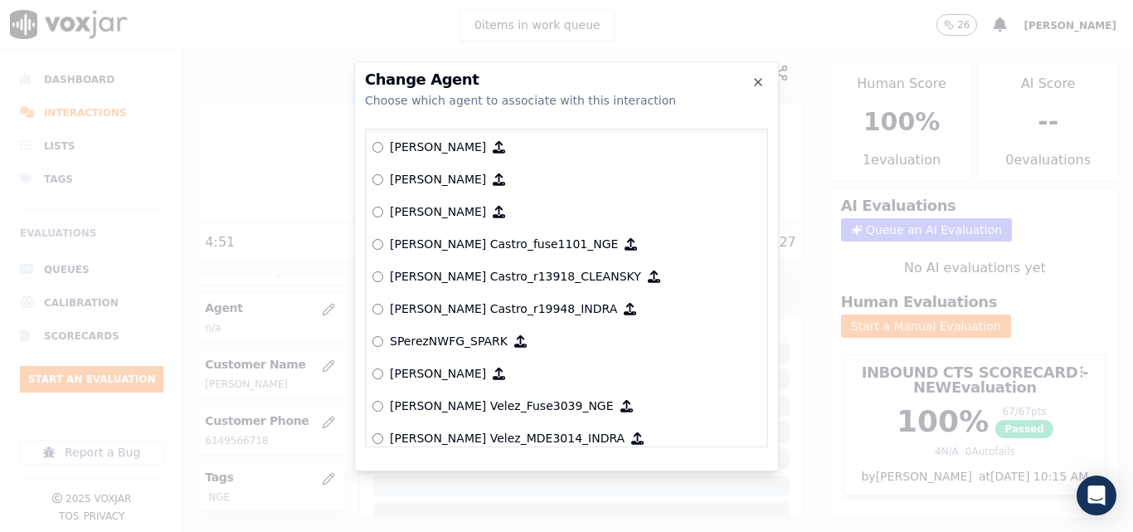
click at [372, 242] on div "null Yeraldin Dias_YDiasNWFG_SPARK ANGIE_TORRES_ATorresNWFG_SPARK ANGIE_TORRES_…" at bounding box center [566, 288] width 403 height 318
click at [383, 244] on label "[PERSON_NAME] Castro_fuse1101_NGE" at bounding box center [566, 244] width 388 height 32
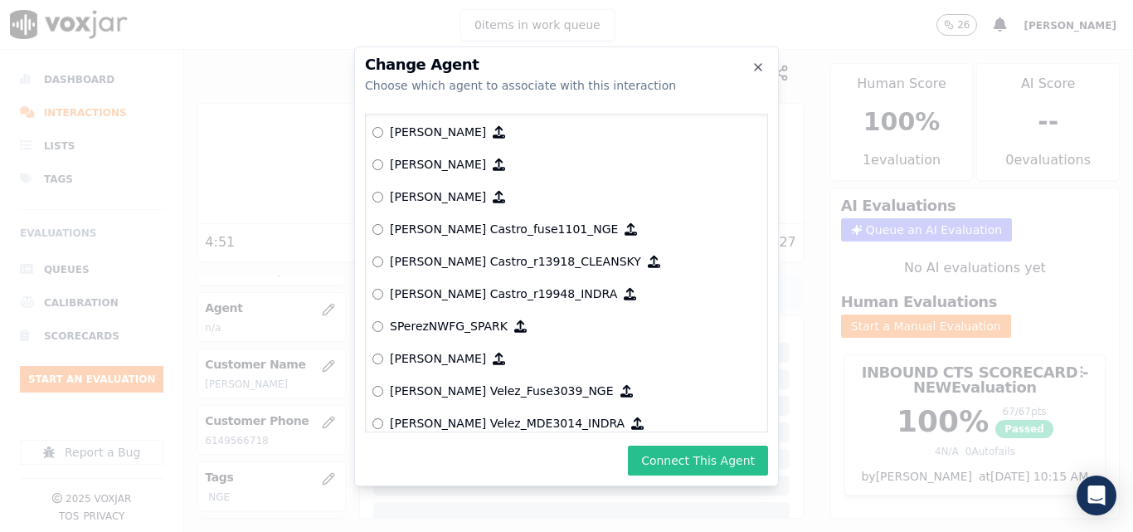
click at [697, 453] on button "Connect This Agent" at bounding box center [698, 460] width 140 height 30
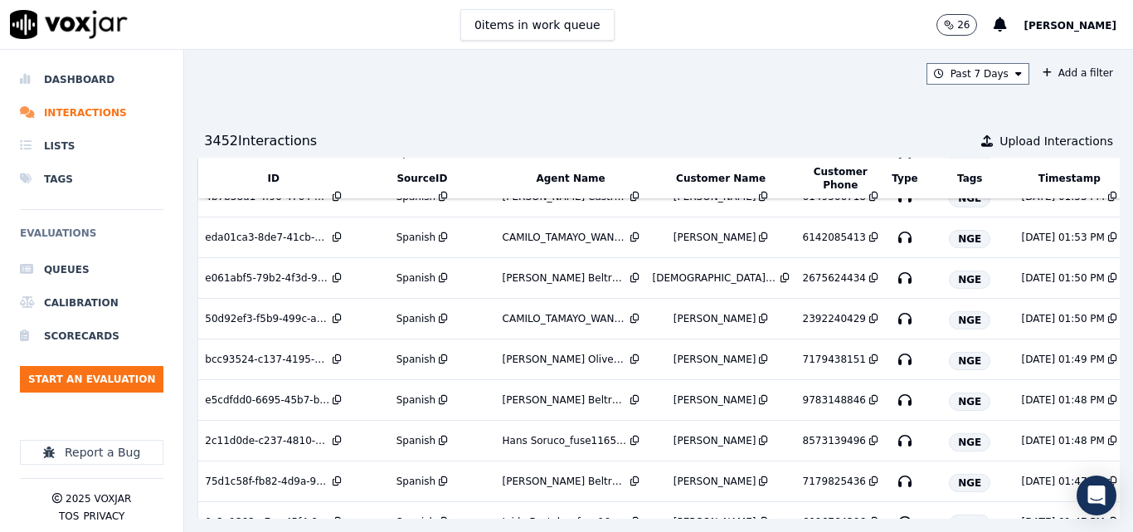
scroll to position [631, 0]
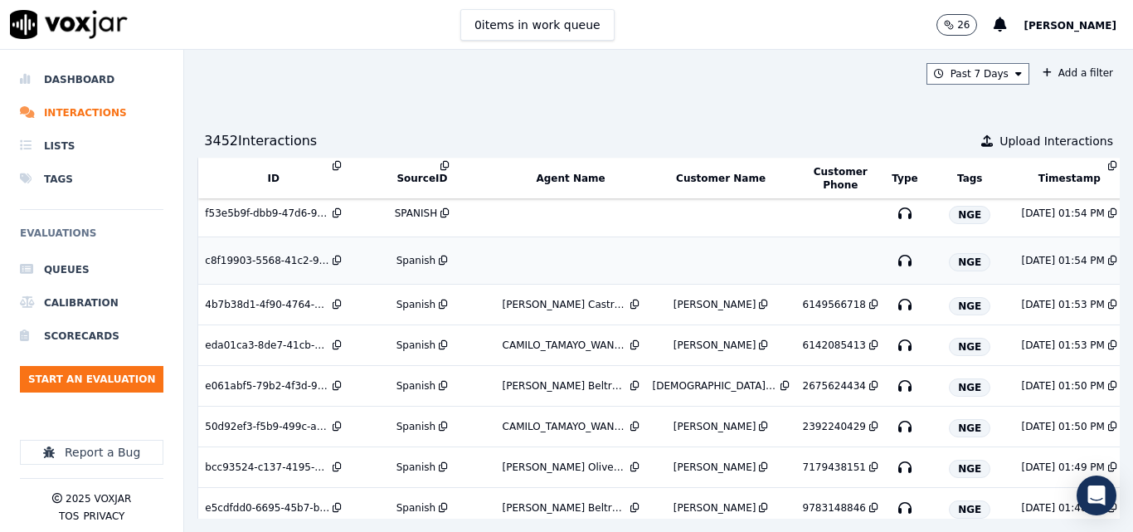
click at [412, 264] on div "Spanish" at bounding box center [415, 260] width 39 height 13
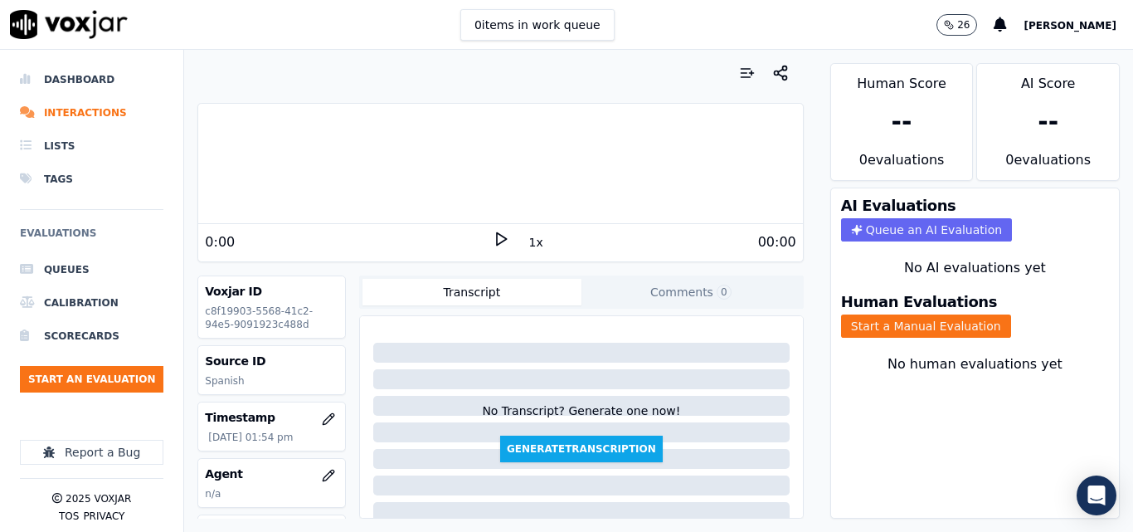
click at [666, 26] on div "0 items in work queue 26 Sheila De Castro" at bounding box center [566, 25] width 1133 height 50
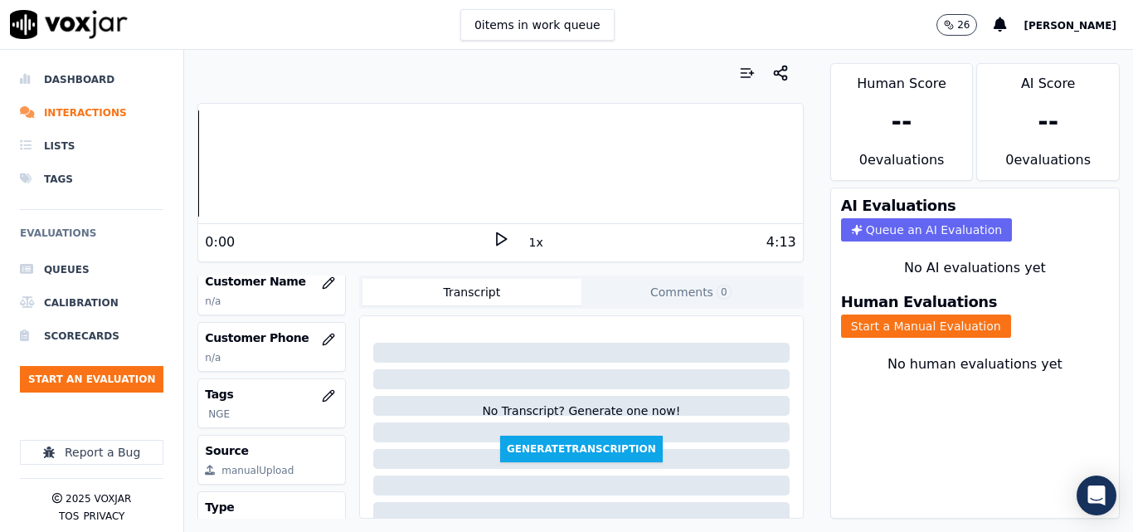
scroll to position [166, 0]
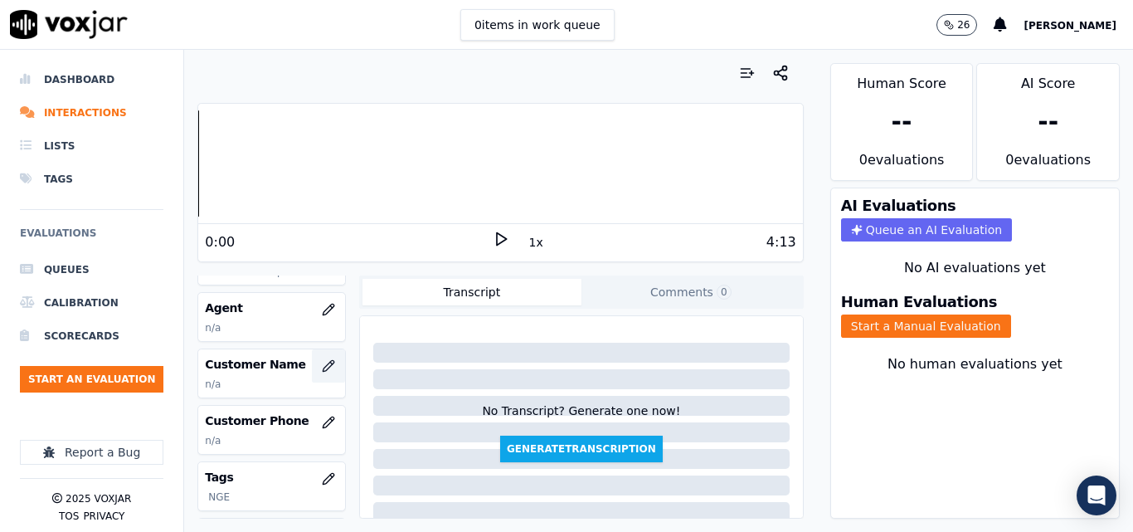
click at [322, 367] on icon "button" at bounding box center [328, 365] width 13 height 13
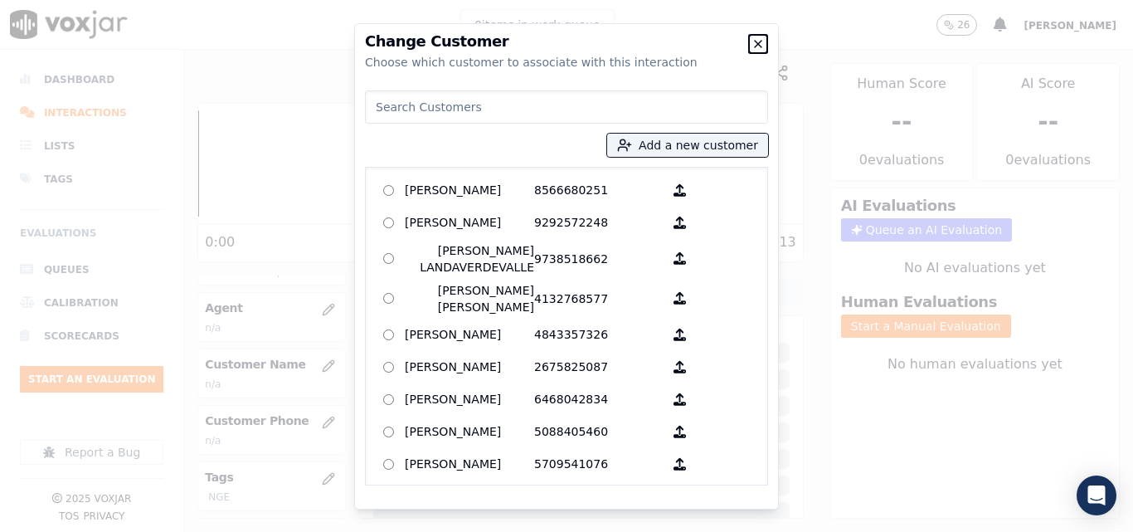
click at [753, 41] on icon "button" at bounding box center [757, 43] width 13 height 13
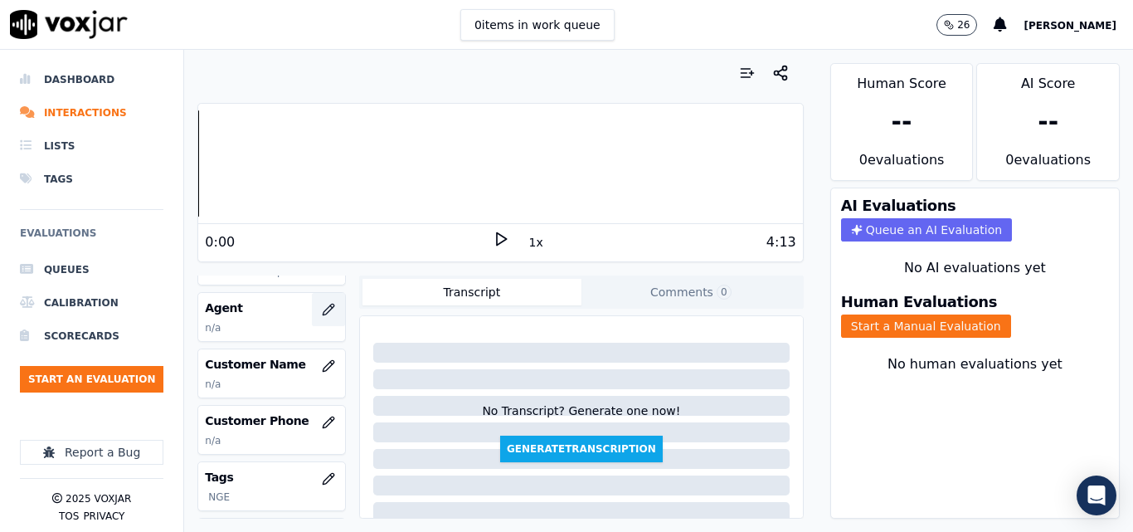
click at [322, 307] on icon "button" at bounding box center [328, 309] width 13 height 13
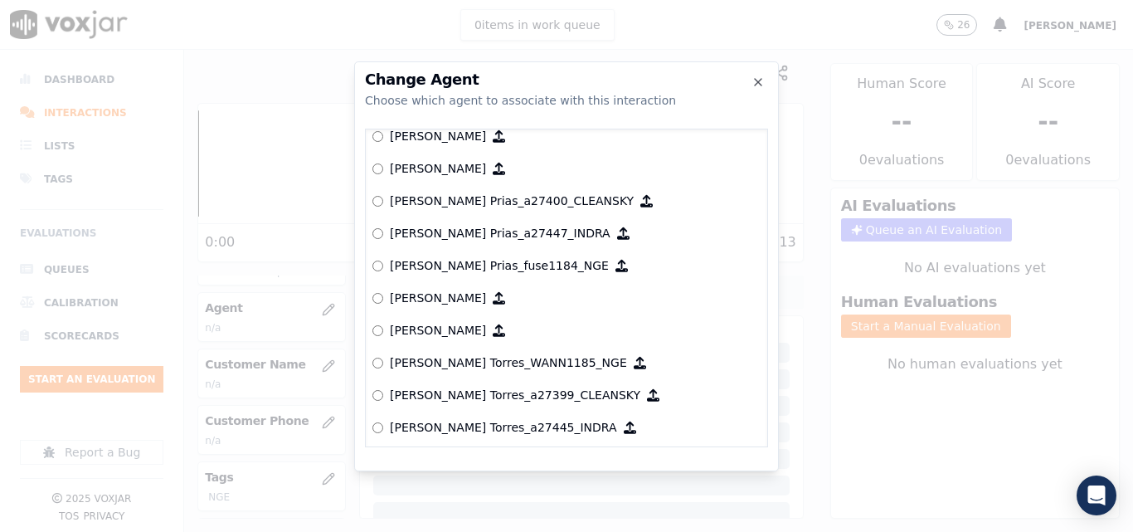
scroll to position [663, 0]
click at [760, 78] on icon "button" at bounding box center [757, 81] width 13 height 13
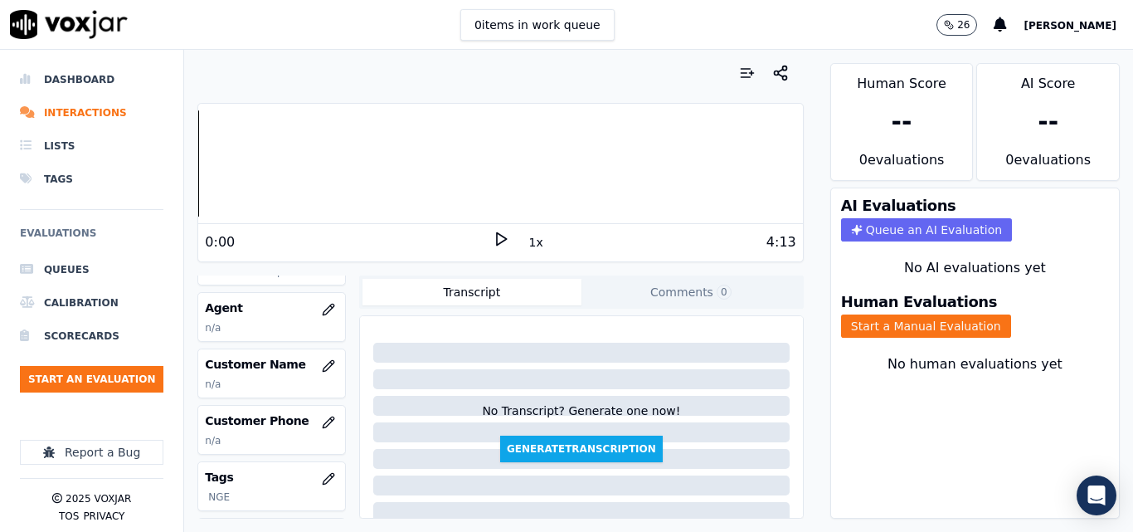
click at [495, 235] on icon at bounding box center [501, 239] width 17 height 17
click at [497, 234] on rect at bounding box center [498, 238] width 2 height 11
click at [935, 155] on div "Your browser does not support the audio element. 2:02 1x 4:13 Voxjar ID c8f1990…" at bounding box center [658, 291] width 949 height 482
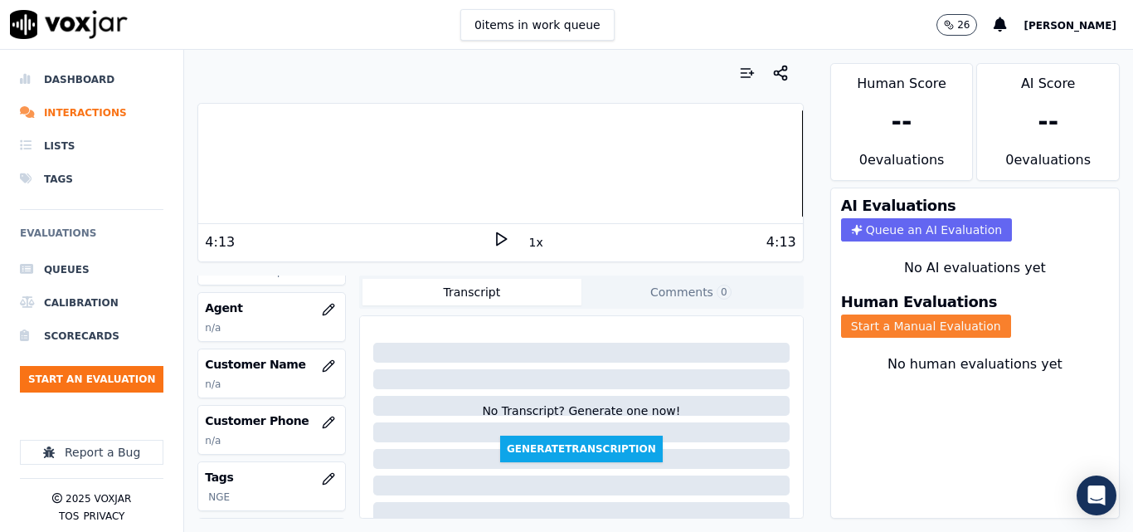
click at [935, 319] on button "Start a Manual Evaluation" at bounding box center [926, 325] width 170 height 23
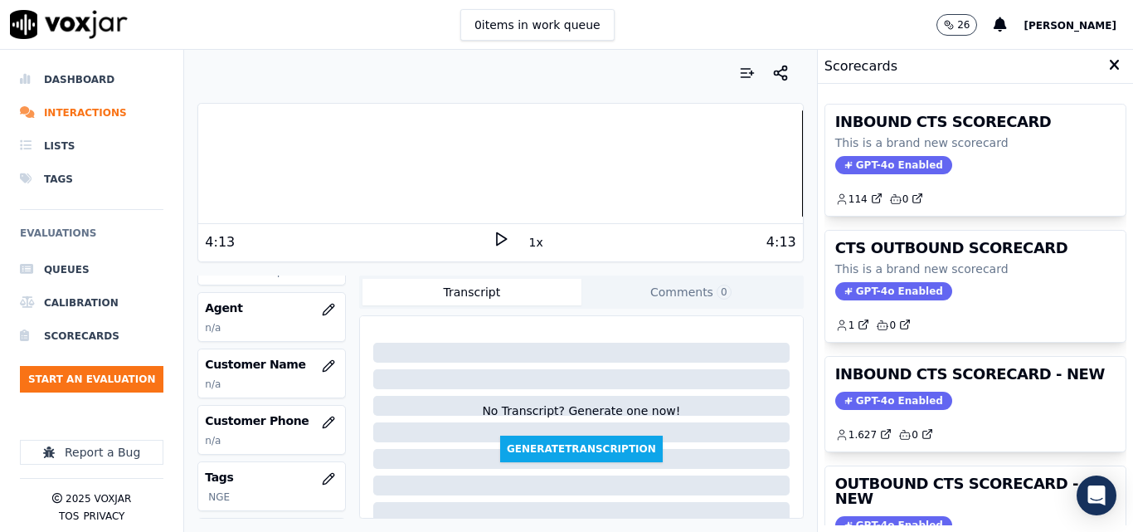
click at [1048, 444] on div "INBOUND CTS SCORECARD - NEW GPT-4o Enabled 1.627 0" at bounding box center [975, 404] width 300 height 95
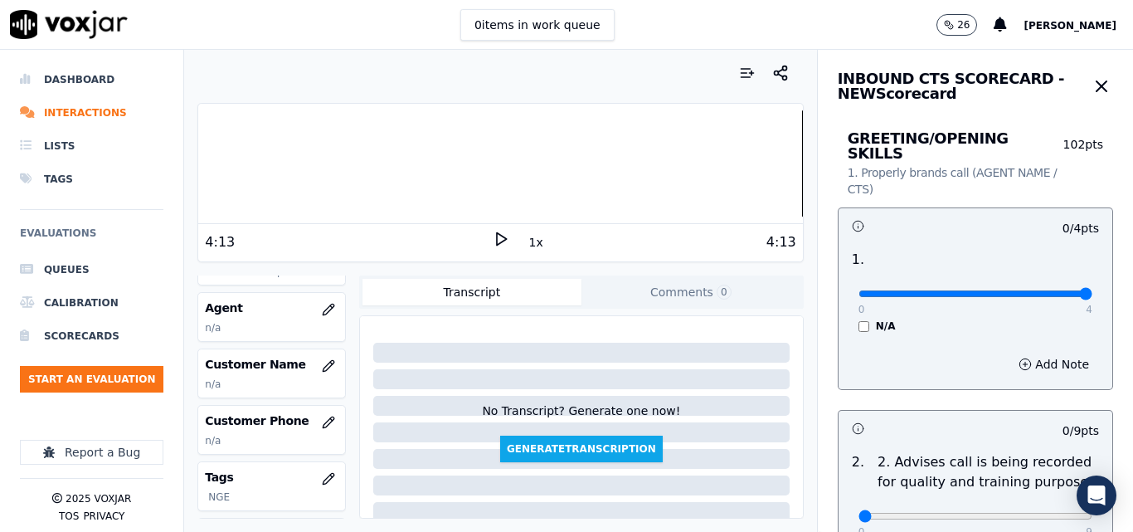
type input "4"
click at [1032, 290] on input "range" at bounding box center [975, 293] width 234 height 7
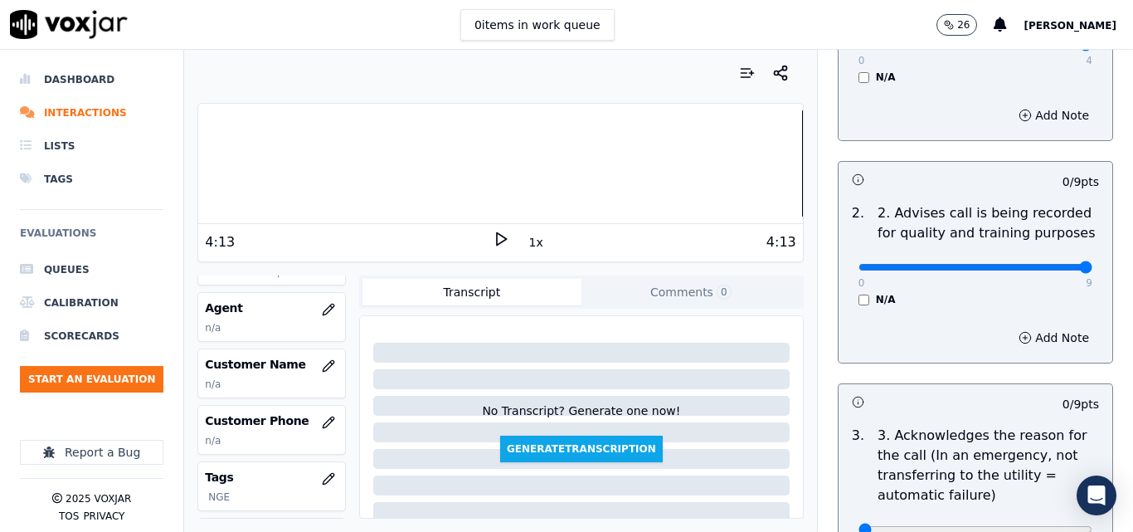
type input "9"
click at [1046, 48] on input "range" at bounding box center [975, 44] width 234 height 7
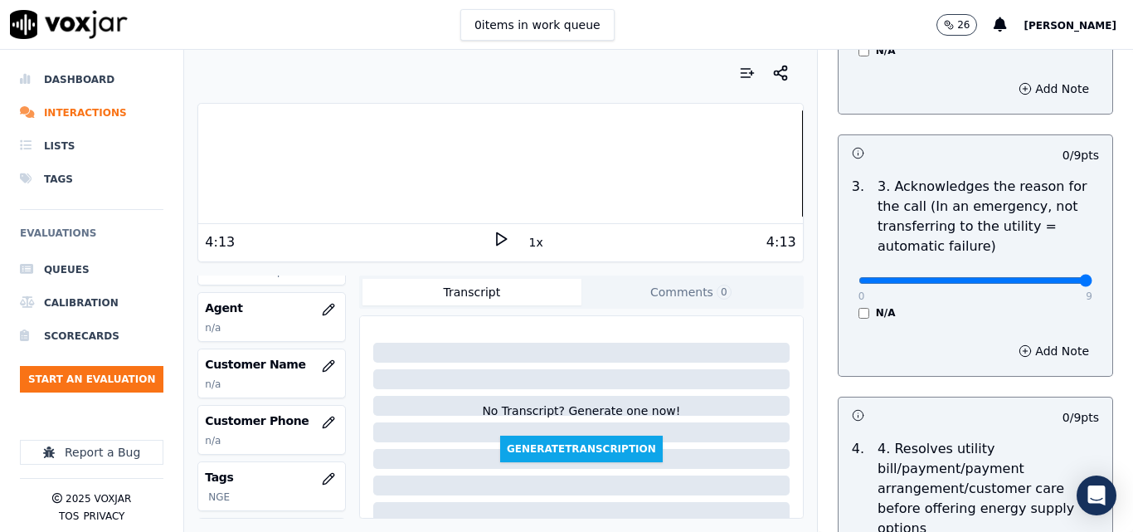
type input "9"
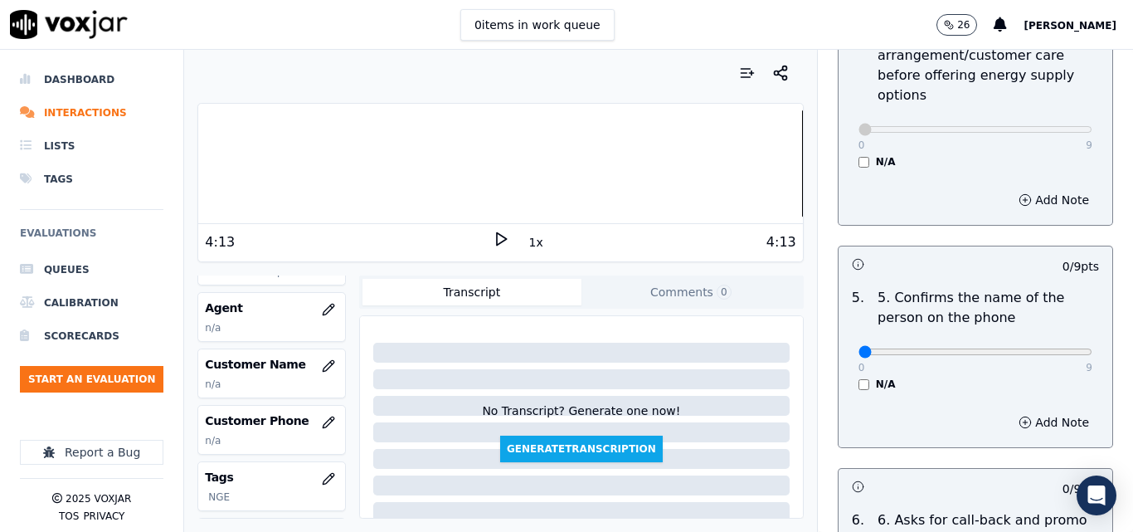
scroll to position [995, 0]
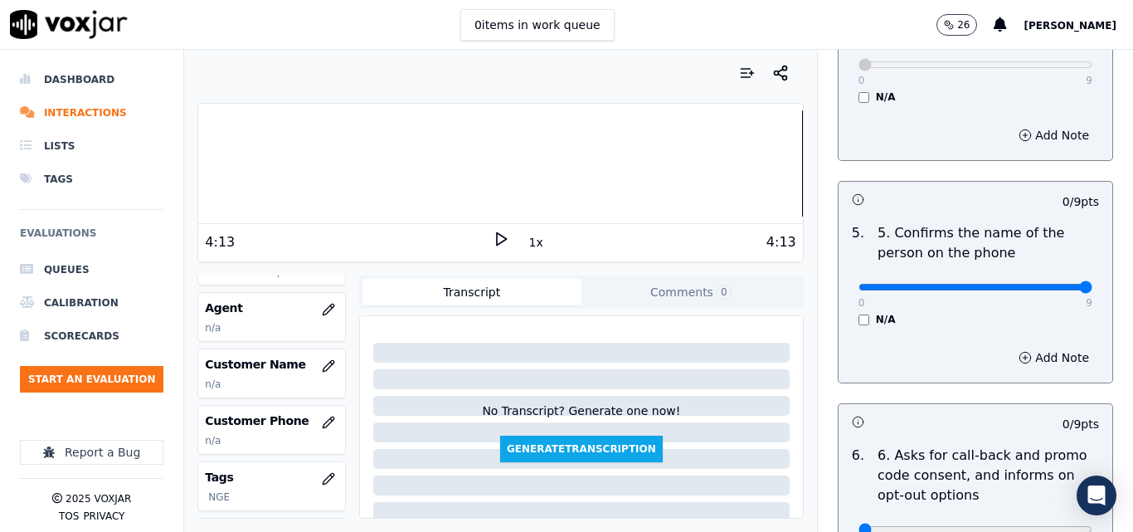
type input "9"
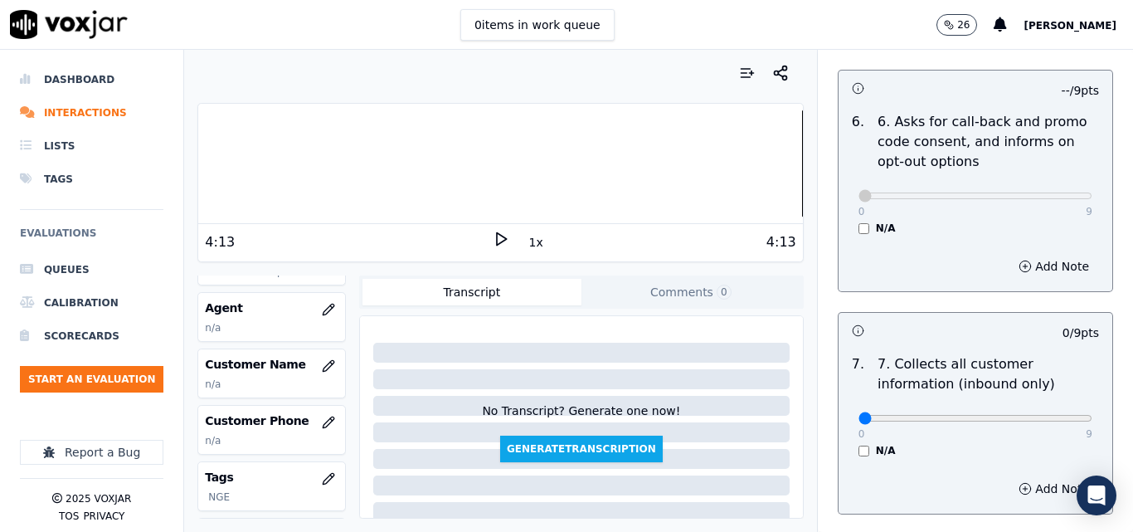
scroll to position [1493, 0]
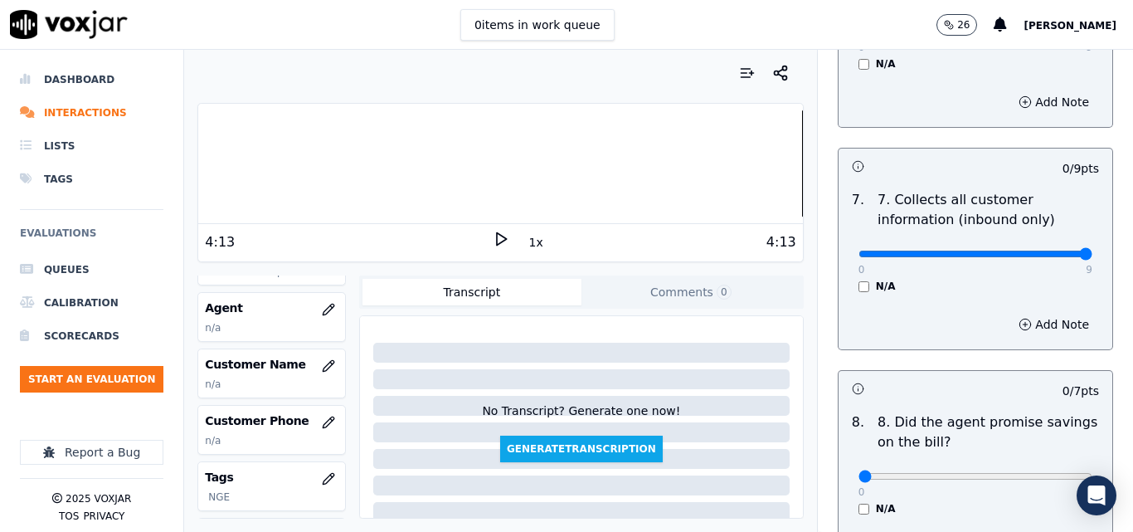
drag, startPoint x: 1037, startPoint y: 239, endPoint x: 1014, endPoint y: 249, distance: 25.3
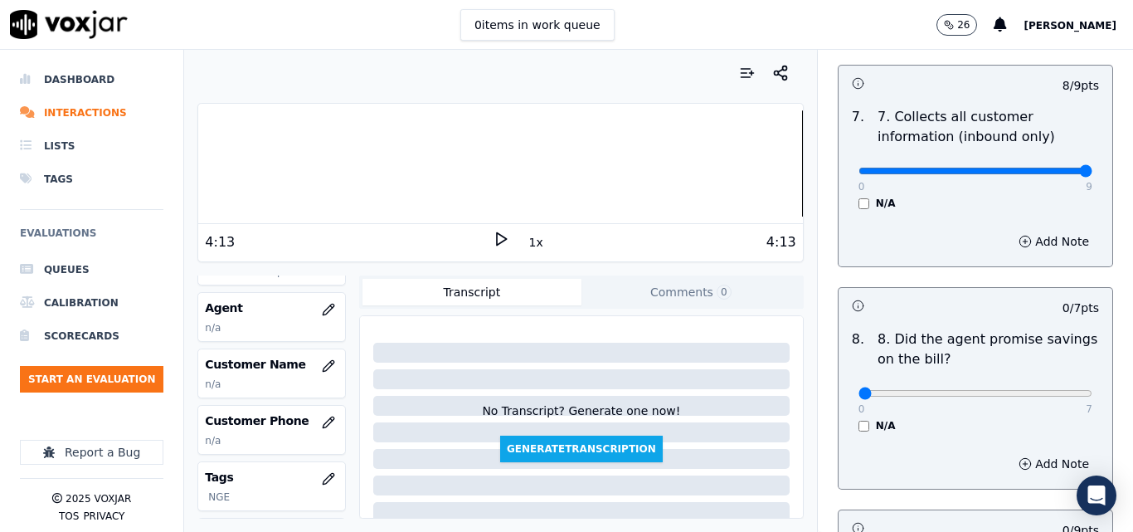
type input "9"
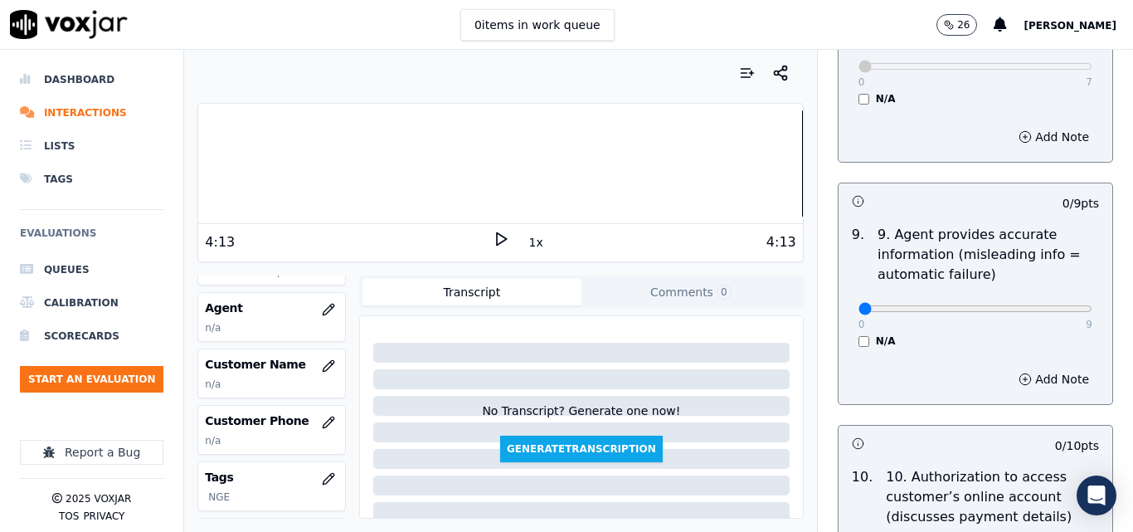
scroll to position [1907, 0]
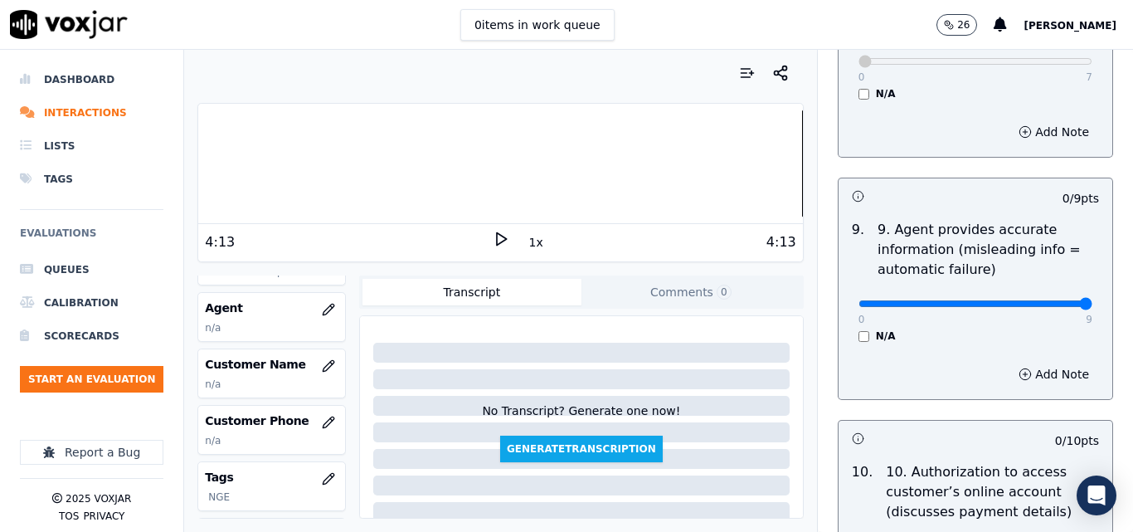
type input "9"
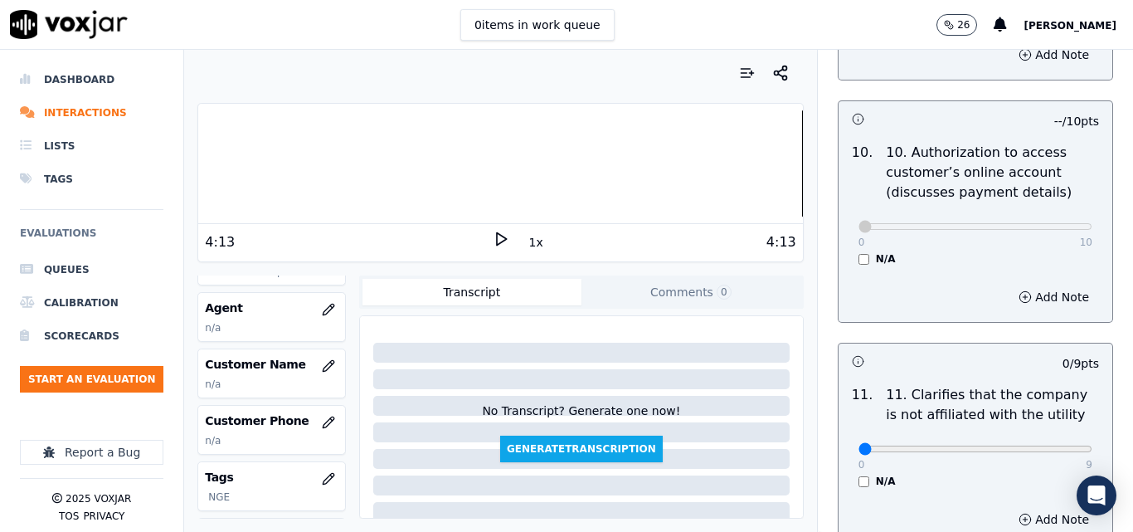
scroll to position [2405, 0]
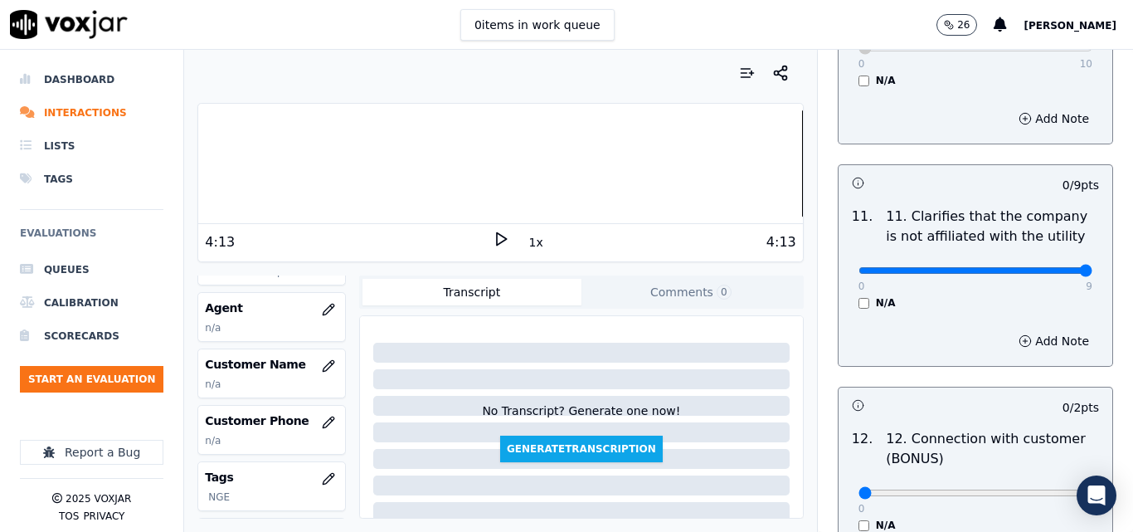
type input "9"
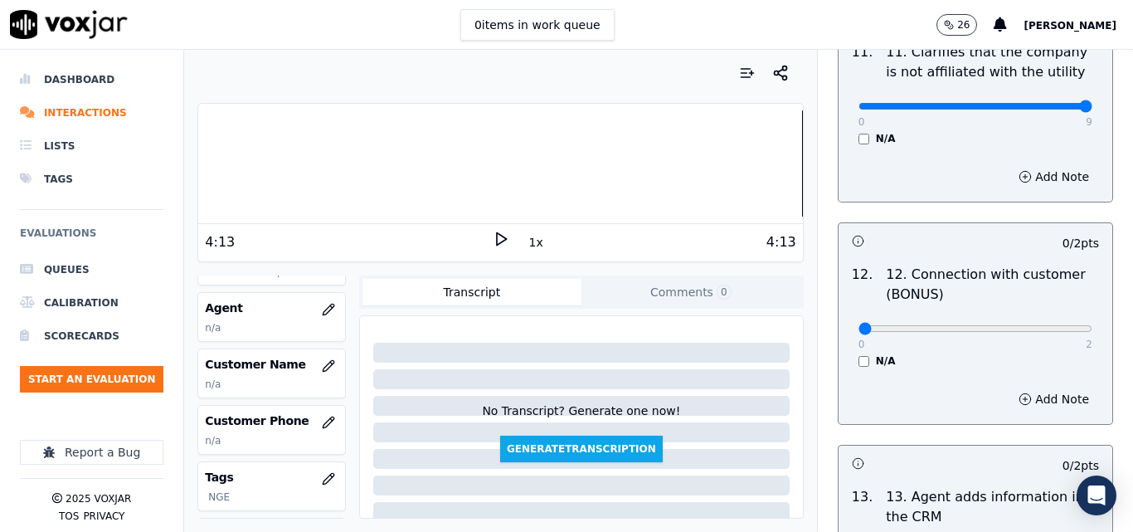
scroll to position [2571, 0]
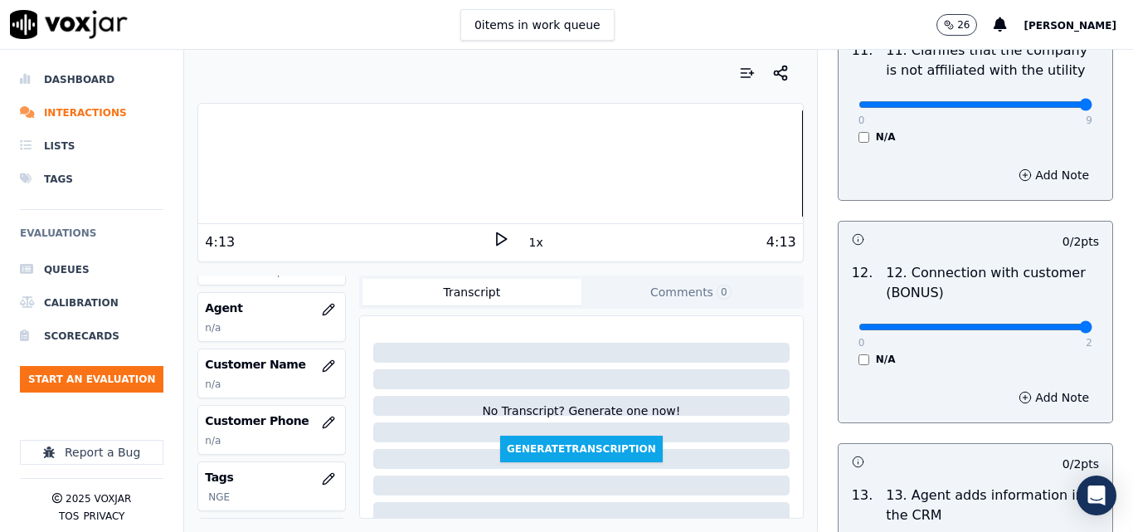
type input "2"
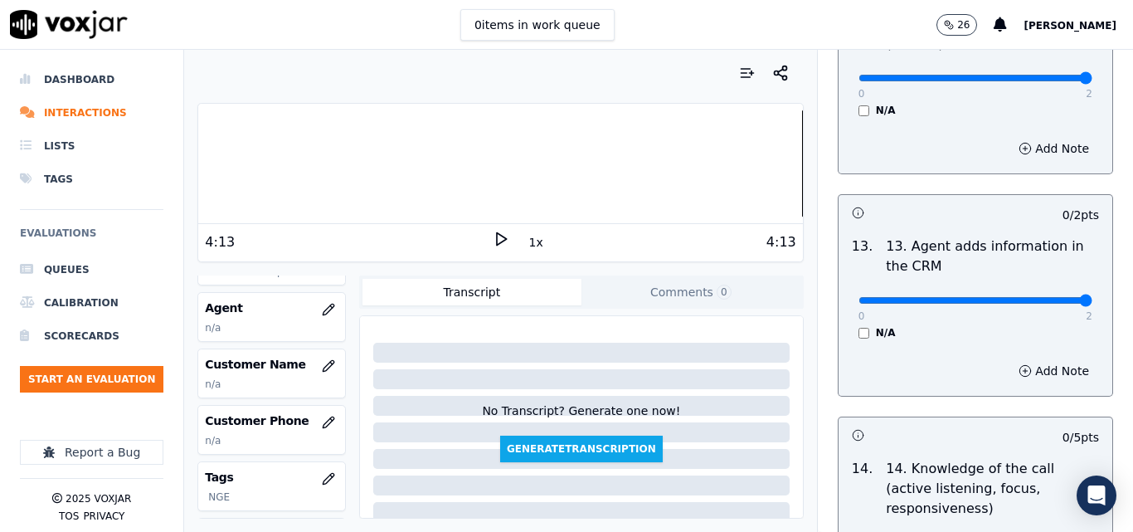
type input "2"
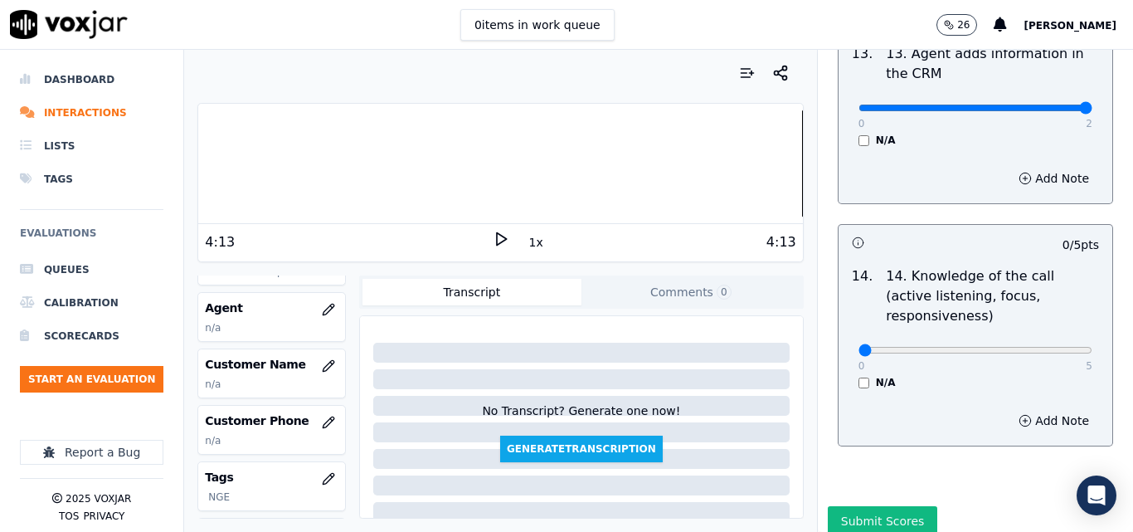
scroll to position [3028, 0]
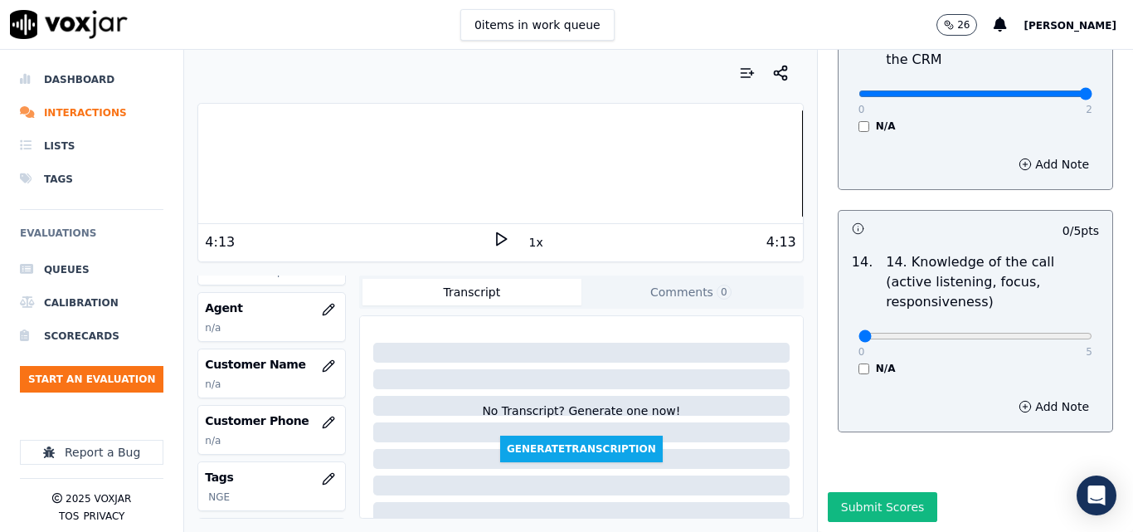
click at [1044, 325] on div "0 5" at bounding box center [975, 335] width 234 height 20
click at [1047, 312] on div "0 5 N/A" at bounding box center [975, 343] width 260 height 63
click at [1045, 325] on div "0 5" at bounding box center [975, 335] width 234 height 20
type input "5"
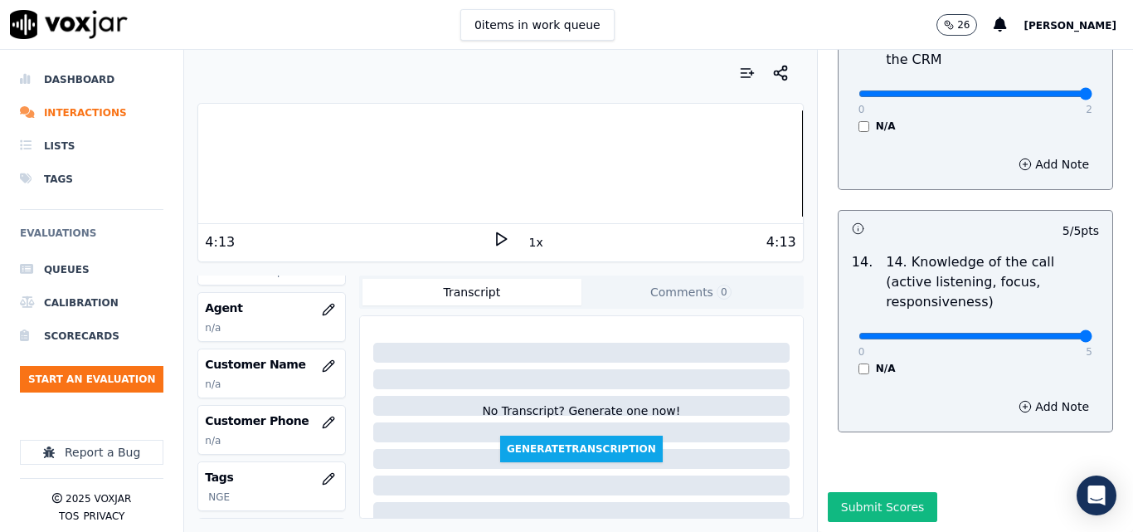
click at [883, 492] on button "Submit Scores" at bounding box center [883, 507] width 110 height 30
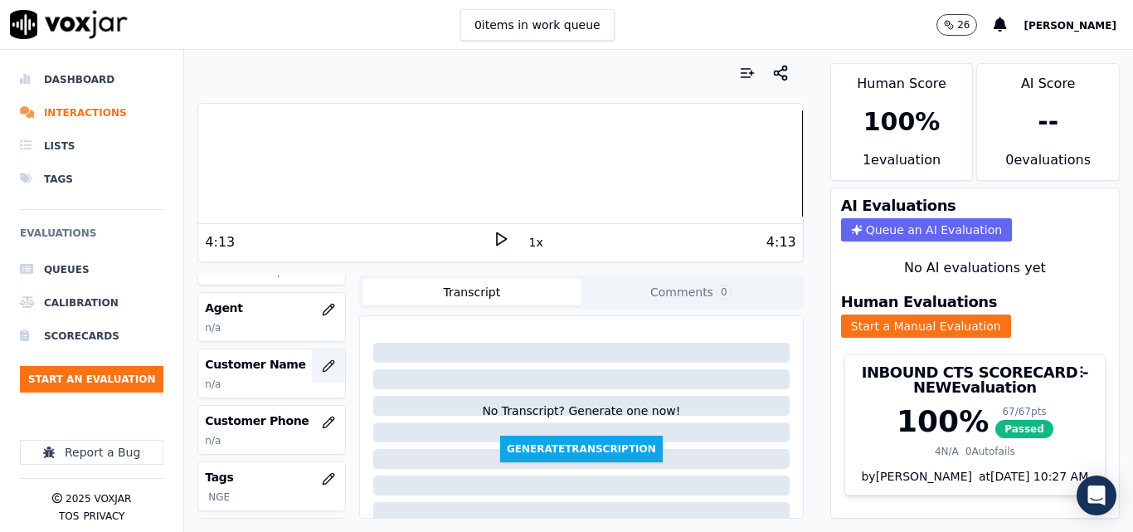
click at [312, 358] on button "button" at bounding box center [328, 365] width 33 height 33
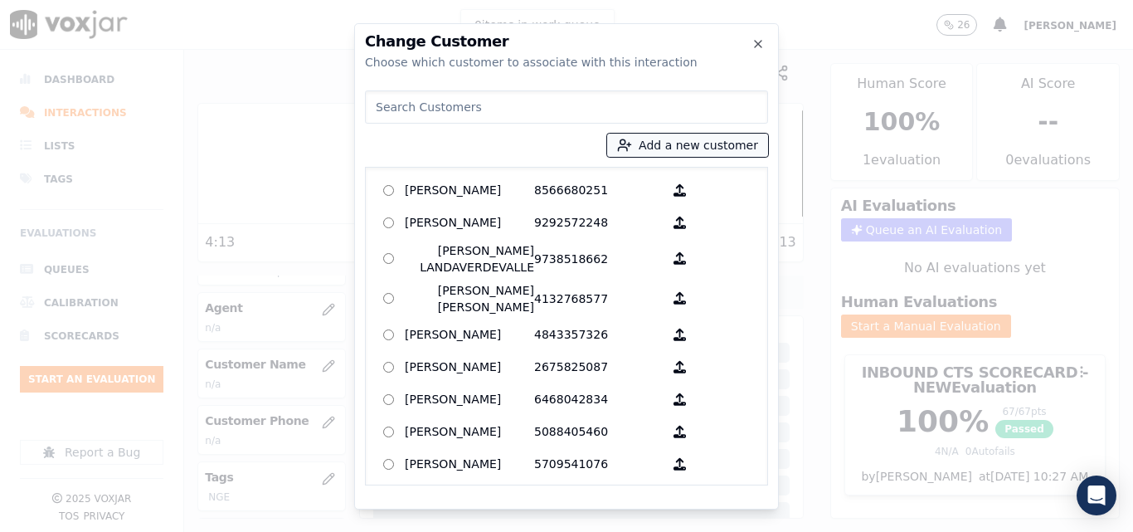
click at [631, 144] on line "button" at bounding box center [629, 144] width 4 height 0
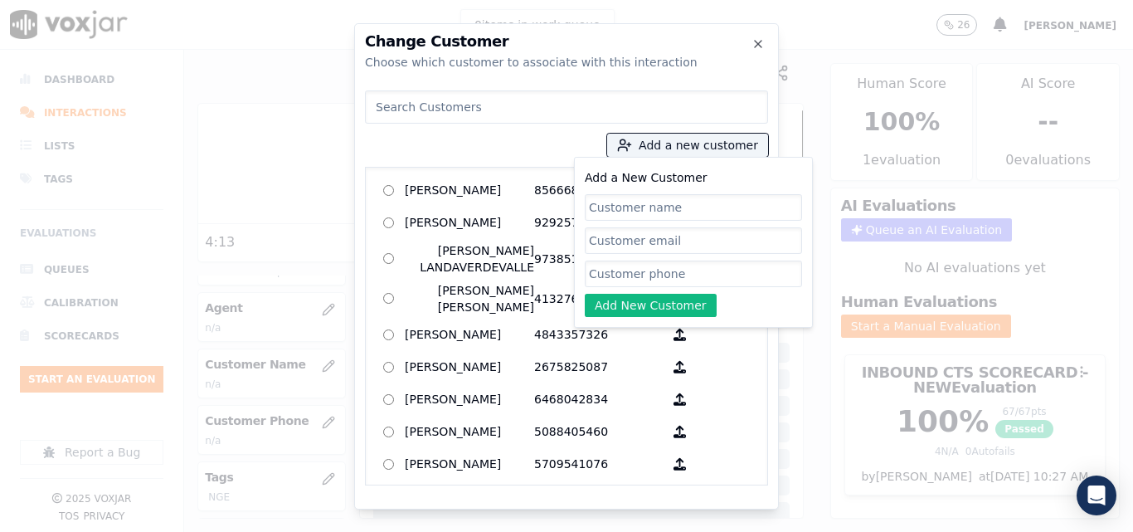
click at [678, 205] on input "Add a New Customer" at bounding box center [693, 207] width 217 height 27
type input "Luca Batista"
click at [682, 269] on input "Add a New Customer" at bounding box center [693, 273] width 217 height 27
click at [634, 264] on input "Add a New Customer" at bounding box center [693, 273] width 217 height 27
paste input "19089374943"
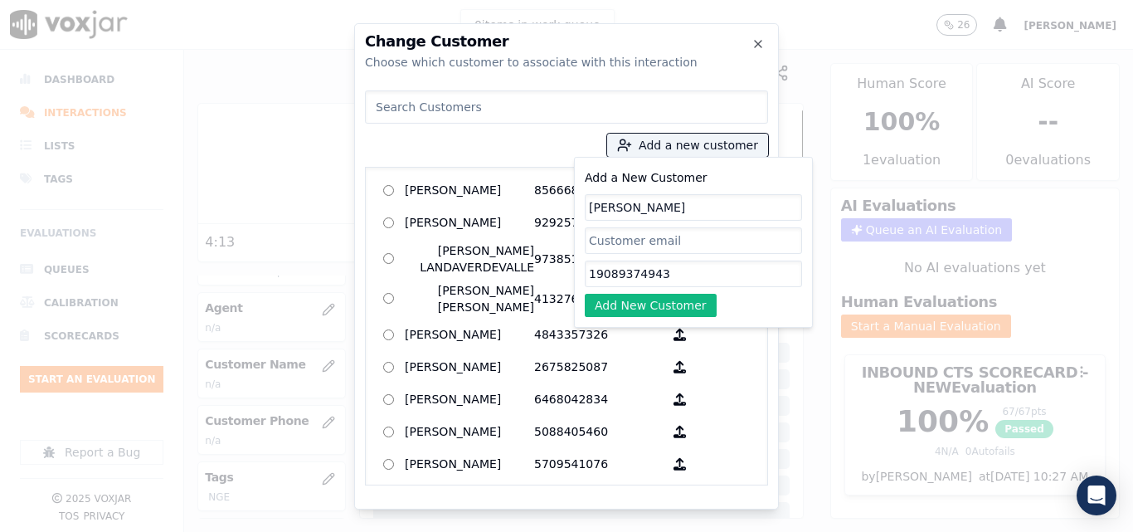
click at [599, 272] on input "19089374943" at bounding box center [693, 273] width 217 height 27
type input "9089374943"
click at [615, 317] on div "Add a New Customer Luca Batista 9089374943 Add New Customer" at bounding box center [693, 242] width 239 height 171
click at [601, 304] on button "Add New Customer" at bounding box center [651, 305] width 132 height 23
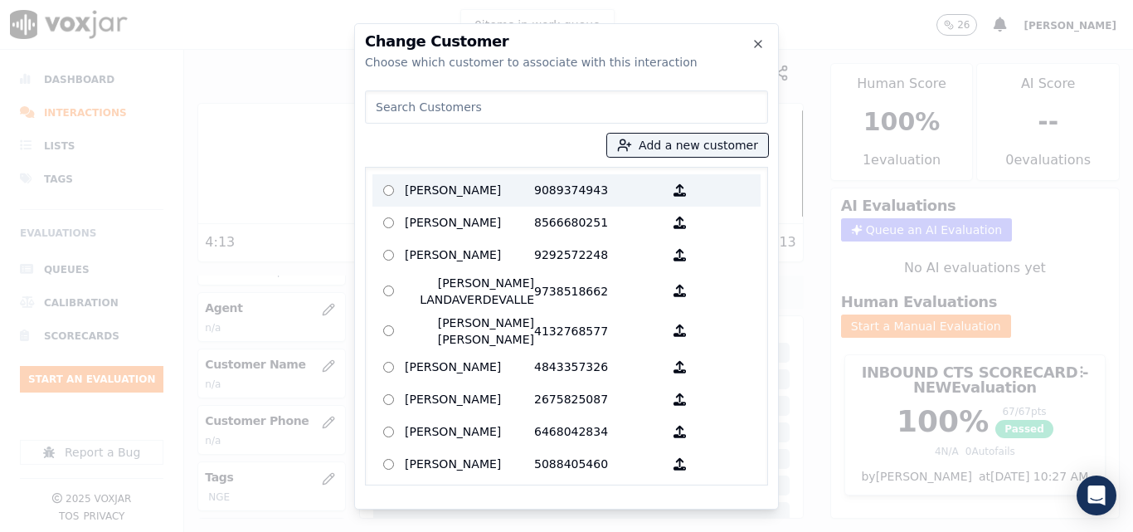
click at [458, 185] on p "[PERSON_NAME]" at bounding box center [469, 190] width 129 height 26
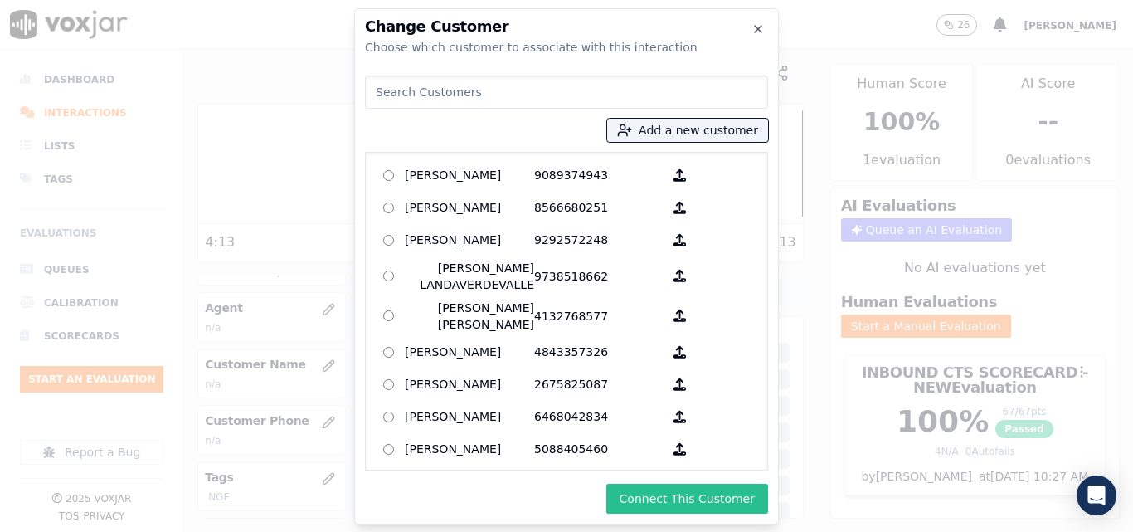
click at [628, 488] on button "Connect This Customer" at bounding box center [687, 498] width 162 height 30
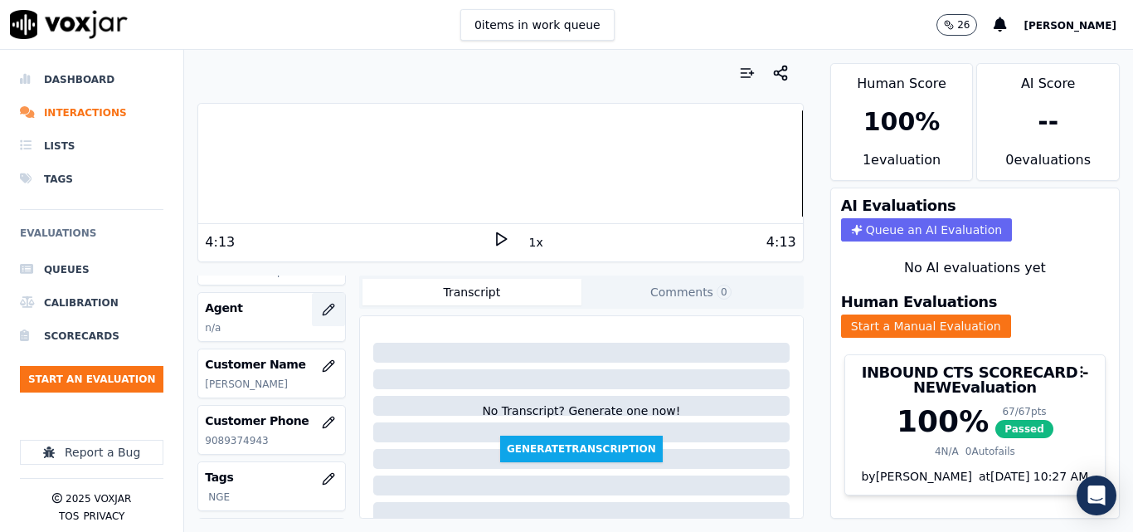
click at [322, 304] on icon "button" at bounding box center [328, 309] width 13 height 13
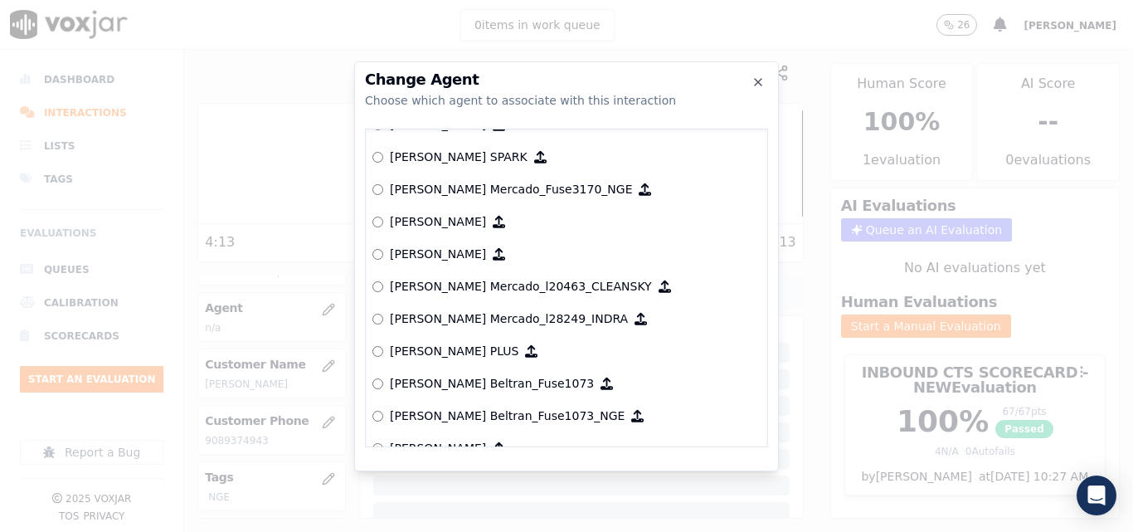
scroll to position [5971, 0]
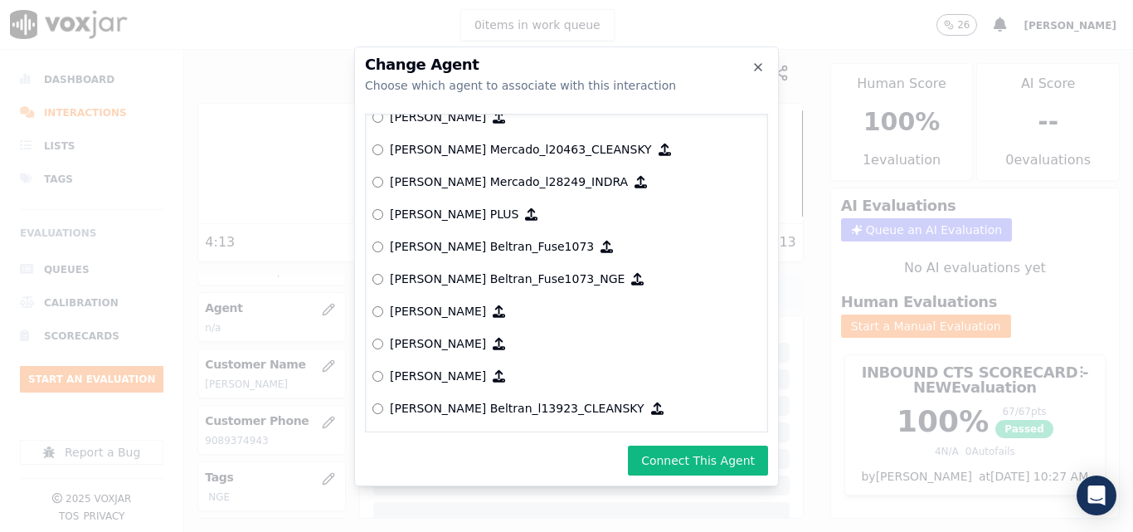
click at [697, 455] on button "Connect This Agent" at bounding box center [698, 460] width 140 height 30
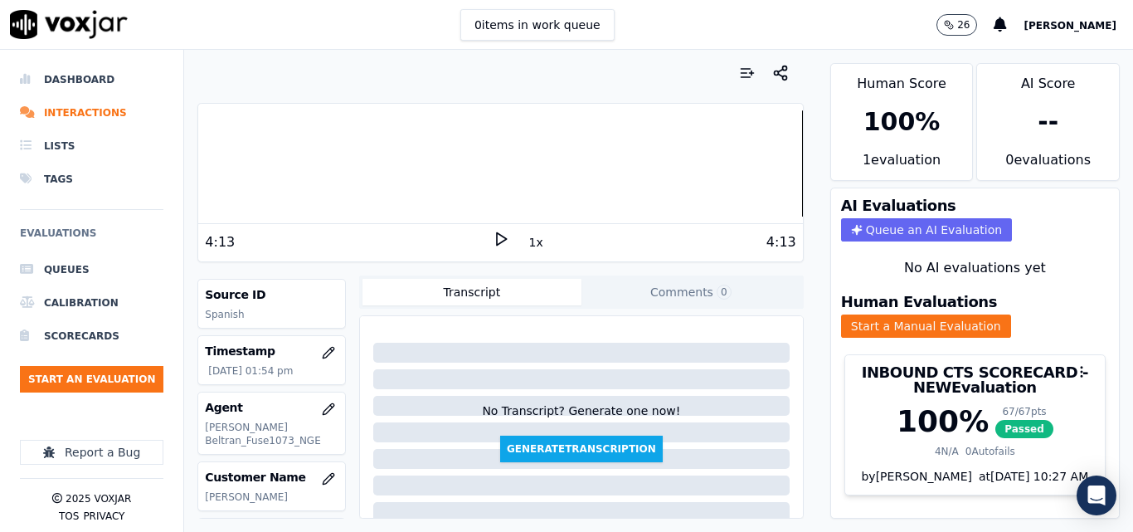
scroll to position [74, 0]
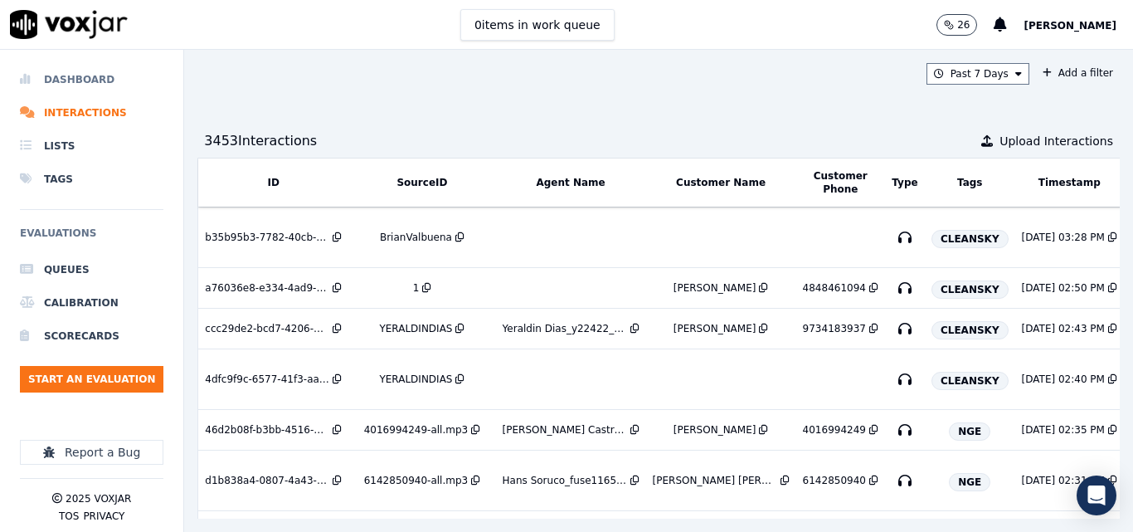
click at [100, 71] on li "Dashboard" at bounding box center [91, 79] width 143 height 33
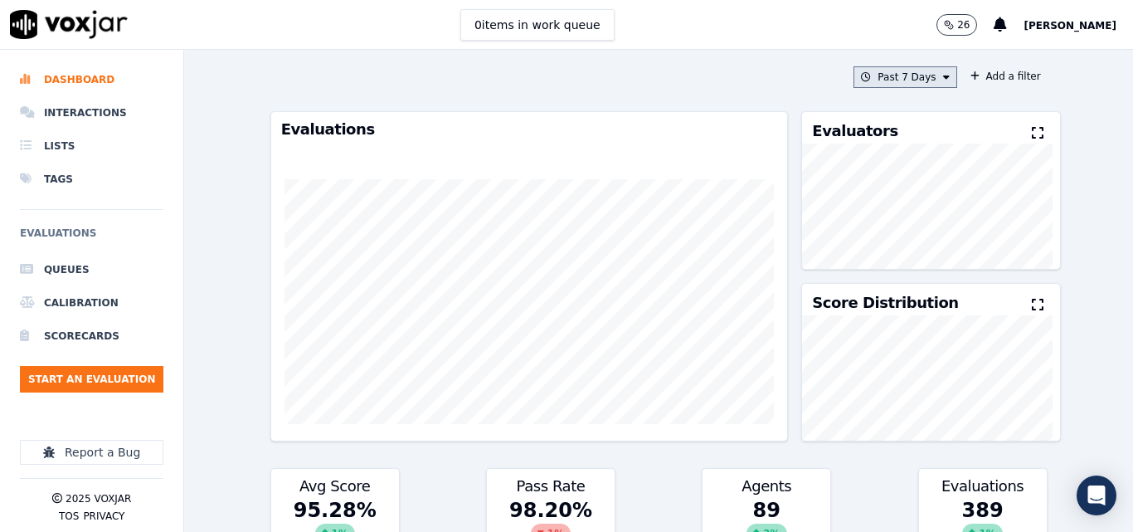
click at [877, 80] on button "Past 7 Days" at bounding box center [904, 77] width 103 height 22
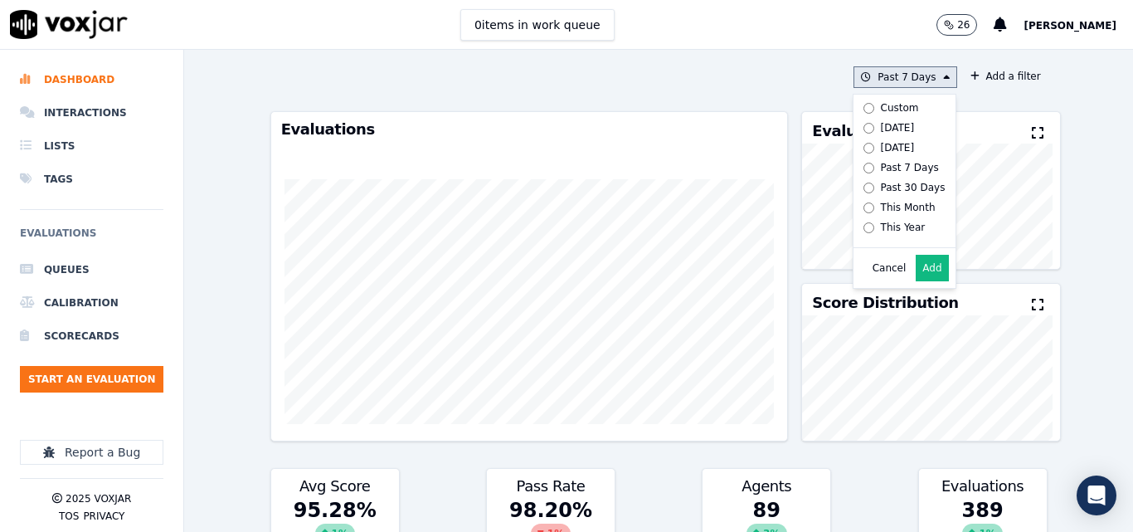
click at [857, 126] on label "[DATE]" at bounding box center [901, 128] width 89 height 20
click at [916, 280] on button "Add" at bounding box center [932, 268] width 32 height 27
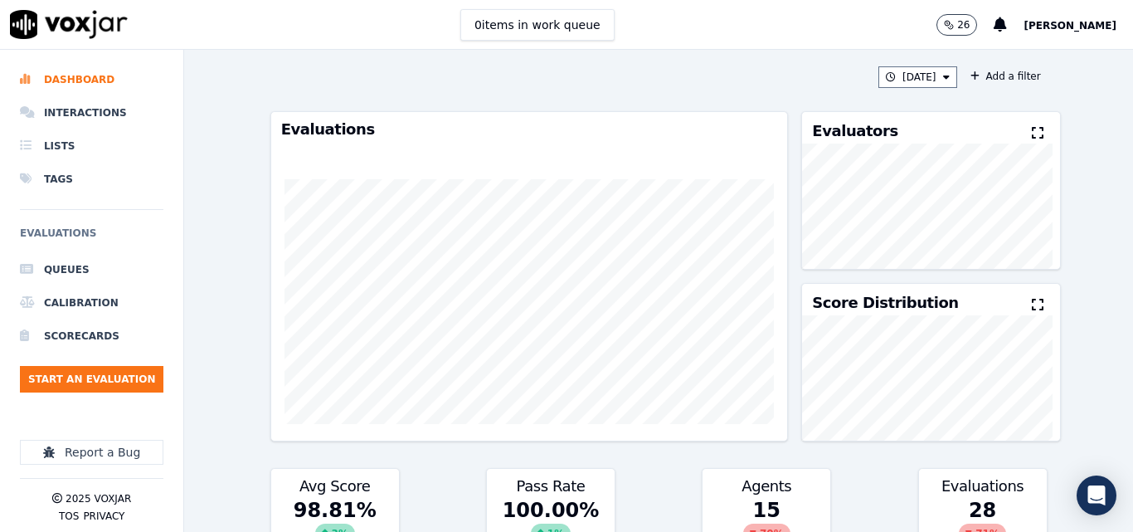
click at [1032, 136] on icon at bounding box center [1038, 132] width 12 height 13
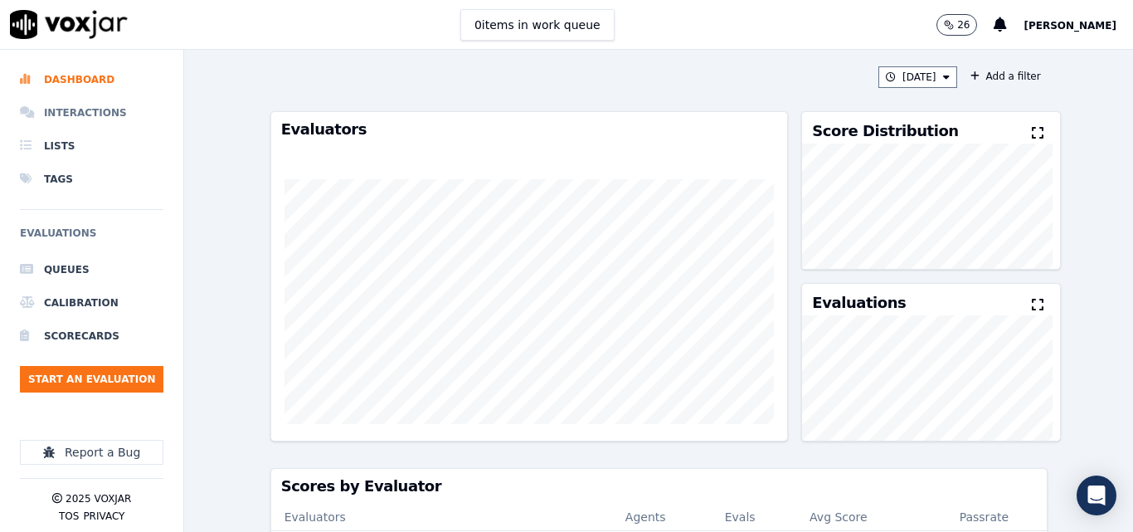
click at [103, 102] on li "Interactions" at bounding box center [91, 112] width 143 height 33
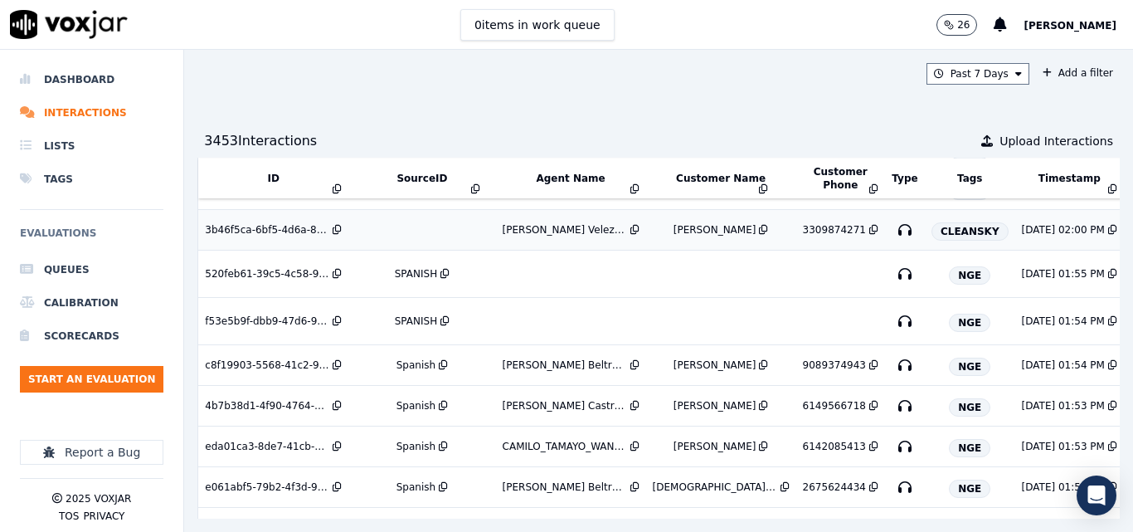
scroll to position [528, 0]
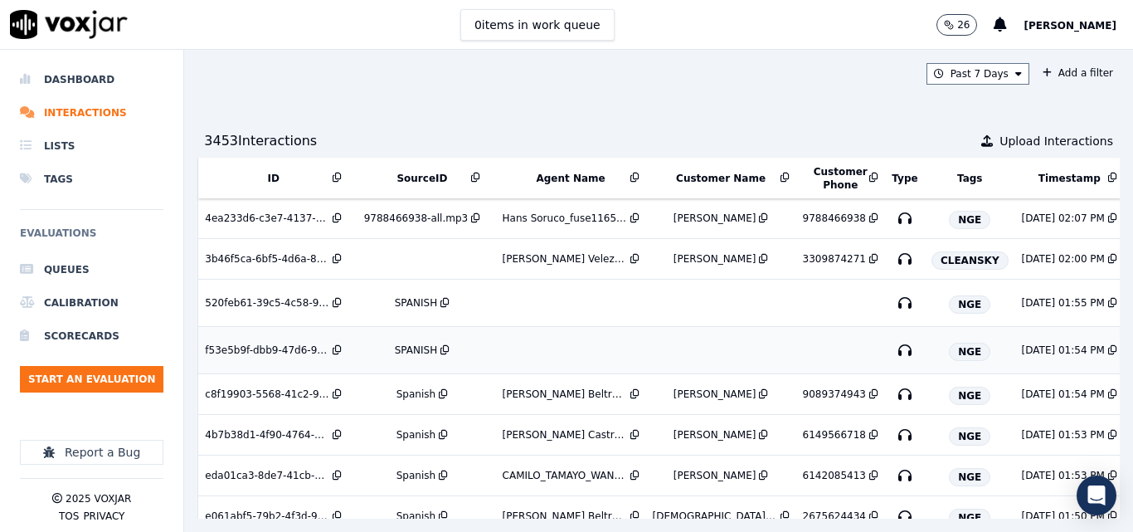
click at [397, 340] on td "SPANISH" at bounding box center [421, 350] width 147 height 47
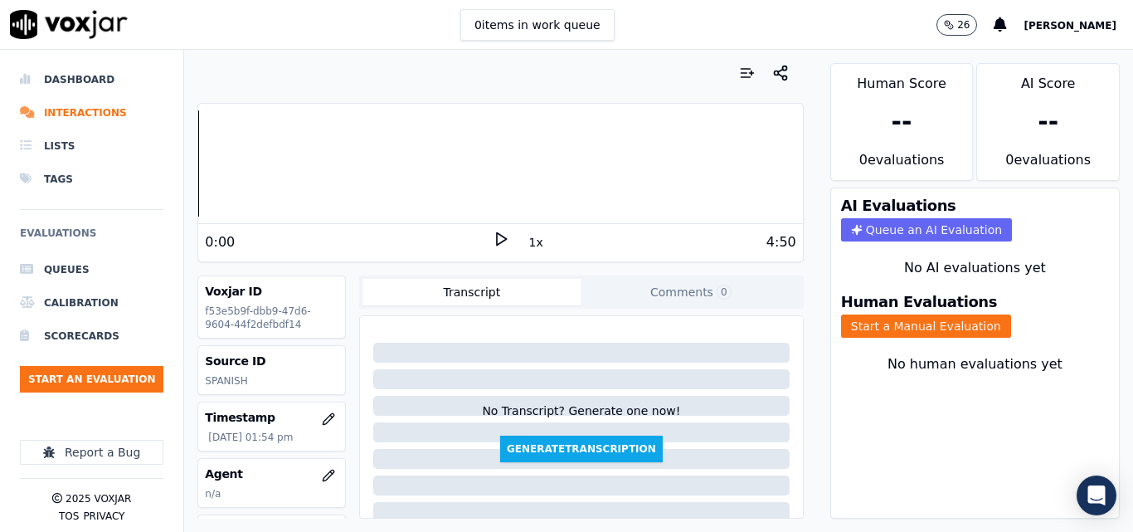
click at [680, 30] on div "0 items in work queue 26 [PERSON_NAME]" at bounding box center [566, 25] width 1133 height 50
click at [486, 237] on div "0:00 1x 4:50" at bounding box center [500, 242] width 604 height 36
click at [493, 237] on icon at bounding box center [501, 239] width 17 height 17
click at [367, 251] on div "0:01 1x 4:50" at bounding box center [500, 242] width 604 height 36
click at [496, 231] on icon at bounding box center [501, 239] width 17 height 17
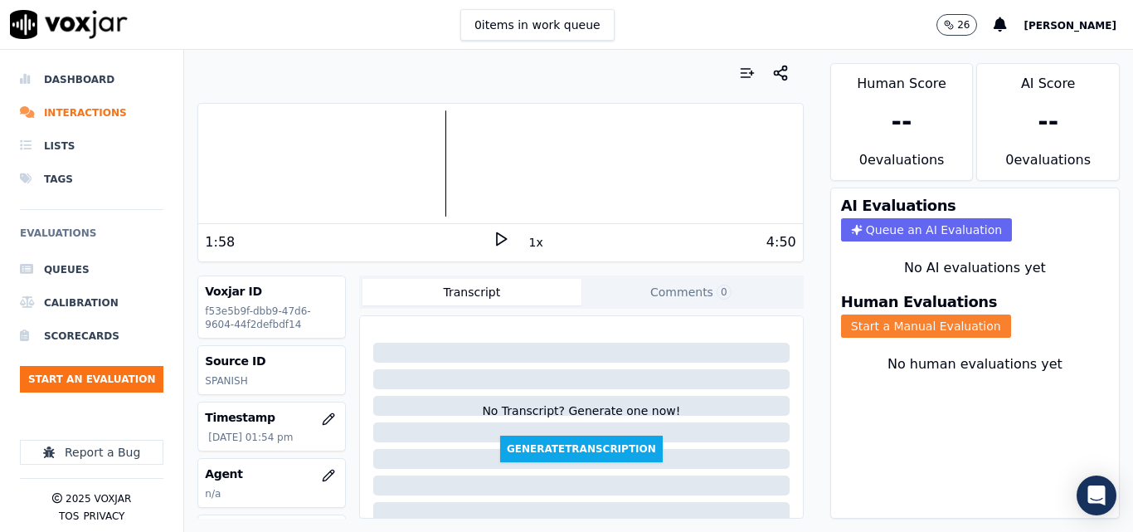
click at [958, 322] on button "Start a Manual Evaluation" at bounding box center [926, 325] width 170 height 23
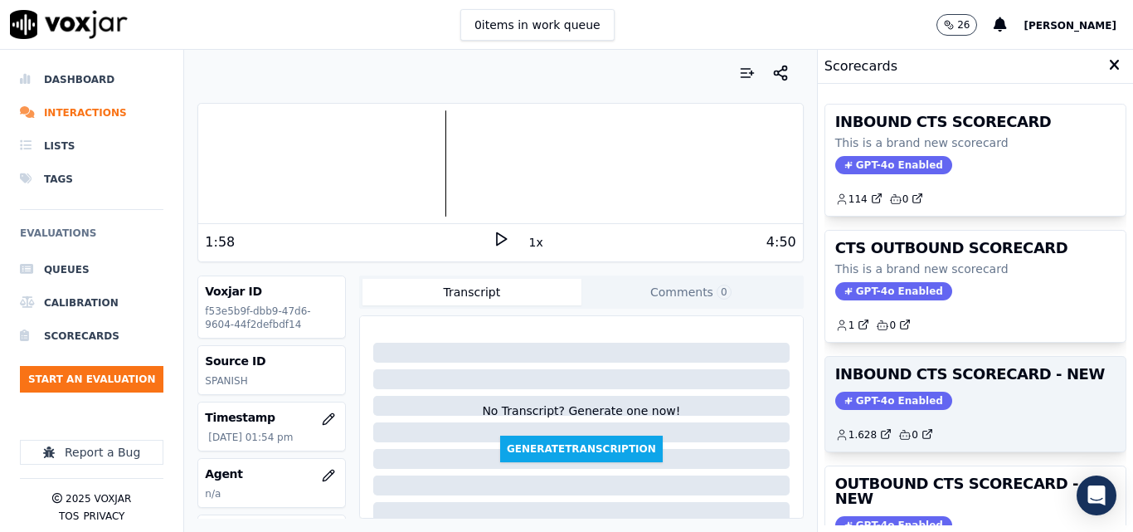
click at [1003, 390] on div "INBOUND CTS SCORECARD - NEW GPT-4o Enabled 1.628 0" at bounding box center [975, 404] width 300 height 95
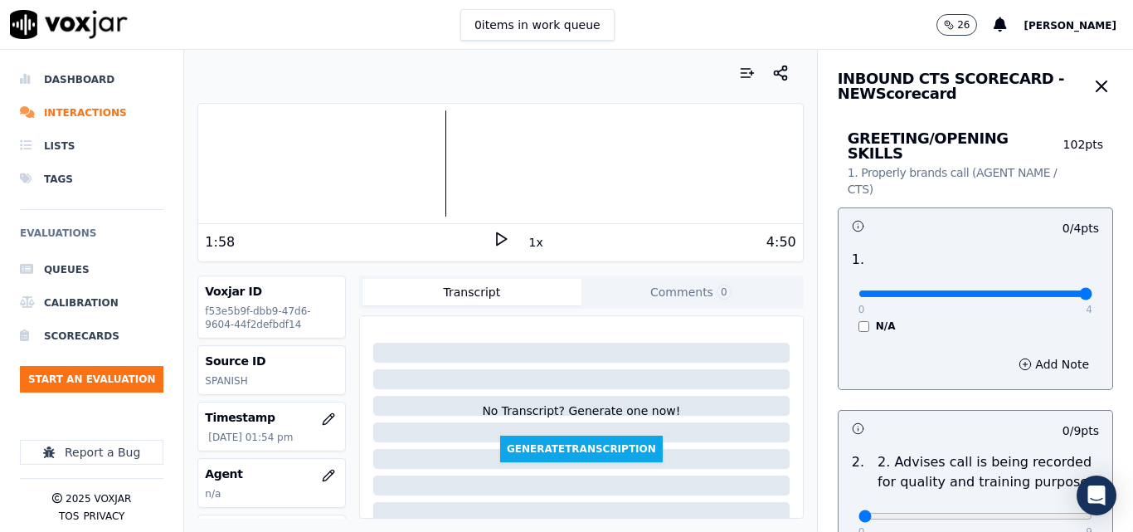
type input "4"
click at [1039, 290] on input "range" at bounding box center [975, 293] width 234 height 7
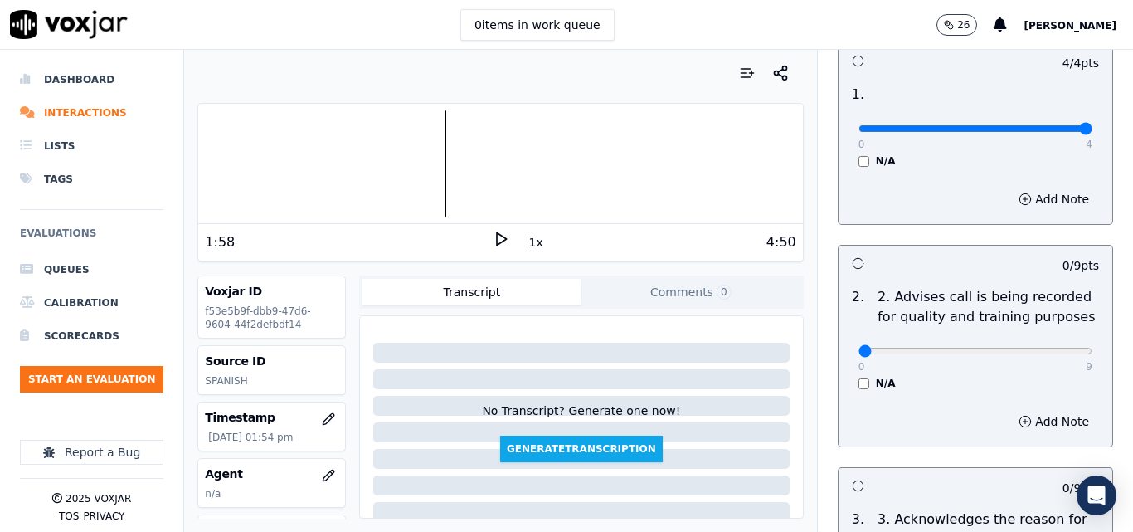
scroll to position [166, 0]
type input "9"
click at [1053, 131] on input "range" at bounding box center [975, 127] width 234 height 7
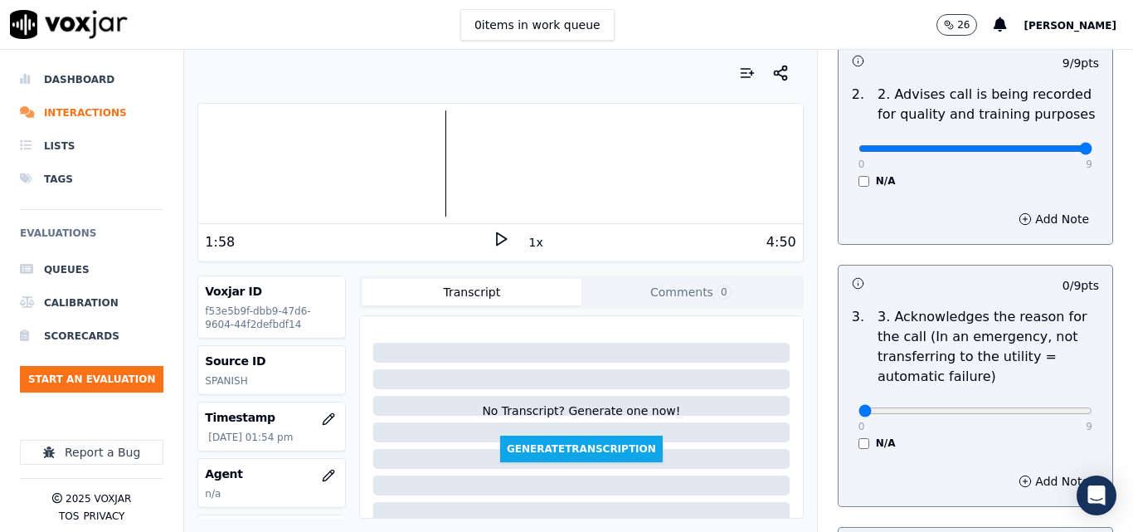
scroll to position [415, 0]
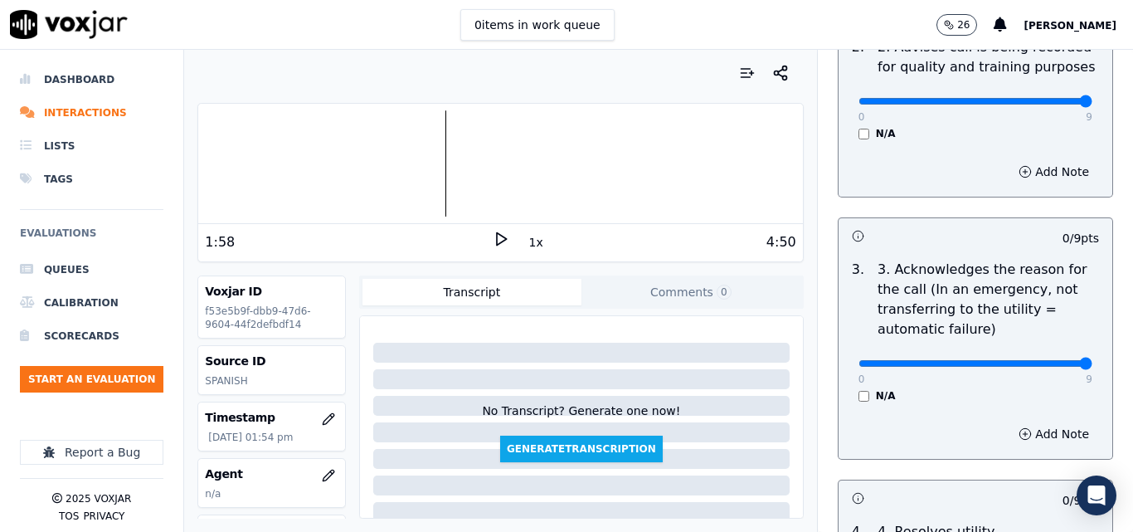
type input "9"
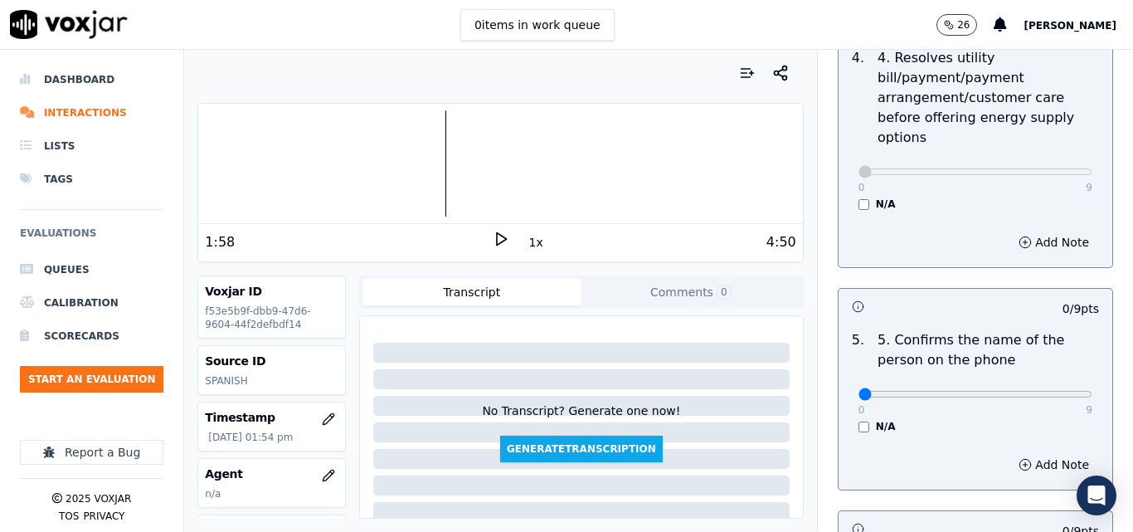
scroll to position [912, 0]
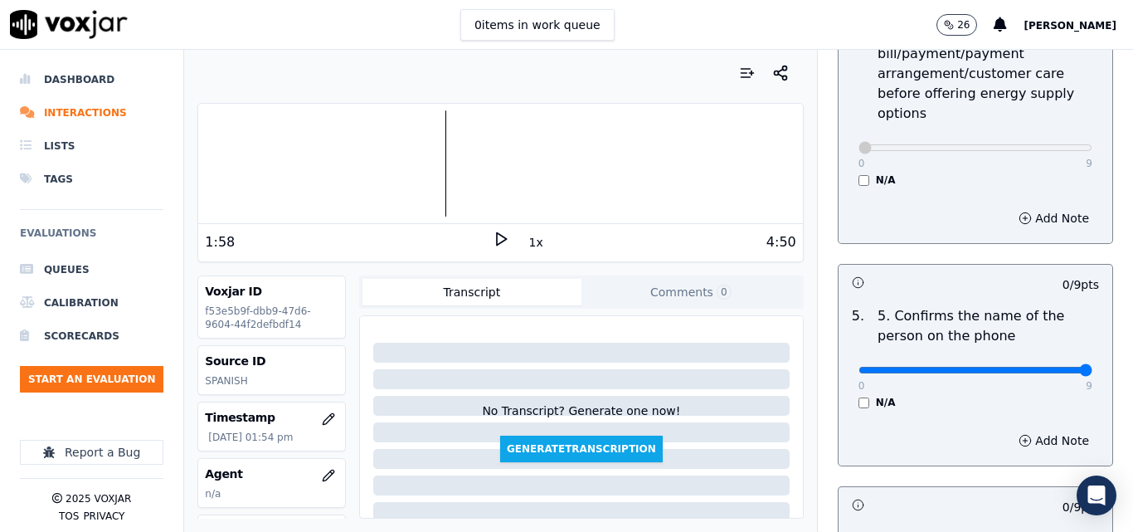
type input "9"
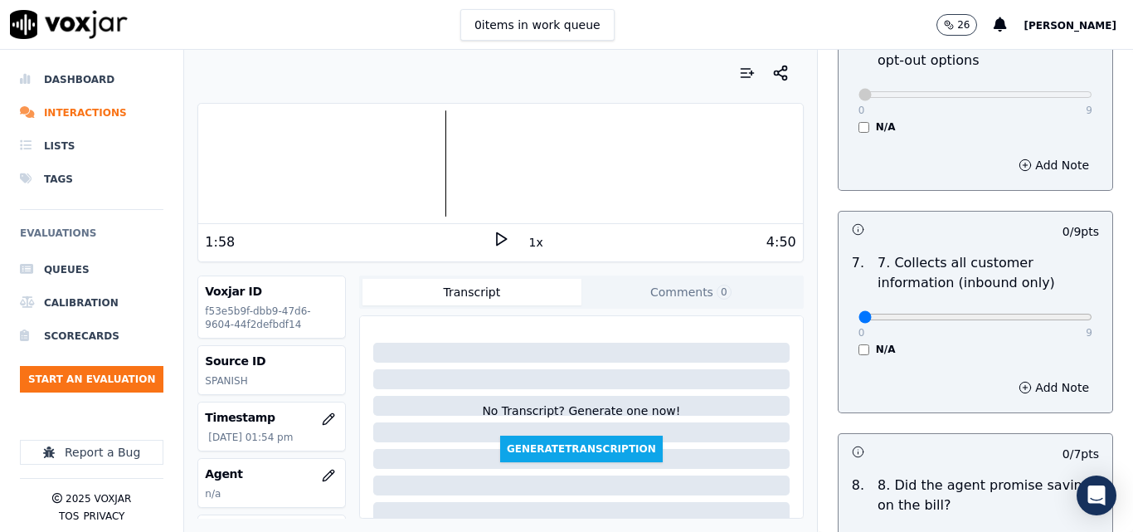
scroll to position [1493, 0]
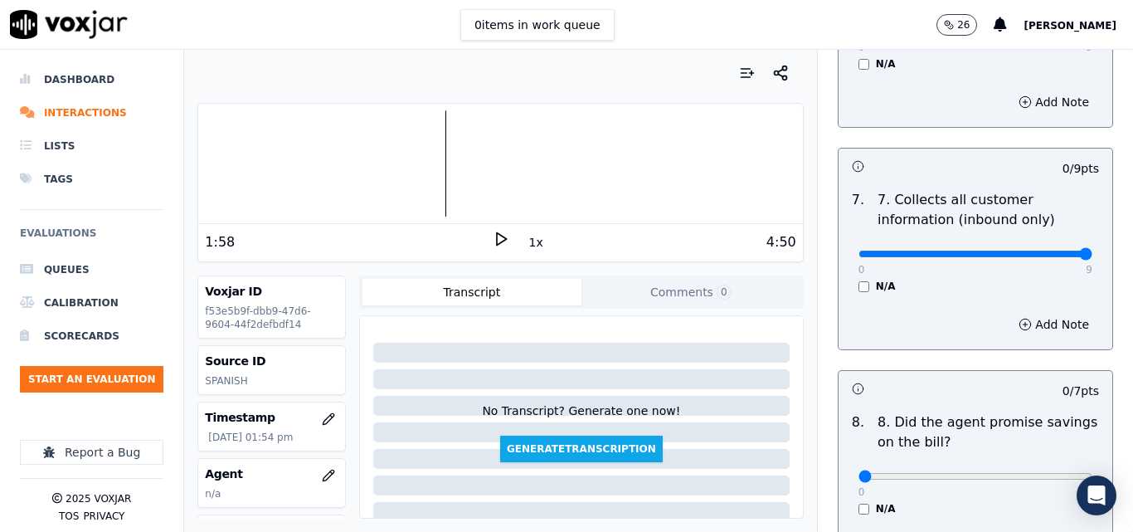
type input "9"
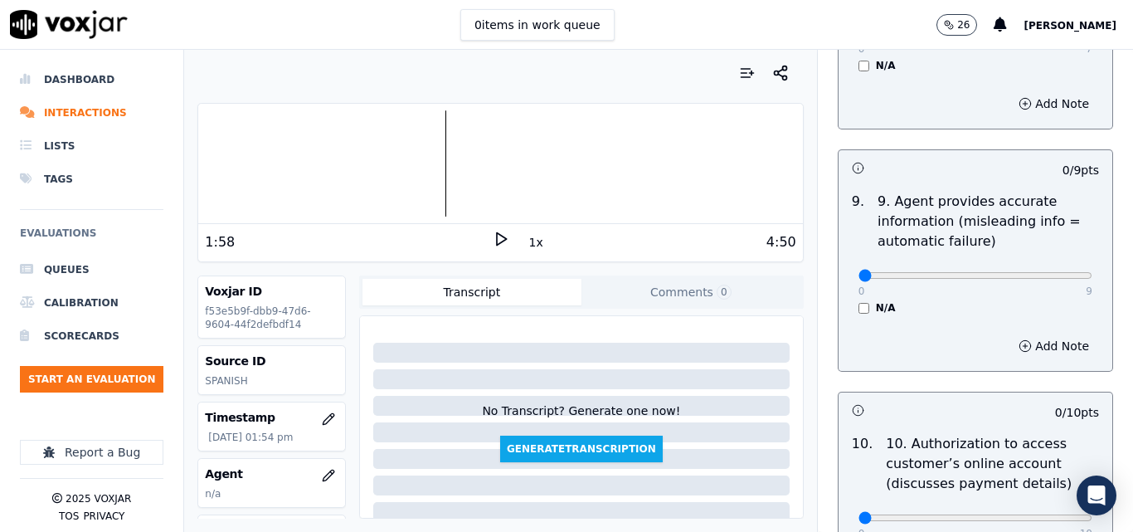
scroll to position [1990, 0]
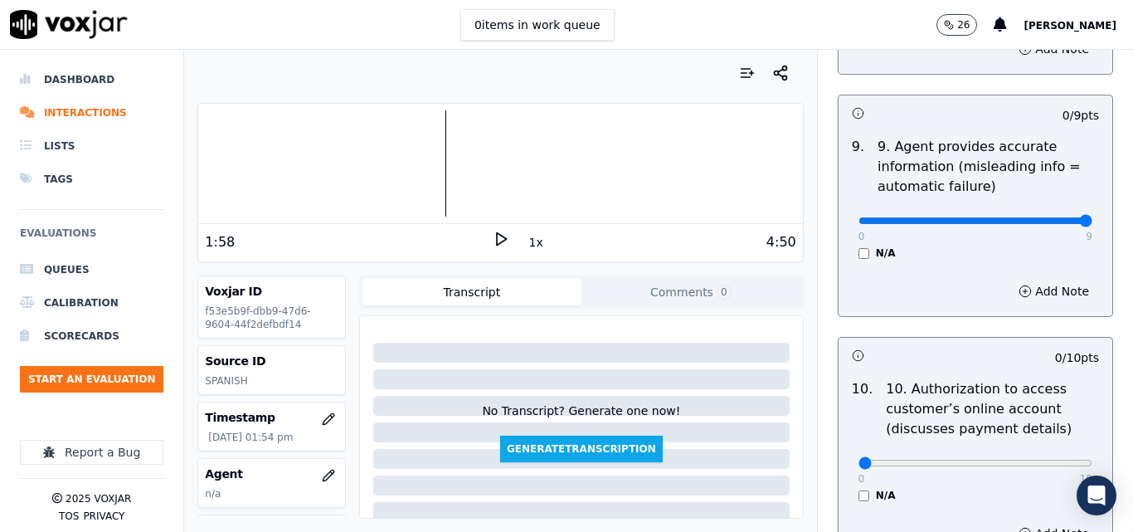
type input "9"
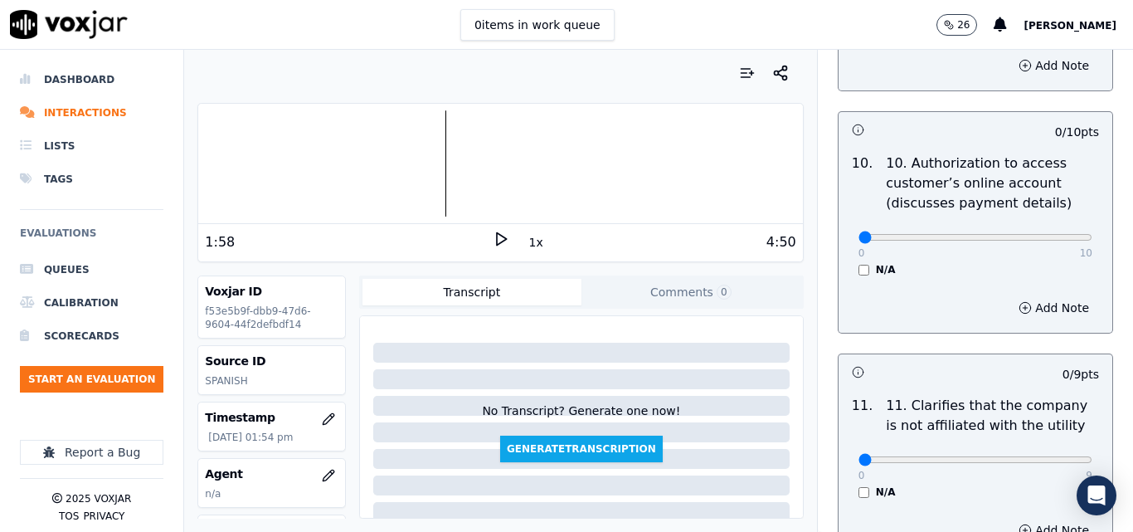
scroll to position [2239, 0]
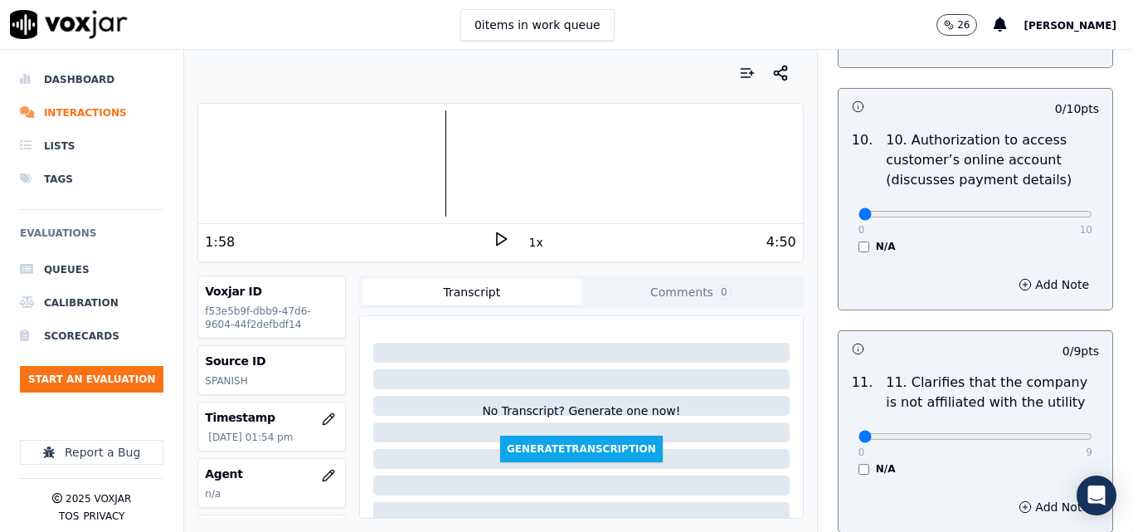
click at [845, 224] on div "0 10 N/A" at bounding box center [975, 221] width 260 height 63
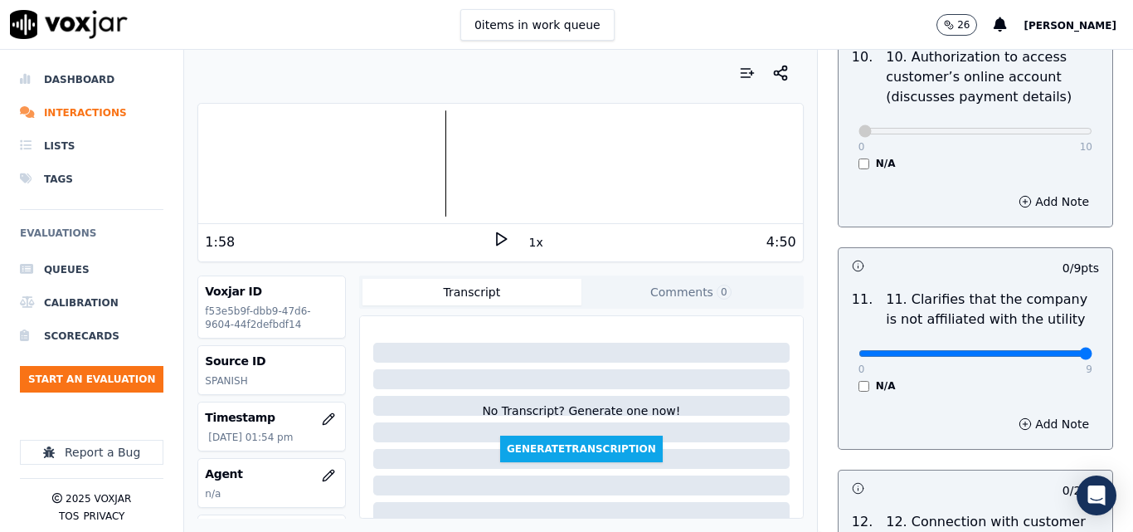
type input "9"
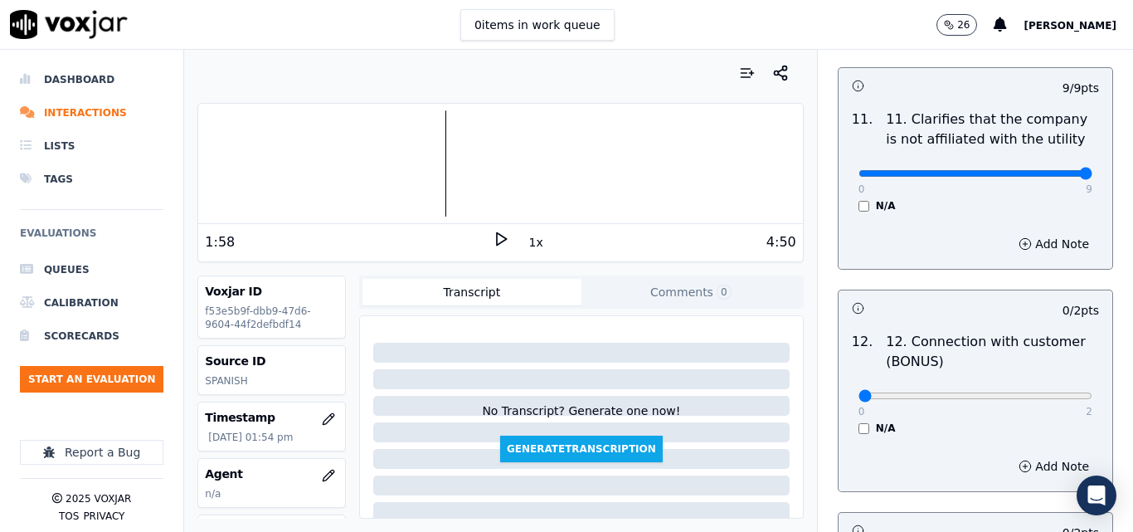
scroll to position [2571, 0]
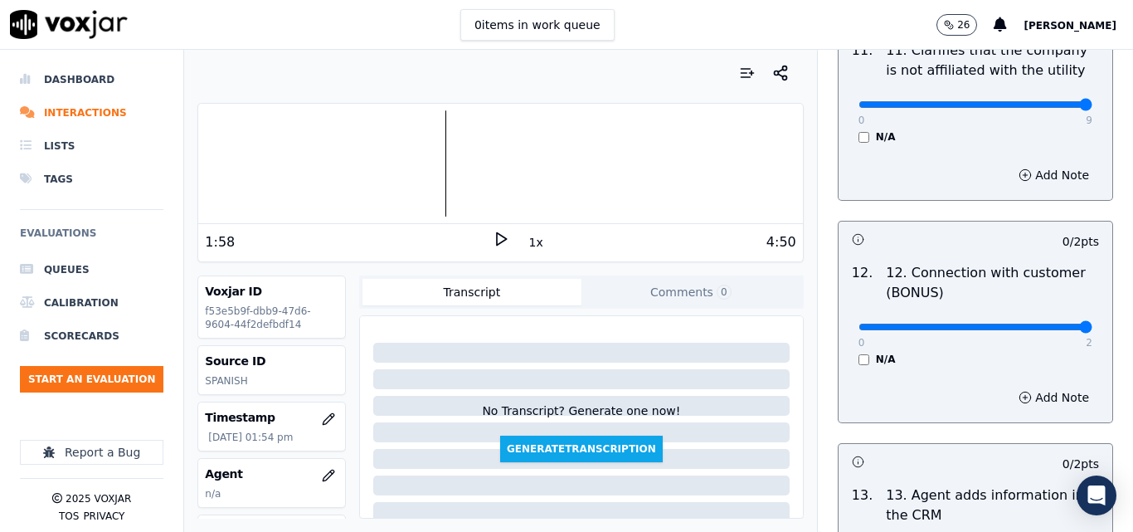
type input "2"
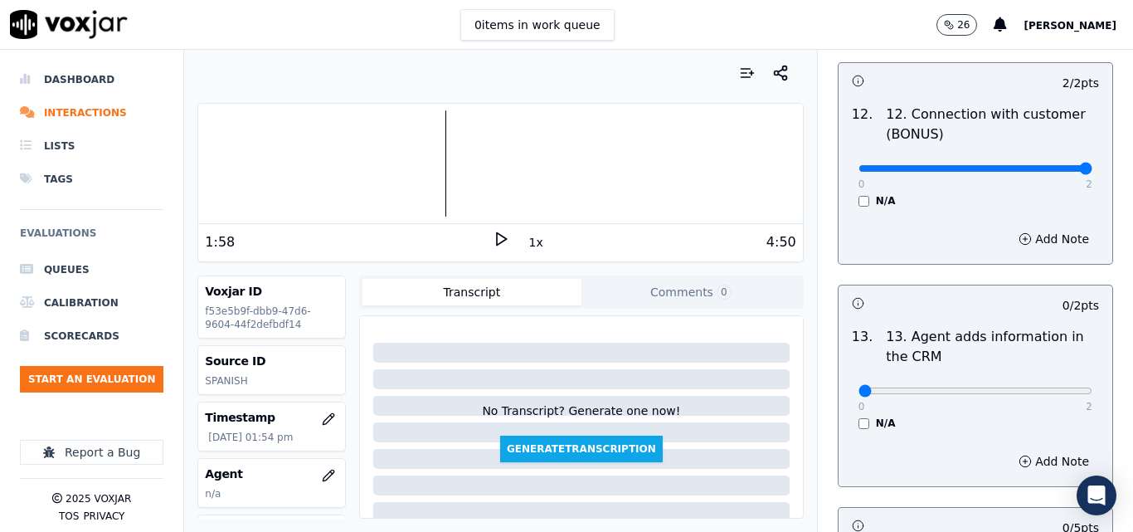
scroll to position [2737, 0]
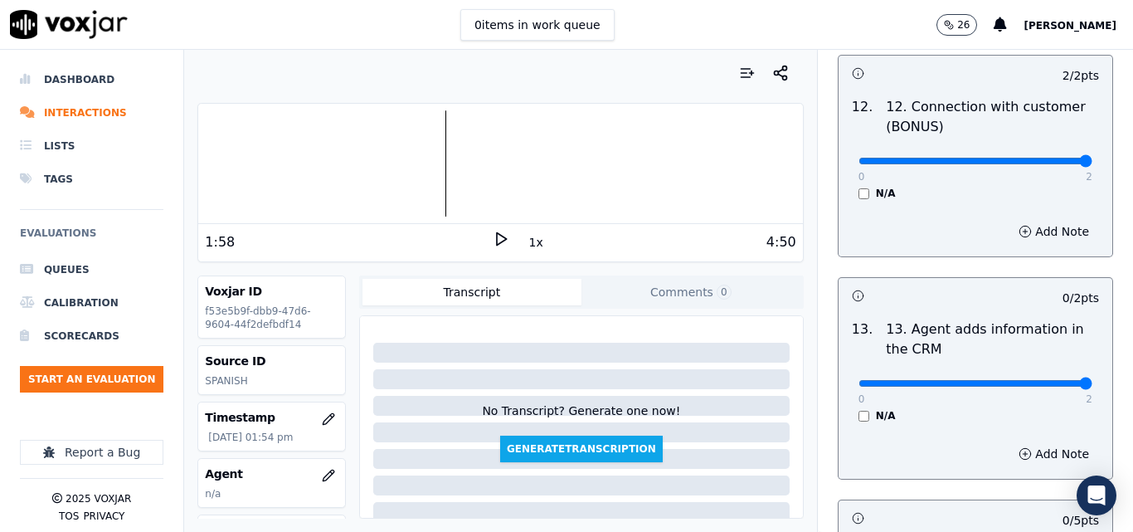
type input "2"
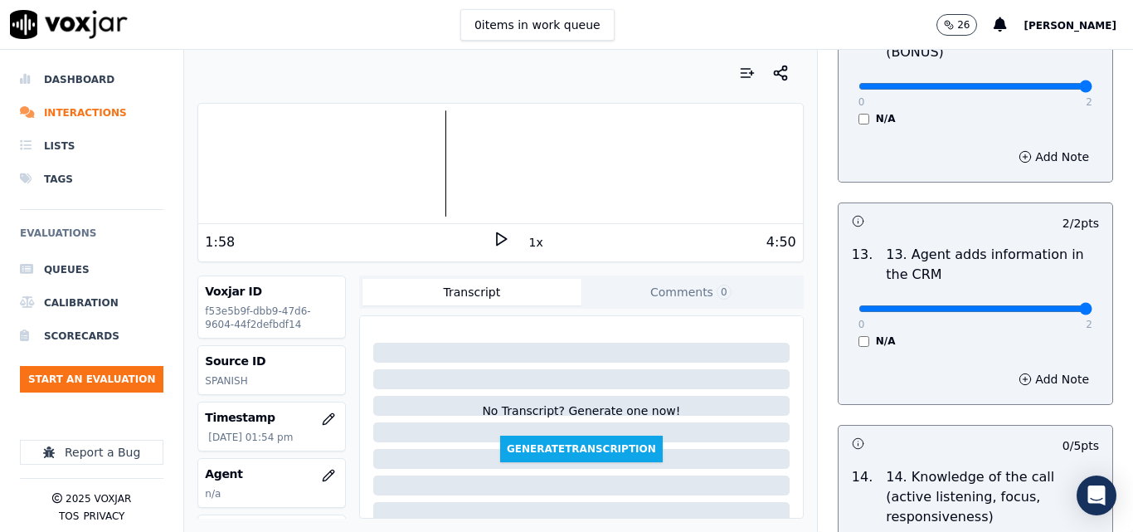
scroll to position [2902, 0]
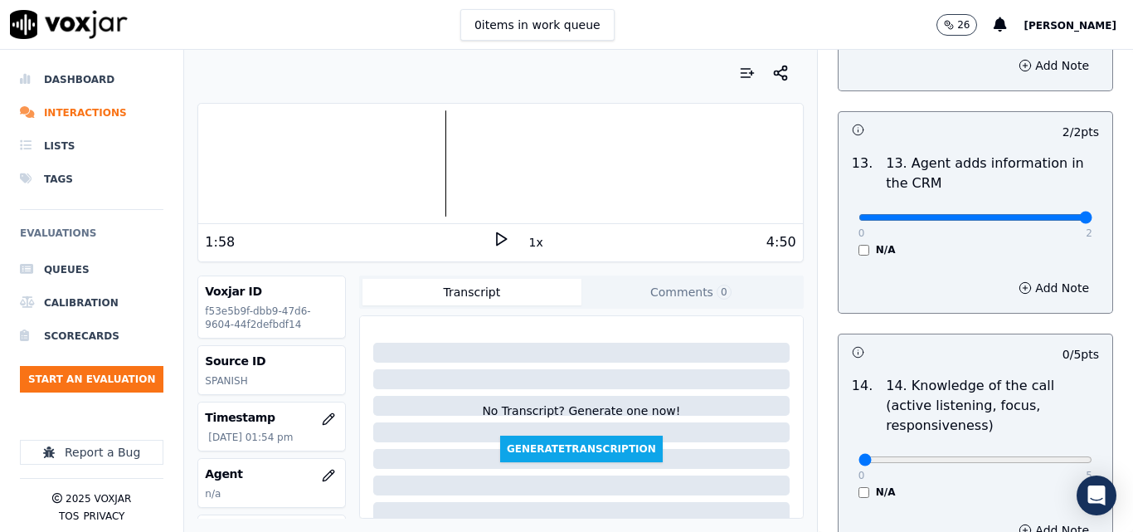
click at [1051, 449] on div "0 5" at bounding box center [975, 459] width 234 height 20
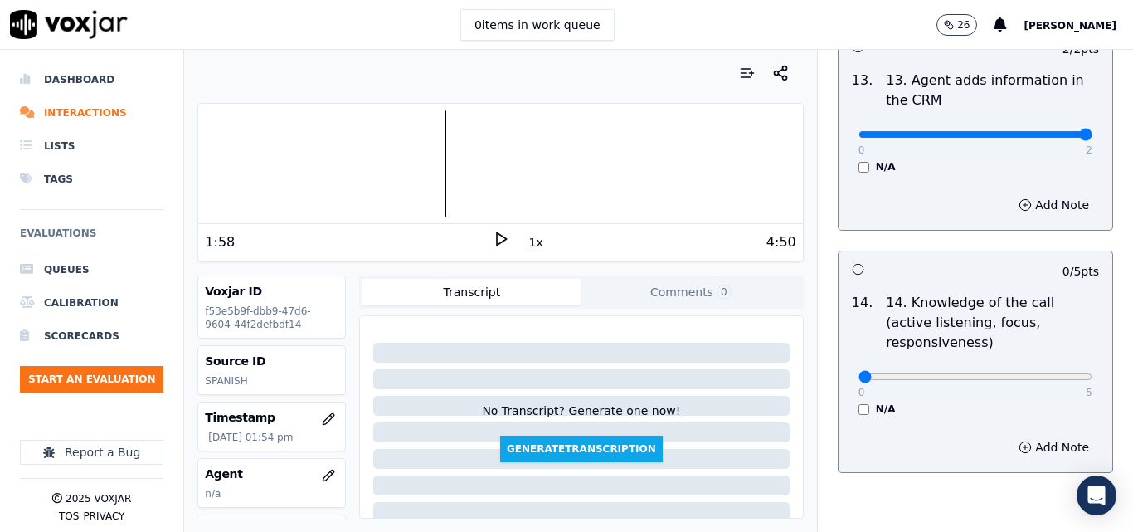
click at [1046, 352] on div "0 5 N/A" at bounding box center [975, 383] width 260 height 63
type input "5"
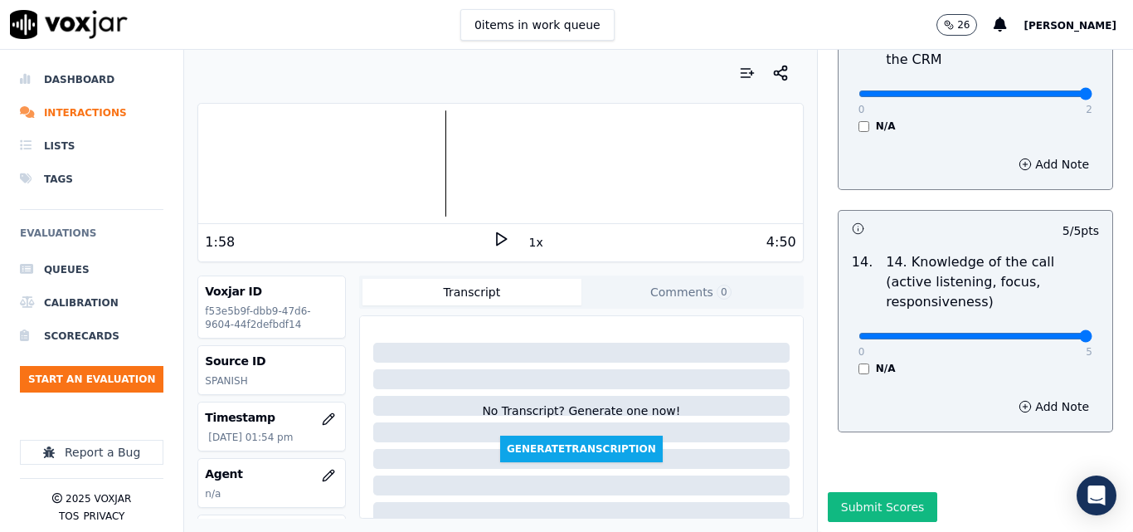
scroll to position [3028, 0]
click at [882, 492] on button "Submit Scores" at bounding box center [883, 507] width 110 height 30
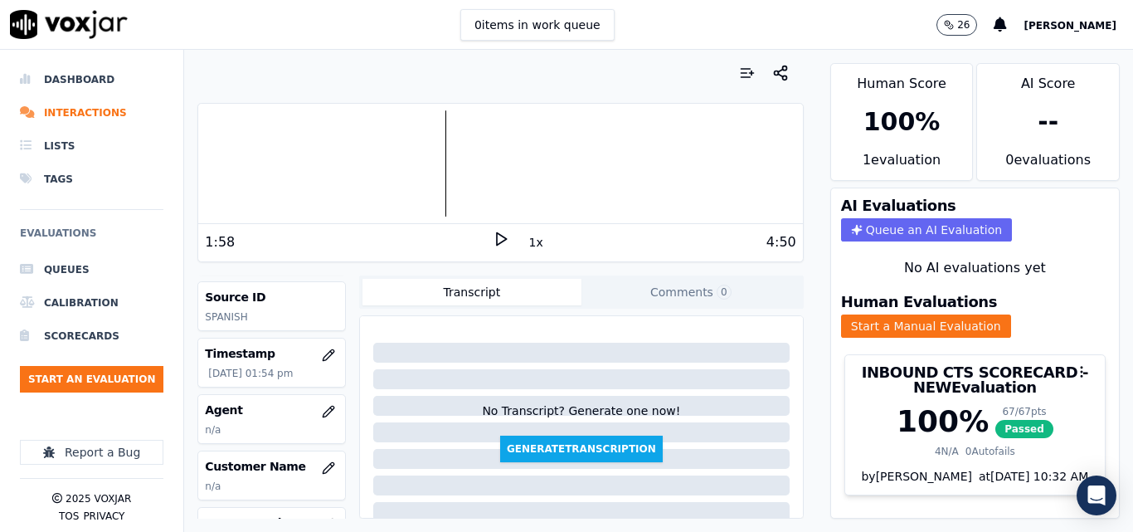
scroll to position [249, 0]
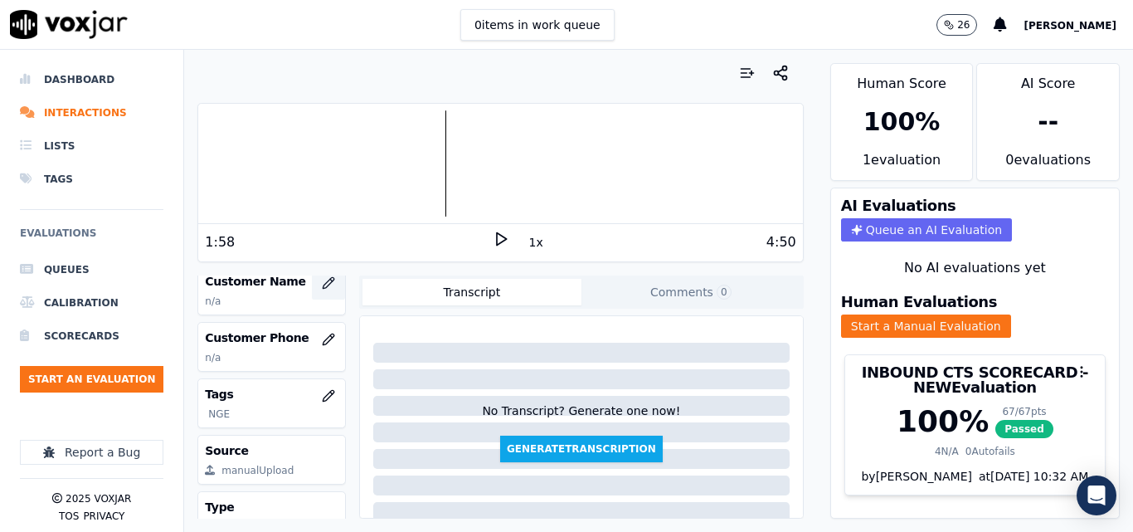
click at [322, 286] on icon "button" at bounding box center [328, 282] width 13 height 13
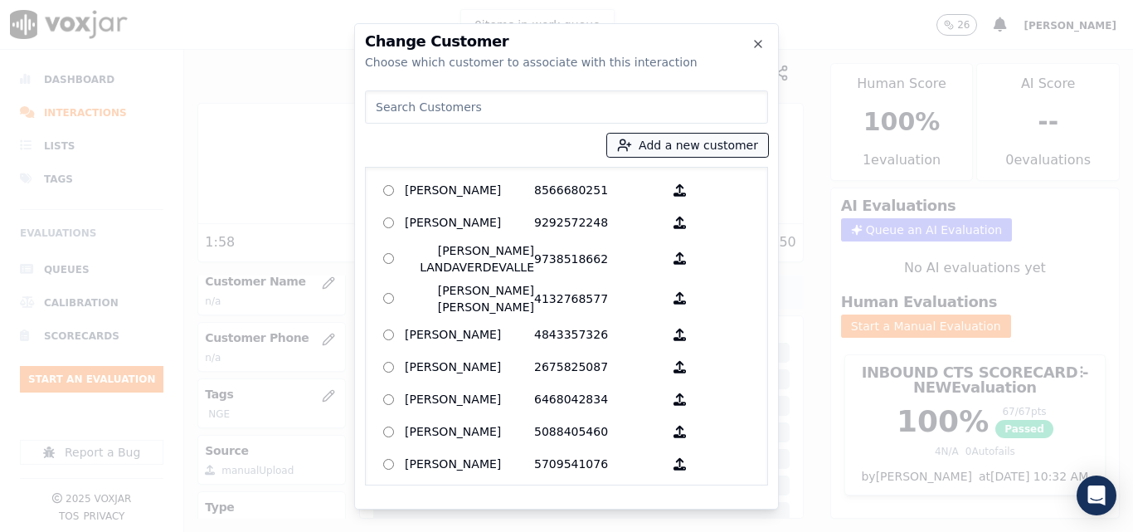
click at [646, 148] on button "Add a new customer" at bounding box center [687, 145] width 161 height 23
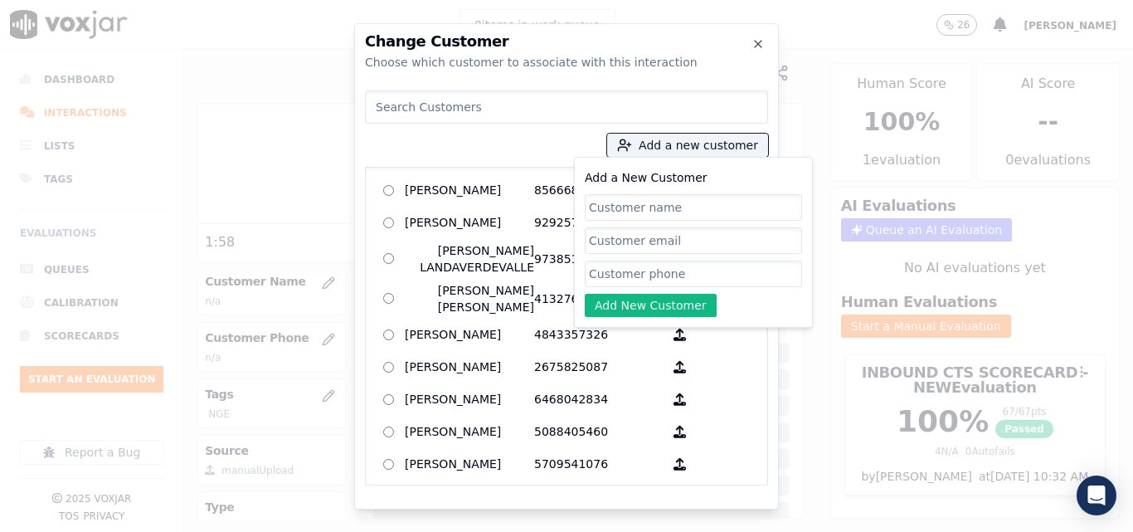
click at [625, 211] on input "Add a New Customer" at bounding box center [693, 207] width 217 height 27
type input "Jexel [PERSON_NAME]"
click at [672, 269] on input "Add a New Customer" at bounding box center [693, 273] width 217 height 27
paste input "5082396584"
type input "5082396584"
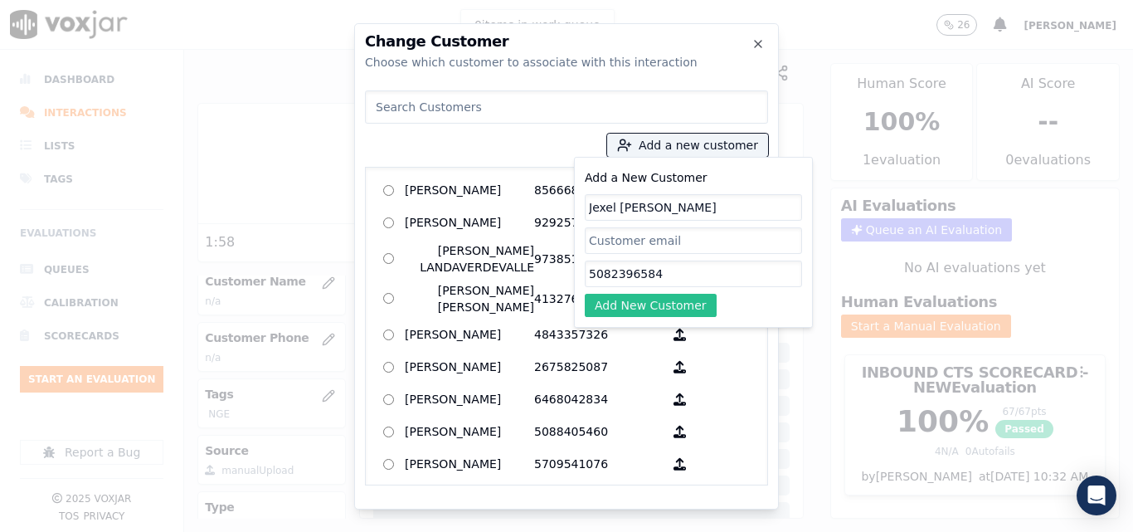
click at [633, 296] on button "Add New Customer" at bounding box center [651, 305] width 132 height 23
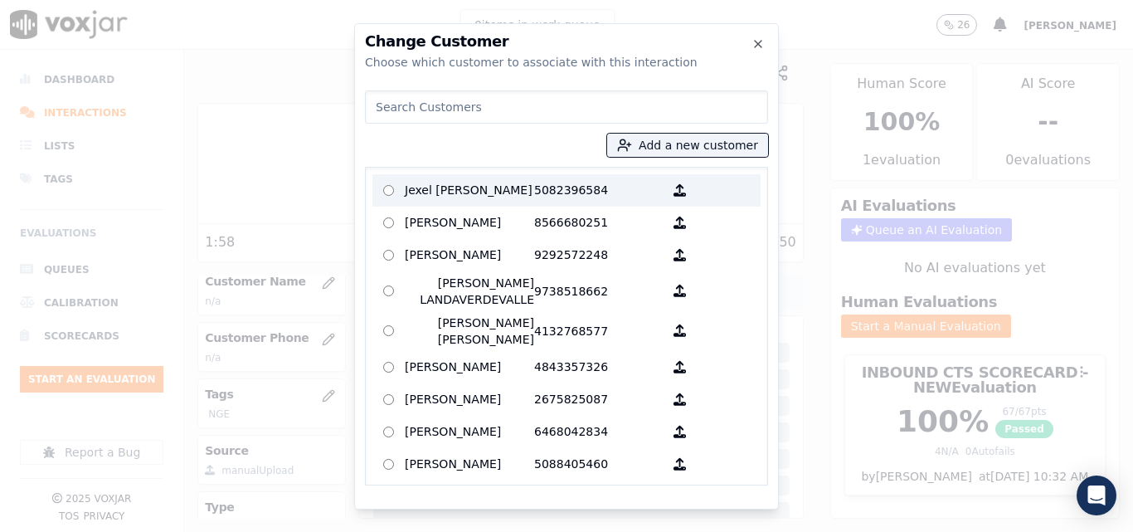
click at [521, 189] on p "Jexel [PERSON_NAME]" at bounding box center [469, 190] width 129 height 26
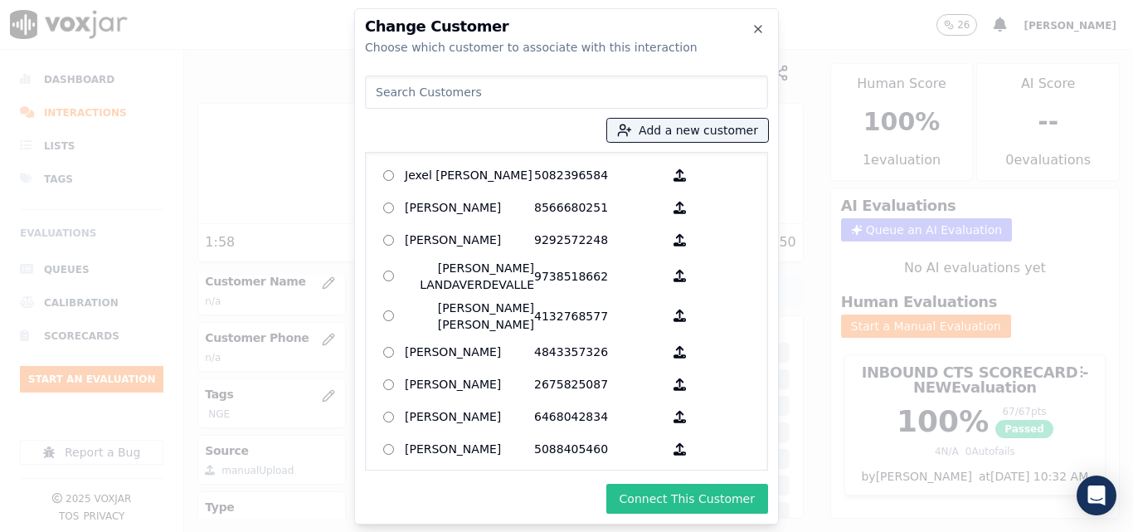
click at [651, 492] on button "Connect This Customer" at bounding box center [687, 498] width 162 height 30
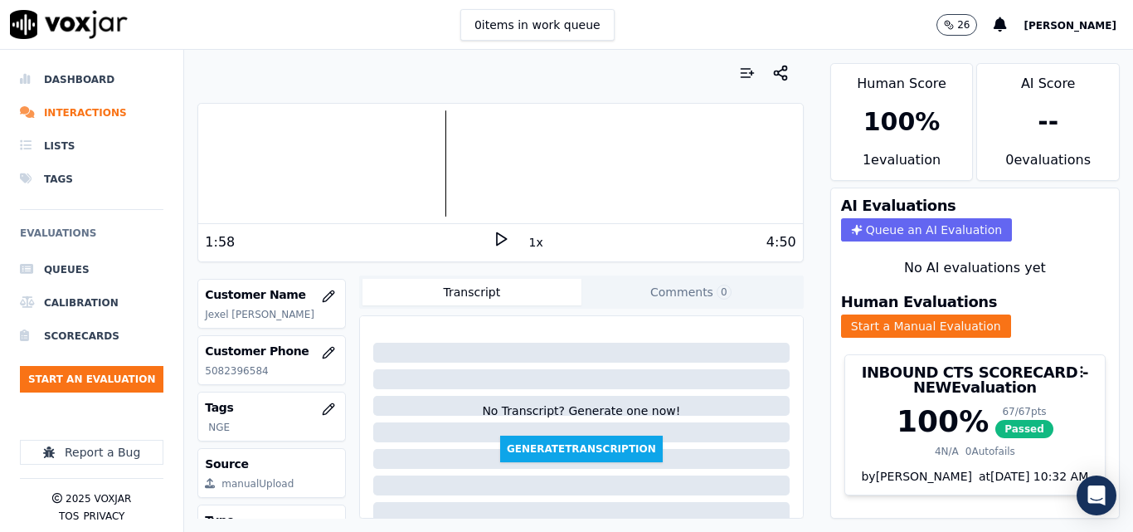
scroll to position [143, 0]
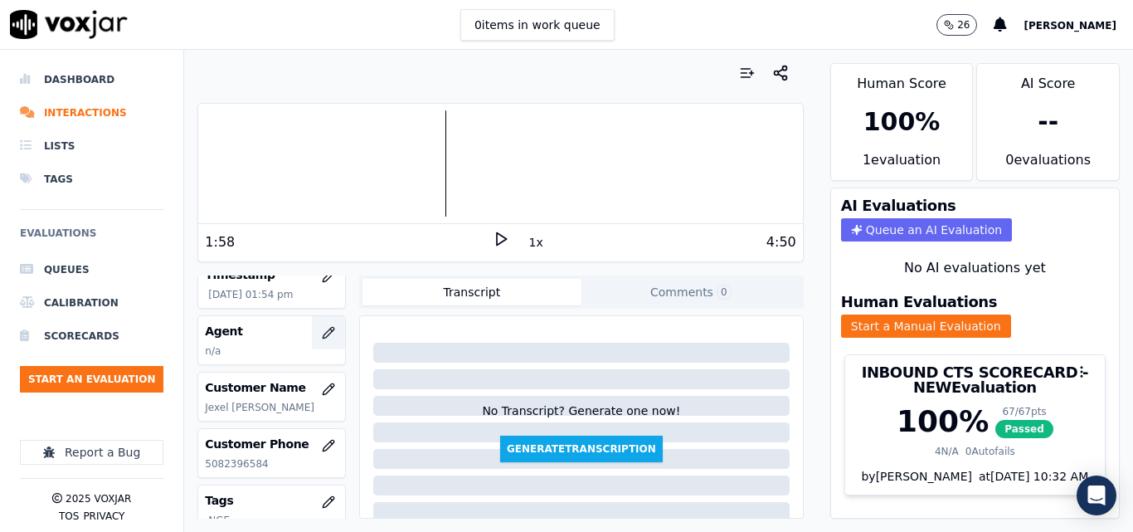
click at [322, 338] on icon "button" at bounding box center [328, 332] width 13 height 13
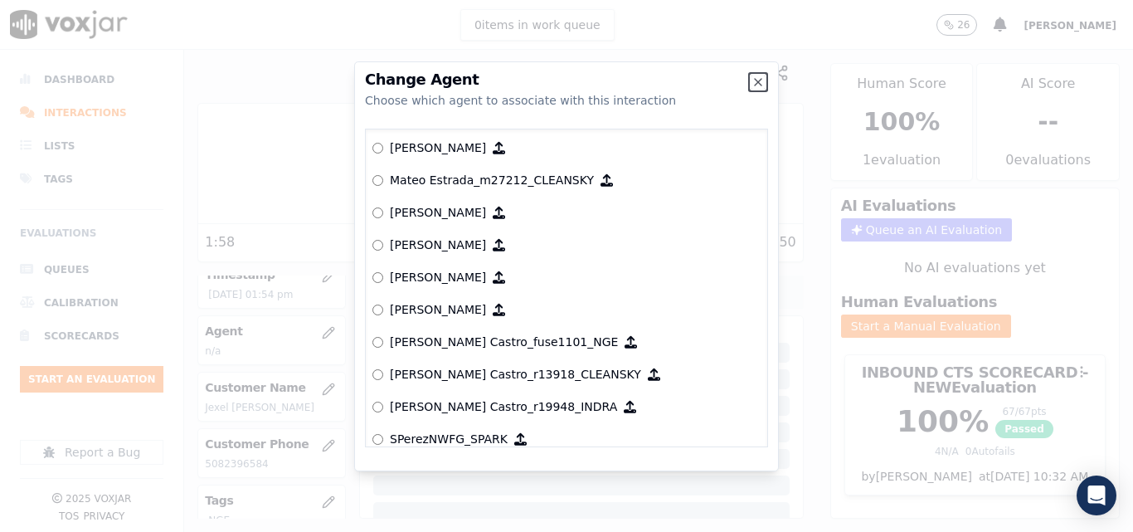
scroll to position [6445, 0]
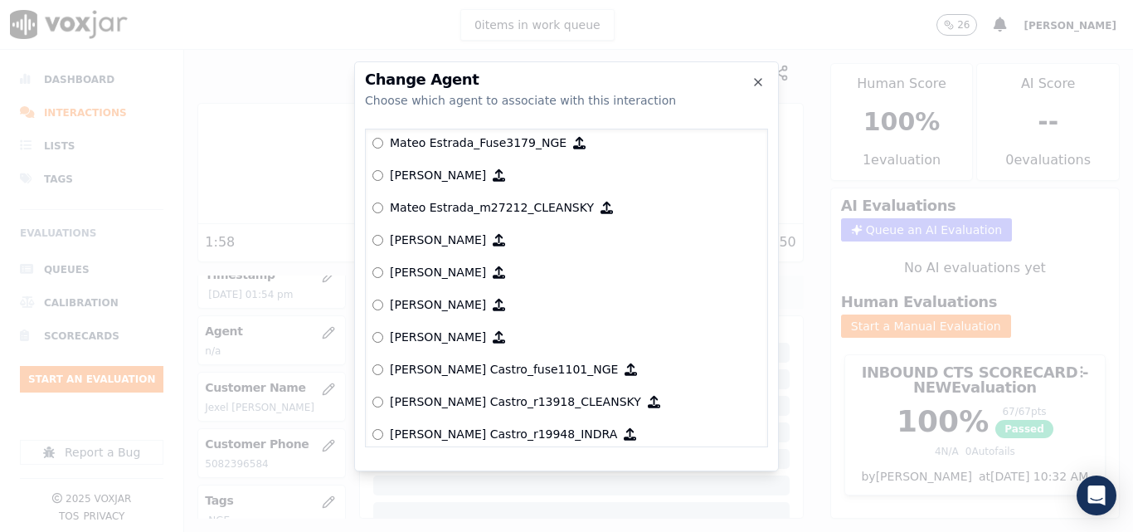
click at [372, 367] on div "null [PERSON_NAME] ANGIE_TORRES_ATorresNWFG_SPARK ANGIE_TORRES_a27409_NEXT_VOLT…" at bounding box center [566, 288] width 403 height 318
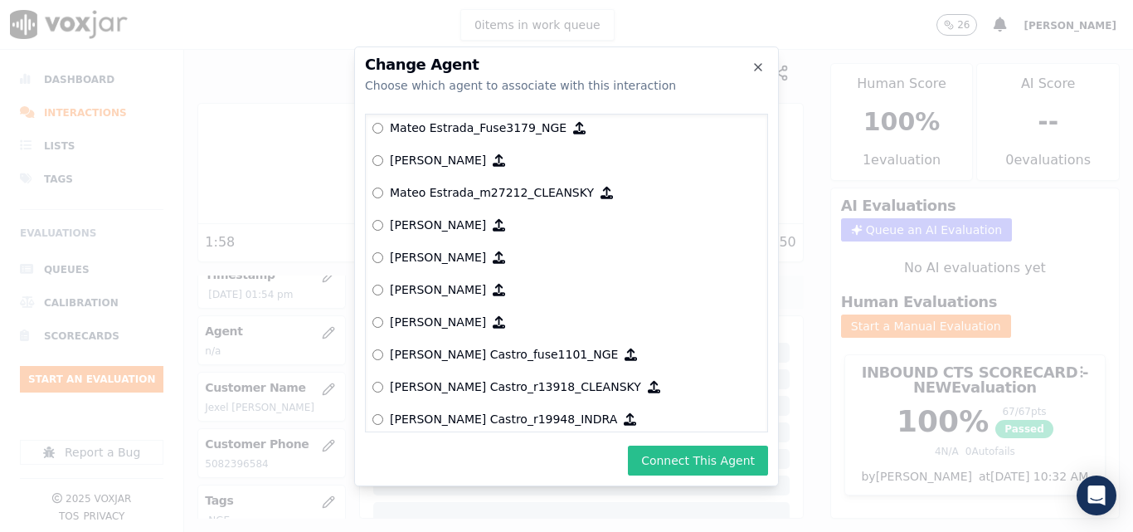
click at [755, 465] on button "Connect This Agent" at bounding box center [698, 460] width 140 height 30
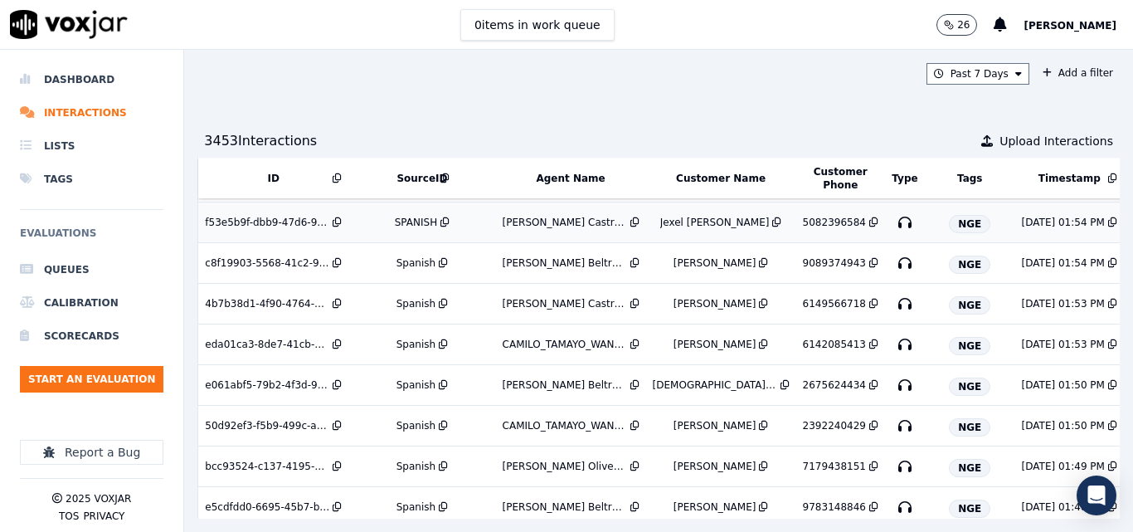
scroll to position [578, 0]
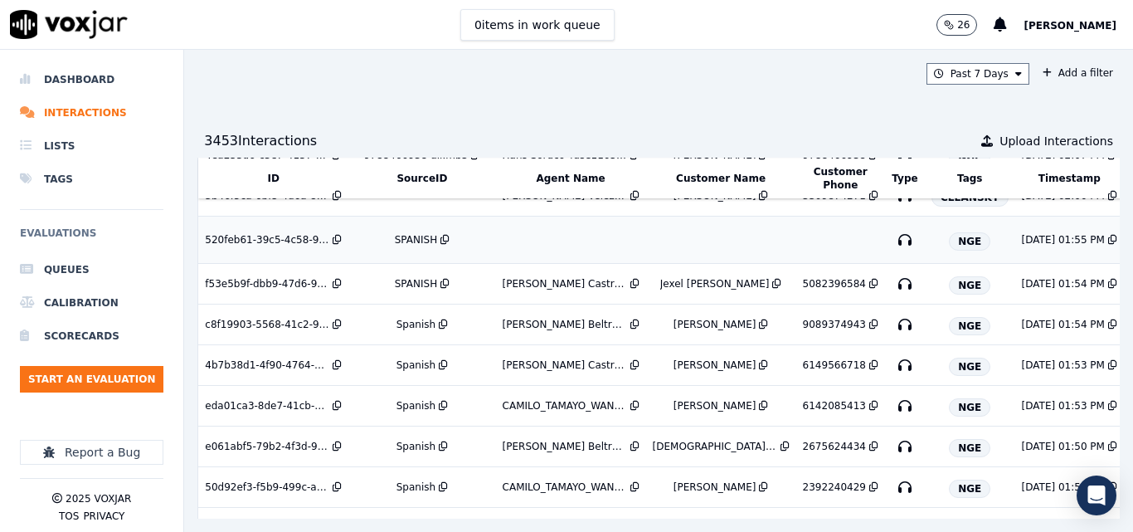
click at [405, 238] on div "SPANISH" at bounding box center [416, 239] width 42 height 13
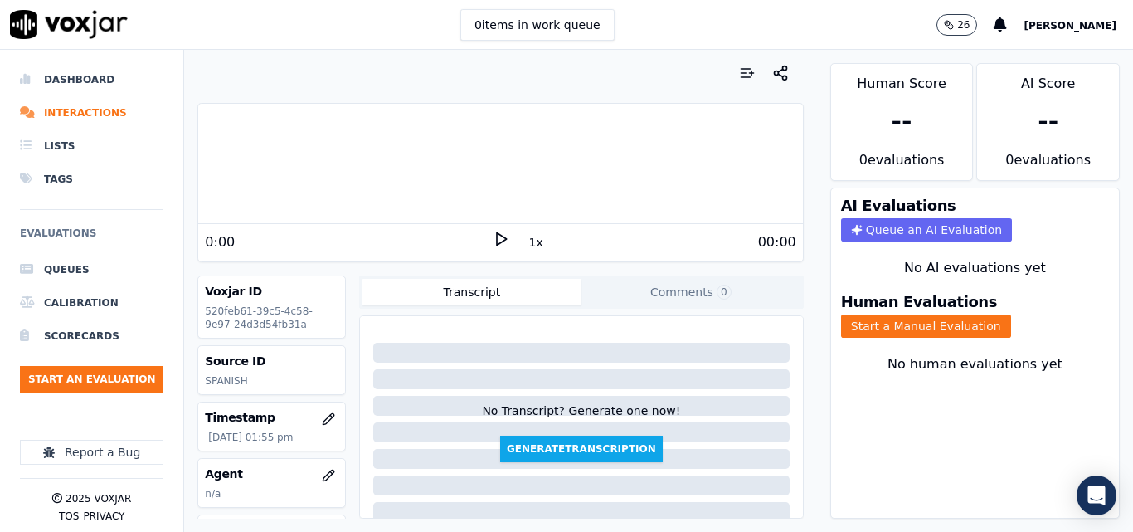
click at [315, 28] on div "0 items in work queue 26 [PERSON_NAME]" at bounding box center [566, 25] width 1133 height 50
click at [482, 239] on div "0:00" at bounding box center [348, 242] width 287 height 20
click at [493, 237] on icon at bounding box center [501, 239] width 17 height 17
click at [415, 158] on div at bounding box center [500, 163] width 604 height 106
click at [411, 159] on div at bounding box center [500, 163] width 604 height 106
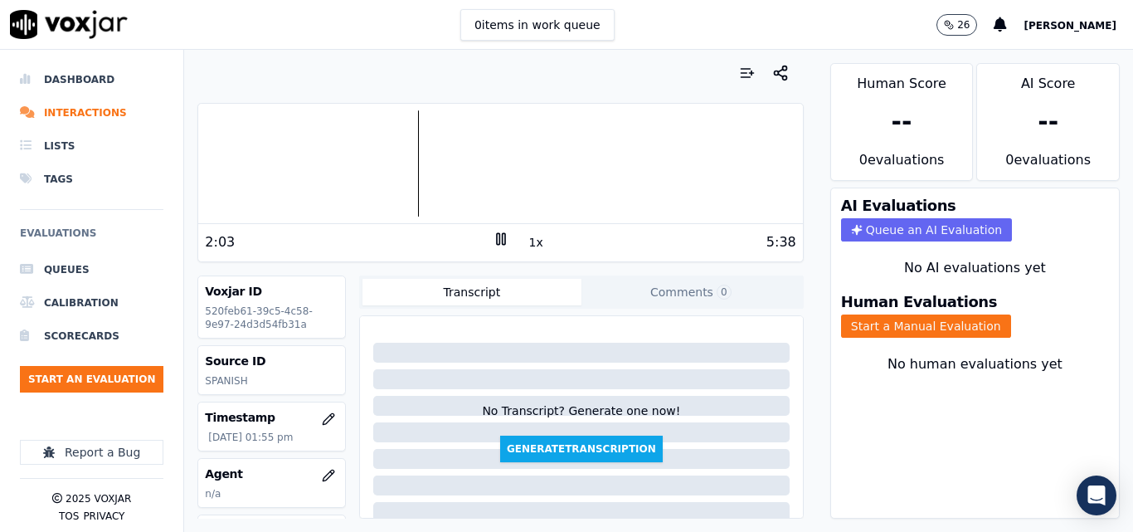
click at [404, 158] on div at bounding box center [500, 163] width 604 height 106
click at [391, 158] on div at bounding box center [500, 163] width 604 height 106
click at [376, 158] on div at bounding box center [500, 163] width 604 height 106
click at [371, 158] on div at bounding box center [500, 163] width 604 height 106
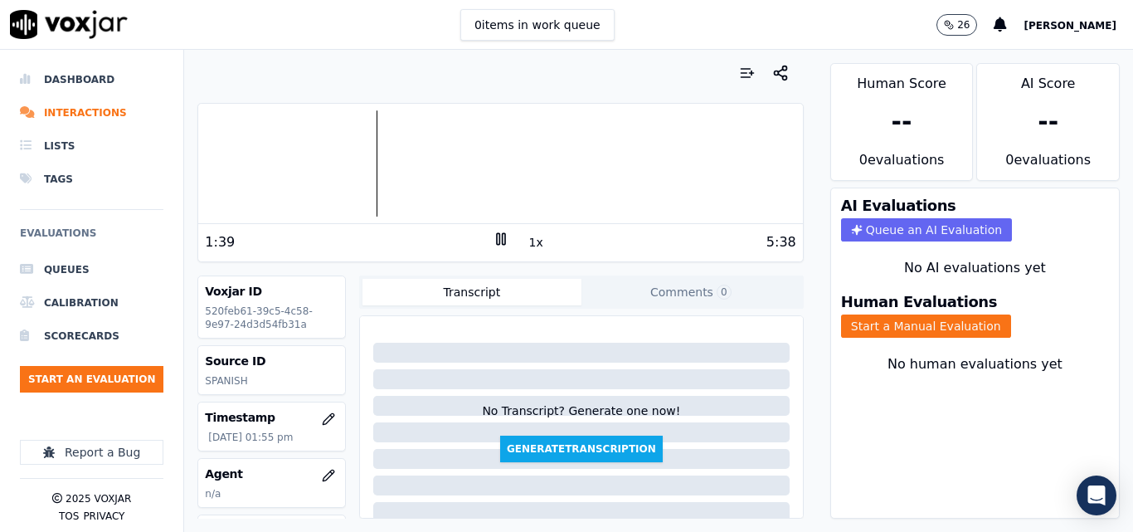
click at [338, 159] on div at bounding box center [500, 163] width 604 height 106
click at [323, 159] on div at bounding box center [500, 163] width 604 height 106
click at [308, 153] on div at bounding box center [500, 163] width 604 height 106
click at [292, 158] on div at bounding box center [500, 163] width 604 height 106
click at [497, 234] on rect at bounding box center [498, 238] width 2 height 11
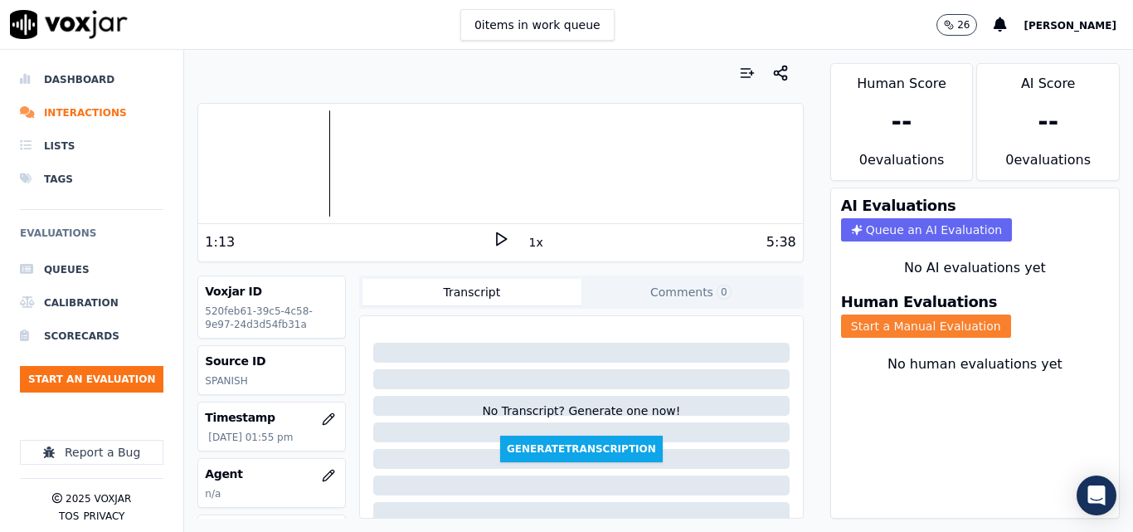
click at [950, 317] on button "Start a Manual Evaluation" at bounding box center [926, 325] width 170 height 23
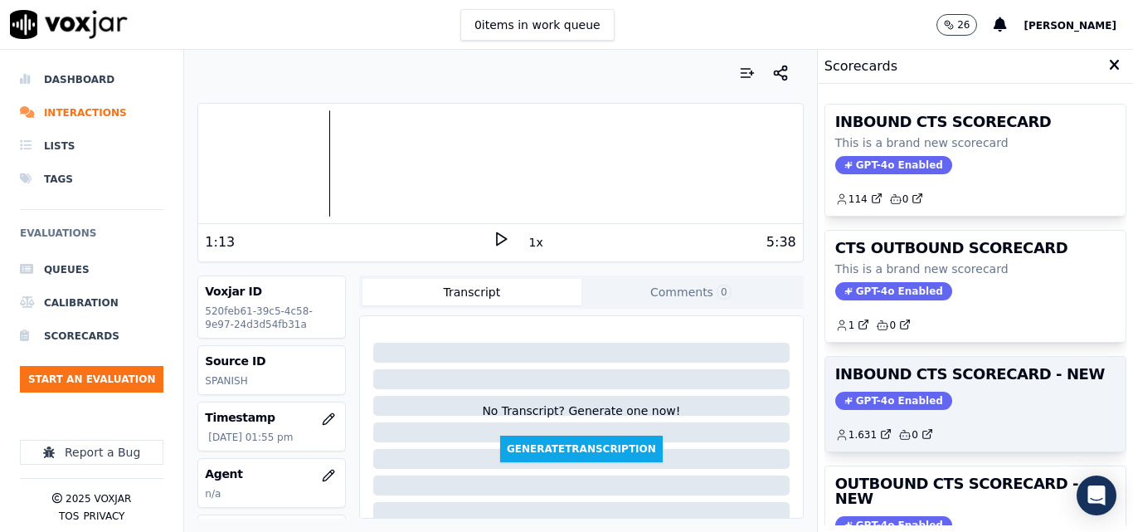
click at [979, 400] on div "GPT-4o Enabled" at bounding box center [975, 400] width 280 height 18
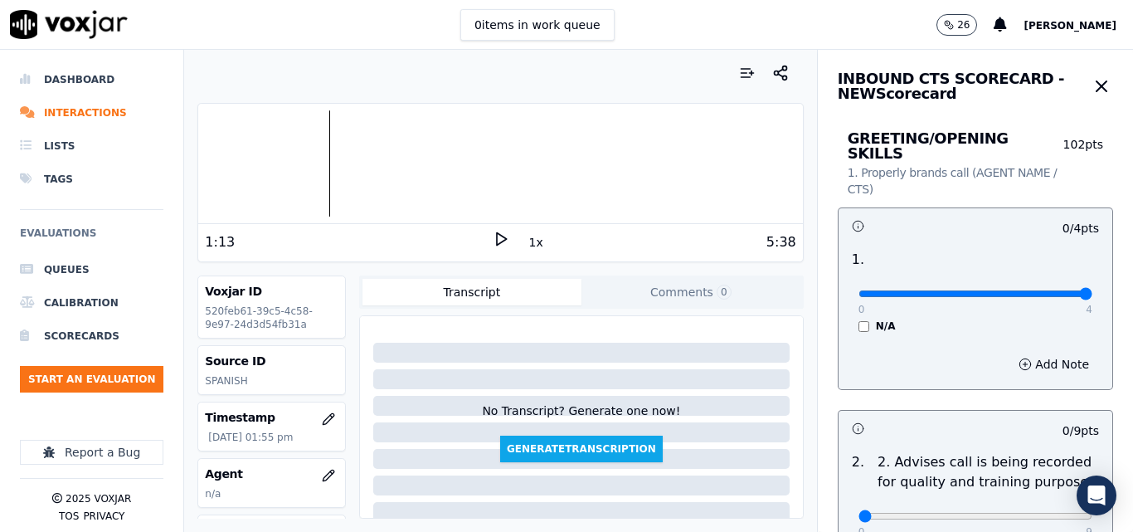
type input "4"
click at [1045, 290] on input "range" at bounding box center [975, 293] width 234 height 7
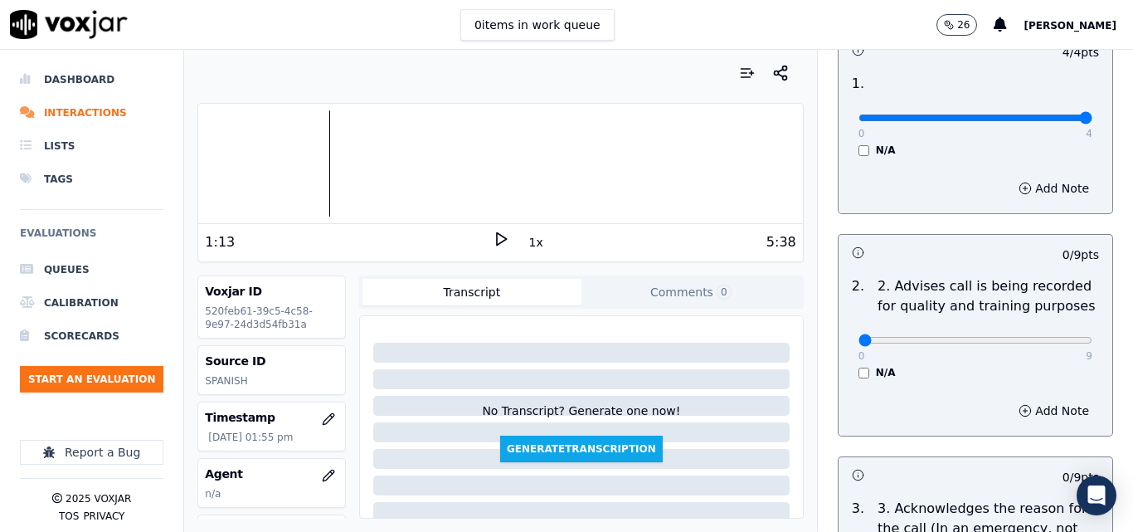
scroll to position [249, 0]
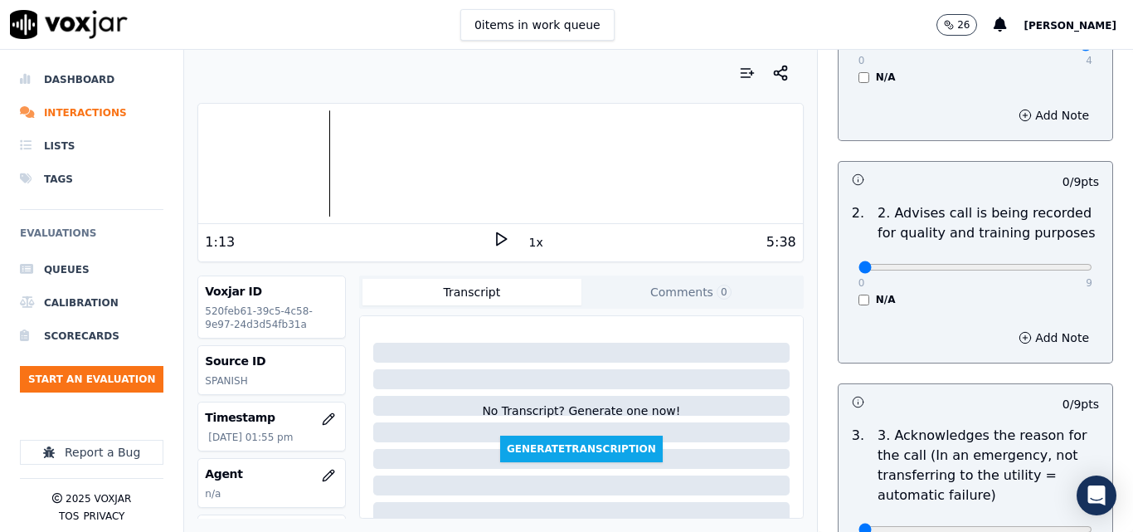
click at [1056, 257] on div "0 9 N/A" at bounding box center [975, 274] width 260 height 63
type input "9"
click at [1054, 48] on input "range" at bounding box center [975, 44] width 234 height 7
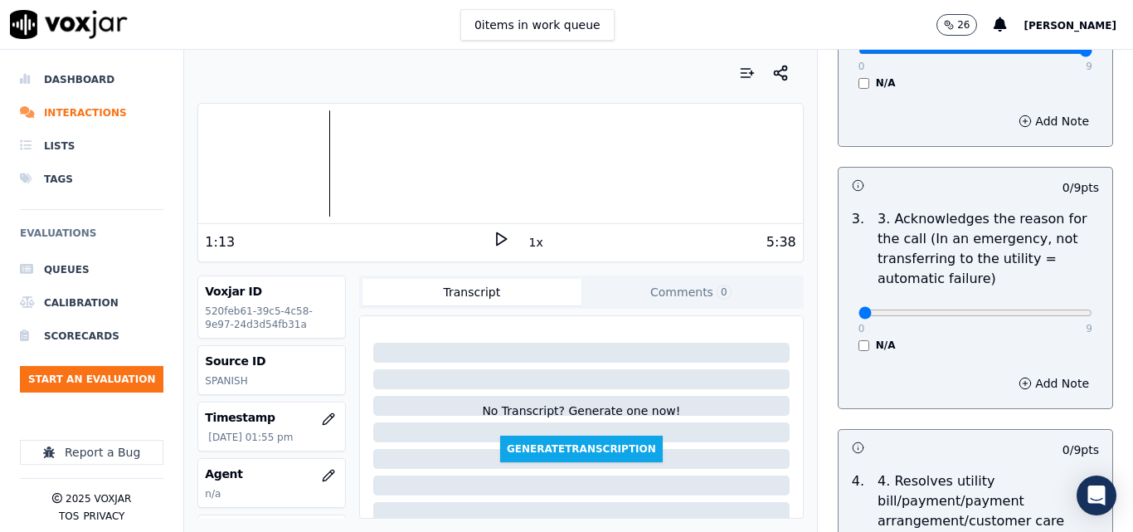
scroll to position [580, 0]
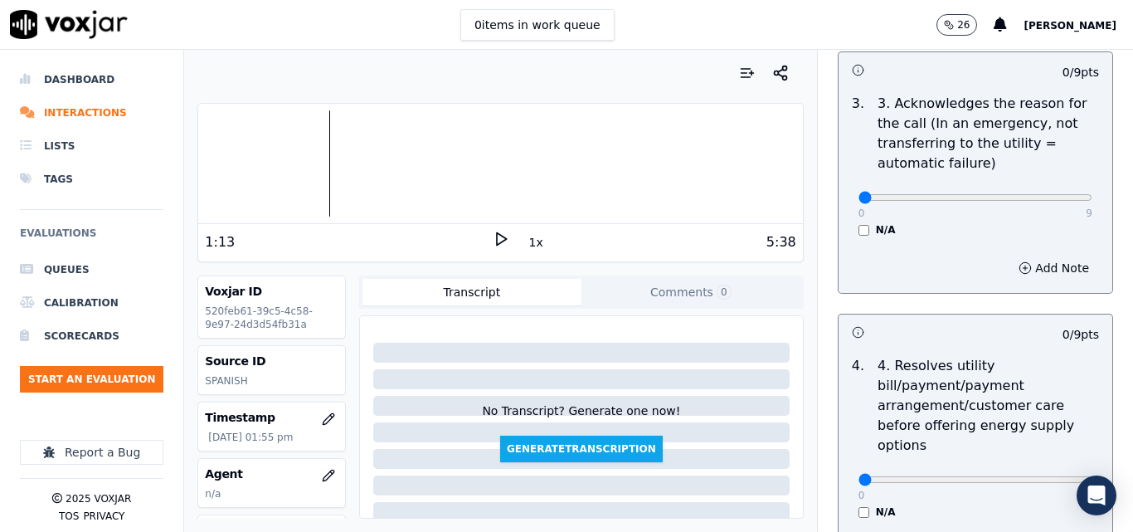
drag, startPoint x: 1040, startPoint y: 176, endPoint x: 1052, endPoint y: 191, distance: 19.4
click at [1052, 191] on div "0 9" at bounding box center [975, 197] width 234 height 20
type input "9"
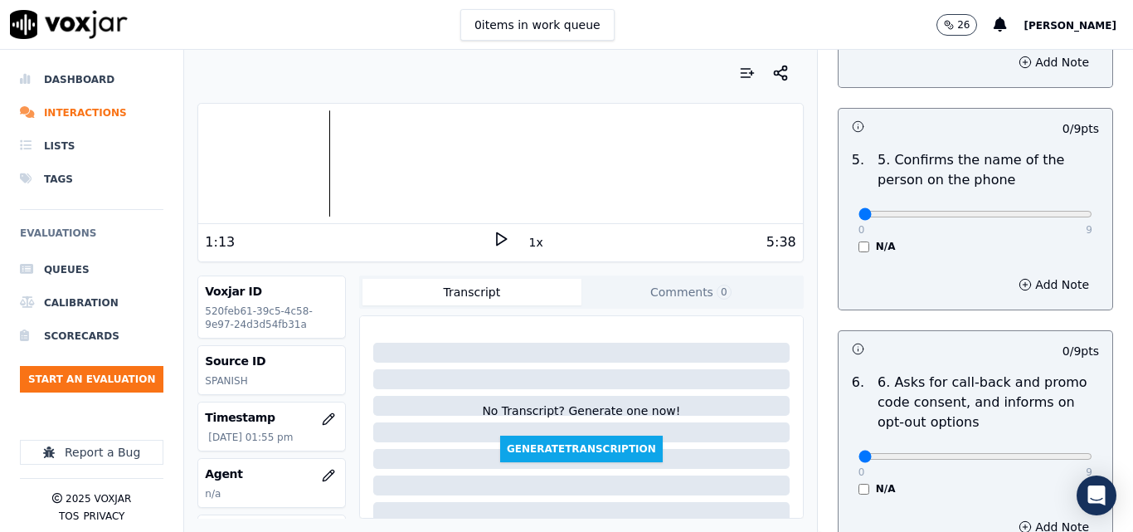
scroll to position [1078, 0]
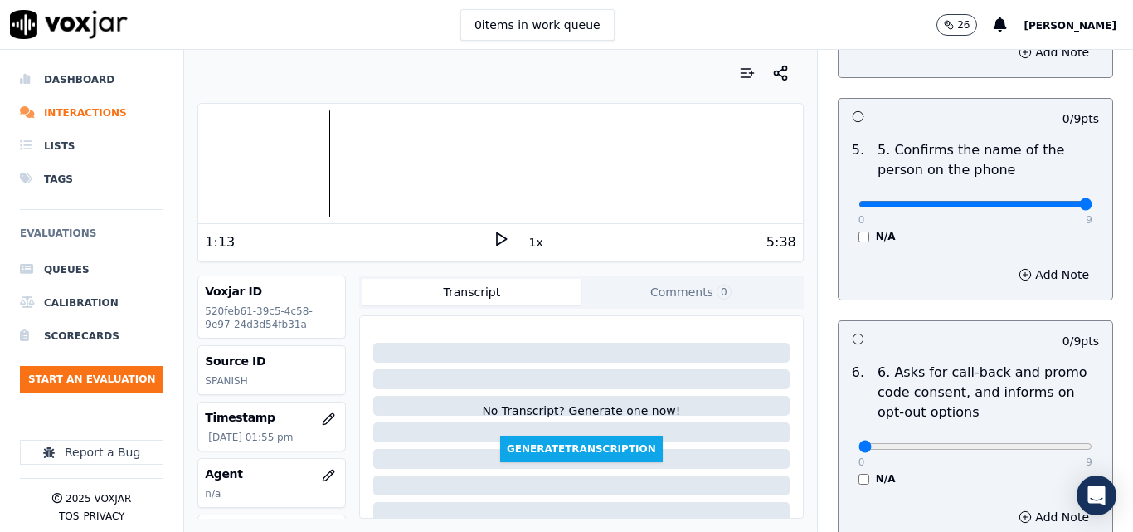
type input "9"
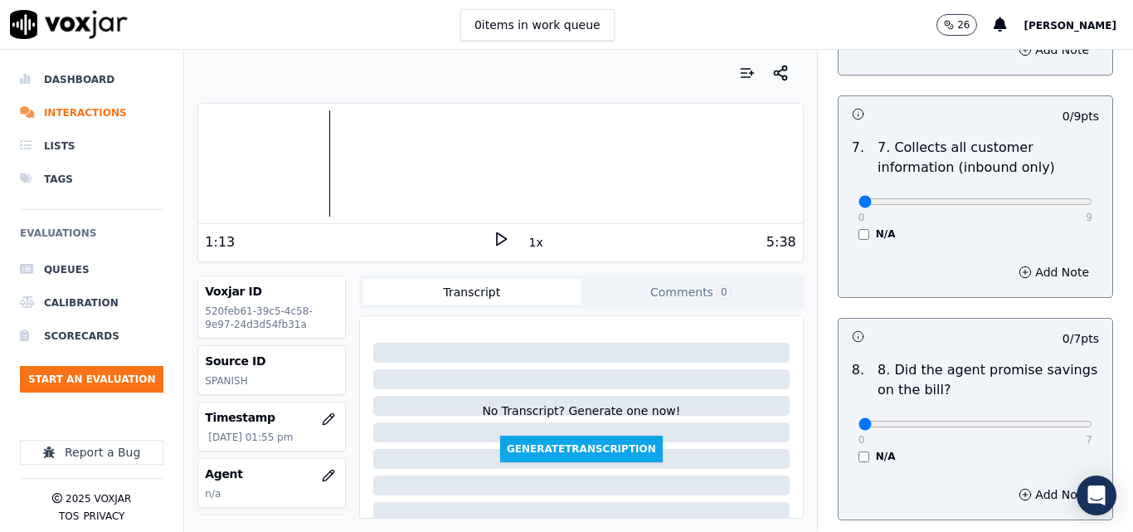
scroll to position [1576, 0]
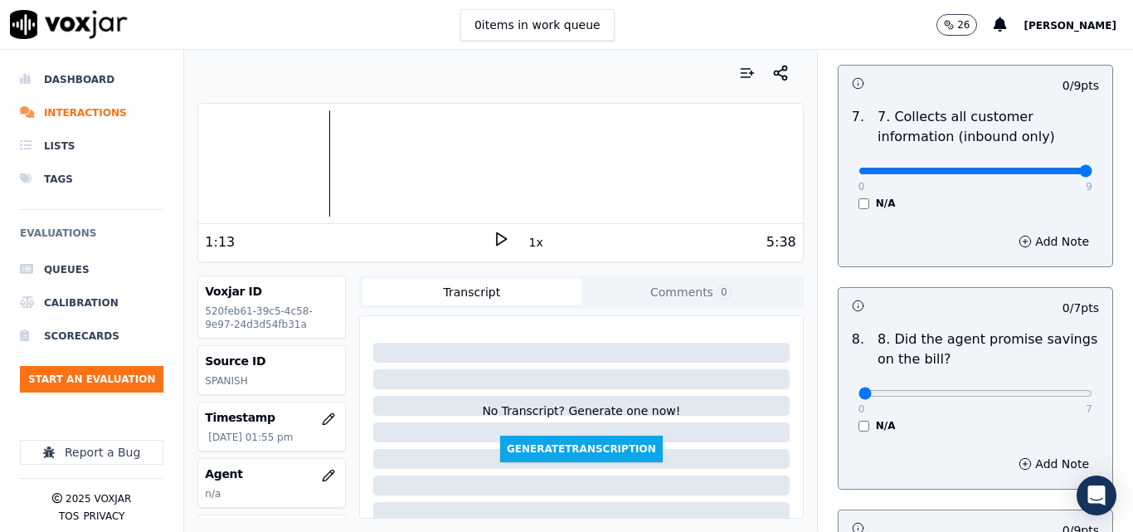
type input "9"
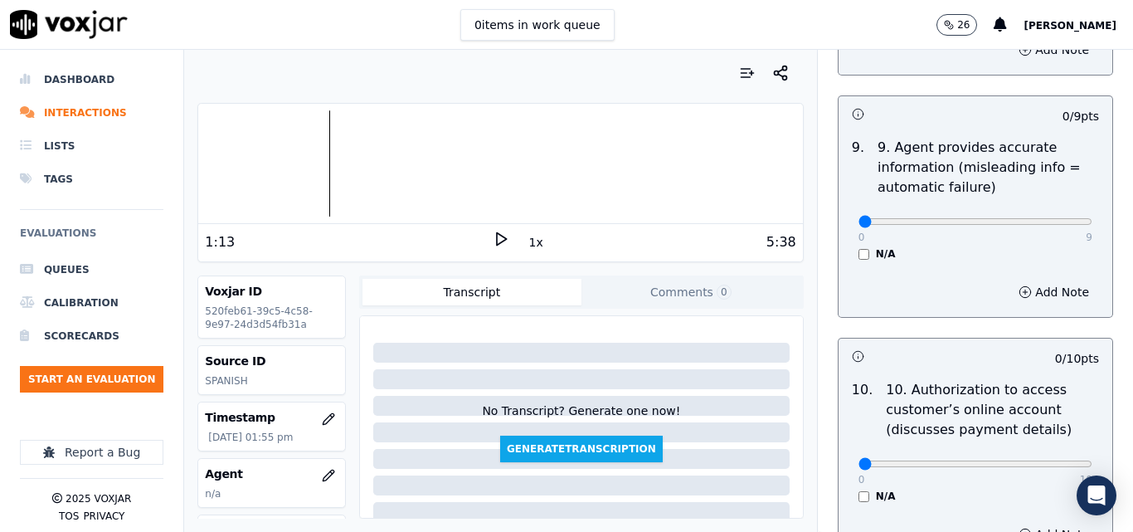
scroll to position [1990, 0]
type input "9"
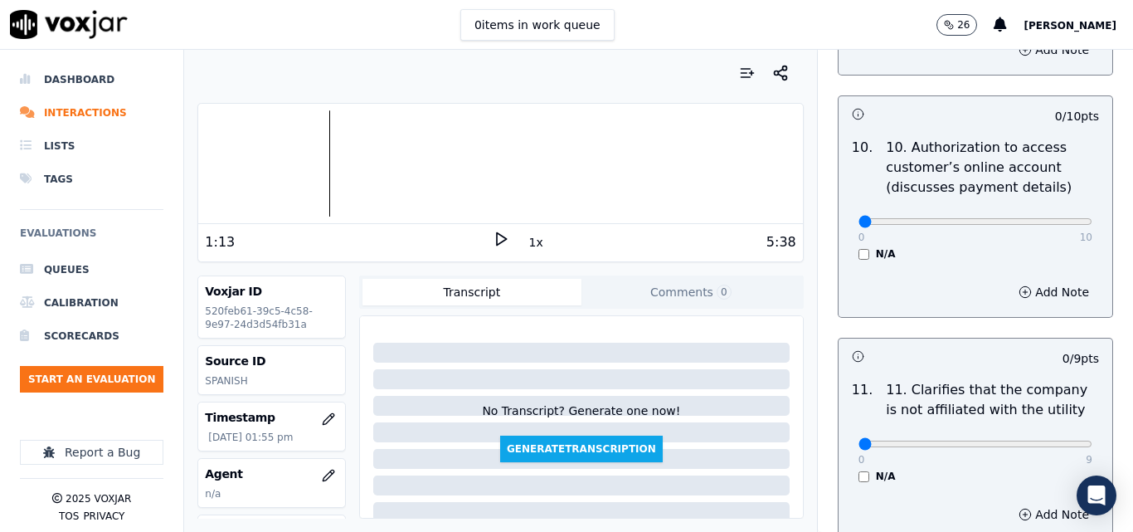
scroll to position [2239, 0]
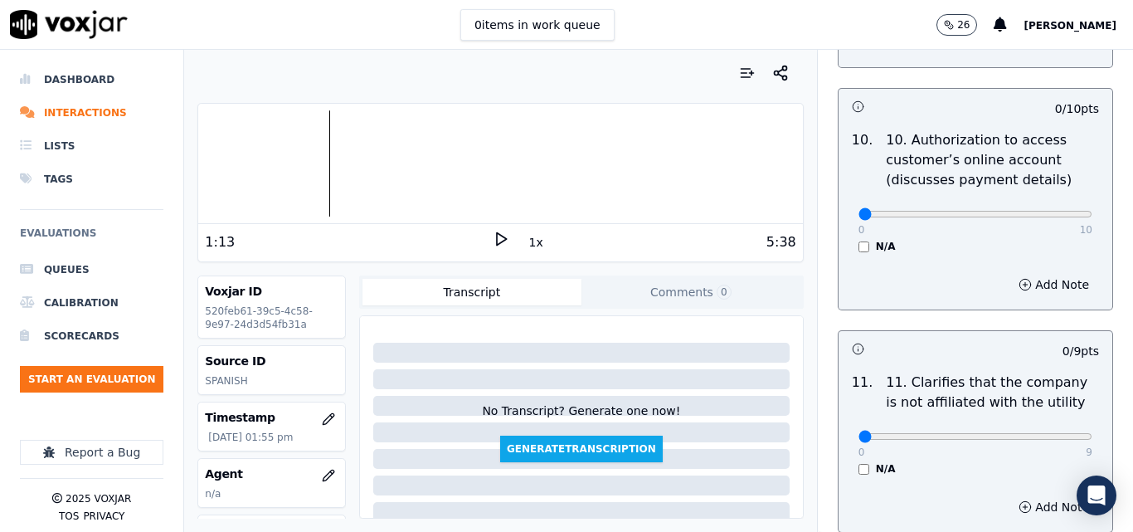
click at [858, 240] on div "N/A" at bounding box center [975, 246] width 234 height 13
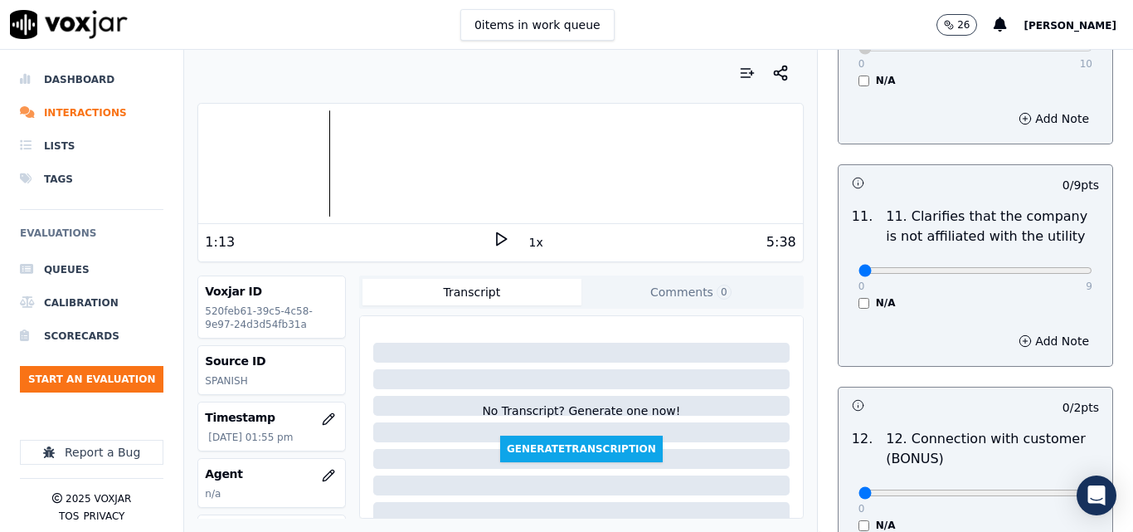
click at [1052, 256] on div "0 9 N/A" at bounding box center [975, 277] width 260 height 63
type input "9"
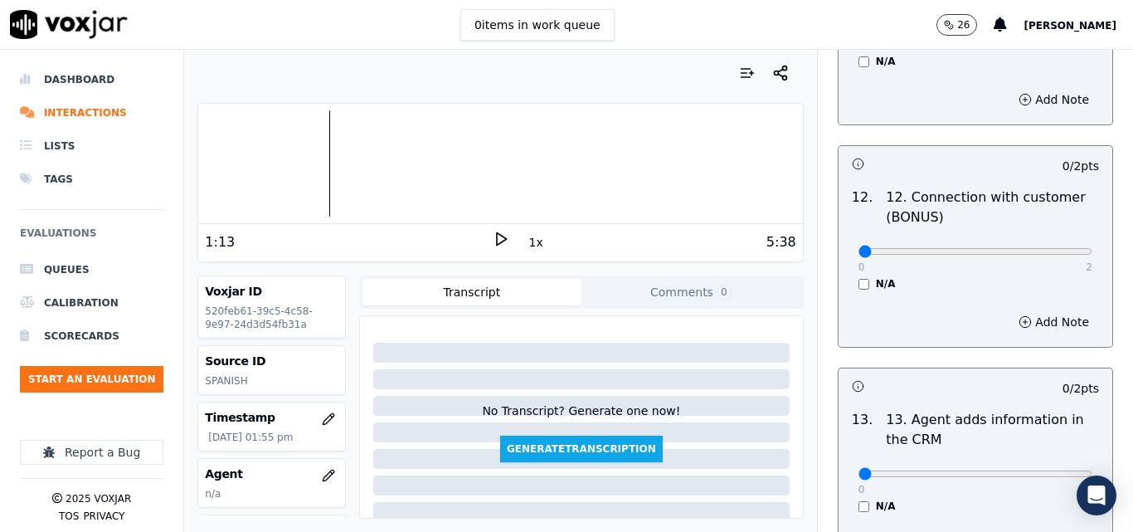
scroll to position [2654, 0]
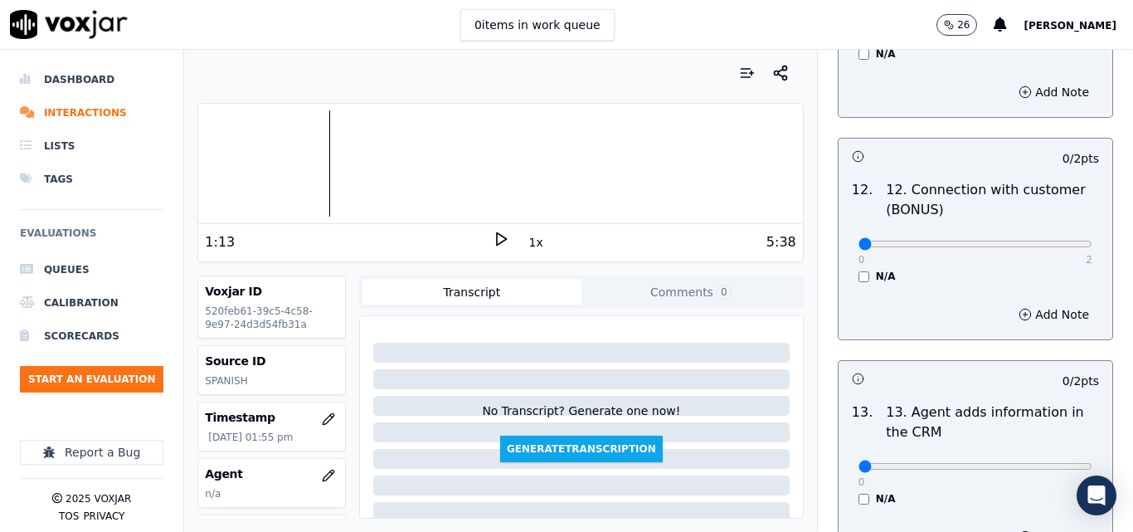
click at [1037, 233] on div "0 2" at bounding box center [975, 243] width 234 height 20
type input "2"
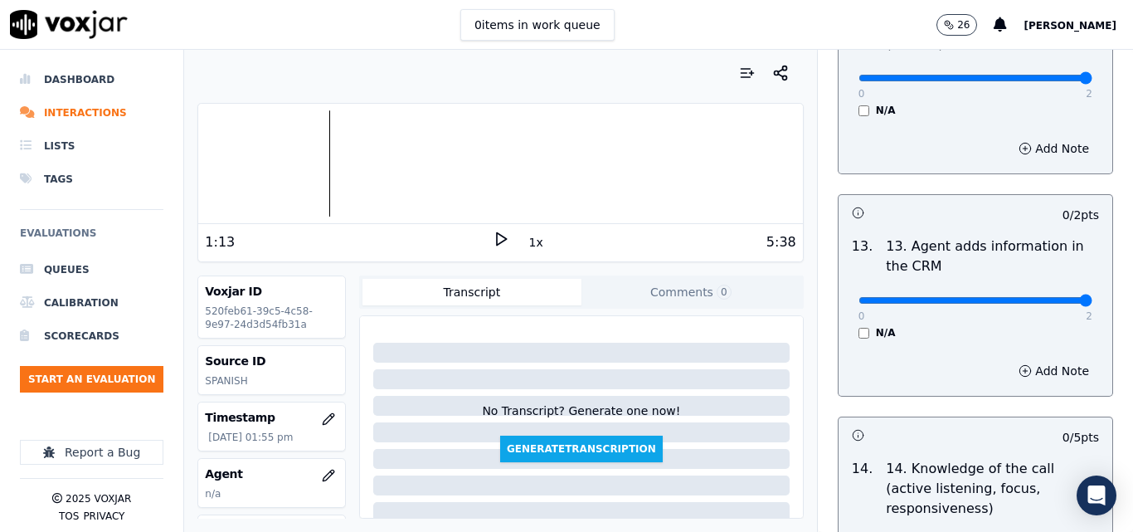
type input "2"
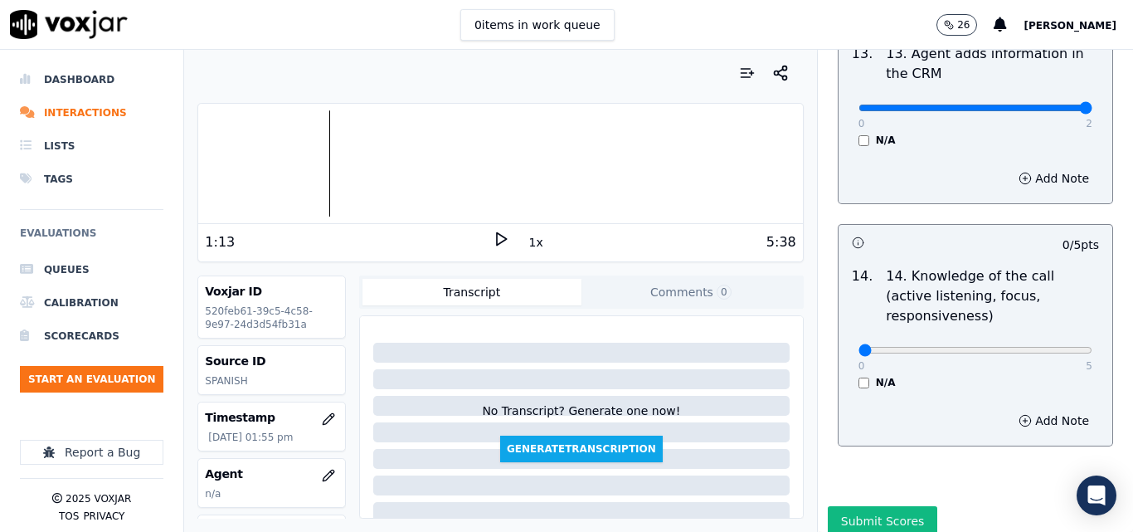
scroll to position [3028, 0]
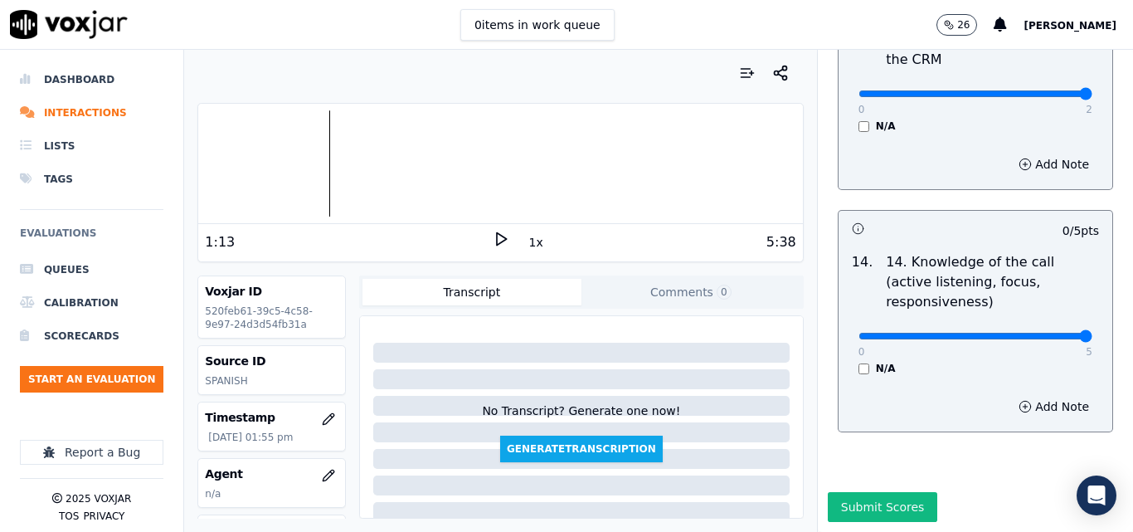
type input "5"
drag, startPoint x: 864, startPoint y: 487, endPoint x: 862, endPoint y: 478, distance: 9.5
click at [862, 492] on div "Submit Scores" at bounding box center [975, 512] width 315 height 40
click at [863, 492] on button "Submit Scores" at bounding box center [883, 507] width 110 height 30
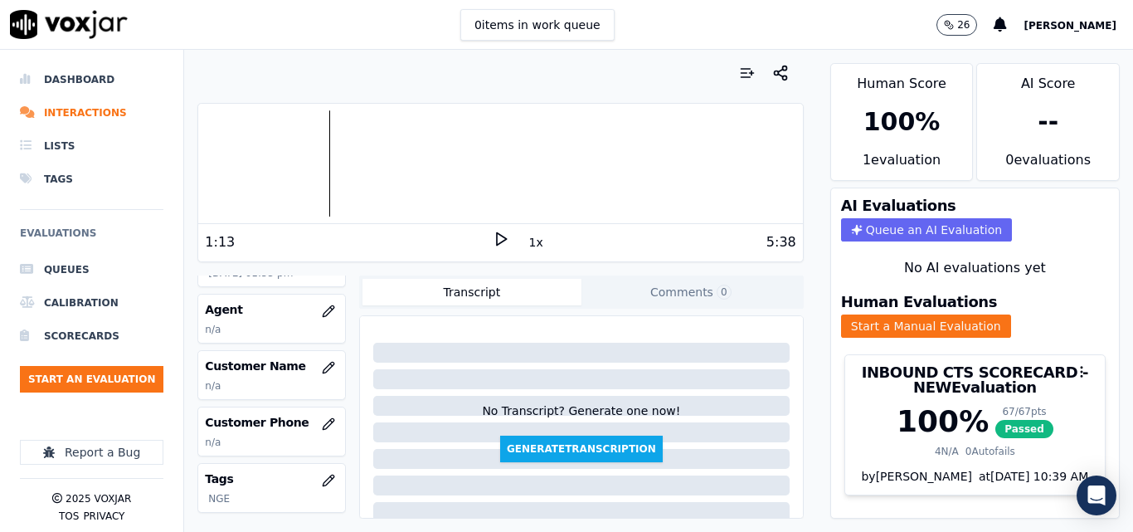
scroll to position [166, 0]
click at [312, 361] on button "button" at bounding box center [328, 365] width 33 height 33
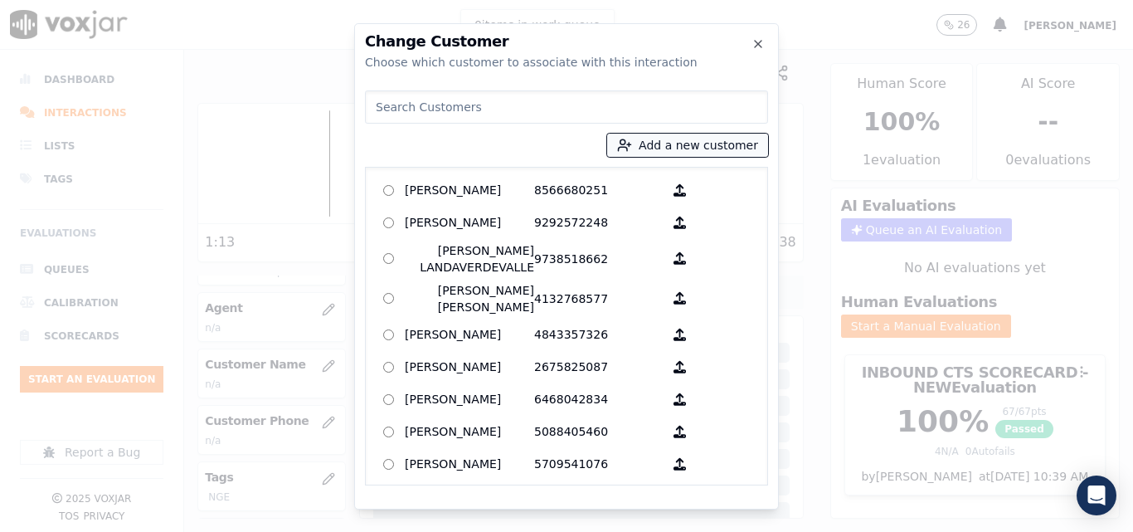
click at [652, 145] on button "Add a new customer" at bounding box center [687, 145] width 161 height 23
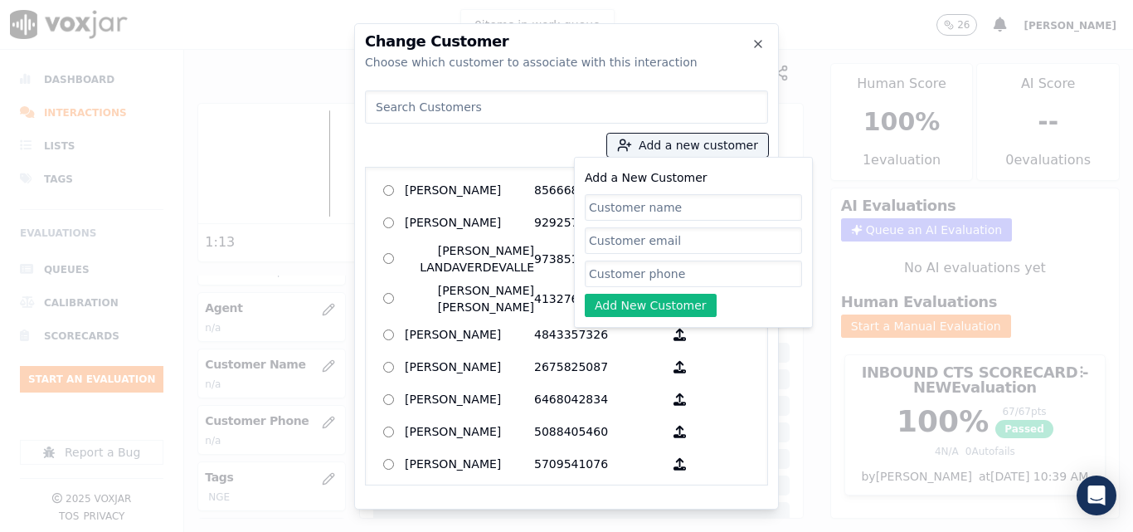
click at [604, 206] on input "Add a New Customer" at bounding box center [693, 207] width 217 height 27
type input "[PERSON_NAME]"
click at [664, 269] on input "Add a New Customer" at bounding box center [693, 273] width 217 height 27
click at [635, 269] on input "Add a New Customer" at bounding box center [693, 273] width 217 height 27
paste input "7329979291"
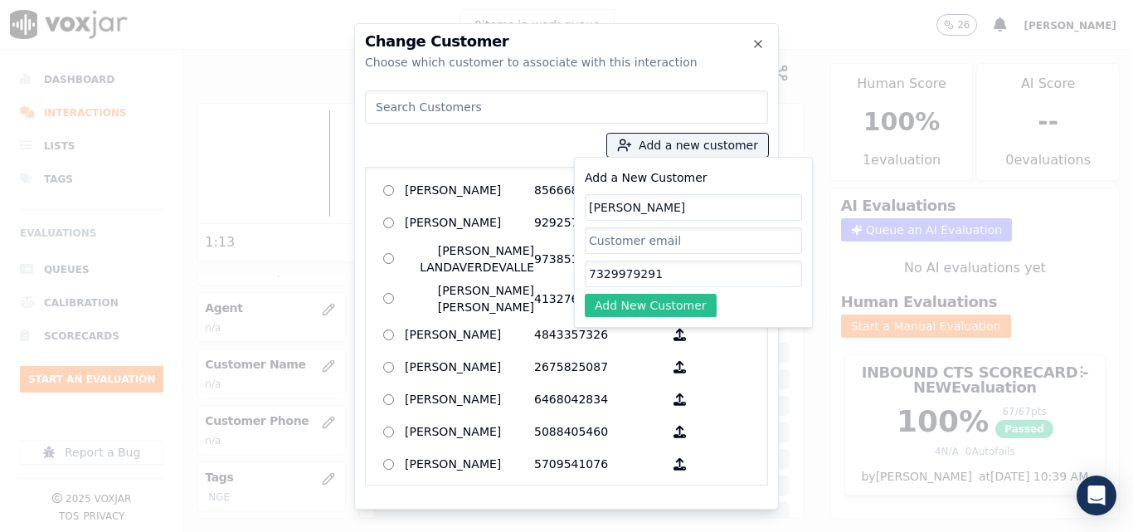
type input "7329979291"
click at [630, 303] on button "Add New Customer" at bounding box center [651, 305] width 132 height 23
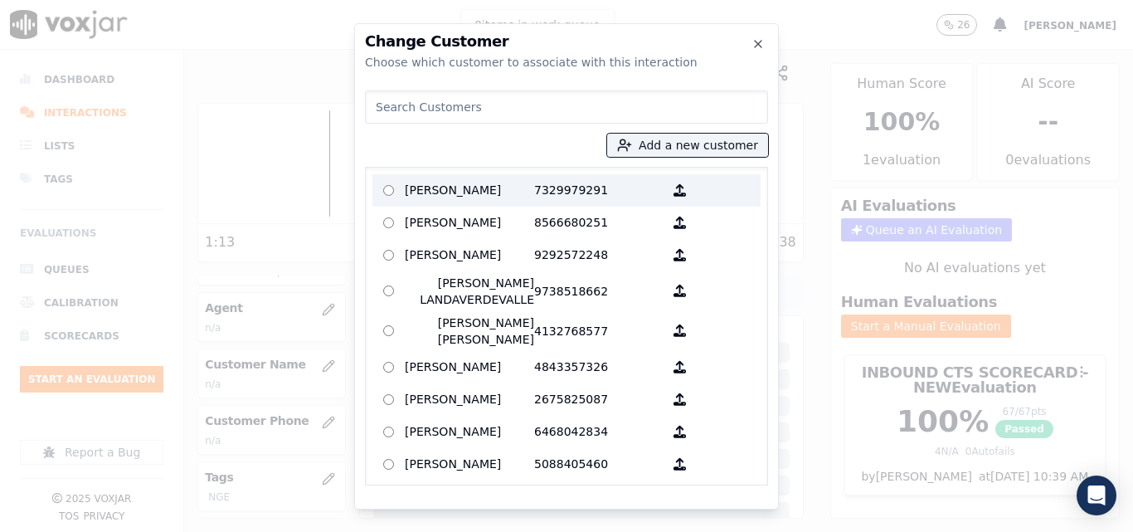
click at [523, 196] on p "[PERSON_NAME]" at bounding box center [469, 190] width 129 height 26
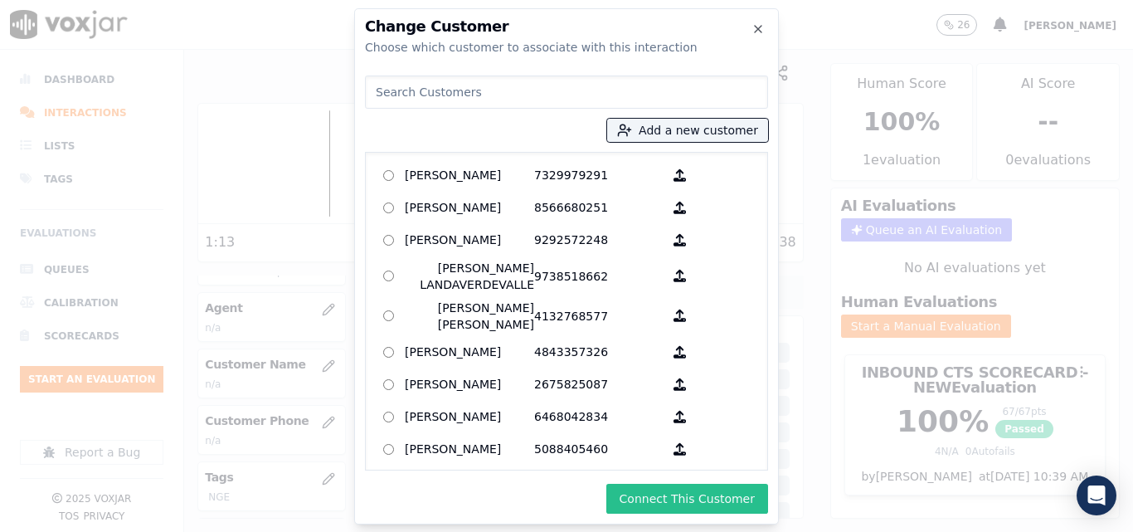
click at [664, 507] on button "Connect This Customer" at bounding box center [687, 498] width 162 height 30
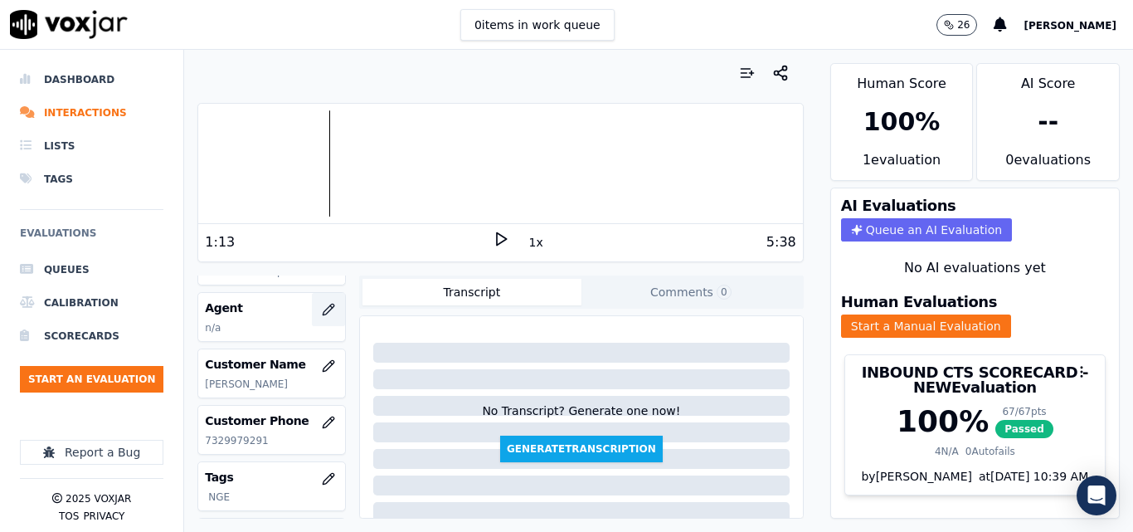
click at [322, 312] on icon "button" at bounding box center [328, 309] width 13 height 13
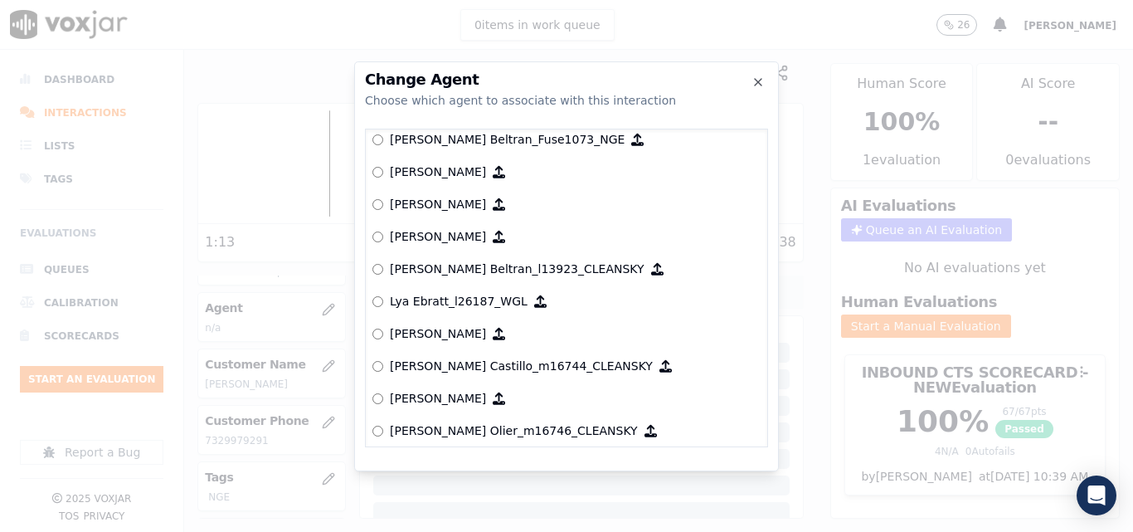
scroll to position [6072, 0]
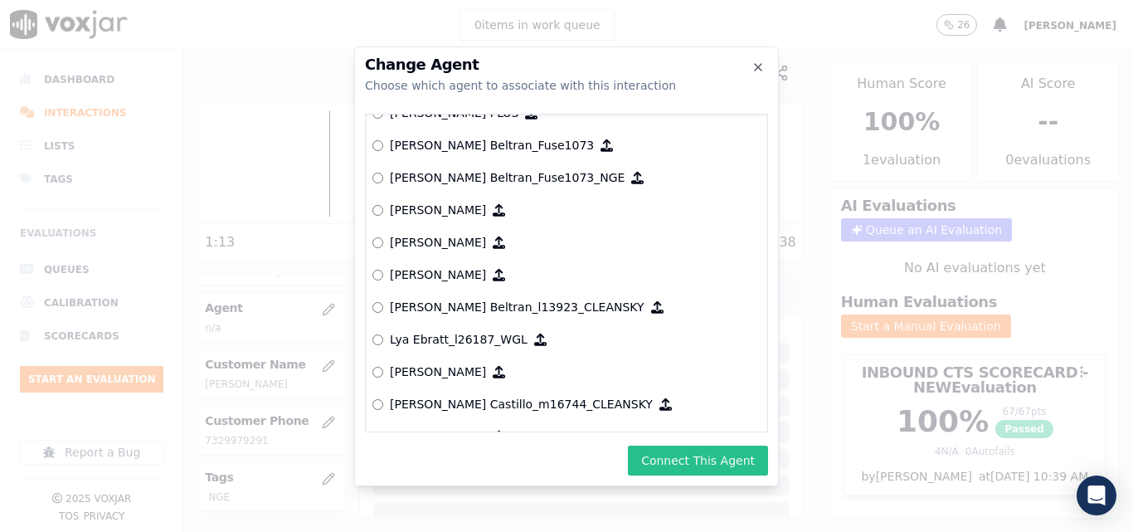
click at [701, 459] on button "Connect This Agent" at bounding box center [698, 460] width 140 height 30
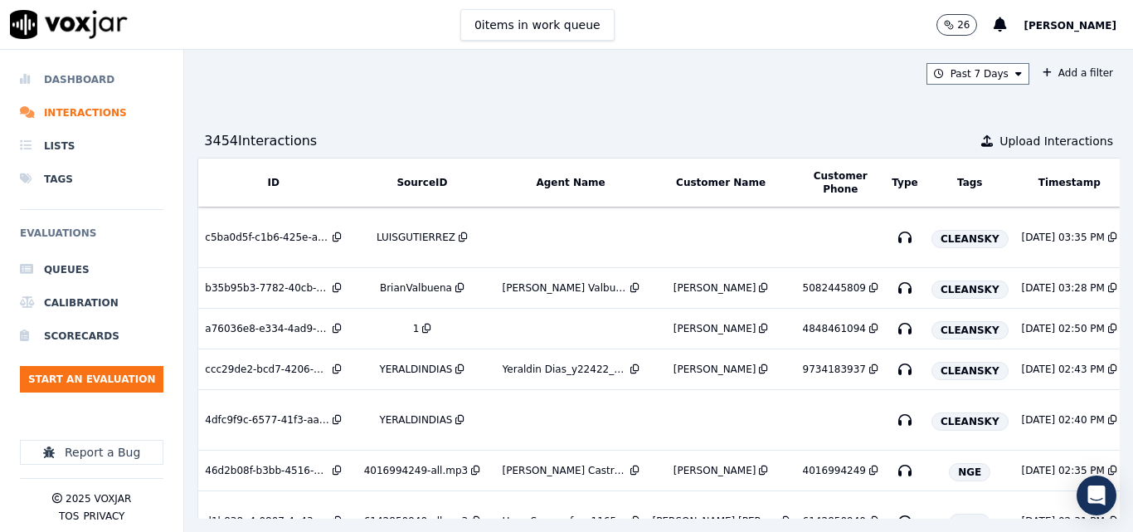
click at [93, 80] on li "Dashboard" at bounding box center [91, 79] width 143 height 33
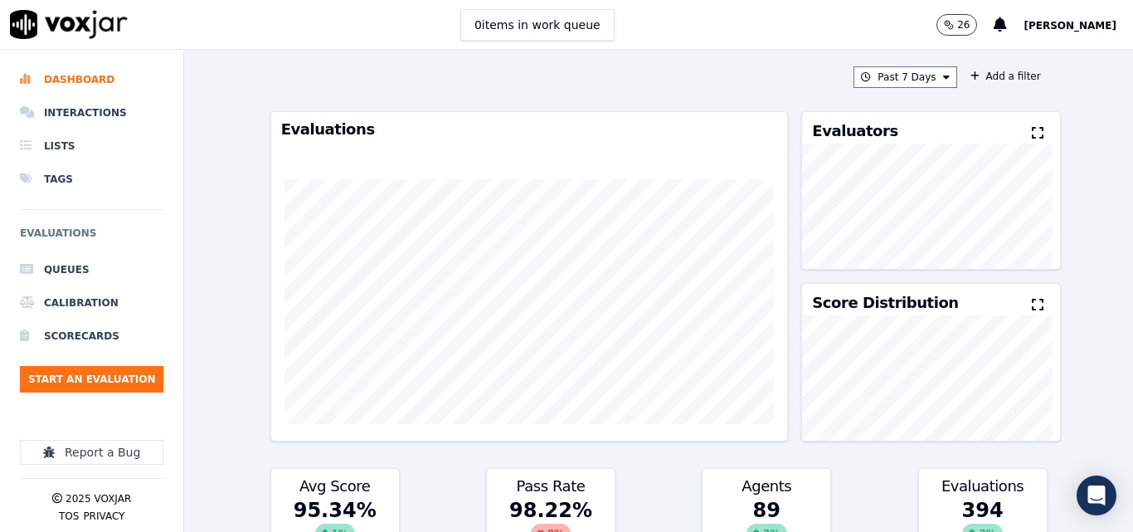
drag, startPoint x: 923, startPoint y: 83, endPoint x: 923, endPoint y: 93, distance: 10.0
click at [923, 93] on div "Past 7 Days Add a filter Evaluations Evaluators Score Distribution Avg Score 95…" at bounding box center [659, 291] width 790 height 482
click at [900, 76] on button "Past 7 Days" at bounding box center [904, 77] width 103 height 22
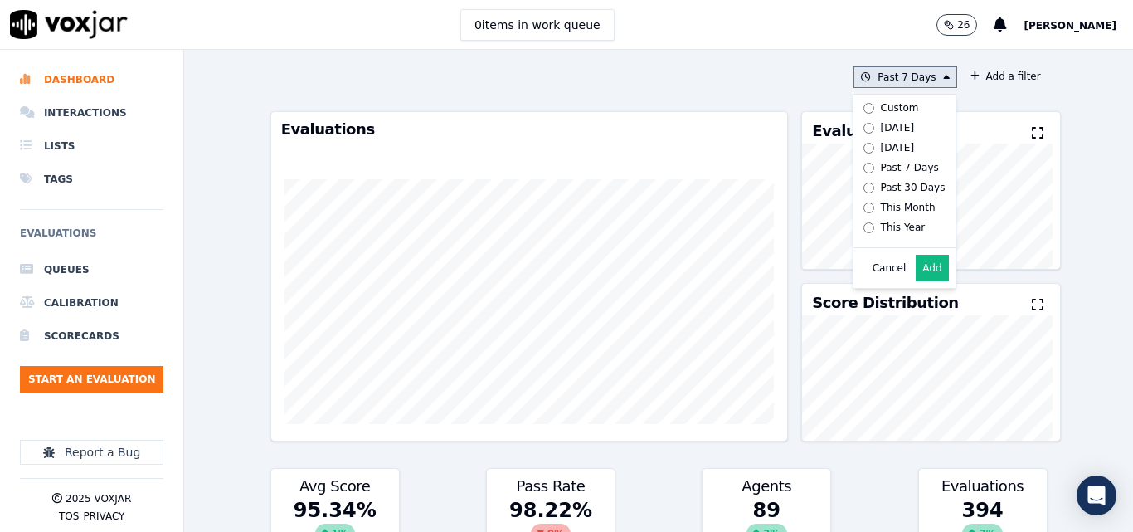
click at [872, 121] on label "[DATE]" at bounding box center [901, 128] width 89 height 20
click at [916, 281] on button "Add" at bounding box center [932, 268] width 32 height 27
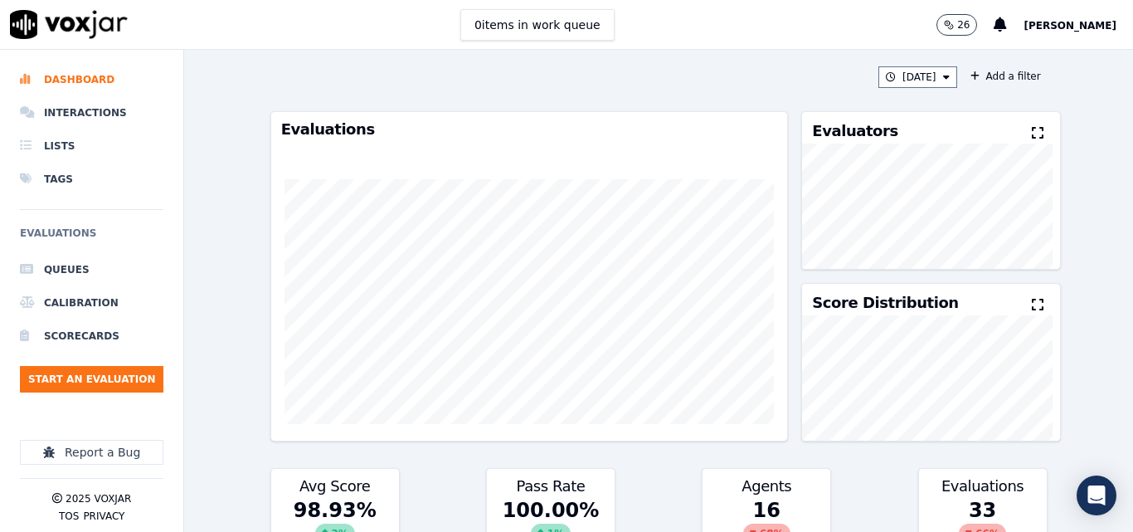
click at [1032, 134] on icon at bounding box center [1038, 132] width 12 height 13
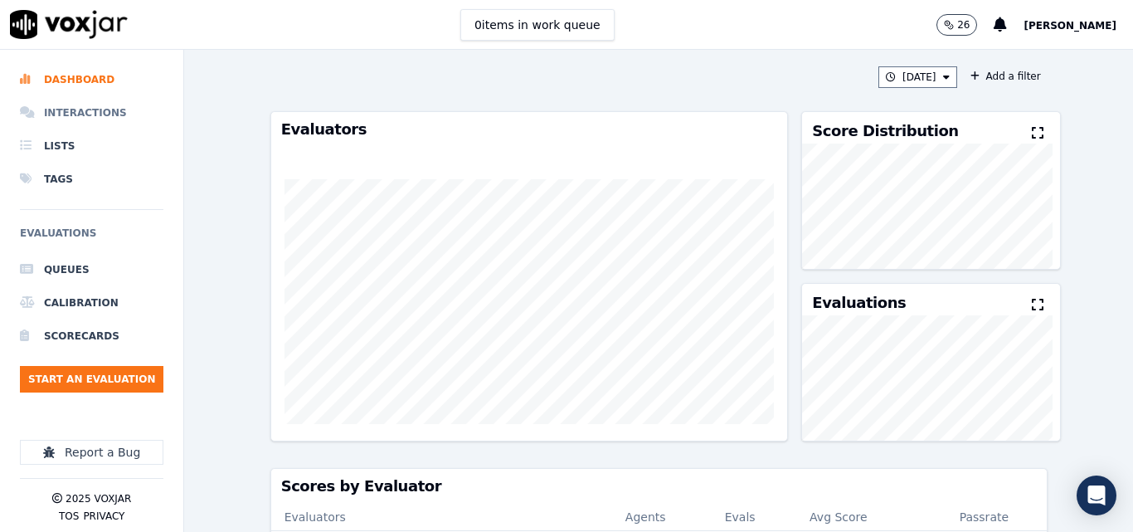
click at [97, 109] on li "Interactions" at bounding box center [91, 112] width 143 height 33
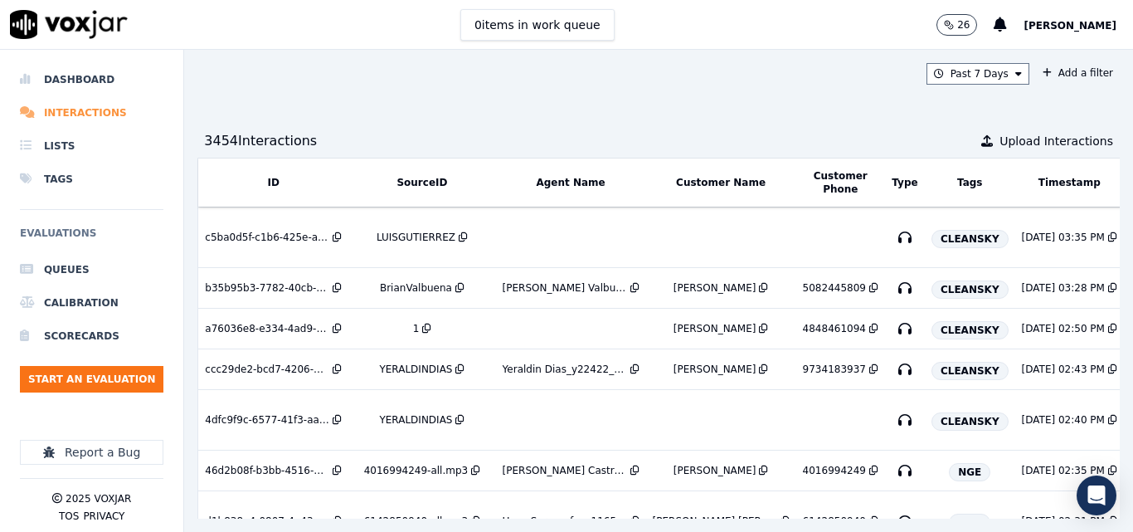
click at [70, 107] on li "Interactions" at bounding box center [91, 112] width 143 height 33
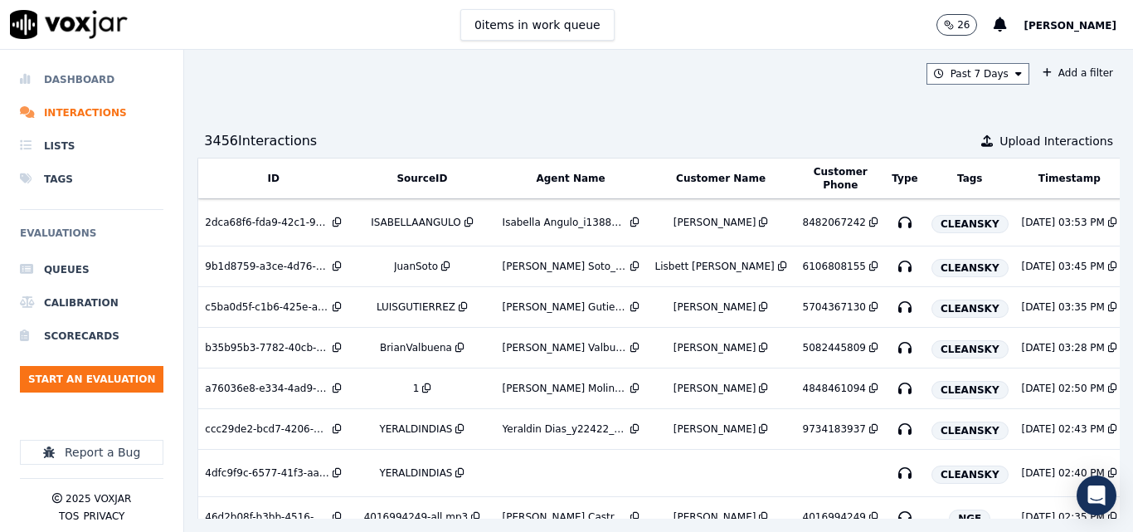
click at [70, 73] on li "Dashboard" at bounding box center [91, 79] width 143 height 33
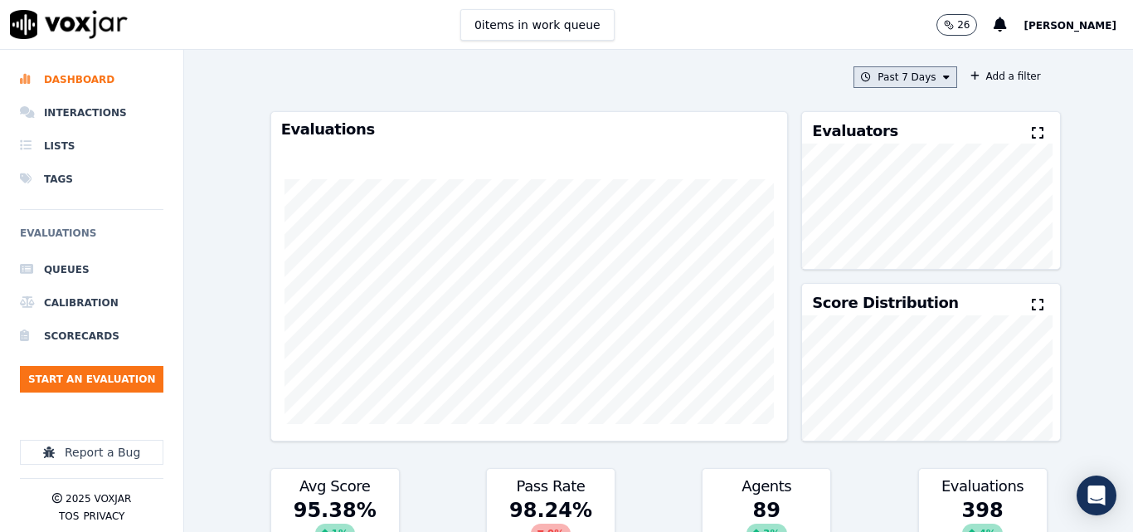
click at [923, 75] on button "Past 7 Days" at bounding box center [904, 77] width 103 height 22
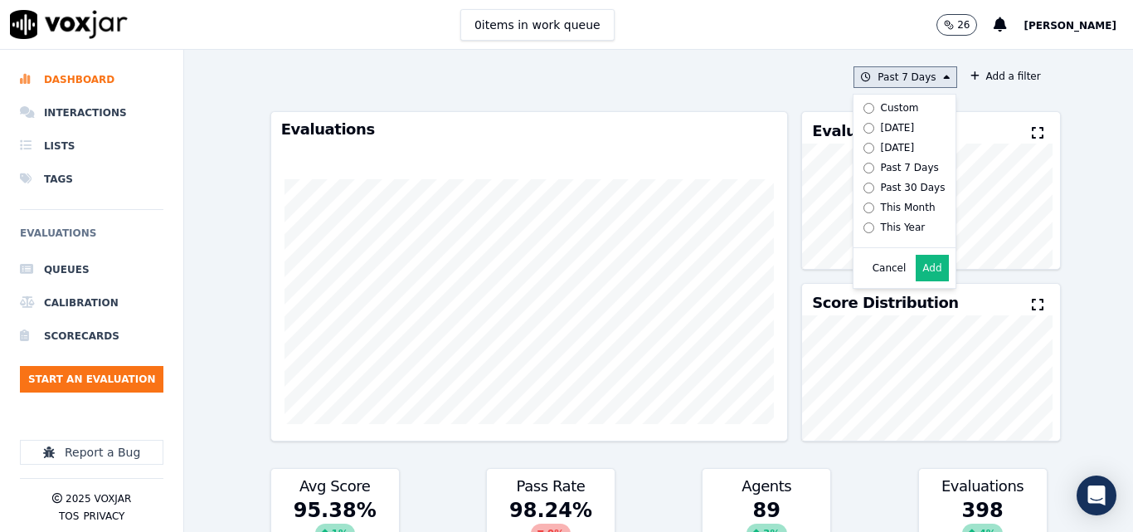
click at [881, 129] on div "[DATE]" at bounding box center [898, 127] width 34 height 13
click at [910, 270] on div "Cancel Add" at bounding box center [904, 268] width 102 height 40
click at [916, 270] on button "Add" at bounding box center [932, 268] width 32 height 27
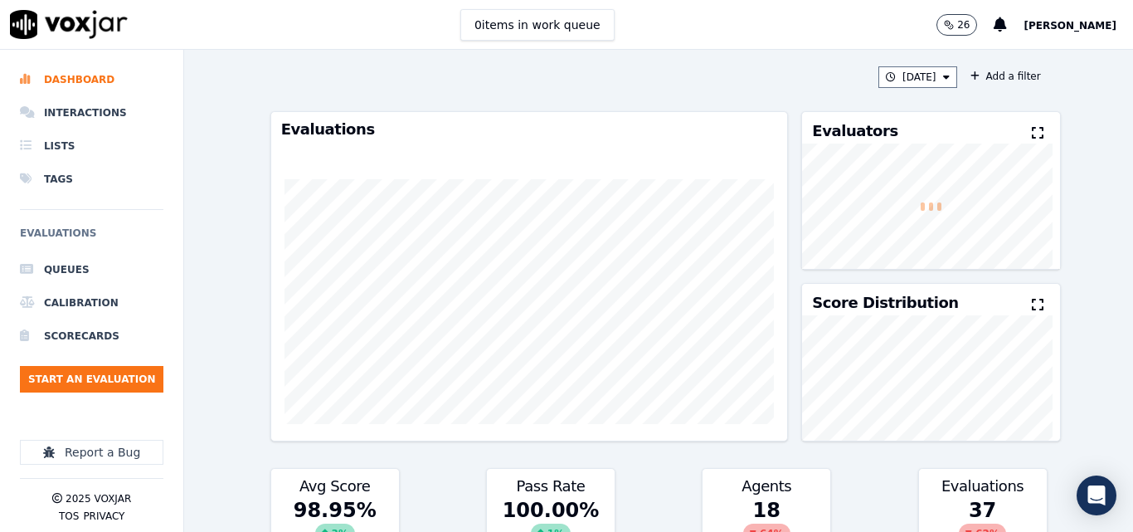
click at [1013, 121] on div "Evaluators" at bounding box center [930, 128] width 257 height 32
click at [997, 135] on div "Evaluators" at bounding box center [930, 128] width 257 height 32
click at [1008, 129] on div "Evaluators" at bounding box center [930, 128] width 257 height 32
click at [1032, 124] on button at bounding box center [1041, 134] width 18 height 20
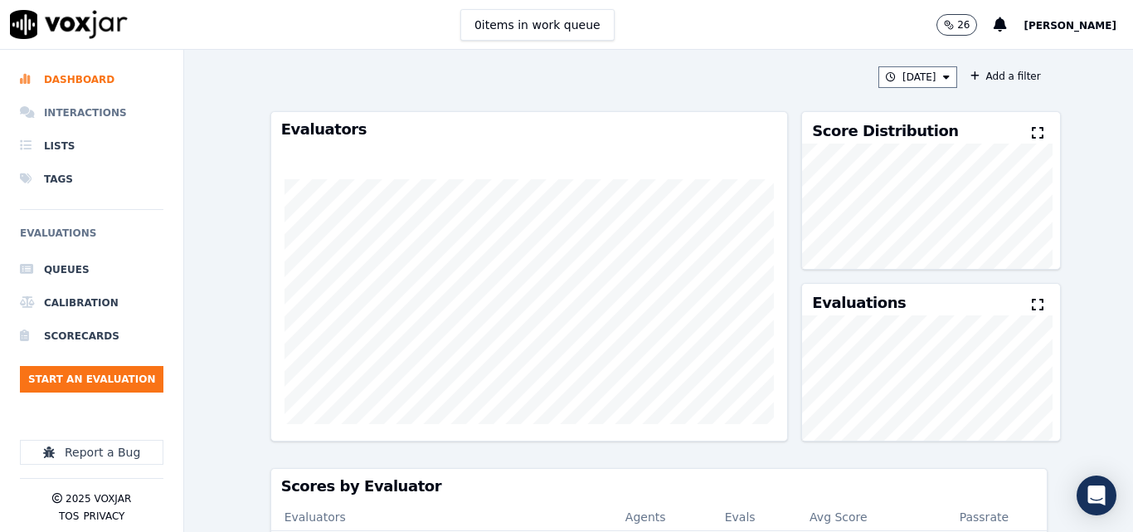
click at [100, 103] on li "Interactions" at bounding box center [91, 112] width 143 height 33
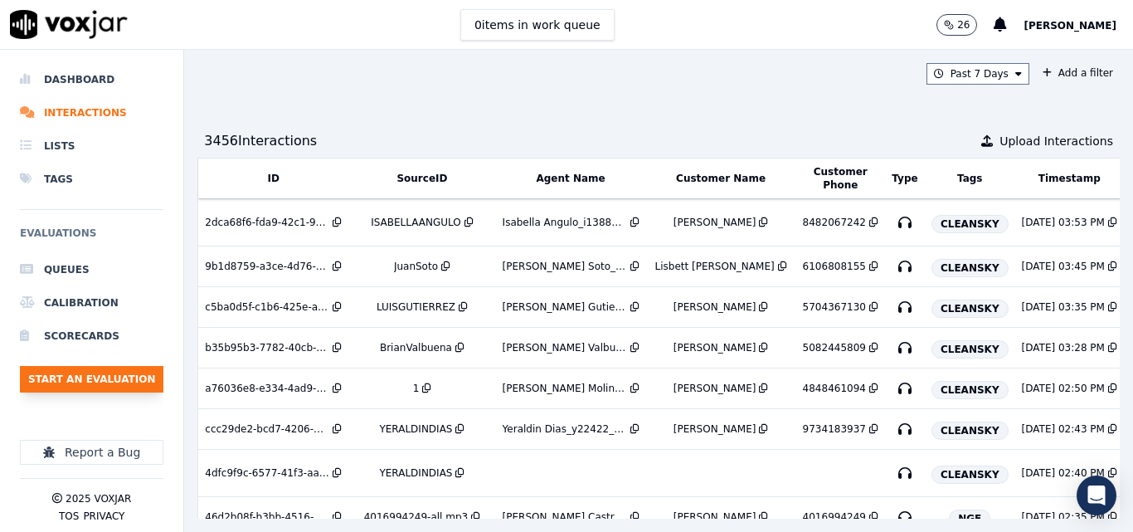
click at [135, 376] on button "Start an Evaluation" at bounding box center [91, 379] width 143 height 27
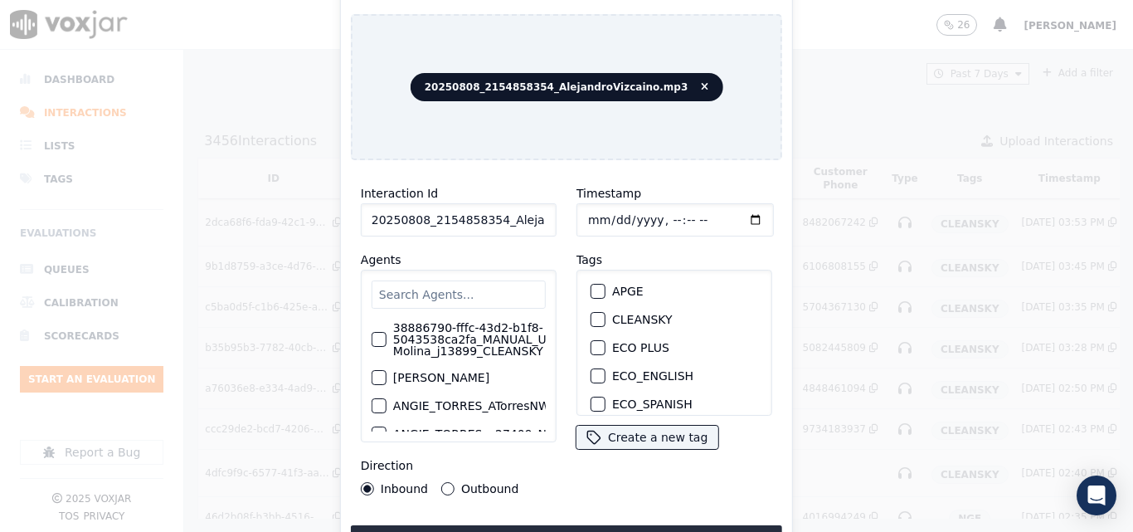
click at [517, 213] on input "20250808_2154858354_AlejandroVizcaino.mp3" at bounding box center [459, 219] width 196 height 33
type input "20250808_2154858354_AlejandroVizcaino"
drag, startPoint x: 590, startPoint y: 308, endPoint x: 593, endPoint y: 318, distance: 10.3
click at [591, 314] on div "button" at bounding box center [597, 319] width 12 height 12
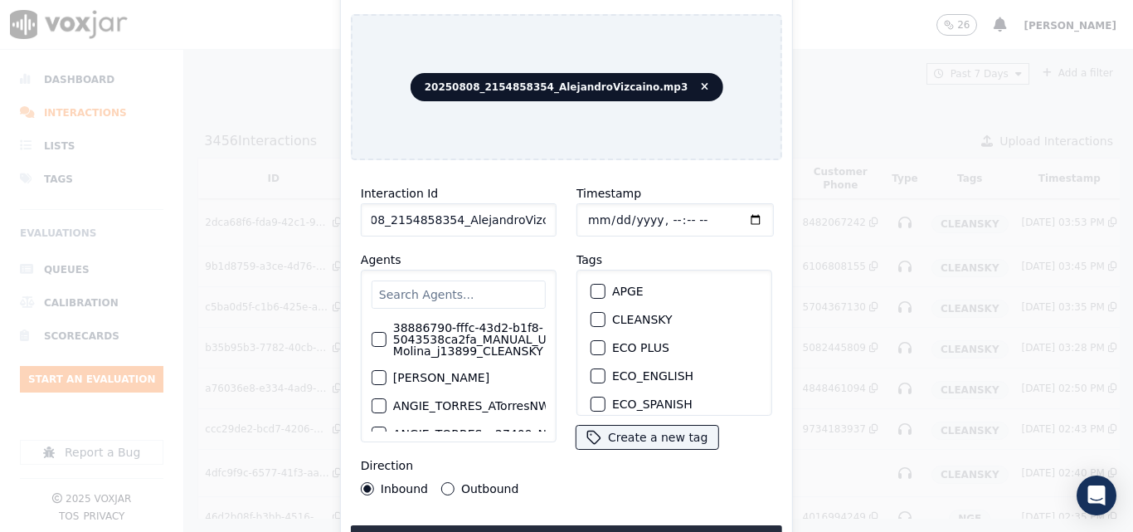
scroll to position [0, 0]
click at [571, 514] on div "Interaction Id 20250808_2154858354_AlejandroVizcaino Agents 38886790-fffc-43d2-…" at bounding box center [566, 363] width 431 height 381
click at [571, 525] on button "Upload interaction to start evaluation" at bounding box center [566, 540] width 431 height 30
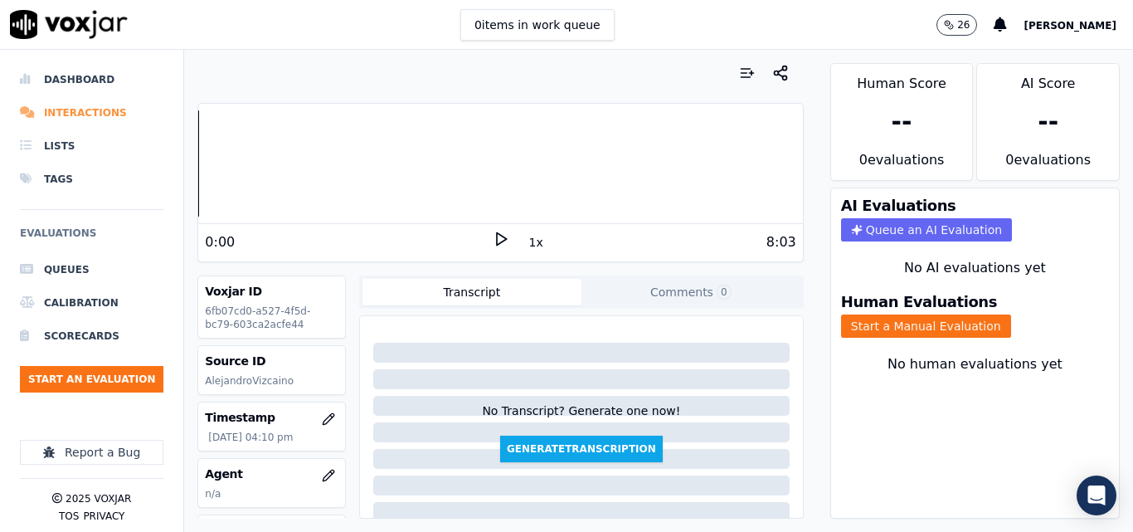
click at [87, 117] on li "Interactions" at bounding box center [91, 112] width 143 height 33
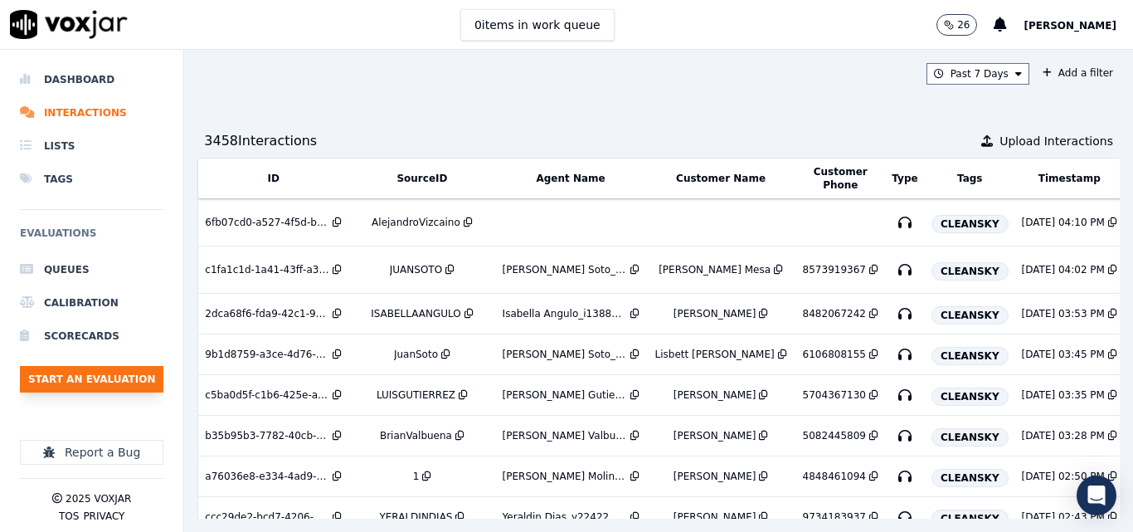
click at [90, 376] on button "Start an Evaluation" at bounding box center [91, 379] width 143 height 27
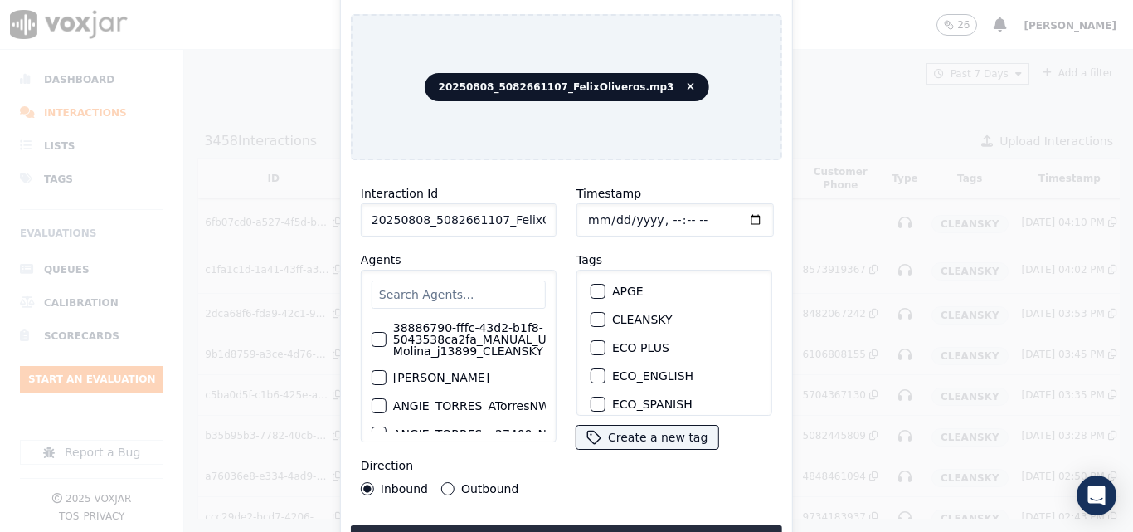
click at [493, 230] on div "Interaction Id 20250808_5082661107_FelixOliveros.mp3 Agents 38886790-fffc-43d2-…" at bounding box center [459, 339] width 216 height 332
click at [501, 221] on input "20250808_5082661107_FelixOliveros.mp3" at bounding box center [459, 219] width 196 height 33
type input "20250808_5082661107_FelixOliveros"
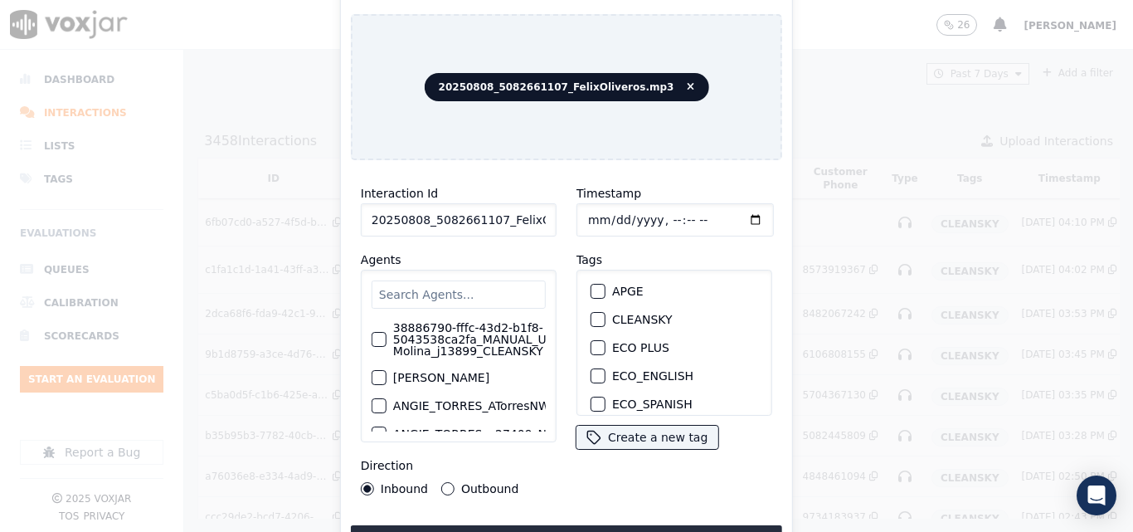
click at [592, 313] on div "button" at bounding box center [597, 319] width 12 height 12
click at [593, 525] on button "Upload interaction to start evaluation" at bounding box center [566, 540] width 431 height 30
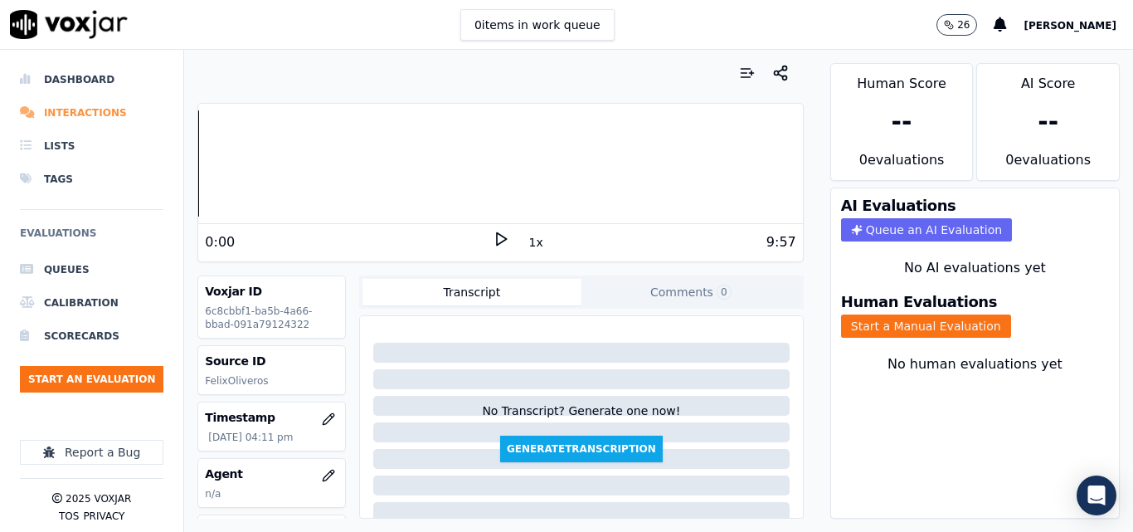
click at [70, 109] on li "Interactions" at bounding box center [91, 112] width 143 height 33
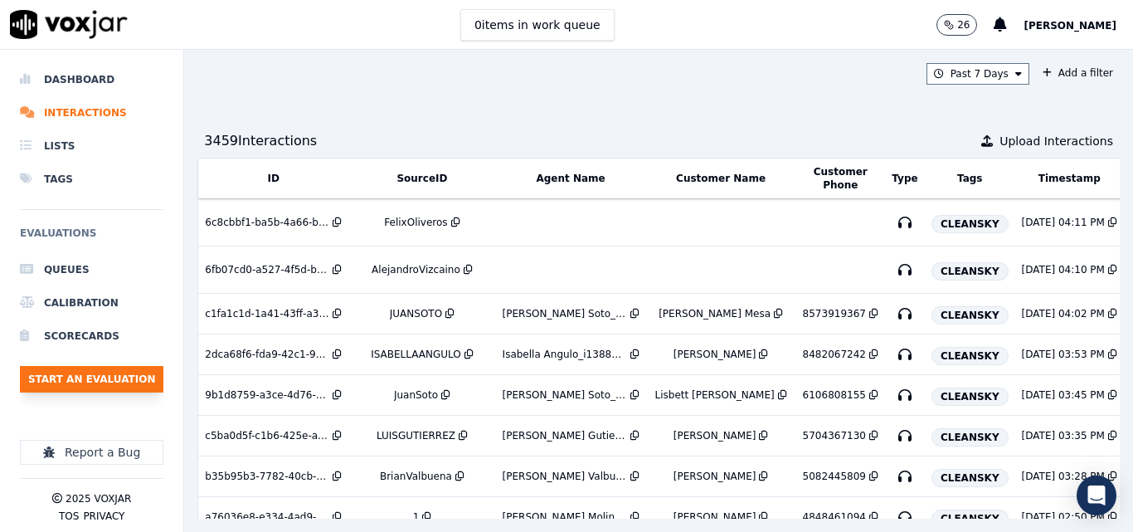
click at [144, 370] on button "Start an Evaluation" at bounding box center [91, 379] width 143 height 27
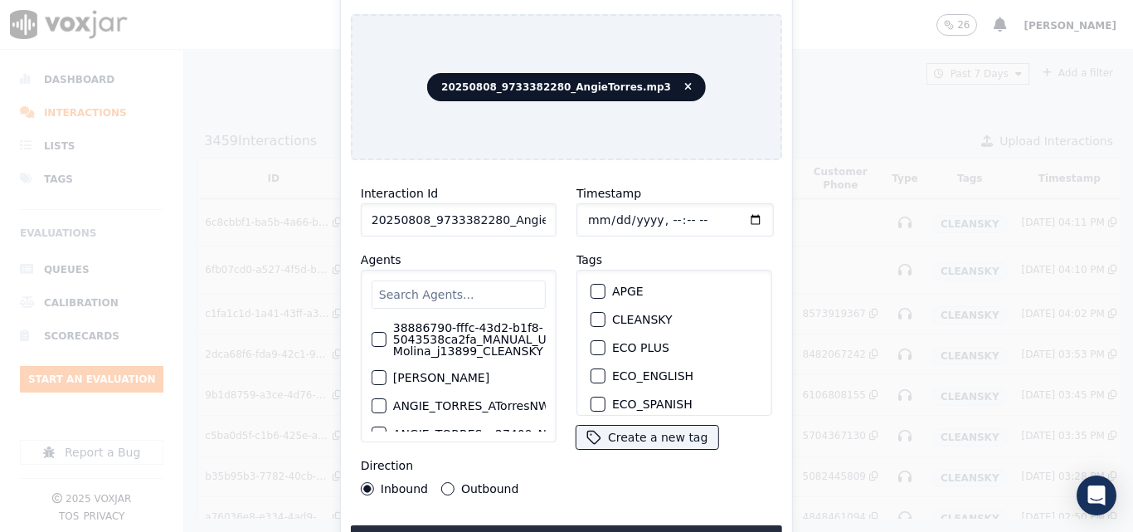
click at [529, 212] on input "20250808_9733382280_AngieTorres.mp3" at bounding box center [459, 219] width 196 height 33
type input "20250808_9733382280_AngieTorres"
click at [598, 312] on button "CLEANSKY" at bounding box center [597, 319] width 15 height 15
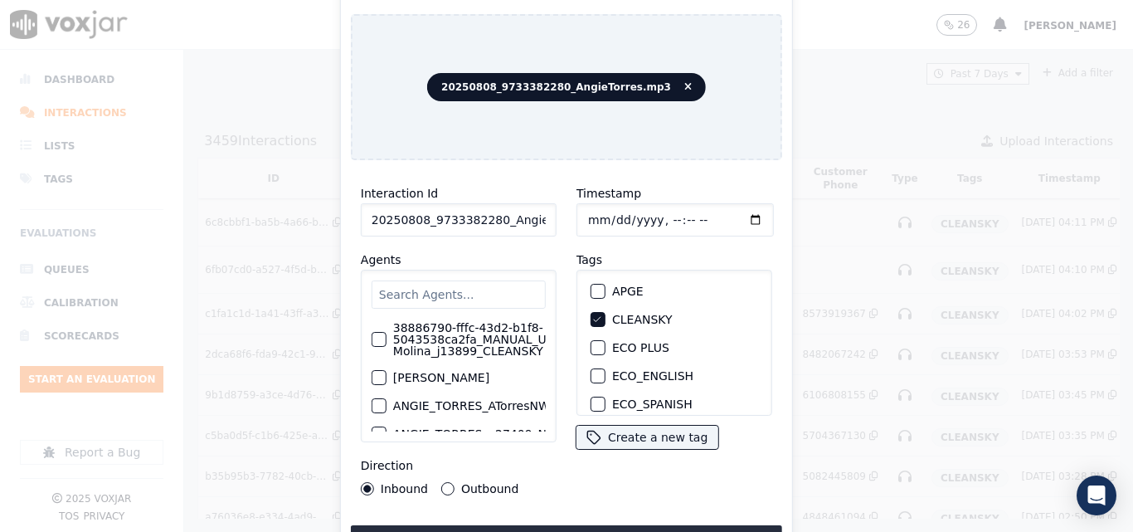
click at [623, 525] on button "Upload interaction to start evaluation" at bounding box center [566, 540] width 431 height 30
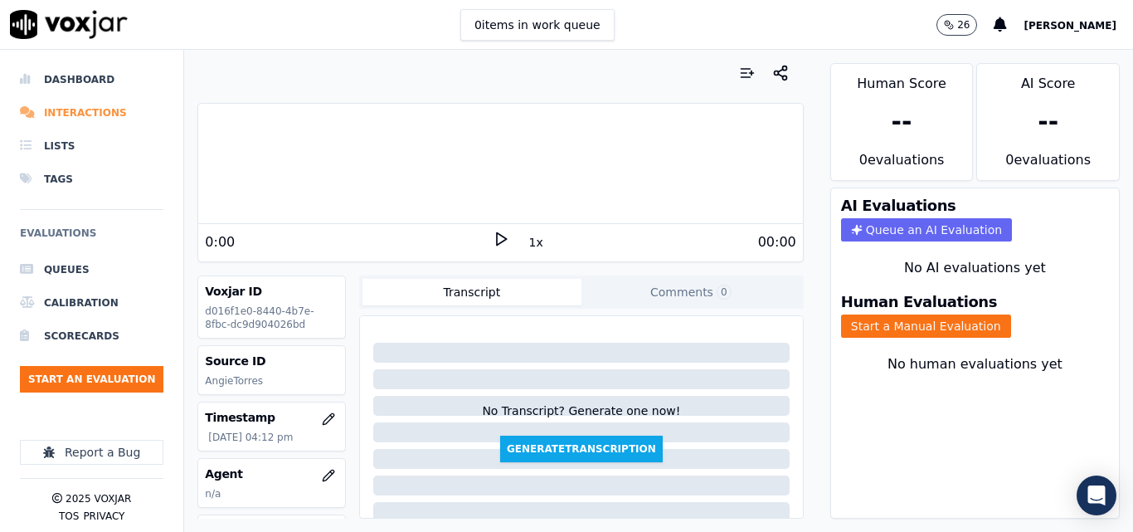
click at [75, 104] on li "Interactions" at bounding box center [91, 112] width 143 height 33
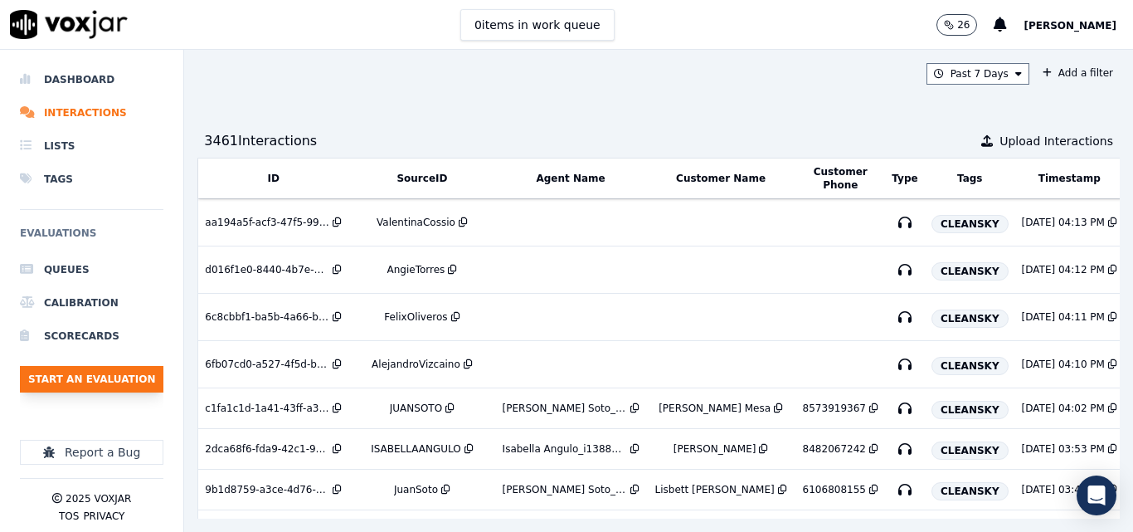
click at [90, 382] on button "Start an Evaluation" at bounding box center [91, 379] width 143 height 27
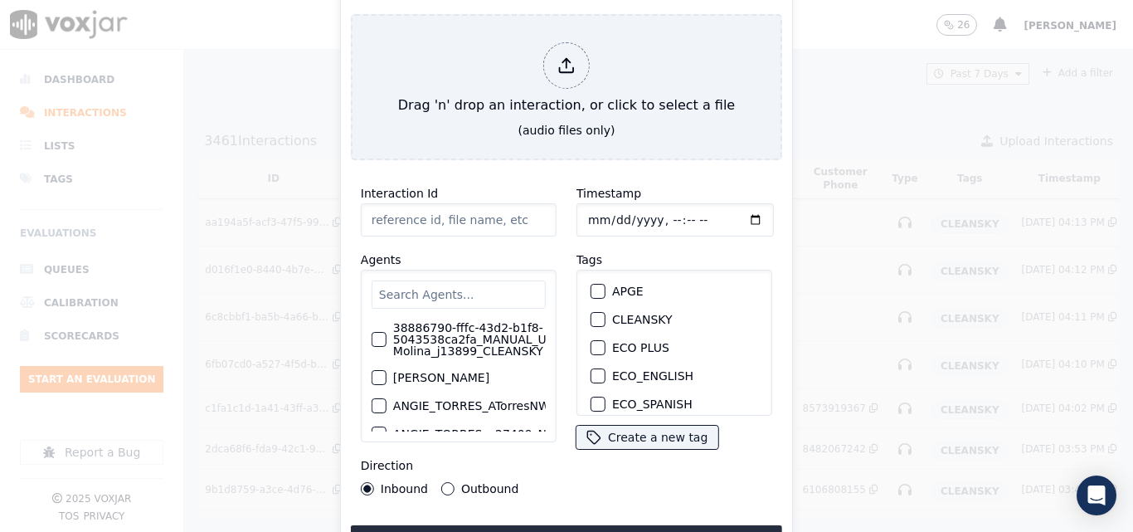
type input "20250809_6178673733_AngieTorres.mp3"
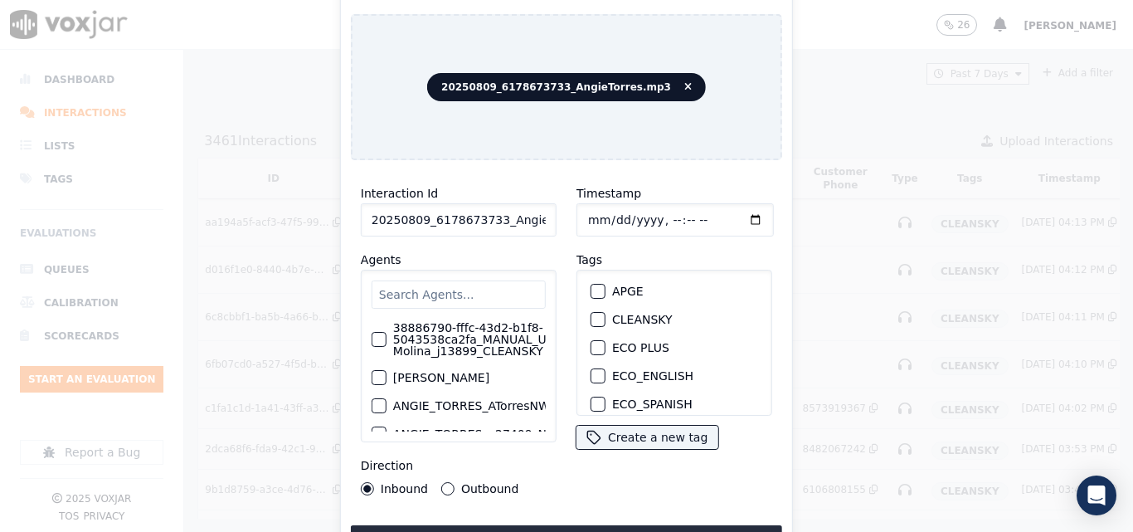
click at [594, 316] on div "button" at bounding box center [597, 319] width 12 height 12
drag, startPoint x: 522, startPoint y: 518, endPoint x: 520, endPoint y: 508, distance: 10.9
click at [520, 517] on div "Interaction Id 20250809_6178673733_AngieTorres.mp3 Agents 38886790-fffc-43d2-b1…" at bounding box center [566, 363] width 431 height 381
click at [560, 525] on button "Upload interaction to start evaluation" at bounding box center [566, 540] width 431 height 30
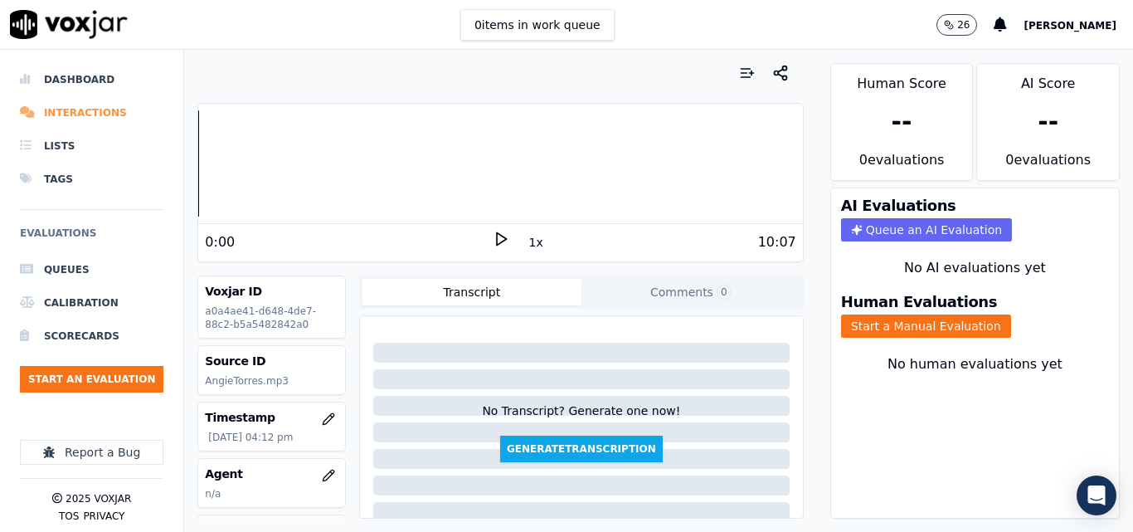
click at [97, 111] on li "Interactions" at bounding box center [91, 112] width 143 height 33
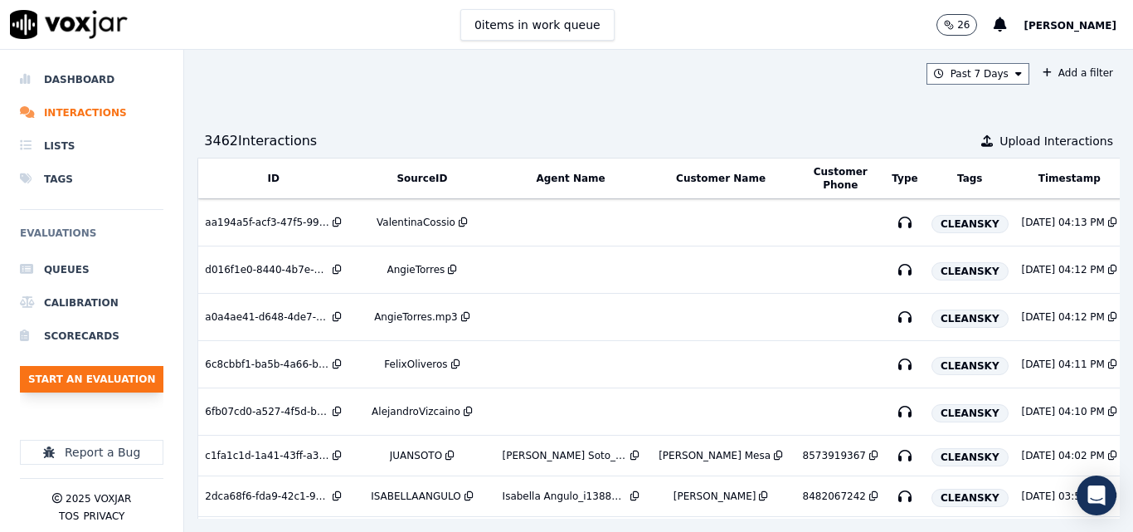
click at [93, 375] on button "Start an Evaluation" at bounding box center [91, 379] width 143 height 27
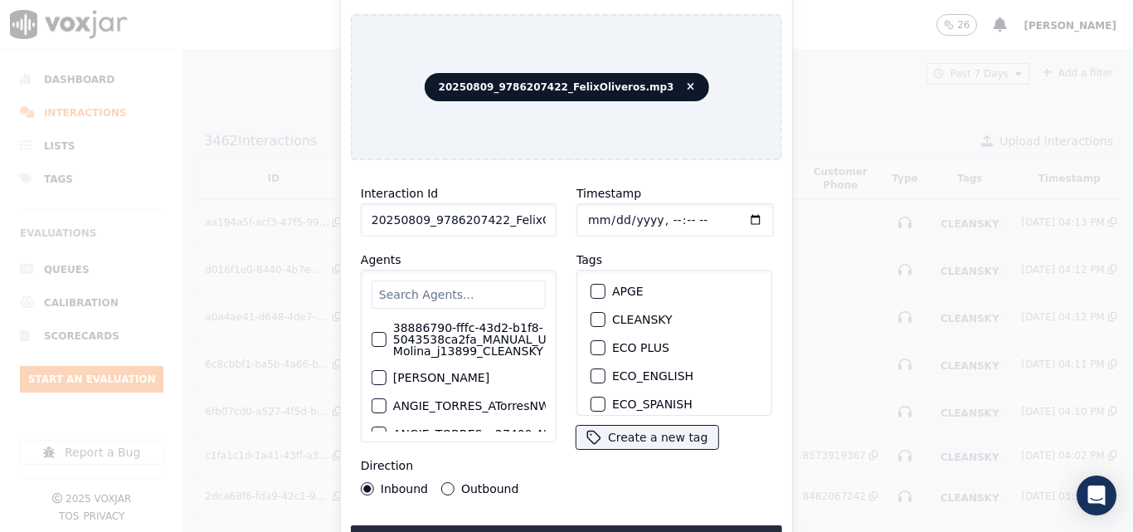
click at [487, 192] on div "Interaction Id 20250809_9786207422_FelixOliveros.mp3" at bounding box center [459, 209] width 196 height 53
click at [491, 211] on input "20250809_9786207422_FelixOliveros.mp3" at bounding box center [459, 219] width 196 height 33
type input "20250809_9786207422_FelixOliveros"
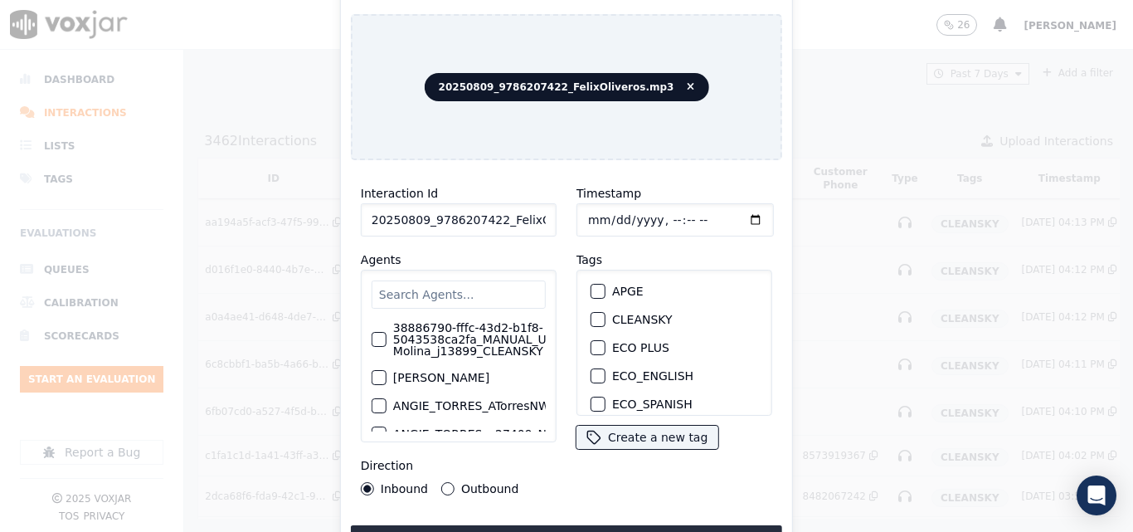
click at [591, 313] on div "button" at bounding box center [597, 319] width 12 height 12
click at [550, 530] on button "Upload interaction to start evaluation" at bounding box center [566, 540] width 431 height 30
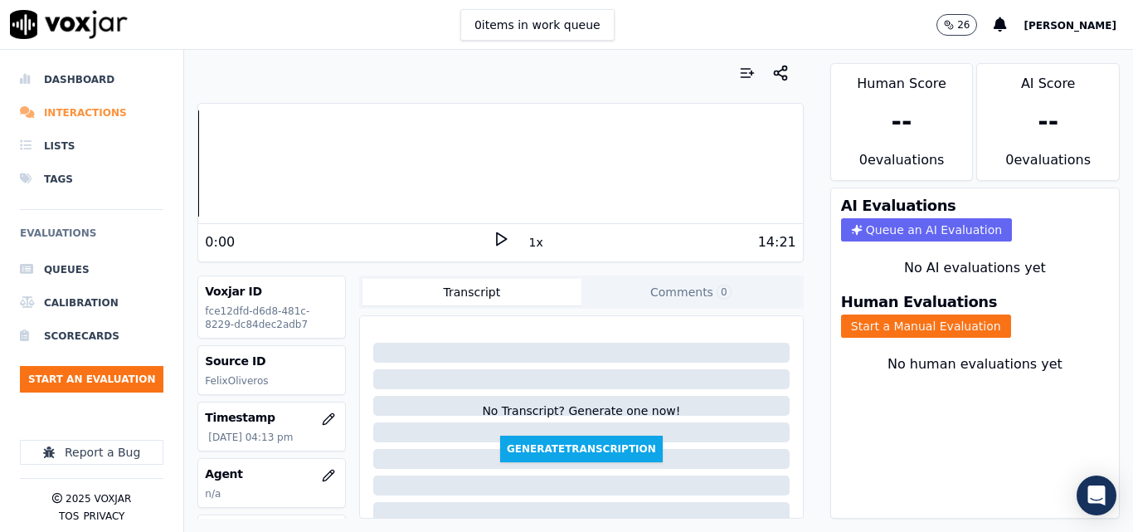
click at [38, 104] on li "Interactions" at bounding box center [91, 112] width 143 height 33
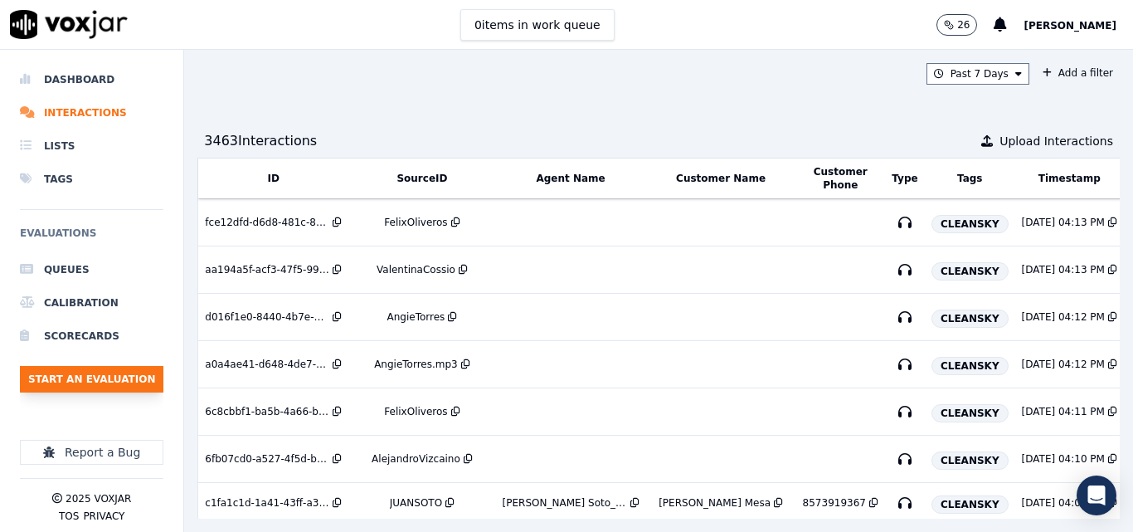
click at [138, 374] on button "Start an Evaluation" at bounding box center [91, 379] width 143 height 27
click at [130, 371] on button "Start an Evaluation" at bounding box center [91, 379] width 143 height 27
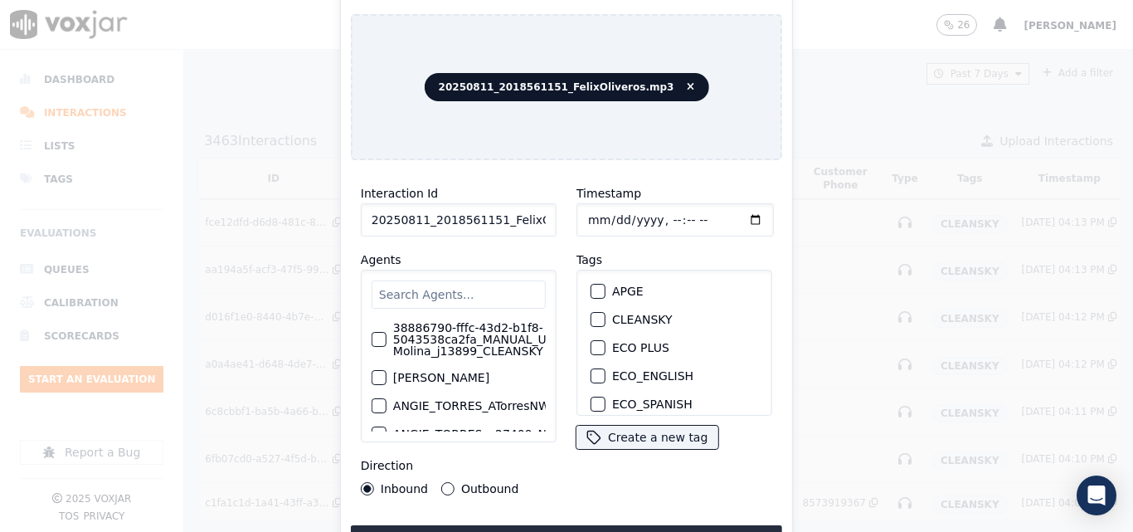
click at [518, 203] on input "20250811_2018561151_FelixOliveros.mp3" at bounding box center [459, 219] width 196 height 33
type input "20250811_2018561151_FelixOliveros"
drag, startPoint x: 594, startPoint y: 307, endPoint x: 583, endPoint y: 348, distance: 42.8
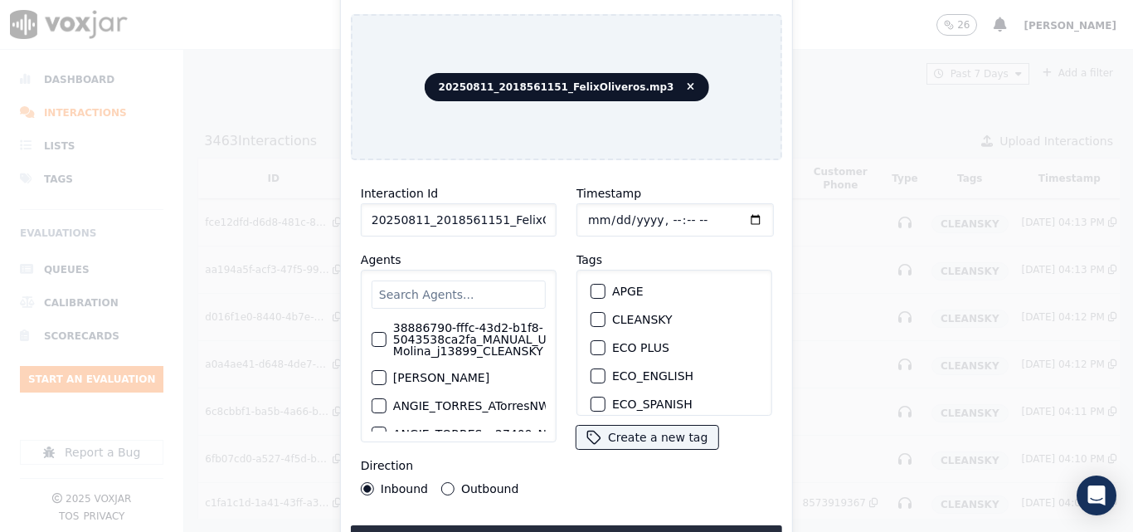
click at [594, 313] on div "button" at bounding box center [597, 319] width 12 height 12
click at [573, 525] on button "Upload interaction to start evaluation" at bounding box center [566, 540] width 431 height 30
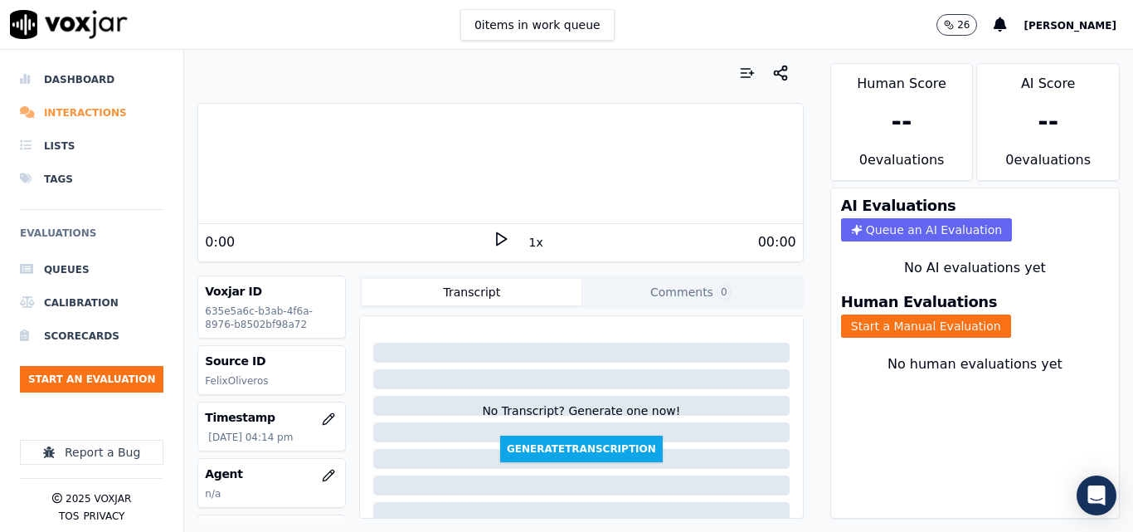
click at [86, 114] on li "Interactions" at bounding box center [91, 112] width 143 height 33
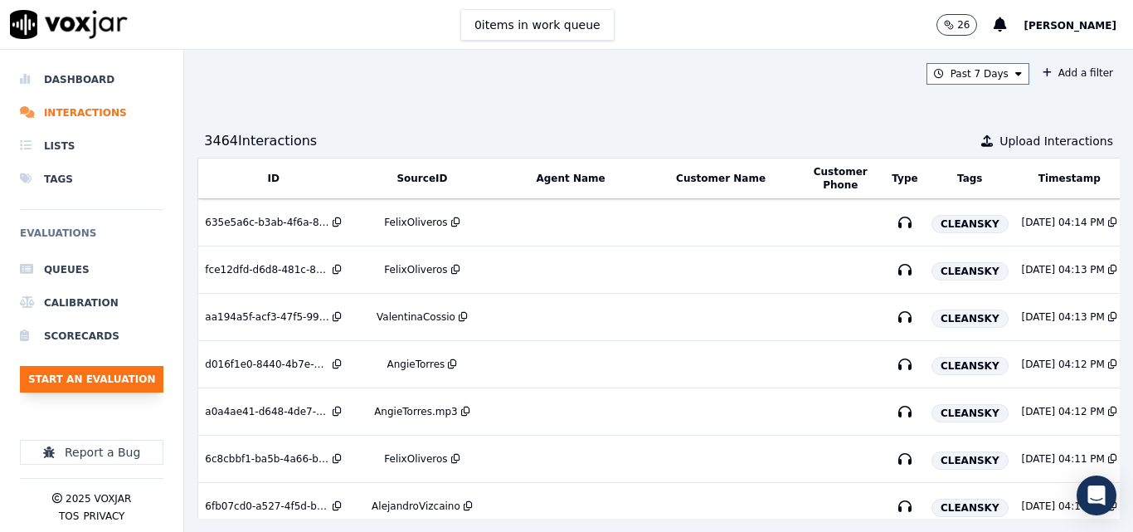
click at [87, 366] on button "Start an Evaluation" at bounding box center [91, 379] width 143 height 27
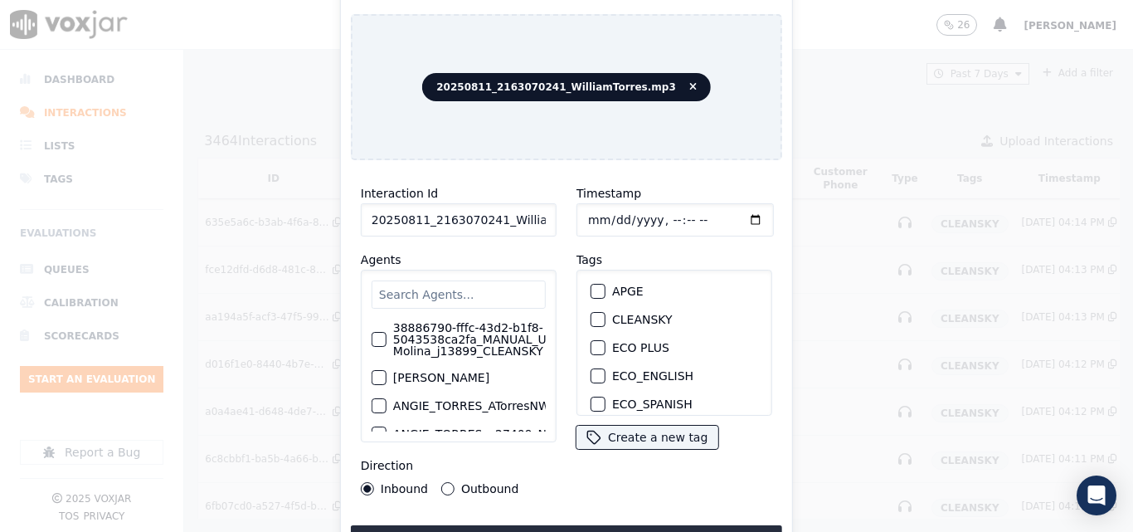
click at [524, 215] on input "20250811_2163070241_WilliamTorres.mp3" at bounding box center [459, 219] width 196 height 33
type input "20250811_2163070241_WilliamTorres"
click at [590, 312] on button "CLEANSKY" at bounding box center [597, 319] width 15 height 15
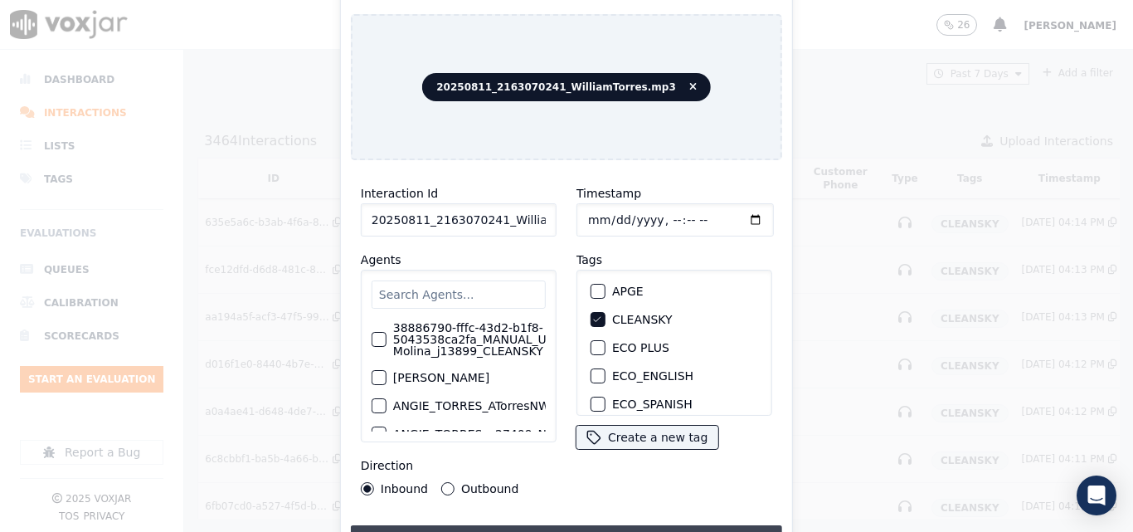
click at [522, 525] on button "Upload interaction to start evaluation" at bounding box center [566, 540] width 431 height 30
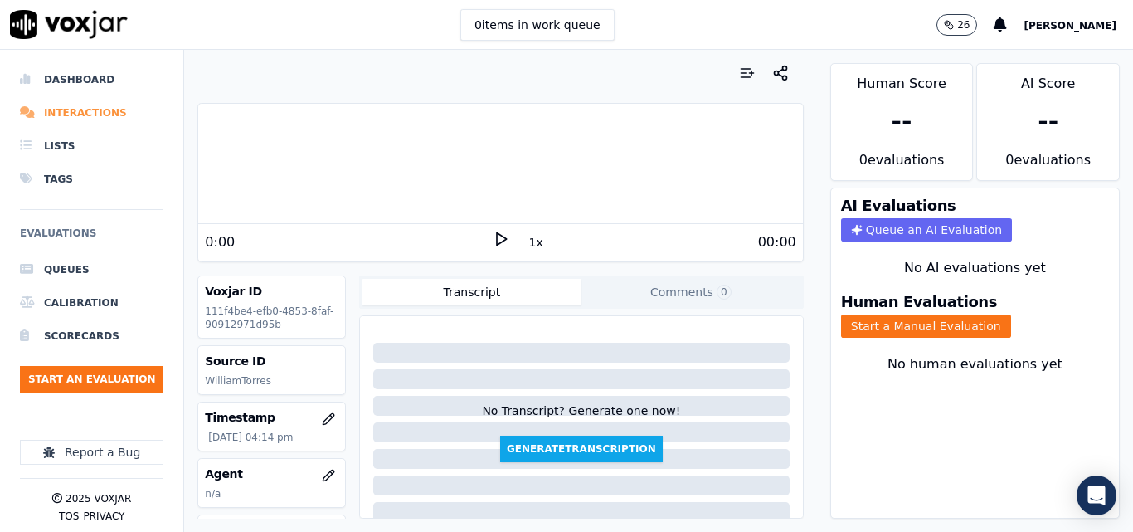
click at [92, 108] on li "Interactions" at bounding box center [91, 112] width 143 height 33
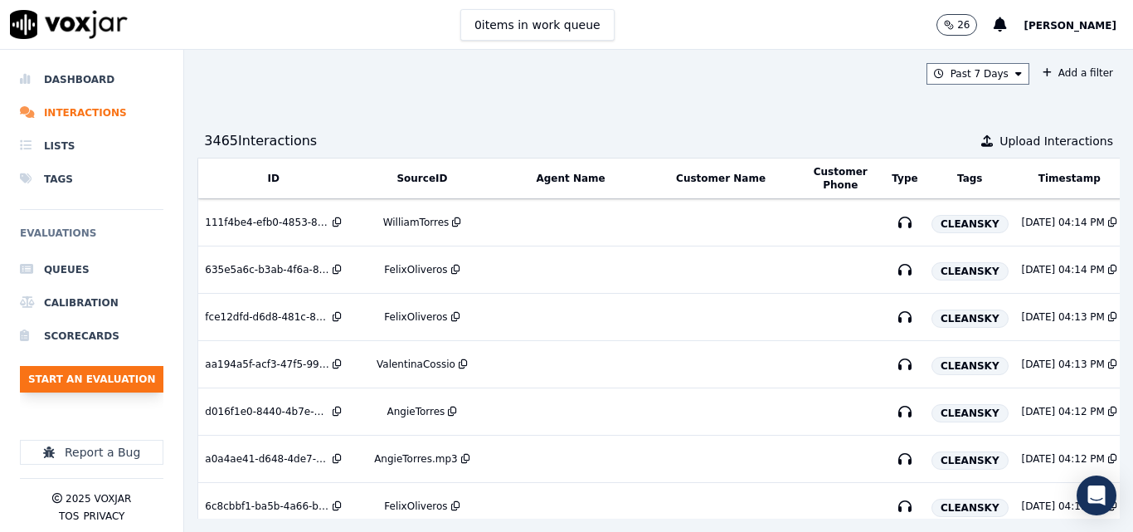
click at [107, 375] on button "Start an Evaluation" at bounding box center [91, 379] width 143 height 27
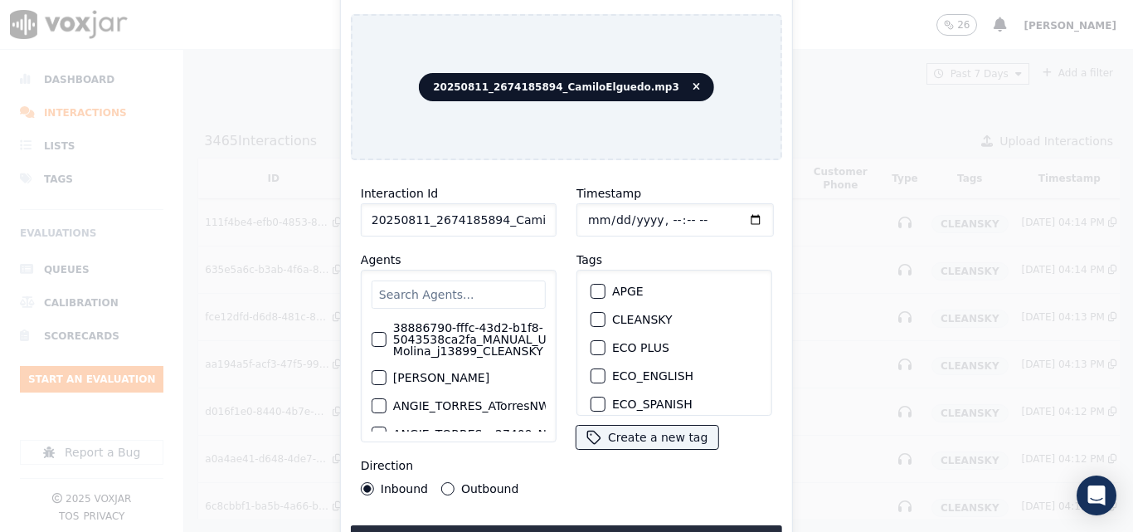
click at [537, 212] on input "20250811_2674185894_CamiloElguedo.mp3" at bounding box center [459, 219] width 196 height 33
type input "20250811_2674185894_CamiloElguedo"
click at [597, 312] on button "CLEANSKY" at bounding box center [597, 319] width 15 height 15
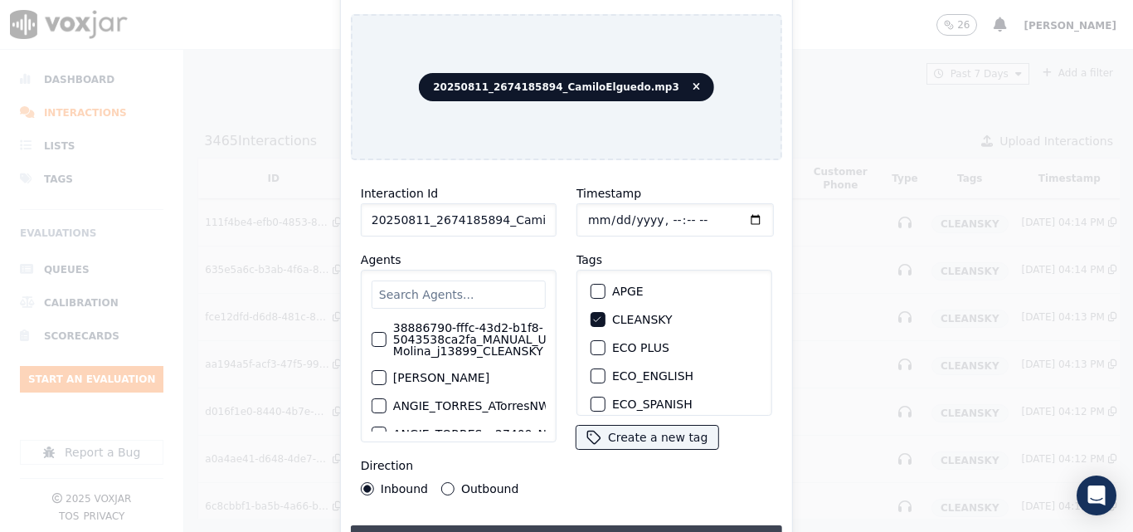
click at [547, 525] on button "Upload interaction to start evaluation" at bounding box center [566, 540] width 431 height 30
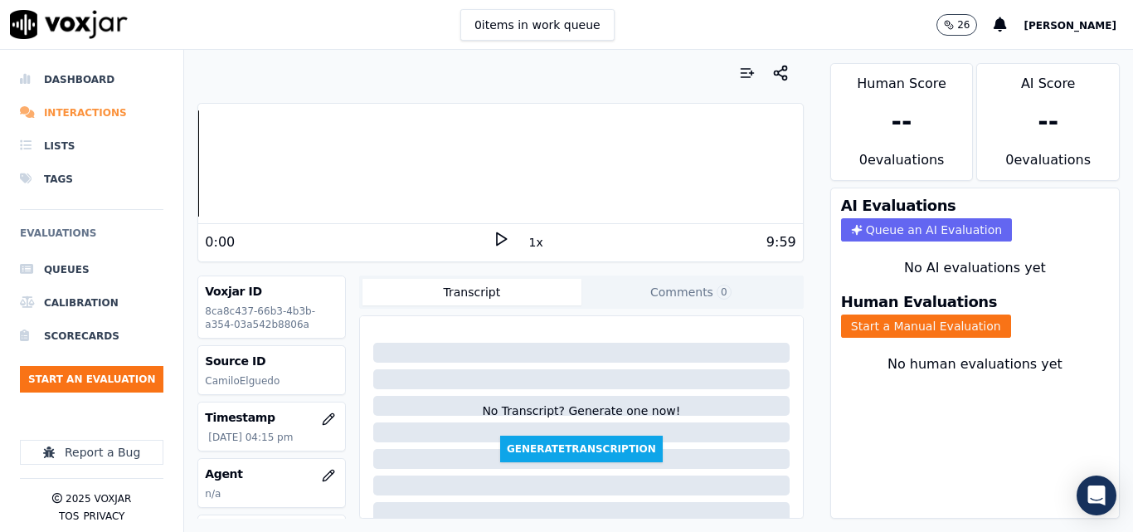
click at [102, 104] on li "Interactions" at bounding box center [91, 112] width 143 height 33
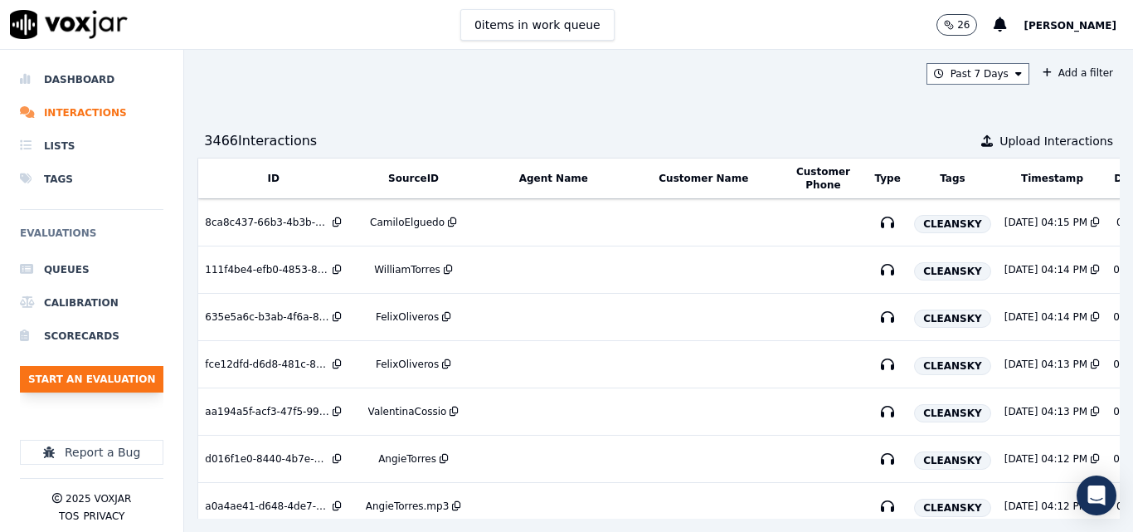
click at [111, 371] on button "Start an Evaluation" at bounding box center [91, 379] width 143 height 27
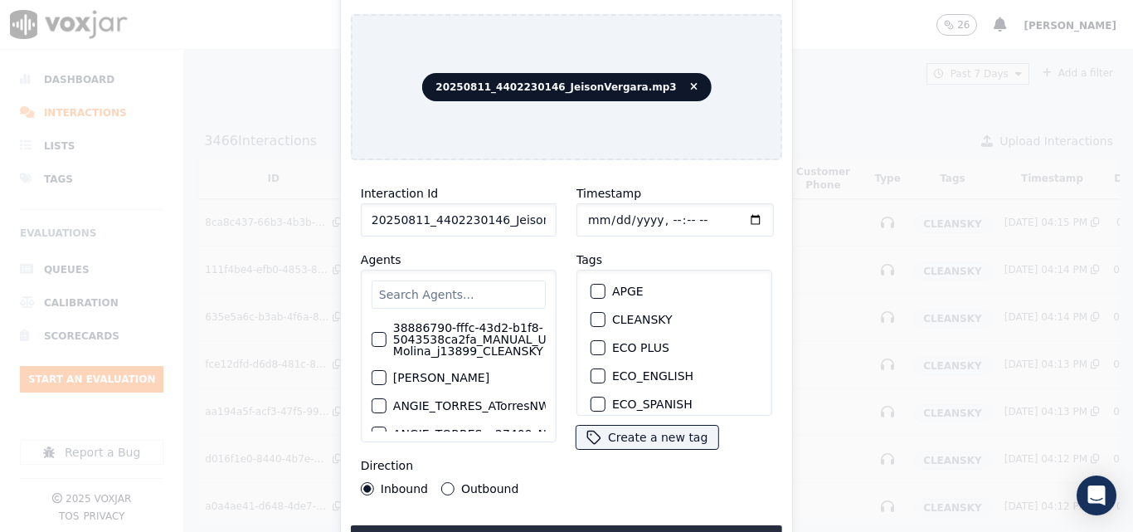
click at [484, 211] on input "20250811_4402230146_JeisonVergara.mp3" at bounding box center [459, 219] width 196 height 33
type input "20250811_4402230146_JeisonVergara"
click at [593, 312] on button "CLEANSKY" at bounding box center [597, 319] width 15 height 15
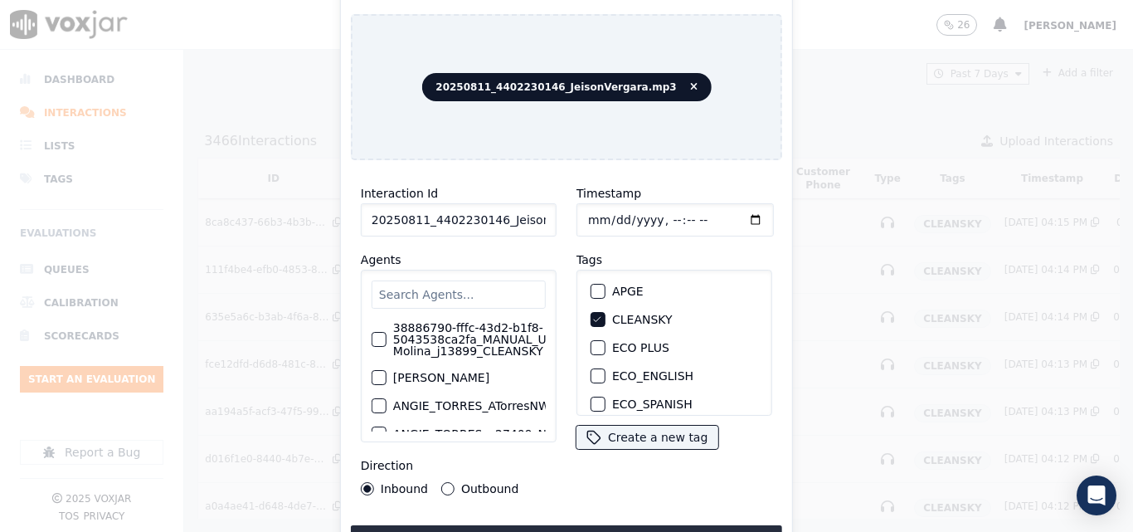
drag, startPoint x: 538, startPoint y: 523, endPoint x: 534, endPoint y: 508, distance: 16.3
click at [537, 525] on button "Upload interaction to start evaluation" at bounding box center [566, 540] width 431 height 30
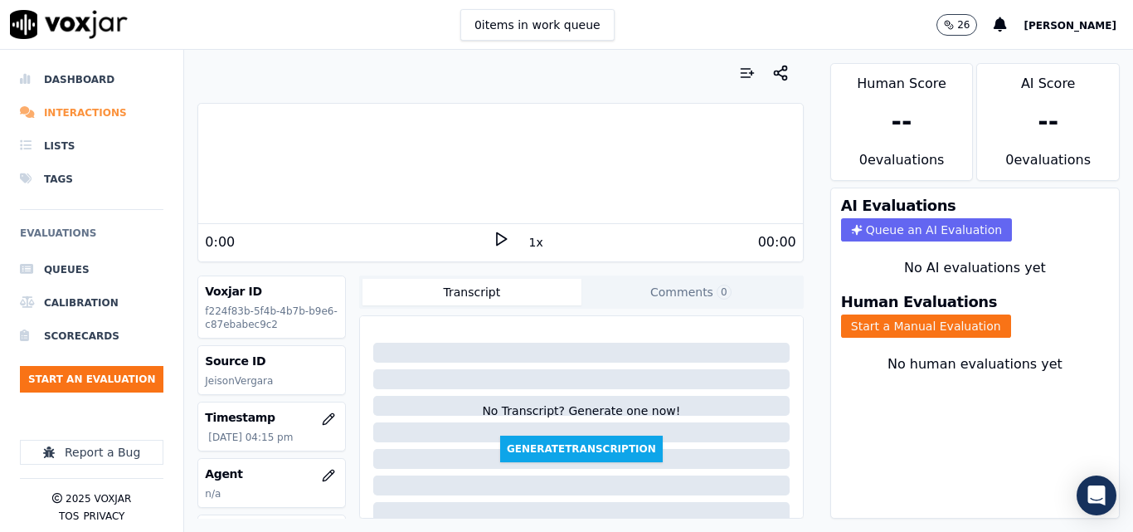
click at [87, 104] on li "Interactions" at bounding box center [91, 112] width 143 height 33
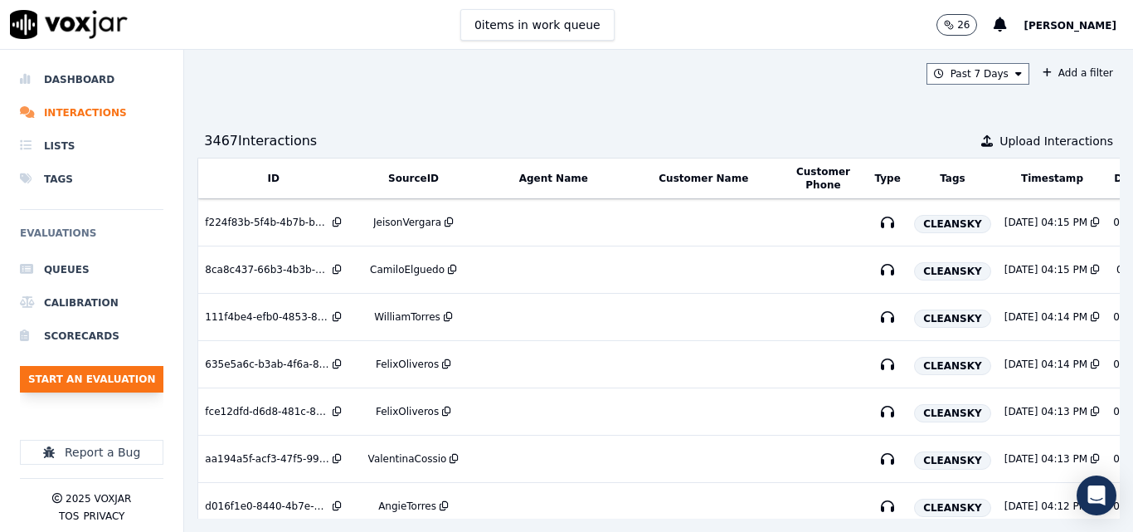
click at [112, 385] on button "Start an Evaluation" at bounding box center [91, 379] width 143 height 27
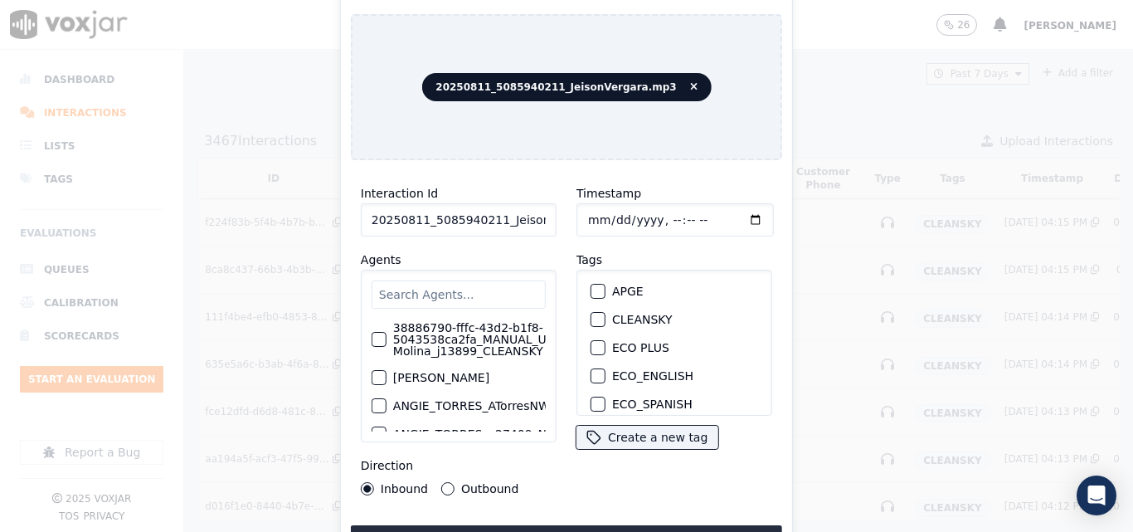
click at [504, 203] on input "20250811_5085940211_JeisonVergara.mp3" at bounding box center [459, 219] width 196 height 33
type input "20250811_5085940211_JeisonVergara"
click at [585, 313] on div "CLEANSKY" at bounding box center [674, 319] width 181 height 28
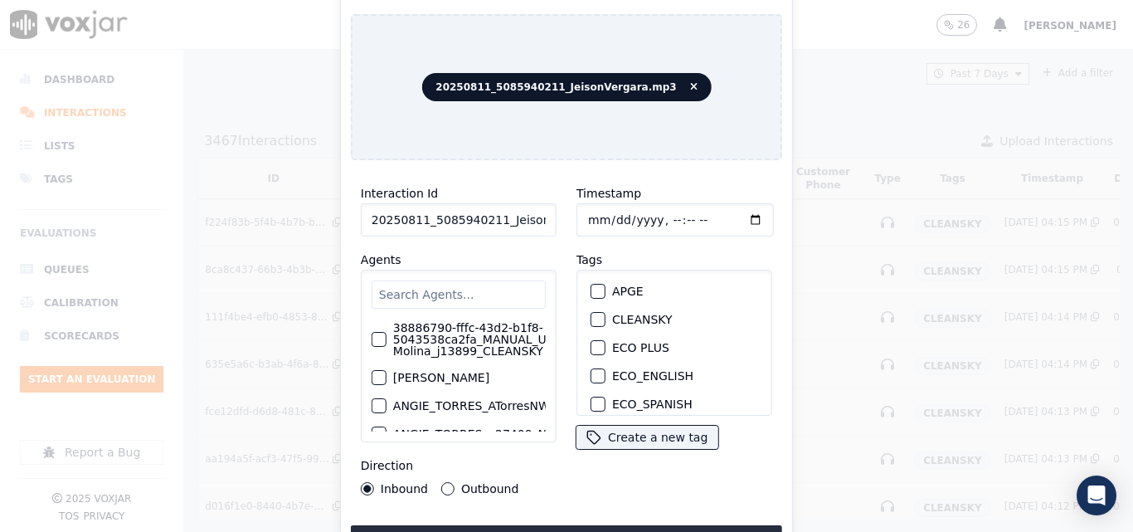
click at [591, 313] on div "button" at bounding box center [597, 319] width 12 height 12
click at [569, 527] on button "Upload interaction to start evaluation" at bounding box center [566, 540] width 431 height 30
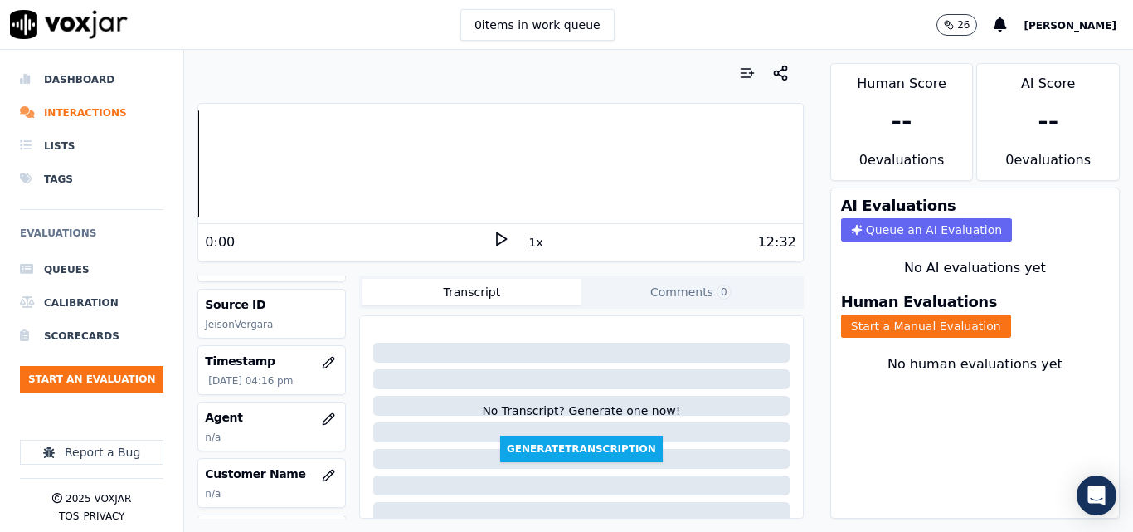
scroll to position [83, 0]
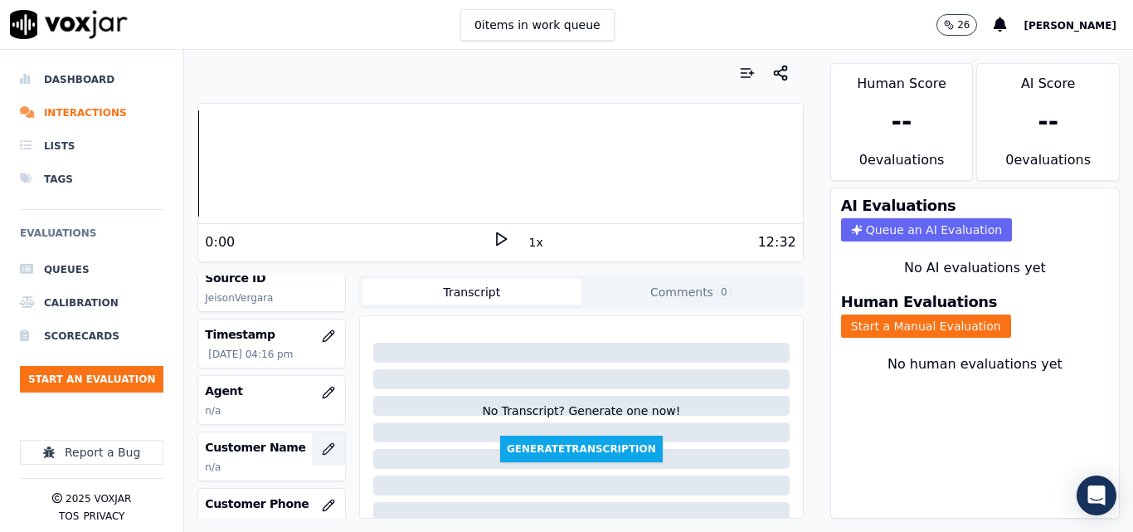
click at [322, 444] on icon "button" at bounding box center [328, 448] width 13 height 13
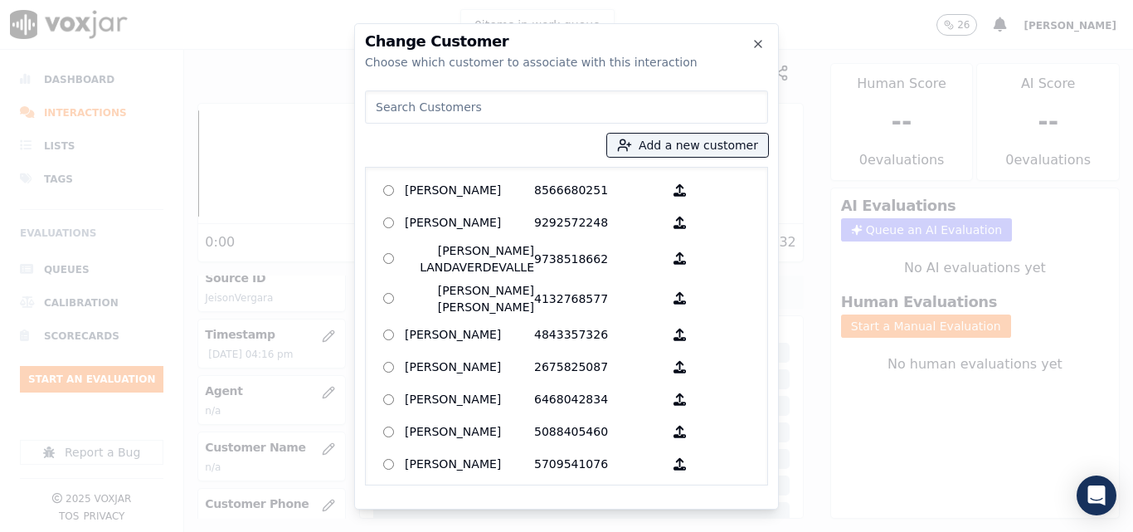
click at [806, 50] on div at bounding box center [566, 266] width 1133 height 532
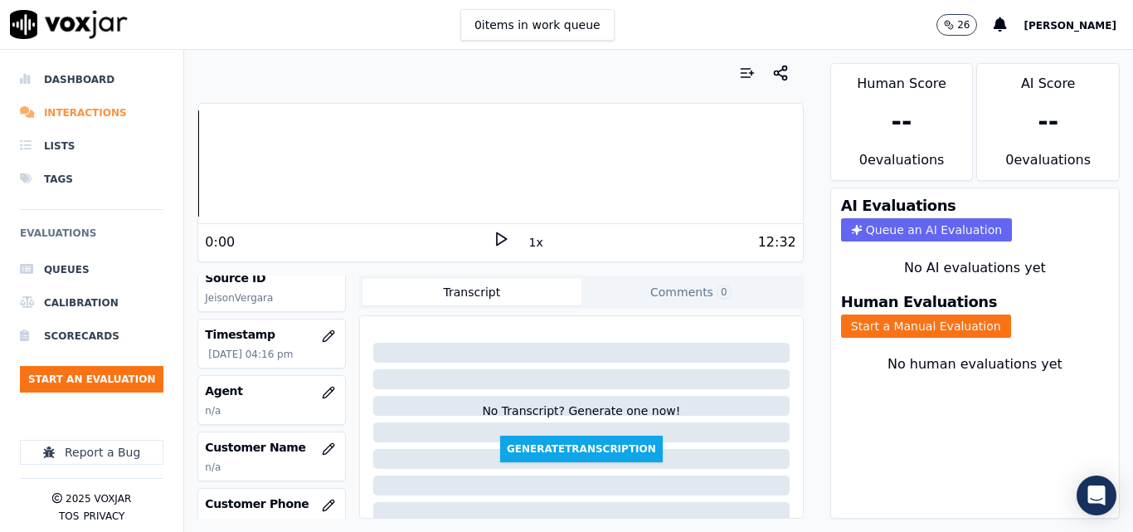
click at [114, 109] on li "Interactions" at bounding box center [91, 112] width 143 height 33
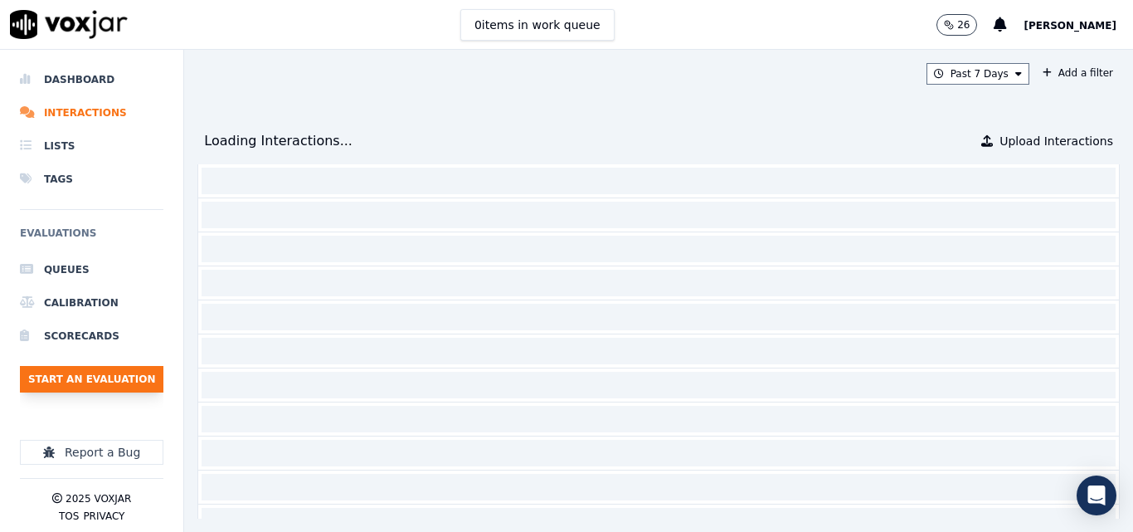
click at [56, 375] on button "Start an Evaluation" at bounding box center [91, 379] width 143 height 27
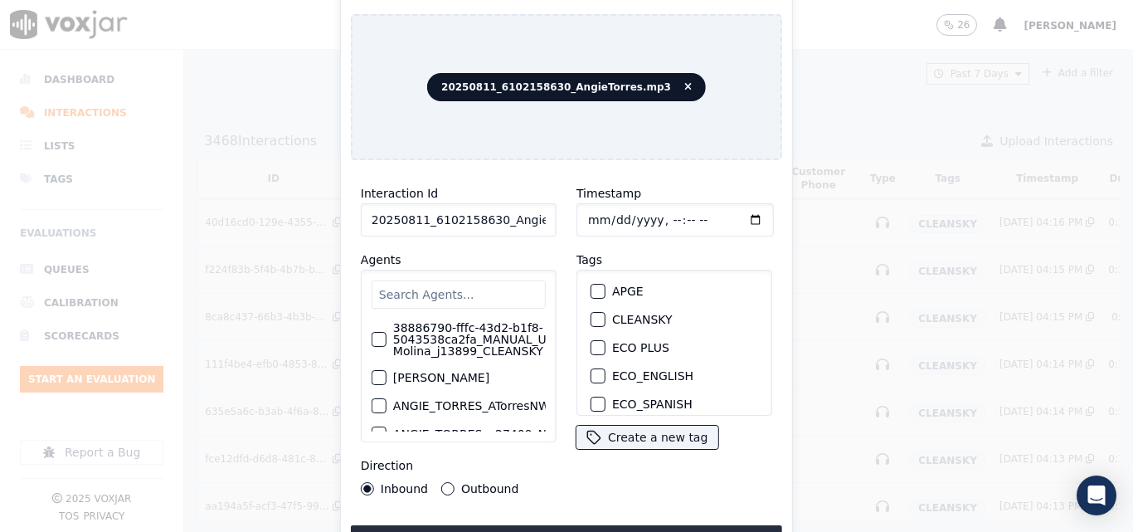
click at [510, 214] on input "20250811_6102158630_AngieTorres.mp3" at bounding box center [459, 219] width 196 height 33
type input "20250811_6102158630_AngieTorres"
click at [591, 313] on div "button" at bounding box center [597, 319] width 12 height 12
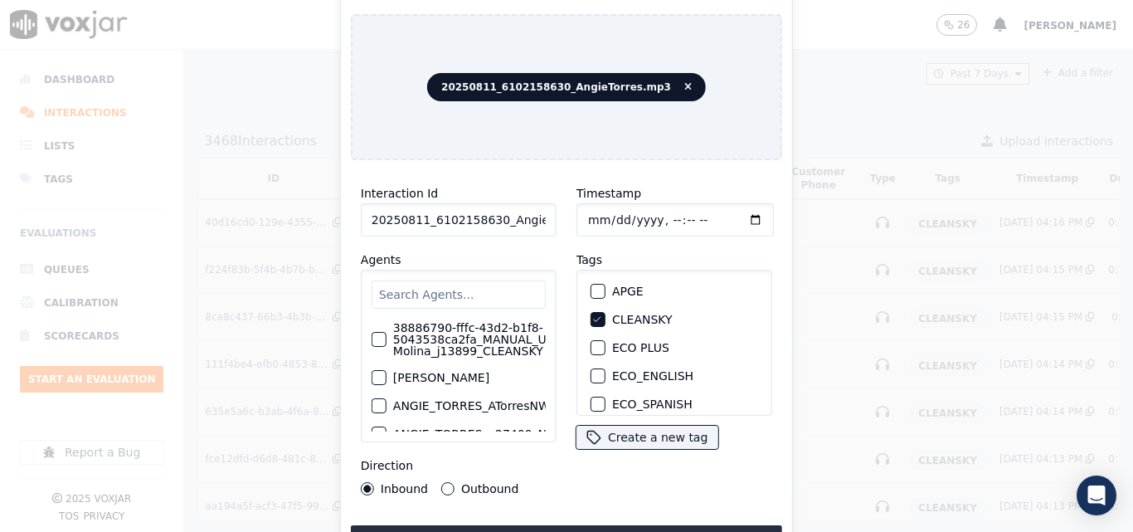
click at [585, 527] on button "Upload interaction to start evaluation" at bounding box center [566, 540] width 431 height 30
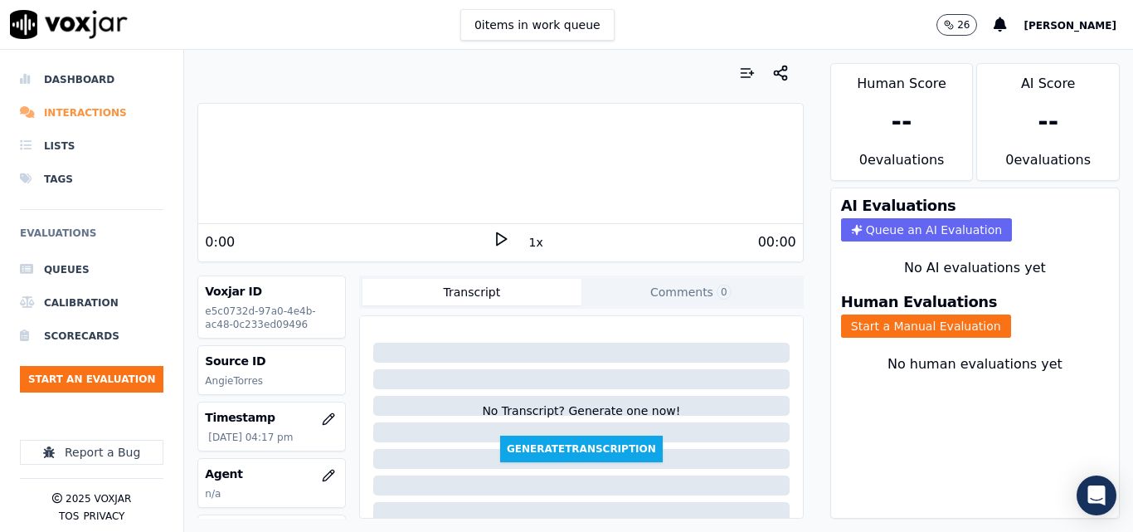
click at [59, 109] on li "Interactions" at bounding box center [91, 112] width 143 height 33
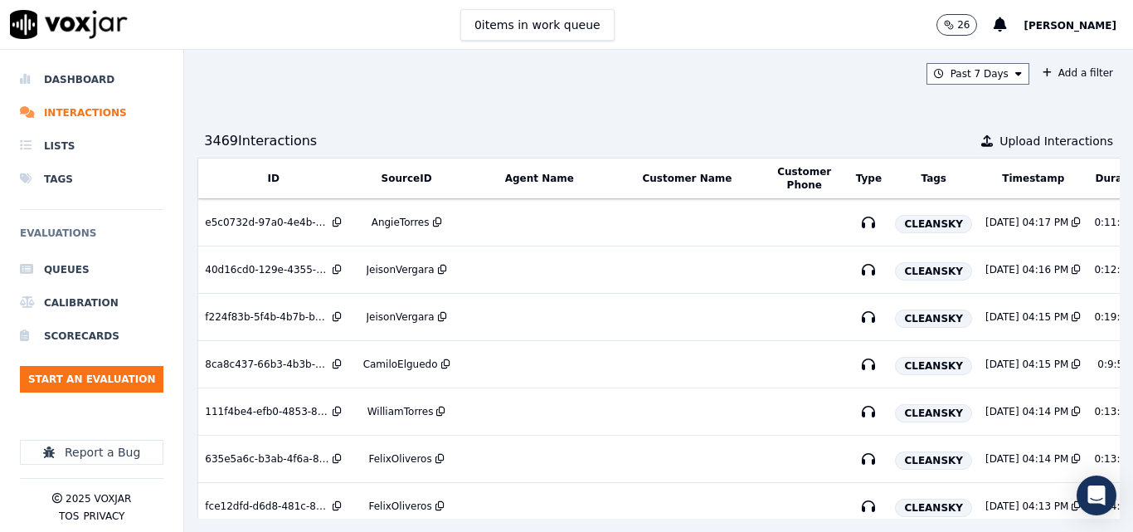
click at [124, 365] on ul "Queues Calibration Scorecards Start an Evaluation" at bounding box center [91, 329] width 143 height 153
click at [127, 391] on button "Start an Evaluation" at bounding box center [91, 379] width 143 height 27
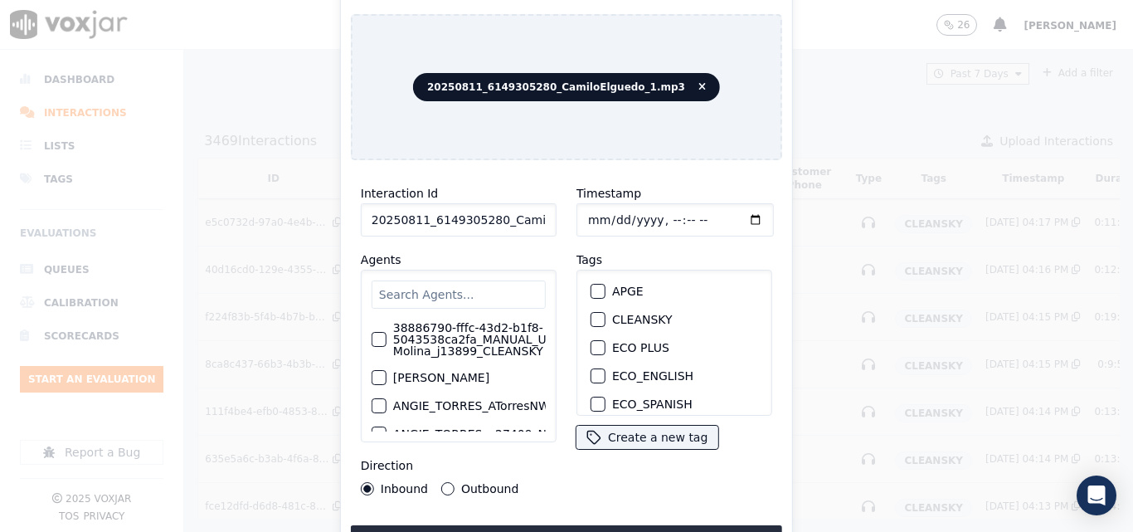
click at [501, 203] on input "20250811_6149305280_CamiloElguedo_1.mp3" at bounding box center [459, 219] width 196 height 33
type input "20250811_6149305280_CamiloElguedo_1"
click at [591, 313] on div "button" at bounding box center [597, 319] width 12 height 12
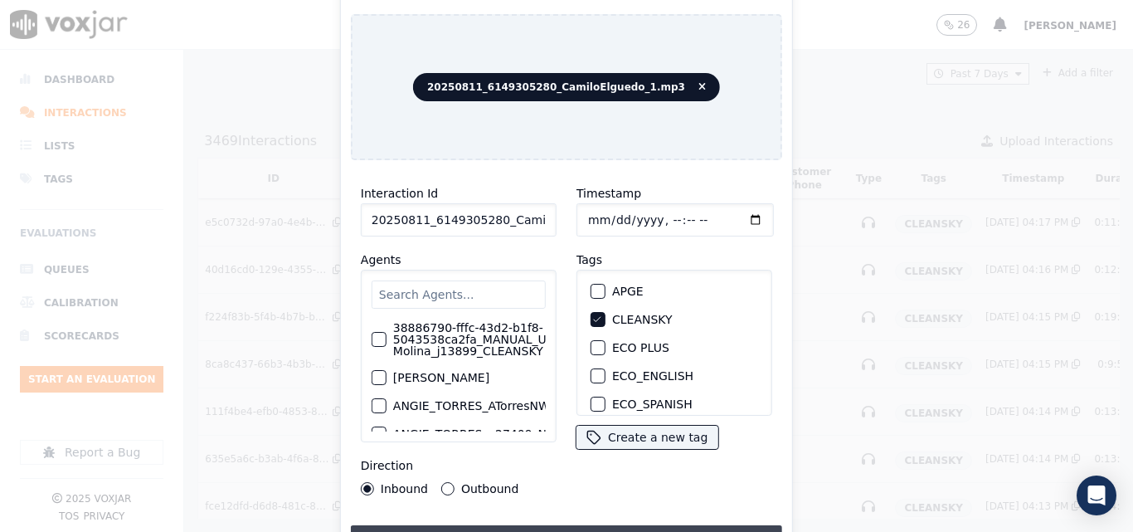
click at [544, 527] on button "Upload interaction to start evaluation" at bounding box center [566, 540] width 431 height 30
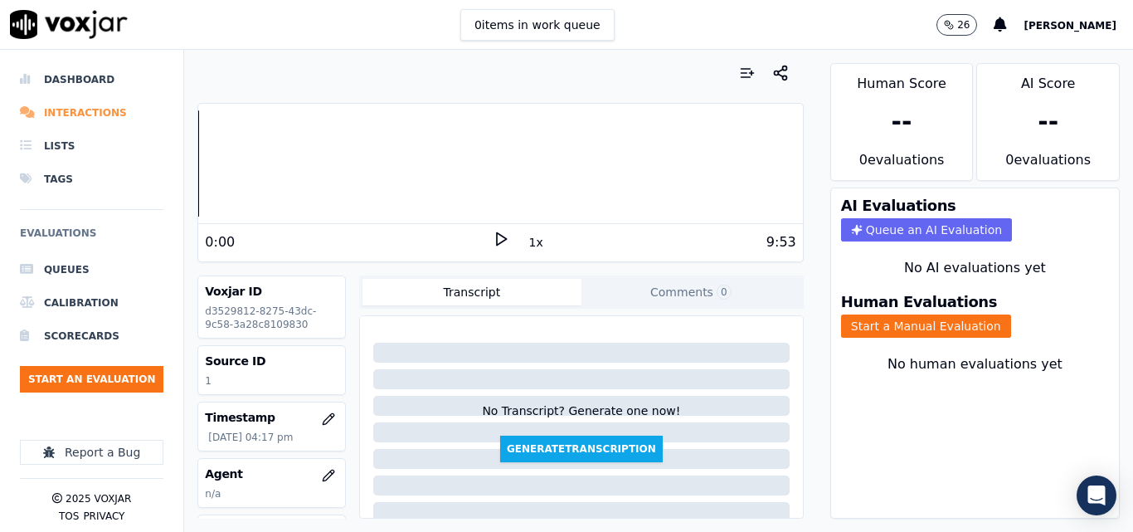
click at [100, 101] on li "Interactions" at bounding box center [91, 112] width 143 height 33
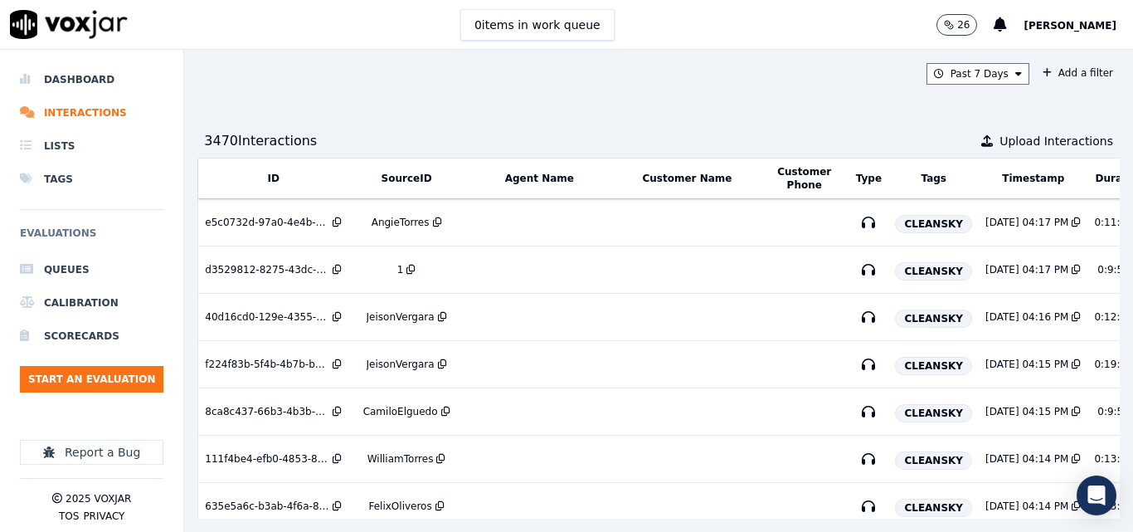
click at [104, 354] on ul "Queues Calibration Scorecards Start an Evaluation" at bounding box center [91, 329] width 143 height 153
click at [109, 376] on button "Start an Evaluation" at bounding box center [91, 379] width 143 height 27
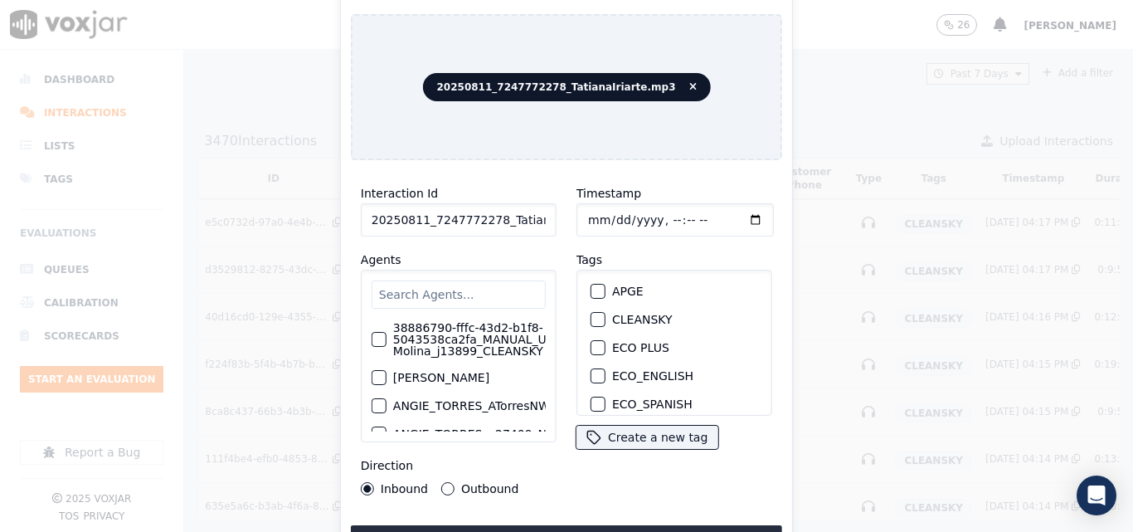
click at [480, 209] on input "20250811_7247772278_TatianaIriarte.mp3" at bounding box center [459, 219] width 196 height 33
type input "20250811_7247772278_TatianaIriarte"
click at [591, 313] on div "button" at bounding box center [597, 319] width 12 height 12
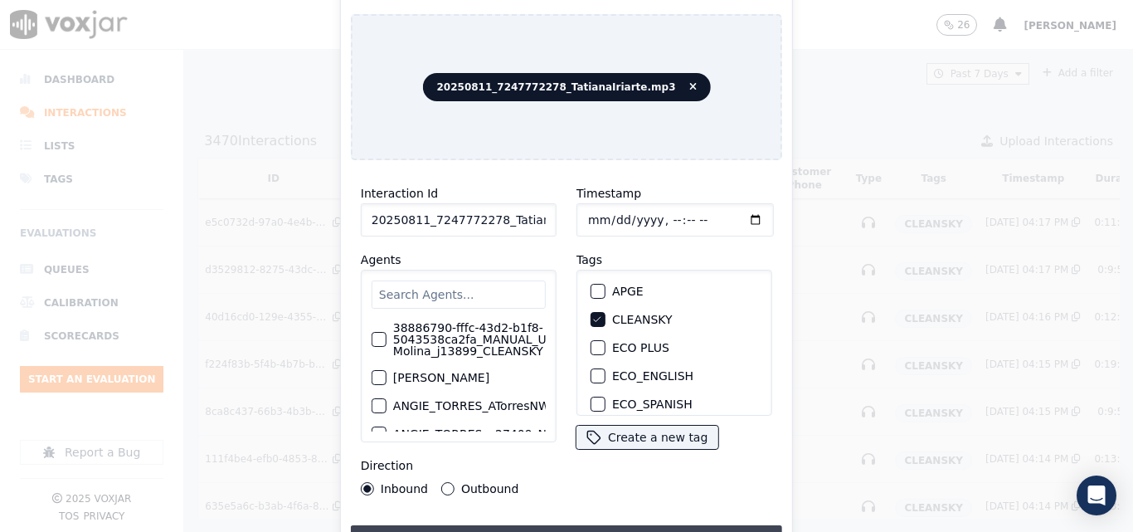
click at [628, 531] on button "Upload interaction to start evaluation" at bounding box center [566, 540] width 431 height 30
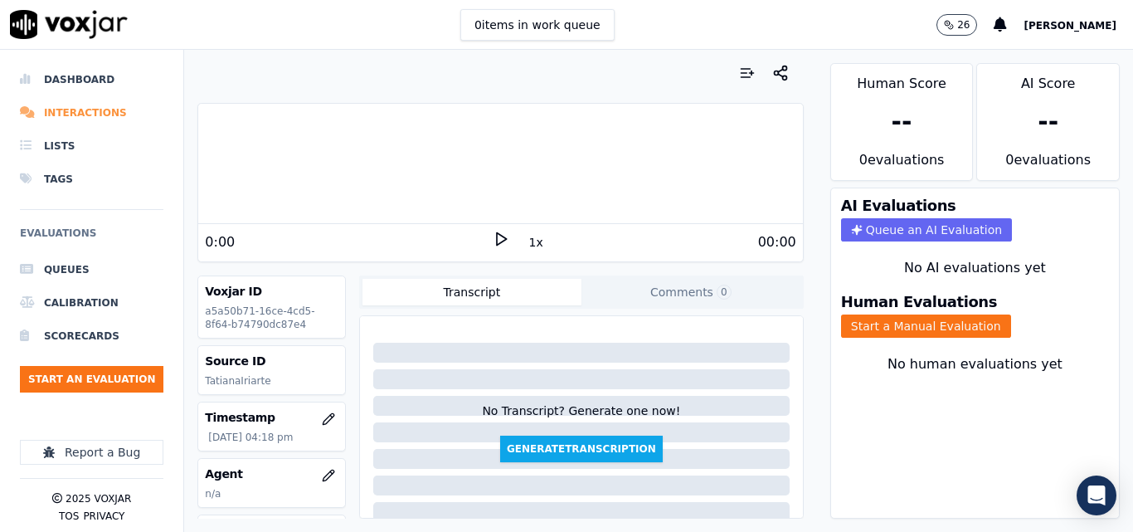
click at [87, 109] on li "Interactions" at bounding box center [91, 112] width 143 height 33
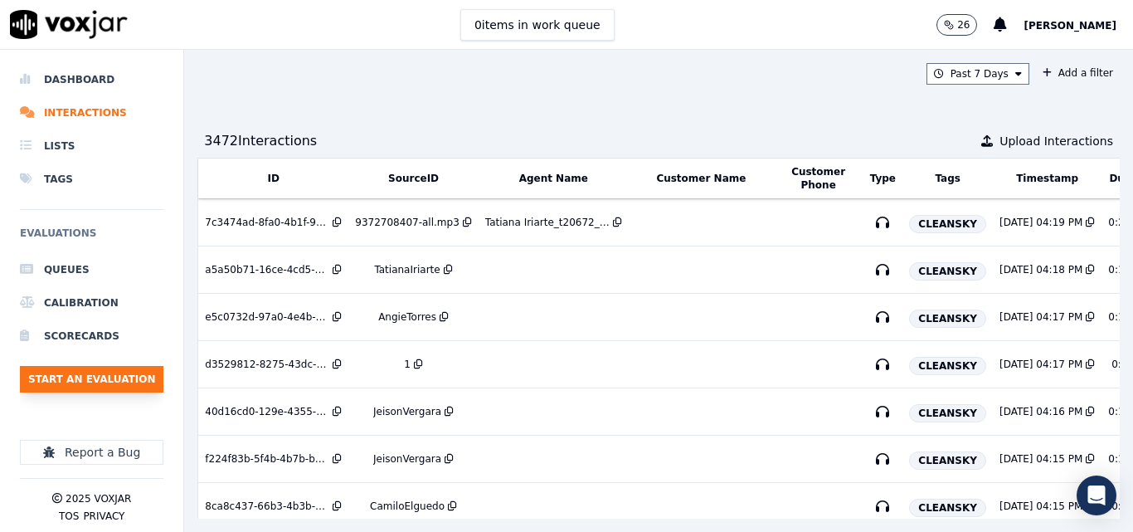
click at [128, 377] on button "Start an Evaluation" at bounding box center [91, 379] width 143 height 27
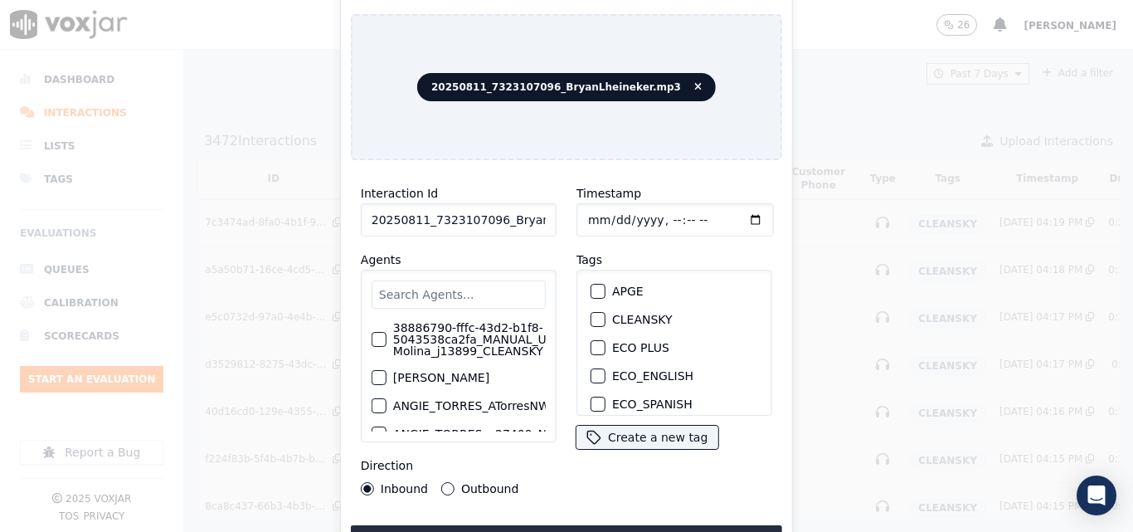
click at [499, 207] on input "20250811_7323107096_BryanLheineker.mp3" at bounding box center [459, 219] width 196 height 33
type input "20250811_7323107096_BryanLheineker"
click at [603, 316] on div "CLEANSKY" at bounding box center [674, 319] width 181 height 28
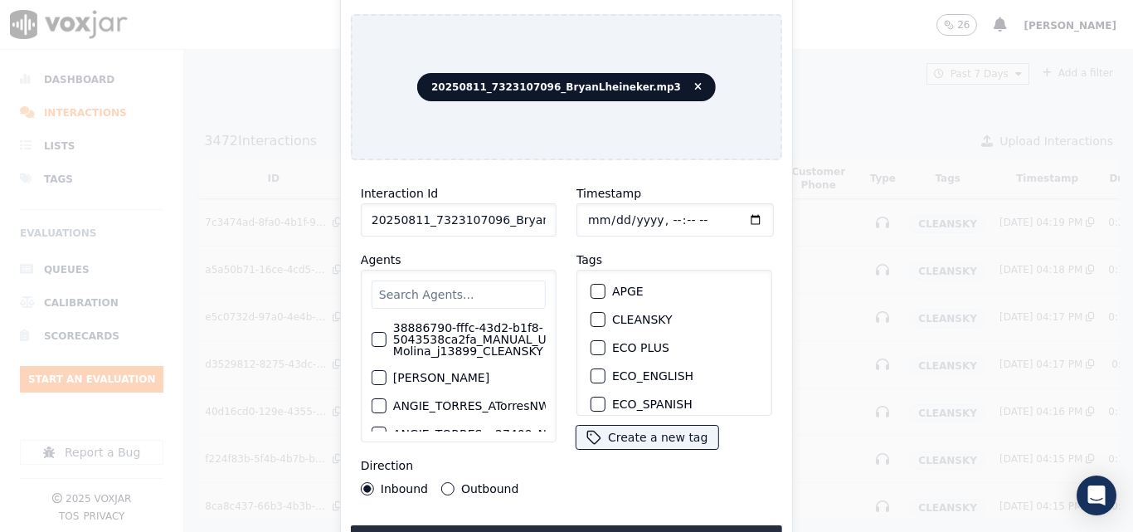
click at [600, 313] on div "CLEANSKY" at bounding box center [674, 319] width 181 height 28
click at [594, 313] on div "button" at bounding box center [597, 319] width 12 height 12
click at [622, 525] on button "Upload interaction to start evaluation" at bounding box center [566, 540] width 431 height 30
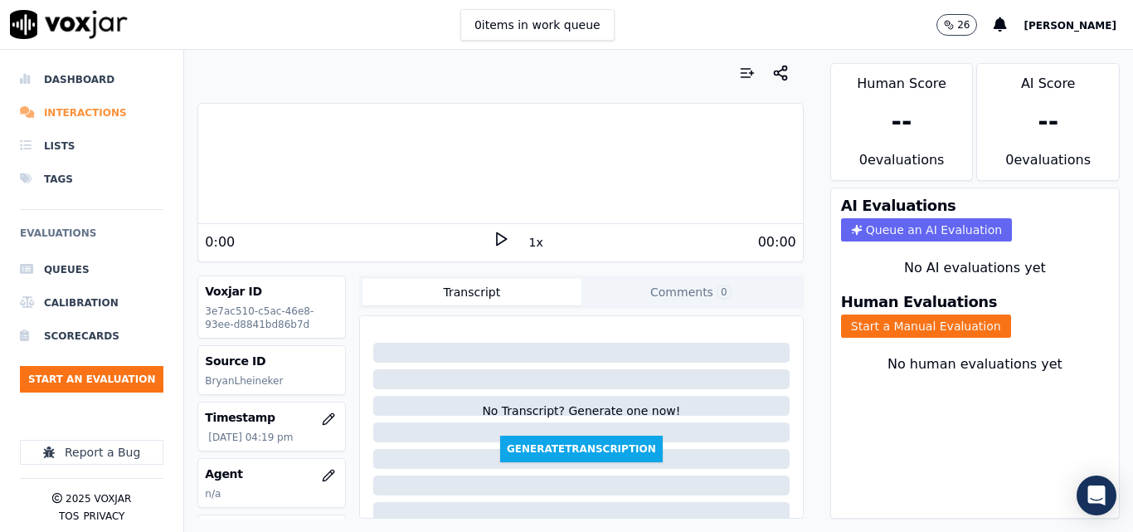
click at [82, 115] on li "Interactions" at bounding box center [91, 112] width 143 height 33
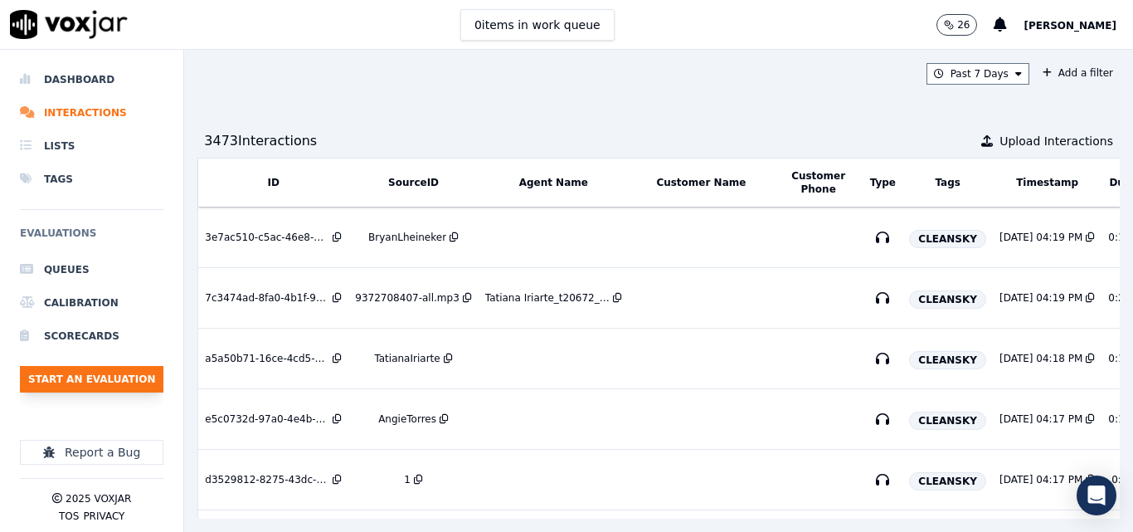
click at [107, 379] on button "Start an Evaluation" at bounding box center [91, 379] width 143 height 27
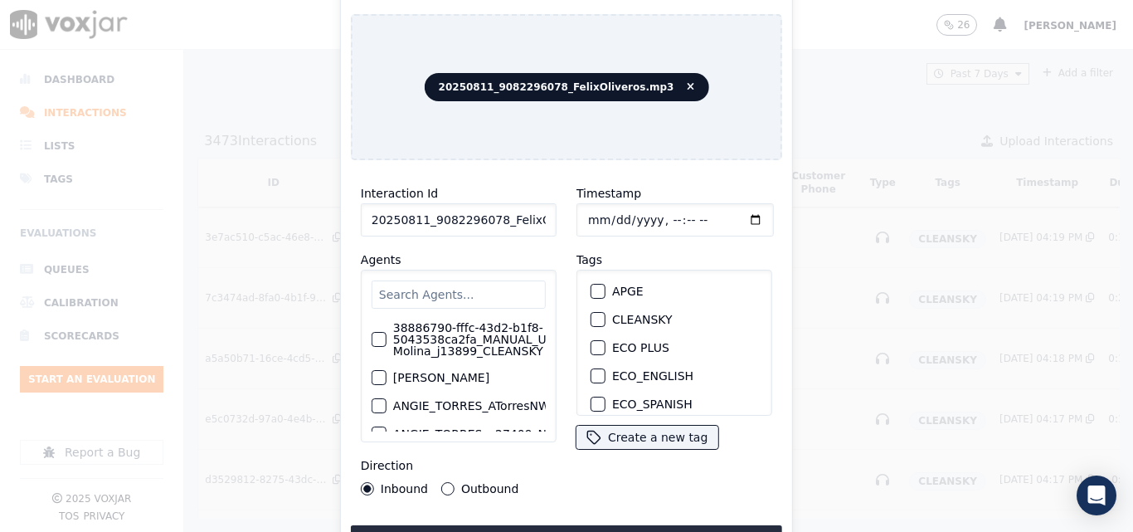
click at [522, 204] on input "20250811_9082296078_FelixOliveros.mp3" at bounding box center [459, 219] width 196 height 33
type input "20250811_9082296078_FelixOliveros"
click at [598, 317] on button "CLEANSKY" at bounding box center [597, 319] width 15 height 15
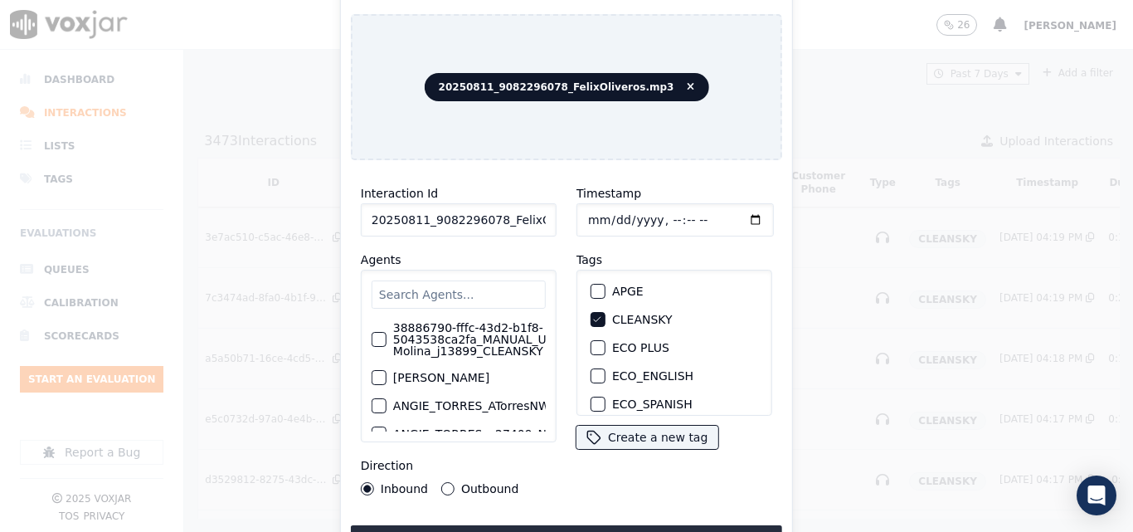
click at [647, 510] on div "Interaction Id 20250811_9082296078_FelixOliveros Agents 38886790-fffc-43d2-b1f8…" at bounding box center [566, 363] width 431 height 381
click at [643, 525] on button "Upload interaction to start evaluation" at bounding box center [566, 540] width 431 height 30
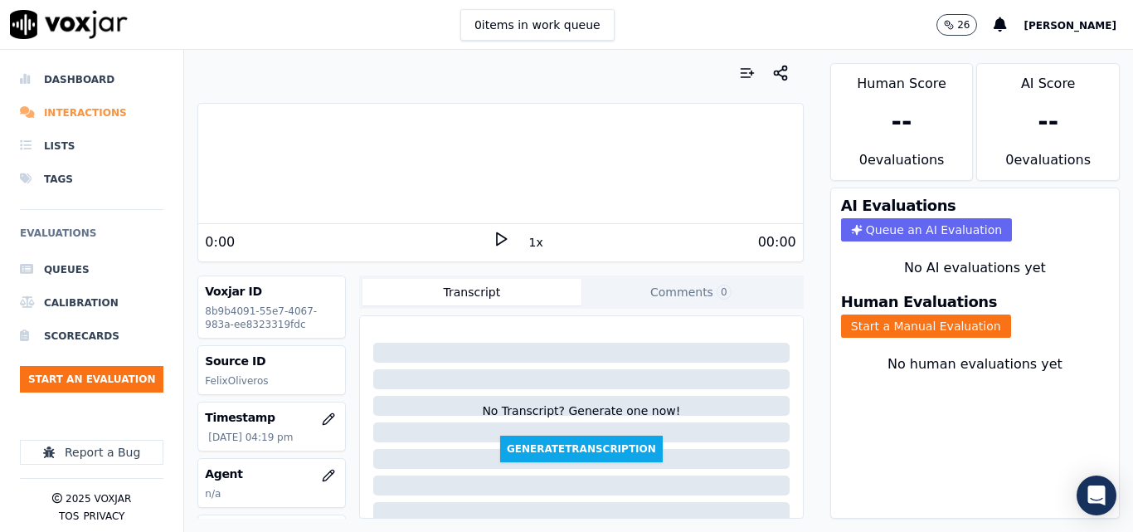
click at [90, 113] on li "Interactions" at bounding box center [91, 112] width 143 height 33
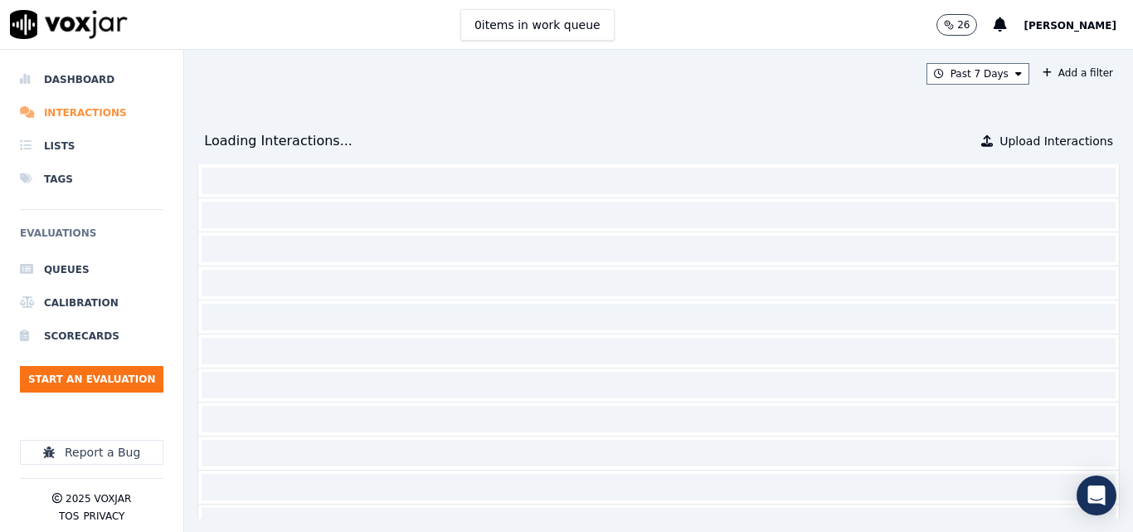
click at [90, 113] on li "Interactions" at bounding box center [91, 112] width 143 height 33
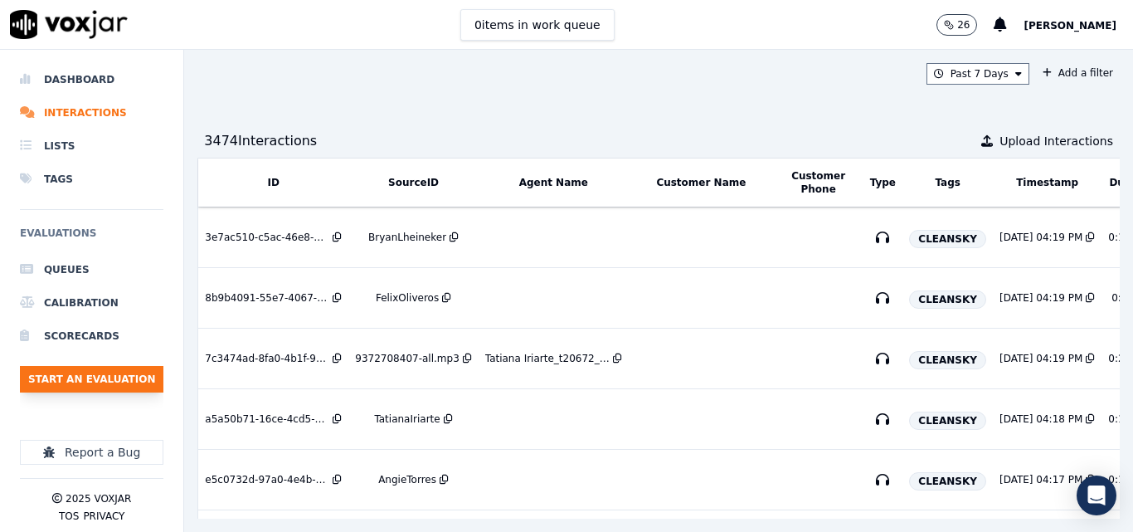
click at [143, 376] on button "Start an Evaluation" at bounding box center [91, 379] width 143 height 27
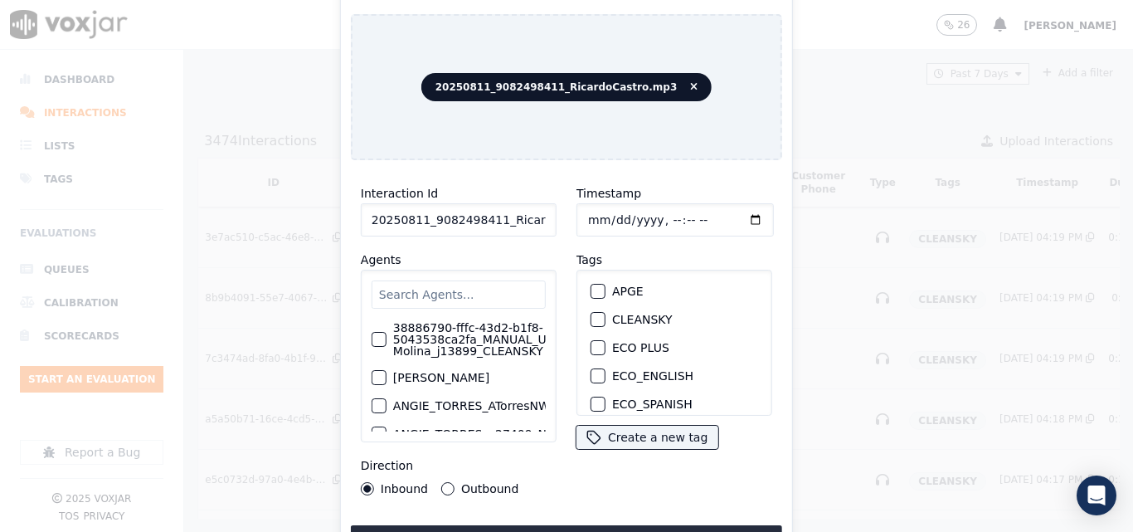
click at [493, 203] on input "20250811_9082498411_RicardoCastro.mp3" at bounding box center [459, 219] width 196 height 33
type input "20250811_9082498411_RicardoCastro"
click at [597, 318] on button "CLEANSKY" at bounding box center [597, 319] width 15 height 15
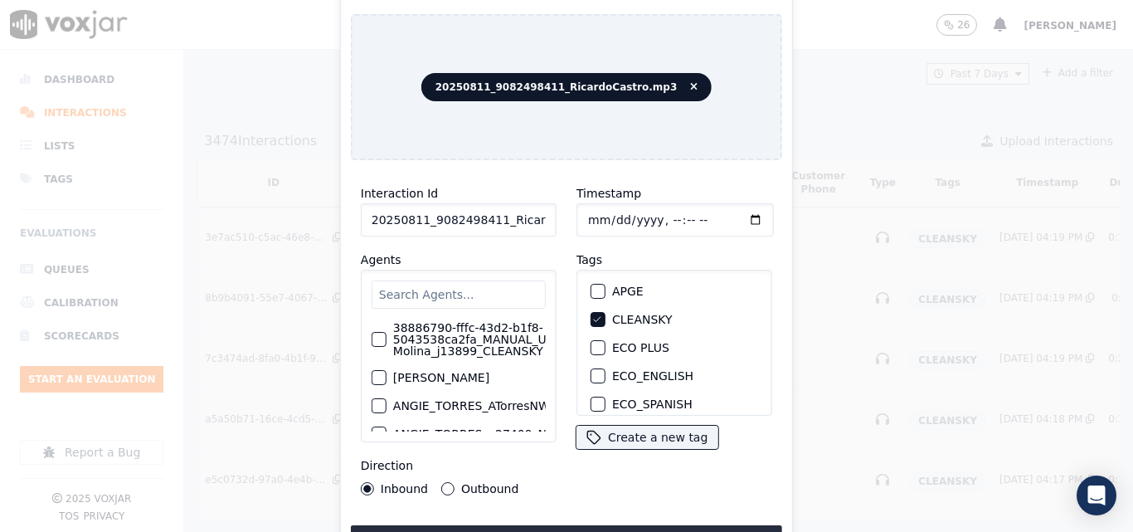
click at [617, 525] on button "Upload interaction to start evaluation" at bounding box center [566, 540] width 431 height 30
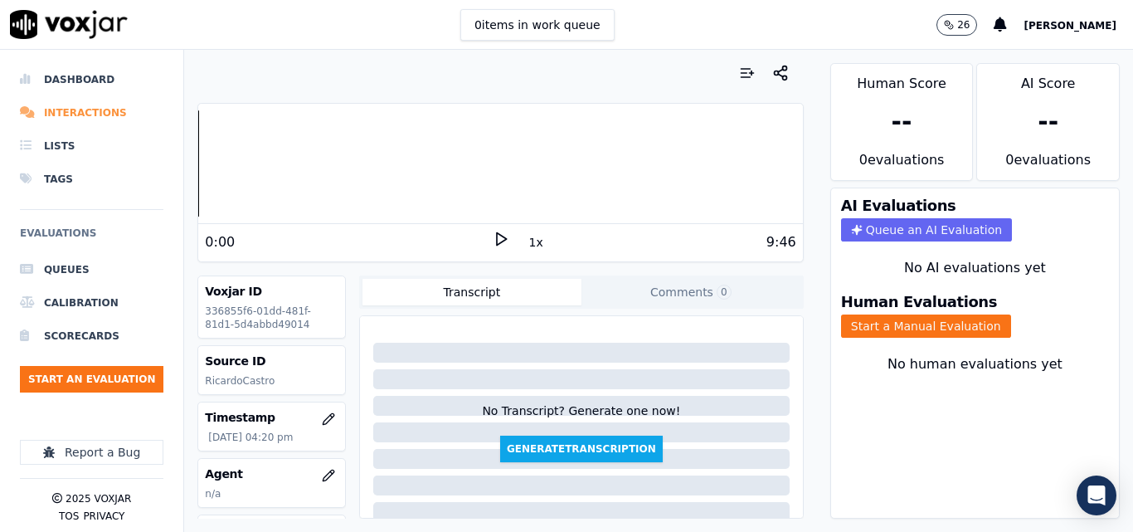
click at [57, 105] on li "Interactions" at bounding box center [91, 112] width 143 height 33
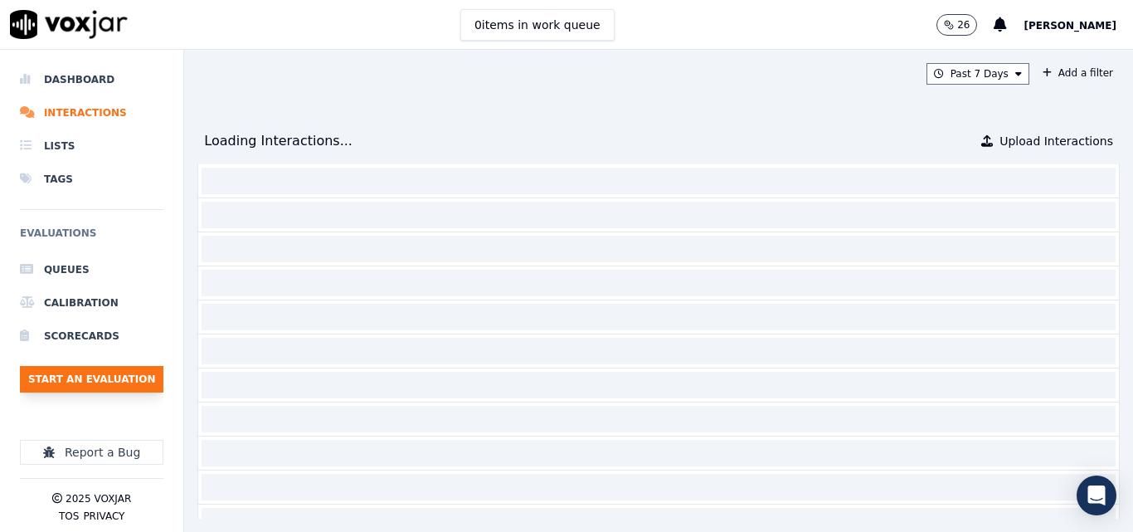
click at [119, 371] on button "Start an Evaluation" at bounding box center [91, 379] width 143 height 27
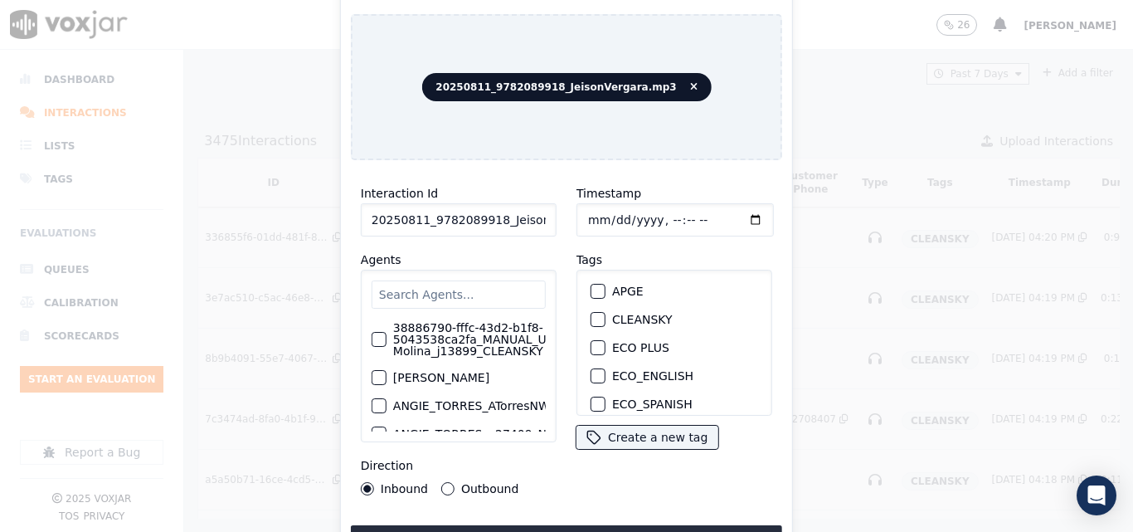
click at [512, 213] on input "20250811_9782089918_JeisonVergara.mp3" at bounding box center [459, 219] width 196 height 33
type input "20250811_9782089918_JeisonVergara"
drag, startPoint x: 594, startPoint y: 315, endPoint x: 607, endPoint y: 352, distance: 39.6
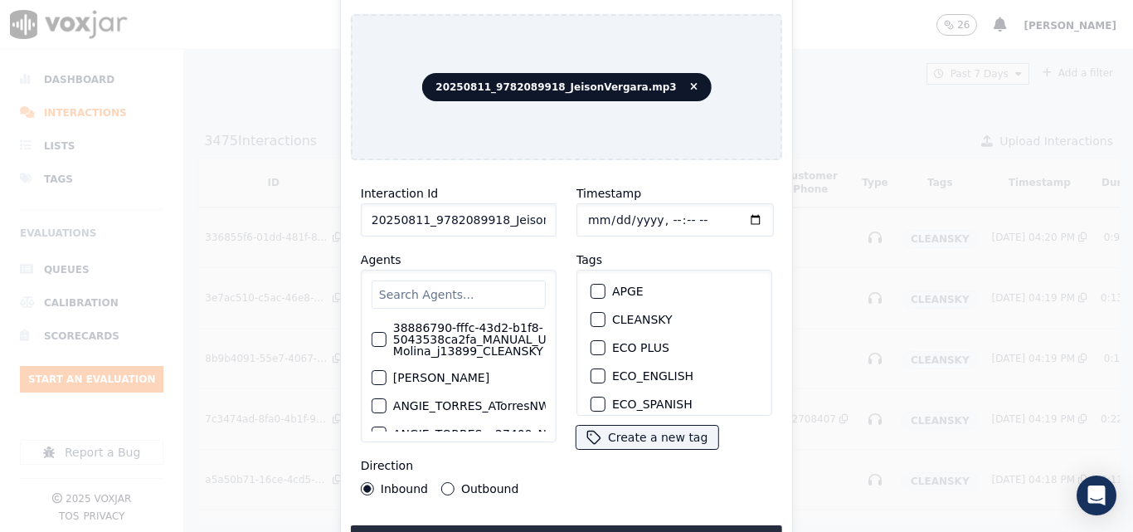
click at [595, 317] on div "button" at bounding box center [597, 319] width 12 height 12
click at [672, 525] on button "Upload interaction to start evaluation" at bounding box center [566, 540] width 431 height 30
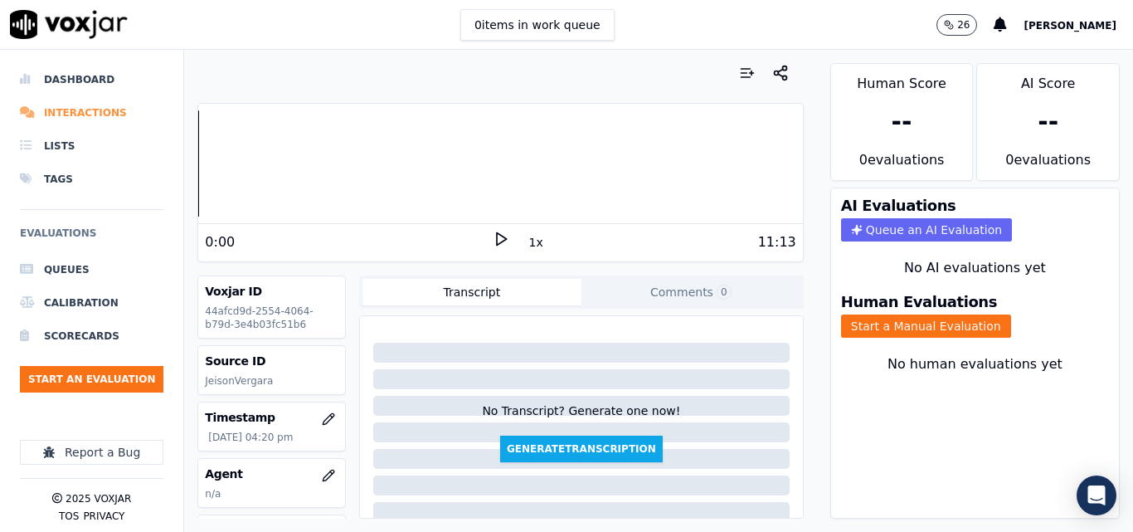
click at [101, 104] on li "Interactions" at bounding box center [91, 112] width 143 height 33
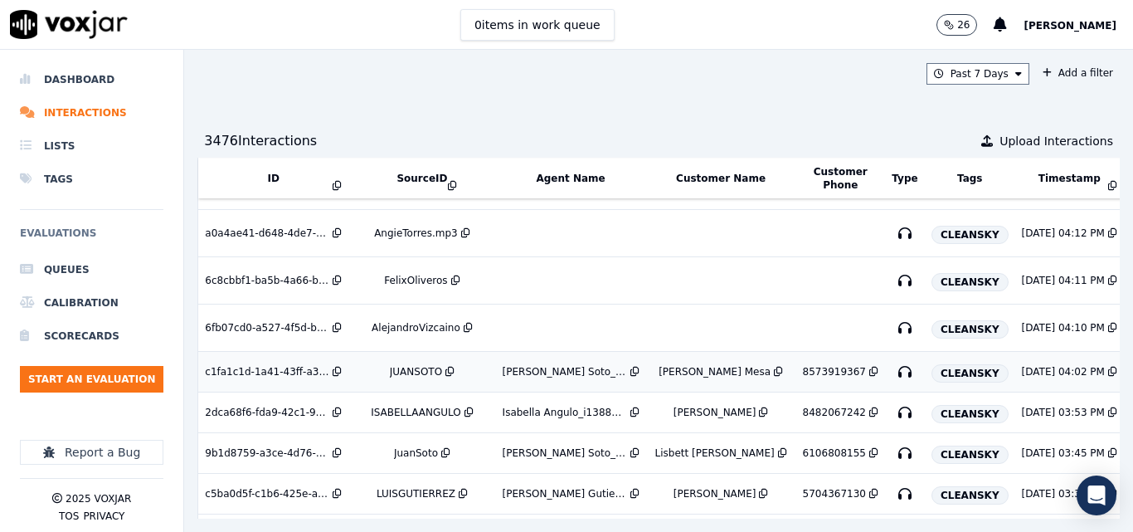
scroll to position [744, 0]
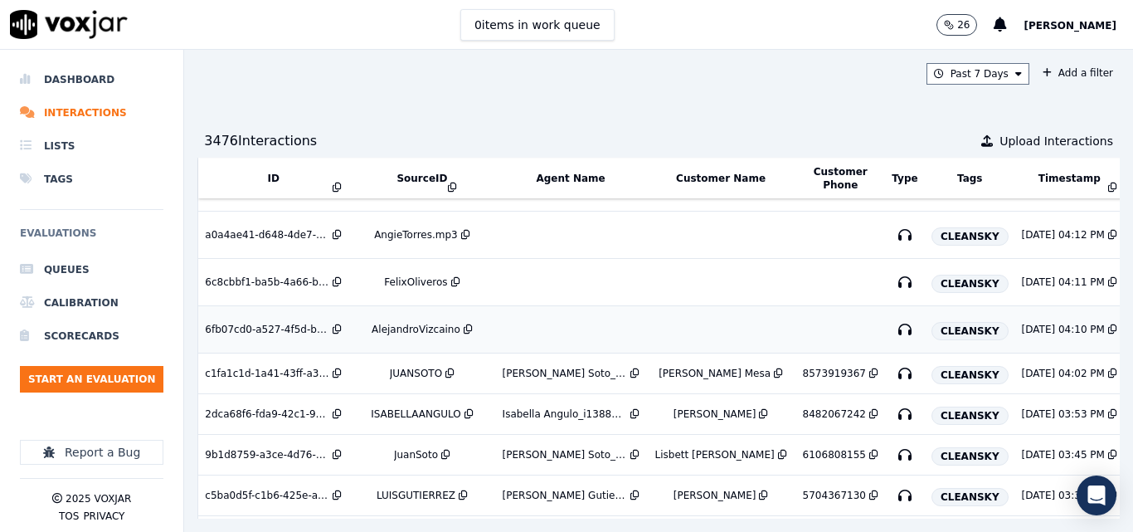
click at [365, 328] on div "AlejandroVizcaino" at bounding box center [422, 329] width 134 height 13
click at [426, 278] on div "FelixOliveros" at bounding box center [415, 281] width 63 height 13
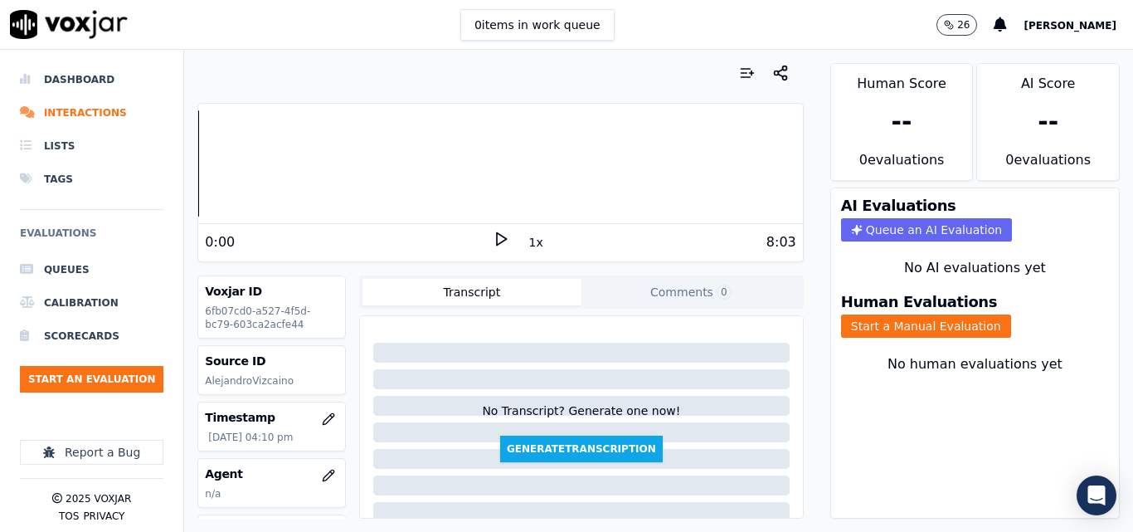
click at [699, 36] on div "0 items in work queue 26 [PERSON_NAME]" at bounding box center [566, 25] width 1133 height 50
drag, startPoint x: 490, startPoint y: 236, endPoint x: 665, endPoint y: 313, distance: 191.2
click at [493, 237] on icon at bounding box center [501, 239] width 17 height 17
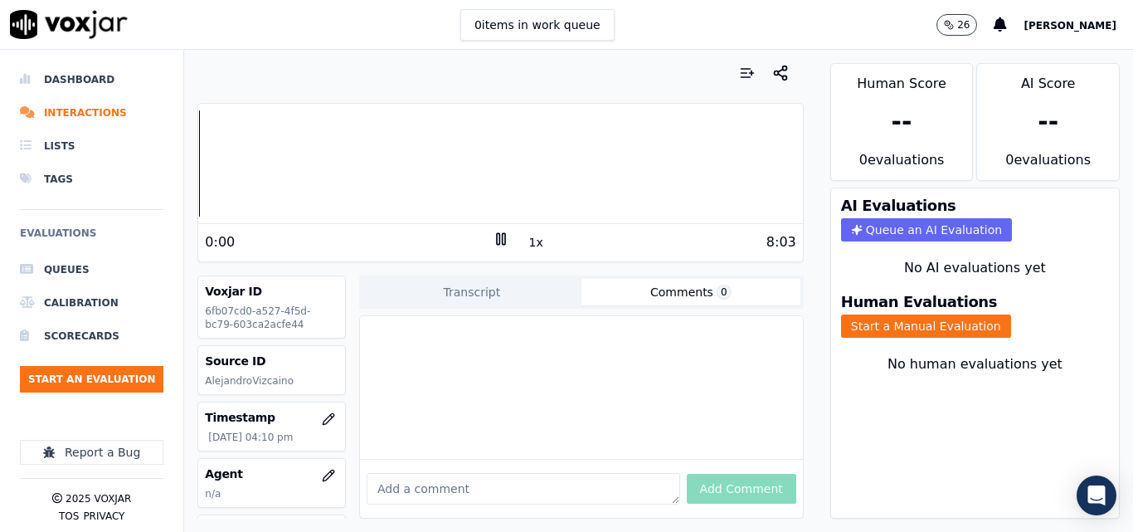
click at [686, 297] on button "Comments 0" at bounding box center [690, 292] width 219 height 27
drag, startPoint x: 499, startPoint y: 464, endPoint x: 478, endPoint y: 479, distance: 25.5
click at [491, 473] on textarea at bounding box center [523, 489] width 313 height 32
click at [469, 473] on textarea at bounding box center [523, 489] width 313 height 32
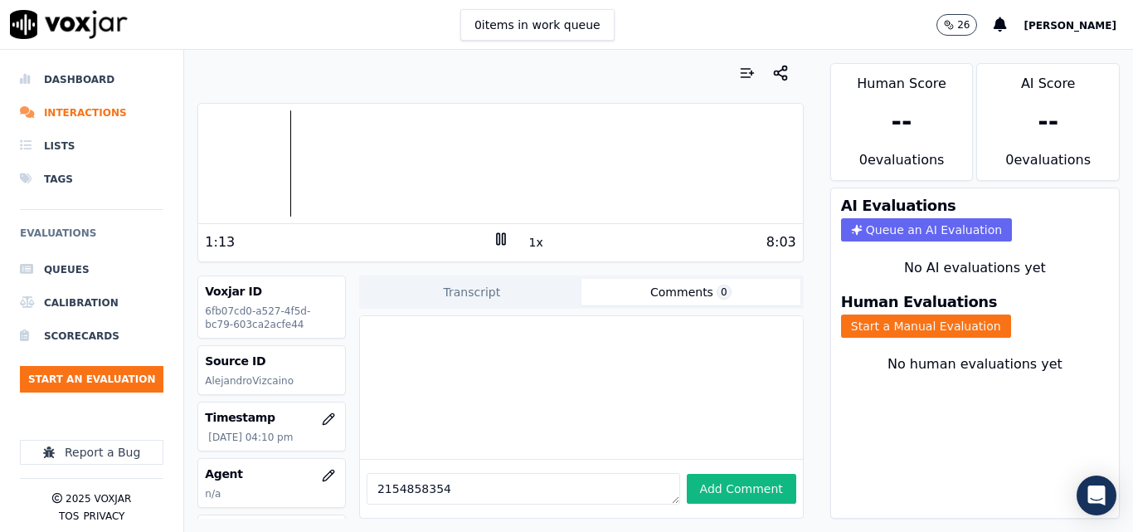
type textarea "2154858354"
click at [493, 237] on icon at bounding box center [501, 239] width 17 height 17
click at [428, 473] on textarea "2154858354" at bounding box center [523, 489] width 313 height 32
click at [426, 473] on textarea "2154858354" at bounding box center [523, 489] width 313 height 32
click at [429, 473] on textarea "2154858354" at bounding box center [523, 489] width 313 height 32
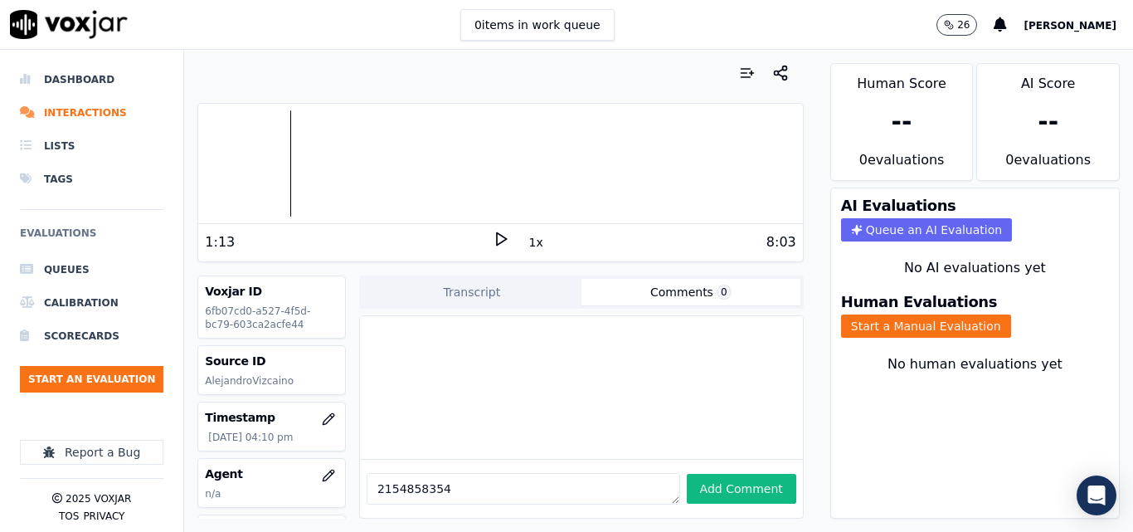
click at [430, 473] on textarea "2154858354" at bounding box center [523, 489] width 313 height 32
click at [493, 236] on icon at bounding box center [501, 239] width 17 height 17
click at [493, 233] on icon at bounding box center [501, 239] width 17 height 17
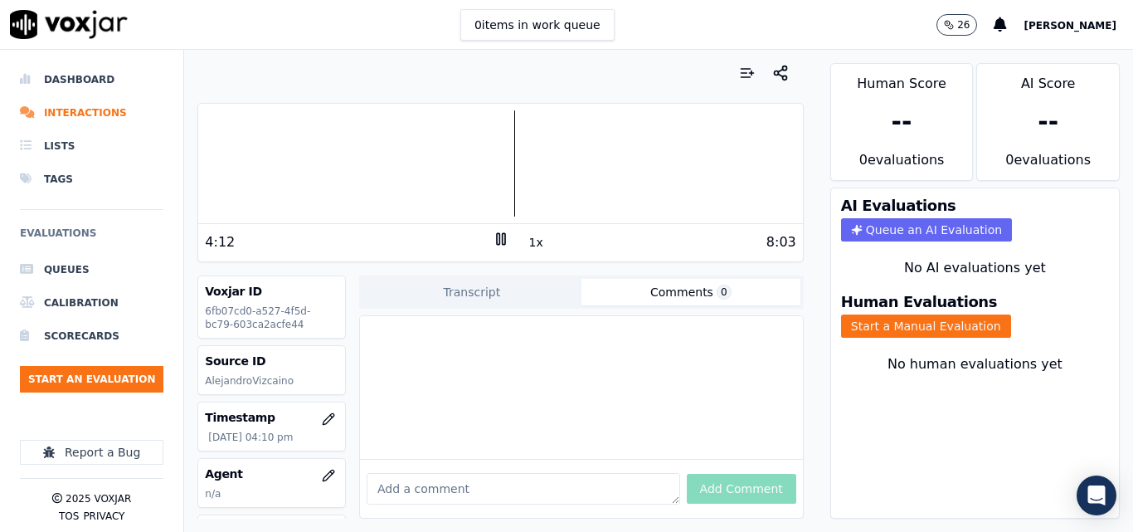
click at [502, 240] on rect at bounding box center [503, 238] width 2 height 11
click at [955, 325] on button "Start a Manual Evaluation" at bounding box center [926, 325] width 170 height 23
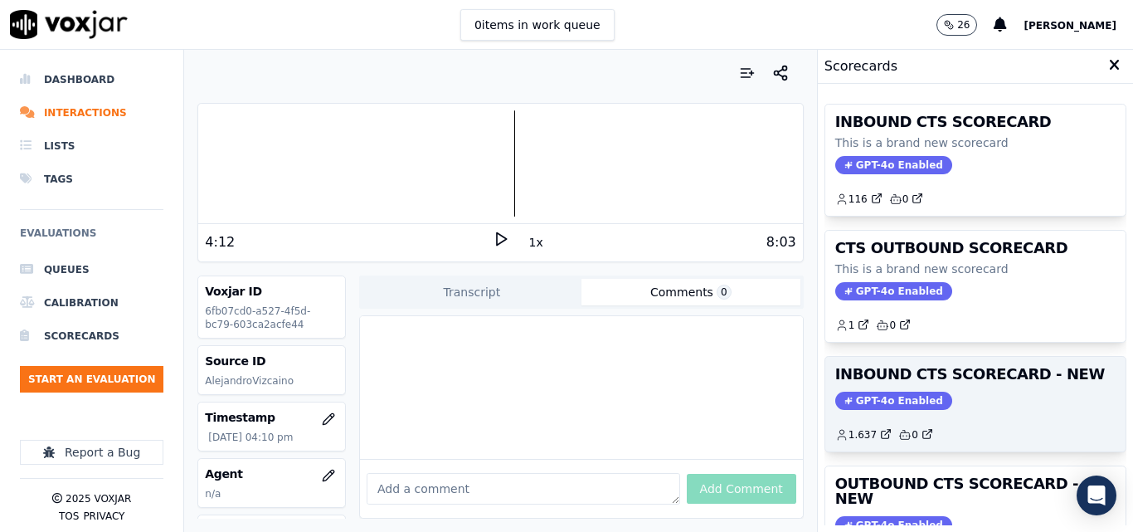
click at [1007, 381] on h3 "INBOUND CTS SCORECARD - NEW" at bounding box center [975, 374] width 280 height 15
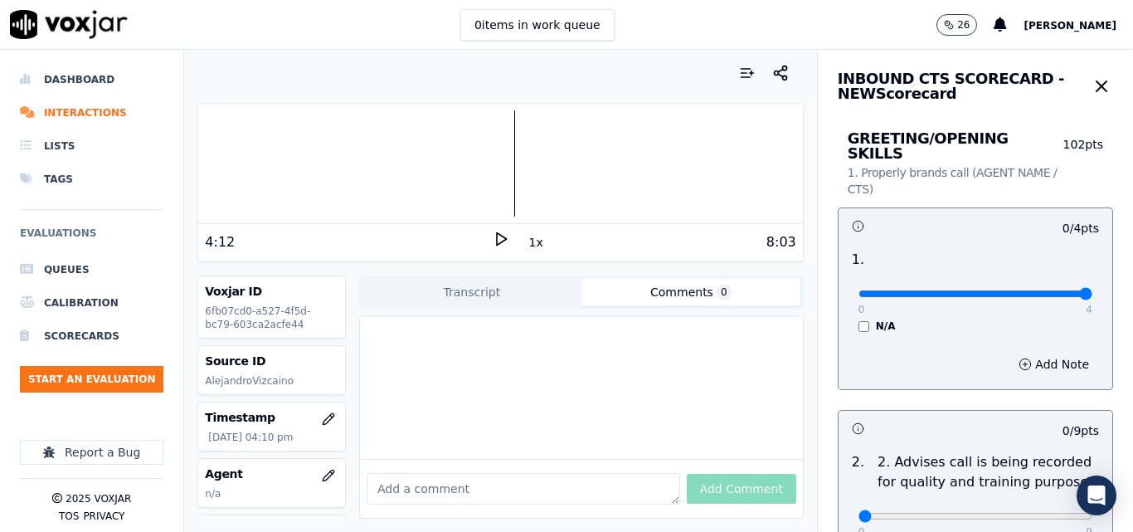
type input "4"
click at [1046, 290] on input "range" at bounding box center [975, 293] width 234 height 7
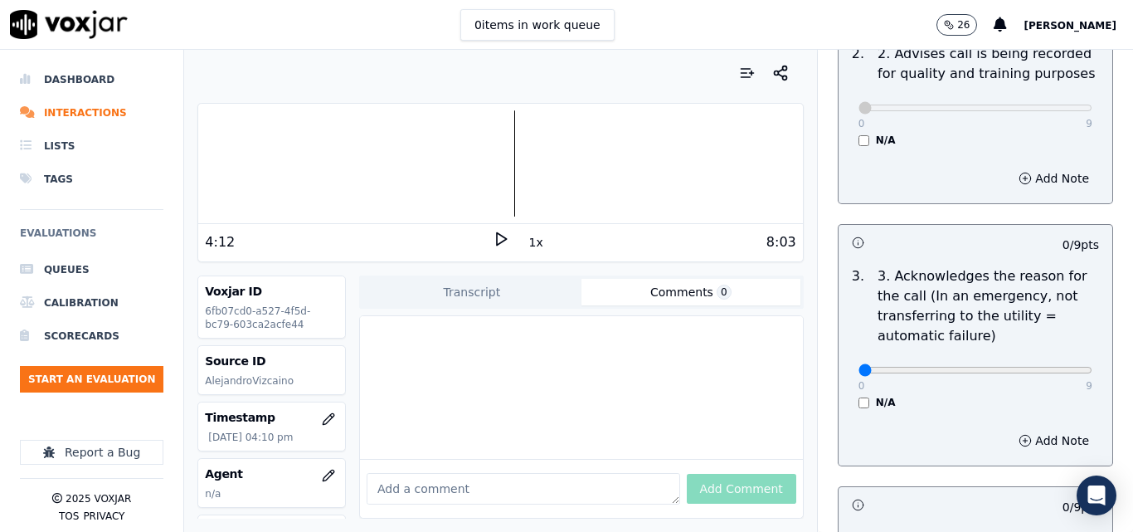
scroll to position [415, 0]
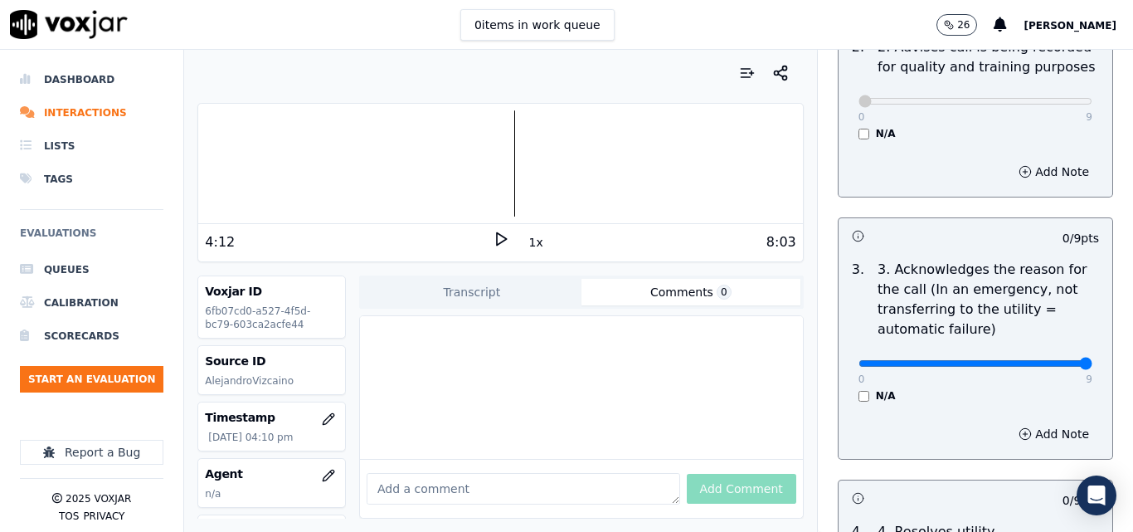
type input "9"
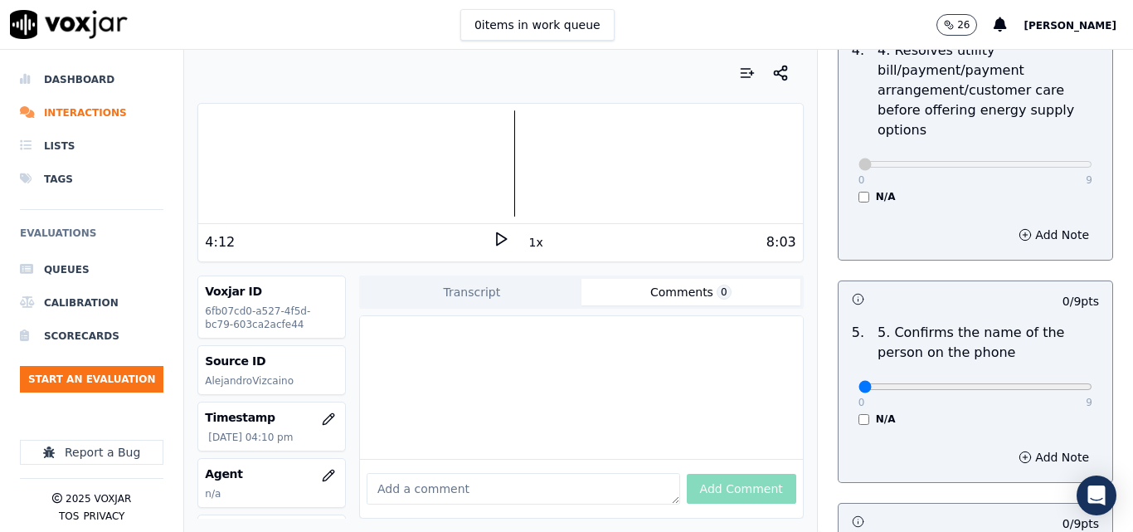
scroll to position [995, 0]
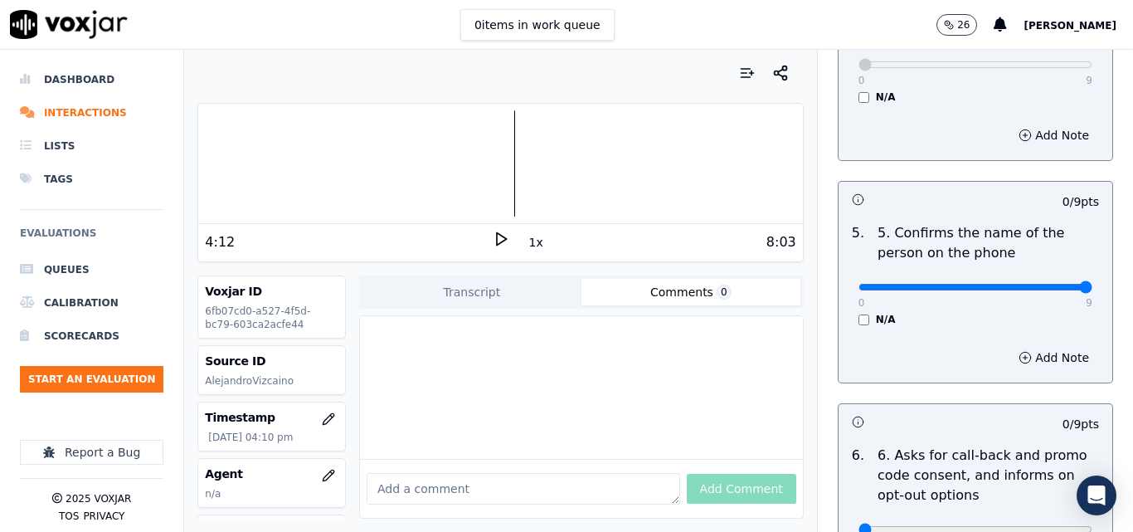
type input "9"
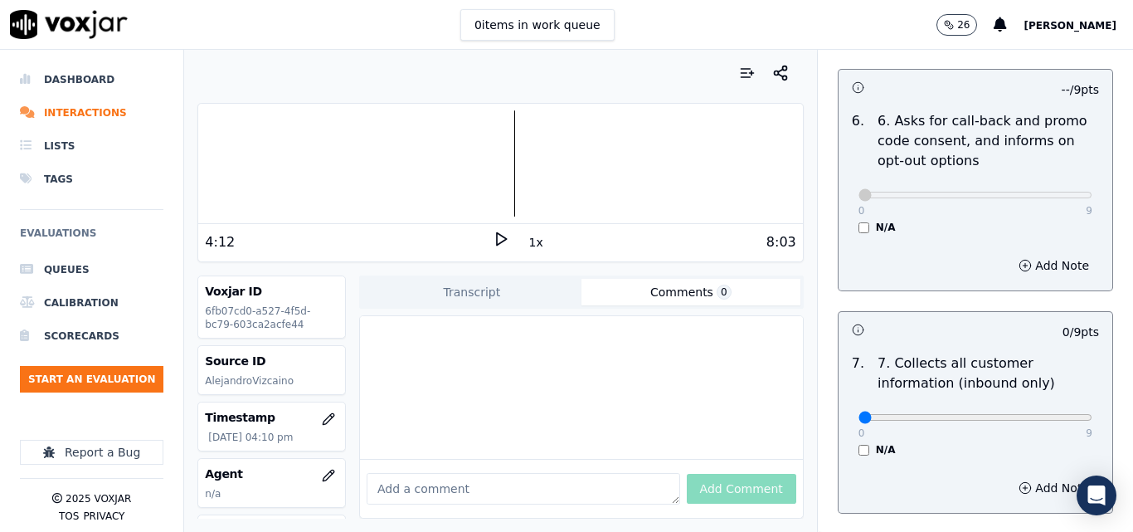
scroll to position [1410, 0]
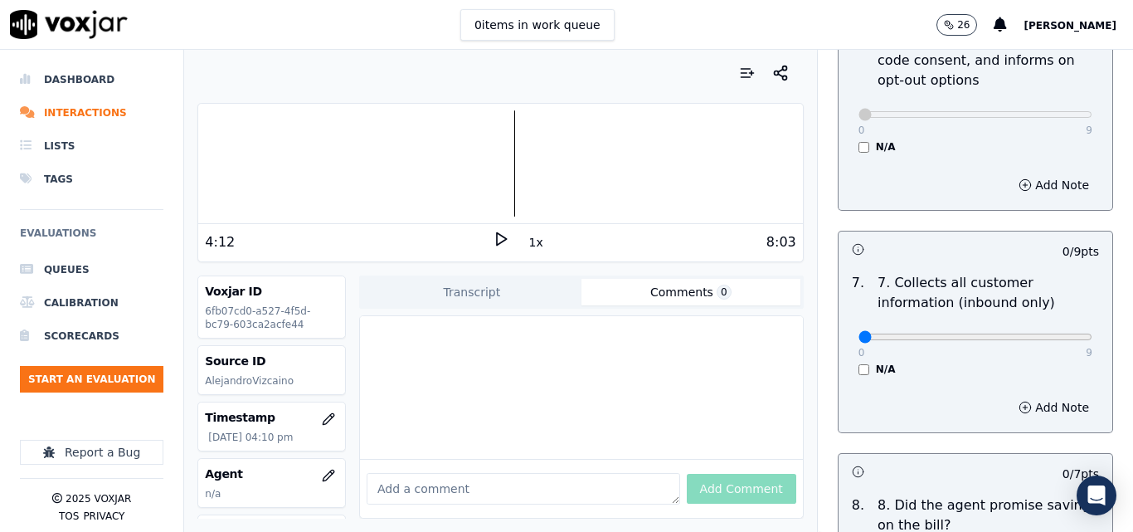
click at [1056, 325] on div "0 9 N/A" at bounding box center [975, 344] width 260 height 63
type input "9"
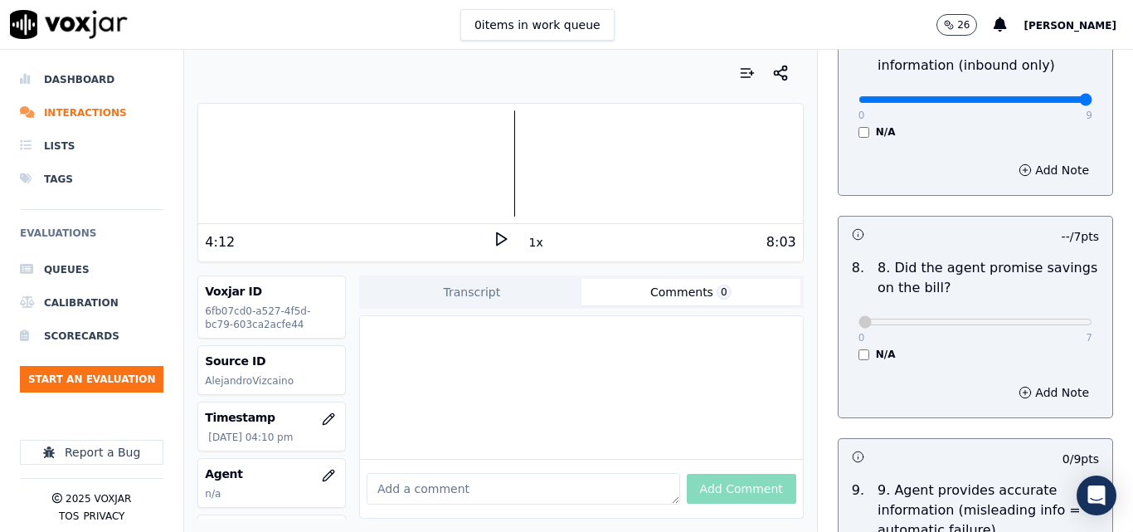
scroll to position [1907, 0]
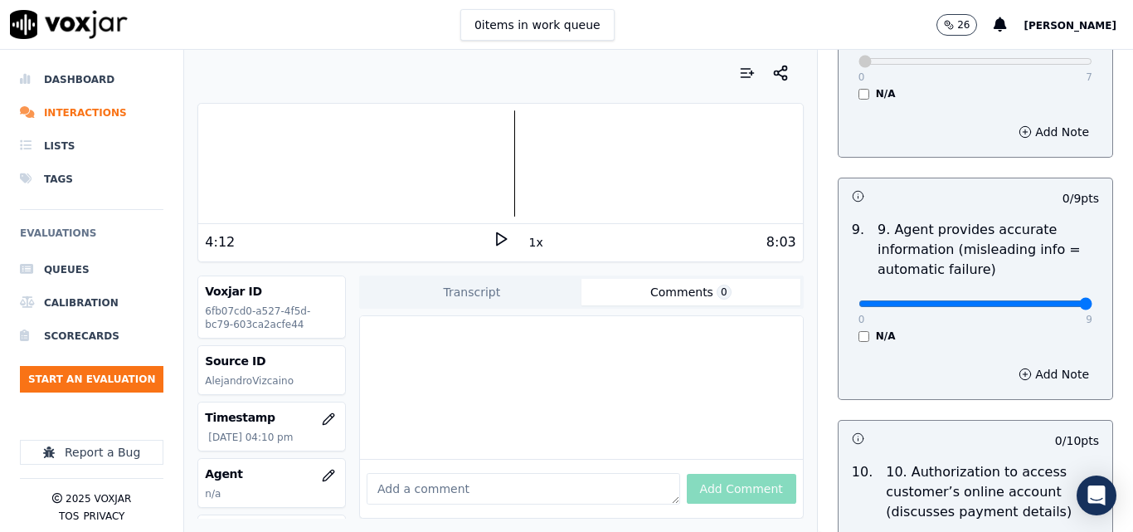
type input "9"
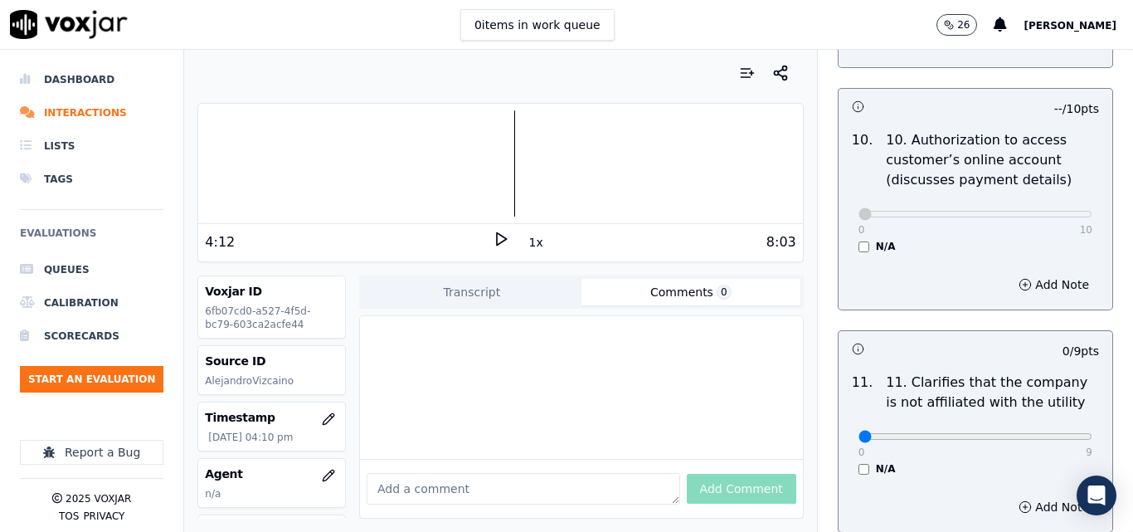
scroll to position [2405, 0]
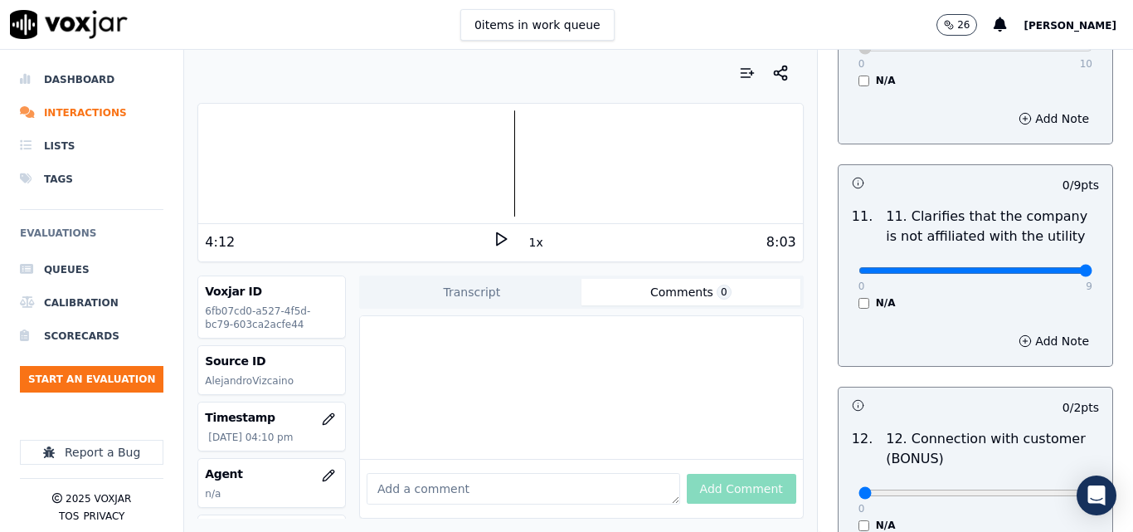
type input "9"
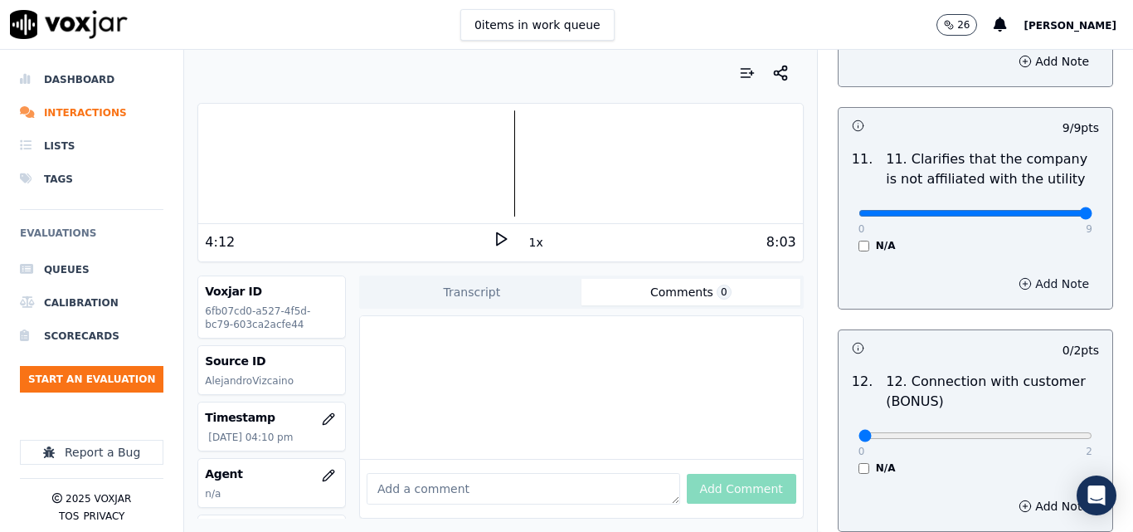
scroll to position [2654, 0]
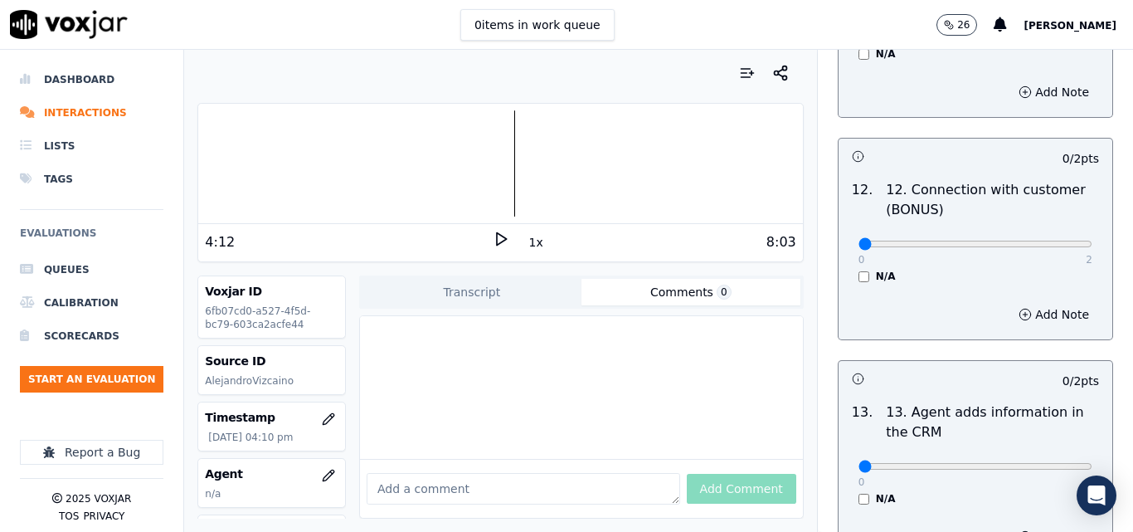
click at [1043, 233] on div "0 2" at bounding box center [975, 243] width 234 height 20
type input "2"
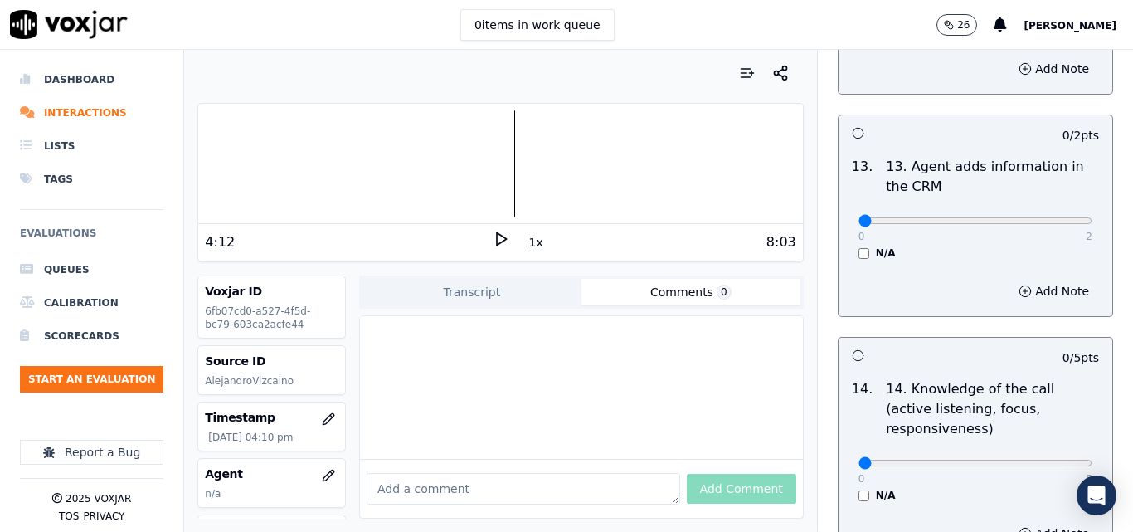
scroll to position [2902, 0]
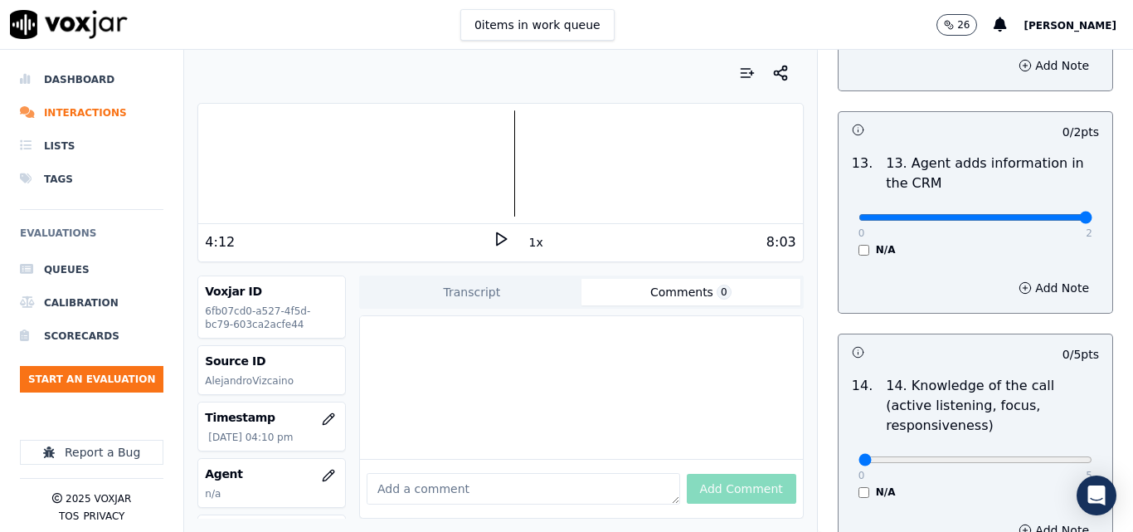
type input "2"
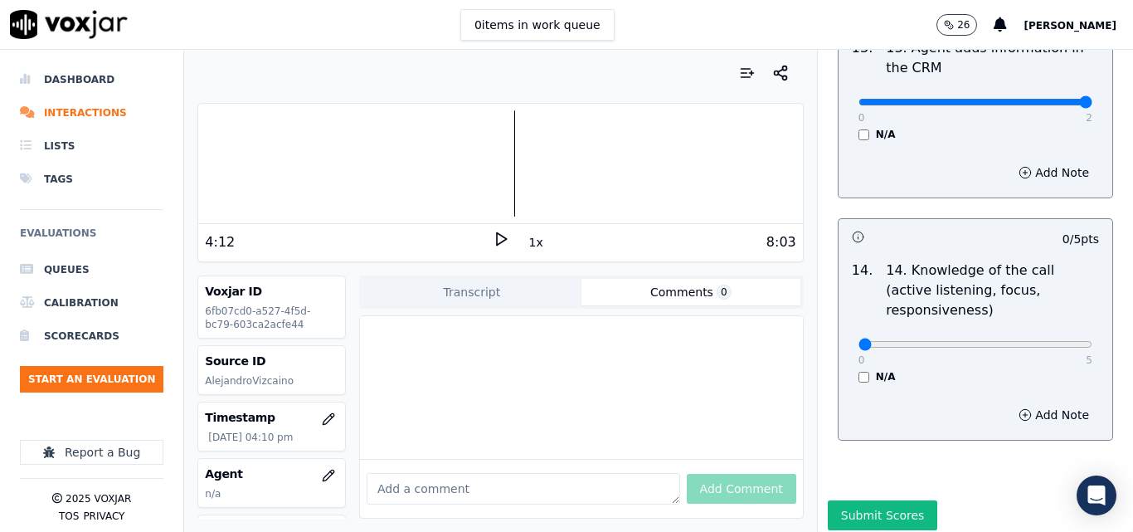
scroll to position [3028, 0]
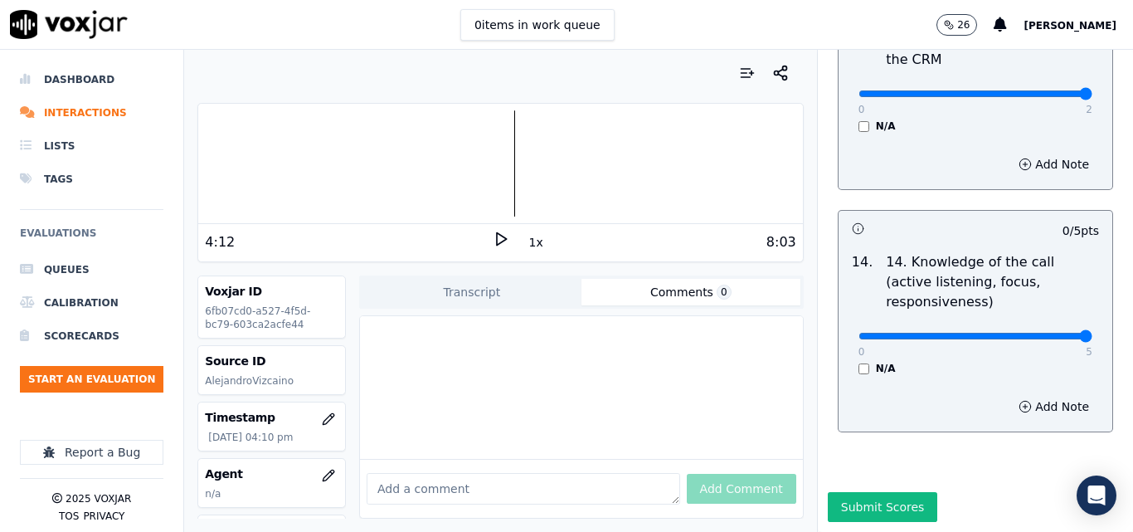
type input "5"
click at [877, 492] on button "Submit Scores" at bounding box center [883, 507] width 110 height 30
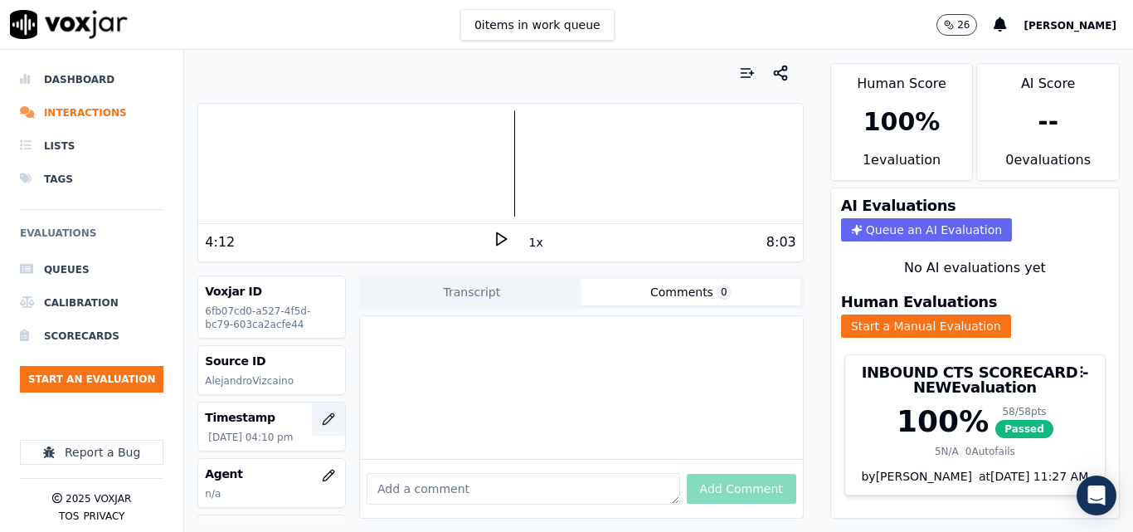
scroll to position [83, 0]
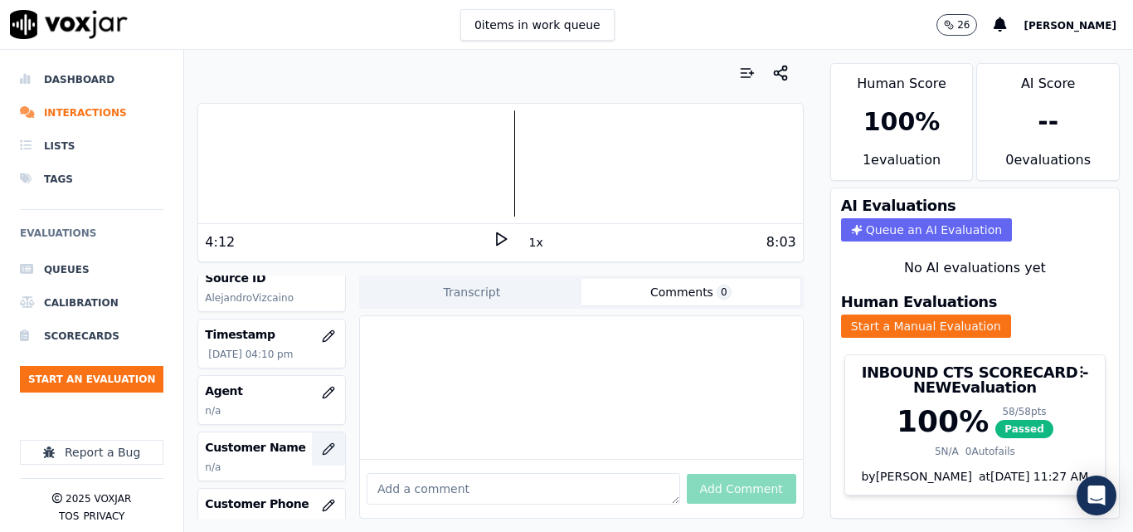
click at [322, 444] on icon "button" at bounding box center [328, 448] width 13 height 13
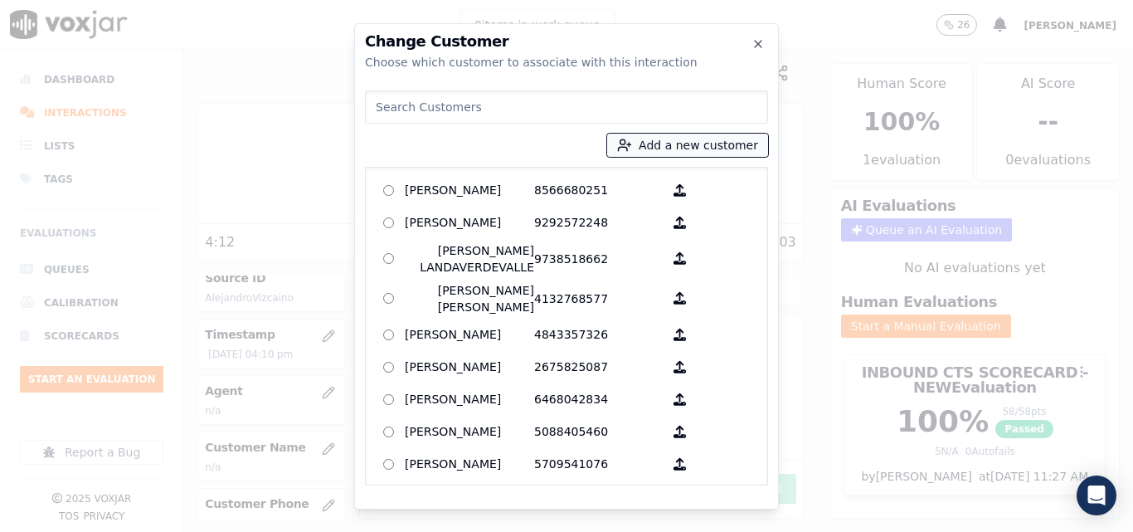
click at [696, 143] on button "Add a new customer" at bounding box center [687, 145] width 161 height 23
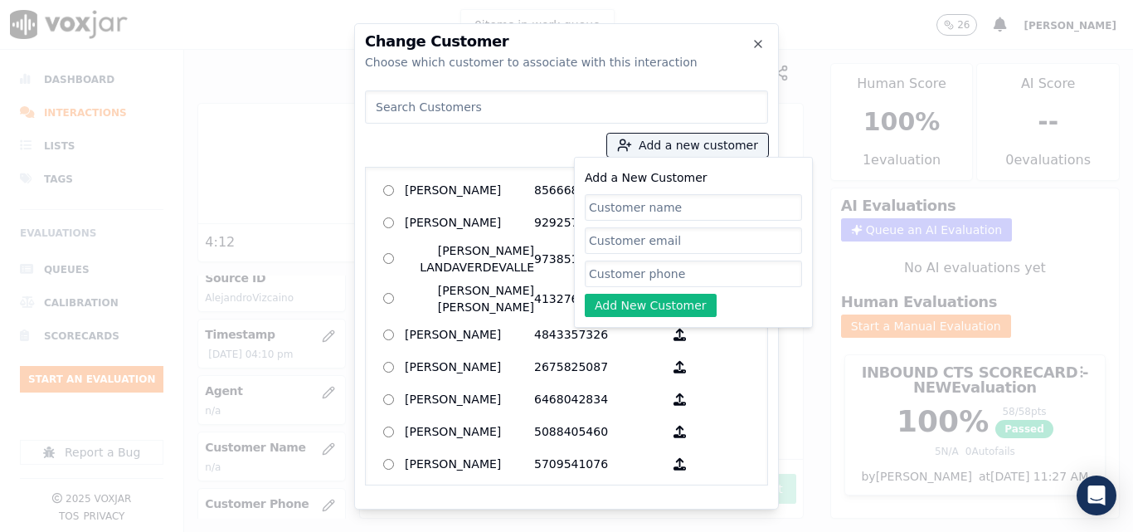
click at [663, 196] on input "Add a New Customer" at bounding box center [693, 207] width 217 height 27
type input "Derglis Urdaneta"
click at [682, 275] on input "Add a New Customer" at bounding box center [693, 273] width 217 height 27
click at [712, 271] on input "Add a New Customer" at bounding box center [693, 273] width 217 height 27
paste input "2154858354"
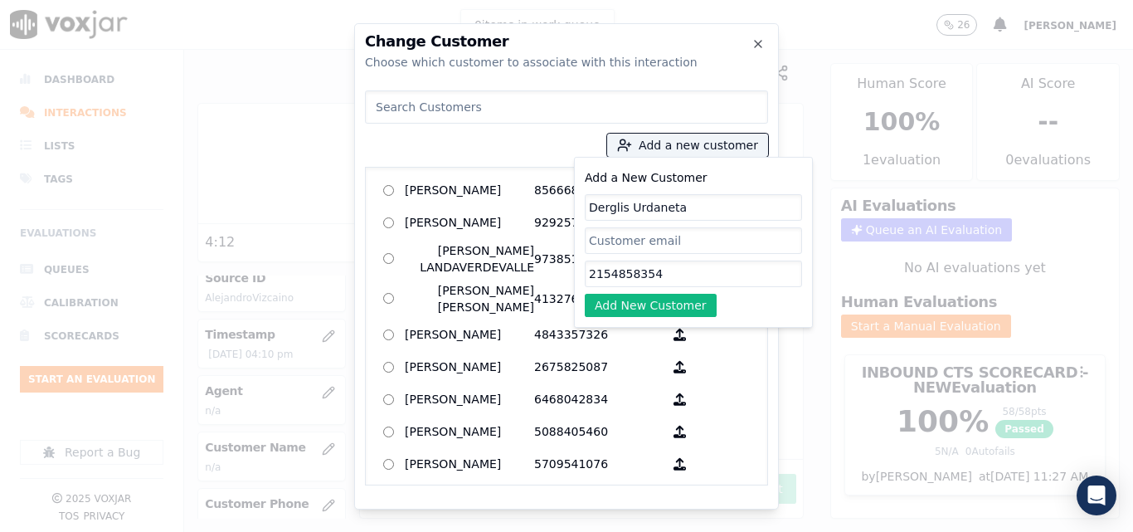
type input "2154858354"
click at [682, 296] on button "Add New Customer" at bounding box center [651, 305] width 132 height 23
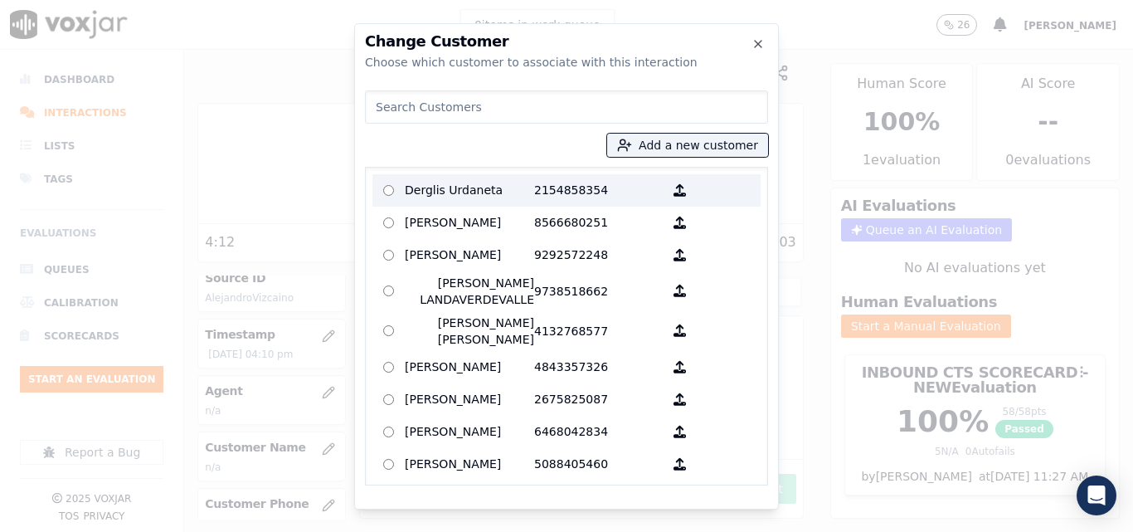
click at [557, 192] on p "2154858354" at bounding box center [598, 190] width 129 height 26
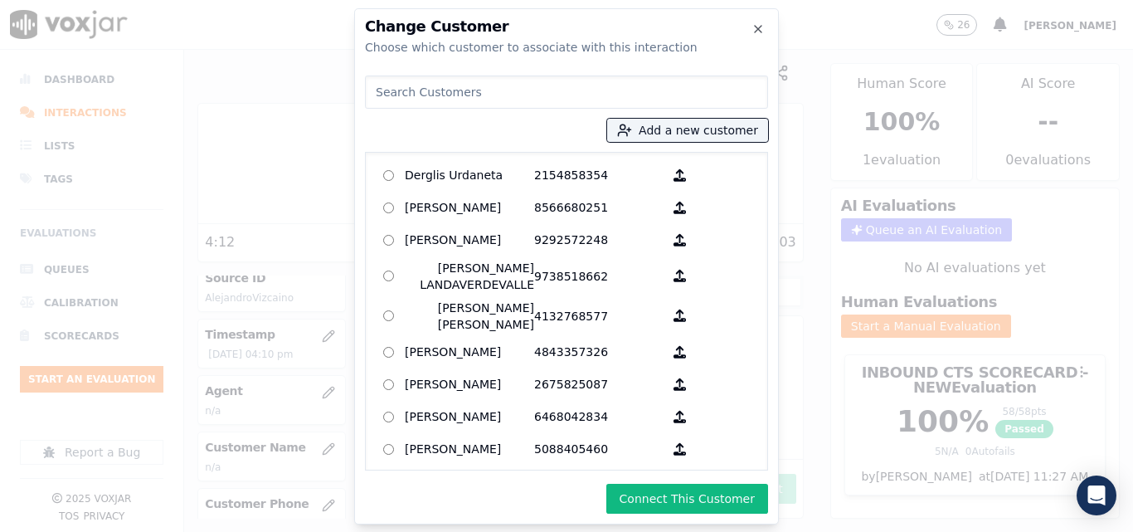
click at [710, 505] on button "Connect This Customer" at bounding box center [687, 498] width 162 height 30
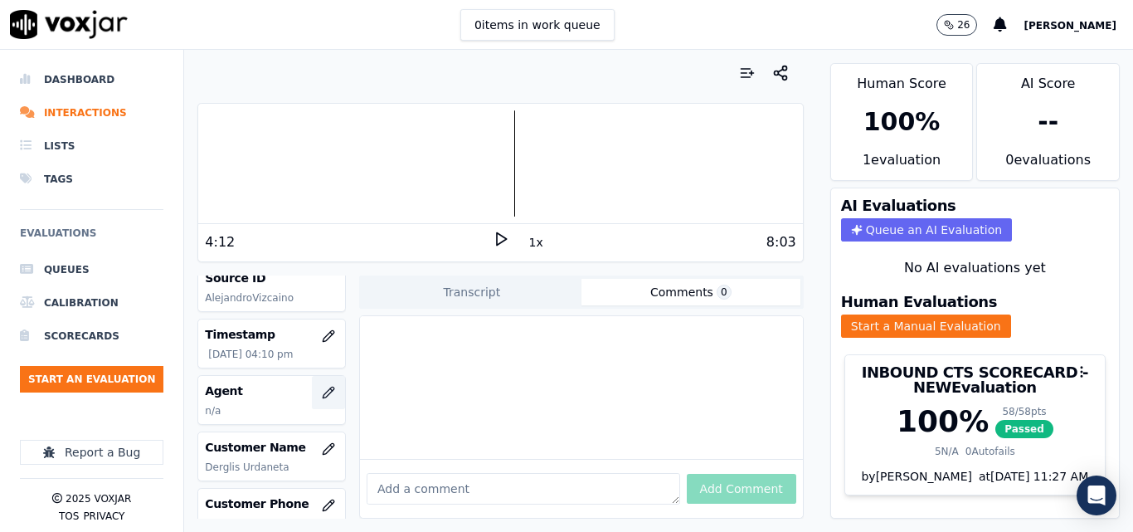
click at [312, 386] on button "button" at bounding box center [328, 392] width 33 height 33
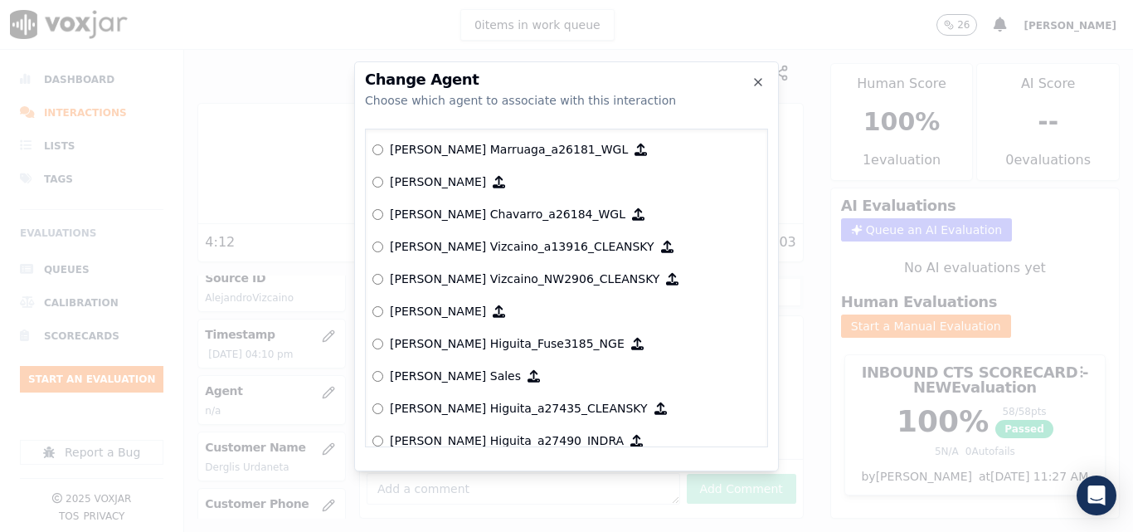
scroll to position [332, 0]
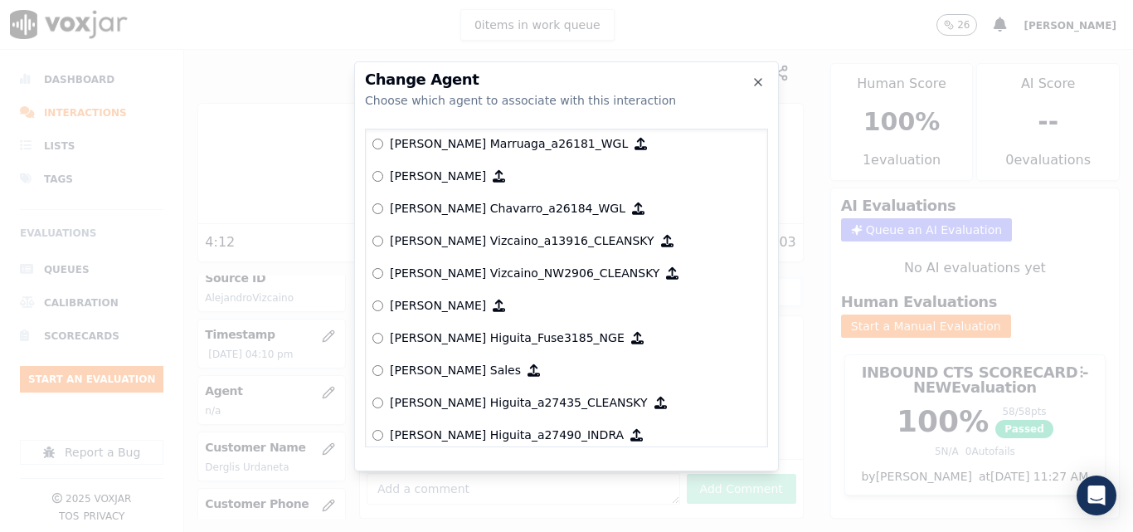
click at [383, 240] on label "[PERSON_NAME] Vizcaino_a13916_CLEANSKY" at bounding box center [566, 241] width 388 height 32
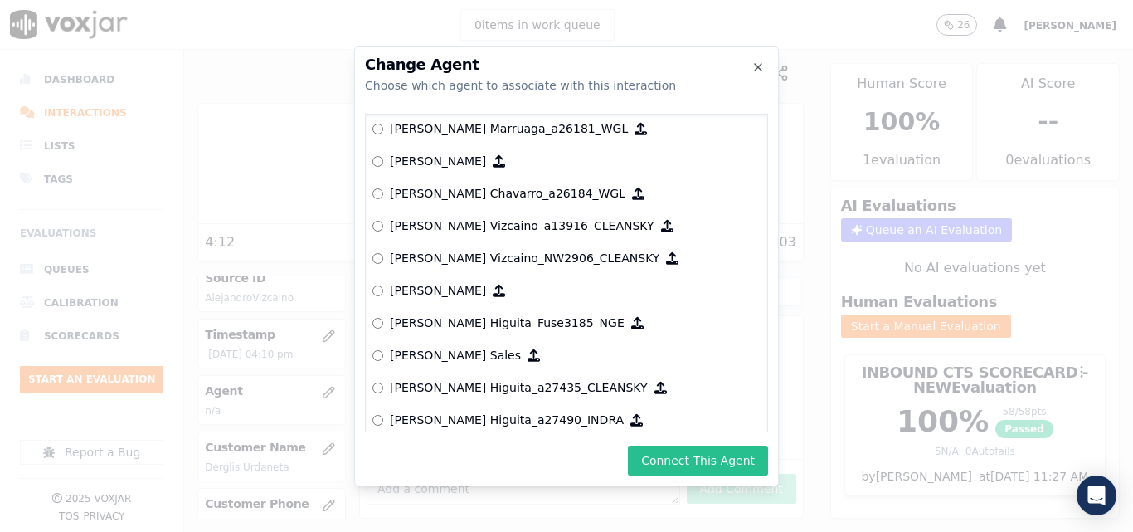
click at [734, 459] on button "Connect This Agent" at bounding box center [698, 460] width 140 height 30
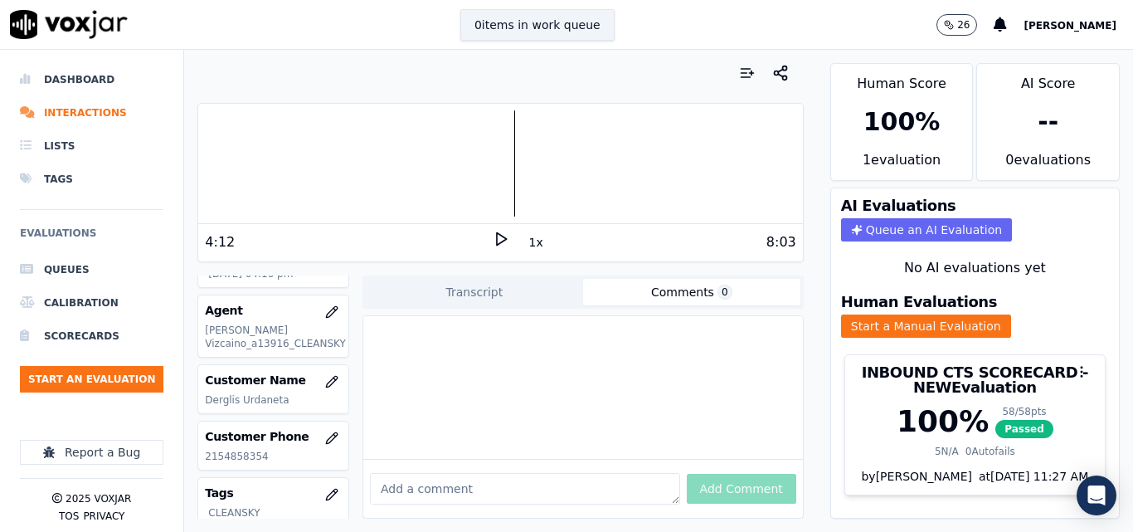
scroll to position [83, 0]
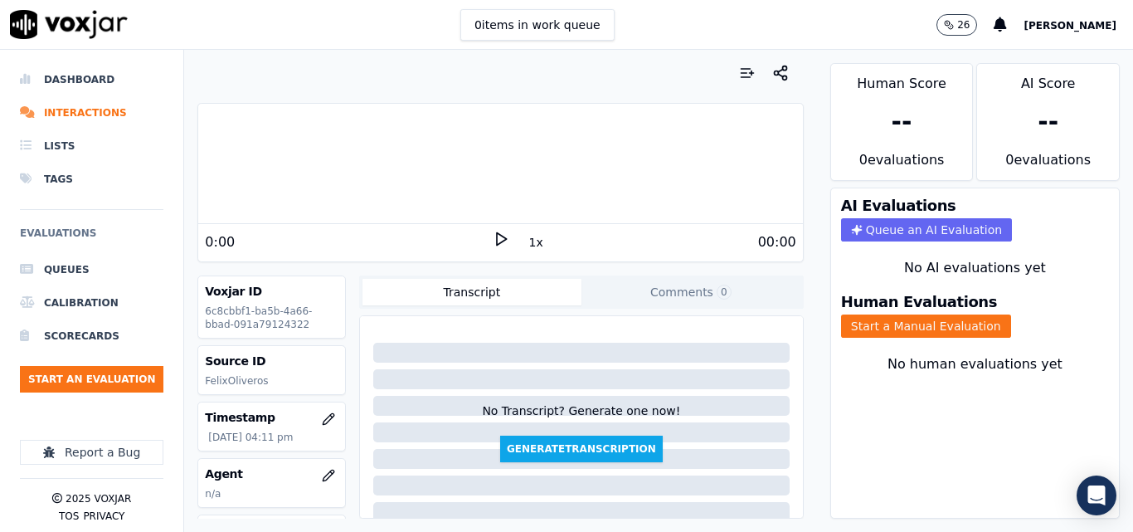
click at [616, 70] on div at bounding box center [499, 72] width 605 height 33
click at [497, 240] on polygon at bounding box center [502, 239] width 10 height 12
click at [494, 236] on icon at bounding box center [501, 239] width 17 height 17
click at [493, 238] on icon at bounding box center [501, 239] width 17 height 17
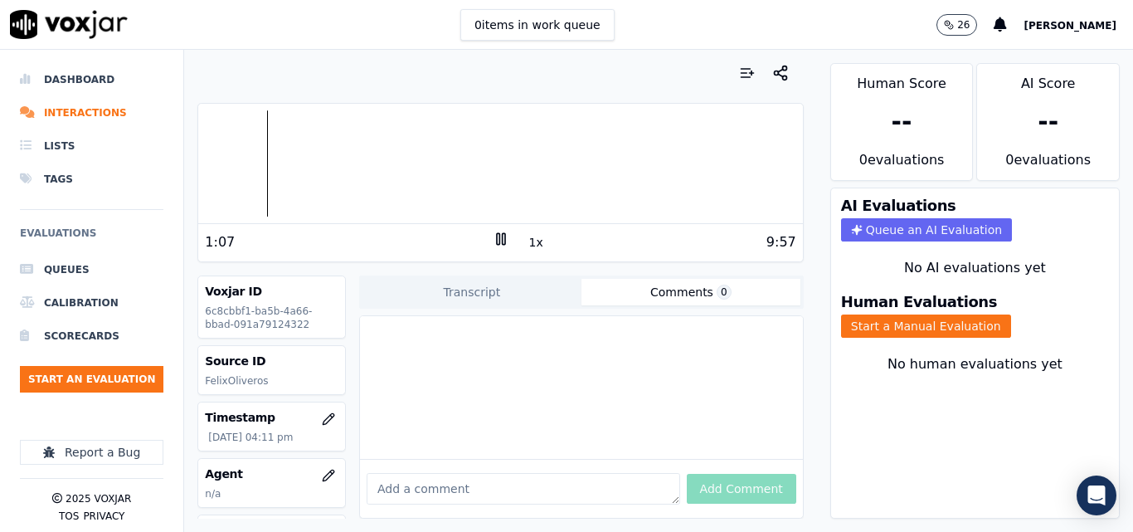
drag, startPoint x: 635, startPoint y: 289, endPoint x: 629, endPoint y: 300, distance: 12.7
click at [632, 299] on button "Comments 0" at bounding box center [690, 292] width 219 height 27
click at [494, 231] on icon at bounding box center [501, 239] width 17 height 17
click at [498, 241] on icon at bounding box center [501, 239] width 17 height 17
click at [493, 236] on icon at bounding box center [501, 239] width 17 height 17
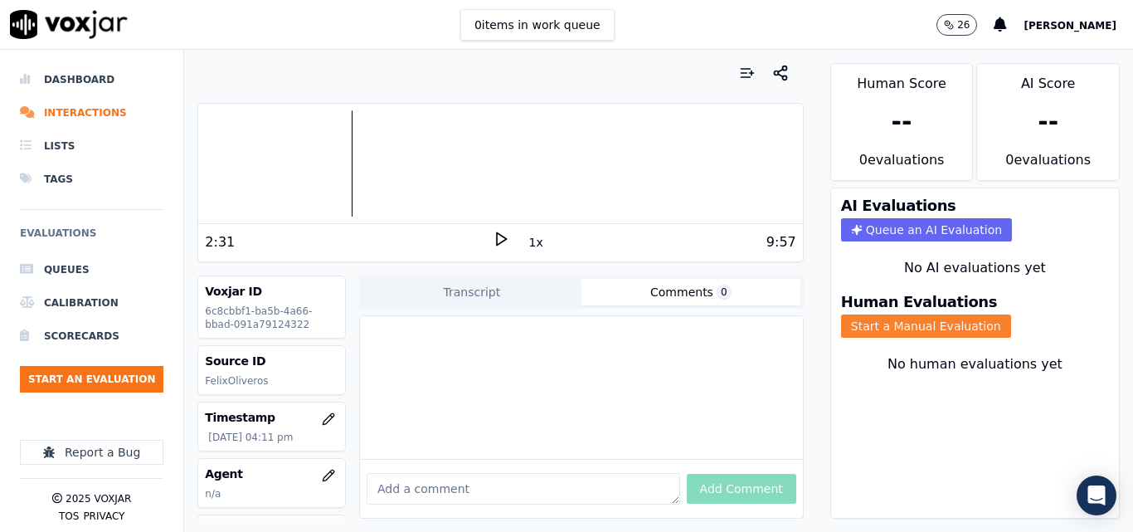
click at [861, 320] on button "Start a Manual Evaluation" at bounding box center [926, 325] width 170 height 23
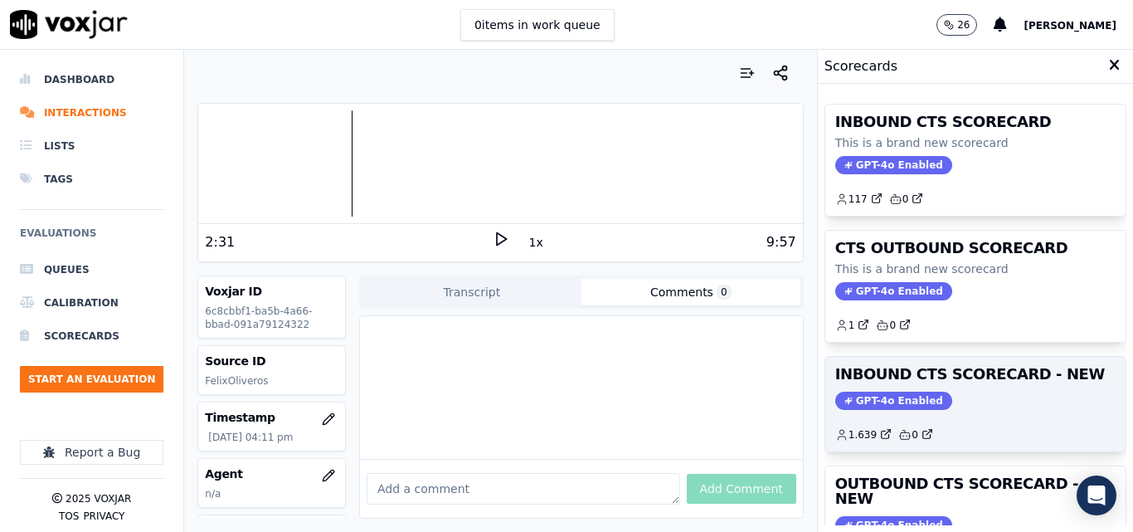
click at [1003, 381] on h3 "INBOUND CTS SCORECARD - NEW" at bounding box center [975, 374] width 280 height 15
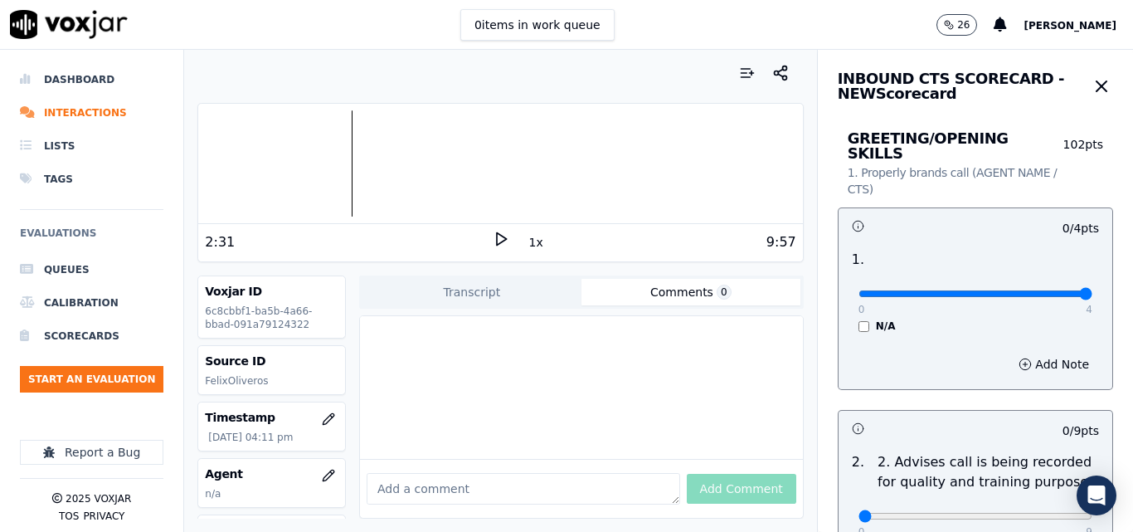
type input "4"
click at [1043, 290] on input "range" at bounding box center [975, 293] width 234 height 7
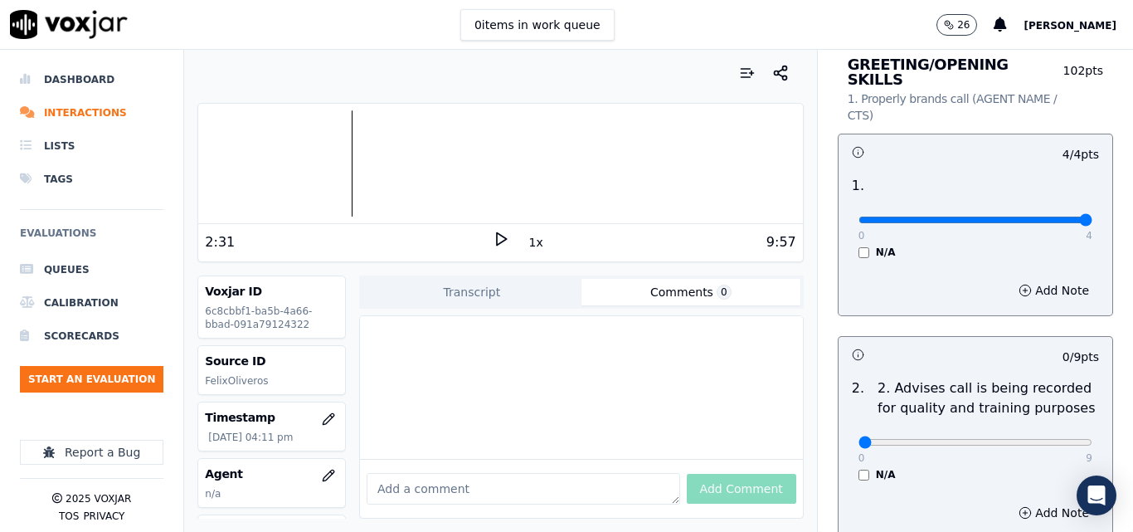
scroll to position [249, 0]
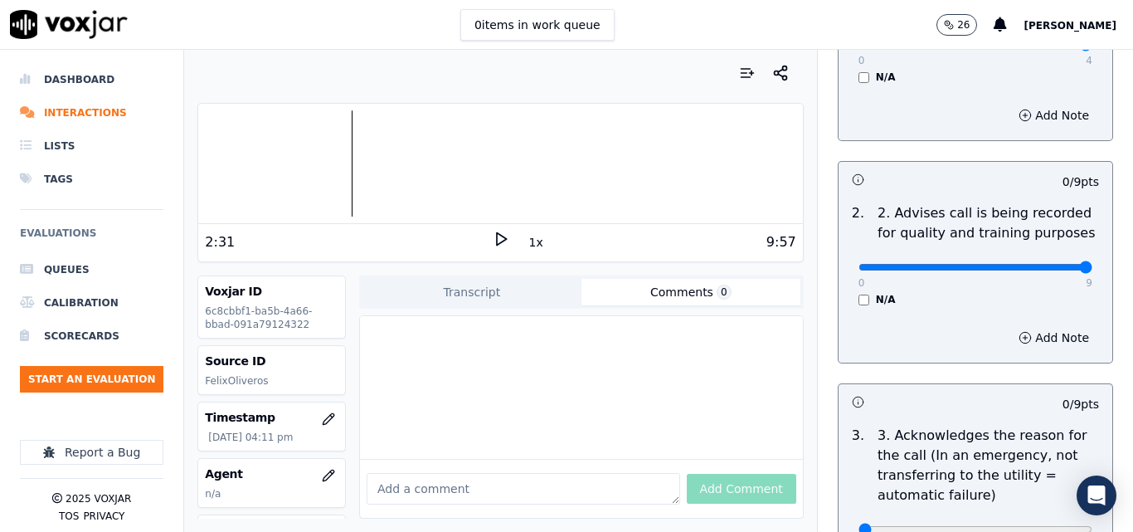
type input "9"
click at [1054, 48] on input "range" at bounding box center [975, 44] width 234 height 7
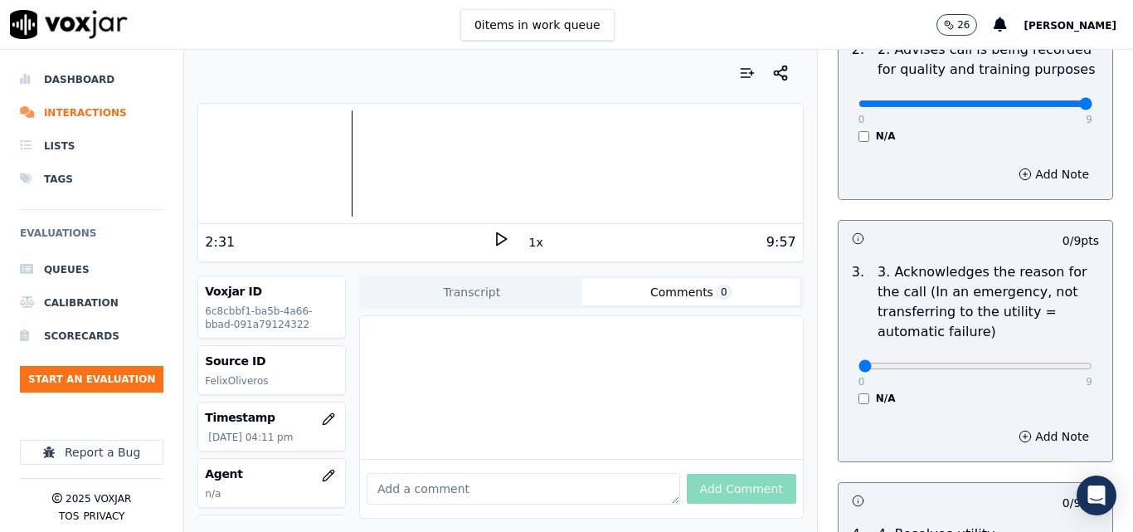
scroll to position [498, 0]
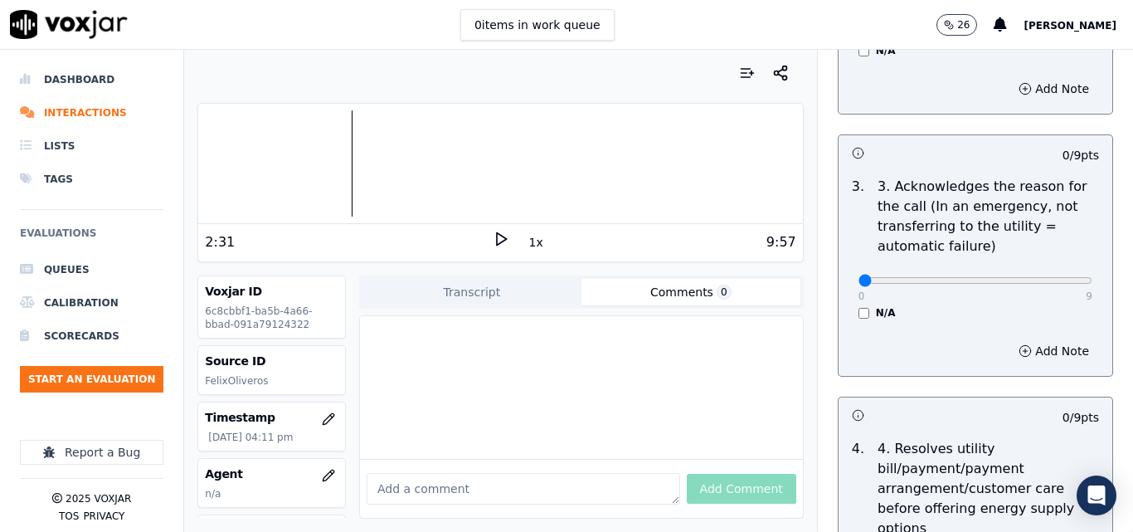
click at [1086, 289] on p "9" at bounding box center [1089, 295] width 7 height 13
click at [1045, 270] on div "0 9" at bounding box center [975, 280] width 234 height 20
click at [1042, 273] on div "0 9" at bounding box center [975, 280] width 234 height 20
type input "9"
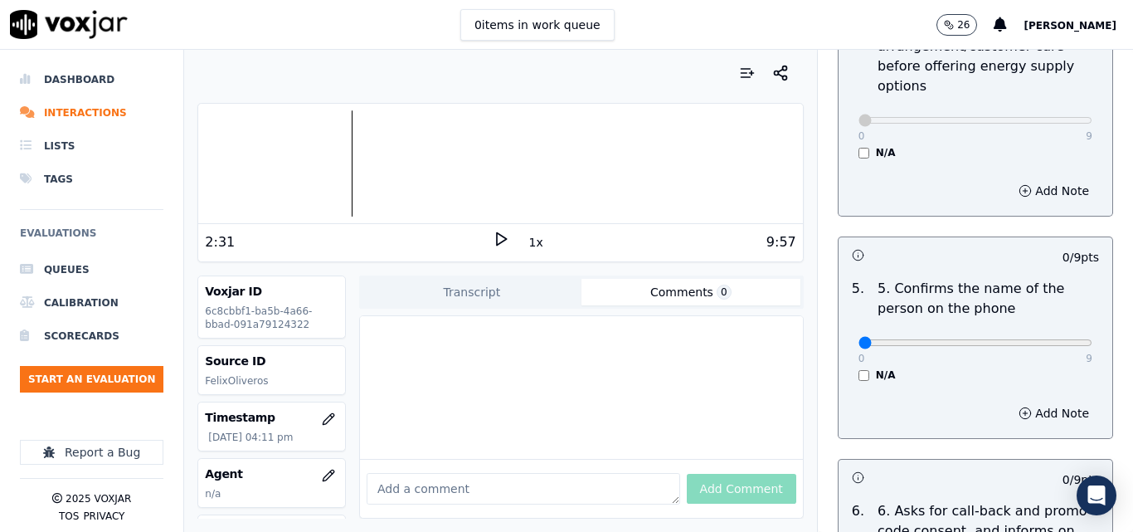
scroll to position [995, 0]
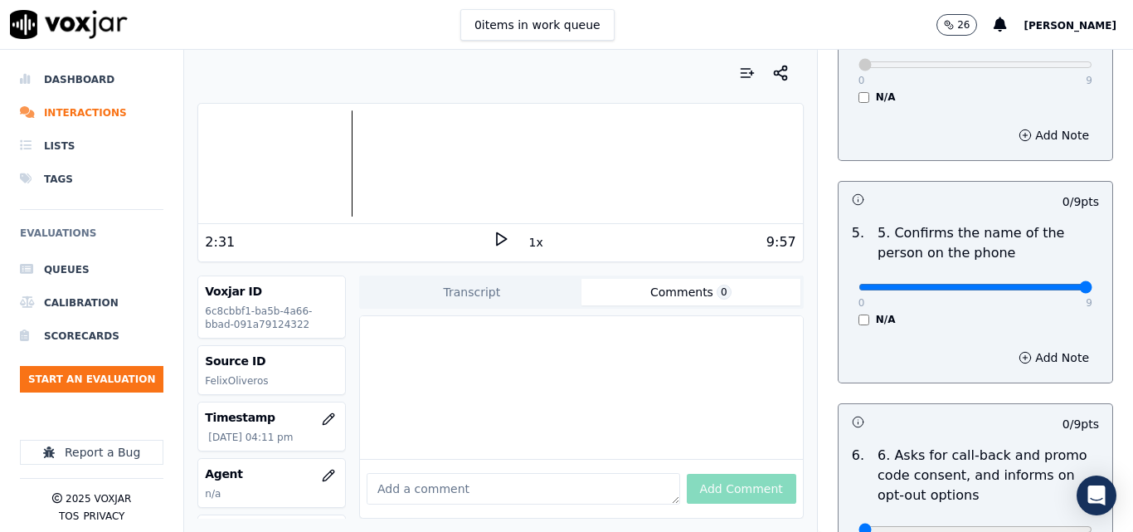
type input "9"
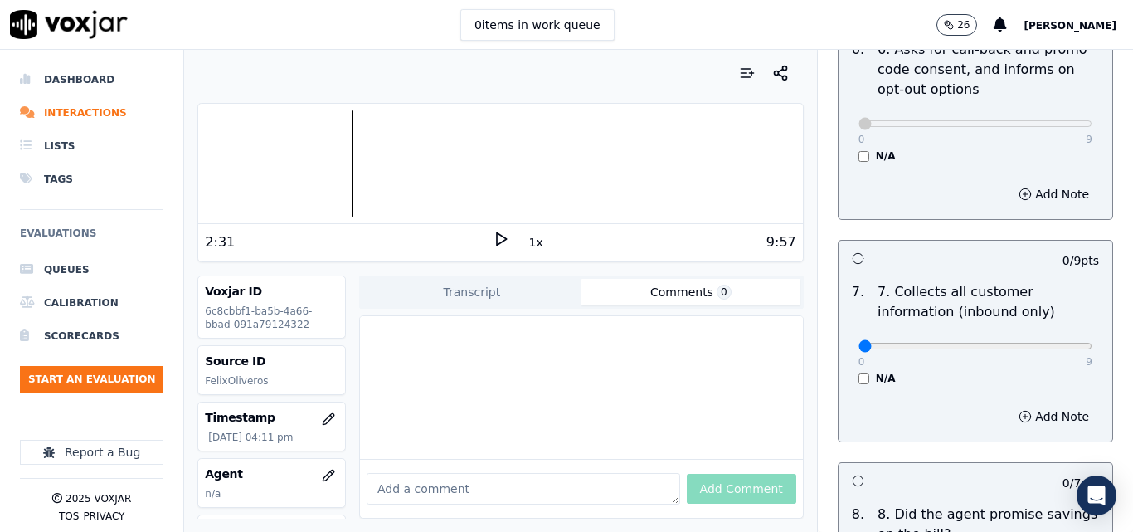
scroll to position [1410, 0]
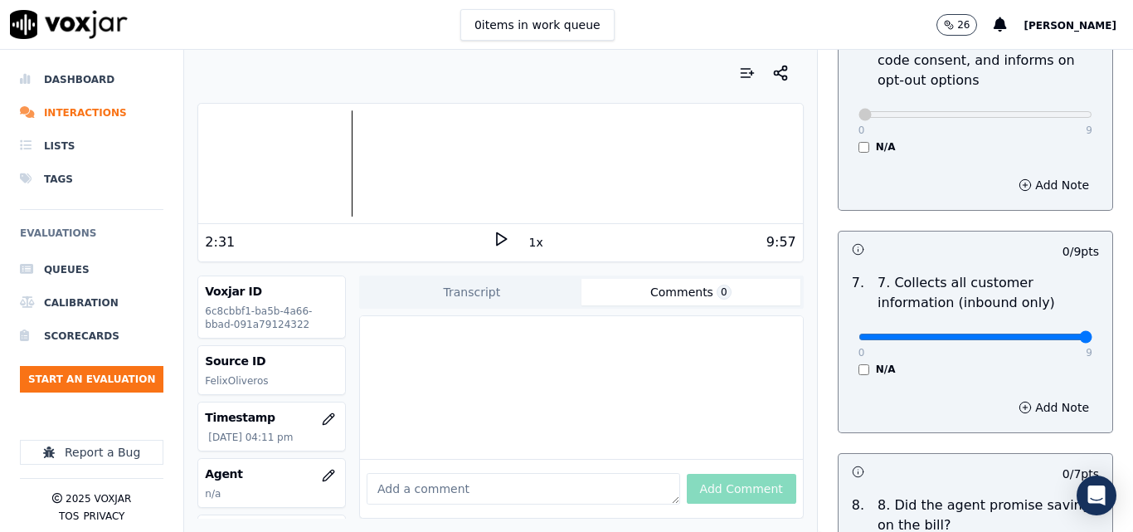
type input "9"
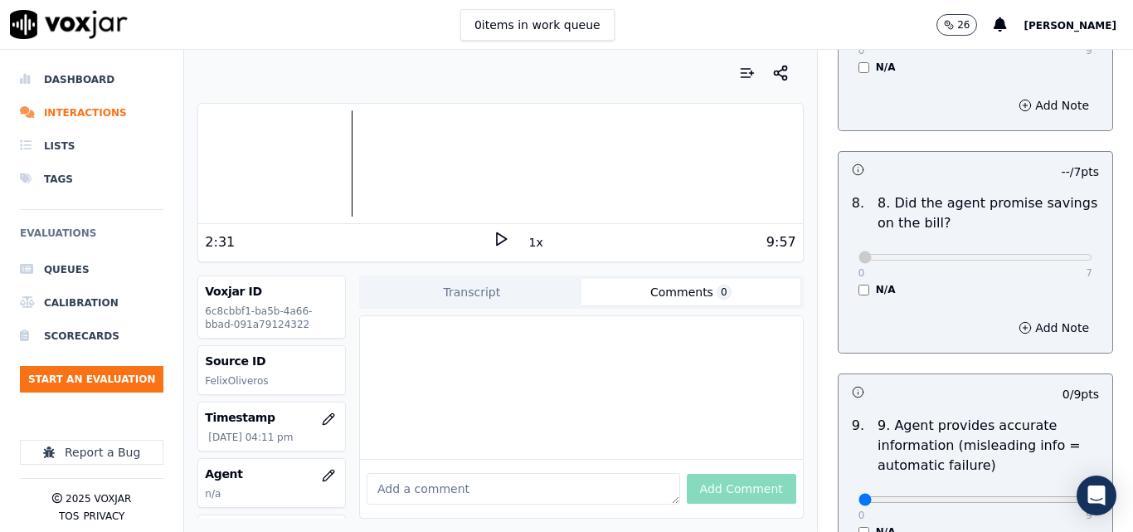
scroll to position [1907, 0]
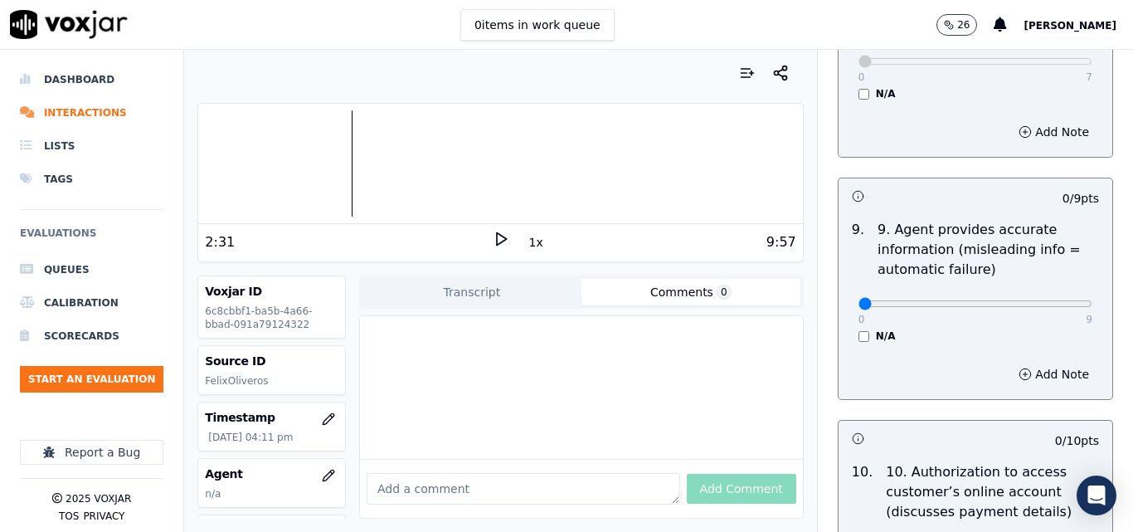
click at [1048, 296] on div "0 9" at bounding box center [975, 303] width 234 height 20
type input "9"
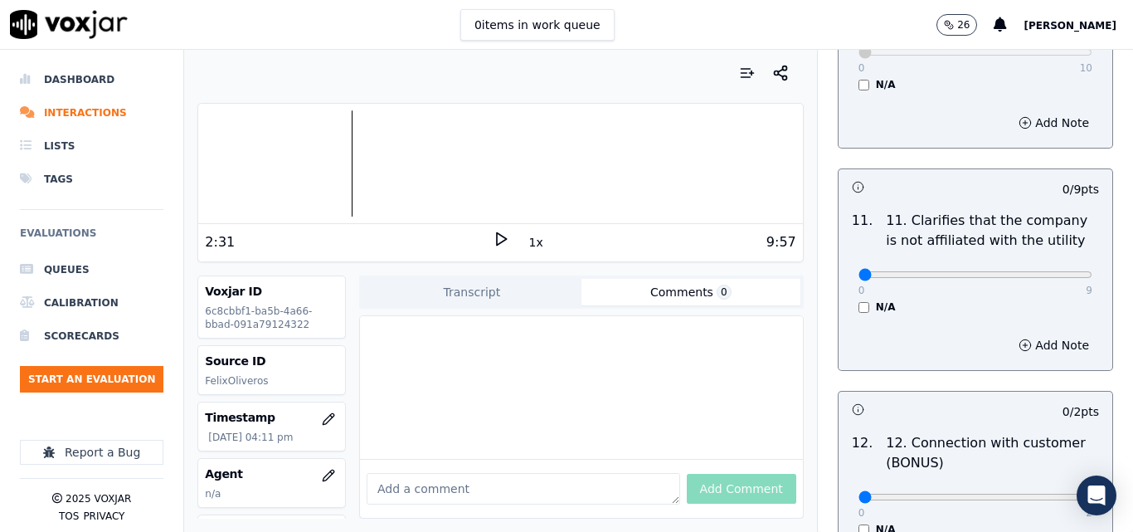
scroll to position [2405, 0]
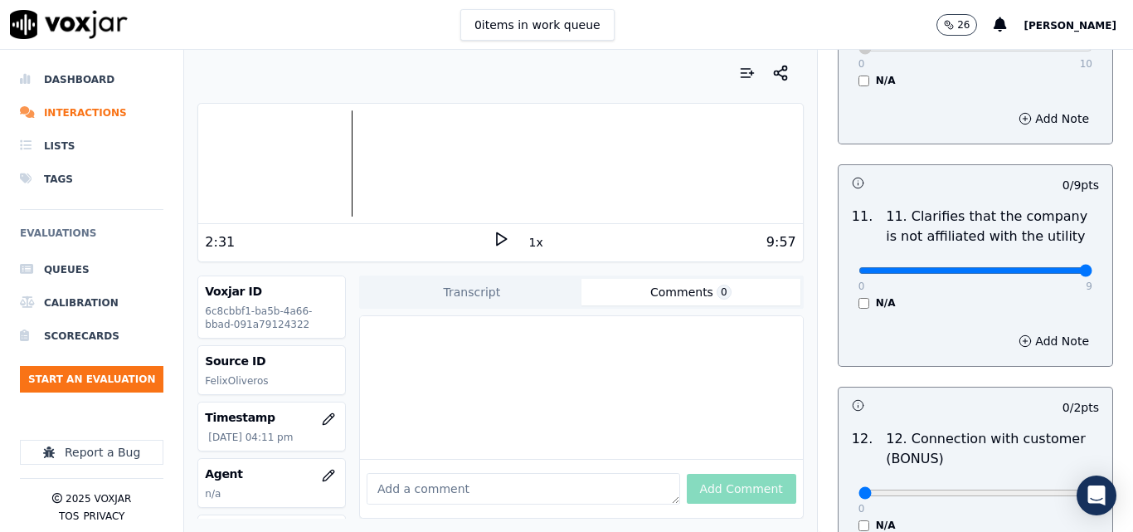
type input "9"
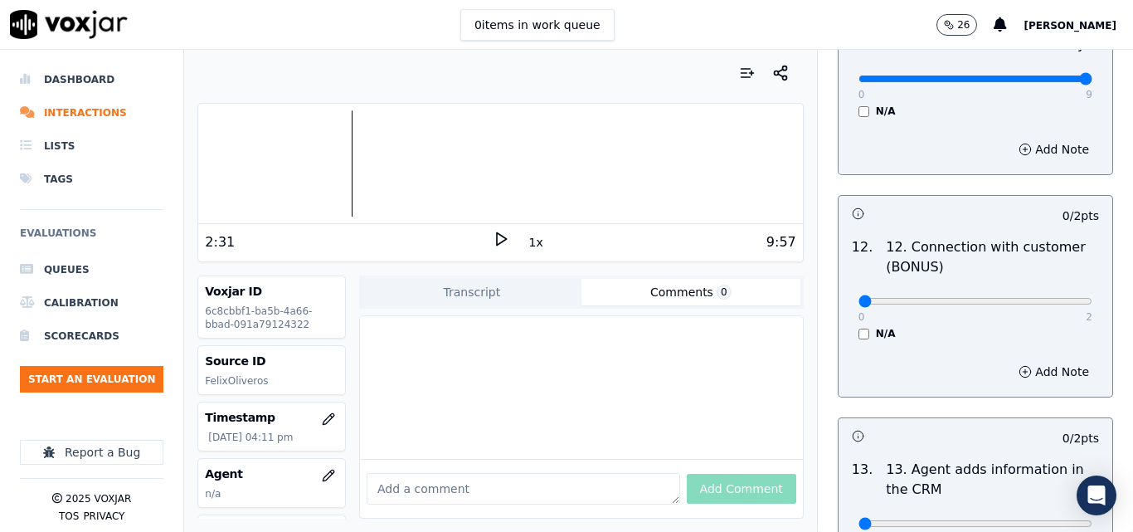
scroll to position [2654, 0]
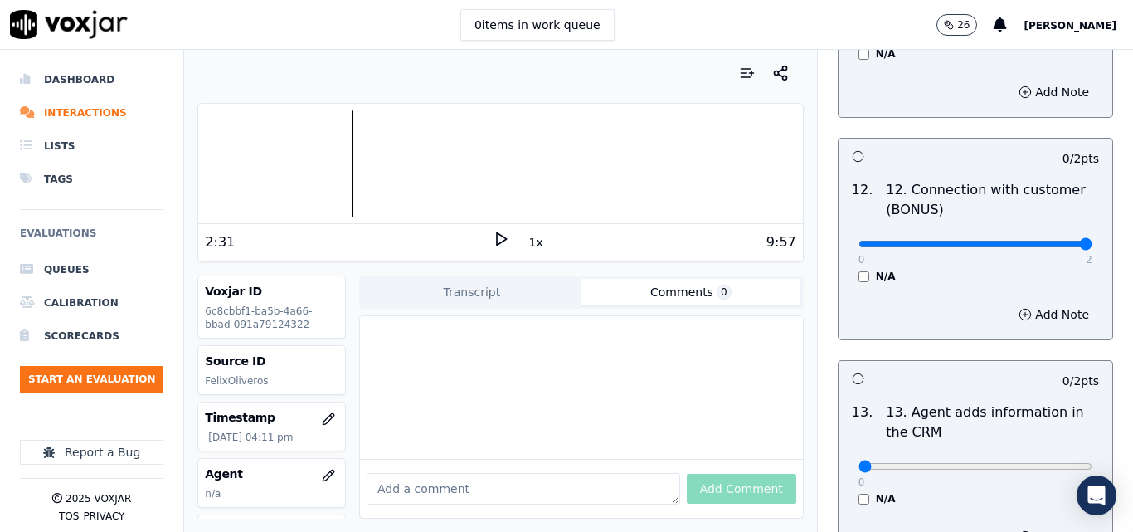
type input "2"
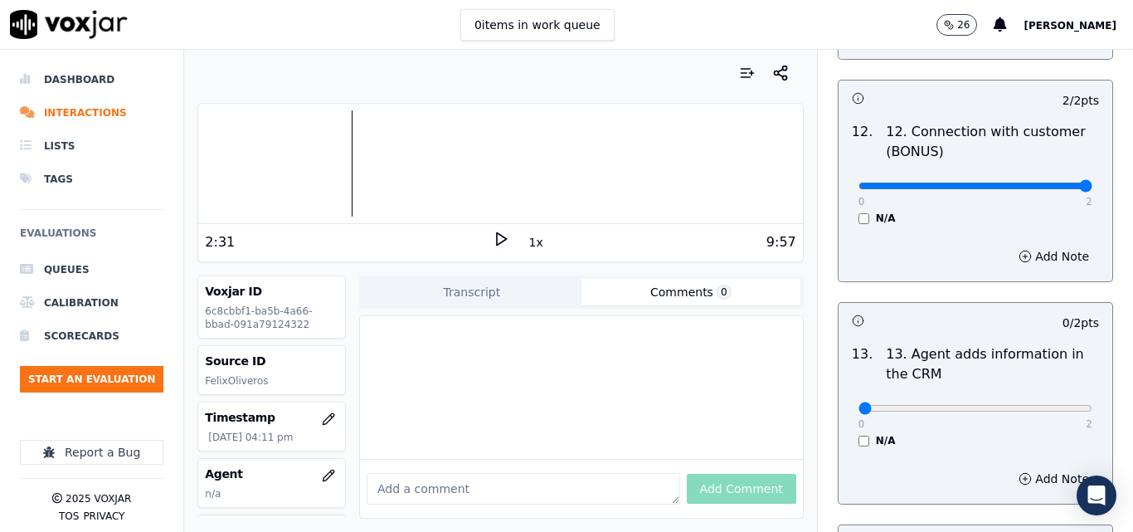
scroll to position [2819, 0]
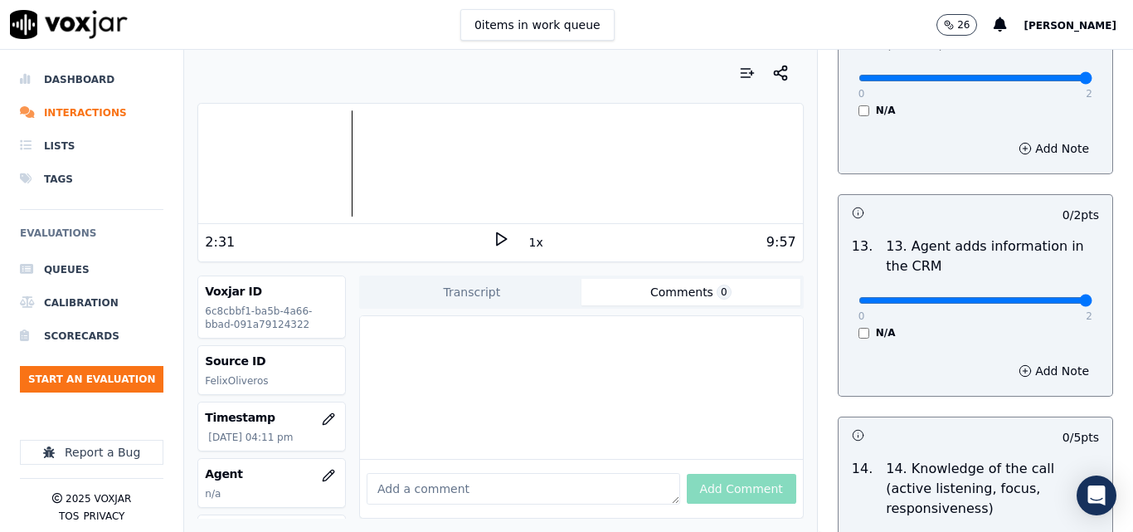
type input "2"
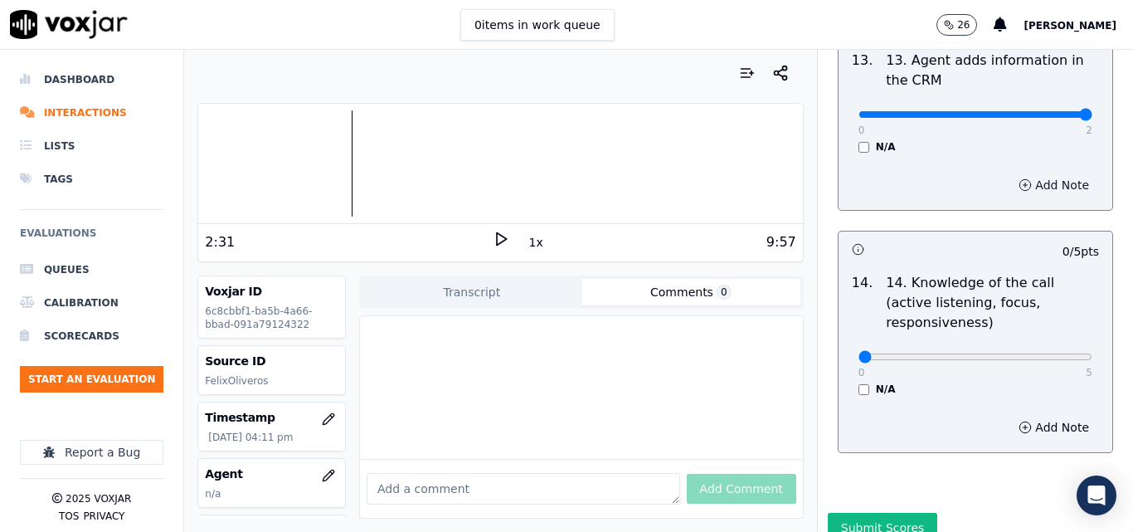
scroll to position [3028, 0]
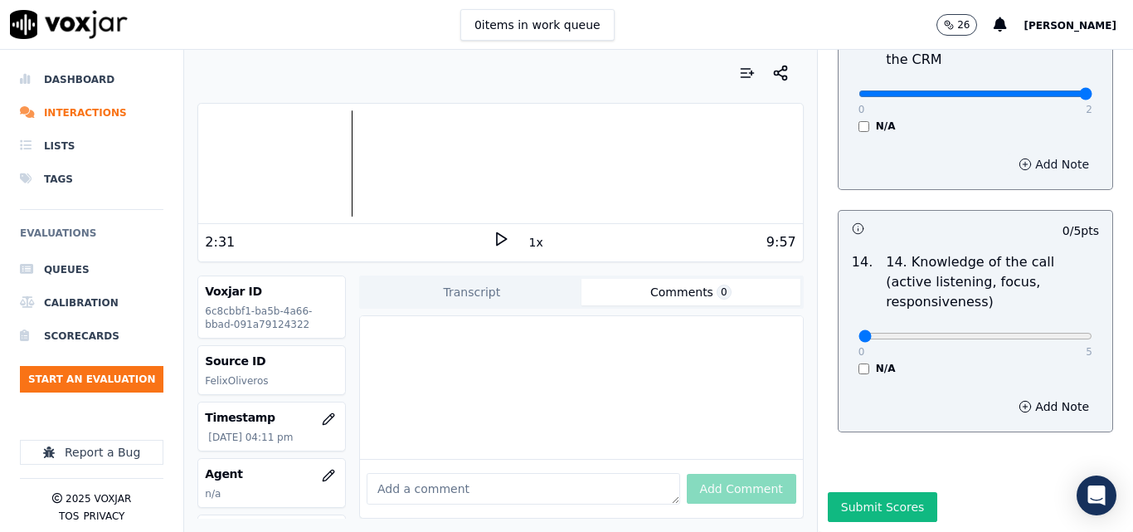
click at [1045, 325] on div "0 5" at bounding box center [975, 335] width 234 height 20
type input "5"
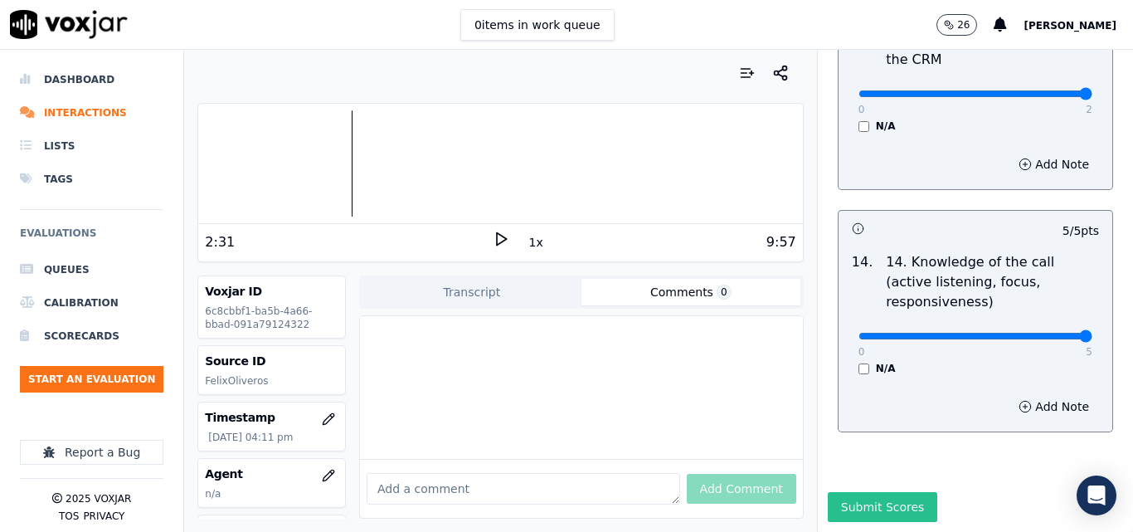
click at [858, 492] on button "Submit Scores" at bounding box center [883, 507] width 110 height 30
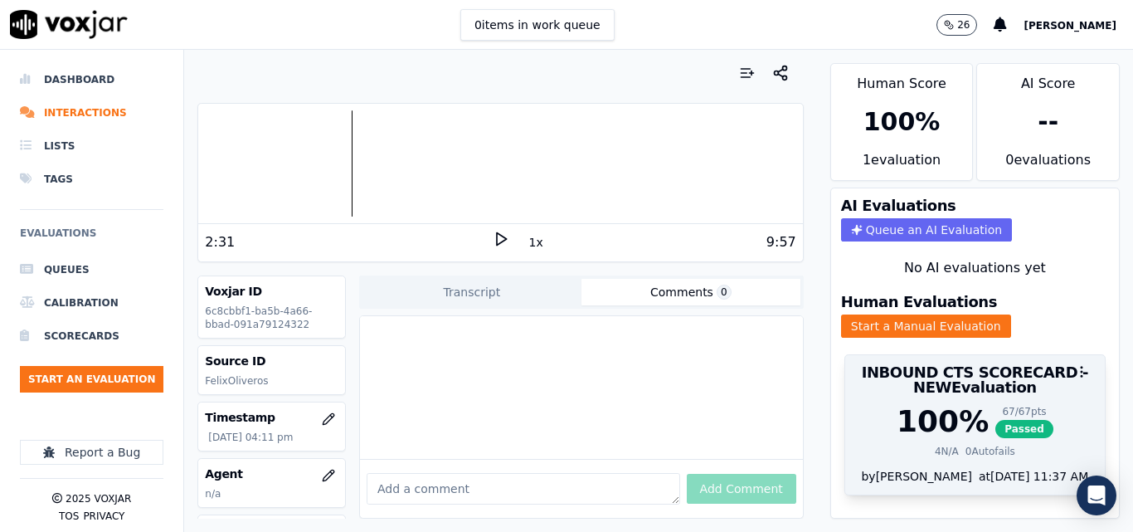
click at [995, 420] on span "Passed" at bounding box center [1024, 429] width 58 height 18
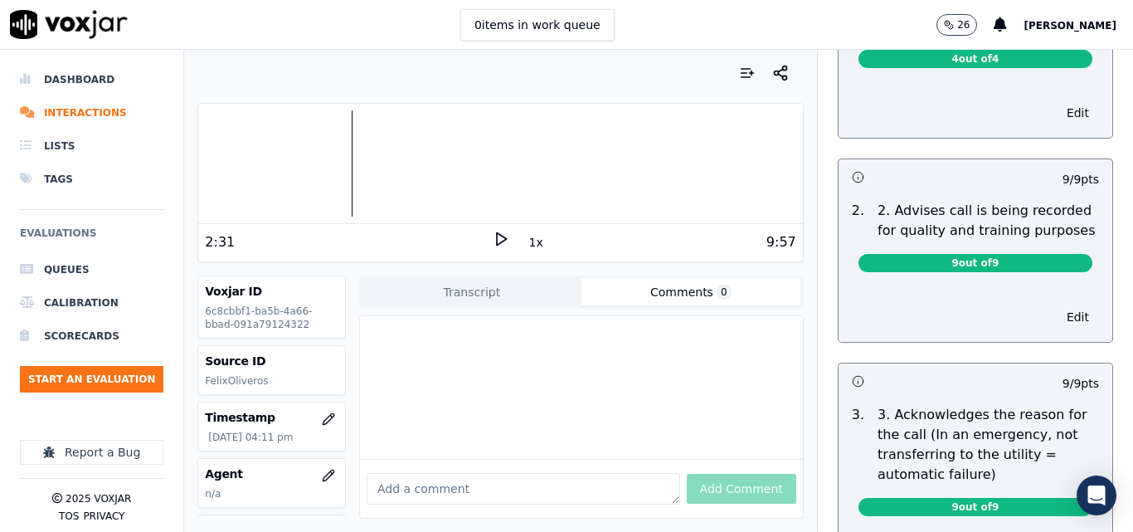
scroll to position [249, 0]
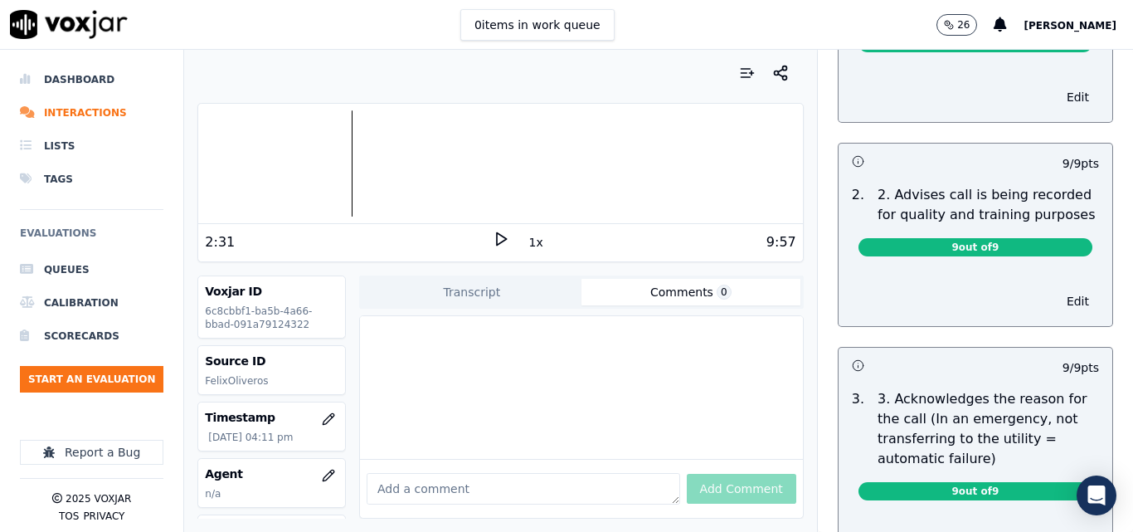
drag, startPoint x: 1047, startPoint y: 283, endPoint x: 1034, endPoint y: 284, distance: 13.3
click at [1056, 289] on button "Edit" at bounding box center [1077, 300] width 42 height 23
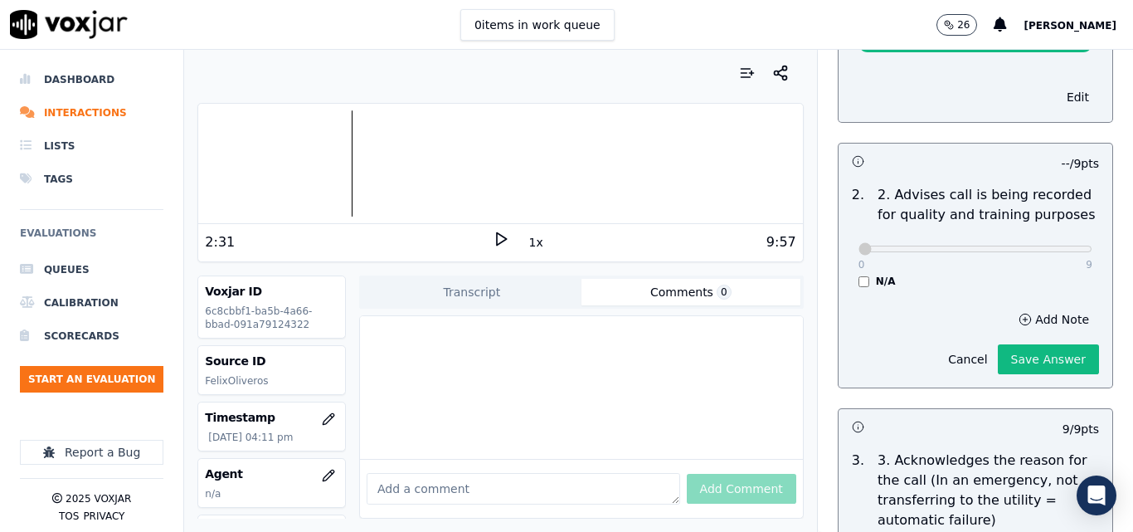
click at [1017, 344] on button "Save Answer" at bounding box center [1048, 359] width 101 height 30
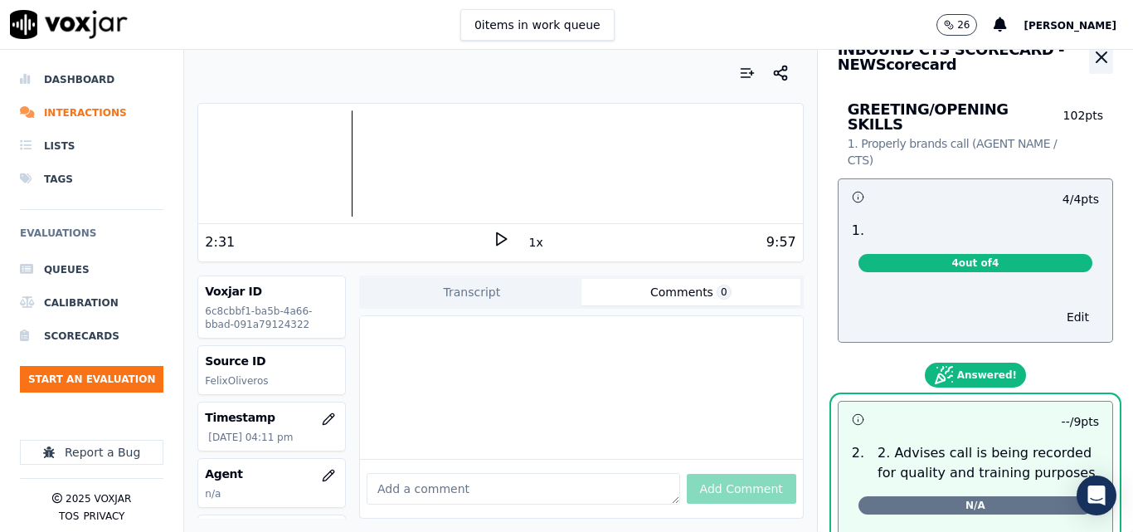
scroll to position [0, 0]
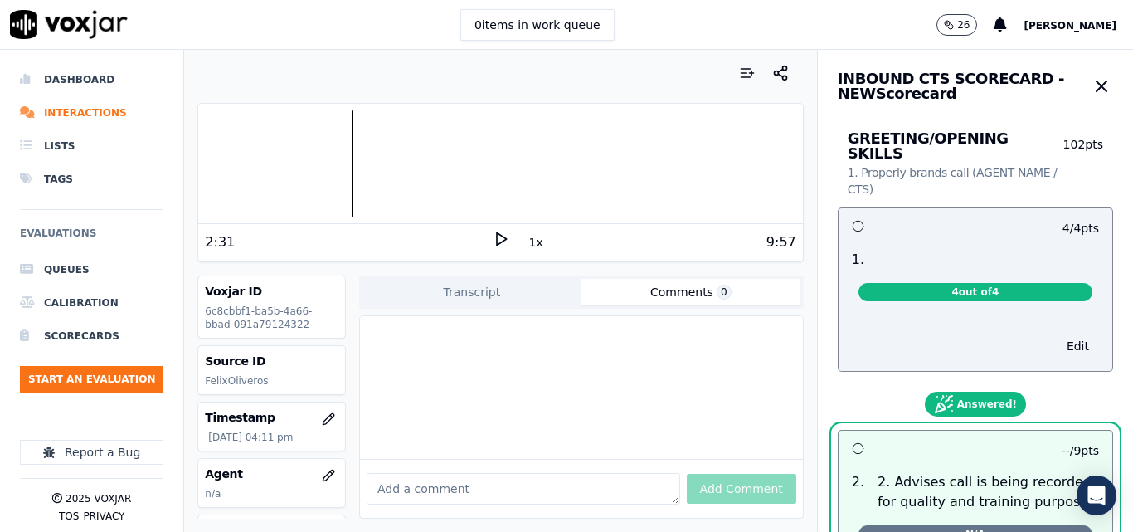
drag, startPoint x: 1059, startPoint y: 75, endPoint x: 1059, endPoint y: 85, distance: 10.0
click at [1089, 75] on button "button" at bounding box center [1101, 86] width 24 height 33
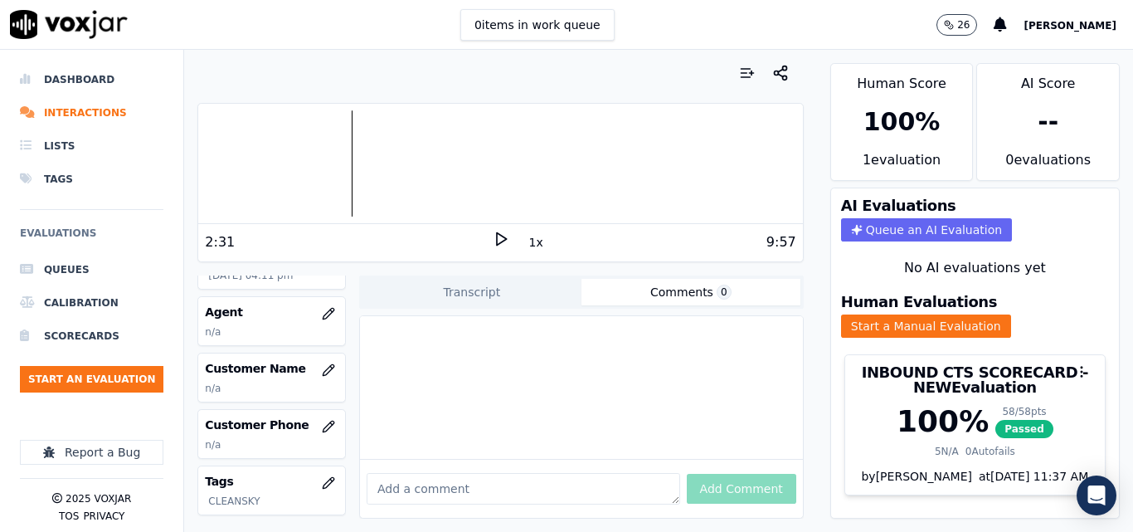
scroll to position [166, 0]
click at [322, 361] on icon "button" at bounding box center [328, 365] width 13 height 13
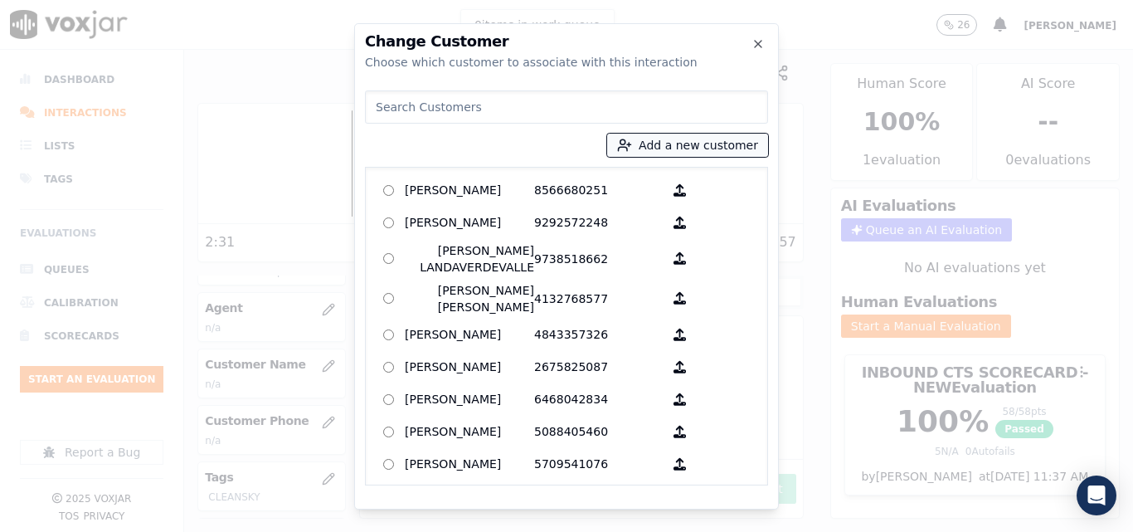
click at [705, 152] on button "Add a new customer" at bounding box center [687, 145] width 161 height 23
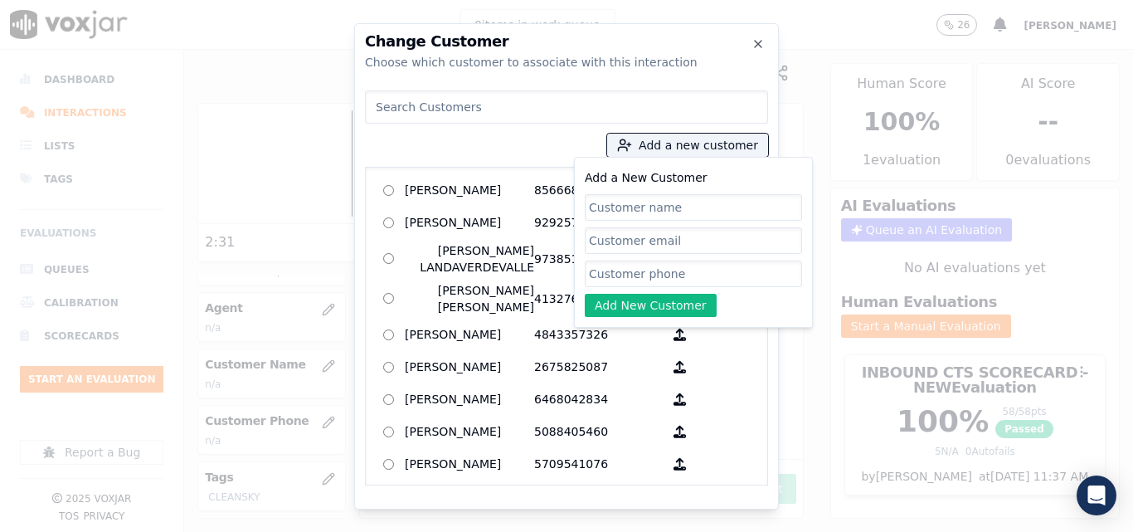
click at [692, 206] on input "Add a New Customer" at bounding box center [693, 207] width 217 height 27
type input "[PERSON_NAME]"
click at [637, 272] on input "Add a New Customer" at bounding box center [693, 273] width 217 height 27
paste input "5082661107"
type input "5082661107"
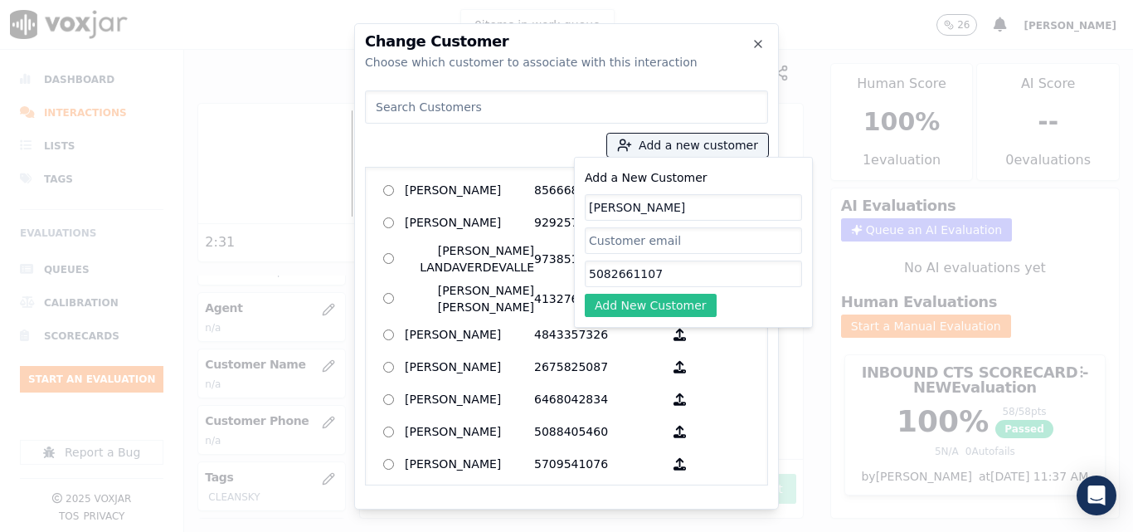
click at [639, 307] on button "Add New Customer" at bounding box center [651, 305] width 132 height 23
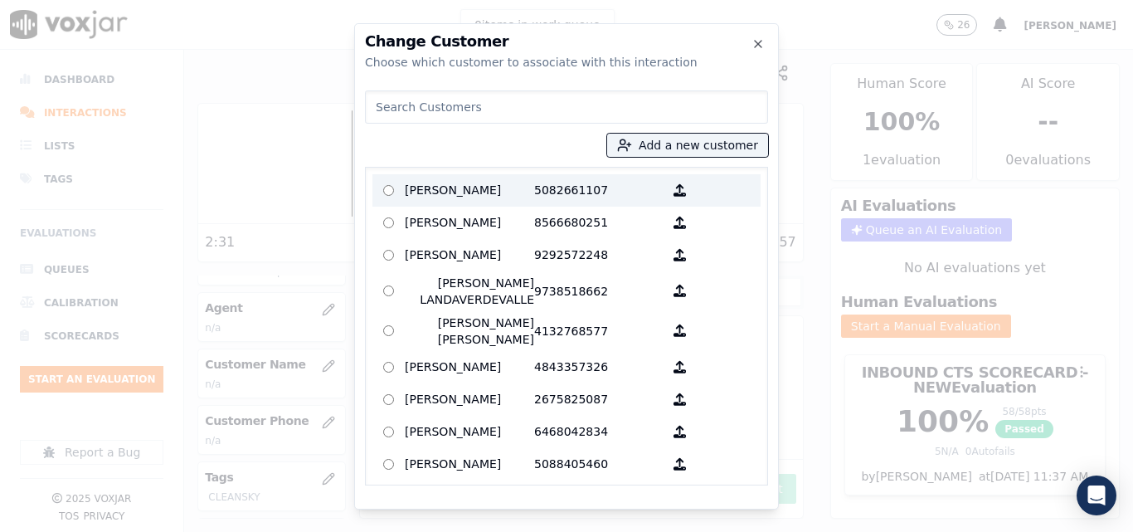
click at [546, 201] on p "5082661107" at bounding box center [598, 190] width 129 height 26
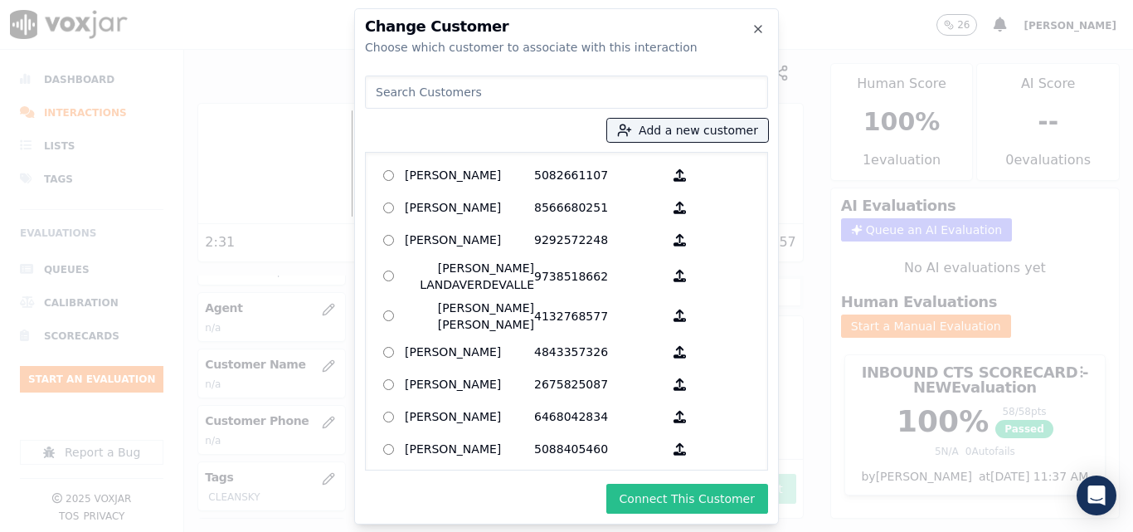
click at [648, 499] on button "Connect This Customer" at bounding box center [687, 498] width 162 height 30
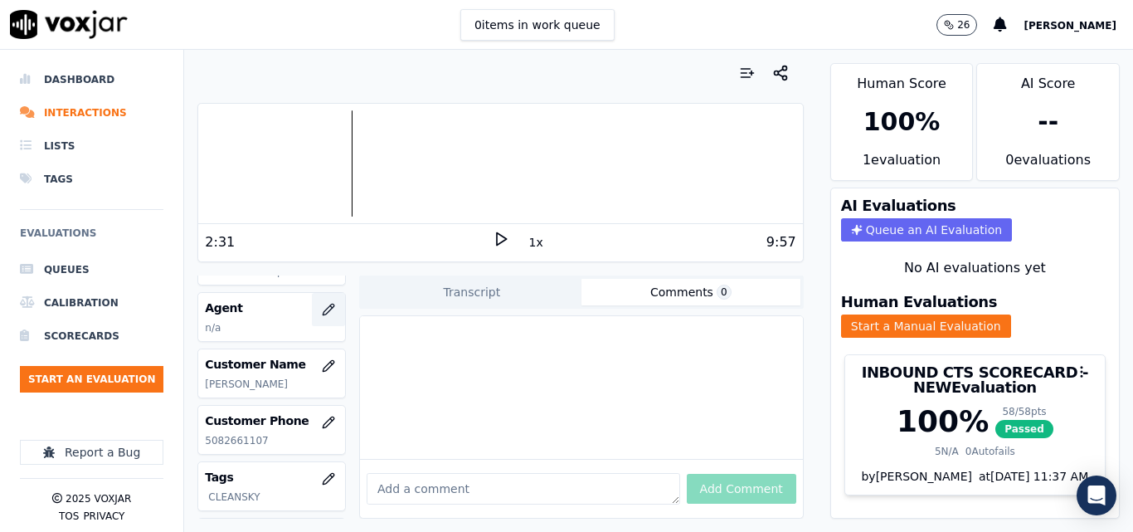
click at [322, 310] on icon "button" at bounding box center [328, 309] width 13 height 13
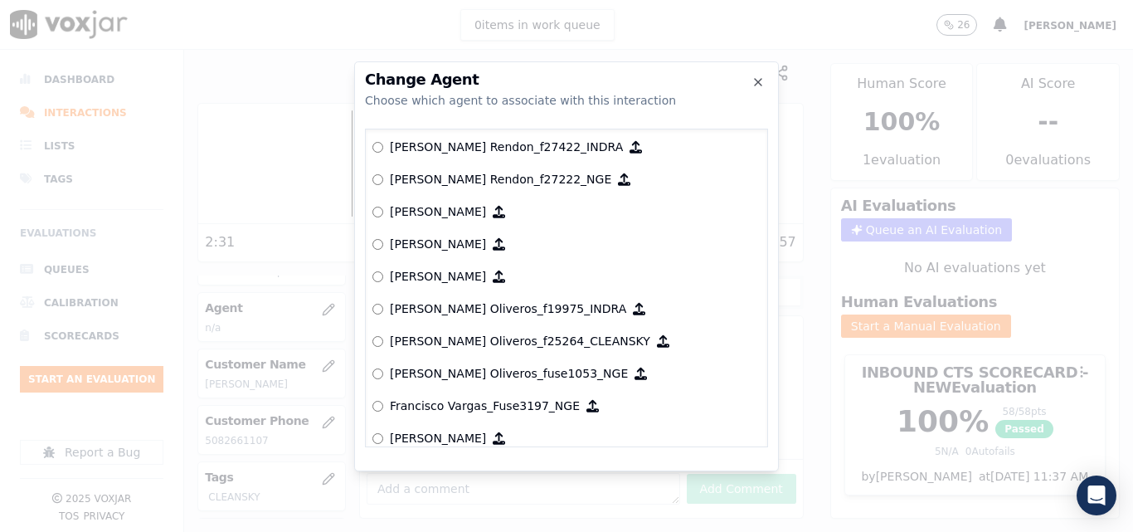
scroll to position [2943, 0]
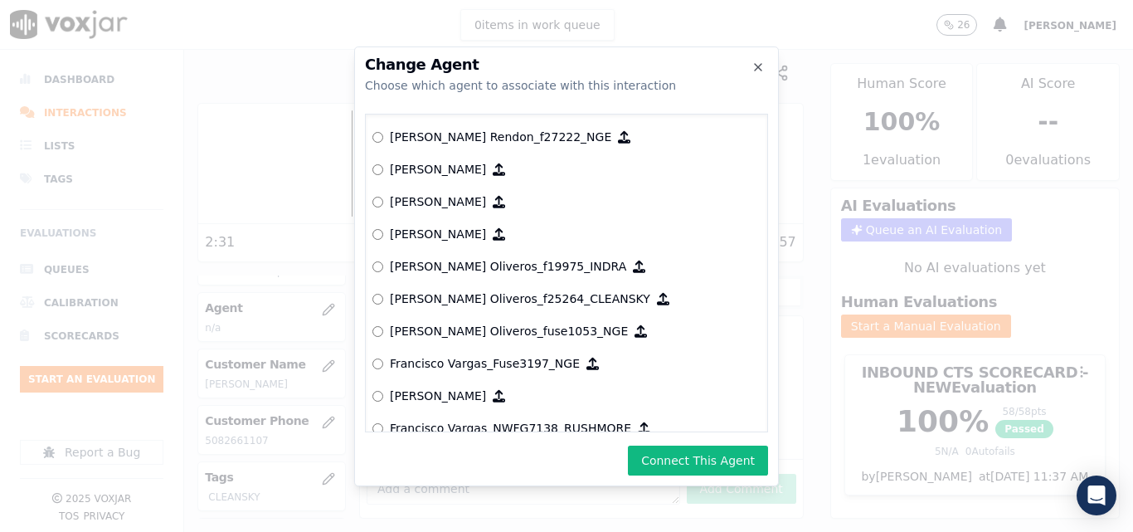
click at [676, 467] on button "Connect This Agent" at bounding box center [698, 460] width 140 height 30
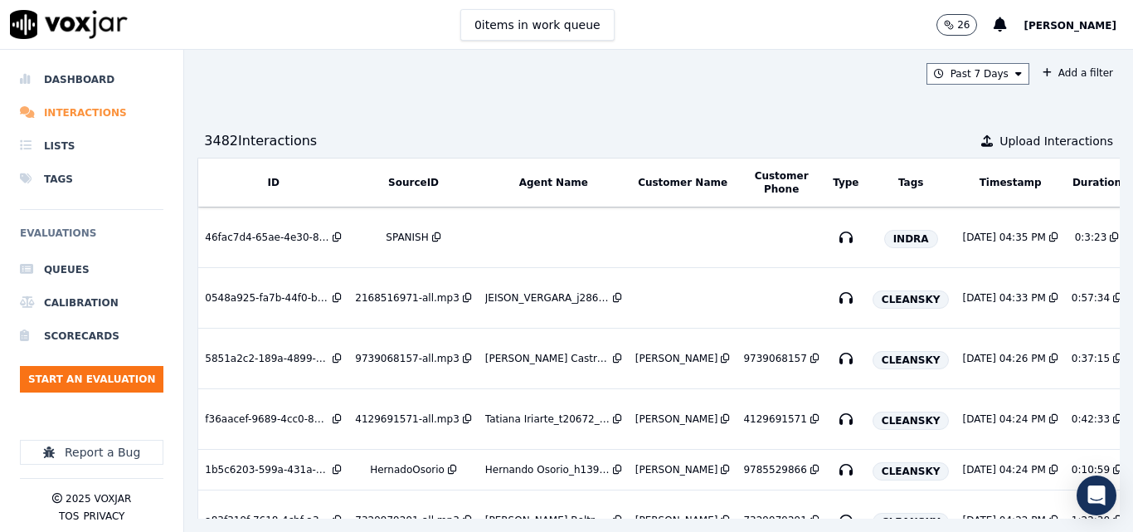
click at [75, 117] on li "Interactions" at bounding box center [91, 112] width 143 height 33
click at [95, 79] on li "Dashboard" at bounding box center [91, 79] width 143 height 33
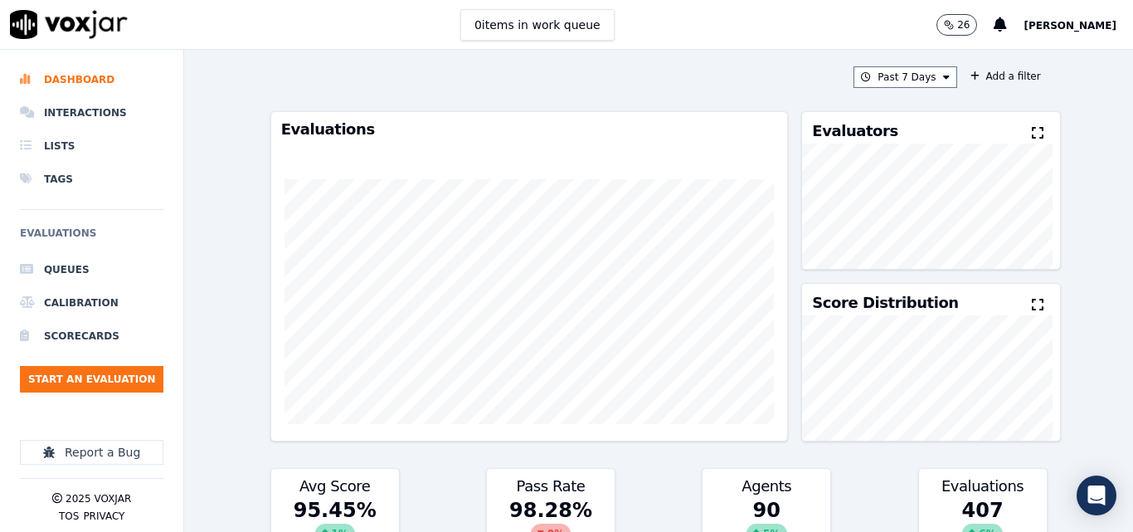
click at [894, 64] on div "Past 7 Days Add a filter Evaluations Evaluators Score Distribution Avg Score 95…" at bounding box center [659, 291] width 790 height 482
click at [888, 75] on button "Past 7 Days" at bounding box center [904, 77] width 103 height 22
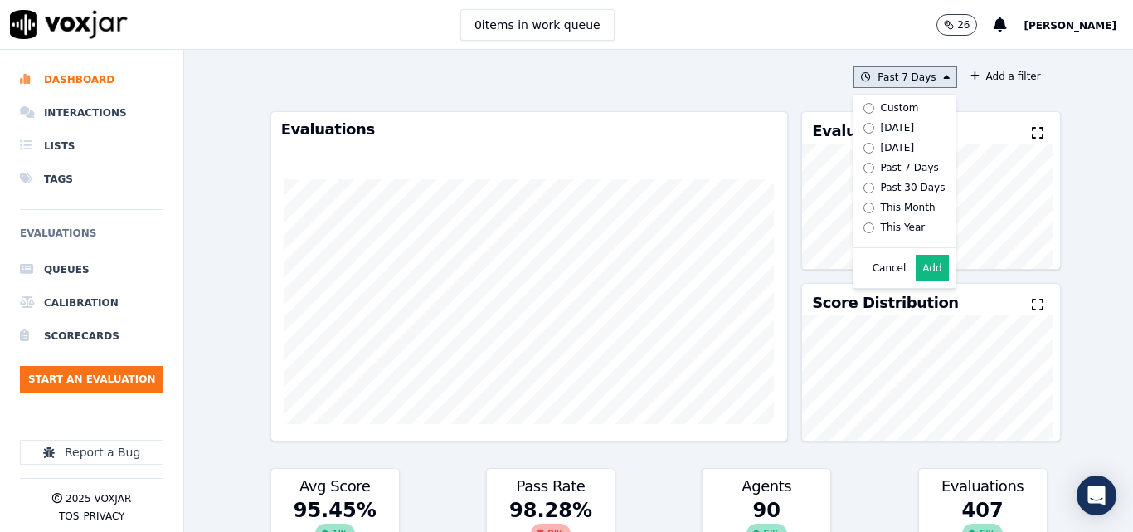
click at [882, 122] on div "[DATE]" at bounding box center [898, 127] width 34 height 13
click at [916, 277] on button "Add" at bounding box center [932, 268] width 32 height 27
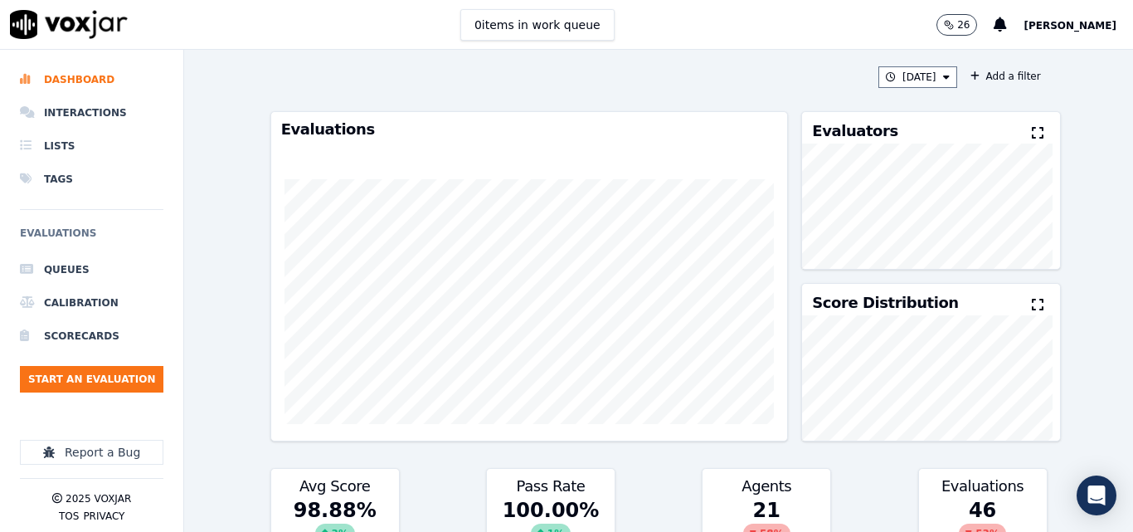
drag, startPoint x: 1013, startPoint y: 128, endPoint x: 999, endPoint y: 143, distance: 20.0
click at [1032, 129] on icon at bounding box center [1038, 132] width 12 height 13
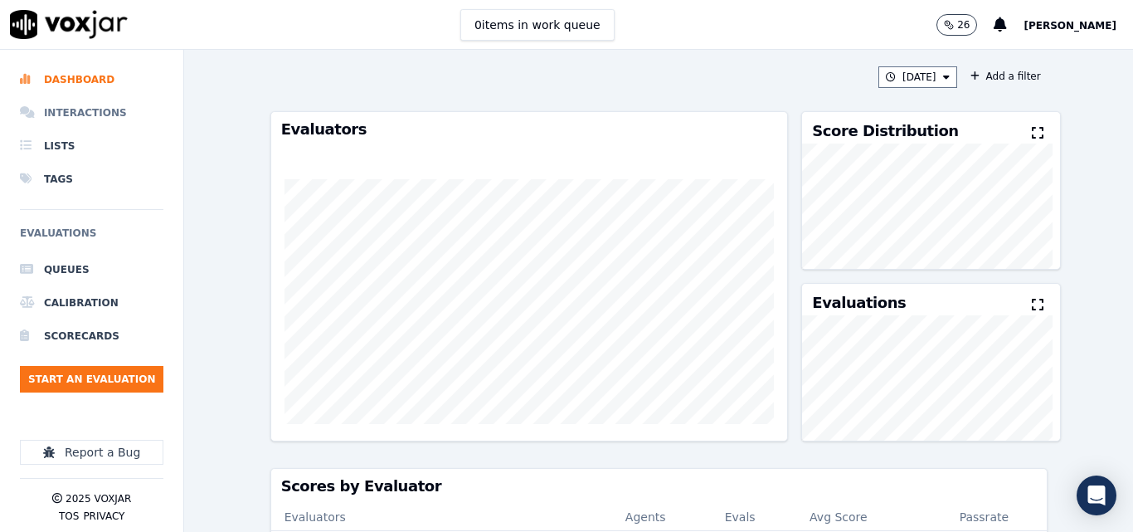
click at [85, 109] on li "Interactions" at bounding box center [91, 112] width 143 height 33
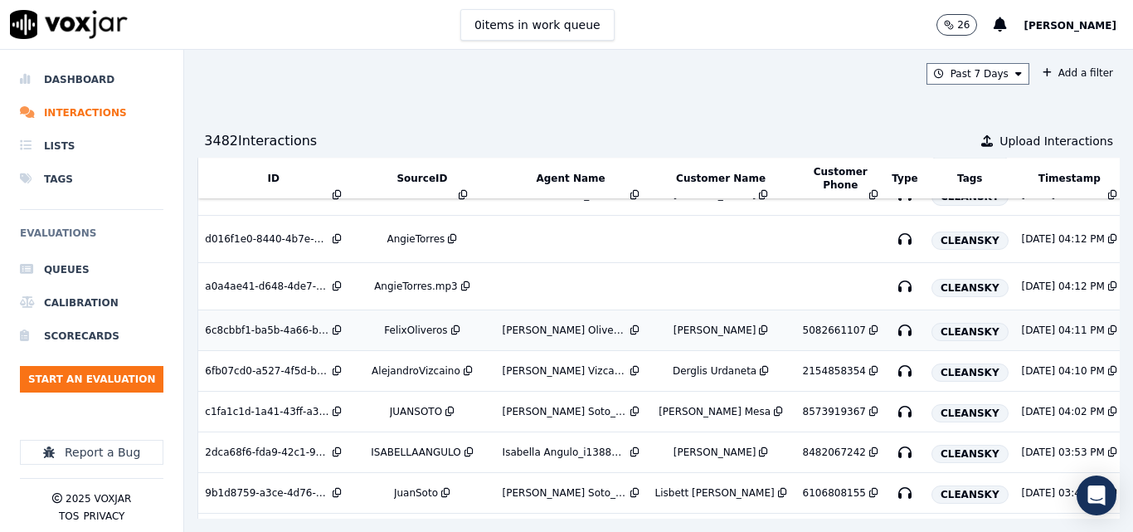
scroll to position [903, 0]
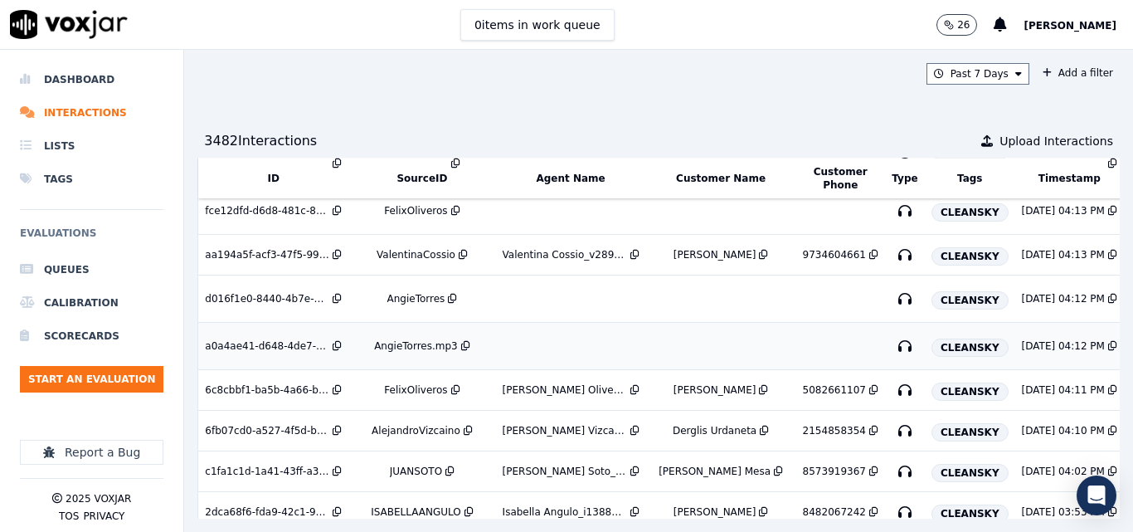
click at [417, 343] on div "AngieTorres.mp3" at bounding box center [416, 345] width 84 height 13
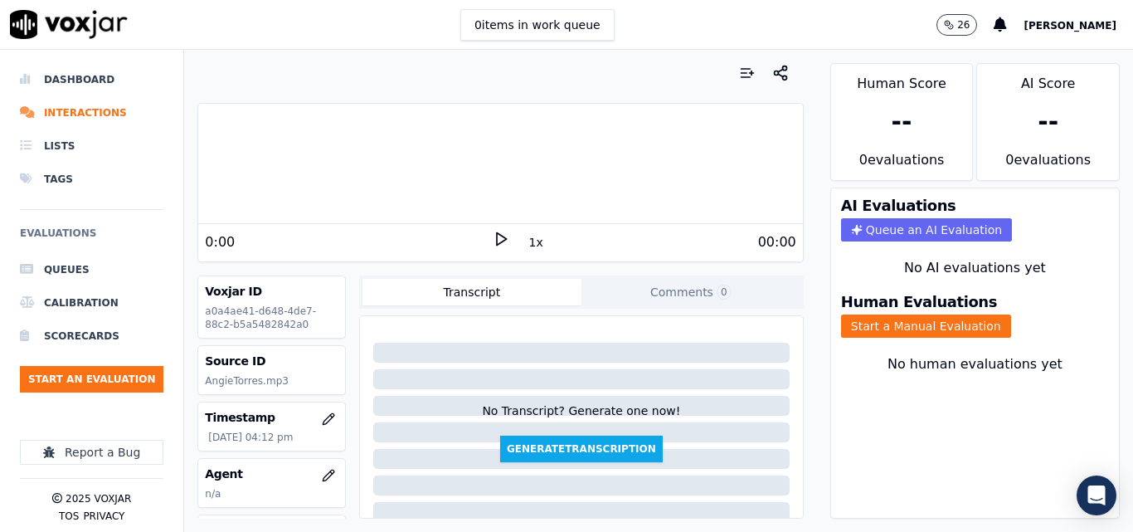
click at [640, 20] on div "0 items in work queue 26 [PERSON_NAME]" at bounding box center [566, 25] width 1133 height 50
click at [493, 233] on icon at bounding box center [501, 239] width 17 height 17
click at [342, 160] on div at bounding box center [500, 163] width 604 height 106
click at [338, 155] on div at bounding box center [500, 163] width 604 height 106
click at [644, 301] on button "Comments 0" at bounding box center [690, 292] width 219 height 27
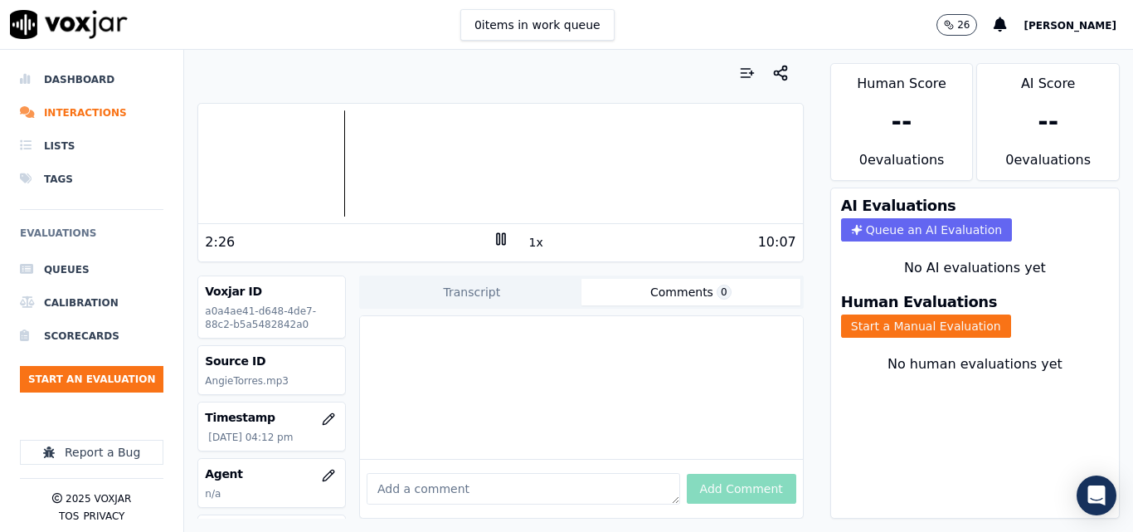
click at [443, 473] on textarea at bounding box center [523, 489] width 313 height 32
type textarea "6178673733"
click at [493, 238] on icon at bounding box center [501, 239] width 17 height 17
click at [389, 473] on textarea "6178673733" at bounding box center [523, 489] width 313 height 32
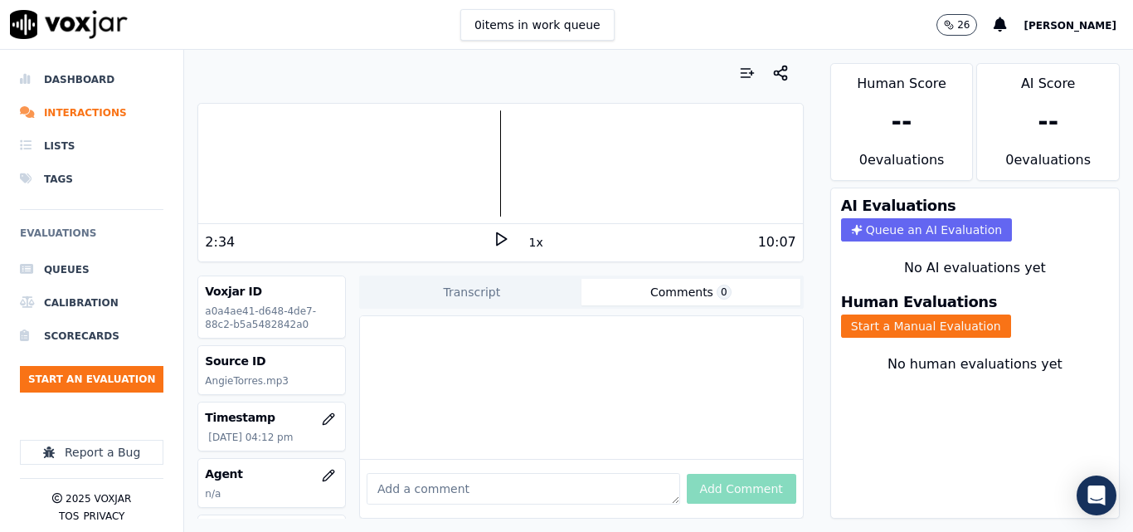
click at [492, 162] on div at bounding box center [500, 163] width 604 height 106
click at [493, 230] on div "5:03 1x 10:07" at bounding box center [500, 242] width 604 height 36
drag, startPoint x: 494, startPoint y: 232, endPoint x: 561, endPoint y: 250, distance: 69.6
click at [495, 232] on icon at bounding box center [501, 239] width 17 height 17
click at [481, 239] on div "5:05" at bounding box center [348, 242] width 287 height 20
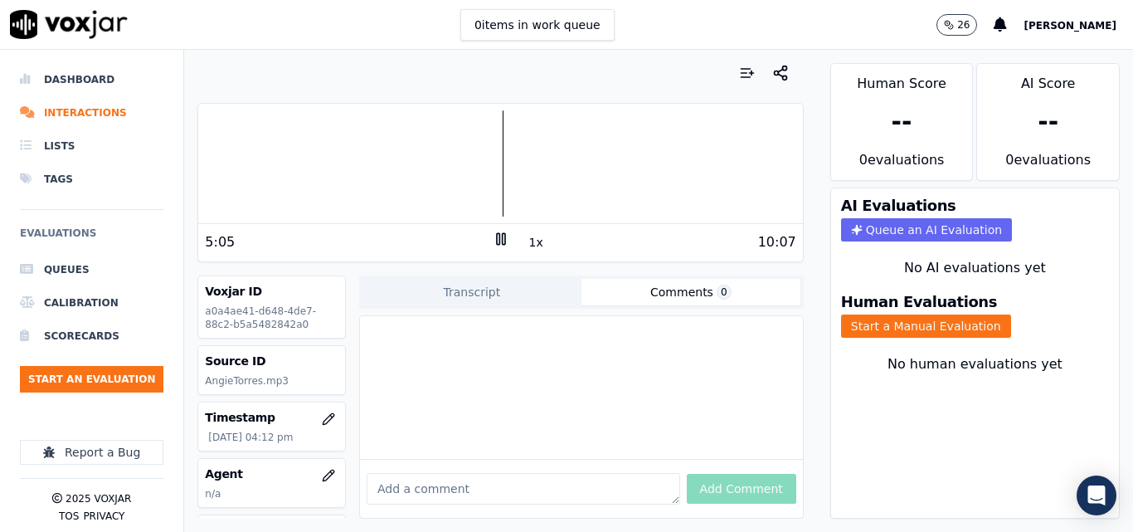
click at [493, 240] on icon at bounding box center [501, 239] width 17 height 17
click at [872, 324] on button "Start a Manual Evaluation" at bounding box center [926, 325] width 170 height 23
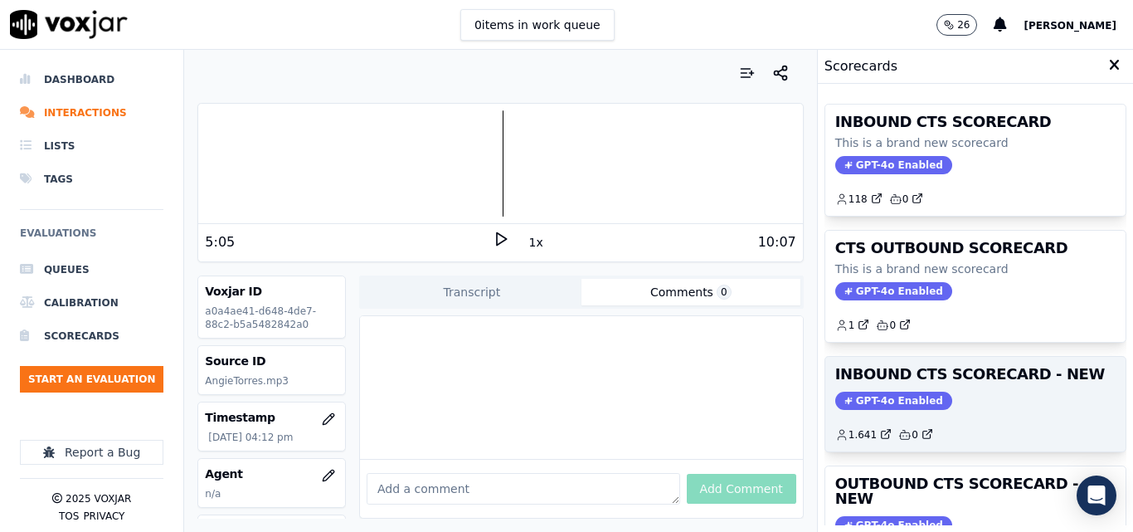
click at [1007, 406] on div "GPT-4o Enabled" at bounding box center [975, 400] width 280 height 18
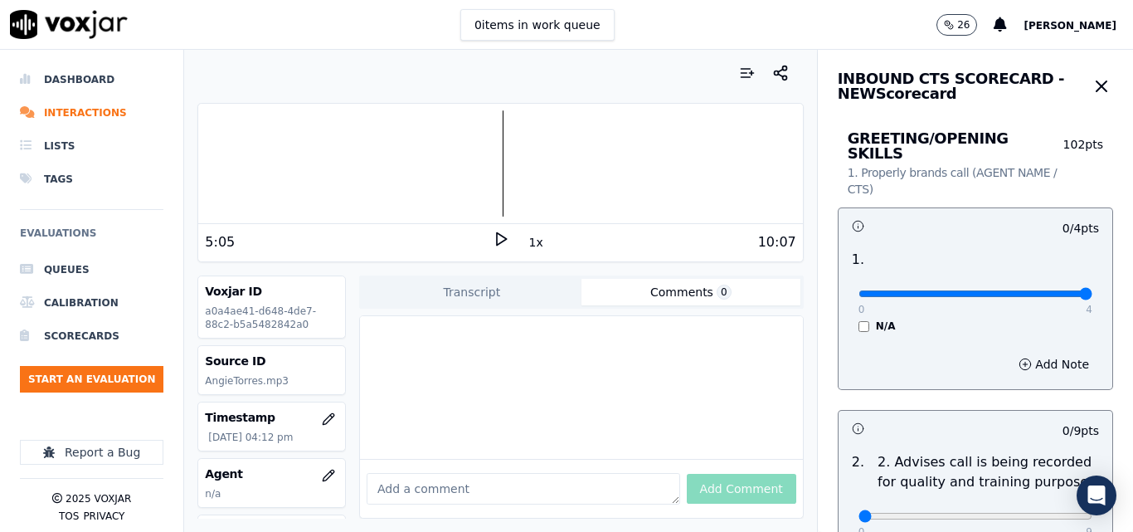
type input "4"
click at [1048, 290] on input "range" at bounding box center [975, 293] width 234 height 7
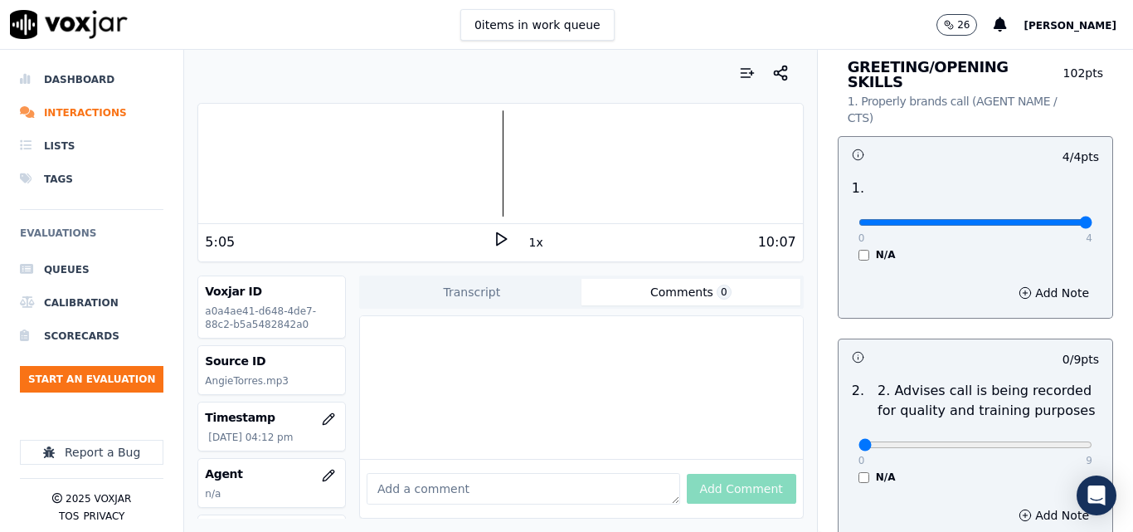
scroll to position [166, 0]
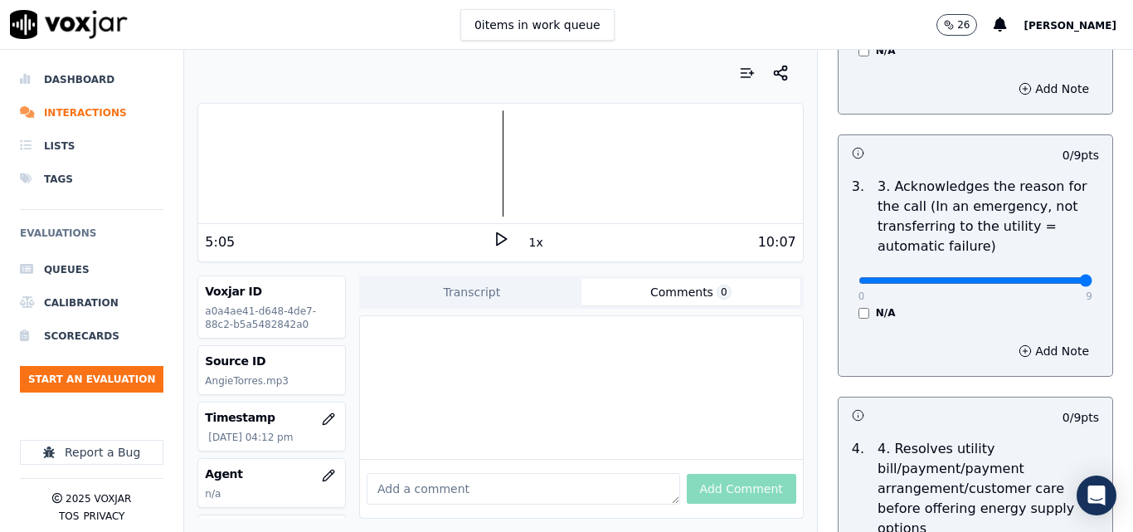
type input "9"
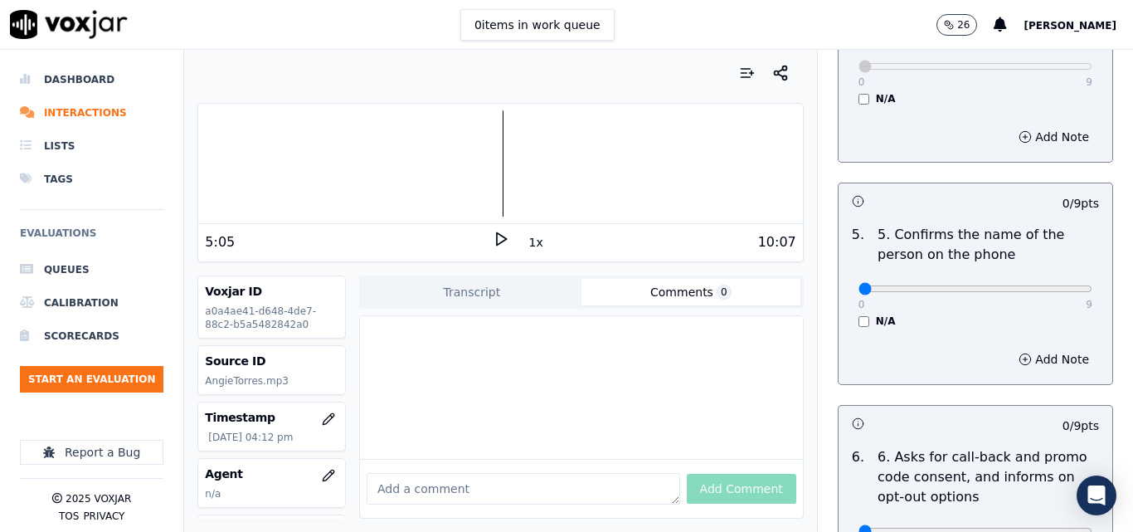
scroll to position [995, 0]
click at [1048, 276] on div "0 9" at bounding box center [975, 286] width 234 height 20
type input "9"
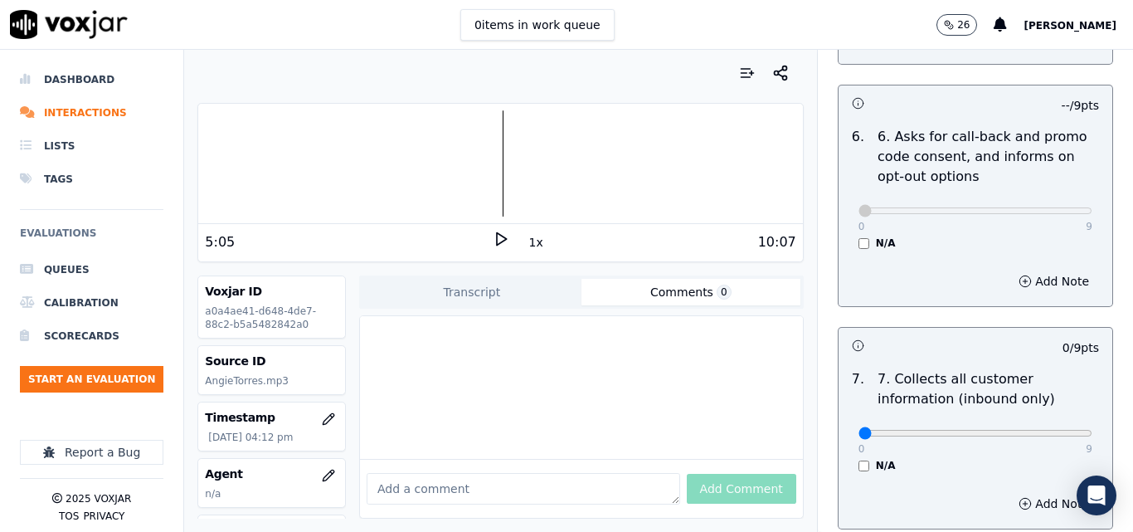
scroll to position [1410, 0]
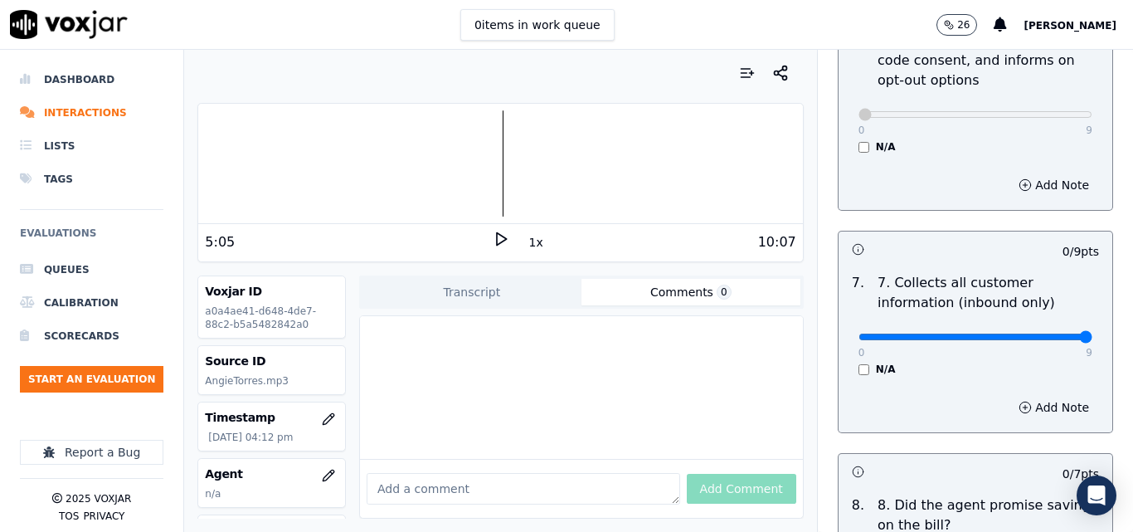
type input "9"
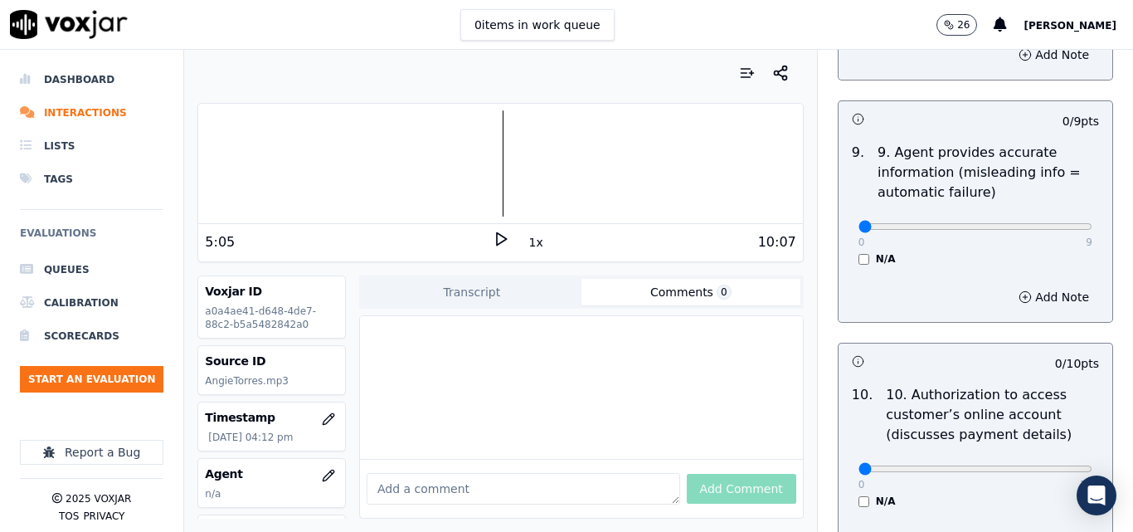
scroll to position [1990, 0]
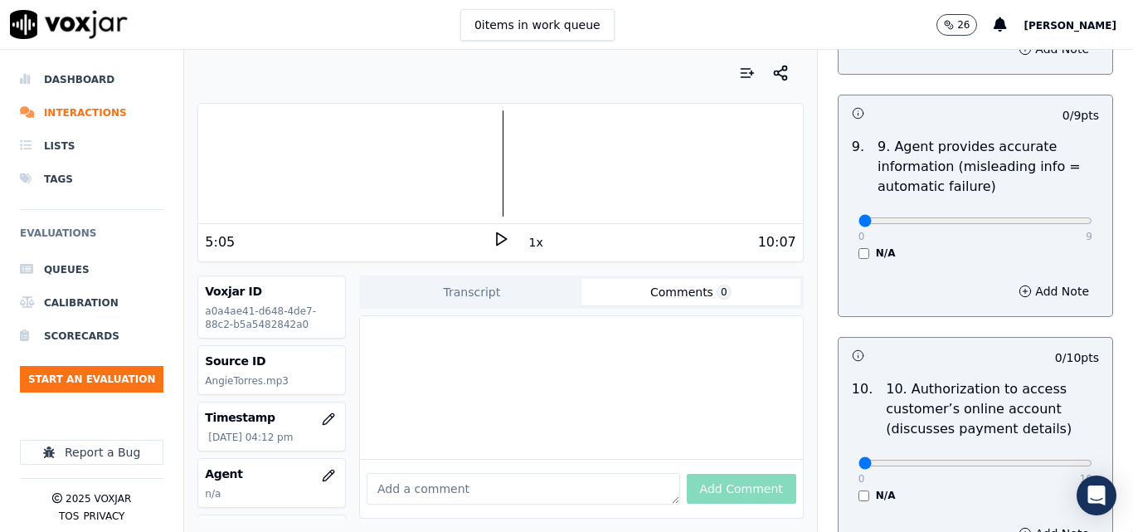
click at [1053, 210] on div "0 9" at bounding box center [975, 220] width 234 height 20
type input "9"
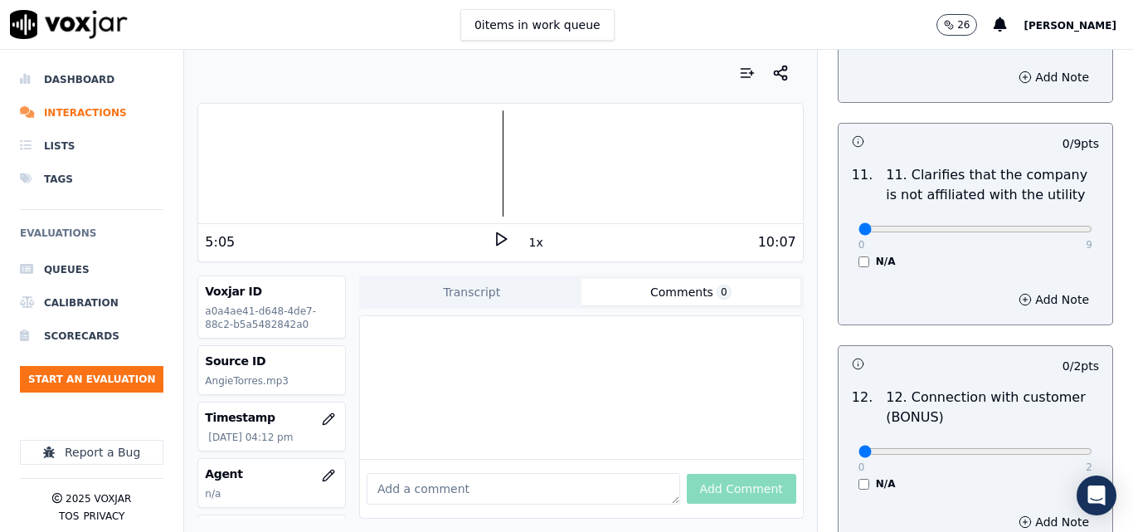
scroll to position [2488, 0]
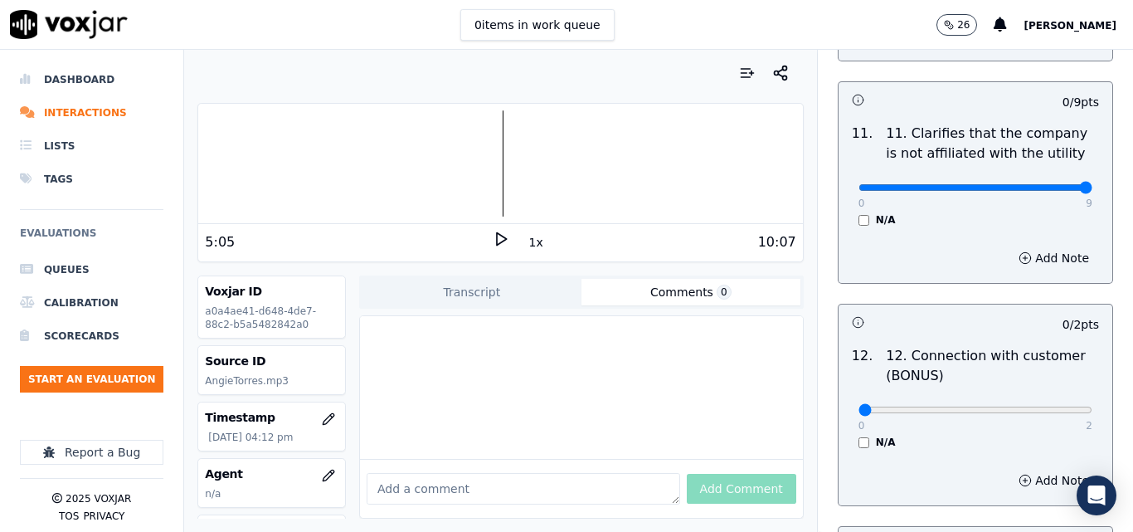
type input "9"
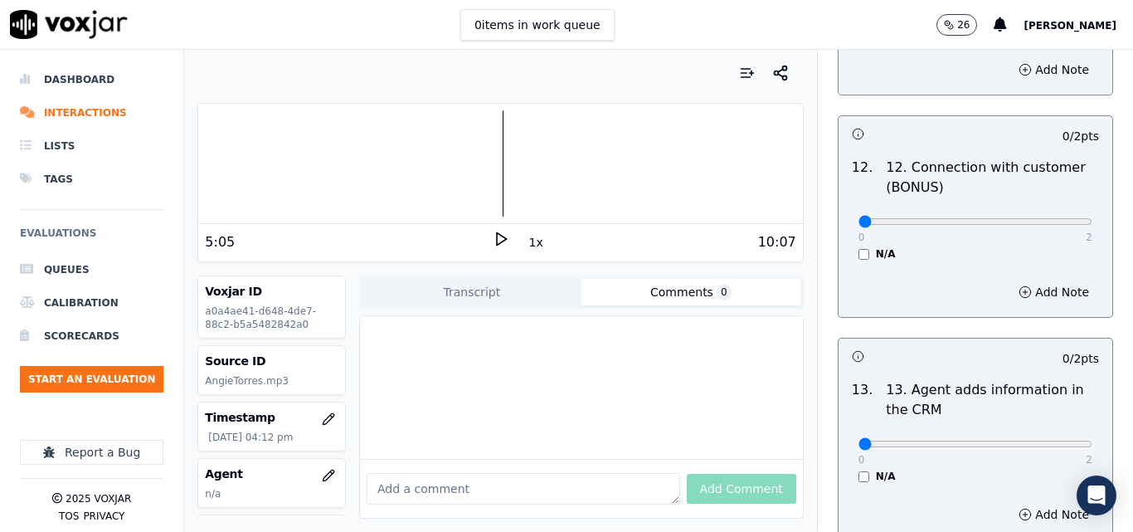
scroll to position [2737, 0]
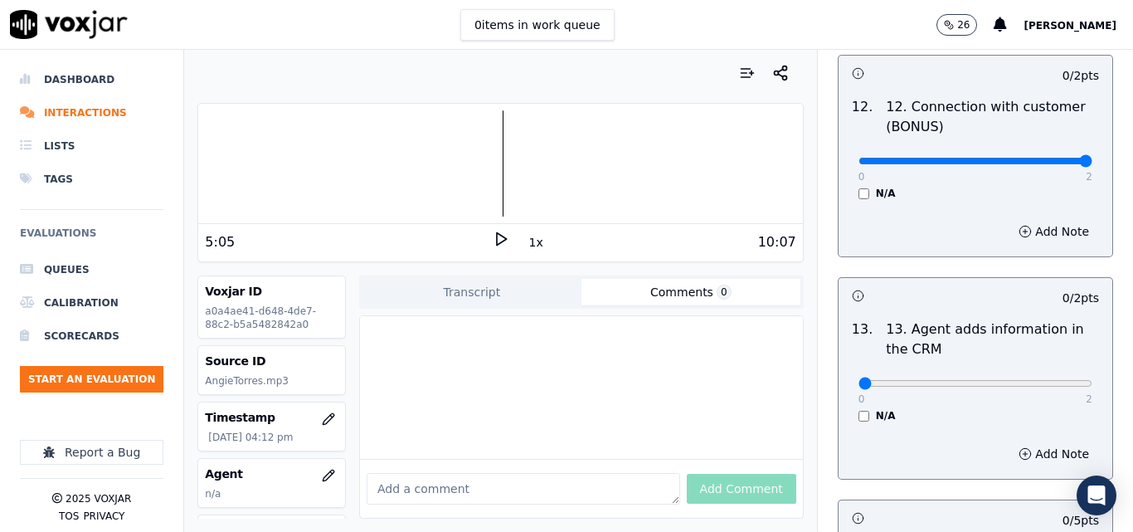
type input "2"
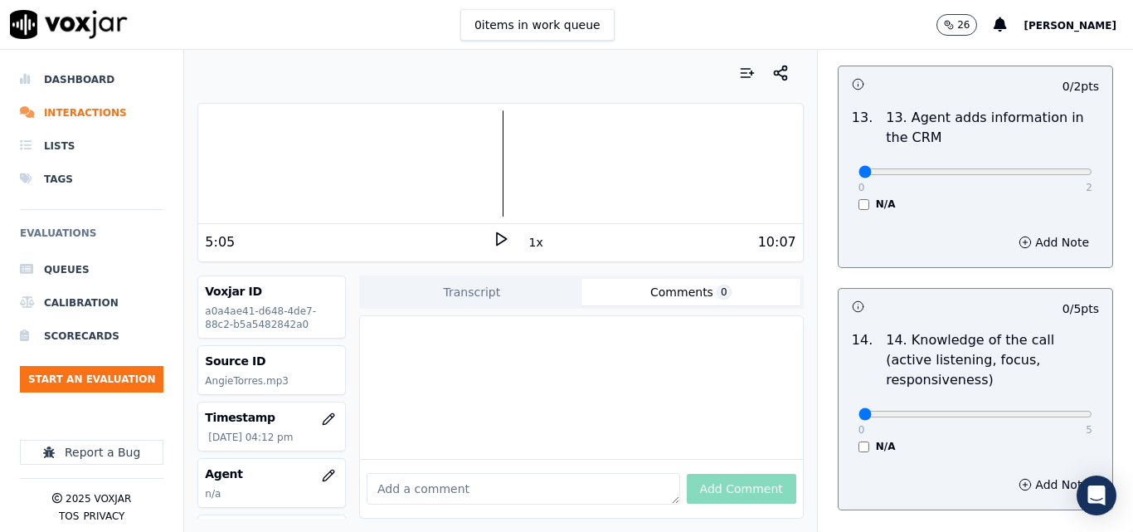
scroll to position [2985, 0]
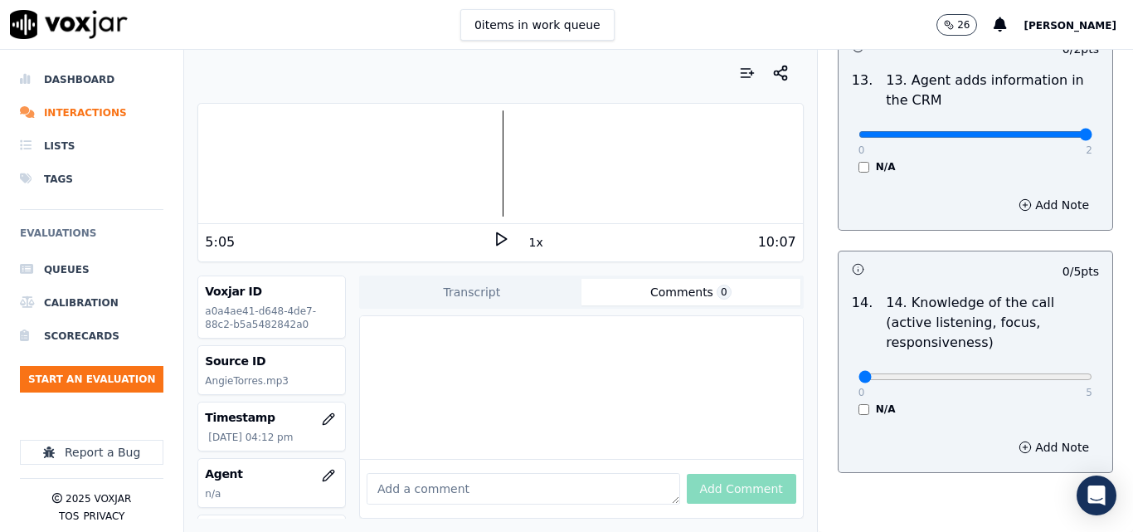
type input "2"
type input "5"
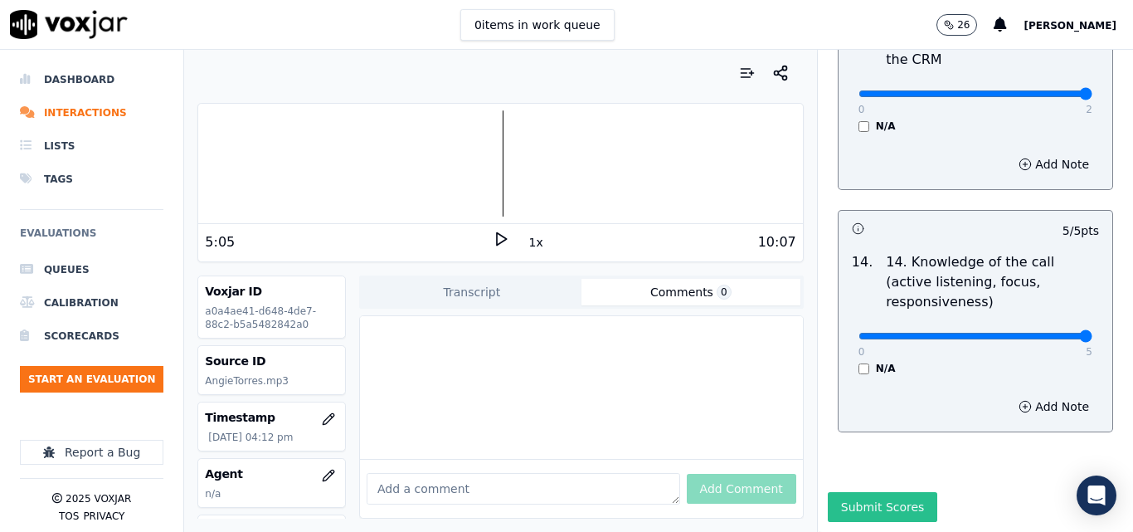
click at [842, 492] on button "Submit Scores" at bounding box center [883, 507] width 110 height 30
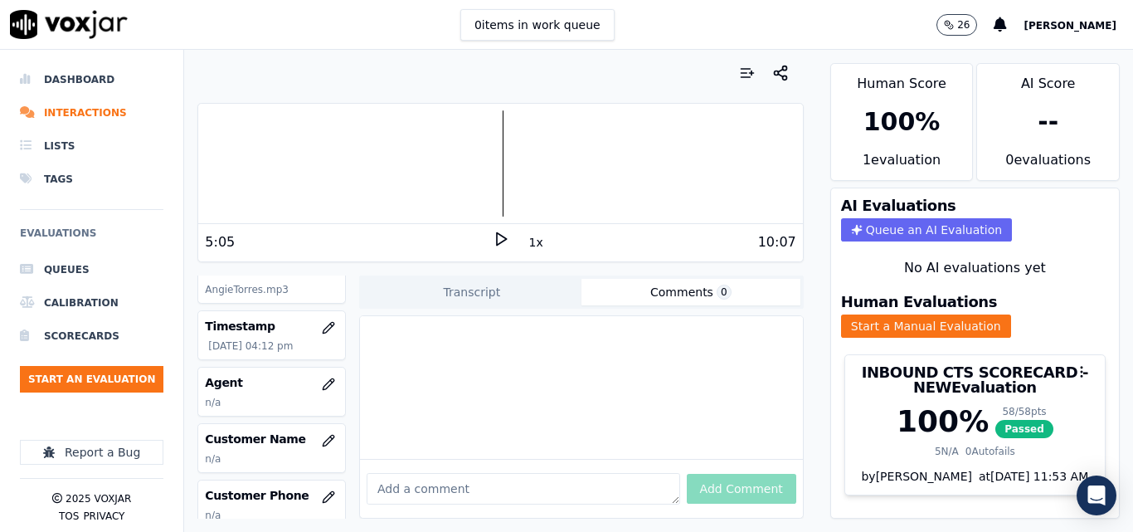
scroll to position [166, 0]
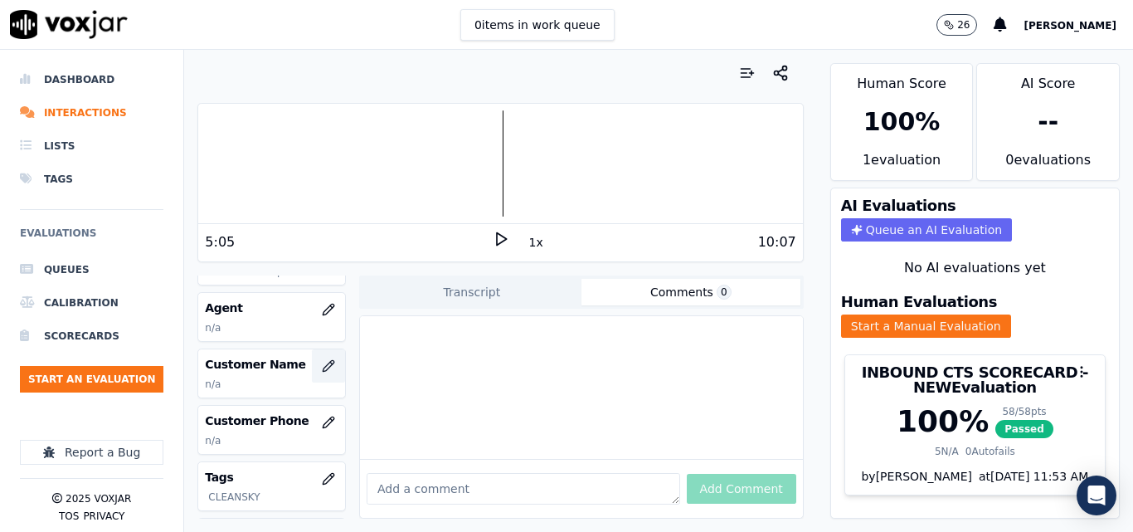
click at [312, 366] on button "button" at bounding box center [328, 365] width 33 height 33
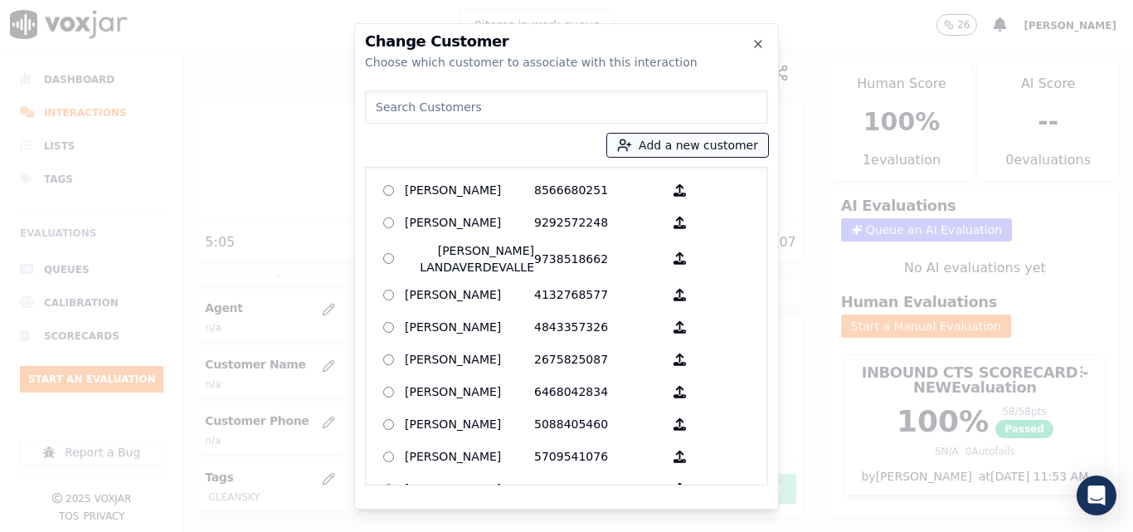
click at [702, 141] on button "Add a new customer" at bounding box center [687, 145] width 161 height 23
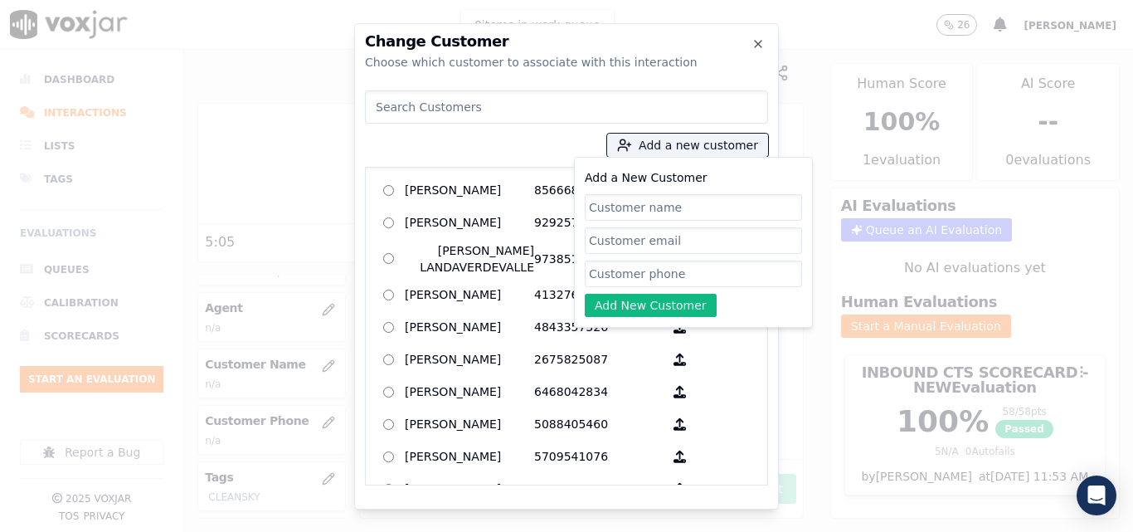
click at [687, 197] on input "Add a New Customer" at bounding box center [693, 207] width 217 height 27
type input "[PERSON_NAME]"
click at [675, 265] on input "Add a New Customer" at bounding box center [693, 273] width 217 height 27
paste input "6178673733"
type input "6178673733"
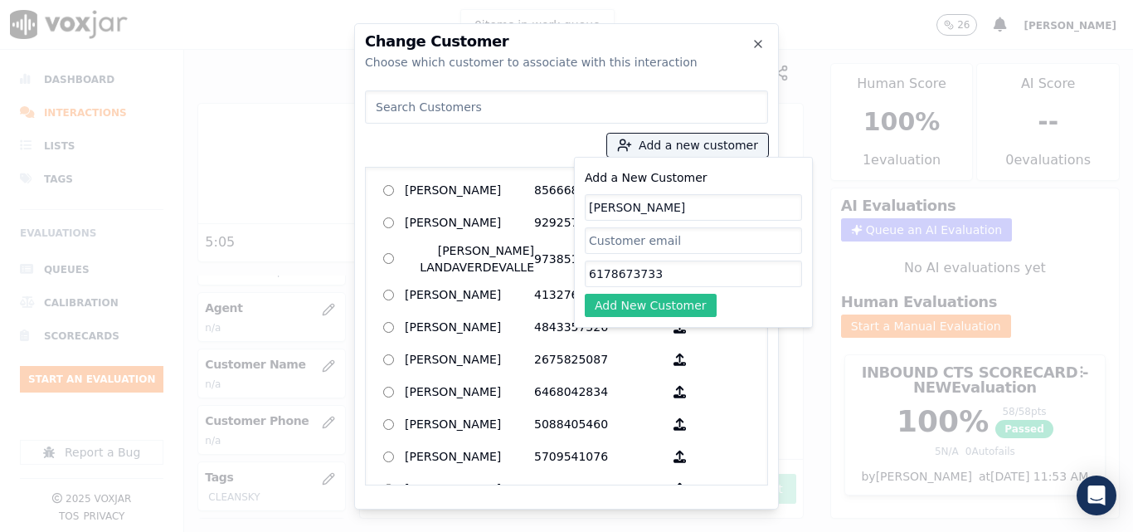
click at [660, 304] on button "Add New Customer" at bounding box center [651, 305] width 132 height 23
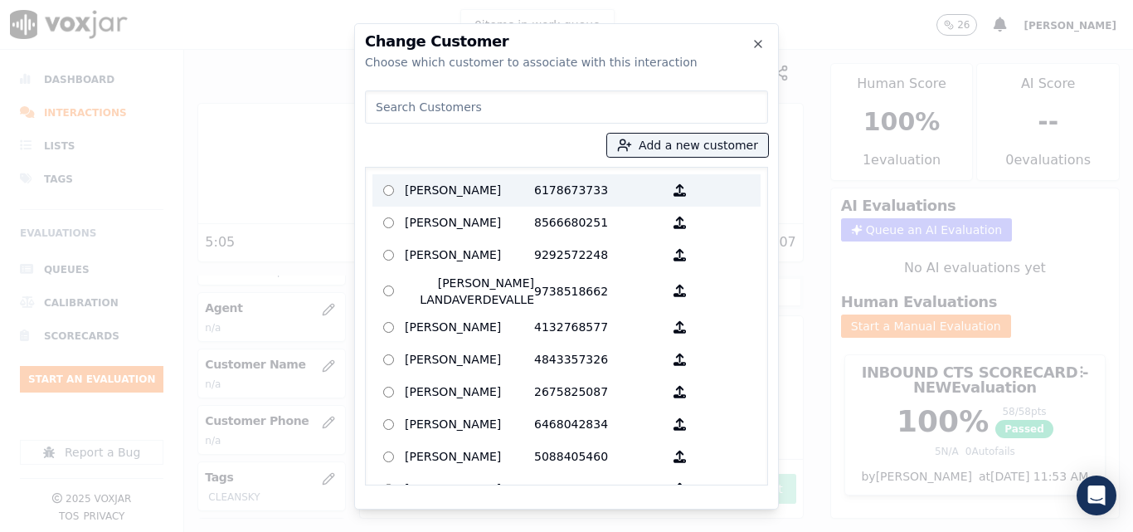
click at [542, 182] on p "6178673733" at bounding box center [598, 190] width 129 height 26
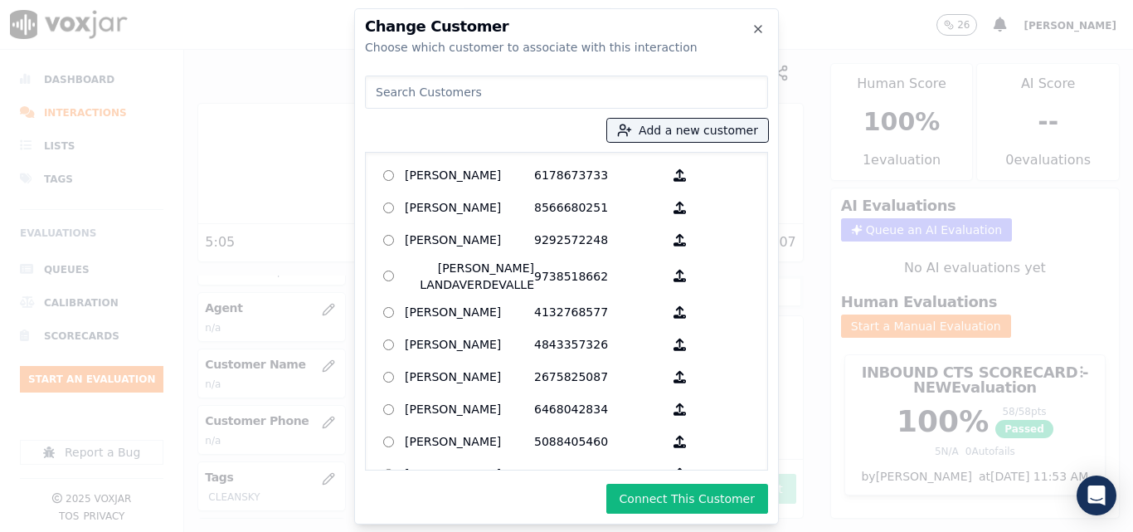
click at [644, 518] on div "Change Customer Choose which customer to associate with this interaction Add a …" at bounding box center [566, 266] width 425 height 516
click at [649, 509] on button "Connect This Customer" at bounding box center [687, 498] width 162 height 30
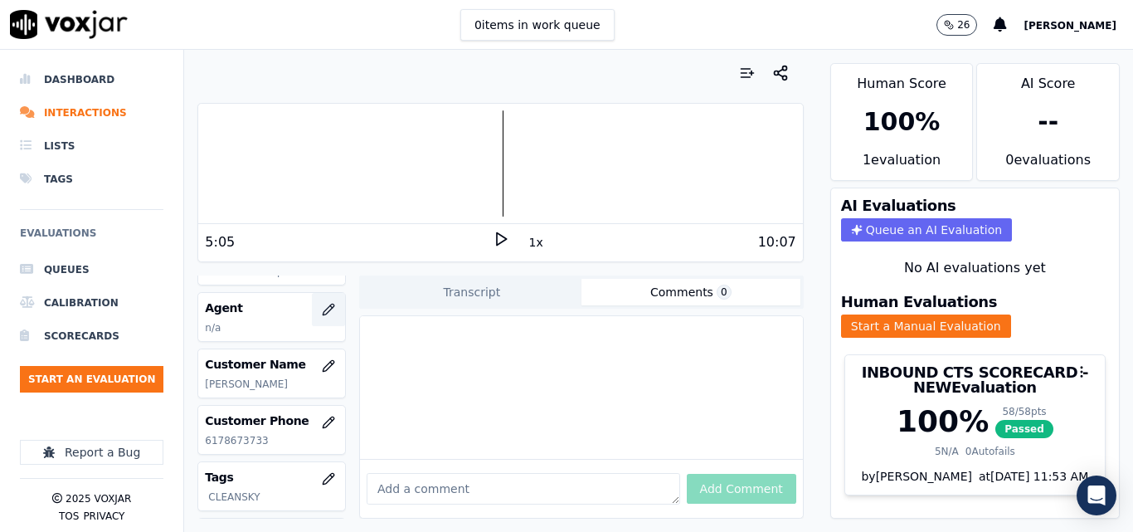
click at [312, 296] on button "button" at bounding box center [328, 309] width 33 height 33
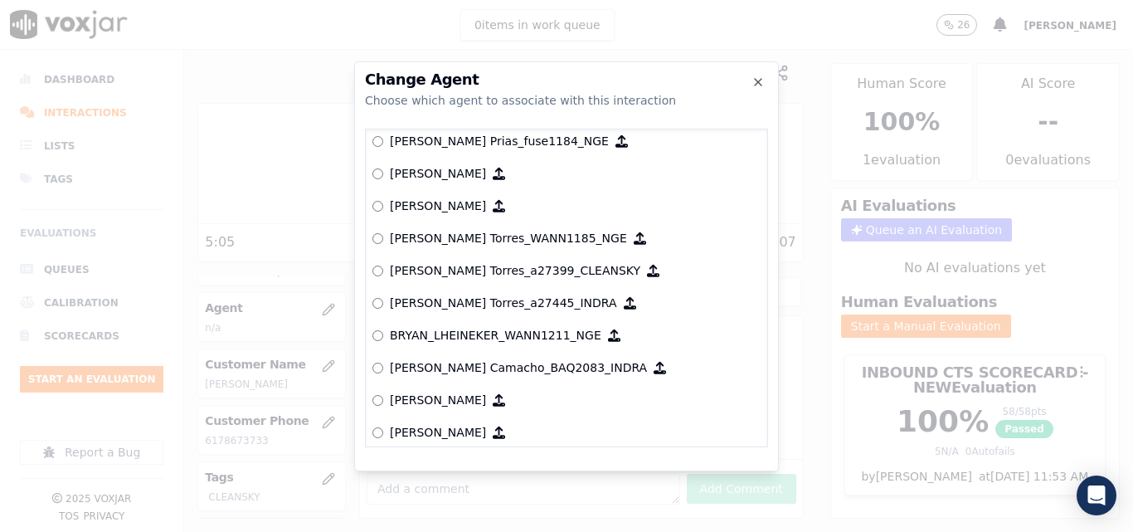
scroll to position [806, 0]
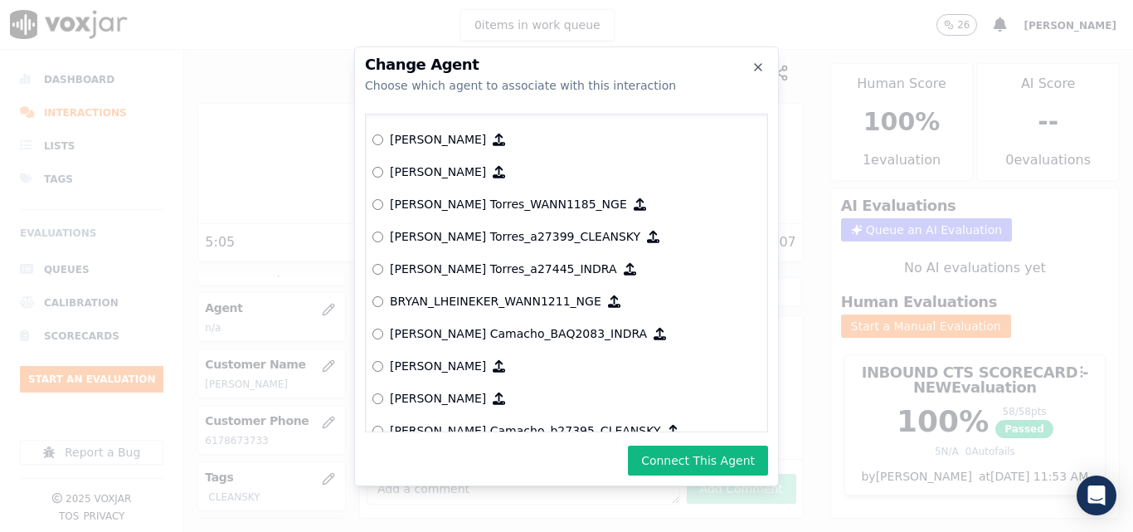
drag, startPoint x: 715, startPoint y: 460, endPoint x: 694, endPoint y: 474, distance: 24.6
click at [713, 460] on button "Connect This Agent" at bounding box center [698, 460] width 140 height 30
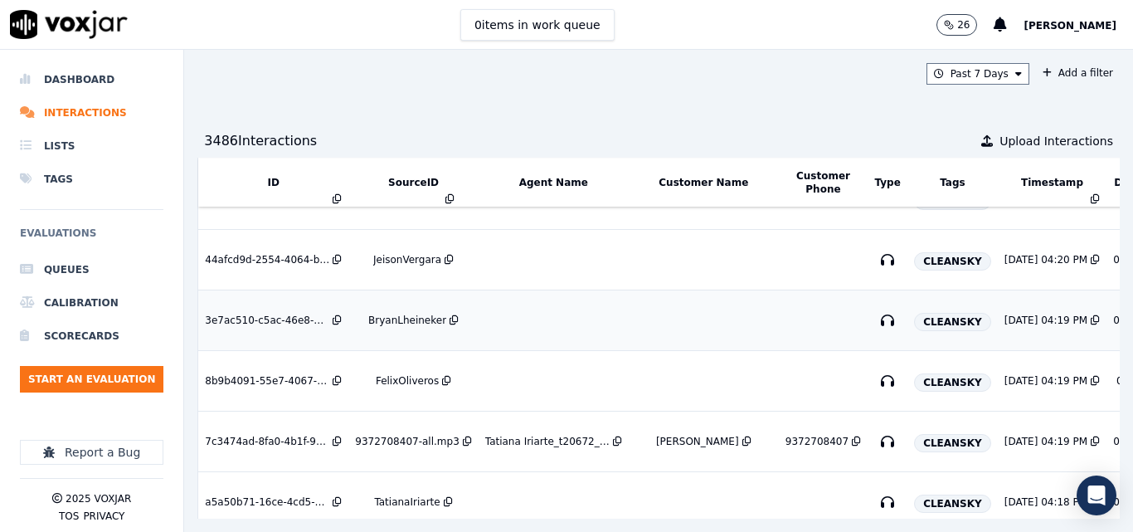
scroll to position [663, 0]
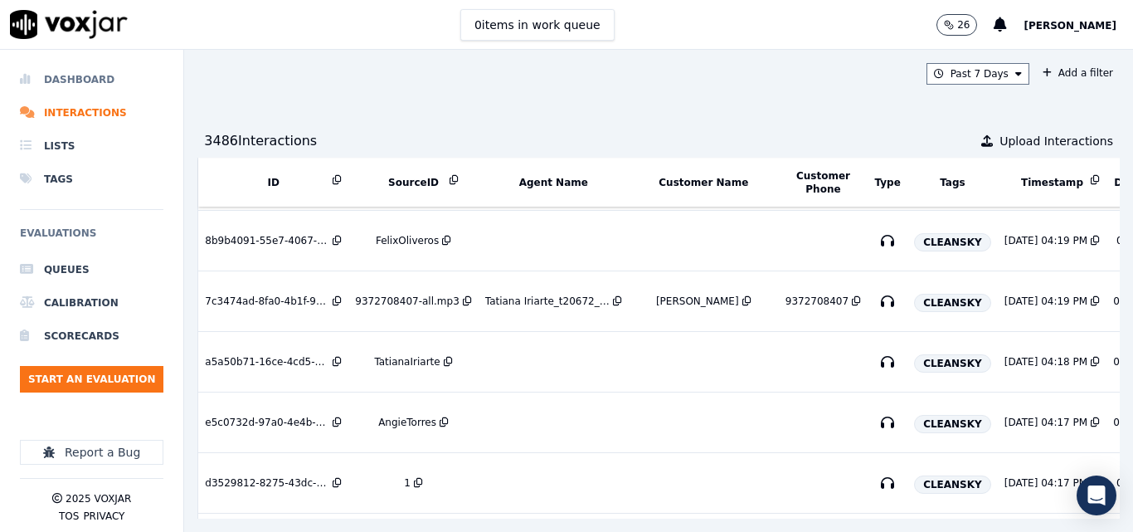
click at [99, 69] on li "Dashboard" at bounding box center [91, 79] width 143 height 33
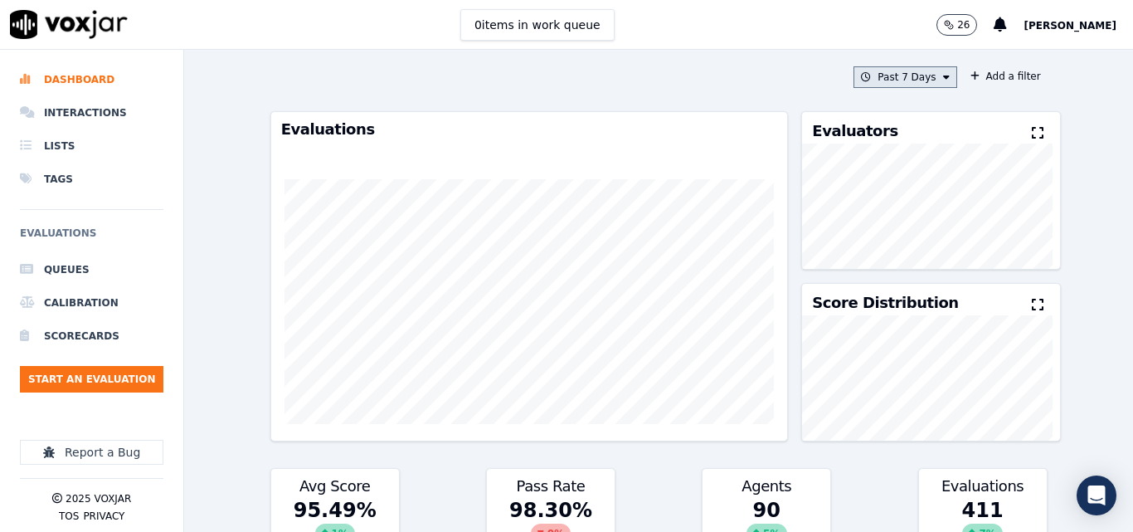
click at [908, 74] on button "Past 7 Days" at bounding box center [904, 77] width 103 height 22
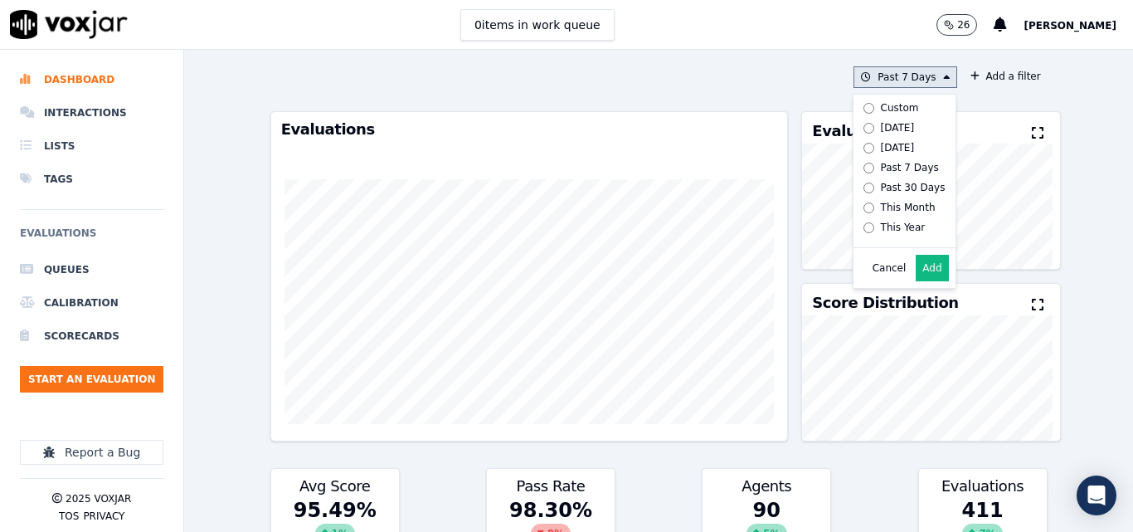
click at [882, 130] on div "Today" at bounding box center [898, 127] width 34 height 13
click at [923, 278] on button "Add" at bounding box center [932, 268] width 32 height 27
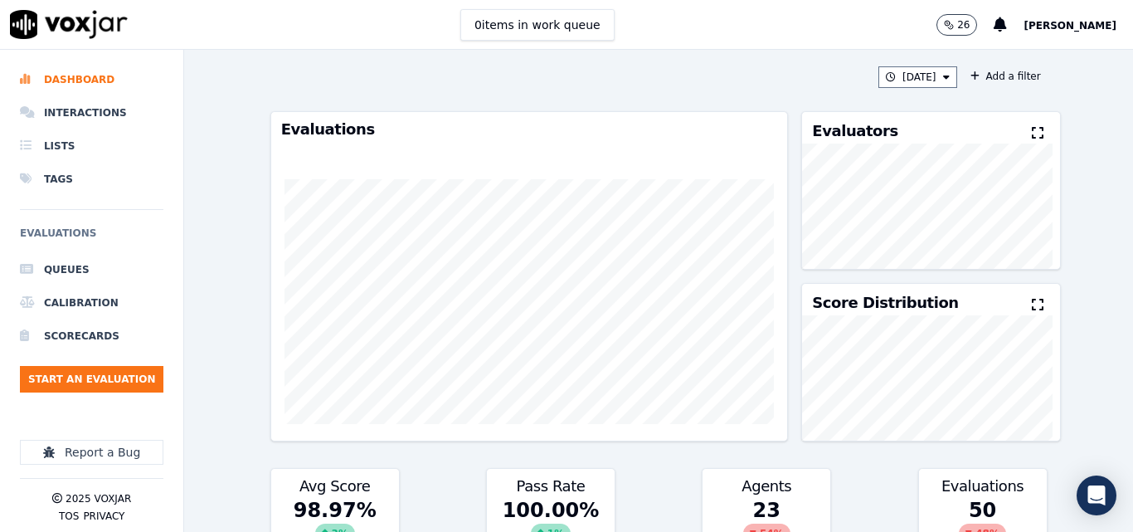
click at [1032, 124] on button at bounding box center [1041, 134] width 18 height 20
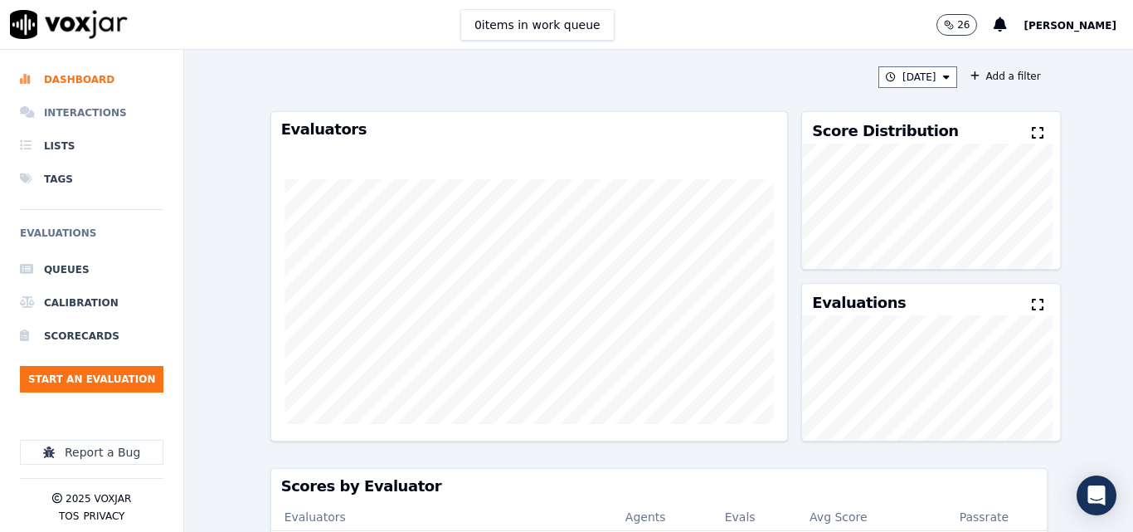
click at [104, 103] on li "Interactions" at bounding box center [91, 112] width 143 height 33
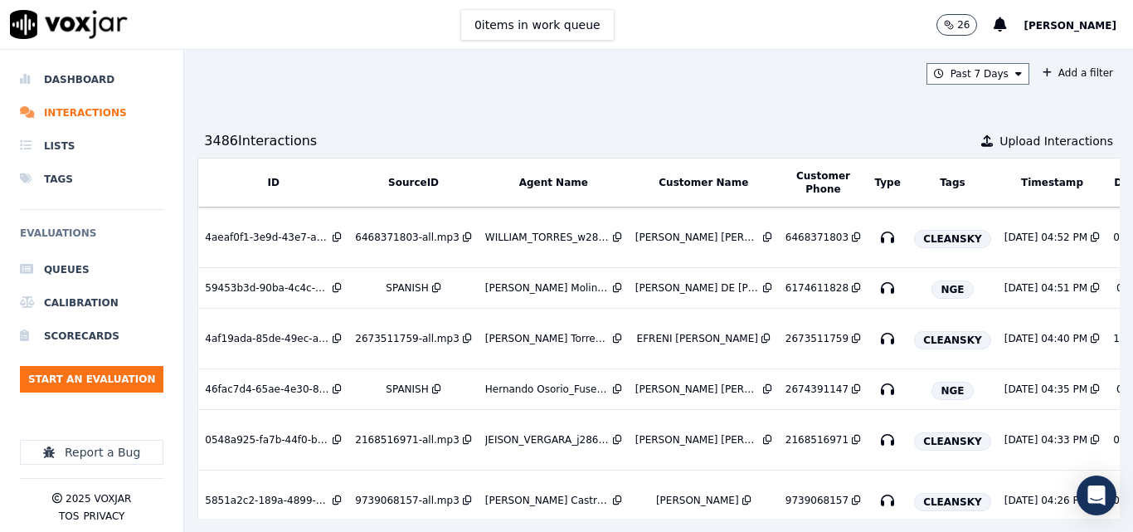
click at [792, 91] on div "Past 7 Days Add a filter 3486 Interaction s Upload Interactions ID SourceID Age…" at bounding box center [658, 291] width 949 height 482
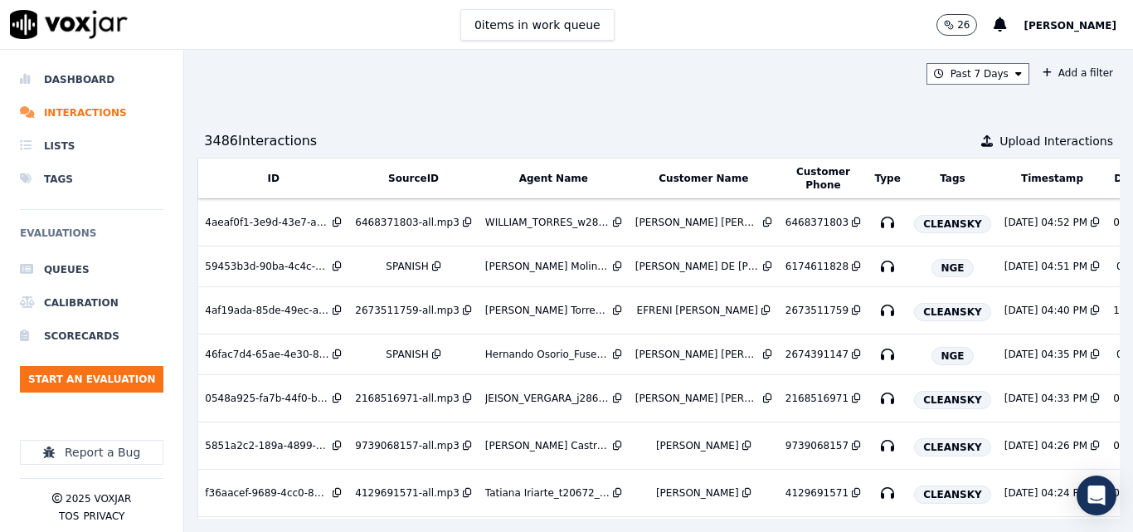
click at [706, 119] on div "Past 7 Days Add a filter 3486 Interaction s Upload Interactions ID SourceID Age…" at bounding box center [658, 291] width 949 height 482
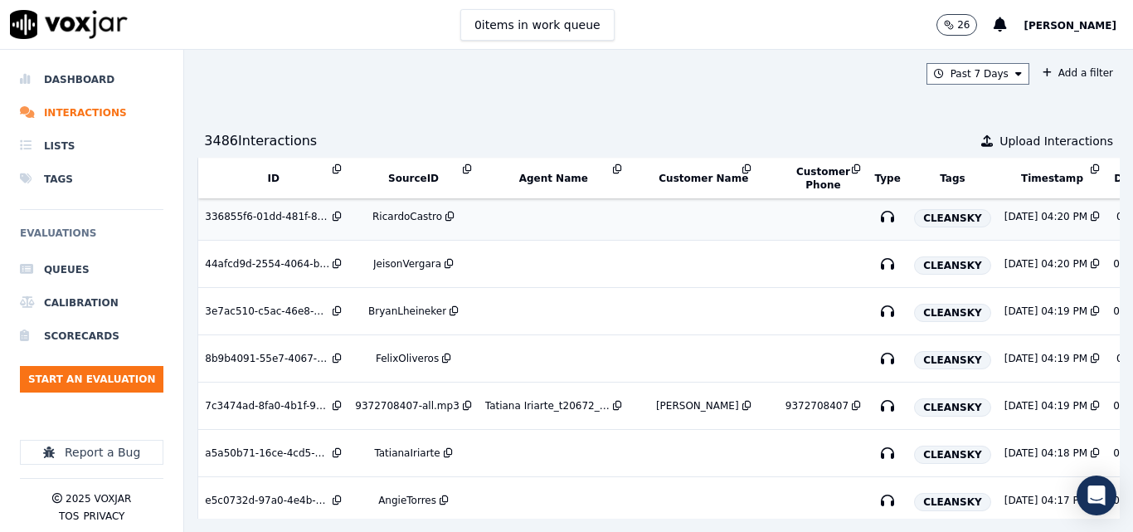
scroll to position [415, 0]
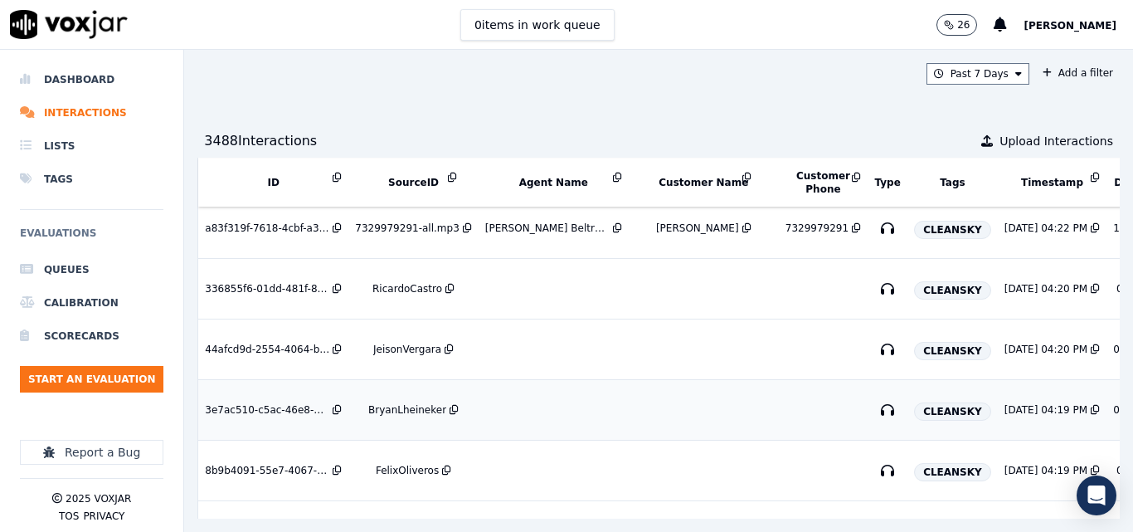
scroll to position [498, 0]
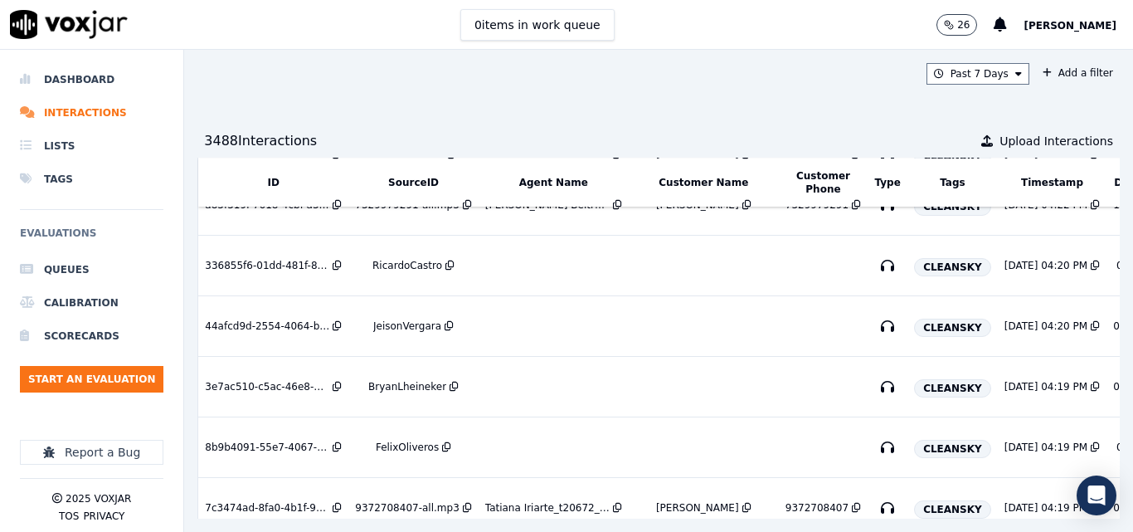
click at [750, 77] on div "Past 7 Days Add a filter" at bounding box center [658, 74] width 922 height 22
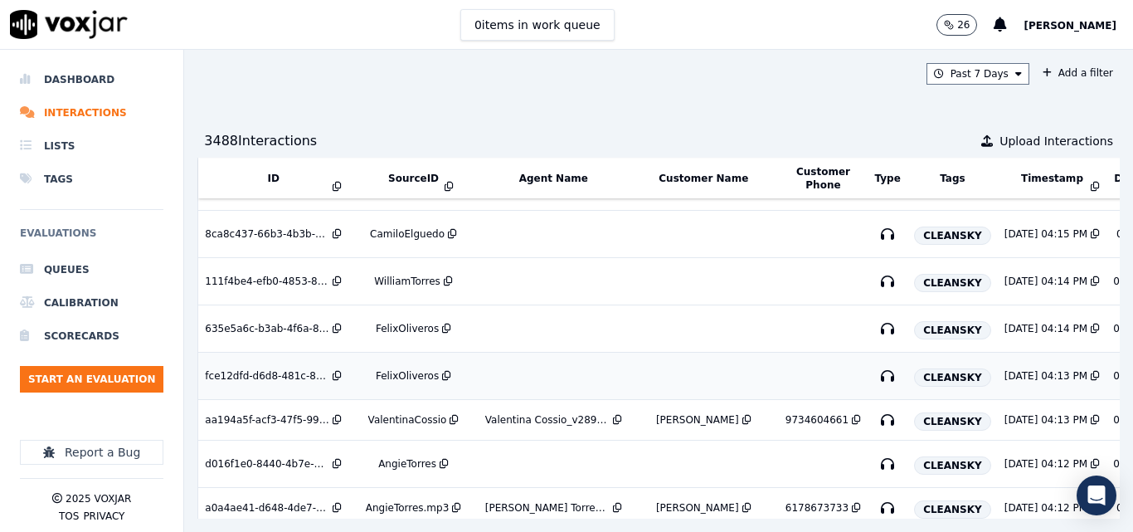
scroll to position [1049, 0]
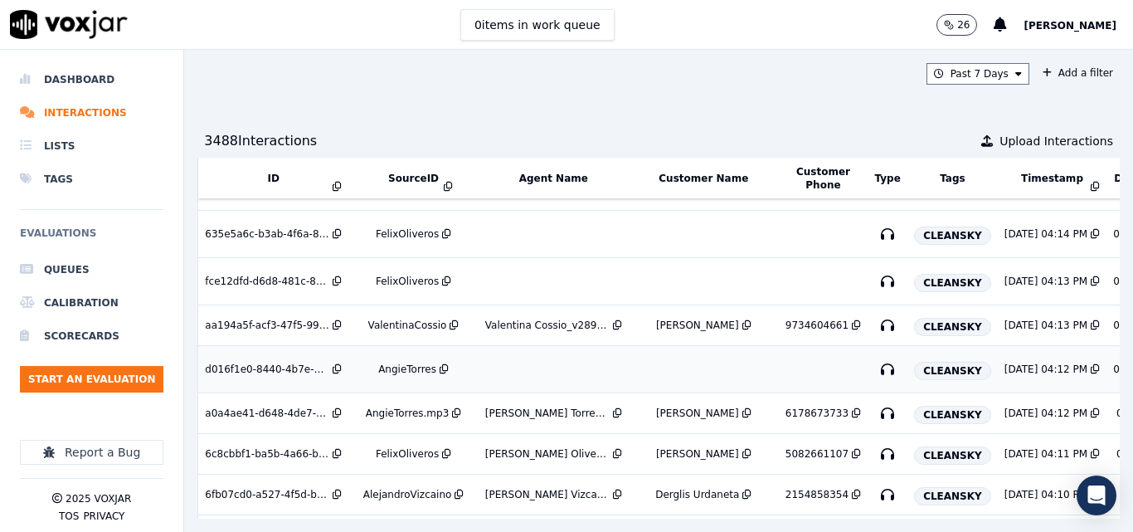
click at [406, 367] on div "AngieTorres" at bounding box center [407, 368] width 58 height 13
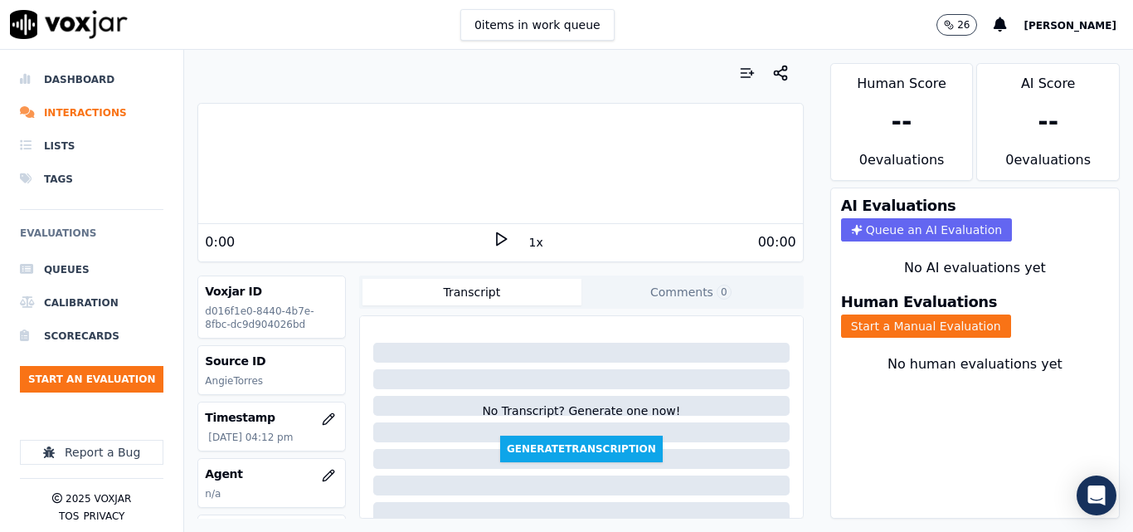
click at [718, 19] on div "0 items in work queue 26 [PERSON_NAME]" at bounding box center [566, 25] width 1133 height 50
click at [493, 238] on icon at bounding box center [501, 239] width 17 height 17
click at [686, 279] on button "Comments 0" at bounding box center [690, 292] width 219 height 27
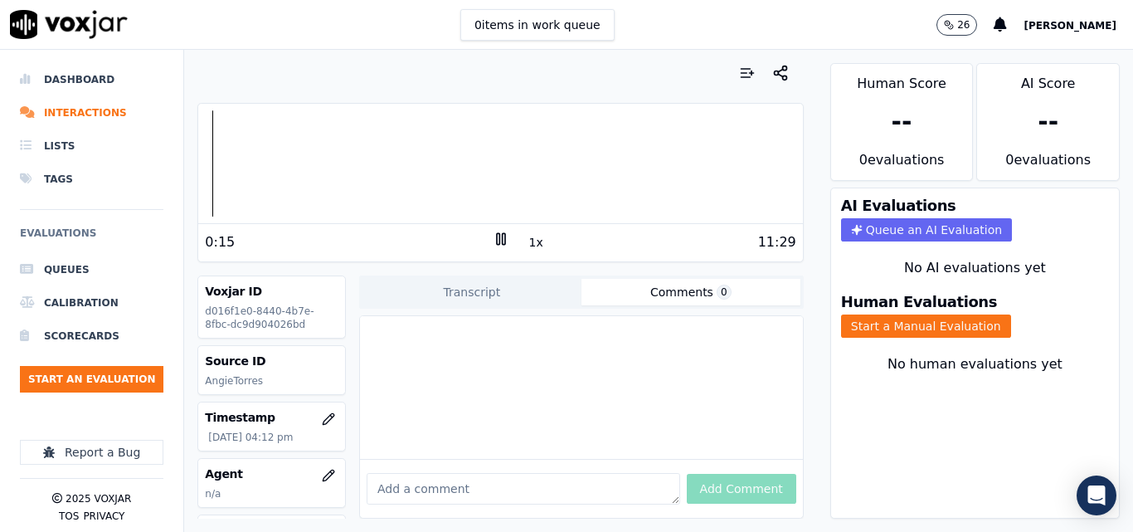
click at [397, 473] on textarea at bounding box center [523, 489] width 313 height 32
click at [498, 231] on icon at bounding box center [501, 239] width 17 height 17
click at [493, 245] on icon at bounding box center [501, 239] width 17 height 17
click at [498, 243] on icon at bounding box center [501, 239] width 17 height 17
click at [868, 331] on button "Start a Manual Evaluation" at bounding box center [926, 325] width 170 height 23
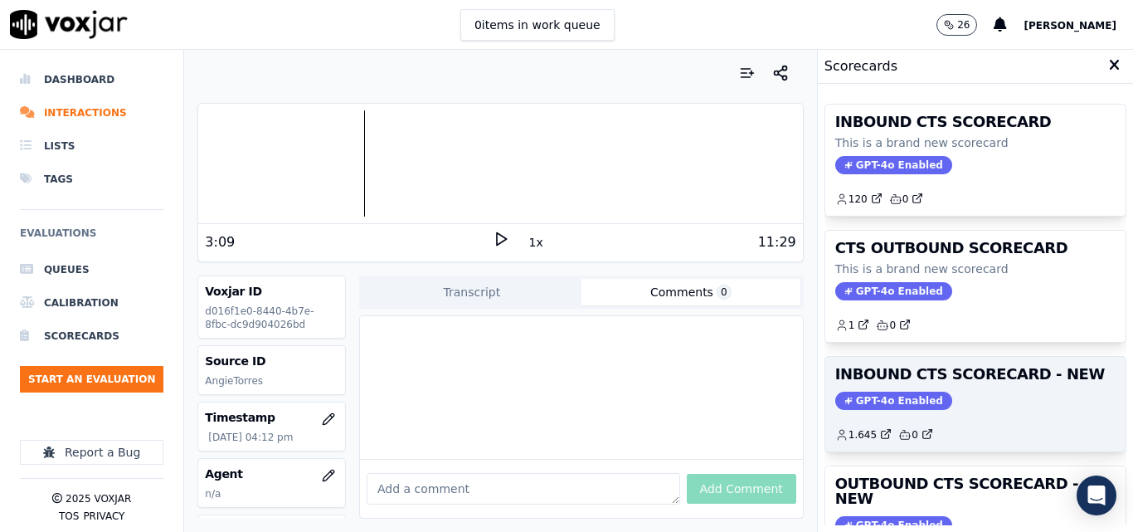
click at [981, 369] on h3 "INBOUND CTS SCORECARD - NEW" at bounding box center [975, 374] width 280 height 15
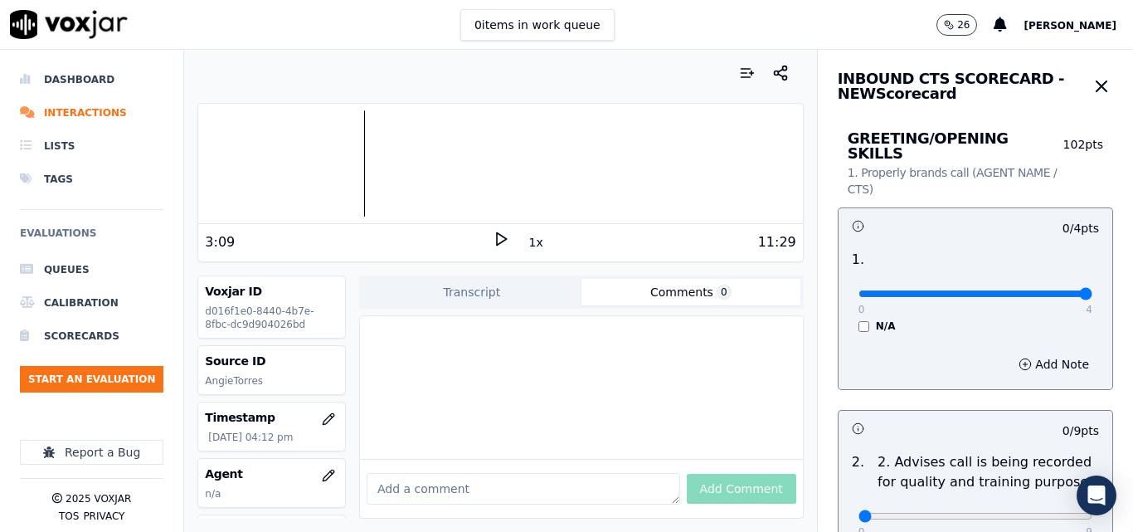
type input "4"
click at [1051, 290] on input "range" at bounding box center [975, 293] width 234 height 7
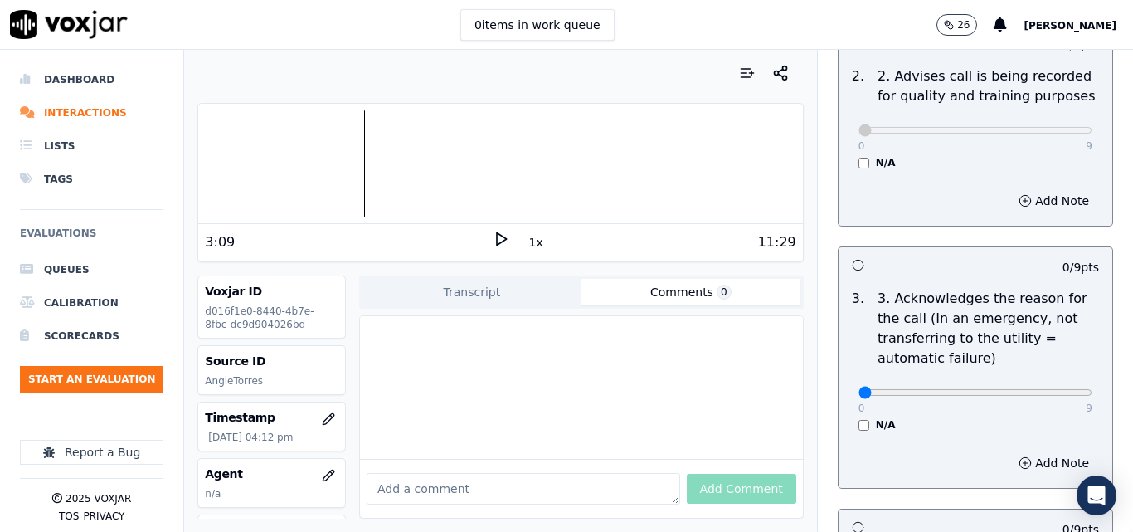
scroll to position [498, 0]
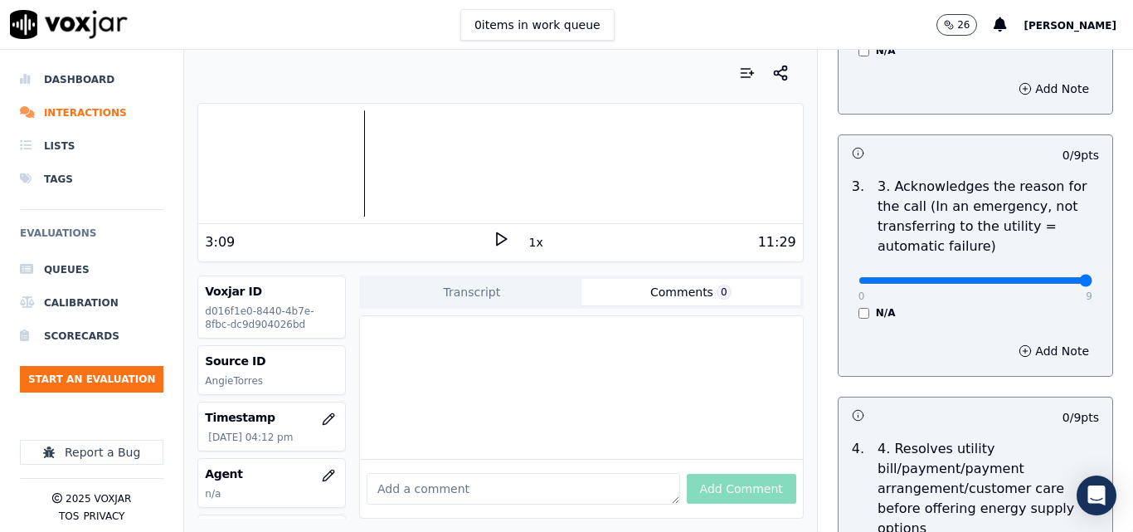
type input "9"
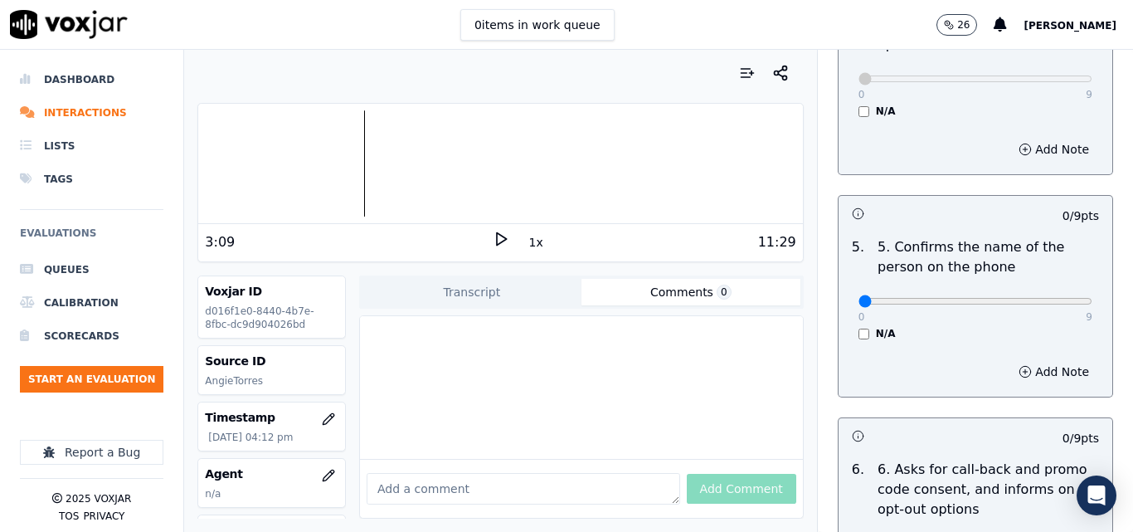
scroll to position [995, 0]
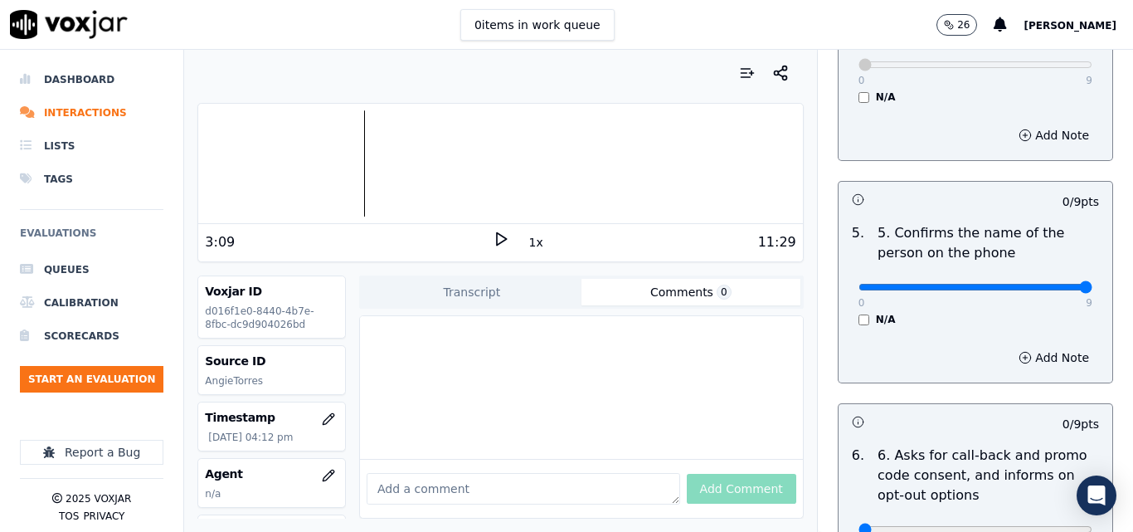
type input "9"
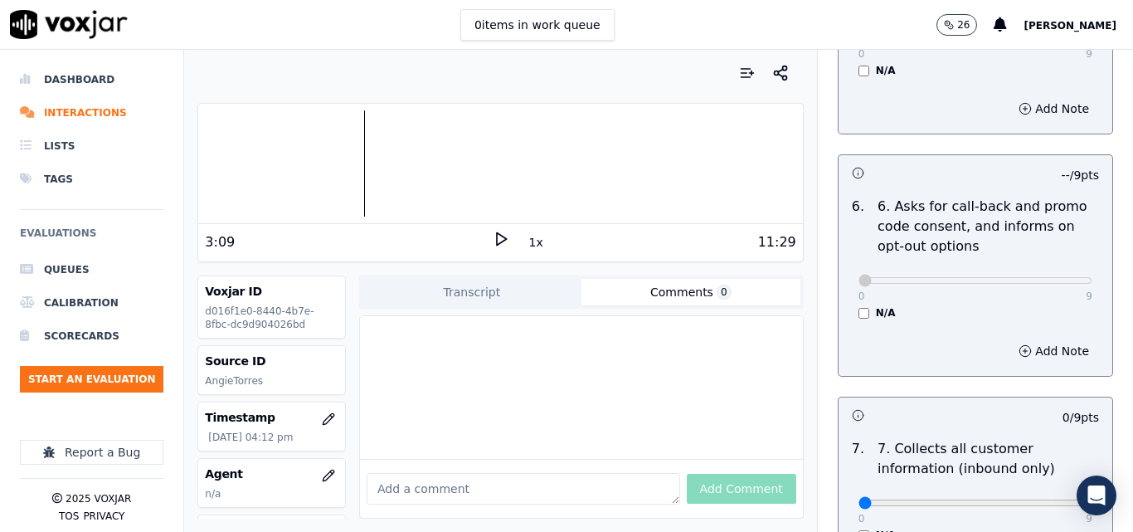
scroll to position [1410, 0]
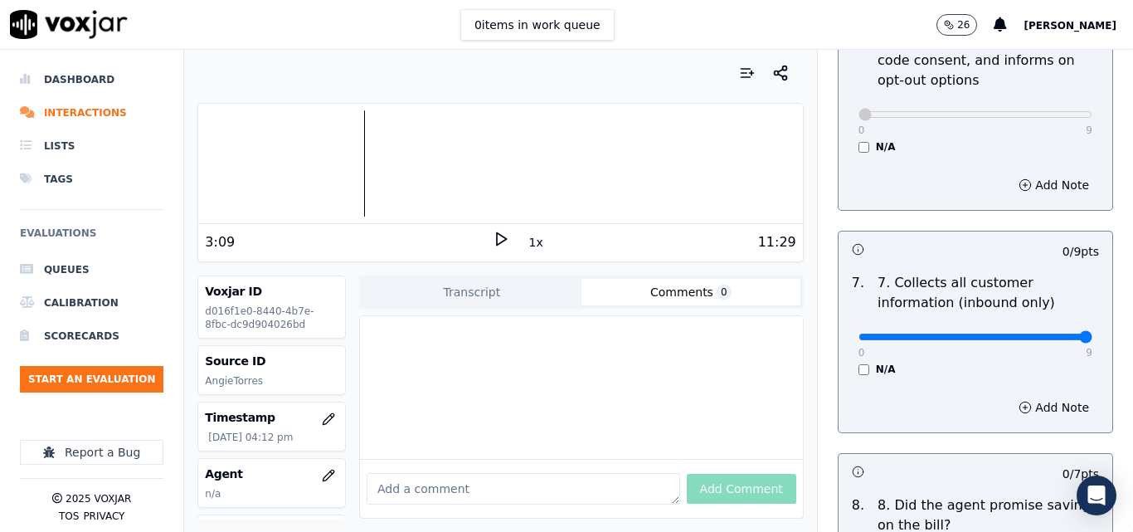
type input "9"
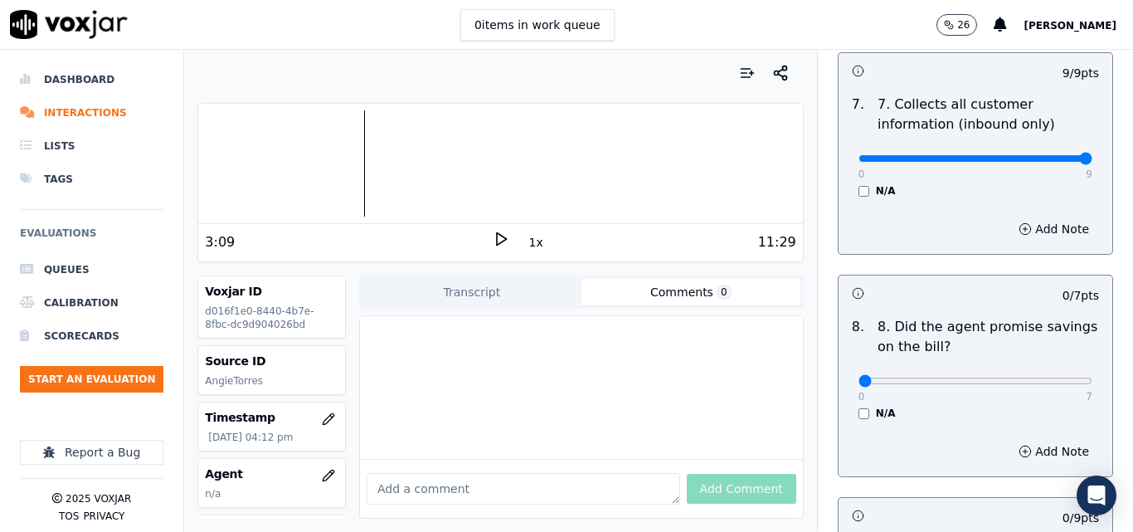
scroll to position [1659, 0]
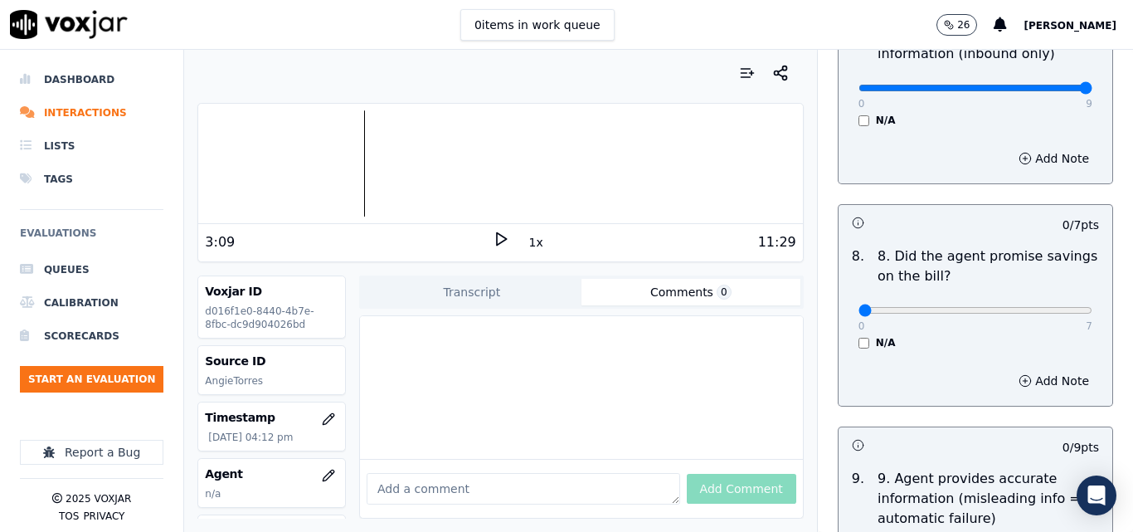
click at [846, 318] on div "0 7 N/A" at bounding box center [975, 317] width 260 height 63
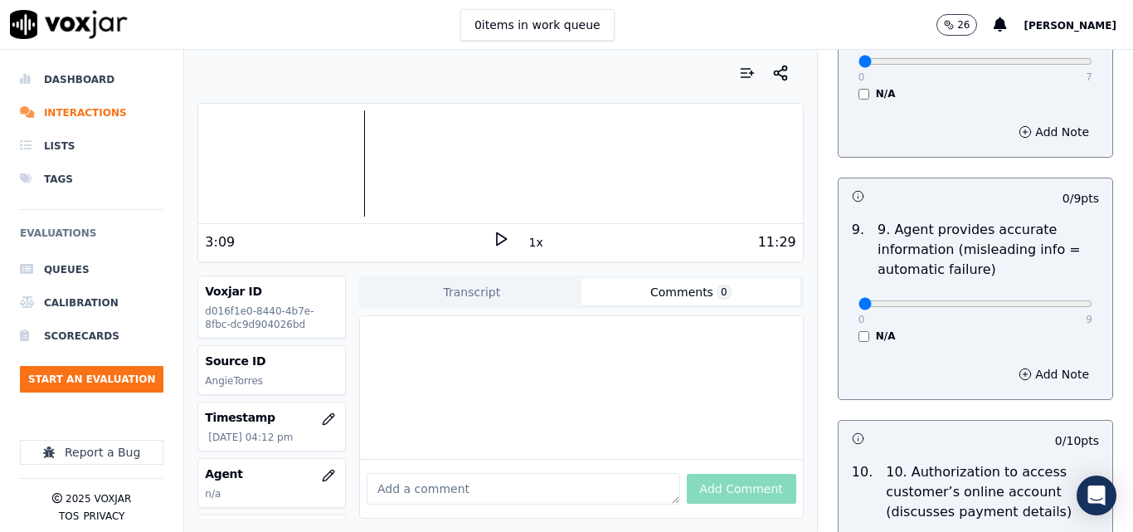
scroll to position [1824, 0]
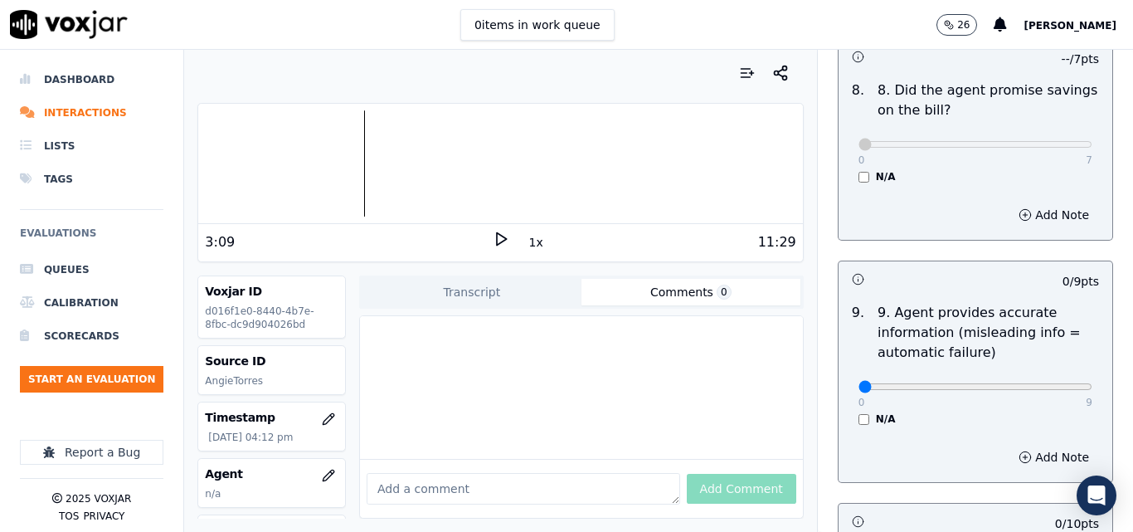
click at [1046, 362] on div "0 9 N/A" at bounding box center [975, 393] width 260 height 63
type input "9"
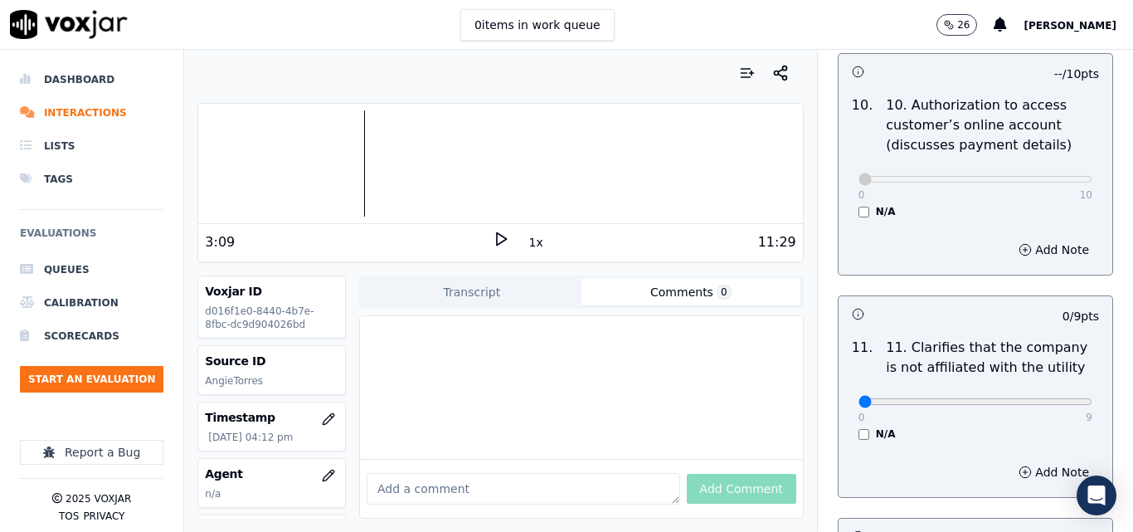
scroll to position [2322, 0]
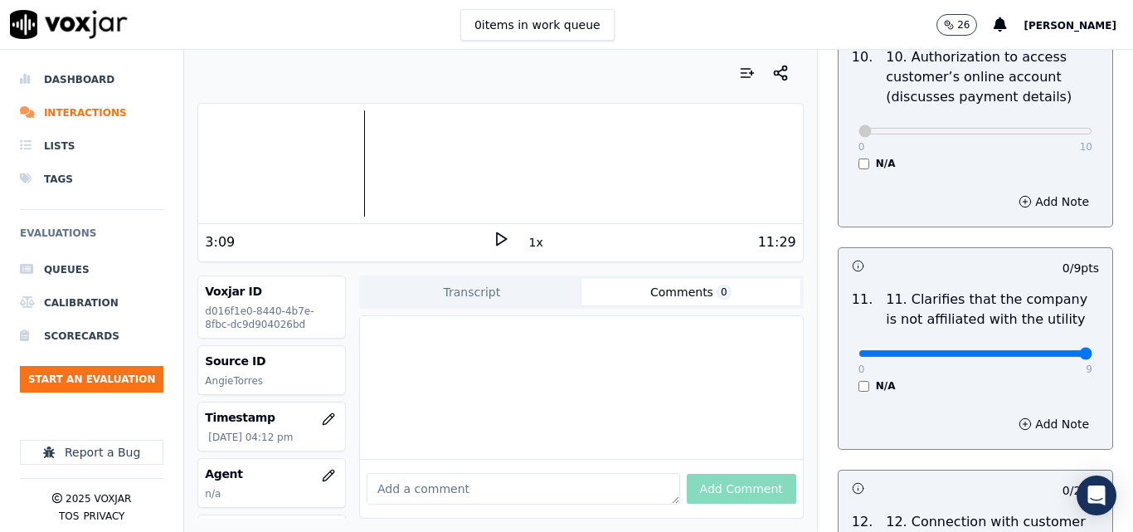
type input "9"
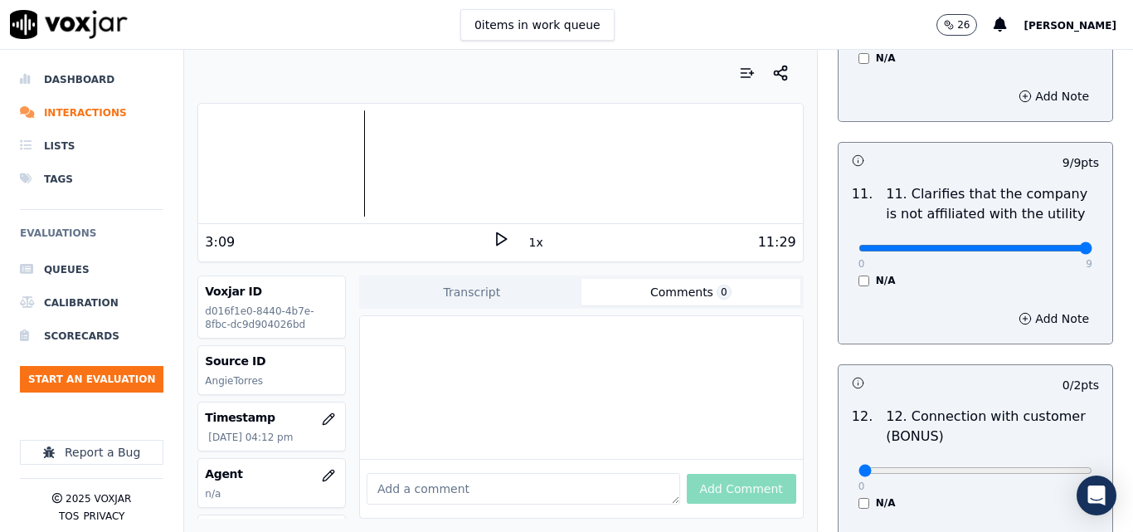
scroll to position [2571, 0]
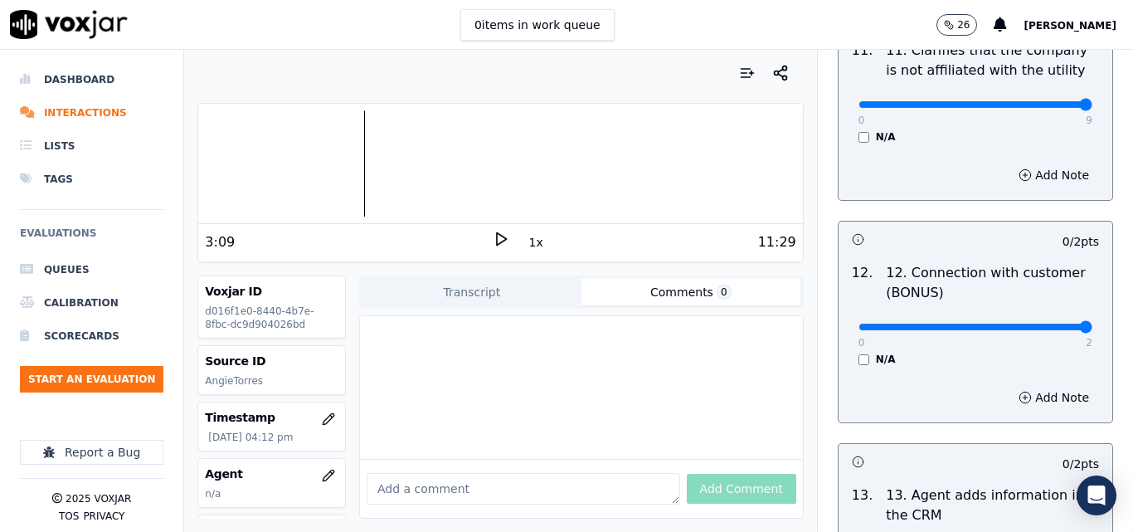
type input "2"
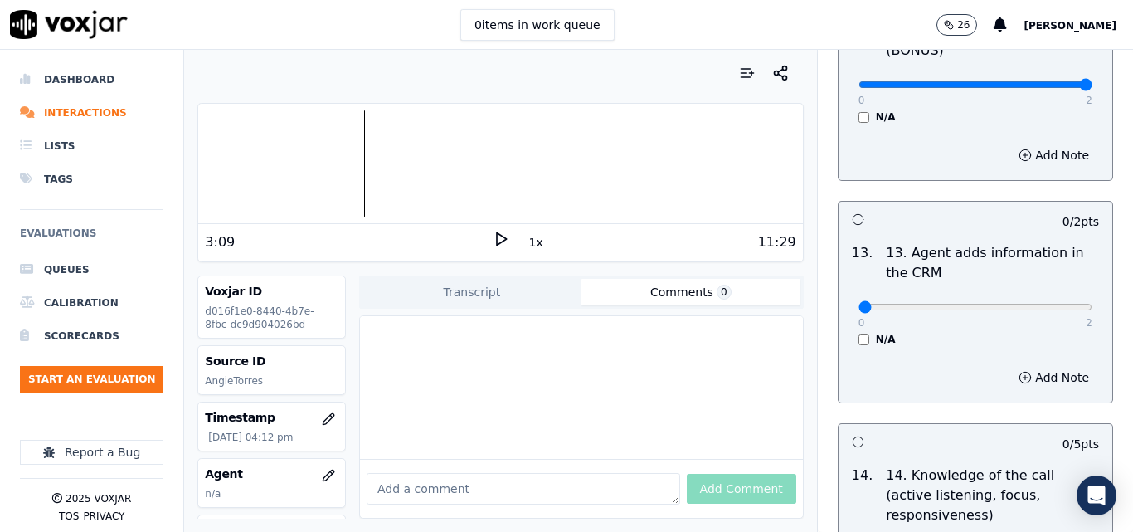
scroll to position [2819, 0]
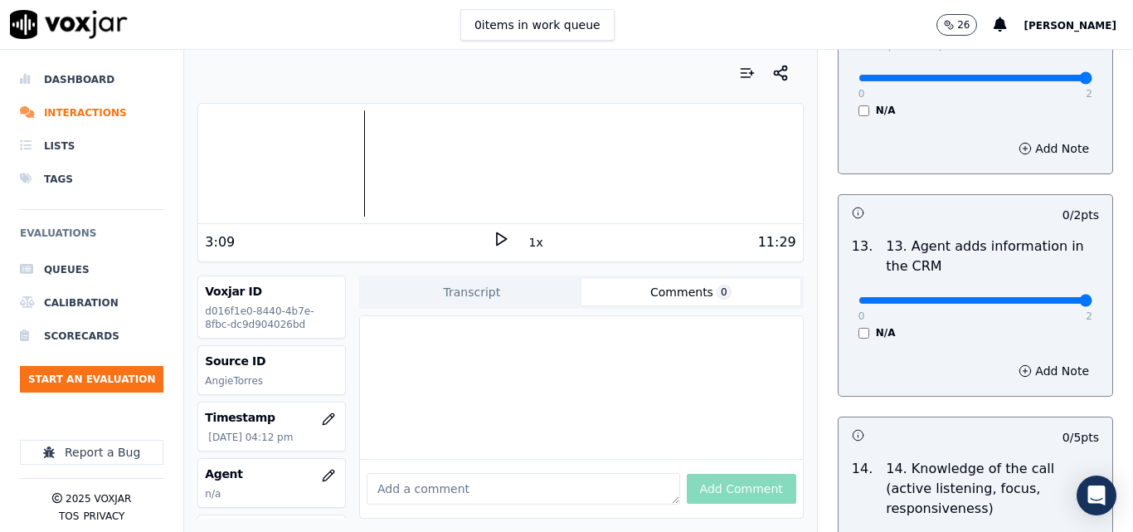
type input "2"
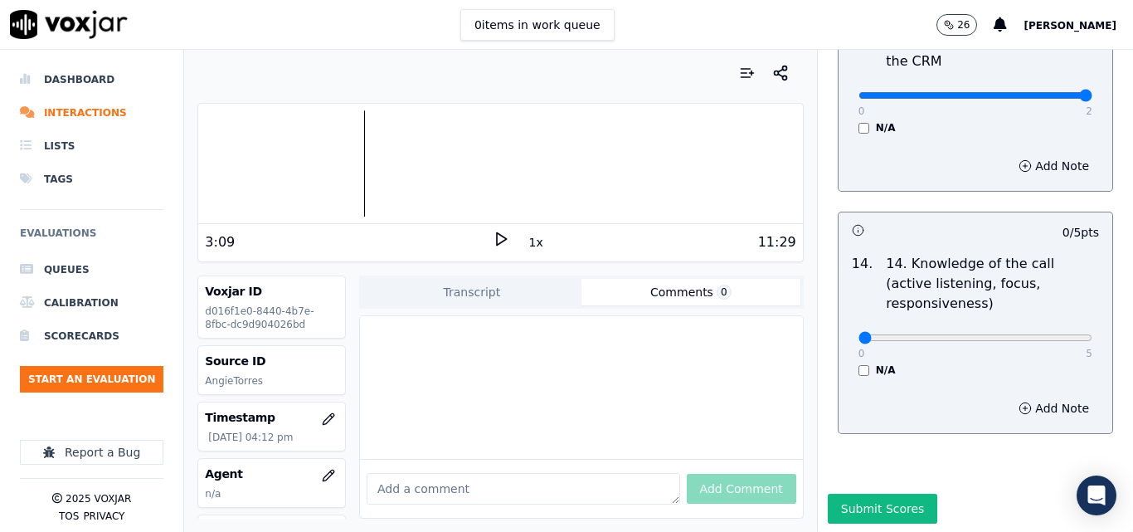
scroll to position [3028, 0]
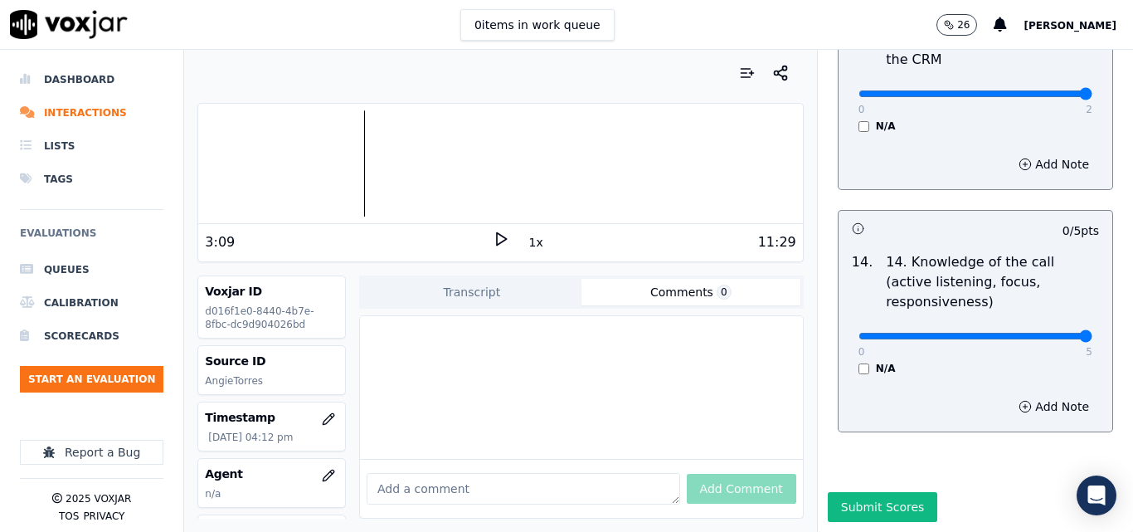
type input "5"
click at [896, 492] on button "Submit Scores" at bounding box center [883, 507] width 110 height 30
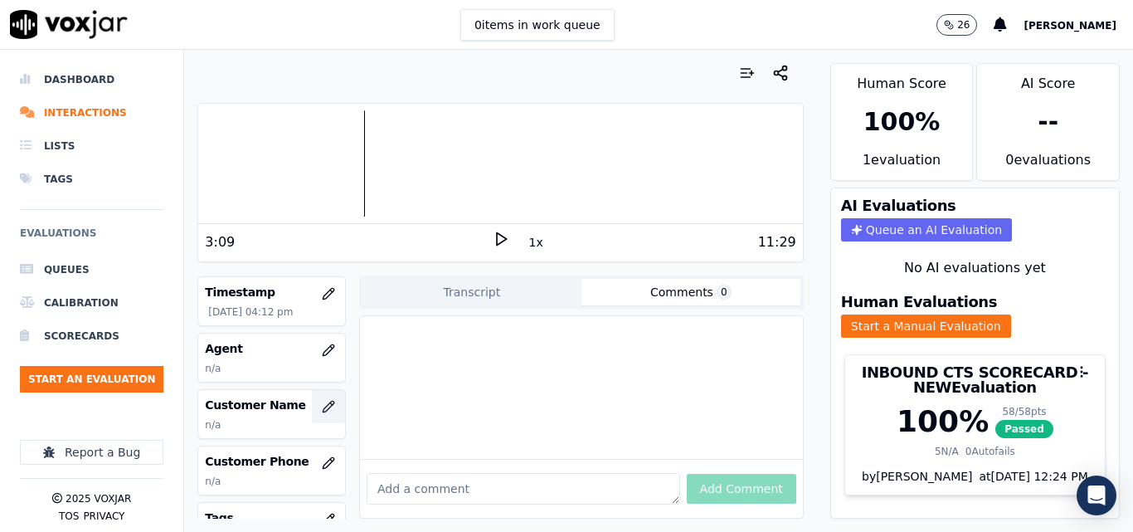
scroll to position [166, 0]
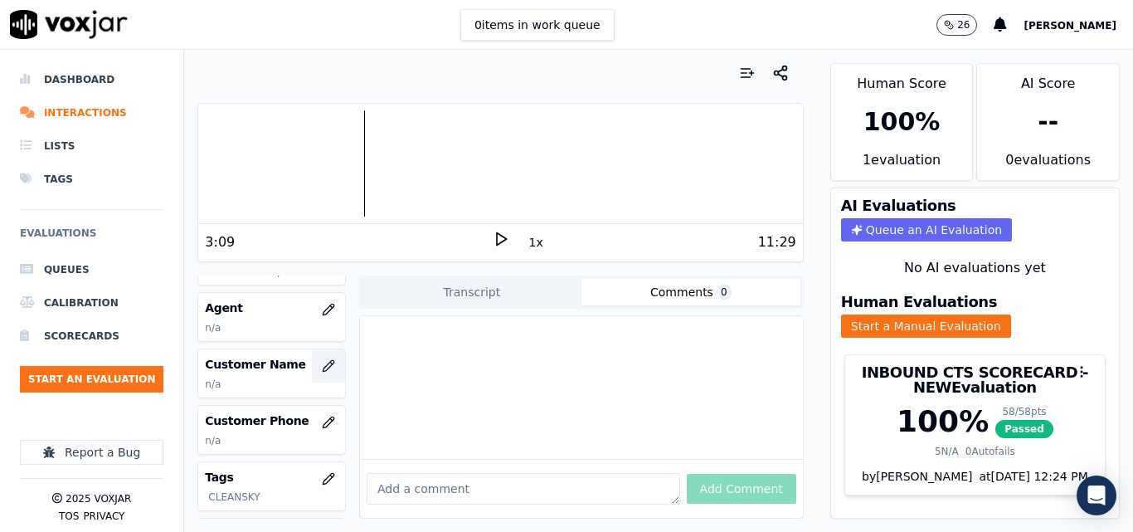
click at [322, 365] on icon "button" at bounding box center [328, 365] width 13 height 13
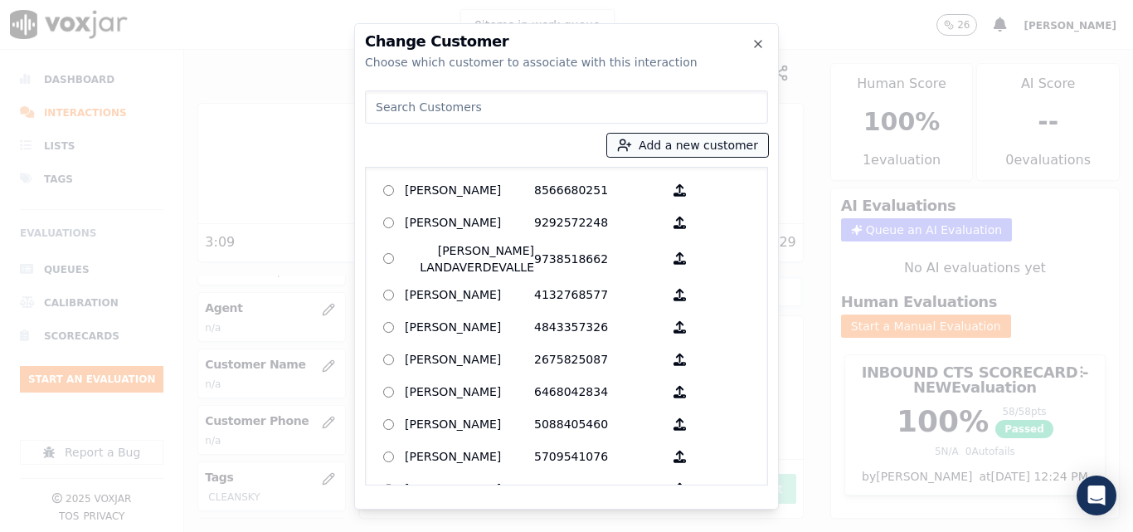
click at [691, 149] on button "Add a new customer" at bounding box center [687, 145] width 161 height 23
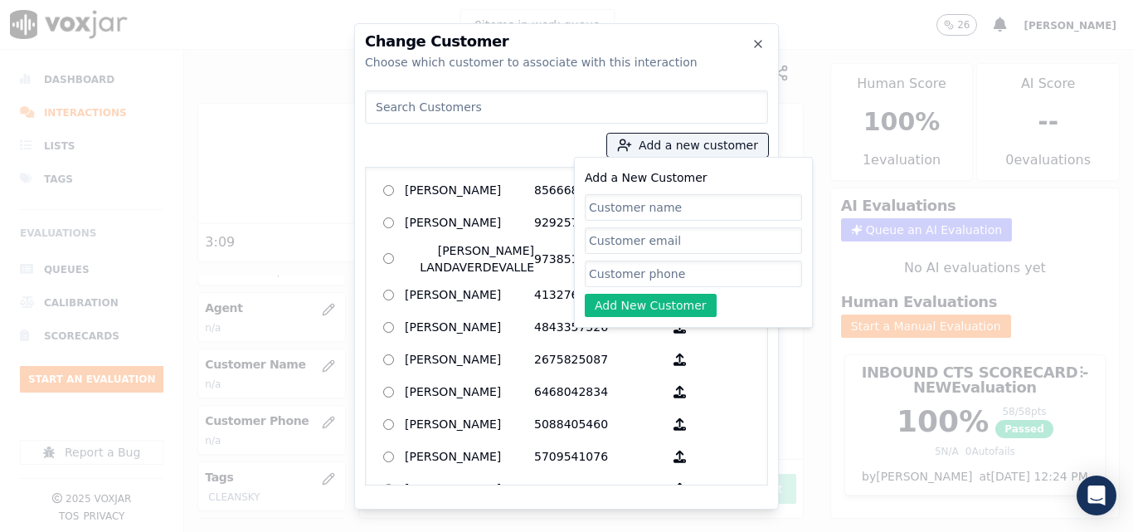
click at [643, 199] on input "Add a New Customer" at bounding box center [693, 207] width 217 height 27
type input "Acxel Salazar"
drag, startPoint x: 676, startPoint y: 283, endPoint x: 682, endPoint y: 276, distance: 8.8
click at [676, 283] on input "Add a New Customer" at bounding box center [693, 273] width 217 height 27
click at [641, 269] on input "Add a New Customer" at bounding box center [693, 273] width 217 height 27
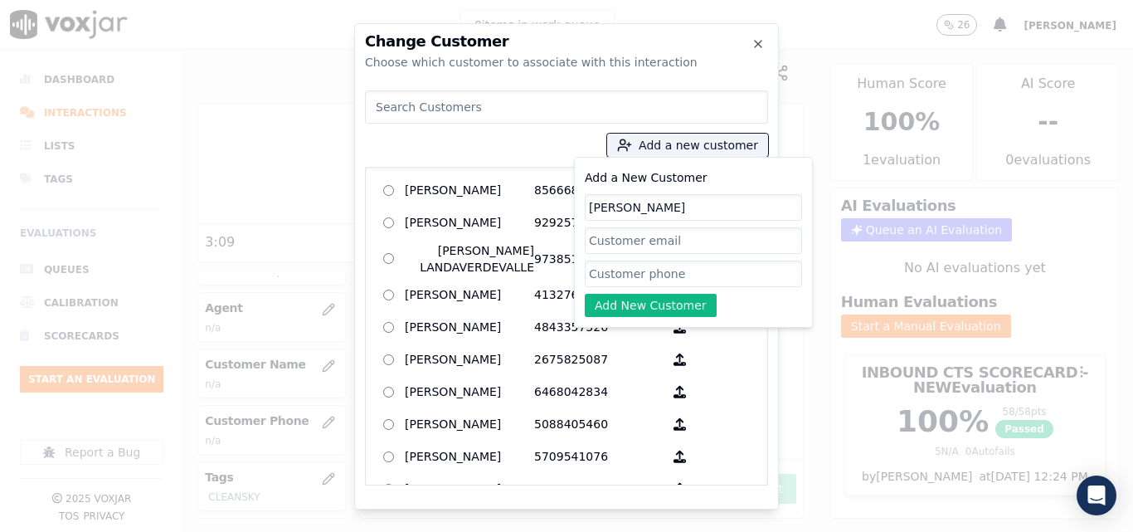
paste input "9733382280"
type input "9733382280"
click at [646, 294] on button "Add New Customer" at bounding box center [651, 305] width 132 height 23
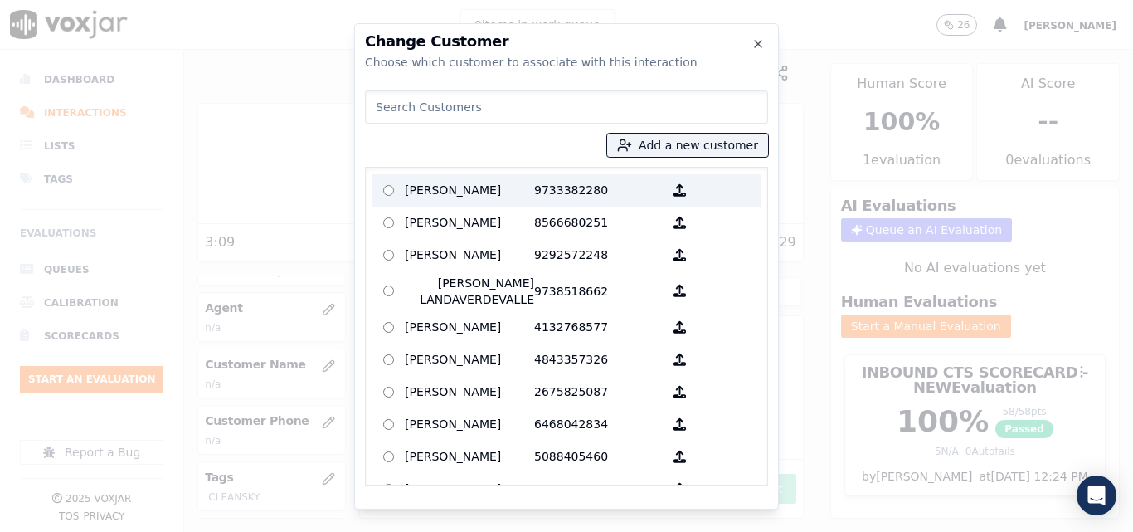
click at [507, 193] on p "Acxel Salazar" at bounding box center [469, 190] width 129 height 26
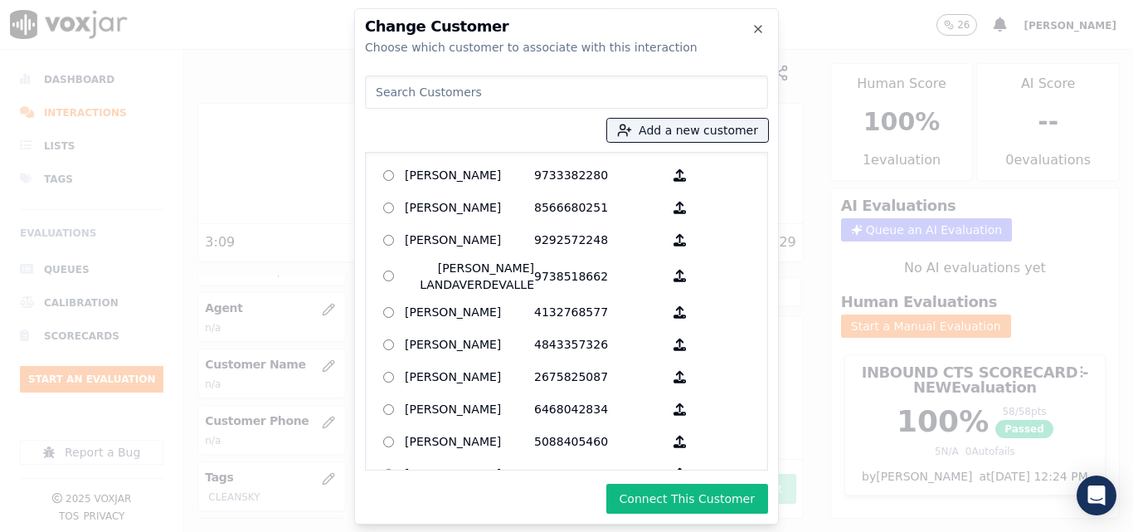
click at [671, 496] on button "Connect This Customer" at bounding box center [687, 498] width 162 height 30
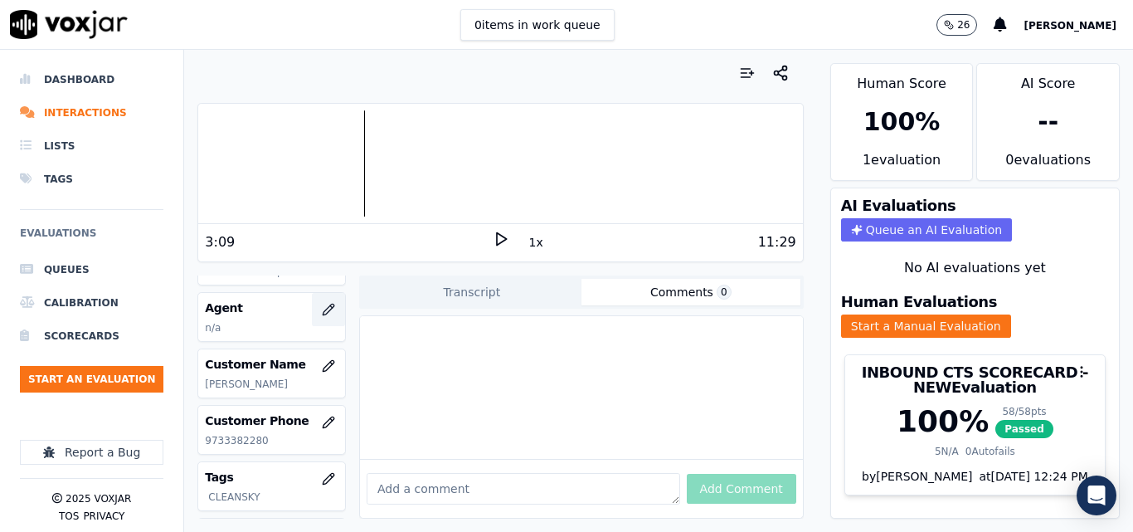
click at [323, 307] on icon "button" at bounding box center [328, 309] width 11 height 11
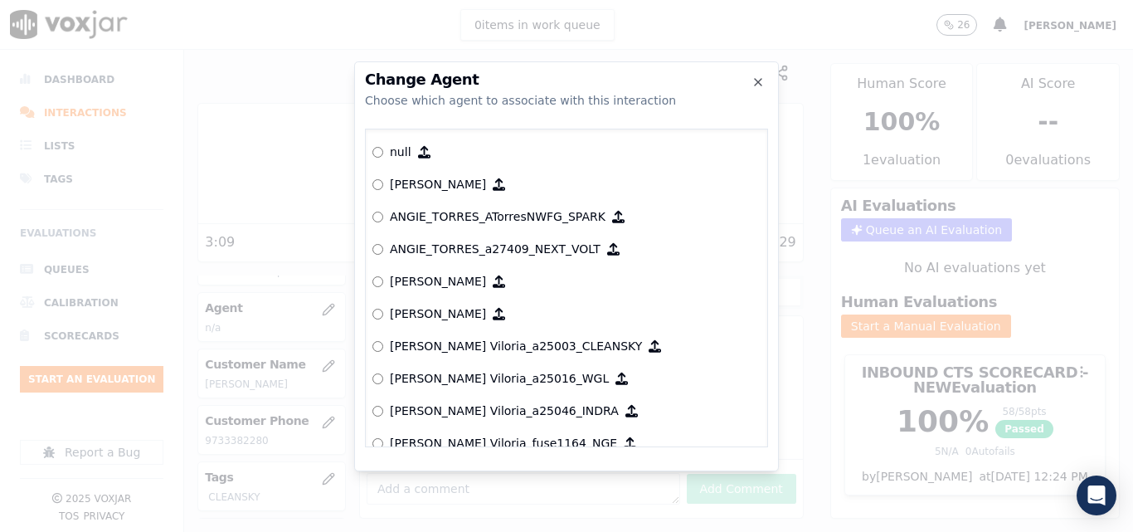
click at [296, 333] on div at bounding box center [566, 266] width 1133 height 532
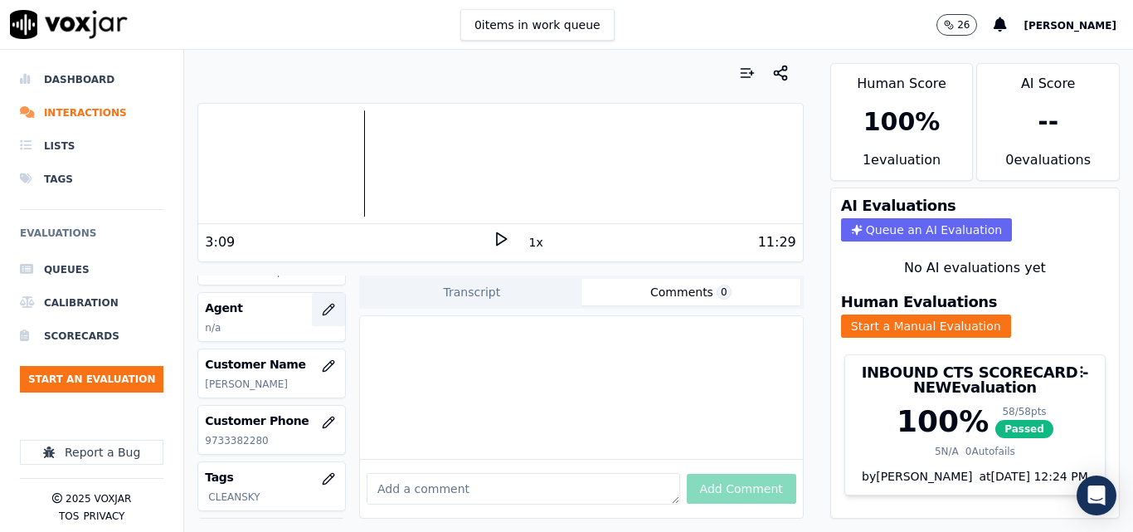
click at [322, 313] on icon "button" at bounding box center [328, 309] width 13 height 13
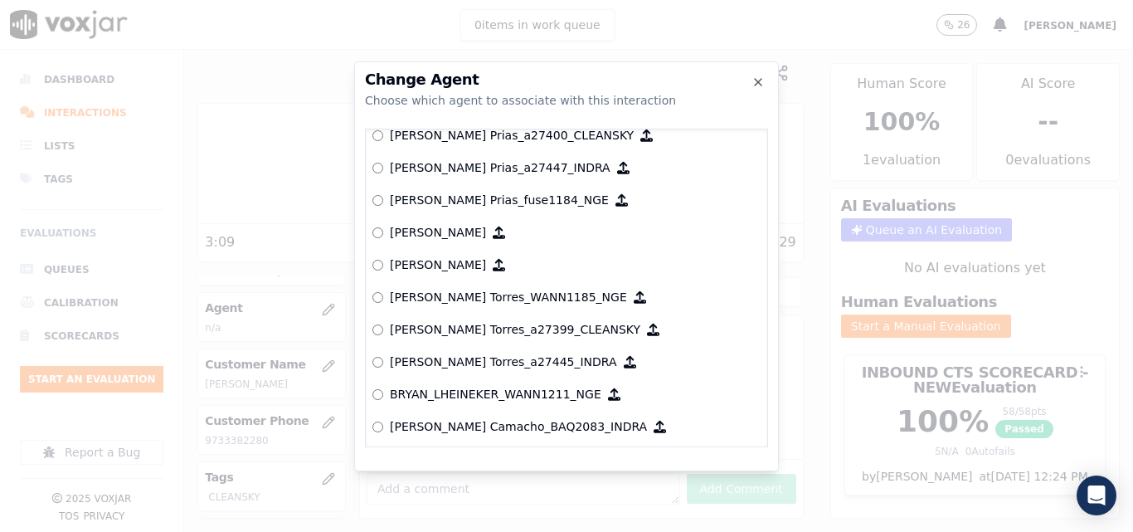
scroll to position [806, 0]
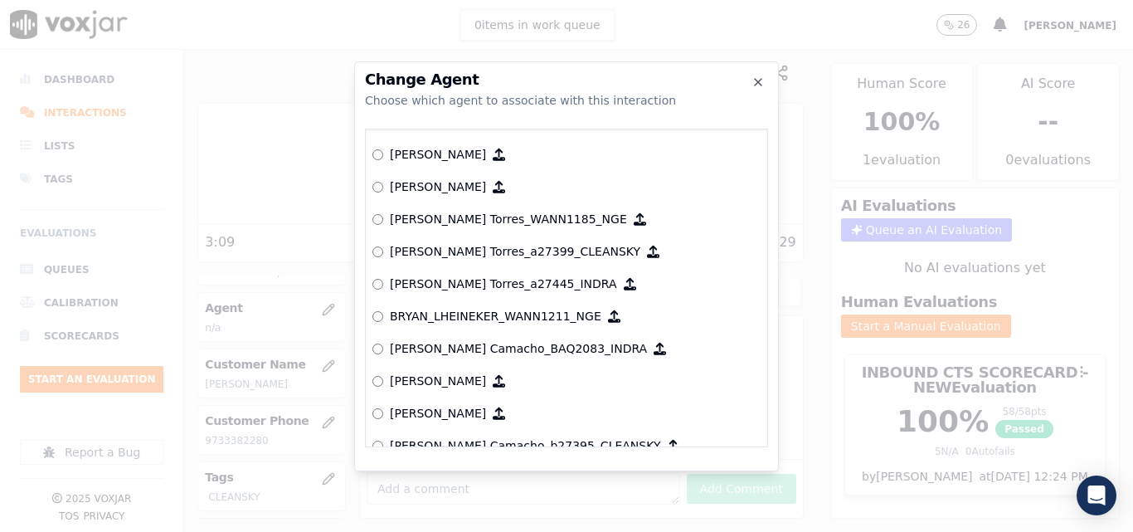
click at [384, 251] on label "[PERSON_NAME] Torres_a27399_CLEANSKY" at bounding box center [566, 252] width 388 height 32
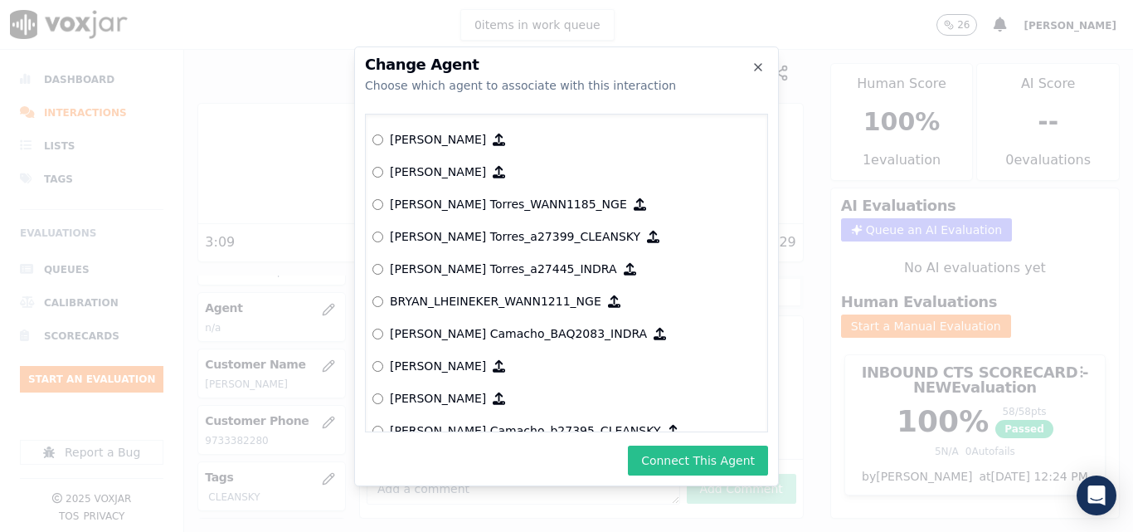
click at [710, 448] on button "Connect This Agent" at bounding box center [698, 460] width 140 height 30
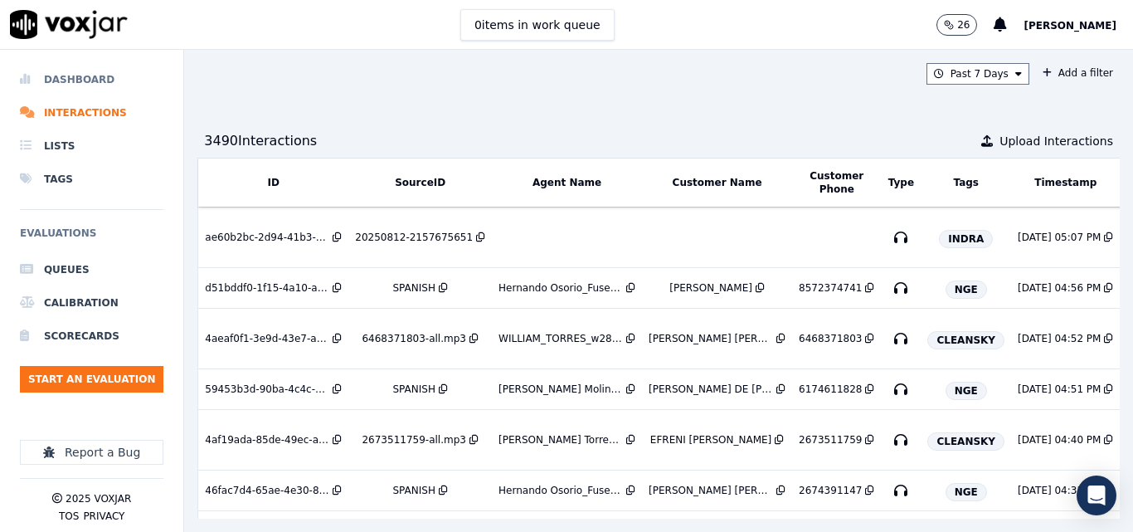
click at [103, 74] on li "Dashboard" at bounding box center [91, 79] width 143 height 33
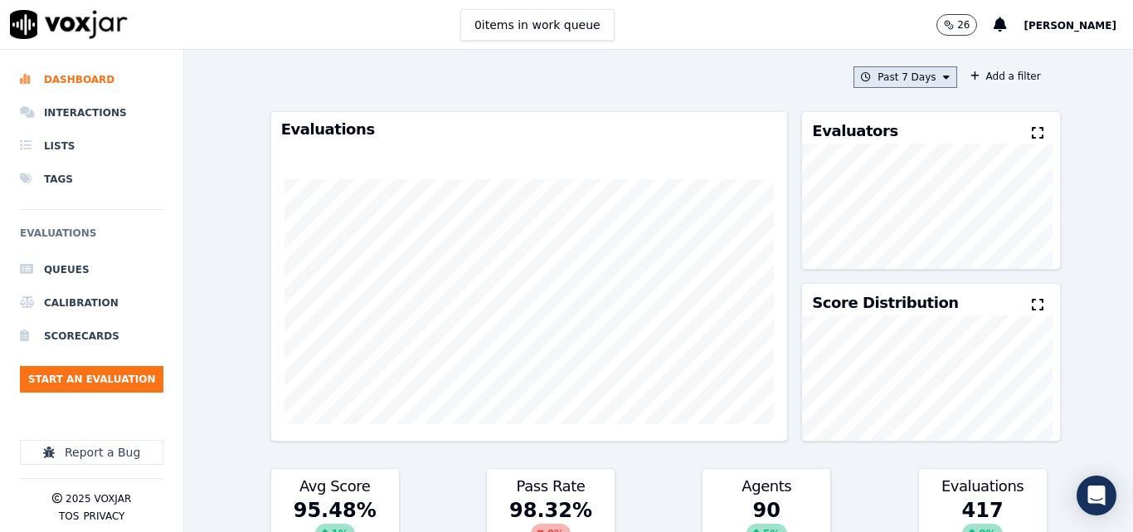
click at [884, 67] on button "Past 7 Days" at bounding box center [904, 77] width 103 height 22
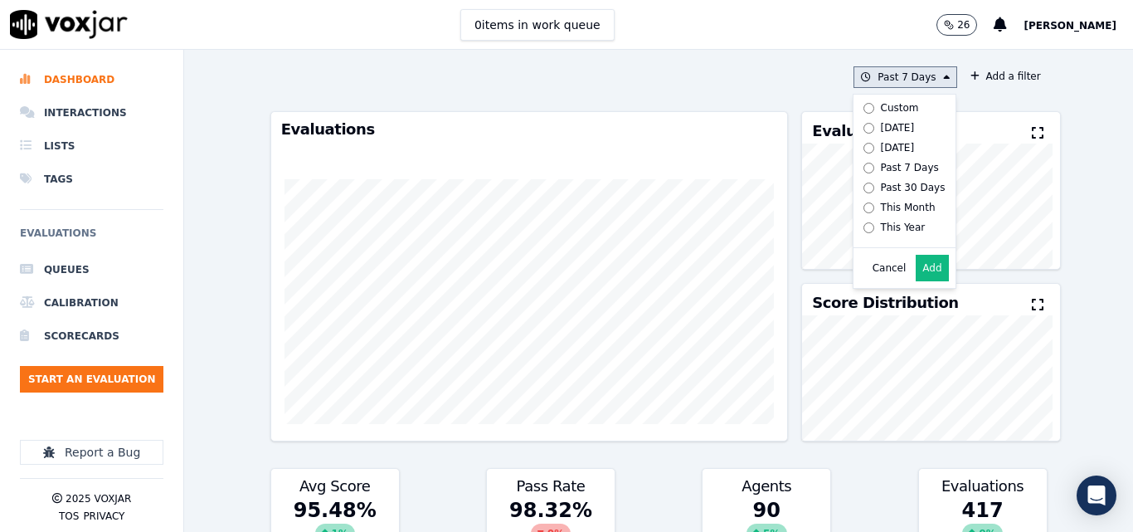
click at [865, 118] on label "[DATE]" at bounding box center [901, 128] width 89 height 20
click at [916, 268] on button "Add" at bounding box center [932, 268] width 32 height 27
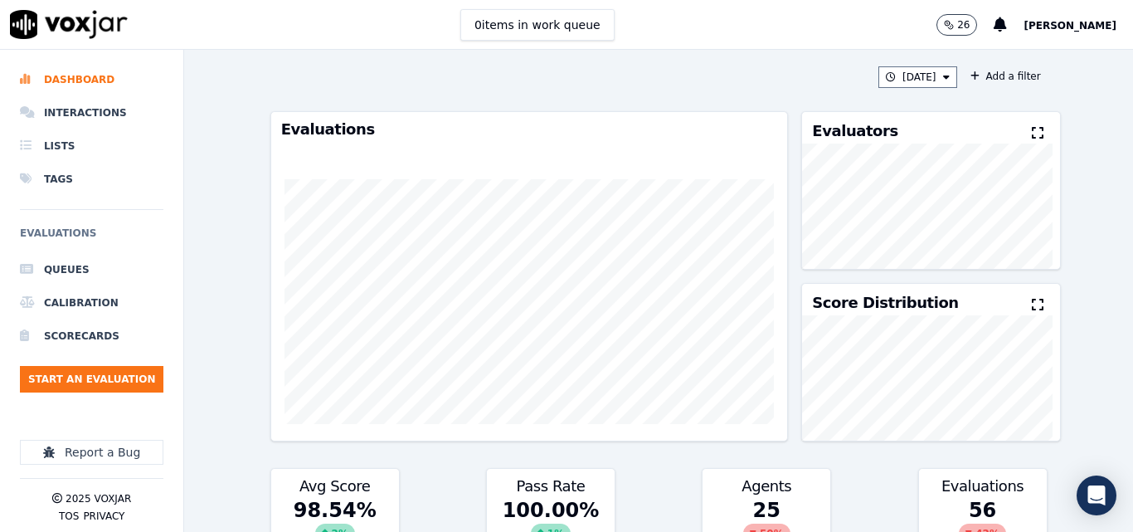
click at [1032, 129] on icon at bounding box center [1038, 132] width 12 height 13
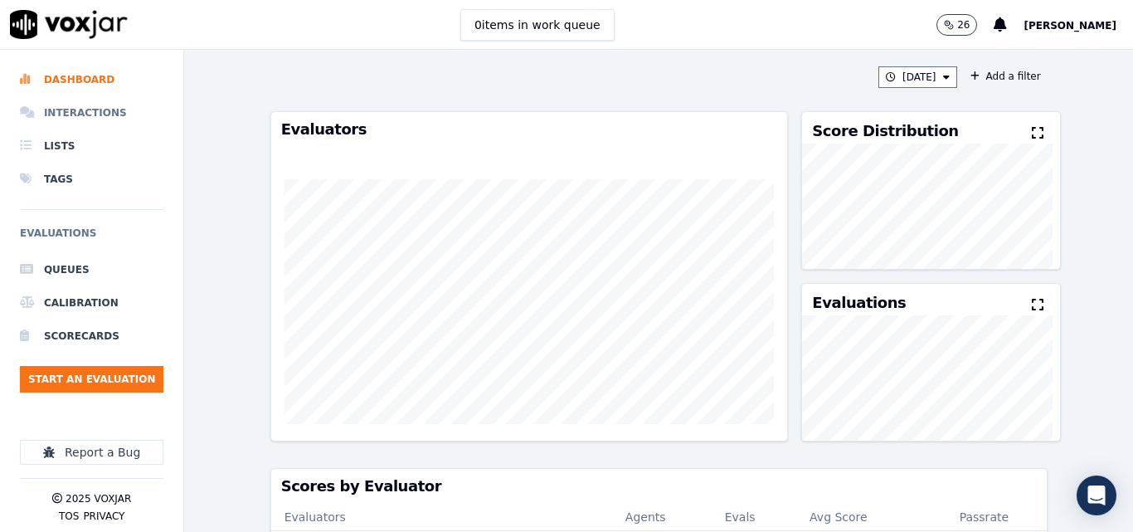
click at [97, 109] on li "Interactions" at bounding box center [91, 112] width 143 height 33
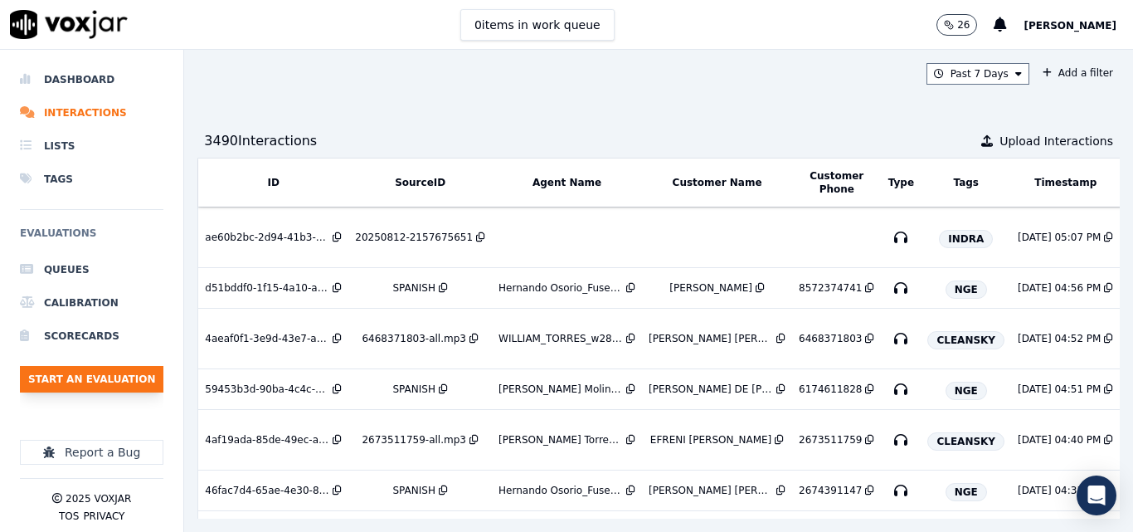
click at [70, 368] on button "Start an Evaluation" at bounding box center [91, 379] width 143 height 27
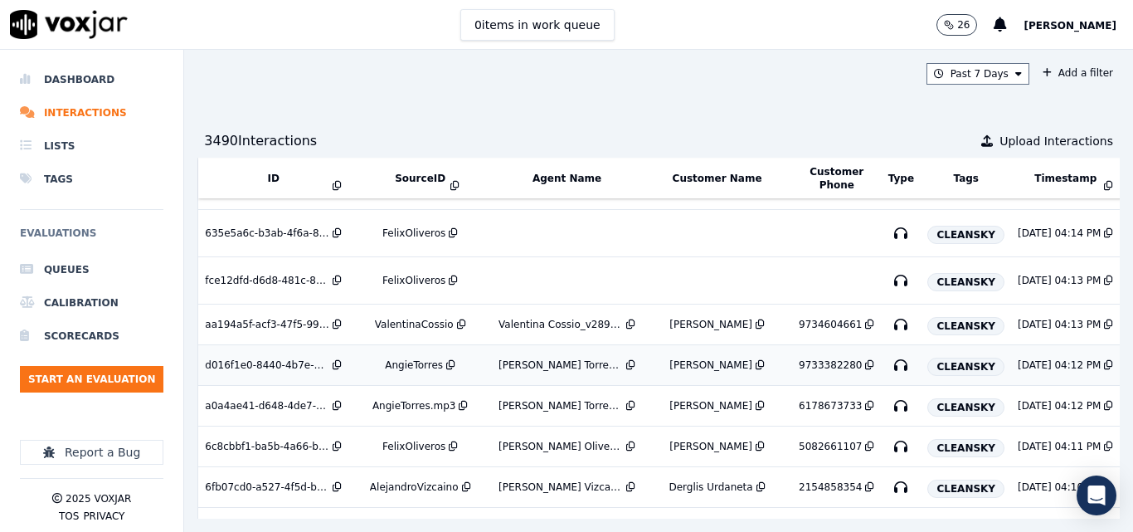
scroll to position [1049, 0]
click at [411, 273] on td "FelixOliveros" at bounding box center [419, 281] width 143 height 47
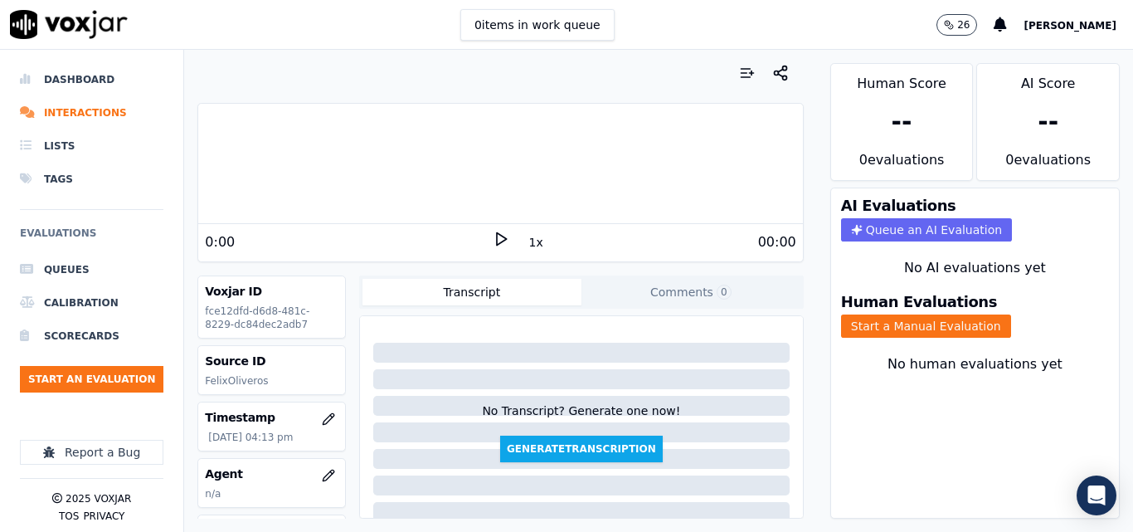
click at [679, 42] on div "0 items in work queue 26 [PERSON_NAME]" at bounding box center [566, 25] width 1133 height 50
click at [498, 241] on icon at bounding box center [501, 239] width 17 height 17
click at [651, 294] on button "Comments 0" at bounding box center [690, 292] width 219 height 27
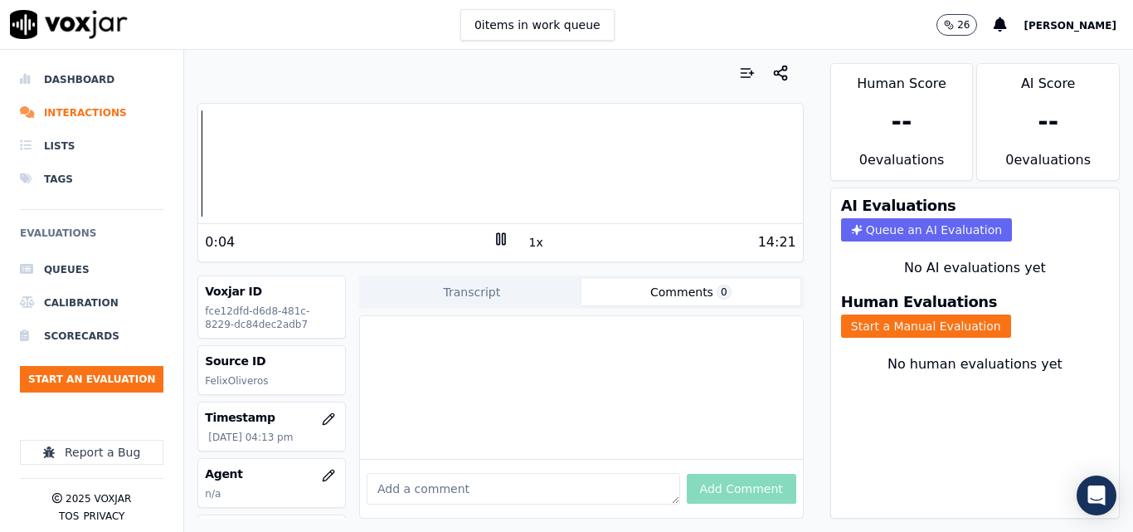
click at [476, 485] on div "Add Comment" at bounding box center [581, 488] width 443 height 59
click at [479, 477] on textarea at bounding box center [523, 489] width 313 height 32
click at [493, 234] on icon at bounding box center [501, 239] width 17 height 17
click at [493, 237] on icon at bounding box center [501, 239] width 17 height 17
click at [502, 233] on rect at bounding box center [503, 238] width 2 height 11
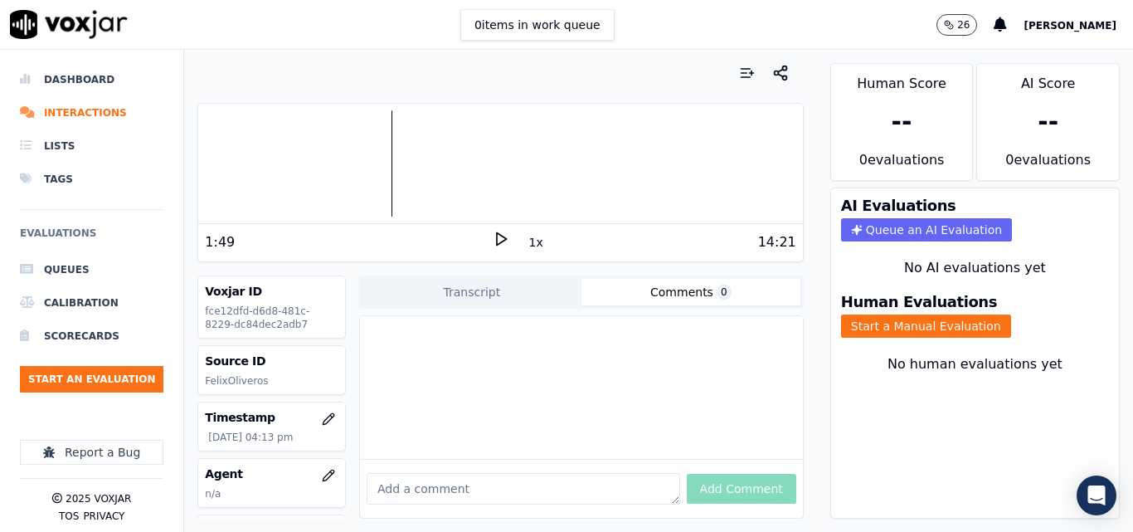
click at [386, 143] on div at bounding box center [500, 163] width 604 height 106
click at [897, 321] on button "Start a Manual Evaluation" at bounding box center [926, 325] width 170 height 23
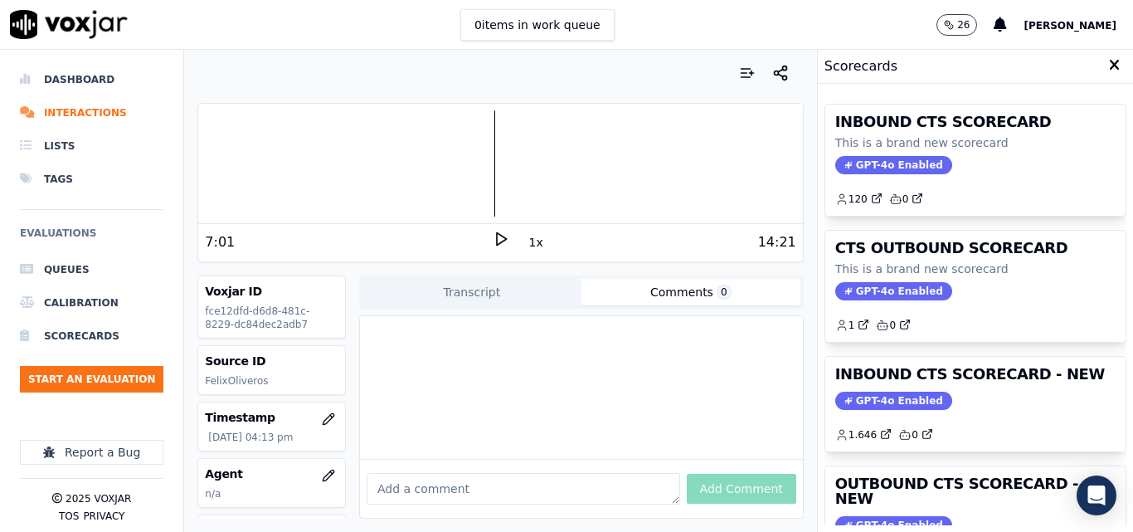
click at [1007, 373] on h3 "INBOUND CTS SCORECARD - NEW" at bounding box center [975, 374] width 280 height 15
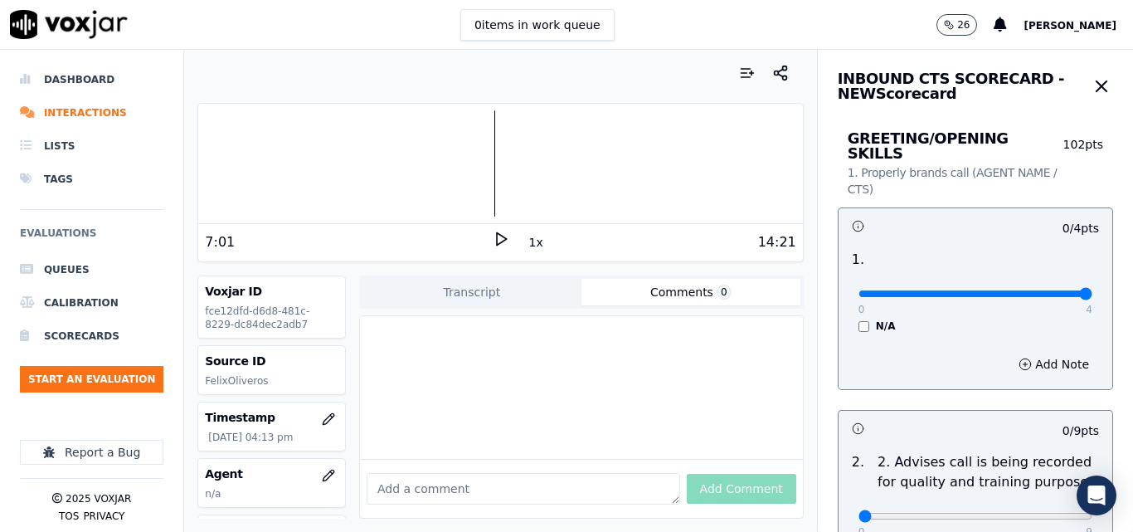
type input "4"
click at [1052, 290] on input "range" at bounding box center [975, 293] width 234 height 7
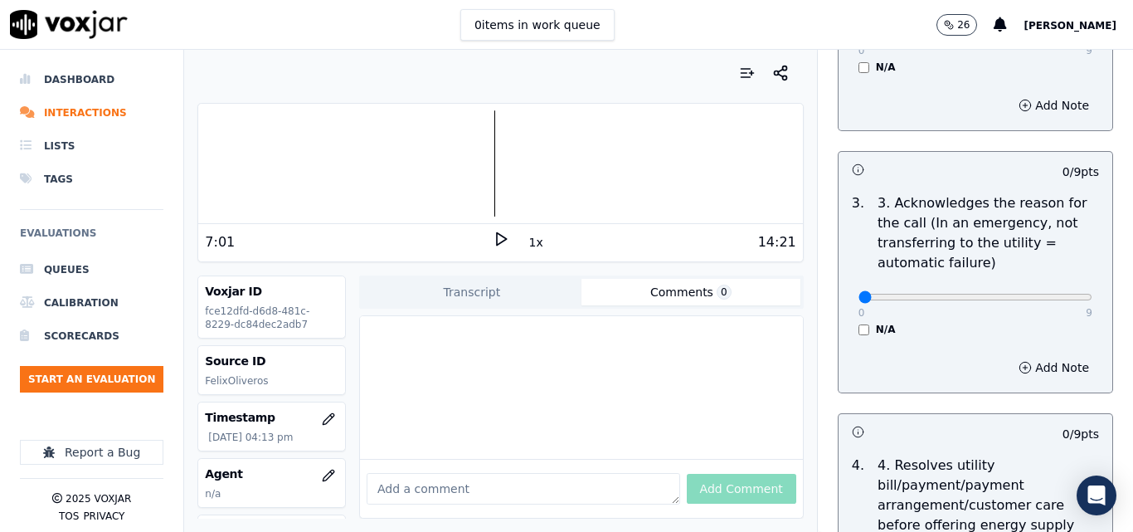
scroll to position [498, 0]
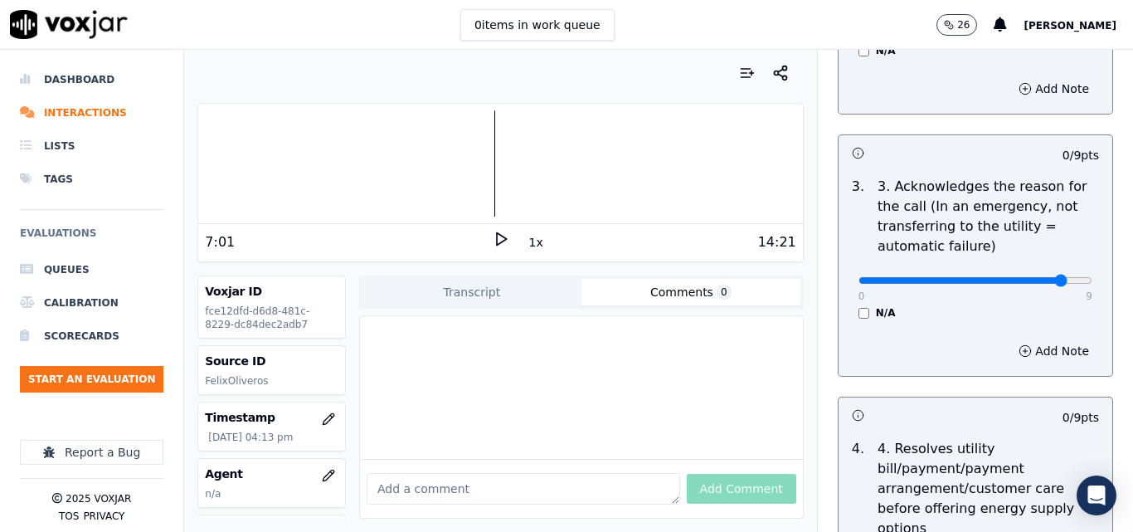
type input "9"
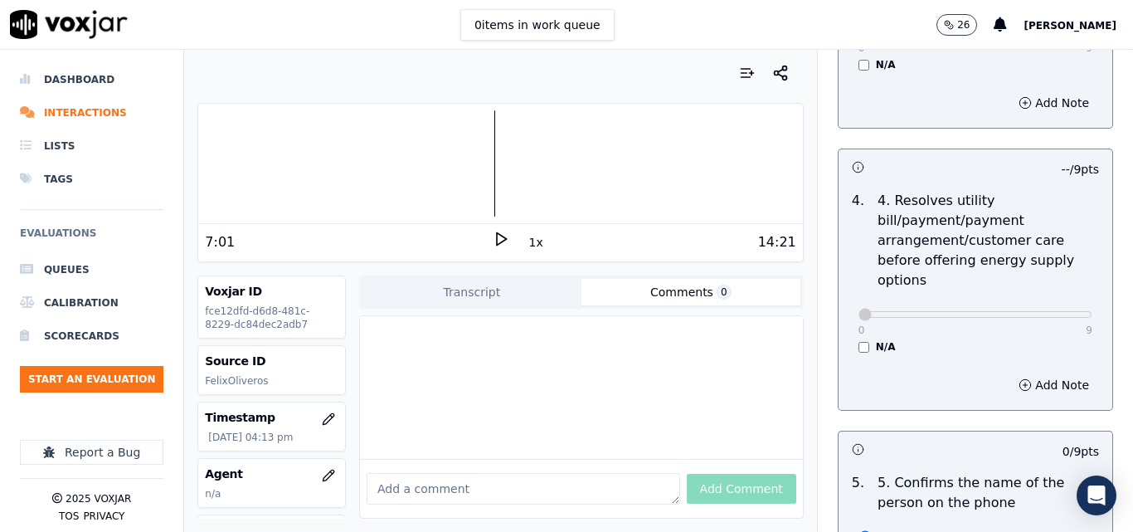
scroll to position [912, 0]
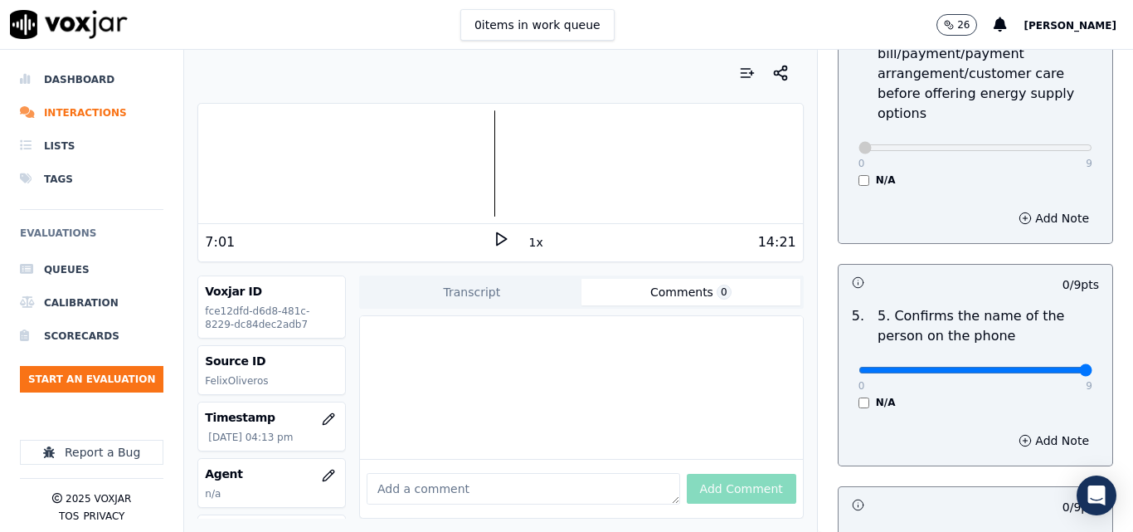
type input "9"
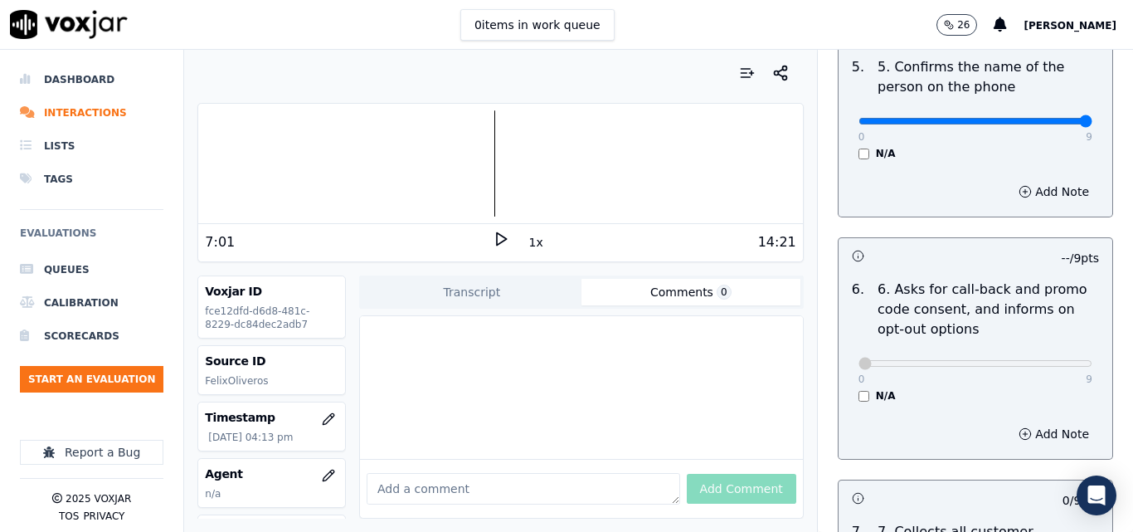
scroll to position [1410, 0]
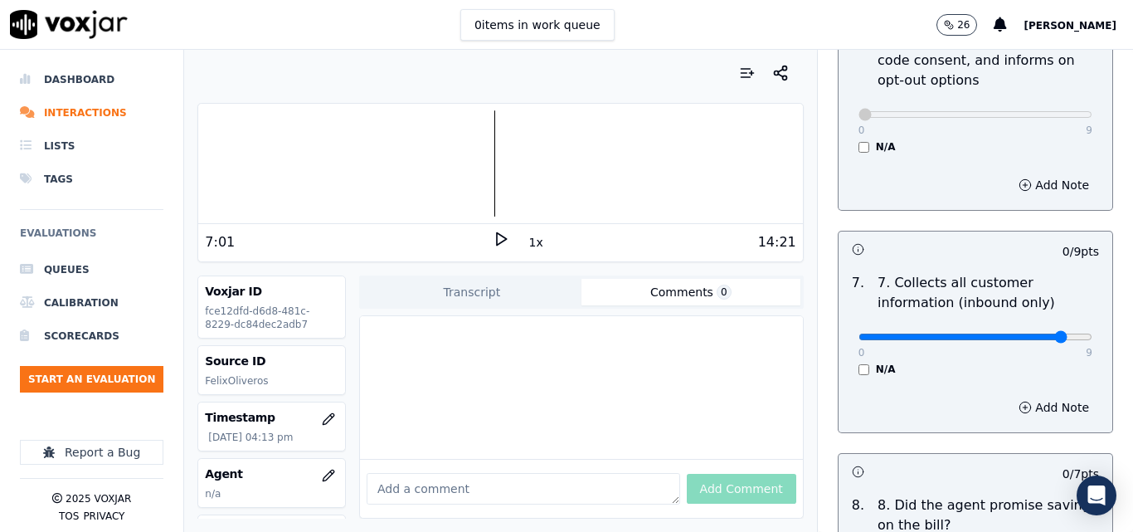
type input "9"
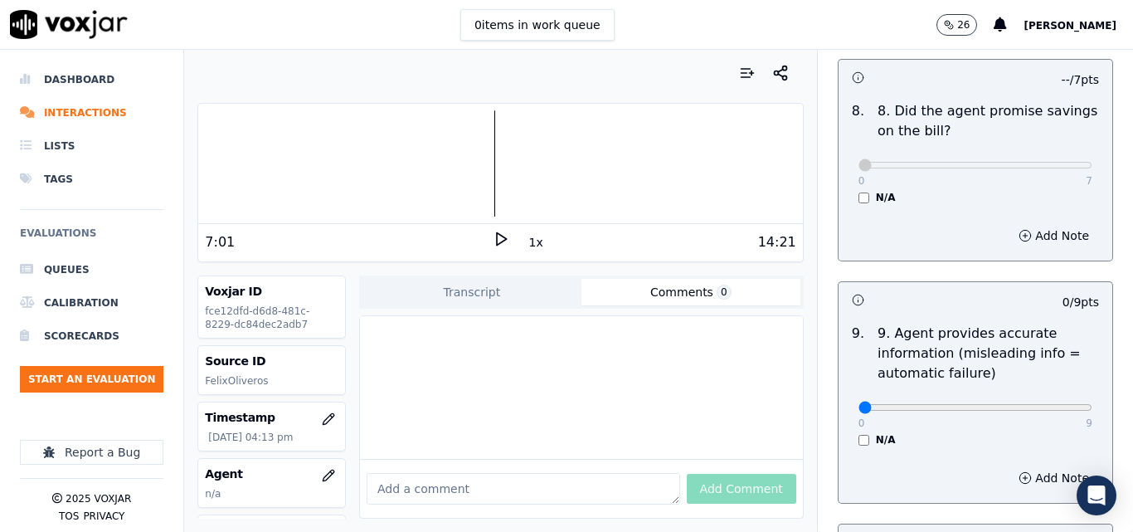
scroll to position [1824, 0]
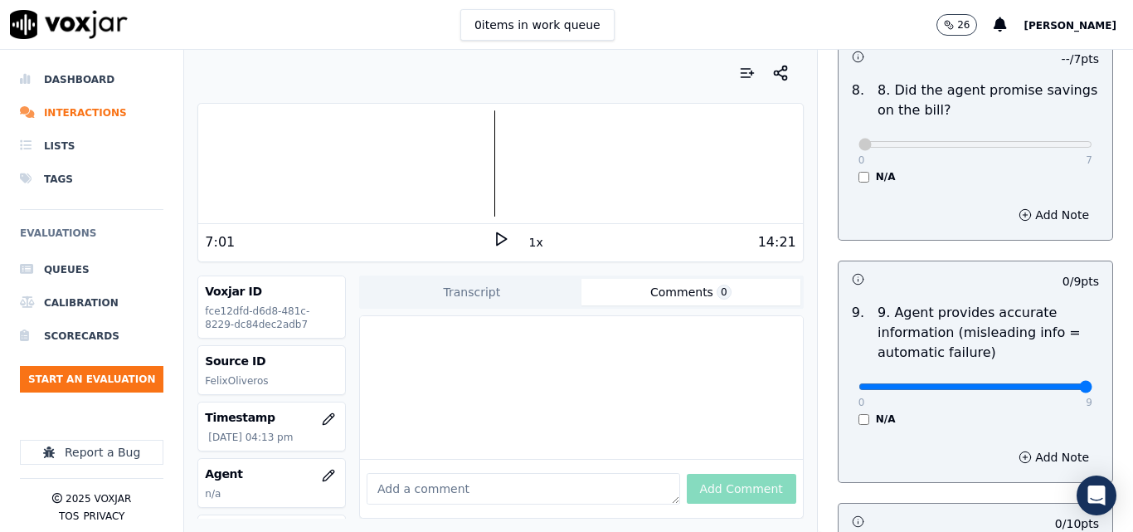
type input "9"
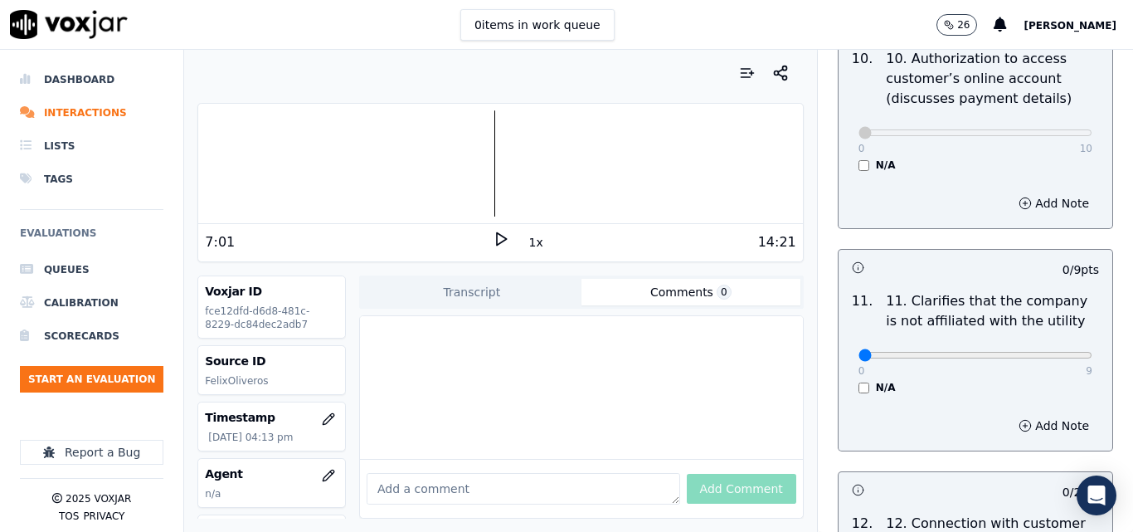
scroll to position [2322, 0]
type input "9"
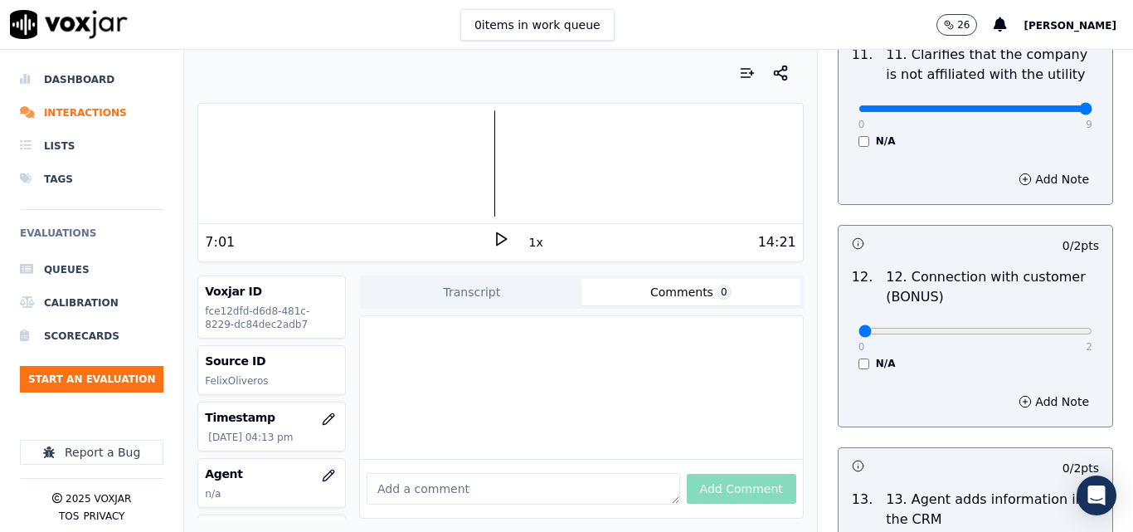
scroll to position [2571, 0]
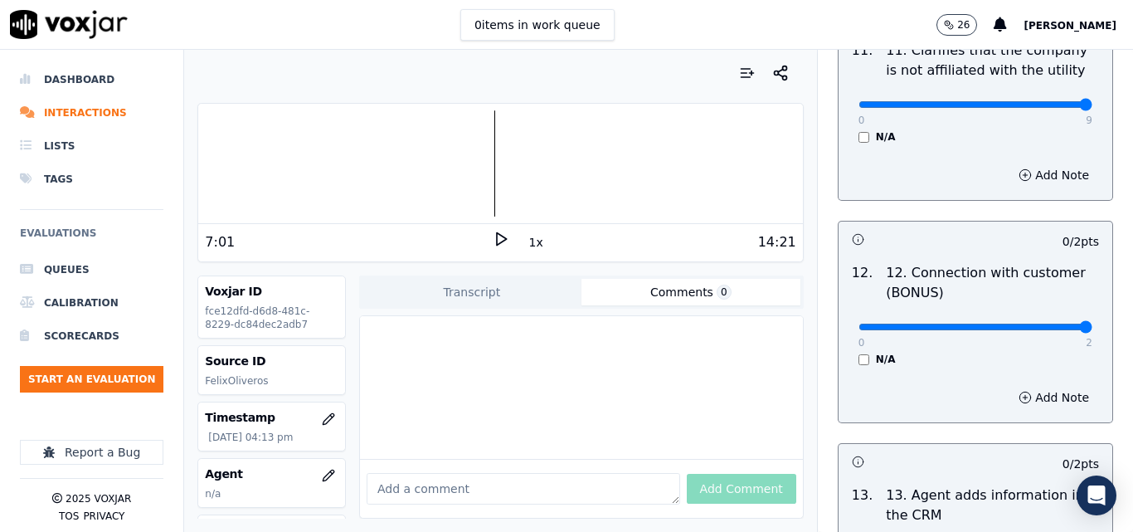
type input "2"
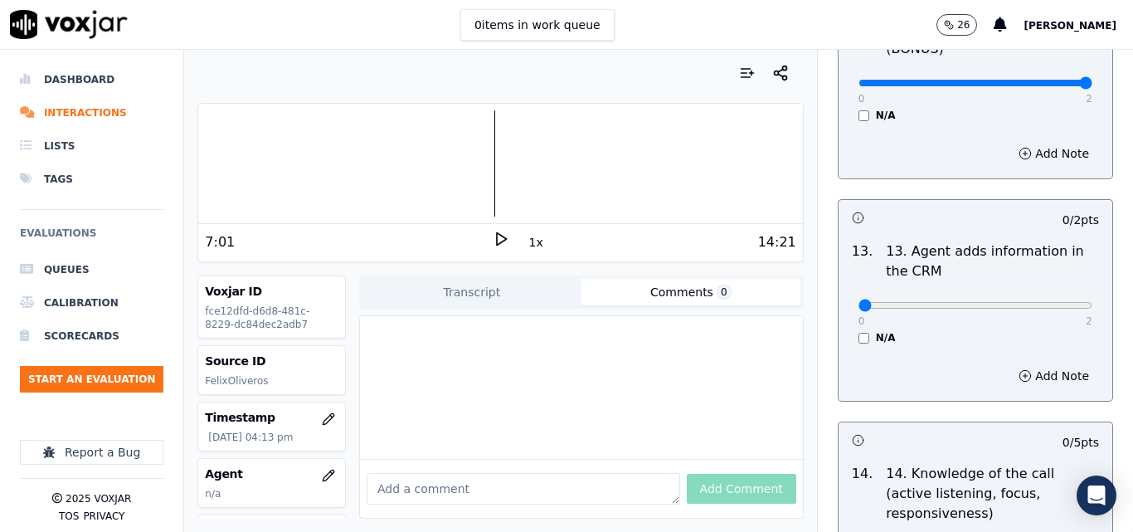
scroll to position [2819, 0]
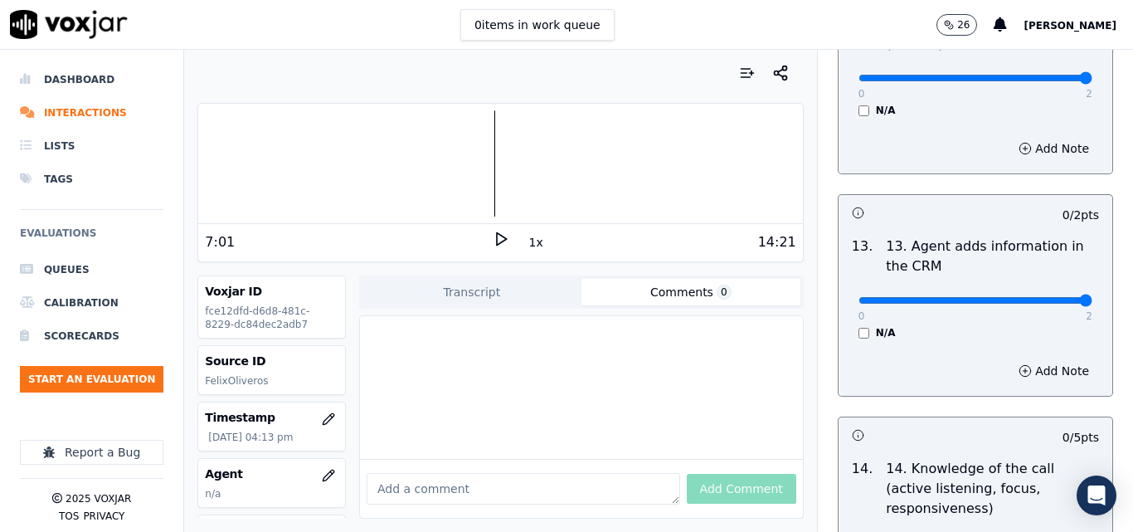
type input "2"
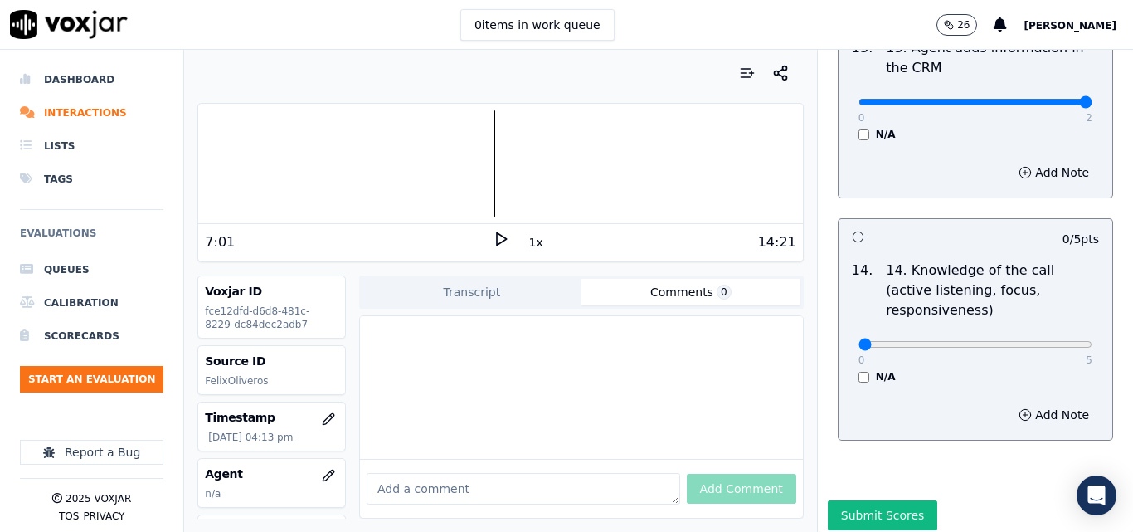
scroll to position [3028, 0]
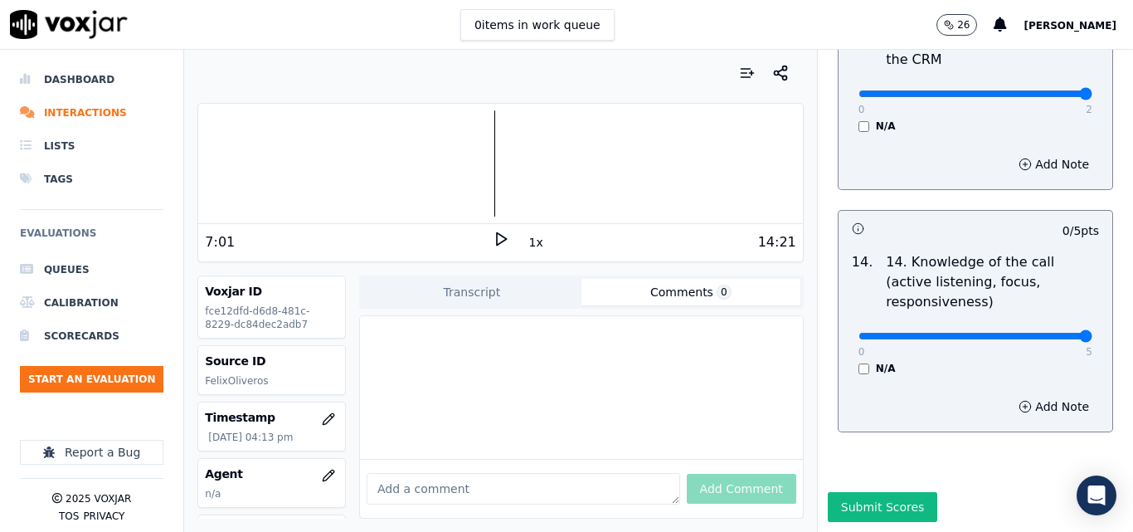
type input "5"
click at [867, 492] on div "Submit Scores" at bounding box center [975, 512] width 315 height 40
click at [874, 492] on button "Submit Scores" at bounding box center [883, 507] width 110 height 30
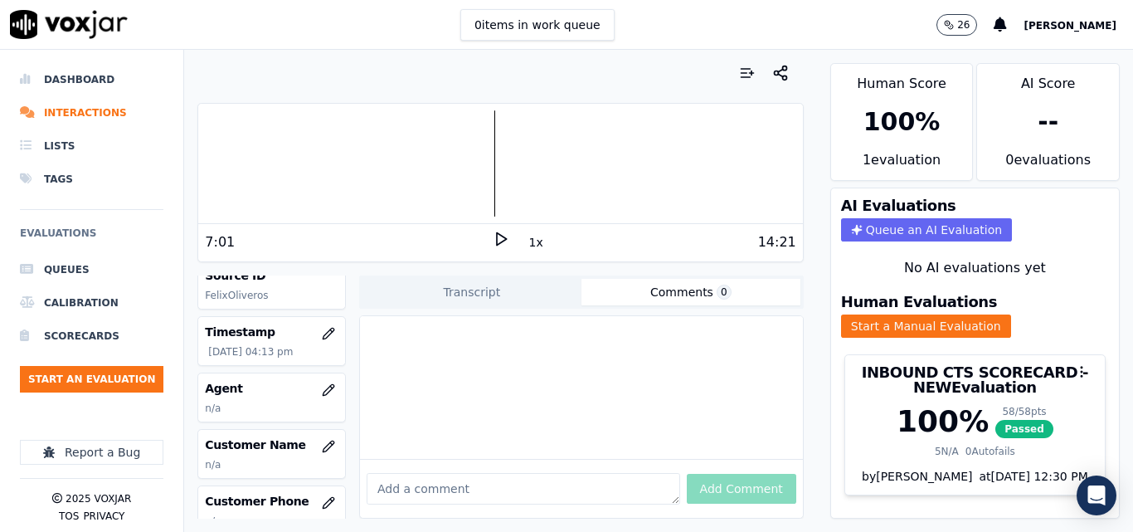
scroll to position [166, 0]
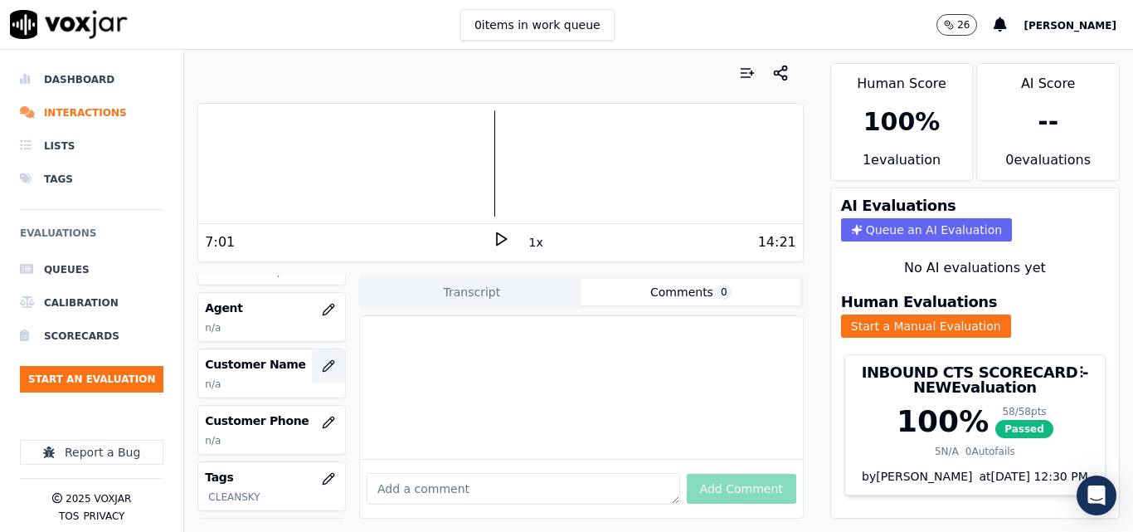
click at [328, 354] on button "button" at bounding box center [328, 365] width 33 height 33
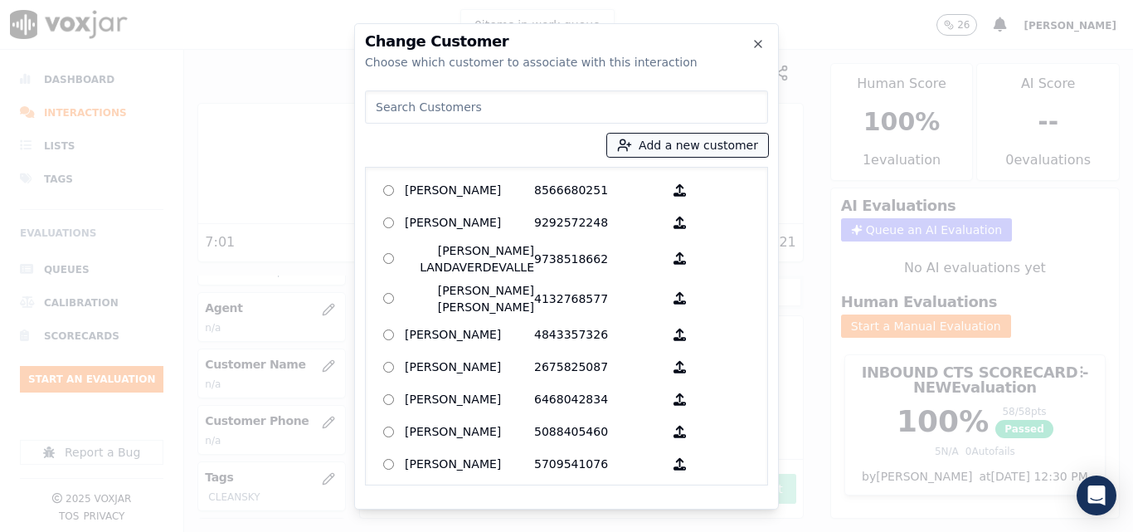
click at [698, 140] on button "Add a new customer" at bounding box center [687, 145] width 161 height 23
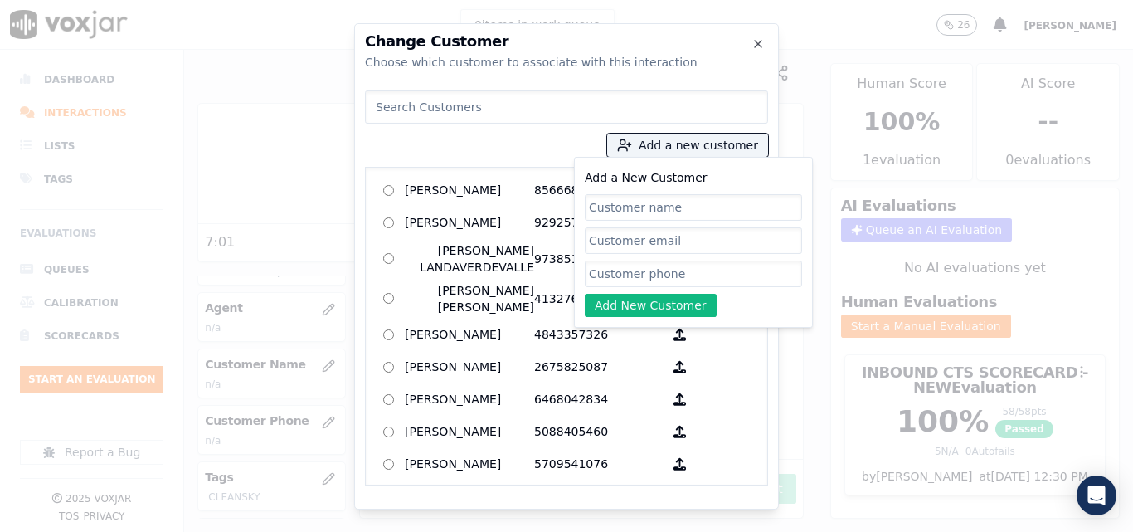
click at [667, 202] on input "Add a New Customer" at bounding box center [693, 207] width 217 height 27
type input "[PERSON_NAME]"
click at [662, 261] on input "Add a New Customer" at bounding box center [693, 273] width 217 height 27
paste input "9786207422"
type input "9786207422"
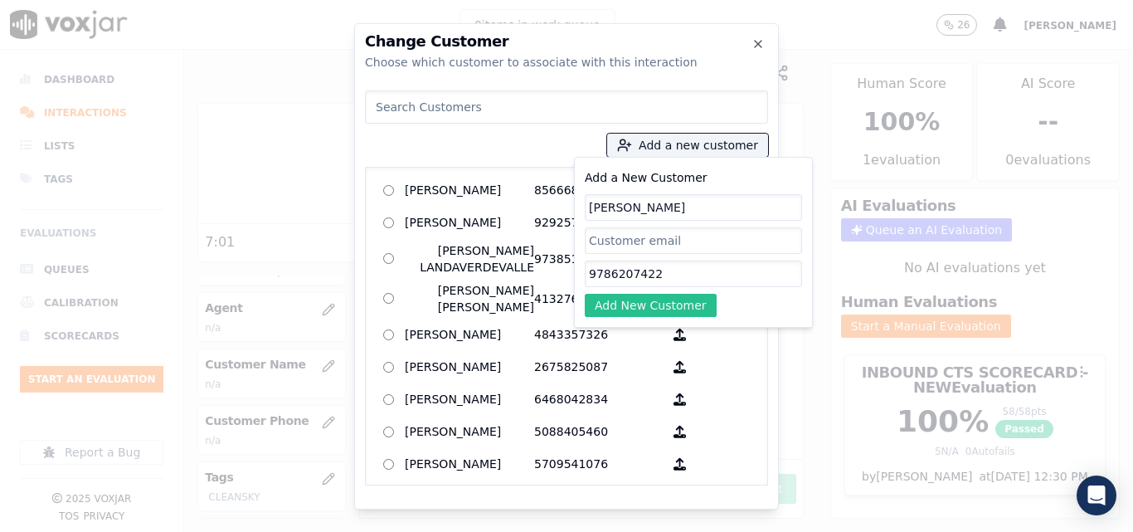
click at [656, 298] on button "Add New Customer" at bounding box center [651, 305] width 132 height 23
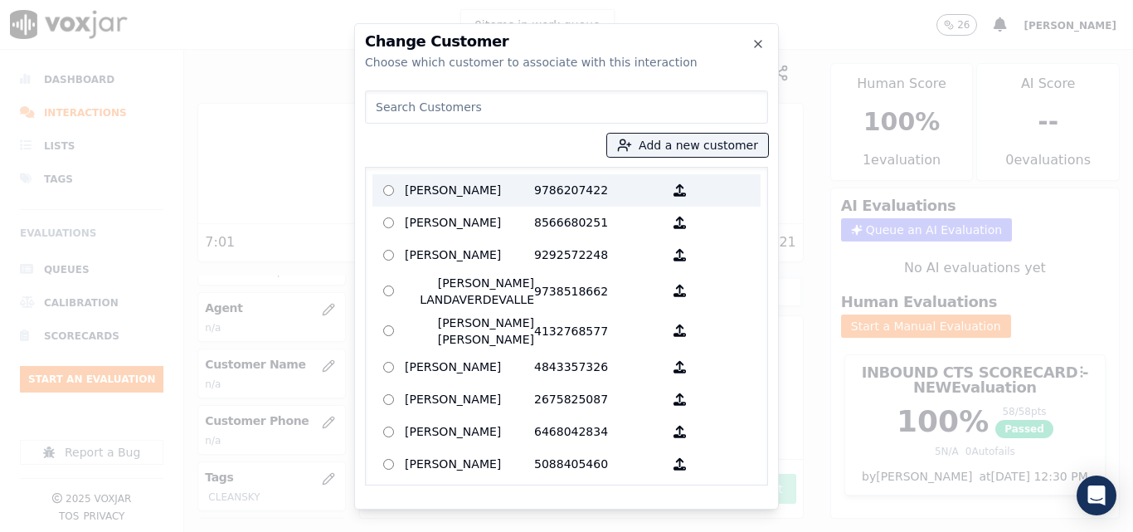
click at [489, 186] on p "[PERSON_NAME]" at bounding box center [469, 190] width 129 height 26
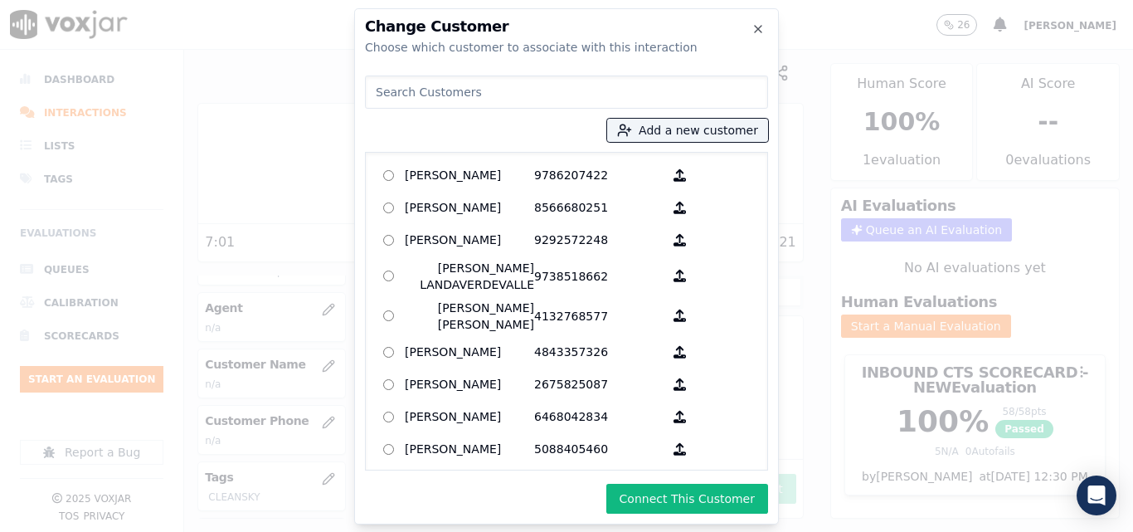
click at [662, 498] on button "Connect This Customer" at bounding box center [687, 498] width 162 height 30
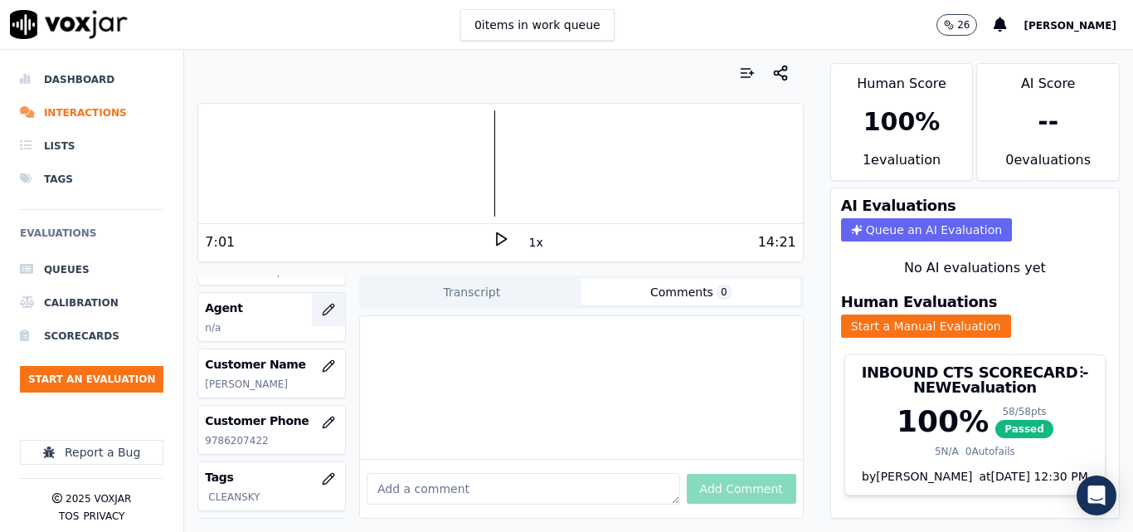
click at [313, 300] on button "button" at bounding box center [328, 309] width 33 height 33
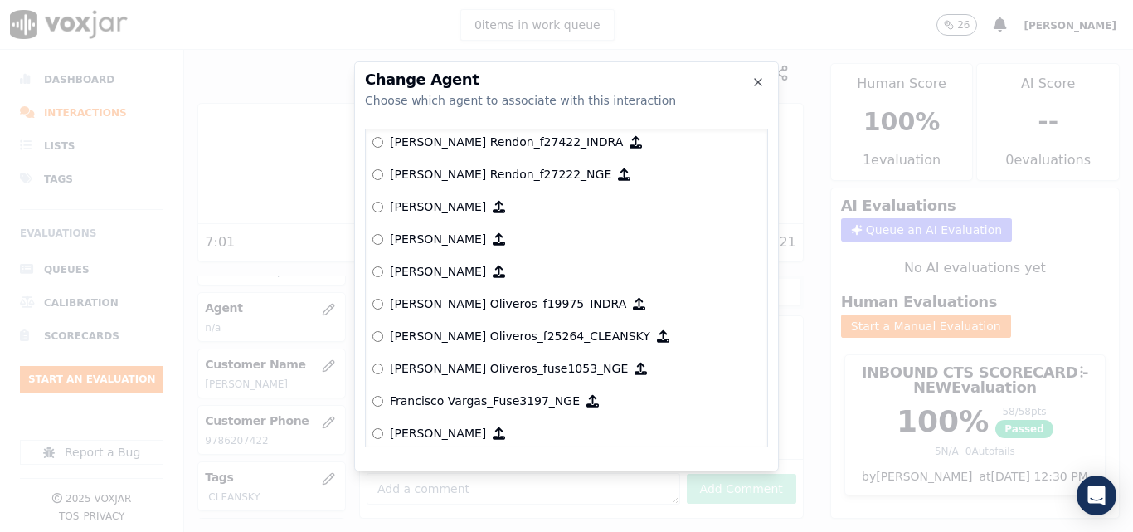
scroll to position [2943, 0]
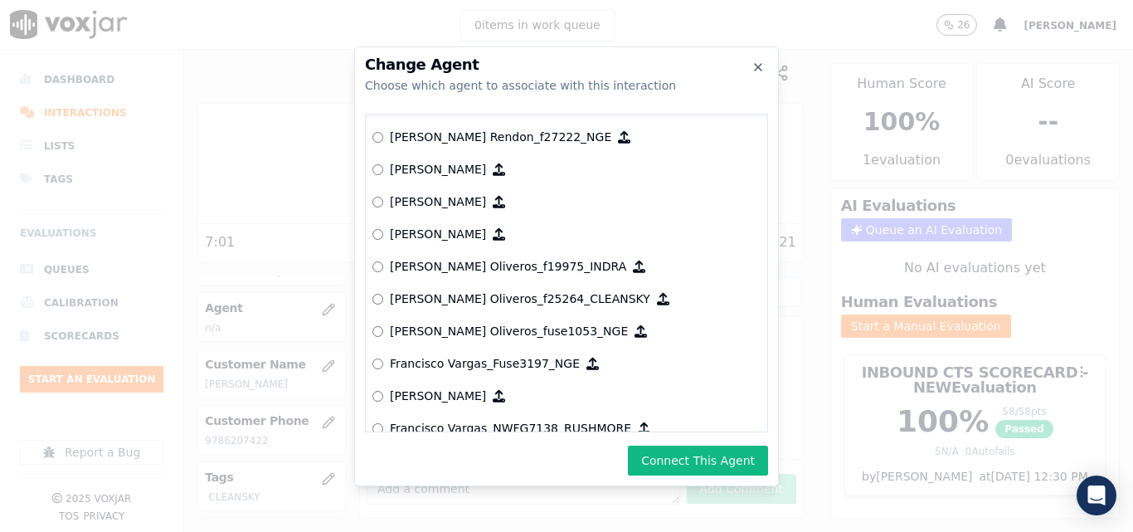
click at [743, 454] on button "Connect This Agent" at bounding box center [698, 460] width 140 height 30
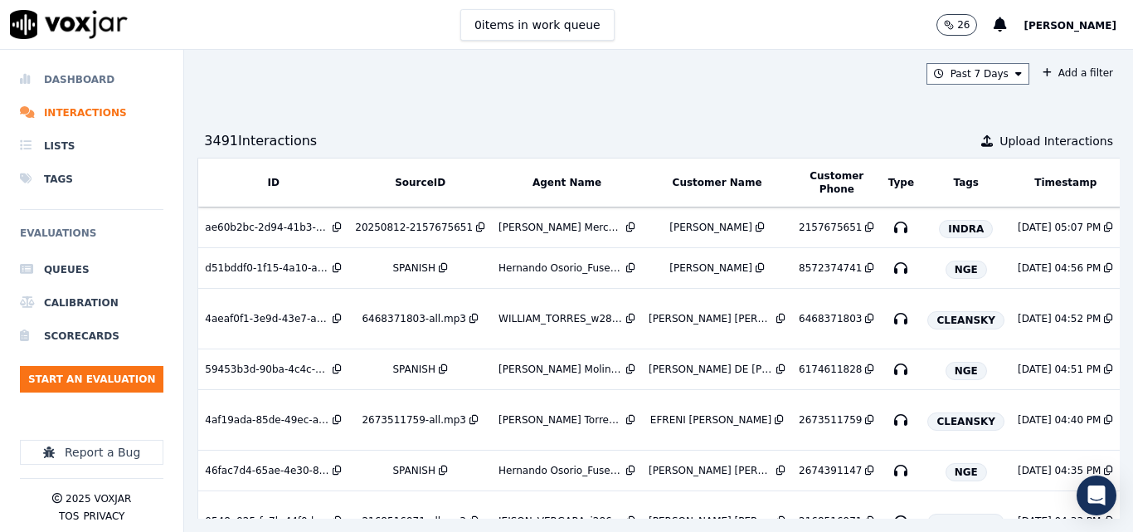
click at [77, 81] on li "Dashboard" at bounding box center [91, 79] width 143 height 33
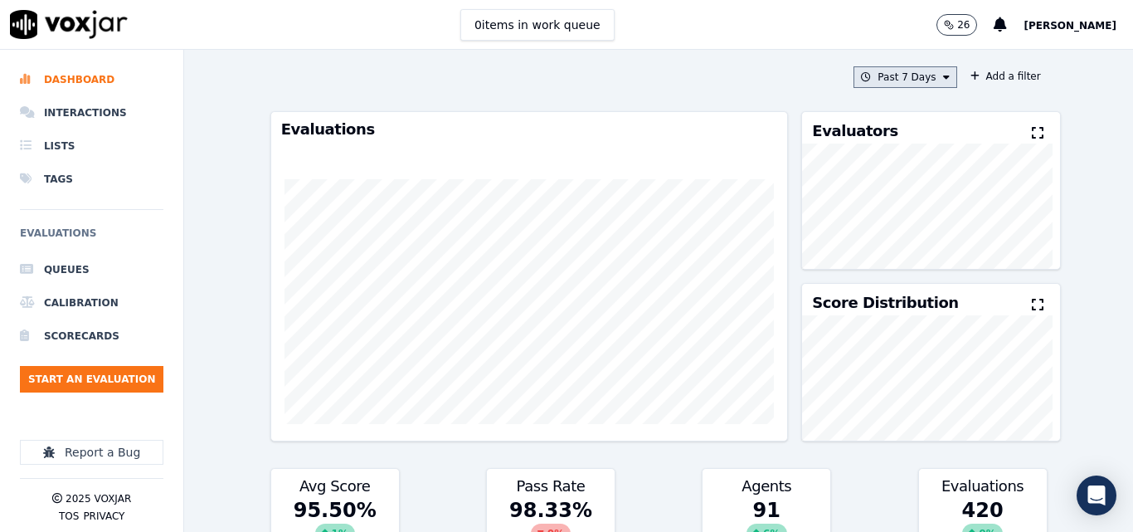
click at [906, 78] on button "Past 7 Days" at bounding box center [904, 77] width 103 height 22
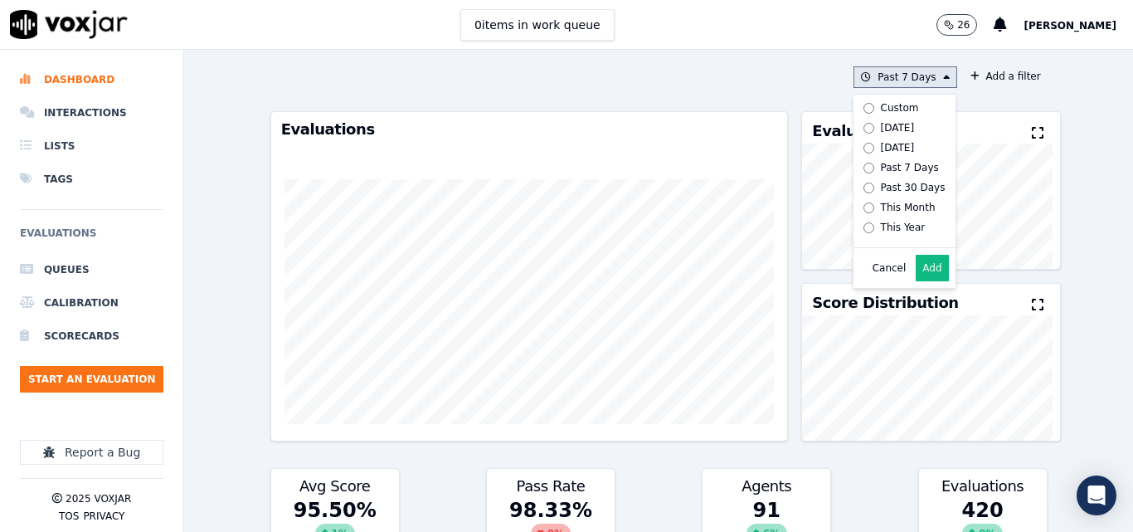
click at [881, 131] on div "Today" at bounding box center [898, 127] width 34 height 13
click at [916, 274] on button "Add" at bounding box center [932, 268] width 32 height 27
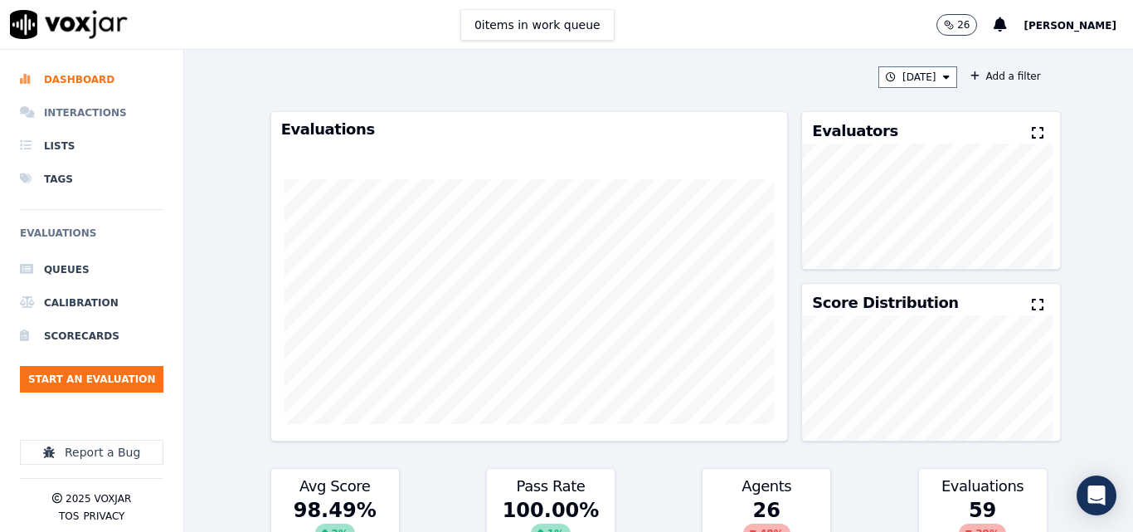
click at [109, 112] on li "Interactions" at bounding box center [91, 112] width 143 height 33
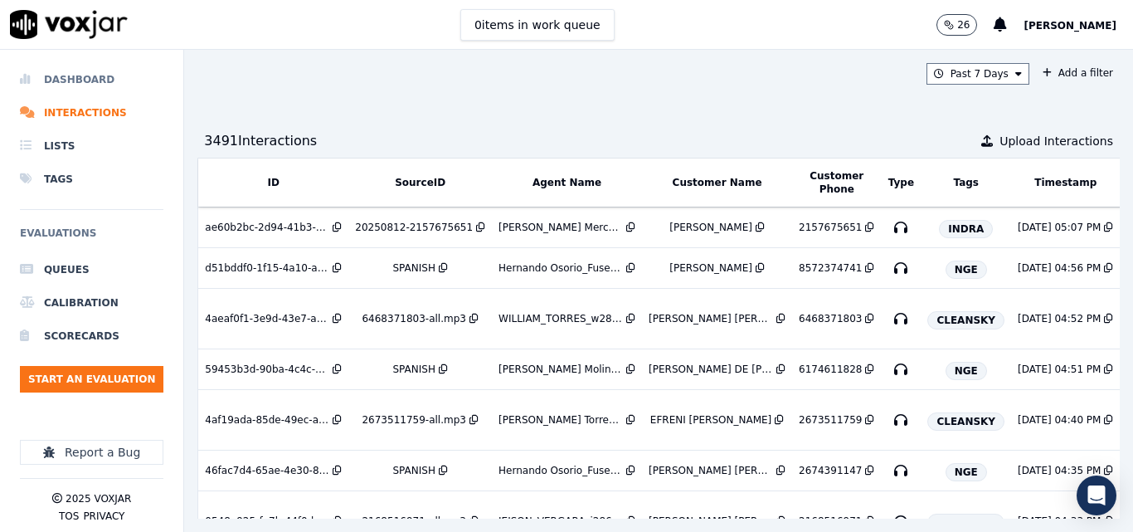
click at [86, 84] on li "Dashboard" at bounding box center [91, 79] width 143 height 33
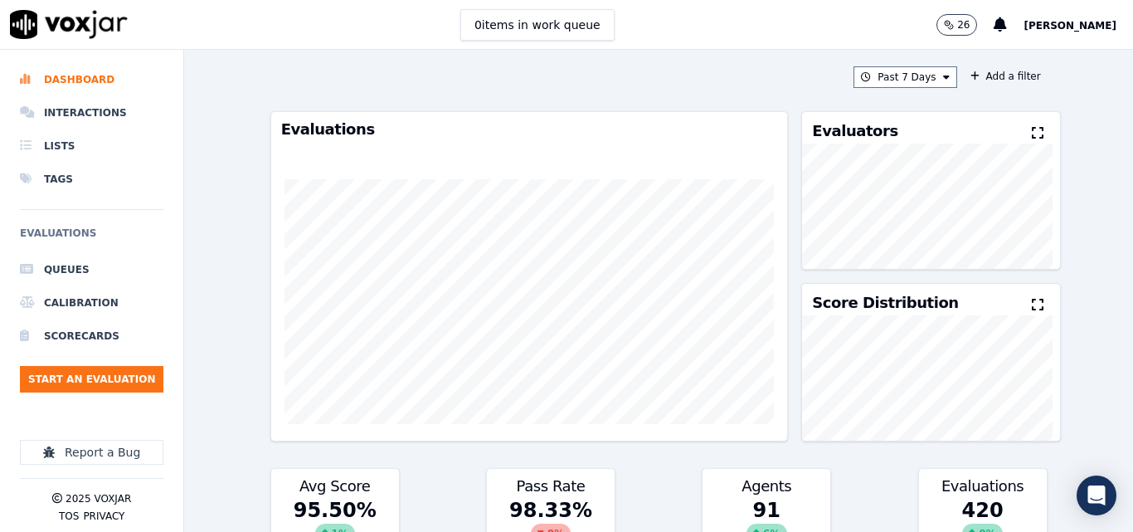
click at [911, 88] on div "Past 7 Days Add a filter Evaluations Evaluators Score Distribution Avg Score 95…" at bounding box center [659, 291] width 790 height 482
click at [912, 79] on button "Past 7 Days" at bounding box center [904, 77] width 103 height 22
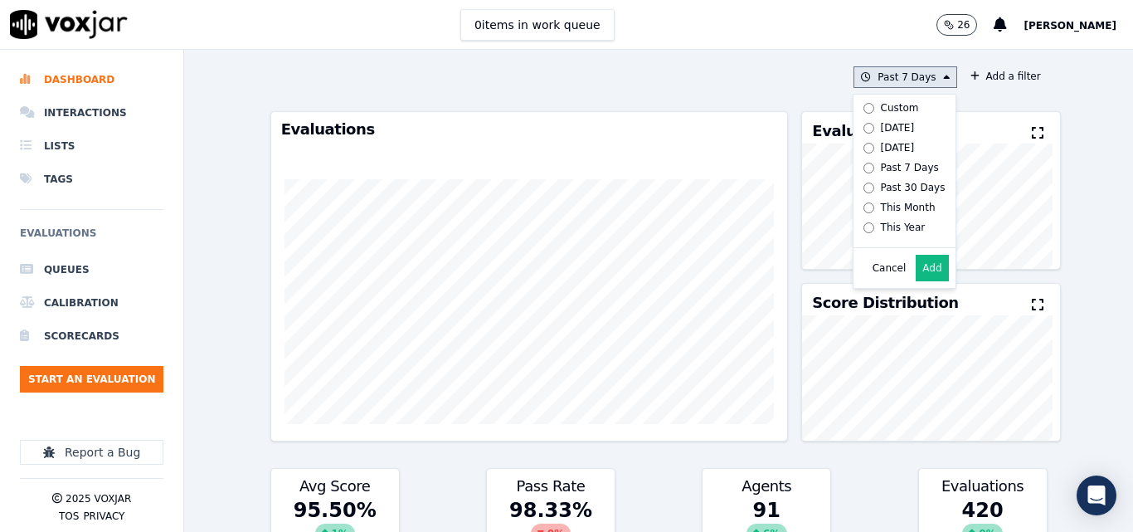
click at [881, 124] on div "Today" at bounding box center [898, 127] width 34 height 13
click at [926, 273] on button "Add" at bounding box center [932, 268] width 32 height 27
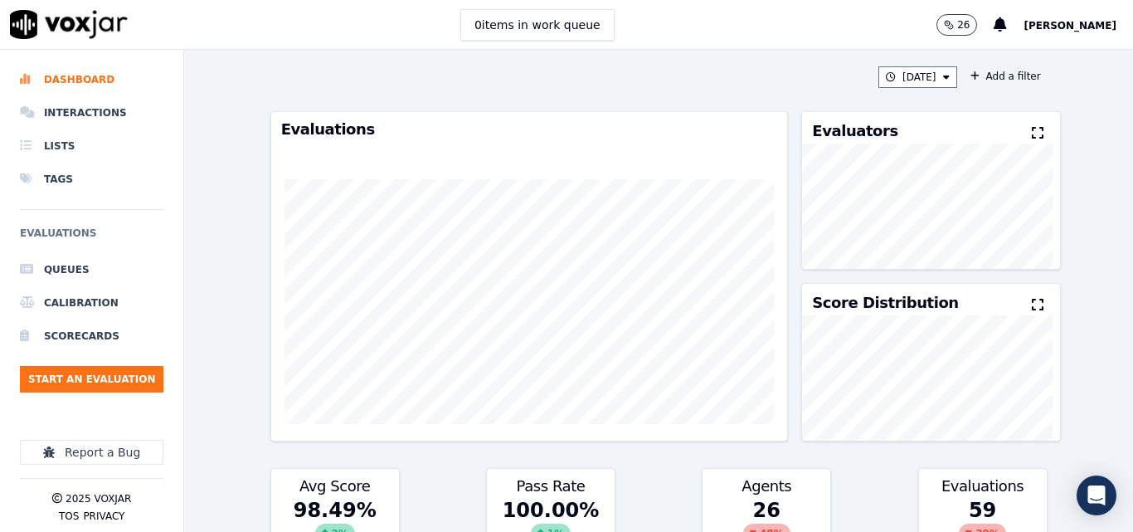
click at [1032, 138] on icon at bounding box center [1038, 132] width 12 height 13
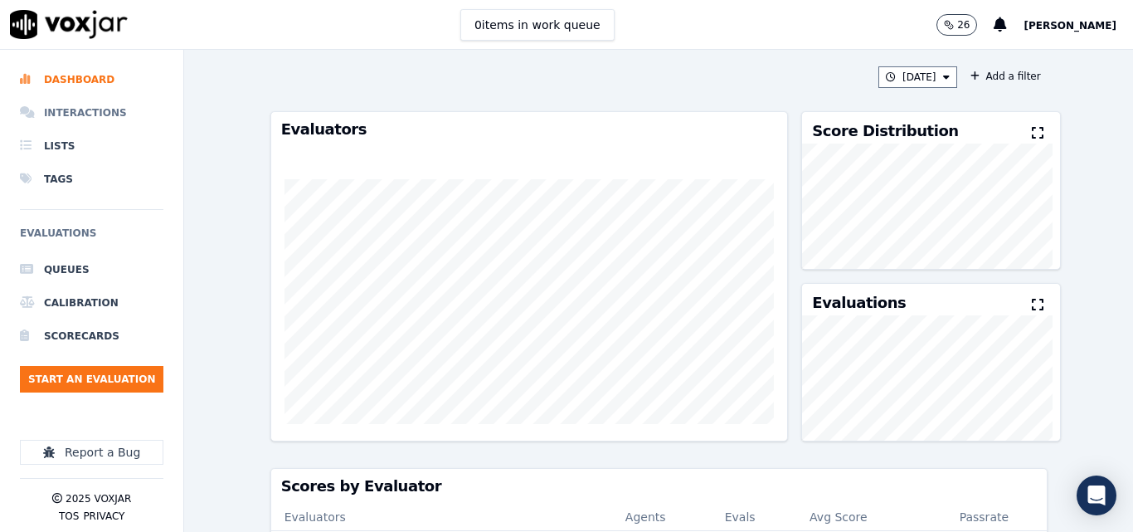
click at [88, 111] on li "Interactions" at bounding box center [91, 112] width 143 height 33
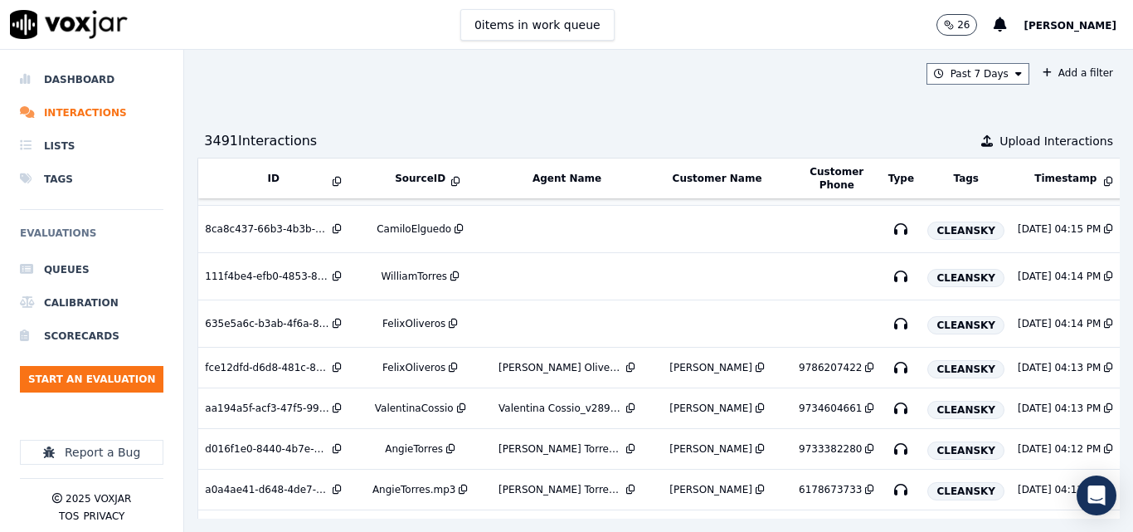
scroll to position [959, 0]
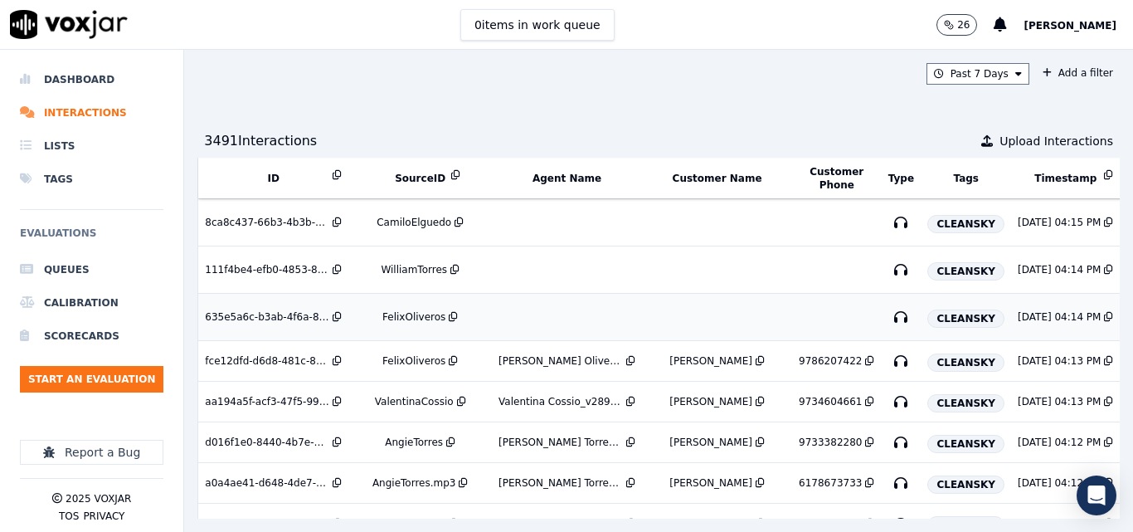
click at [407, 314] on div "FelixOliveros" at bounding box center [413, 316] width 63 height 13
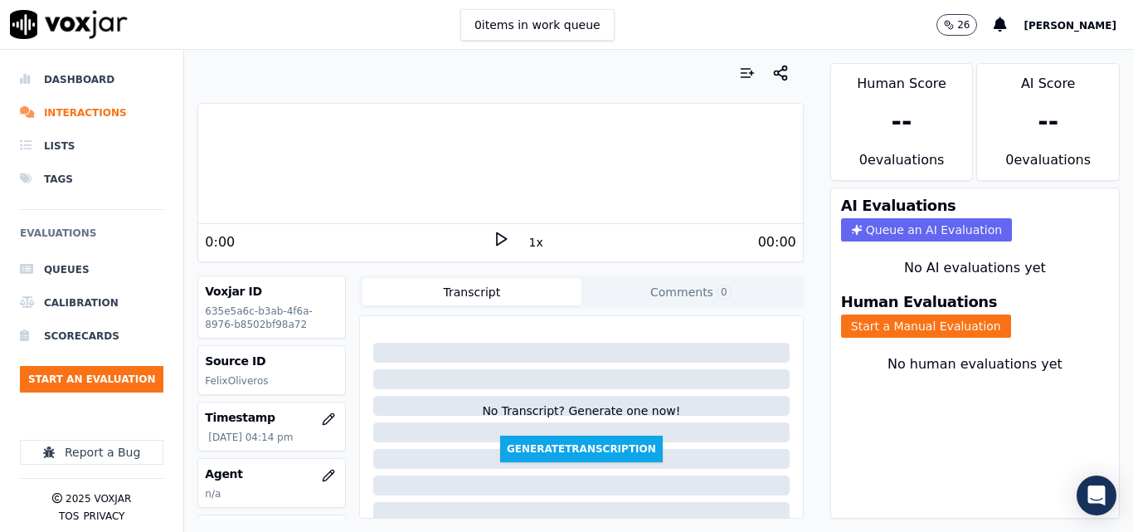
click at [655, 28] on div "0 items in work queue 26 [PERSON_NAME]" at bounding box center [566, 25] width 1133 height 50
click at [493, 245] on icon at bounding box center [501, 239] width 17 height 17
click at [493, 237] on icon at bounding box center [501, 239] width 17 height 17
click at [857, 318] on button "Start a Manual Evaluation" at bounding box center [926, 325] width 170 height 23
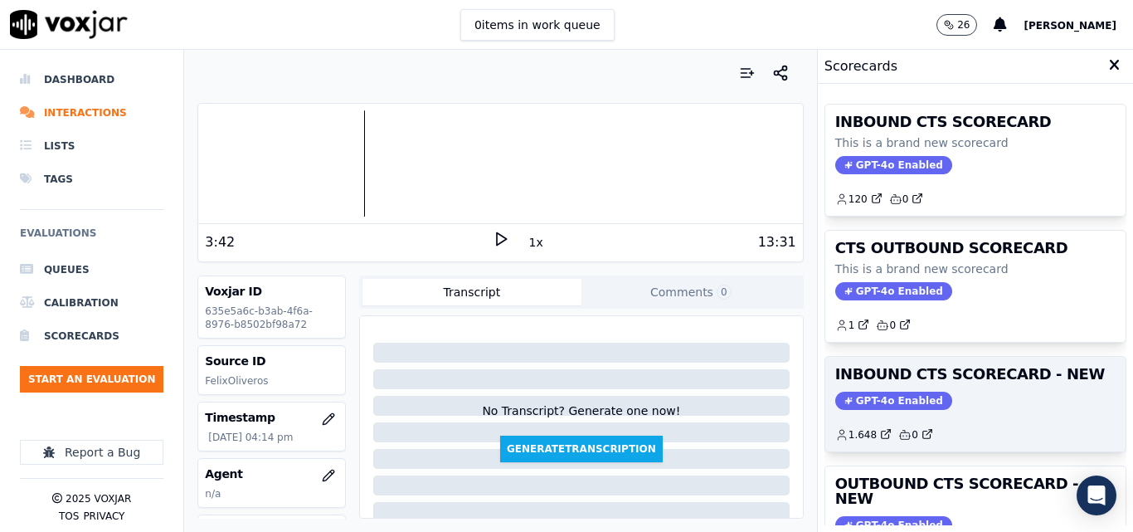
click at [976, 359] on div "INBOUND CTS SCORECARD - NEW GPT-4o Enabled 1.648 0" at bounding box center [975, 404] width 300 height 95
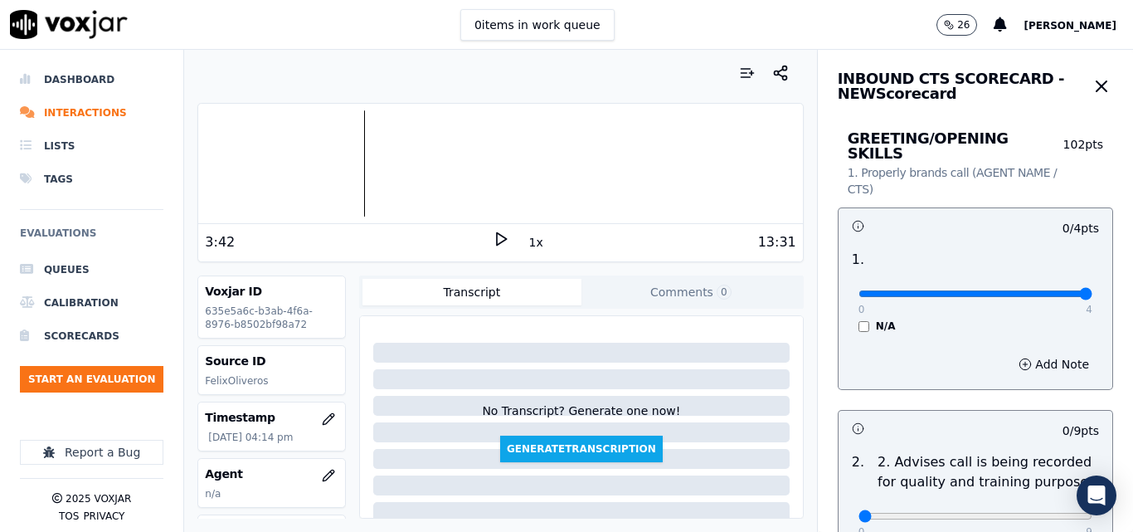
type input "4"
click at [1040, 290] on input "range" at bounding box center [975, 293] width 234 height 7
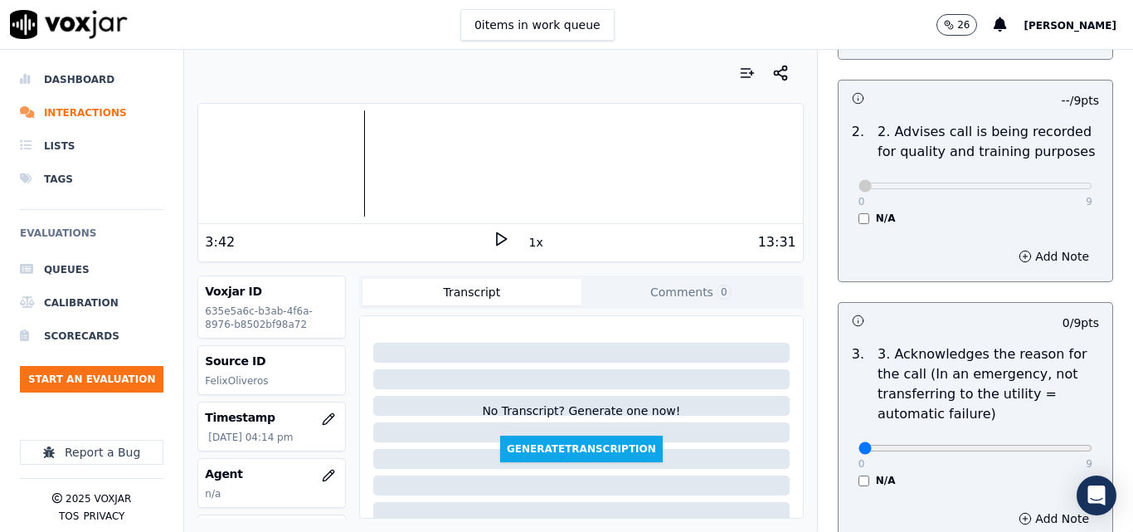
scroll to position [332, 0]
type input "9"
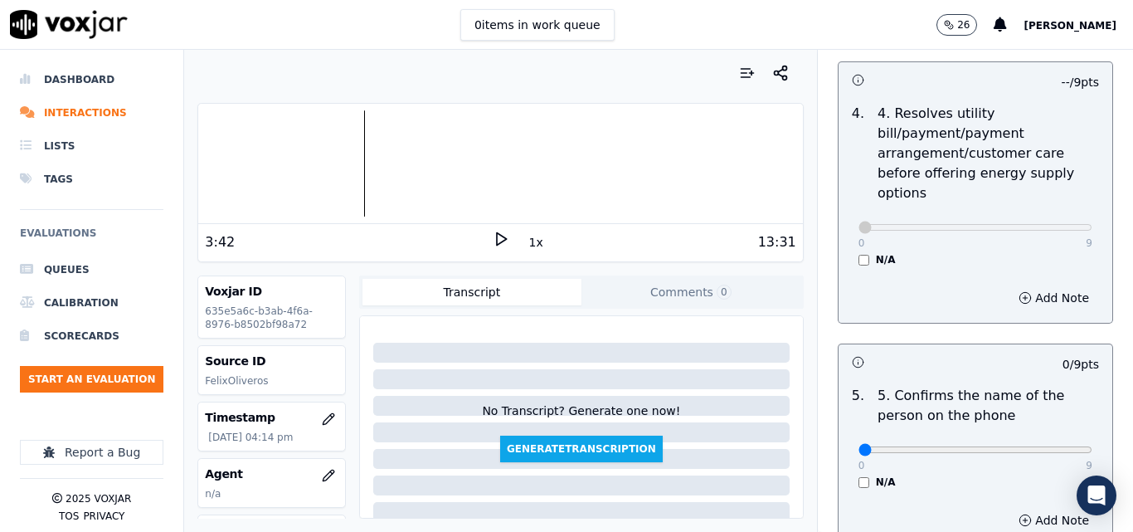
scroll to position [912, 0]
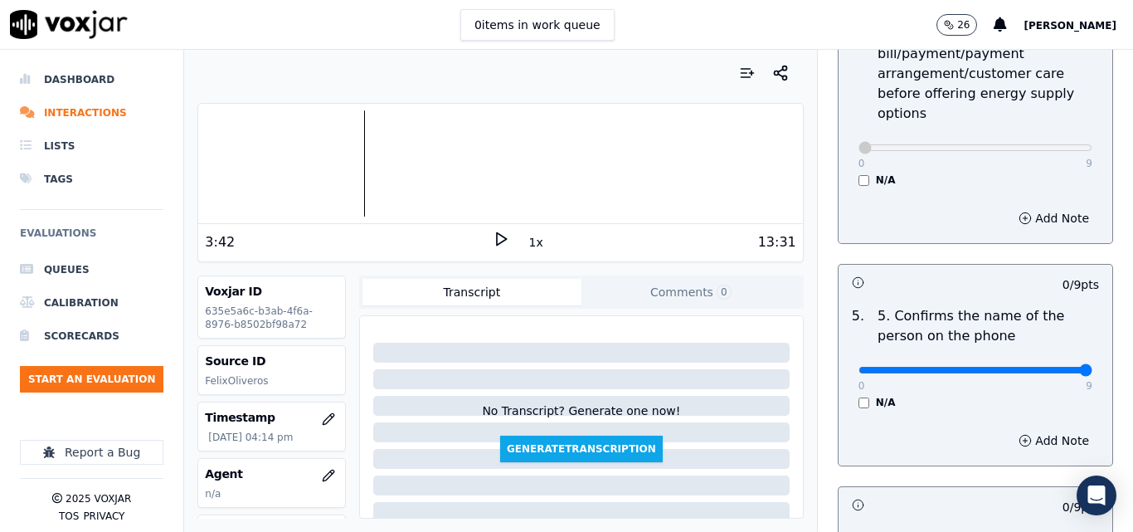
type input "9"
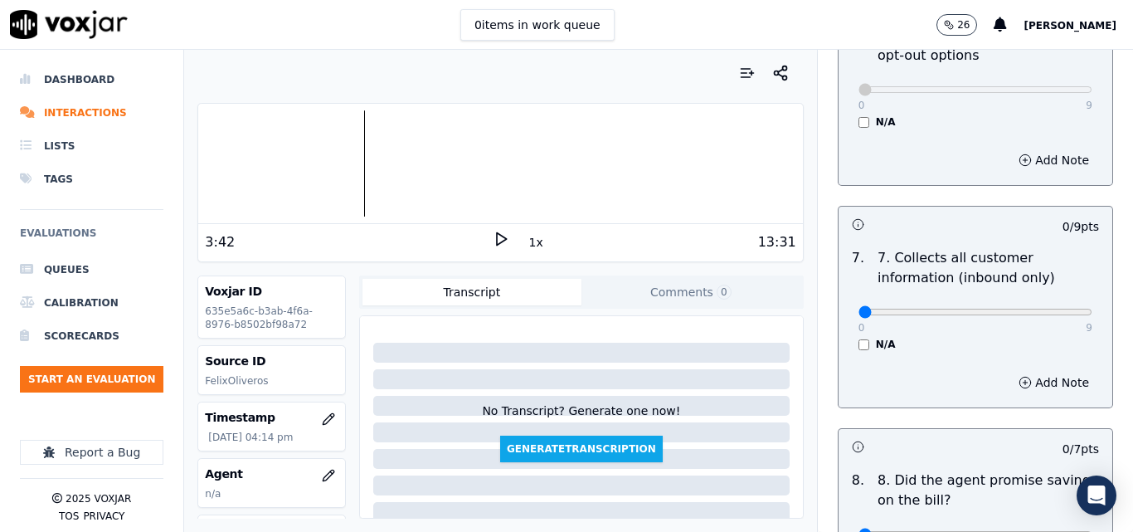
scroll to position [1493, 0]
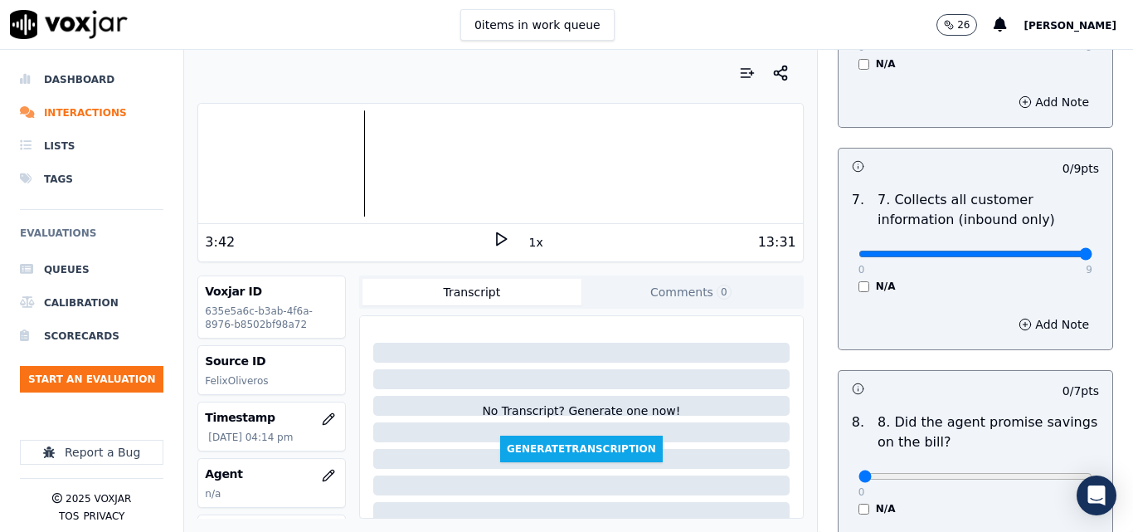
type input "9"
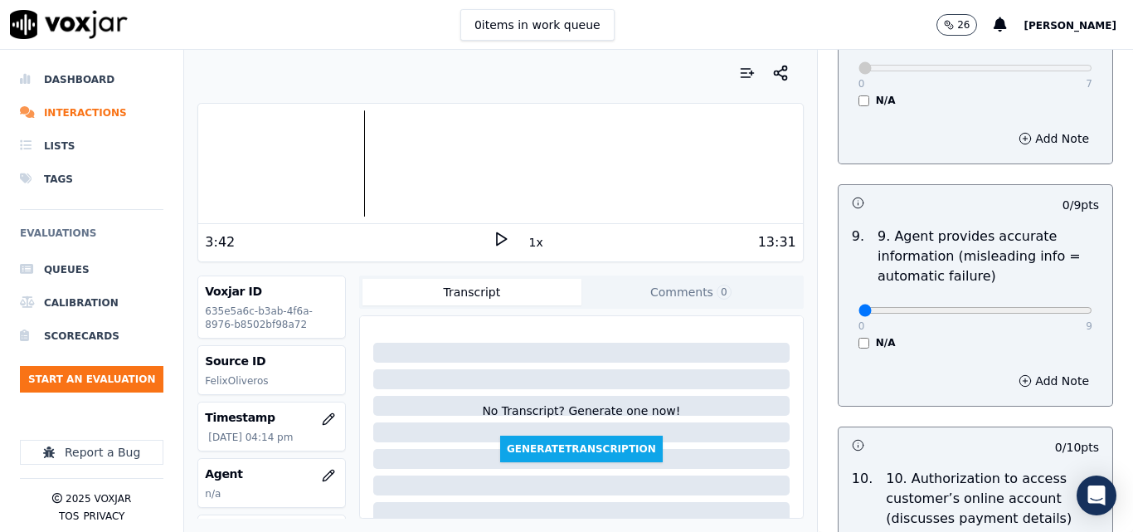
scroll to position [1907, 0]
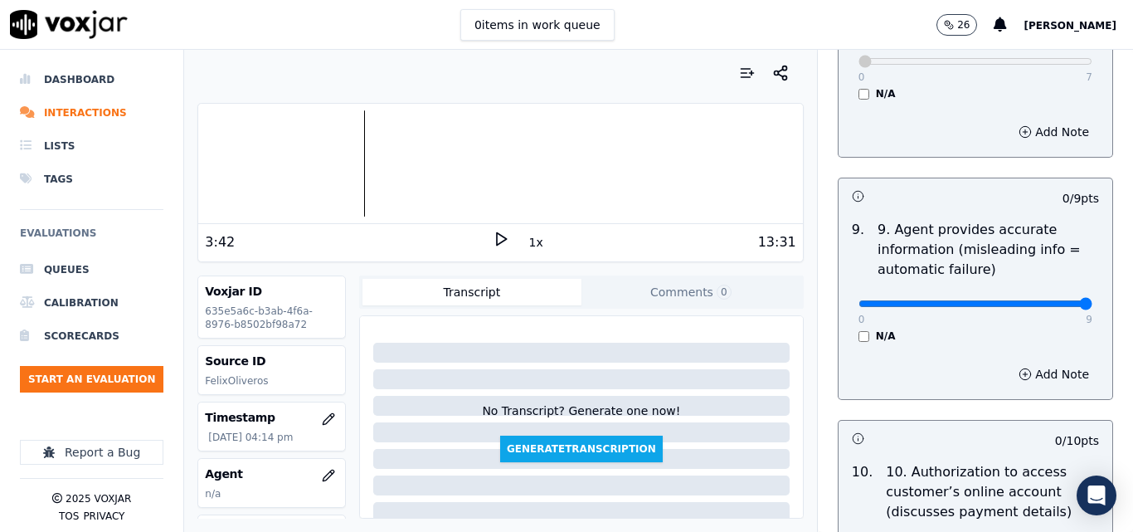
drag, startPoint x: 1049, startPoint y: 290, endPoint x: 1041, endPoint y: 293, distance: 8.7
type input "9"
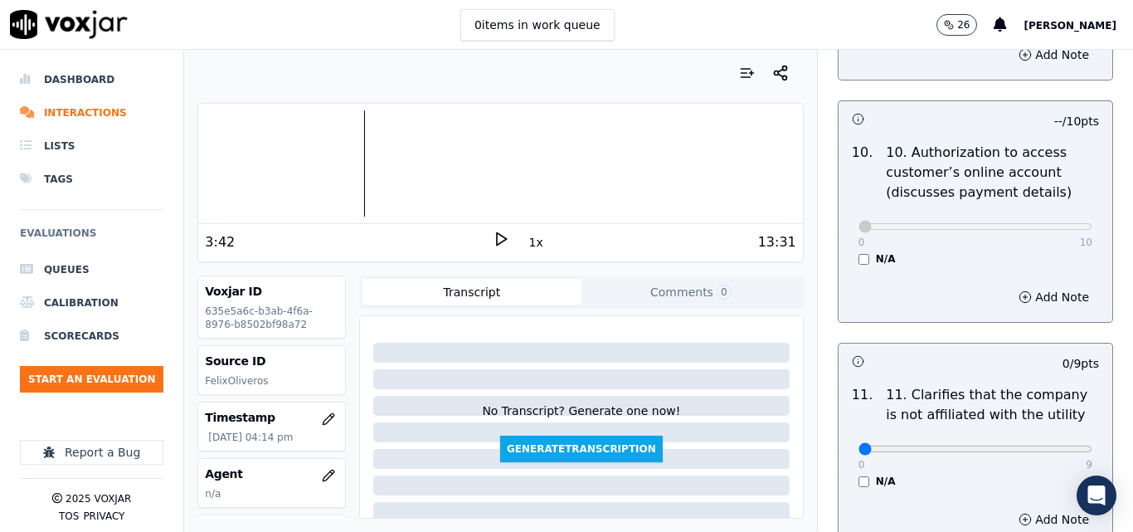
scroll to position [2322, 0]
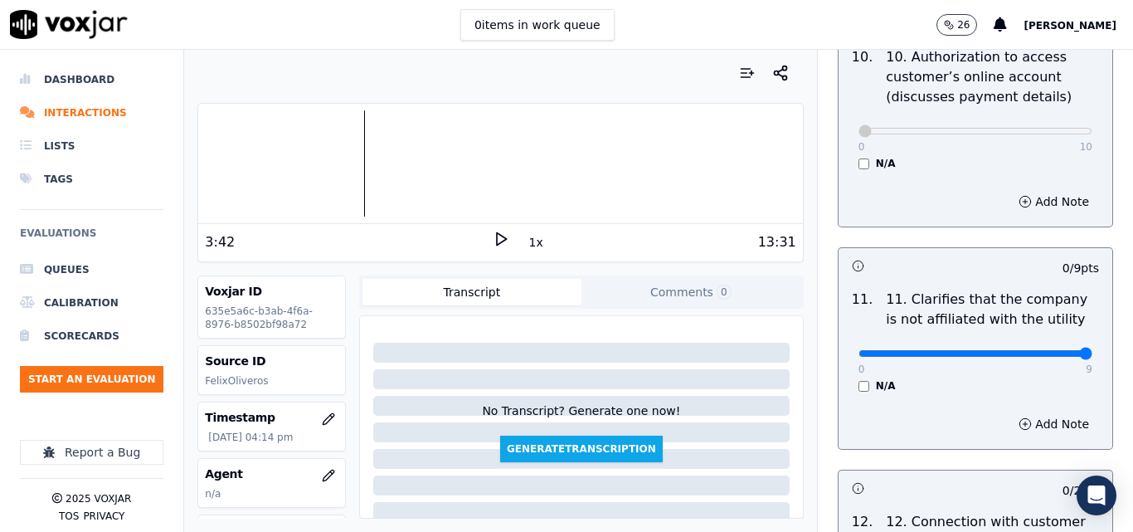
type input "9"
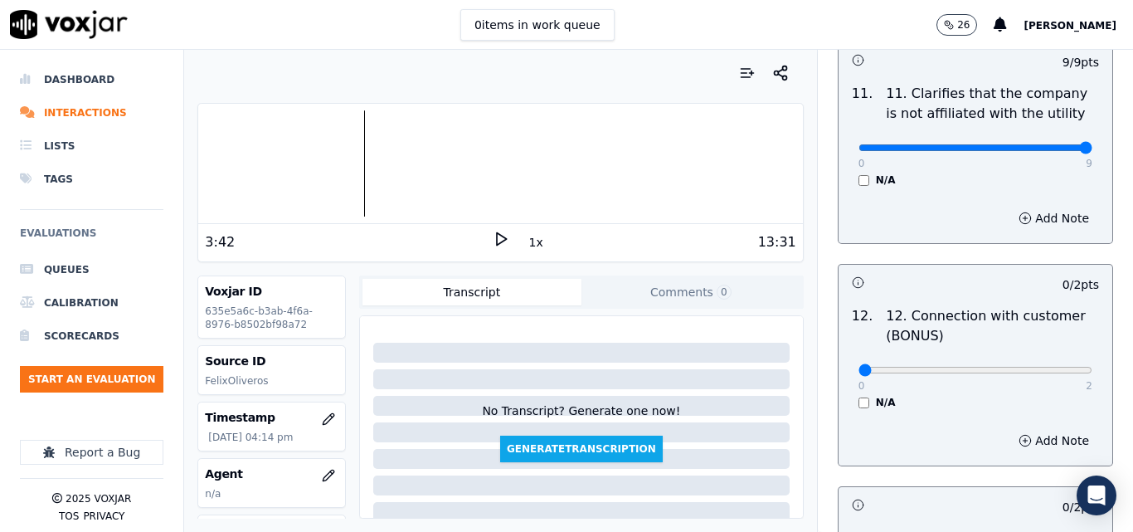
scroll to position [2571, 0]
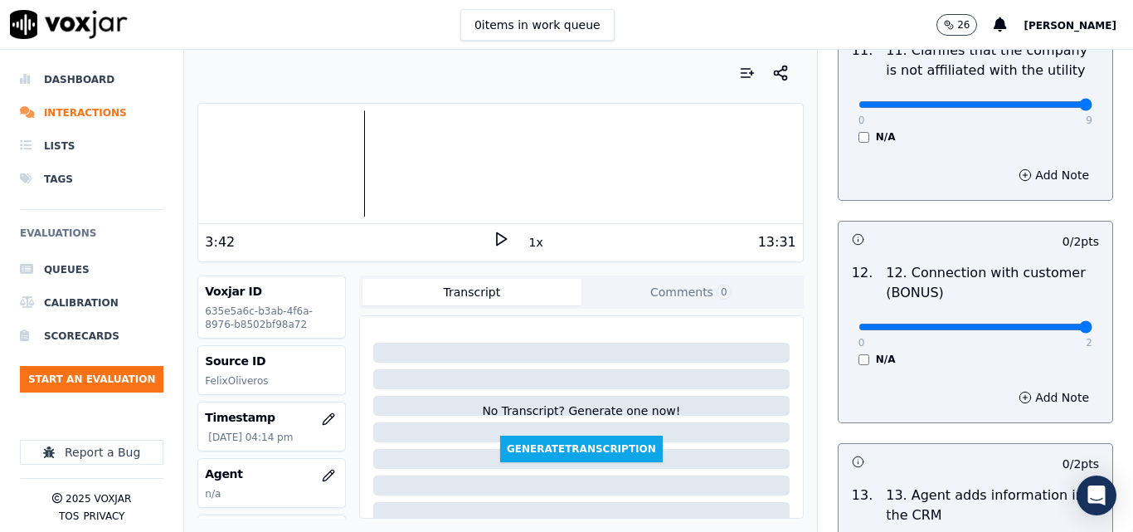
type input "2"
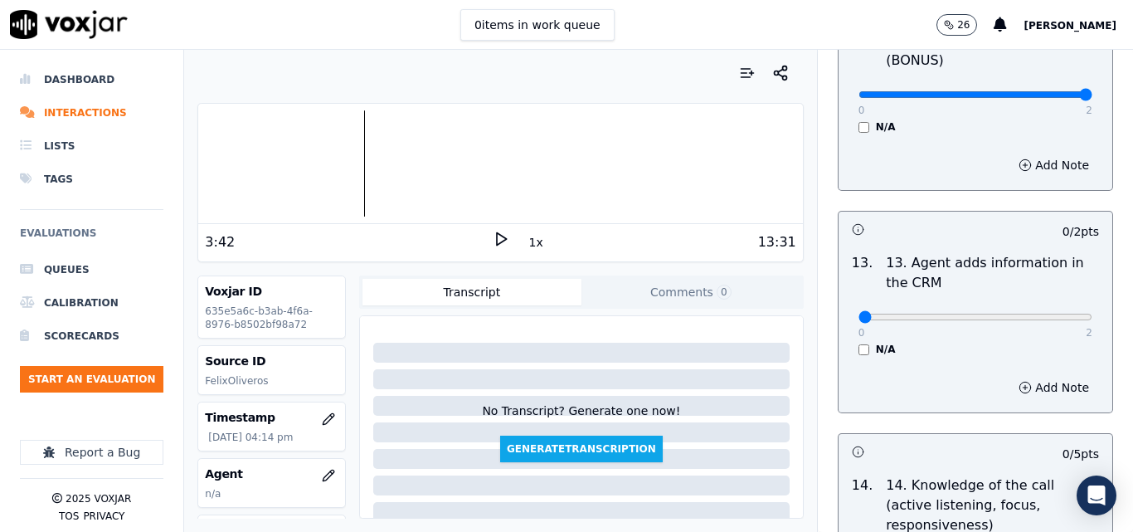
scroll to position [2819, 0]
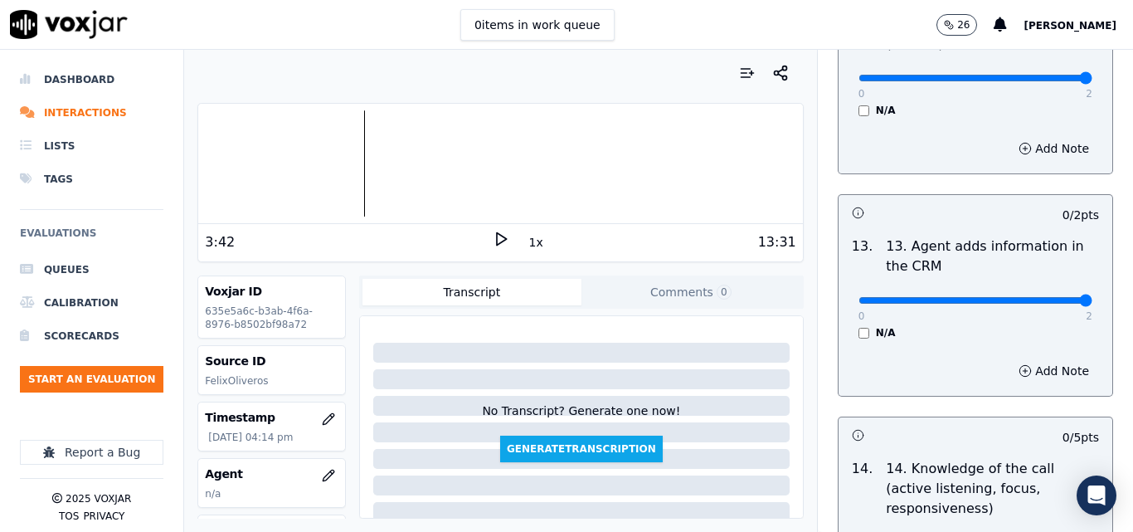
type input "2"
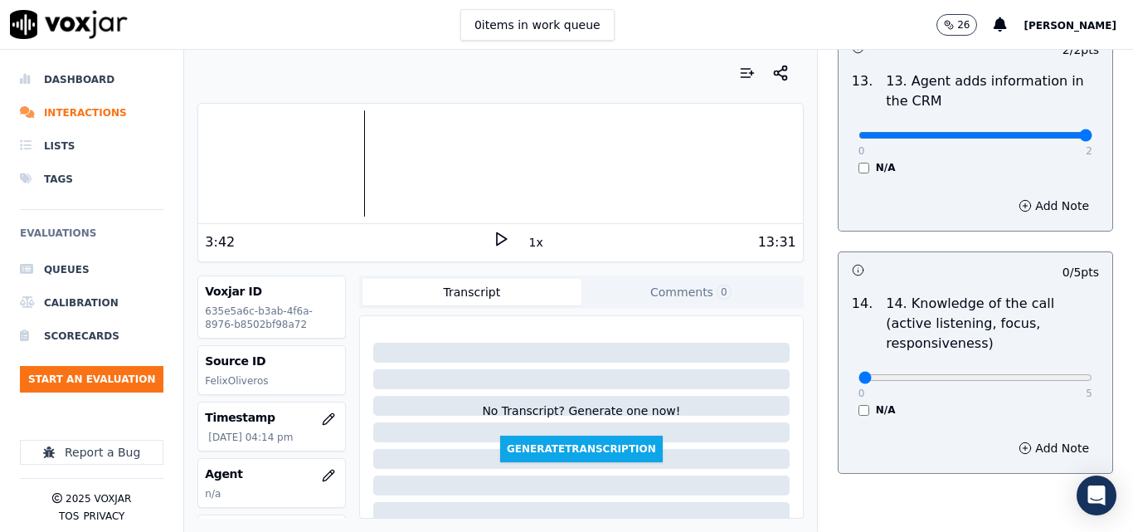
scroll to position [2985, 0]
type input "5"
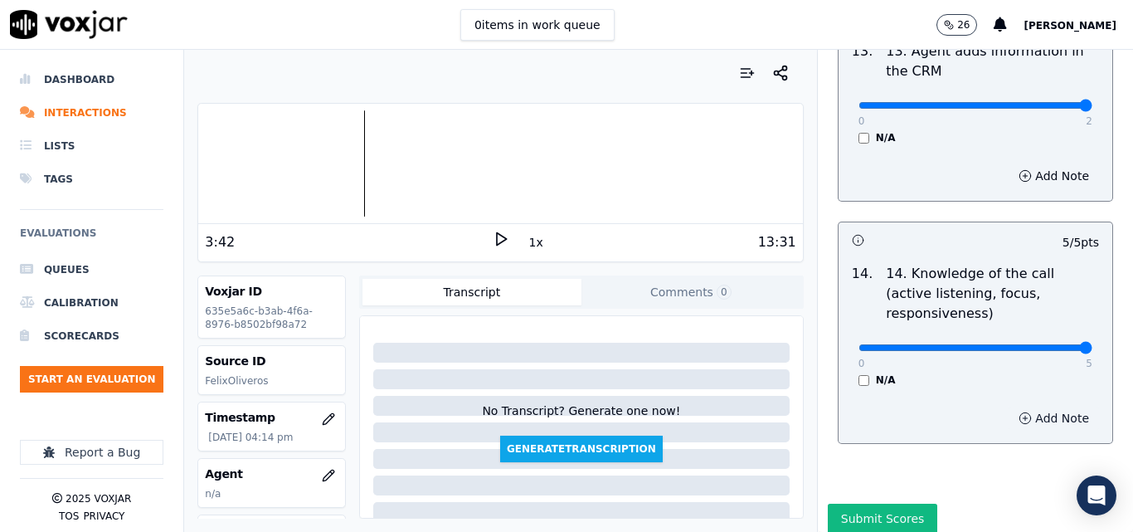
scroll to position [3028, 0]
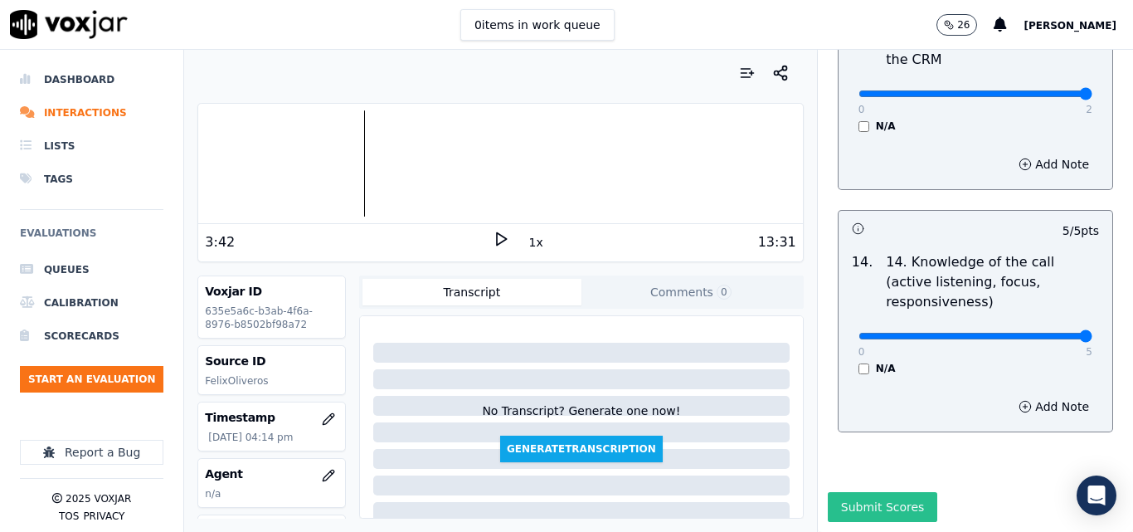
click at [890, 492] on button "Submit Scores" at bounding box center [883, 507] width 110 height 30
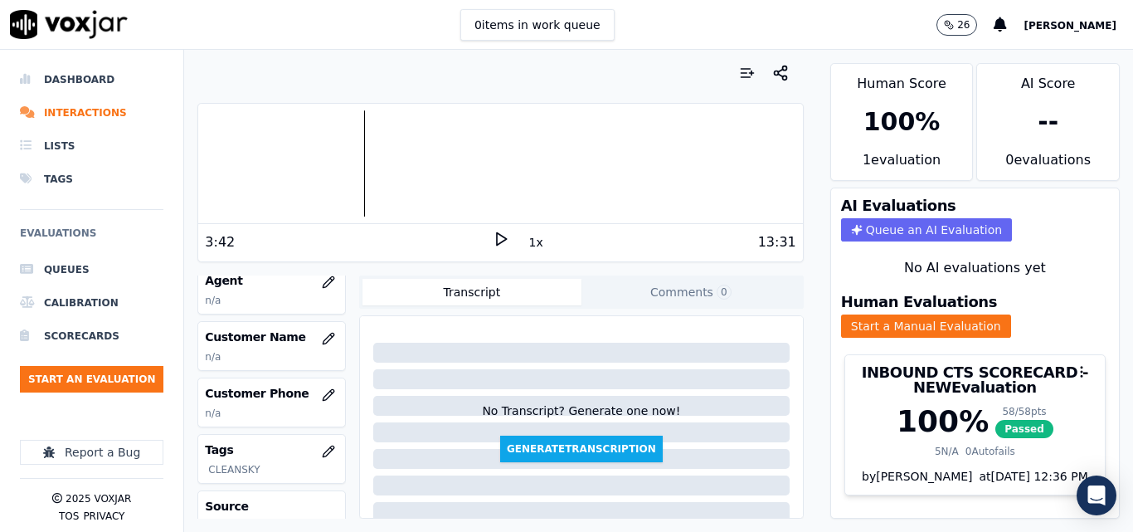
scroll to position [249, 0]
click at [322, 277] on icon "button" at bounding box center [328, 282] width 13 height 13
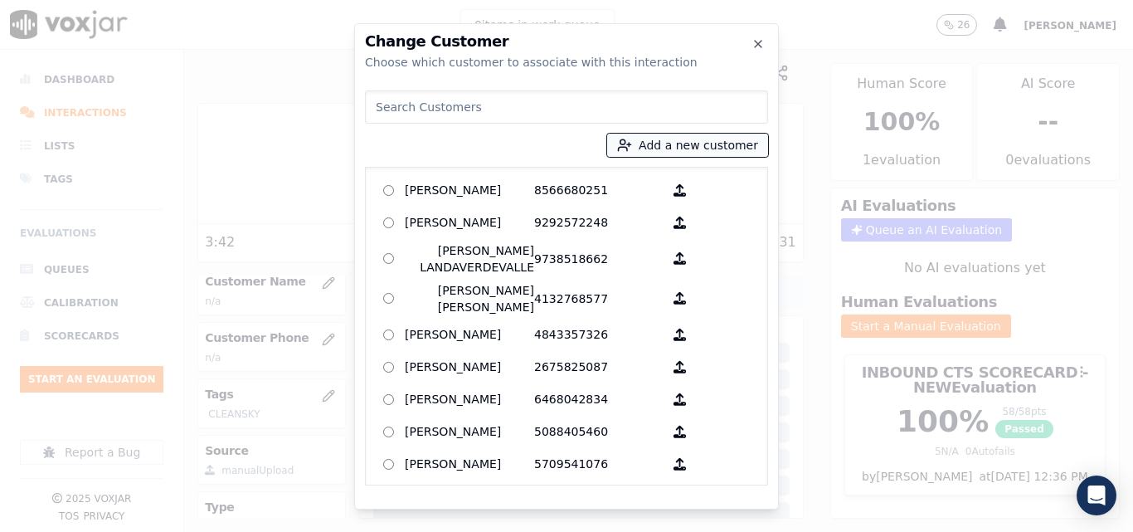
click at [716, 142] on button "Add a new customer" at bounding box center [687, 145] width 161 height 23
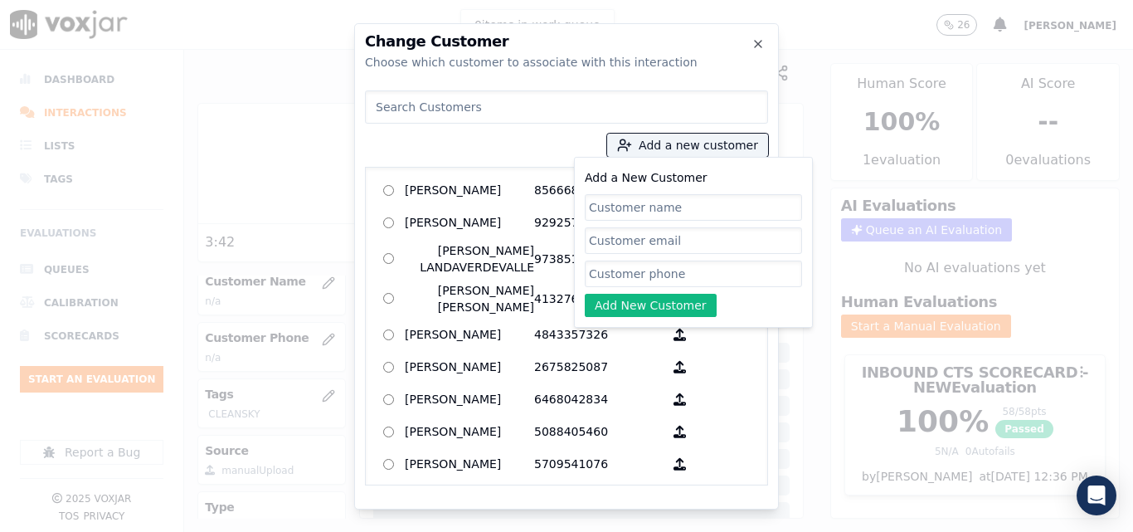
click at [694, 212] on input "Add a New Customer" at bounding box center [693, 207] width 217 height 27
type input "[PERSON_NAME]"
drag, startPoint x: 680, startPoint y: 273, endPoint x: 678, endPoint y: 260, distance: 12.5
click at [678, 271] on input "Add a New Customer" at bounding box center [693, 273] width 217 height 27
click at [648, 276] on input "Add a New Customer" at bounding box center [693, 273] width 217 height 27
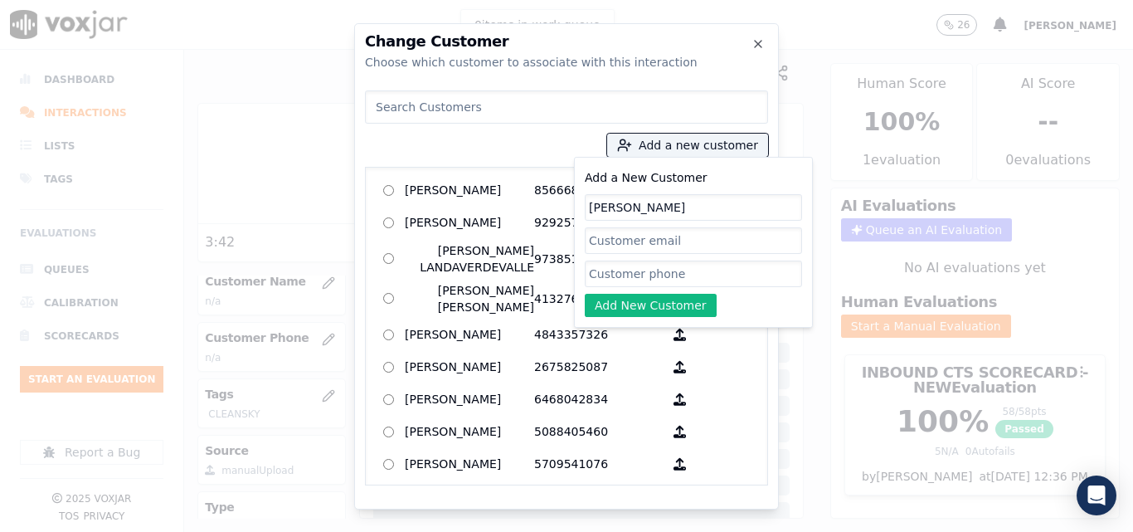
paste input "2018561151"
type input "2018561151"
click at [619, 299] on button "Add New Customer" at bounding box center [651, 305] width 132 height 23
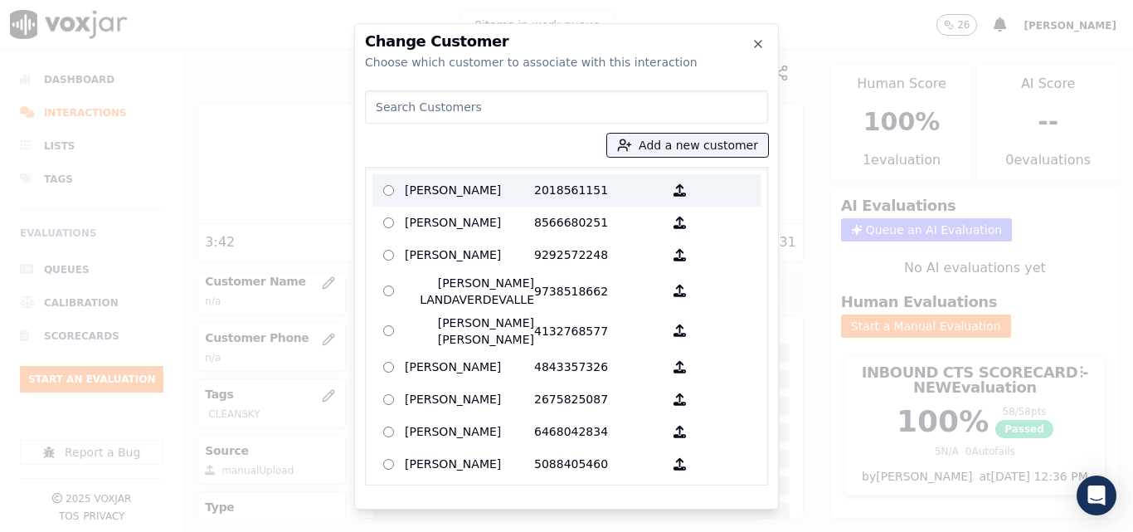
click at [534, 193] on p "2018561151" at bounding box center [598, 190] width 129 height 26
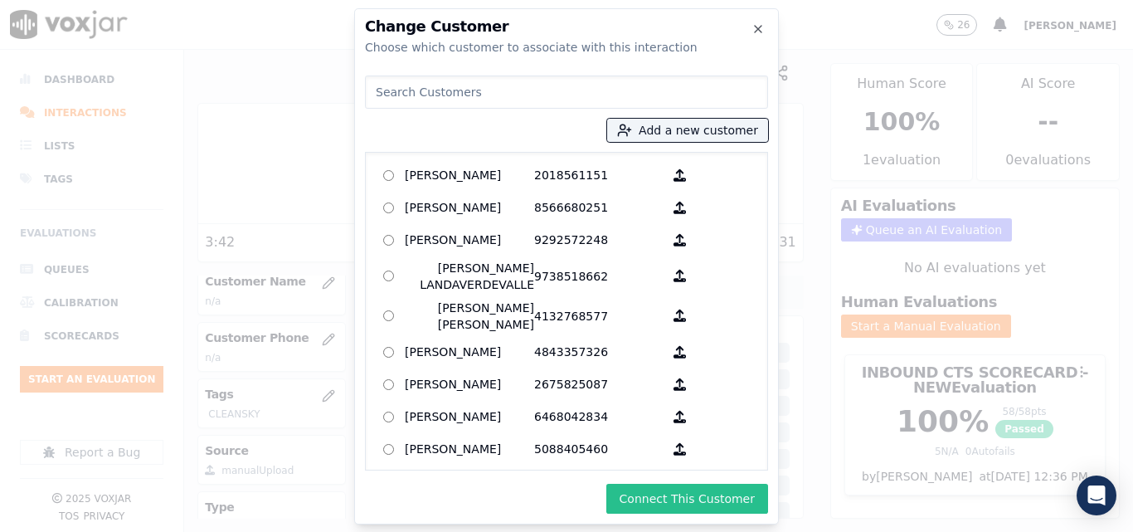
click at [743, 500] on button "Connect This Customer" at bounding box center [687, 498] width 162 height 30
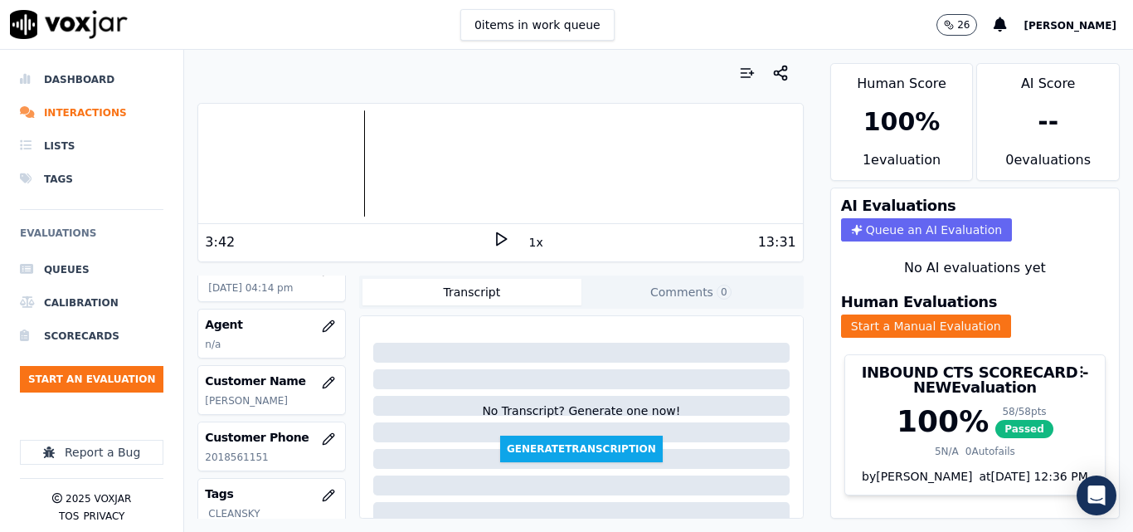
scroll to position [143, 0]
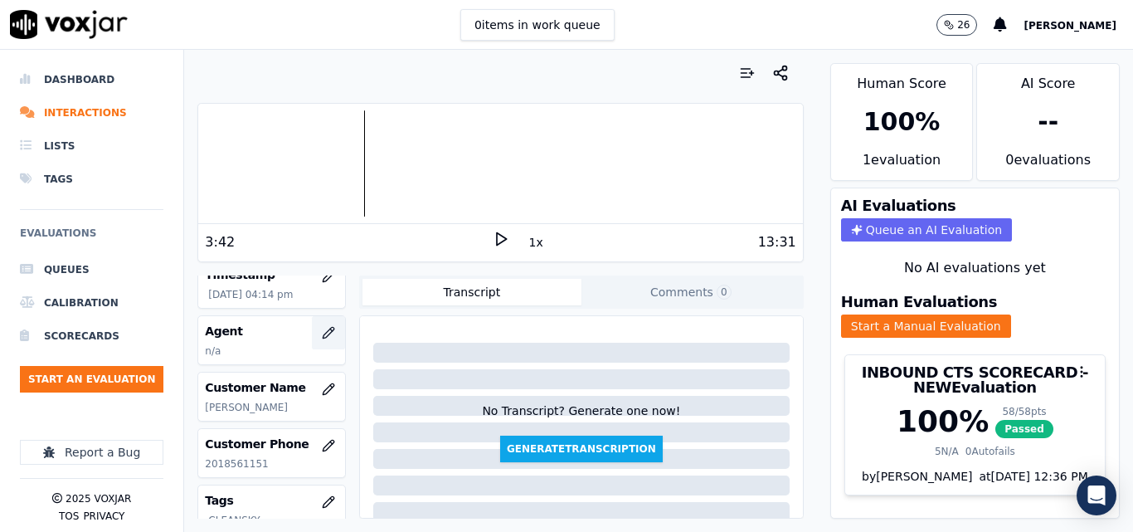
click at [328, 331] on button "button" at bounding box center [328, 332] width 33 height 33
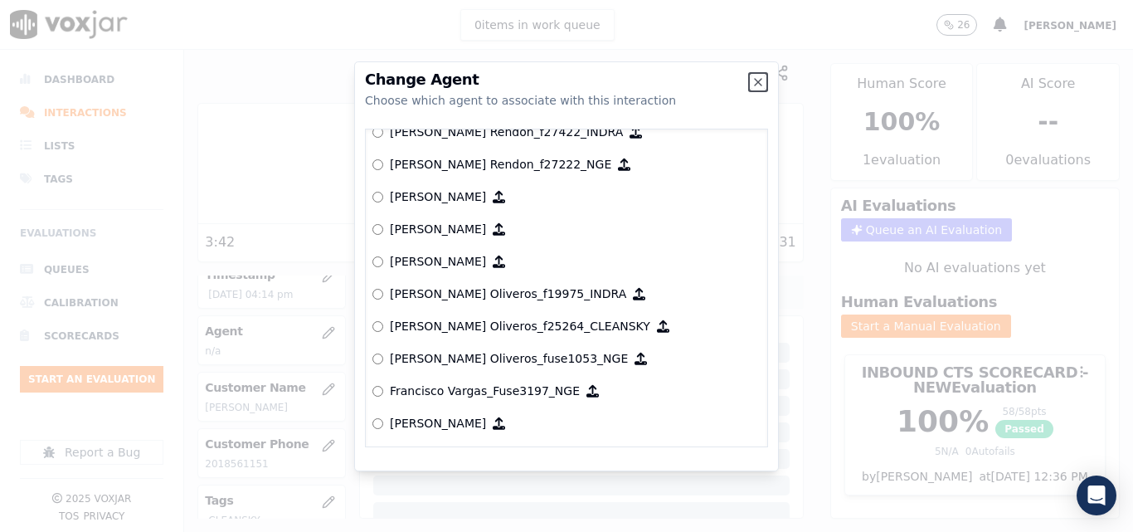
scroll to position [2943, 0]
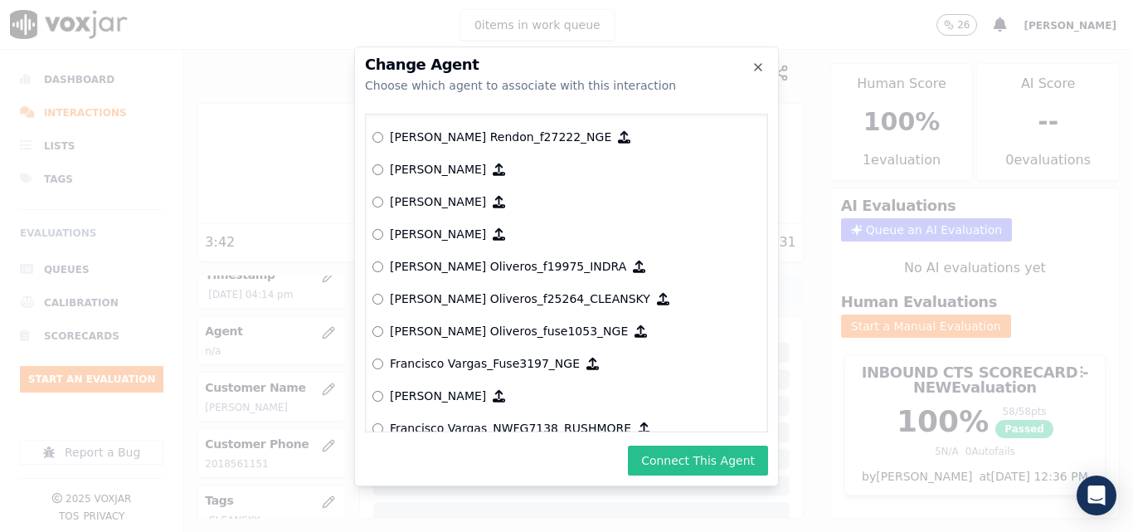
click at [678, 449] on button "Connect This Agent" at bounding box center [698, 460] width 140 height 30
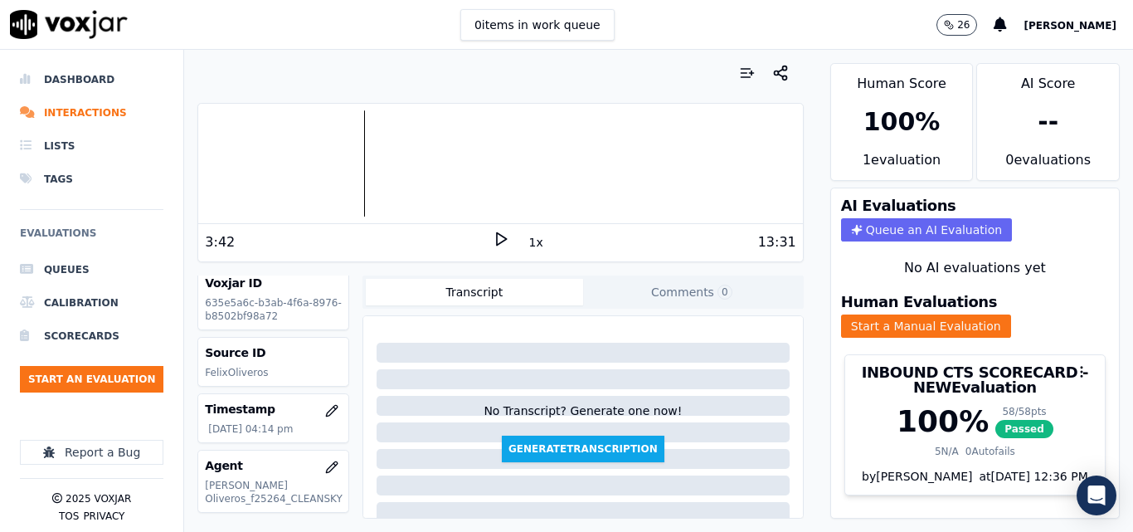
scroll to position [0, 0]
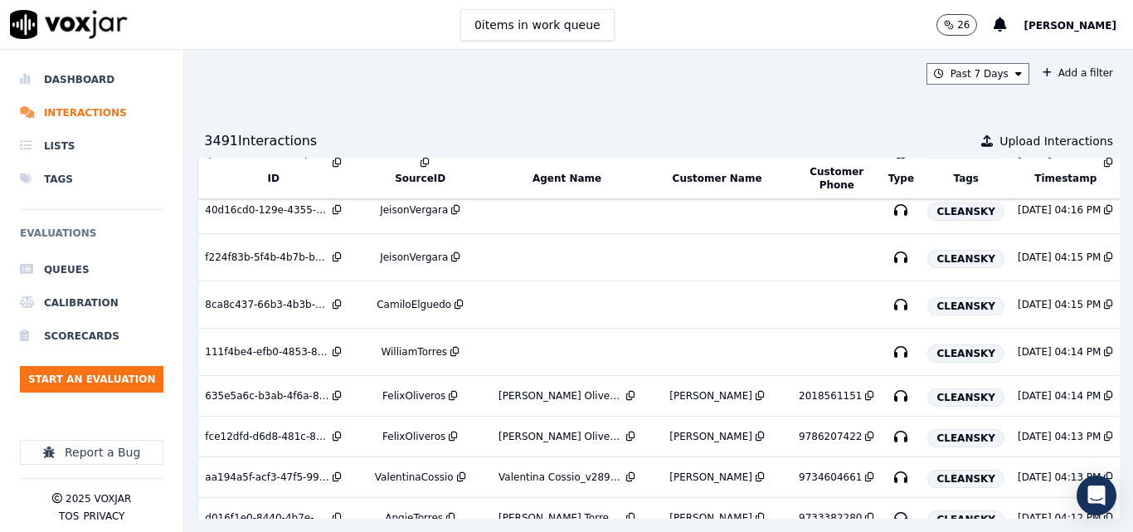
scroll to position [959, 0]
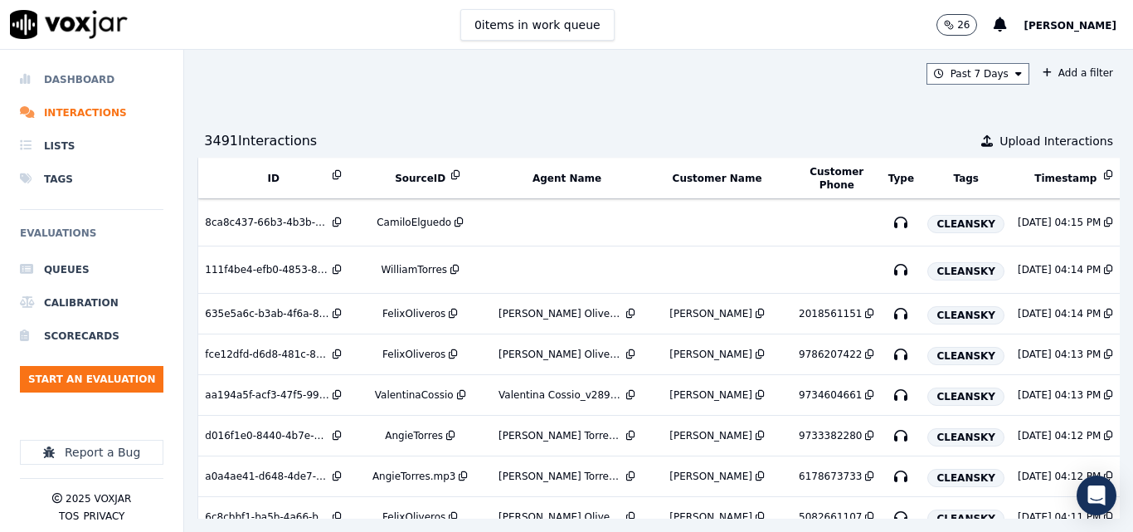
click at [94, 73] on li "Dashboard" at bounding box center [91, 79] width 143 height 33
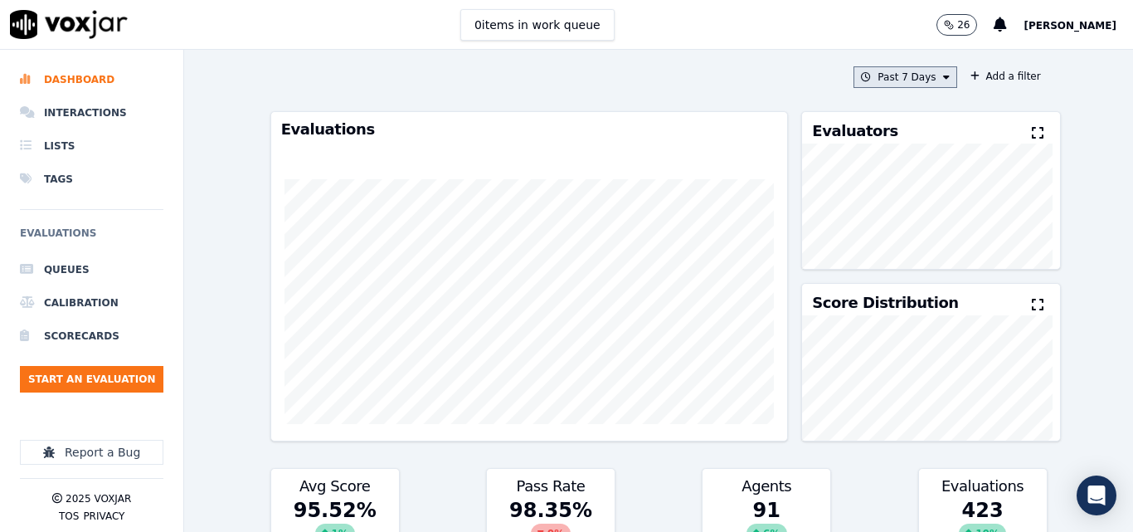
click at [889, 80] on button "Past 7 Days" at bounding box center [904, 77] width 103 height 22
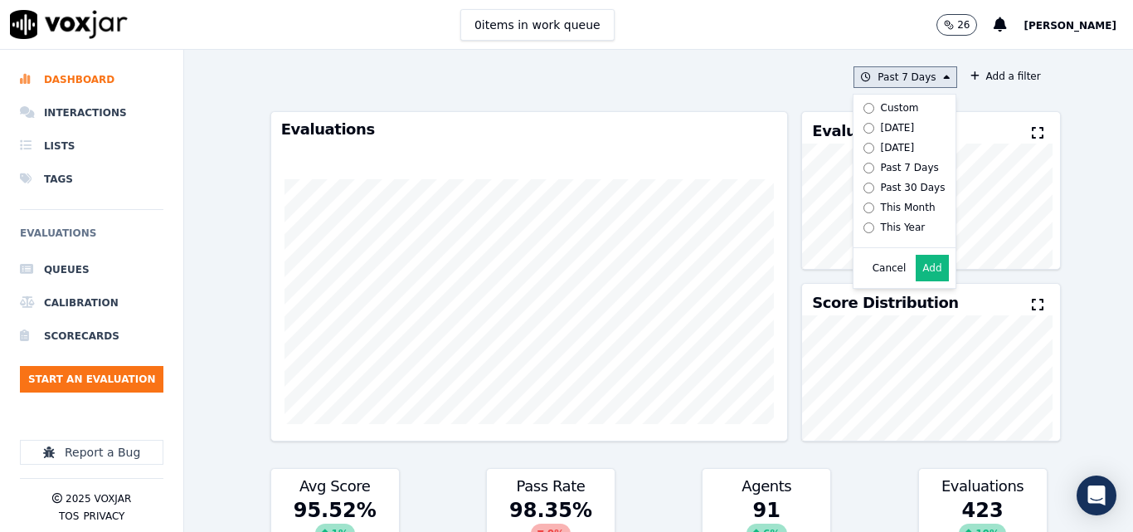
click at [884, 126] on div "[DATE]" at bounding box center [898, 127] width 34 height 13
click at [916, 275] on button "Add" at bounding box center [932, 268] width 32 height 27
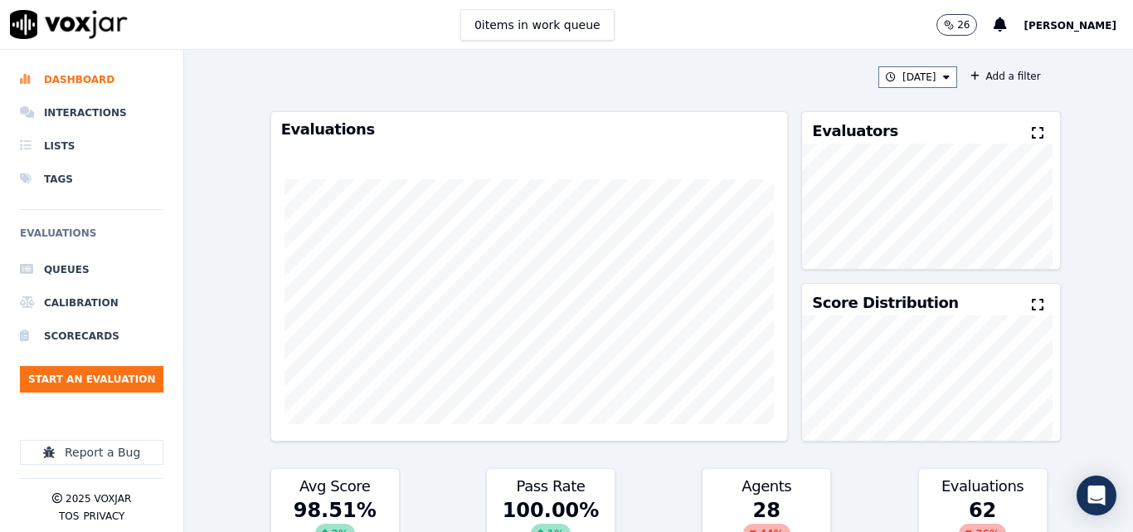
click at [1032, 125] on button at bounding box center [1041, 134] width 18 height 20
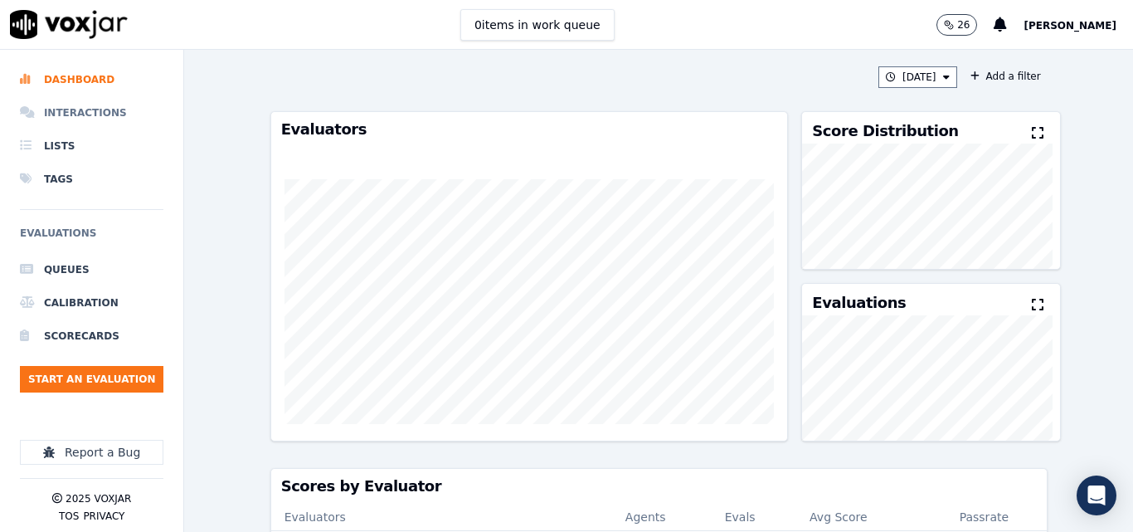
click at [81, 109] on li "Interactions" at bounding box center [91, 112] width 143 height 33
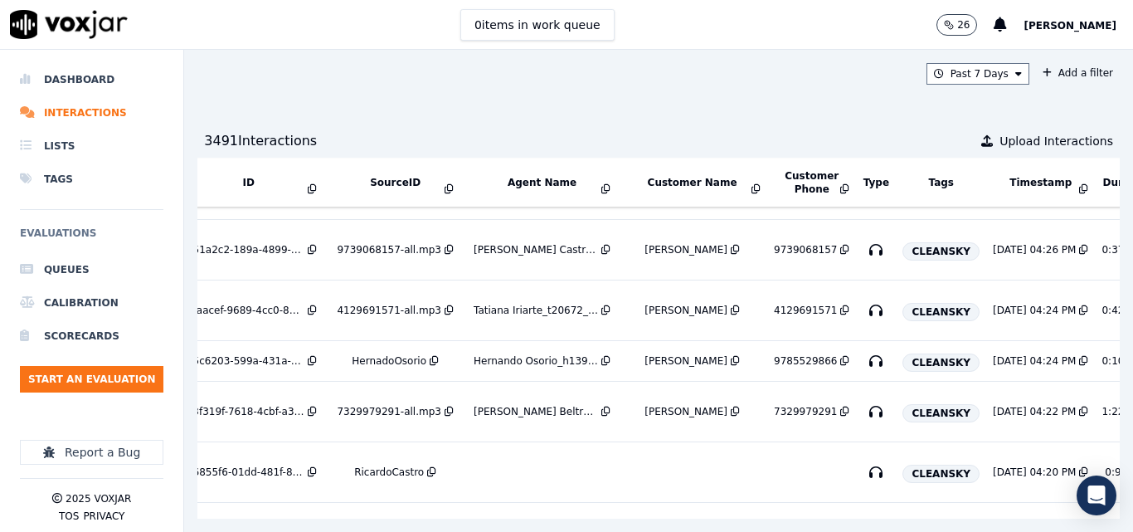
scroll to position [332, 0]
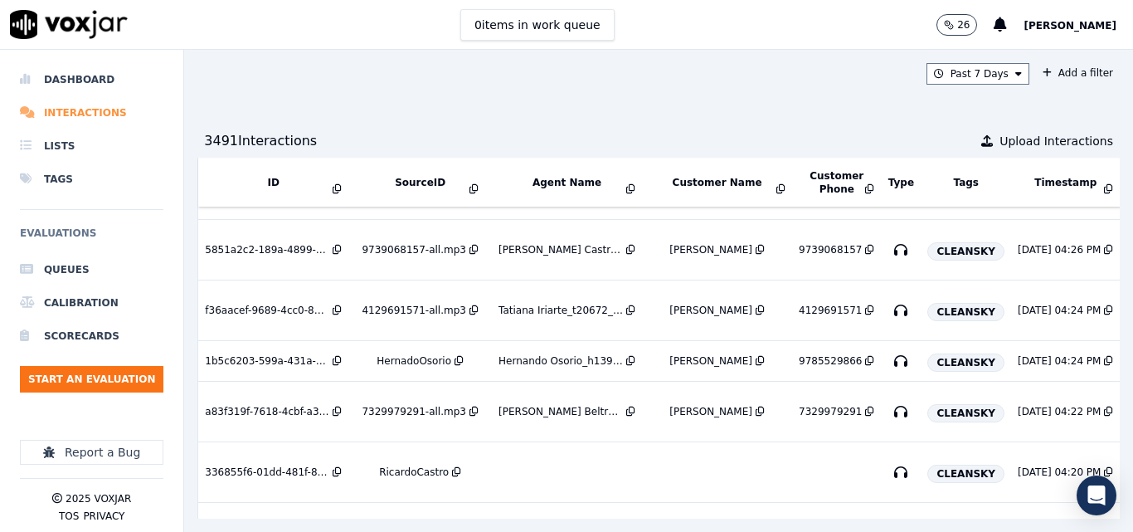
click at [101, 109] on li "Interactions" at bounding box center [91, 112] width 143 height 33
